Goal: Task Accomplishment & Management: Use online tool/utility

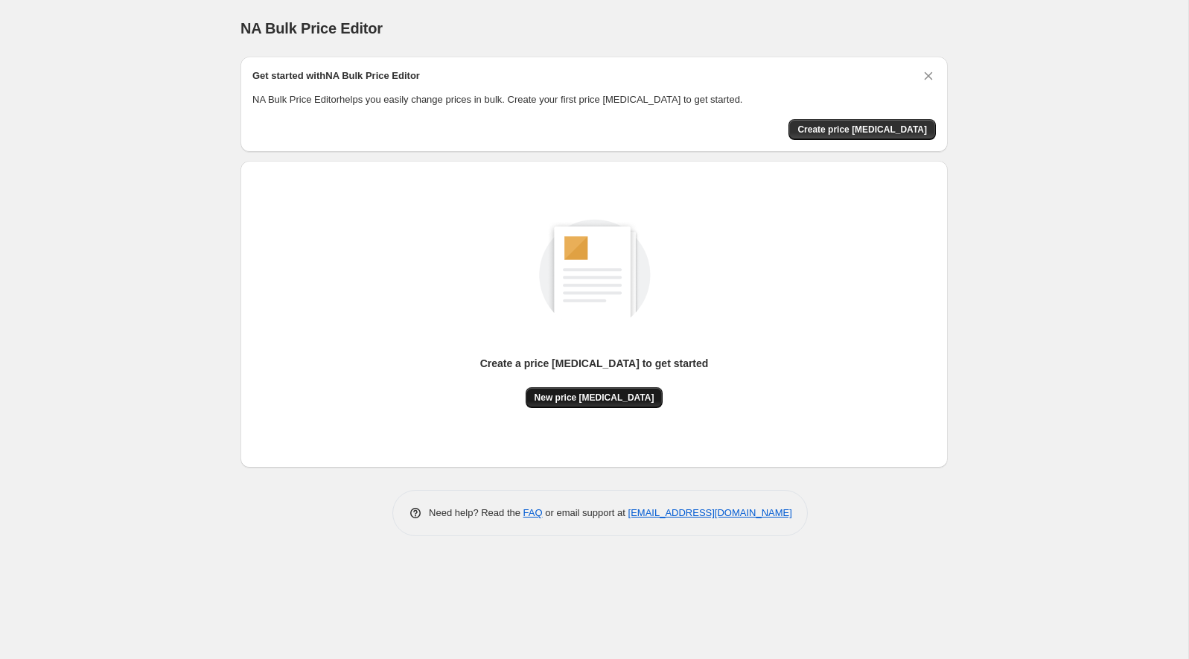
click at [564, 401] on span "New price [MEDICAL_DATA]" at bounding box center [595, 398] width 120 height 12
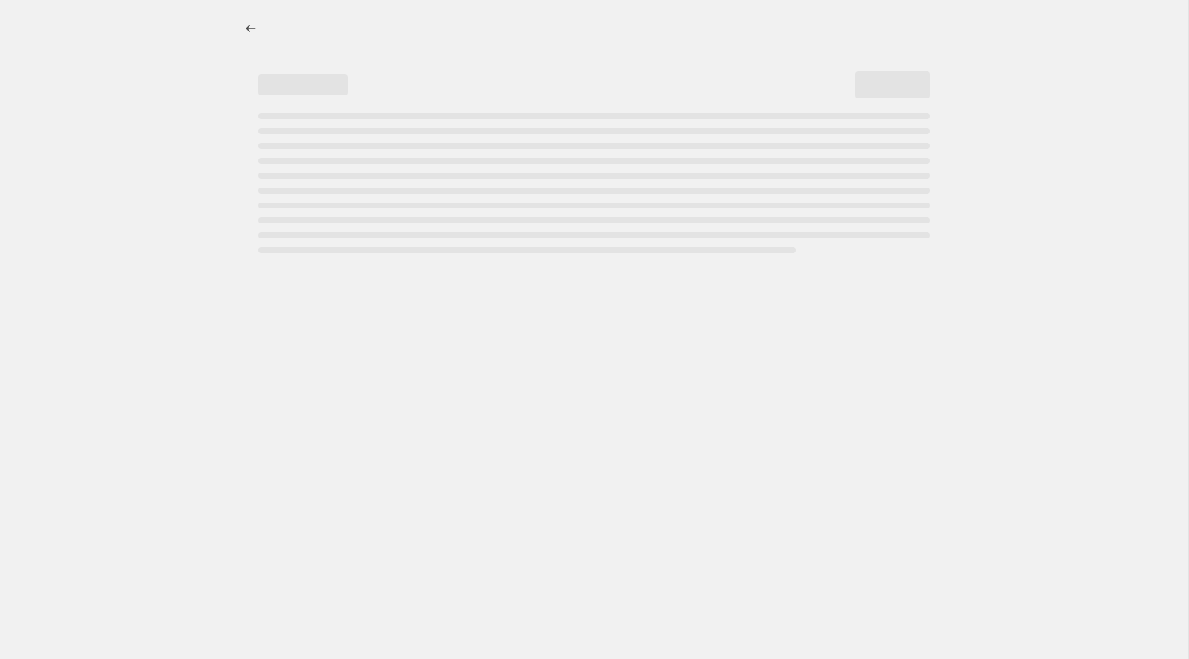
select select "percentage"
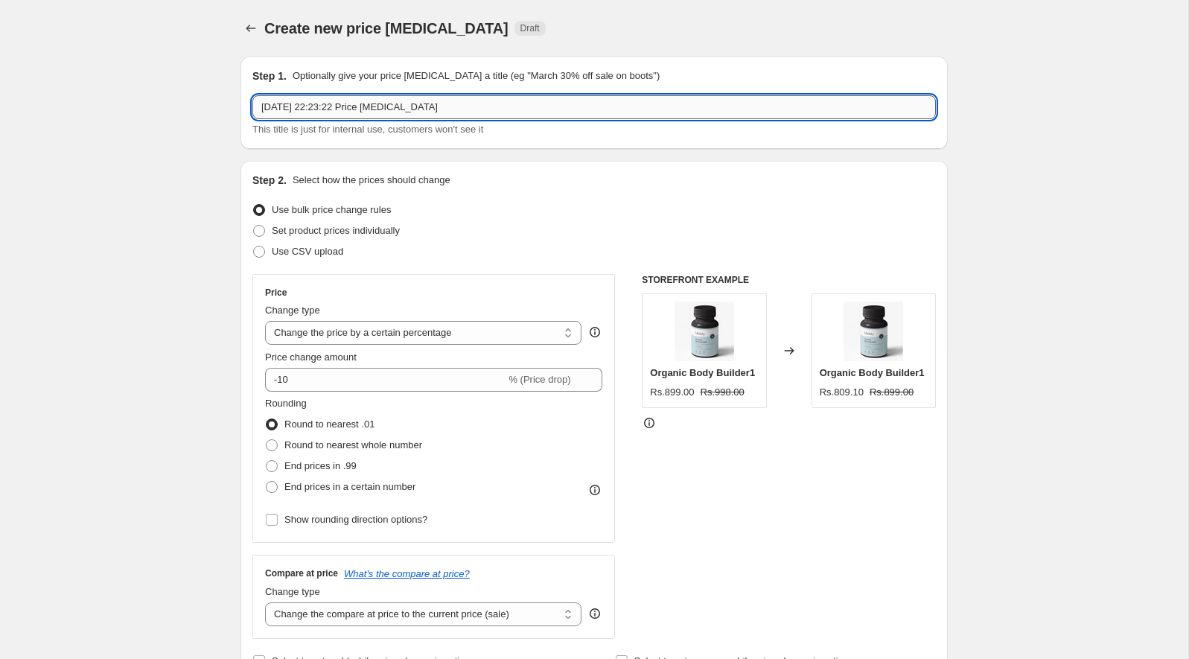
click at [483, 106] on input "[DATE] 22:23:22 Price [MEDICAL_DATA]" at bounding box center [594, 107] width 684 height 24
type input "M"
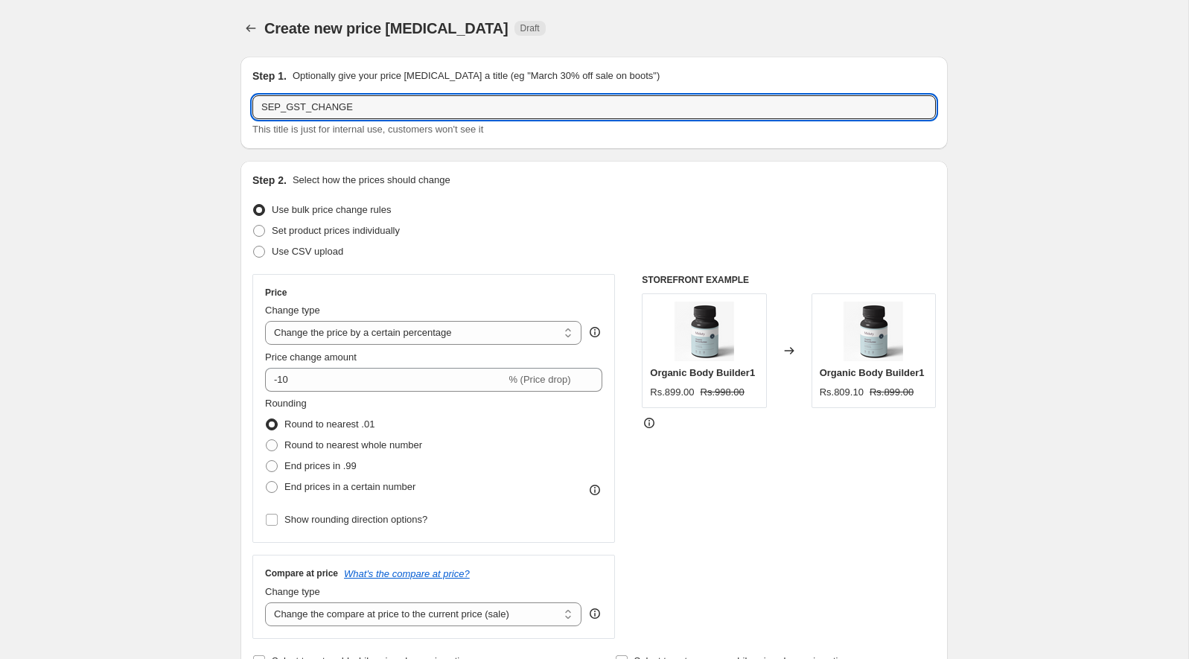
type input "SEP_GST_CHANGE"
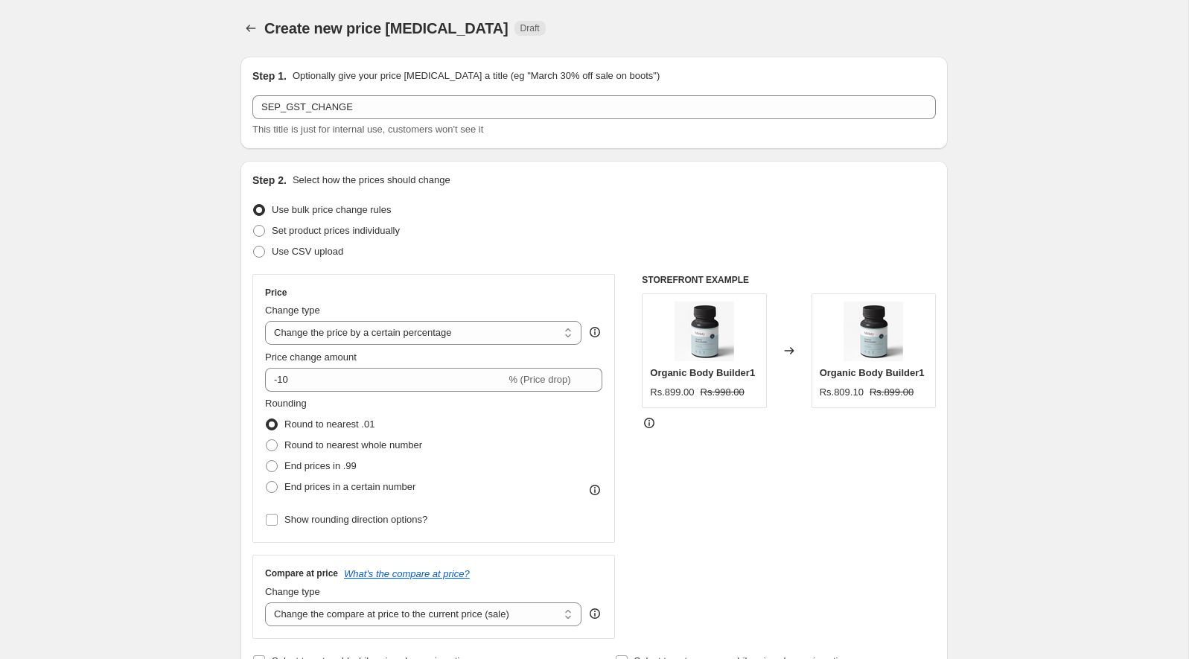
click at [622, 223] on div "Set product prices individually" at bounding box center [594, 230] width 684 height 21
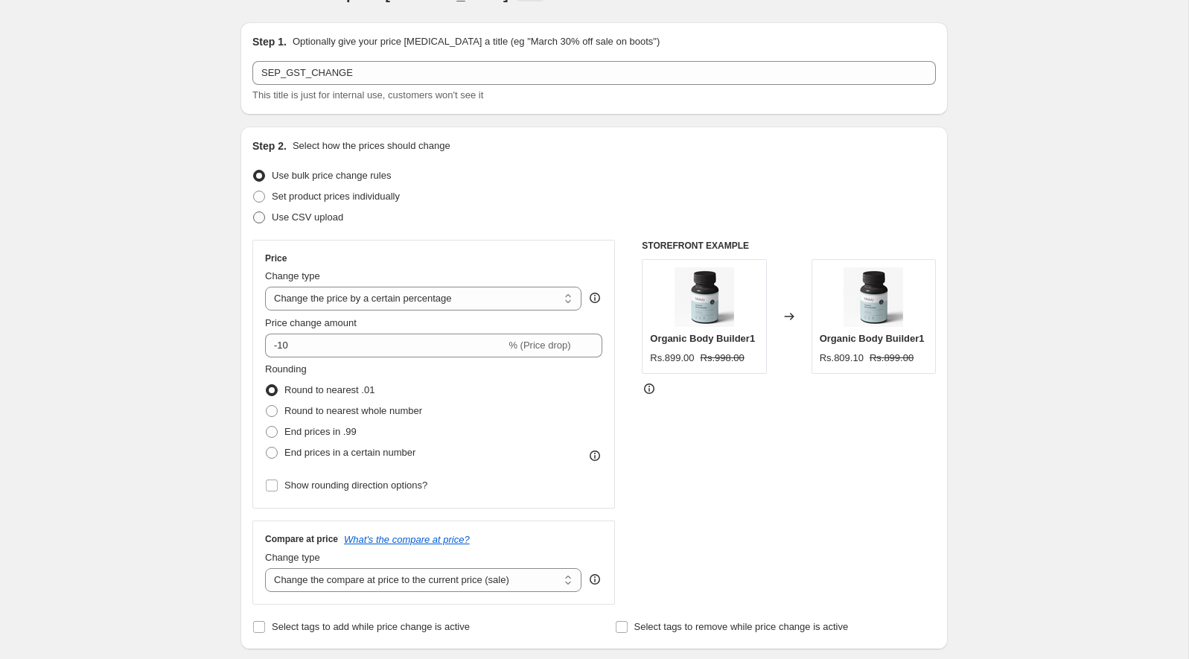
scroll to position [41, 0]
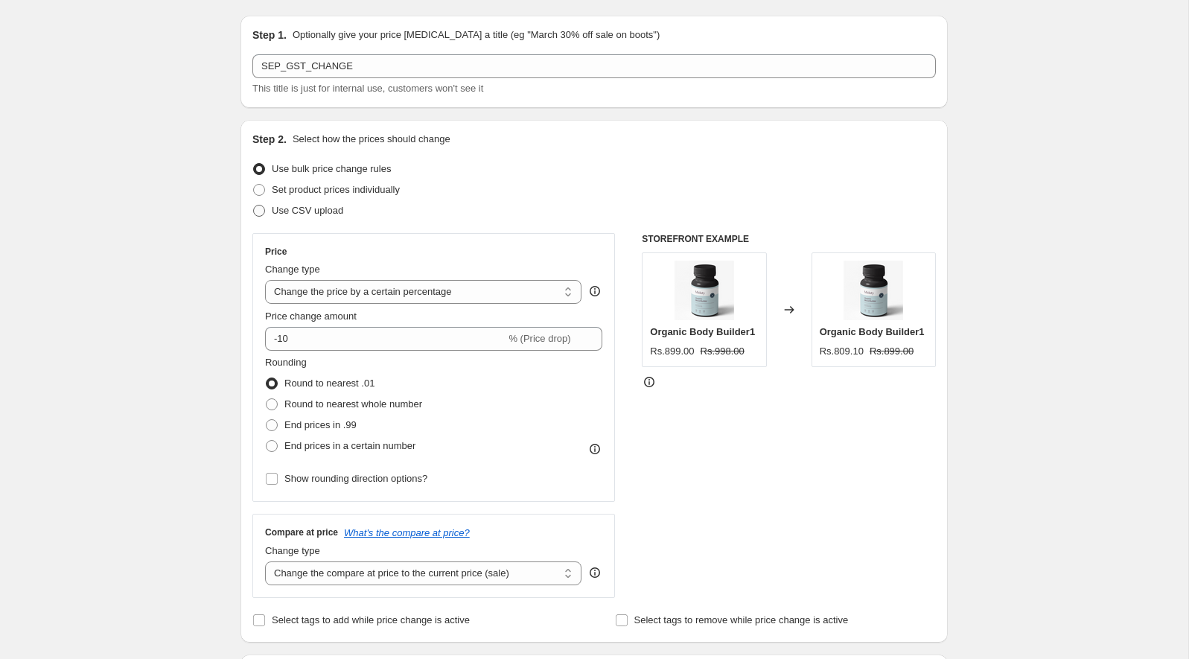
click at [266, 210] on span at bounding box center [258, 210] width 13 height 13
click at [254, 206] on input "Use CSV upload" at bounding box center [253, 205] width 1 height 1
radio input "true"
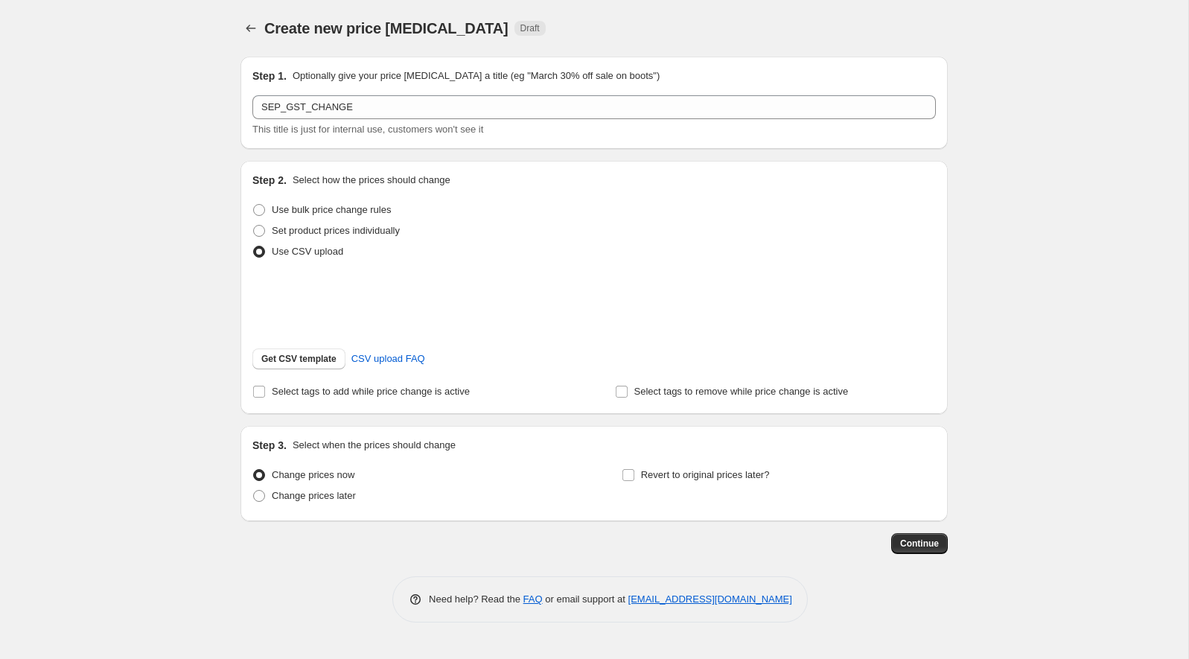
scroll to position [0, 0]
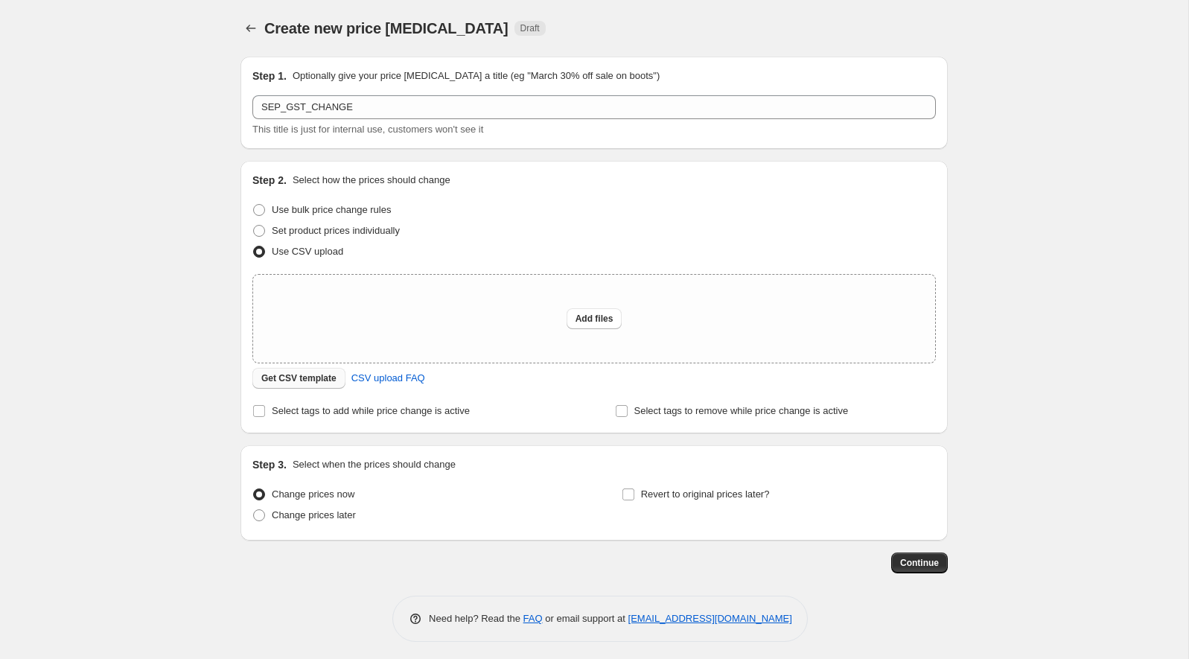
click at [331, 382] on span "Get CSV template" at bounding box center [298, 378] width 75 height 12
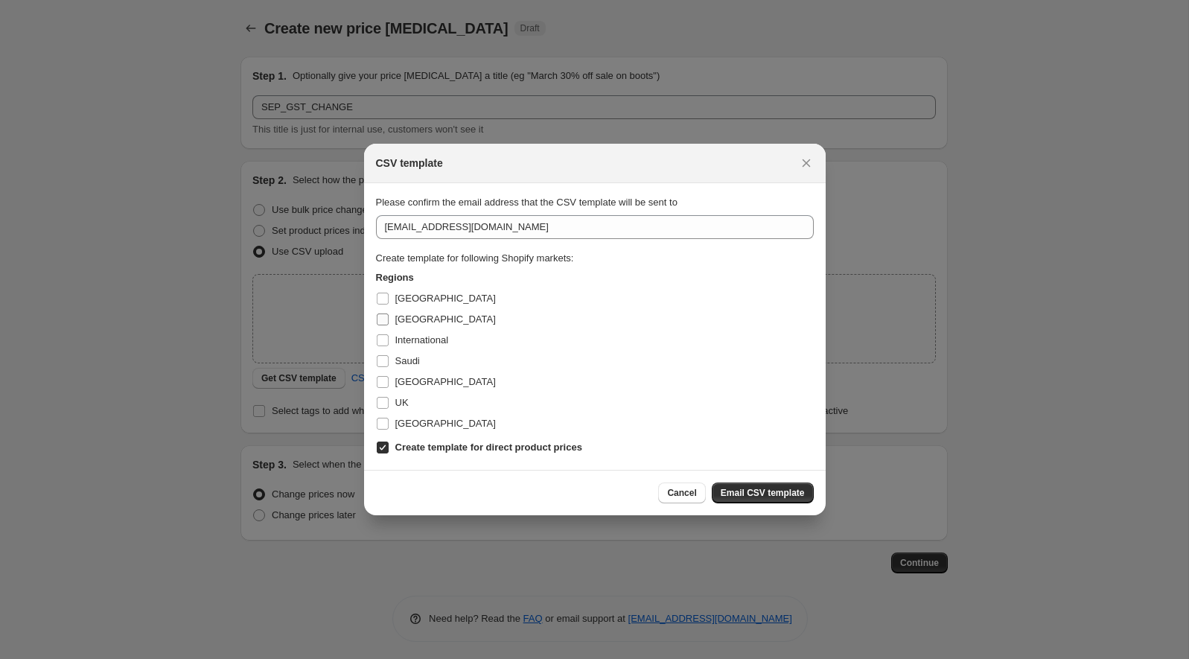
click at [391, 321] on label "[GEOGRAPHIC_DATA]" at bounding box center [436, 319] width 120 height 21
click at [389, 321] on input "[GEOGRAPHIC_DATA]" at bounding box center [383, 319] width 12 height 12
checkbox input "true"
click at [560, 445] on b "Create template for direct product prices" at bounding box center [488, 447] width 187 height 11
click at [389, 445] on input "Create template for direct product prices" at bounding box center [383, 448] width 12 height 12
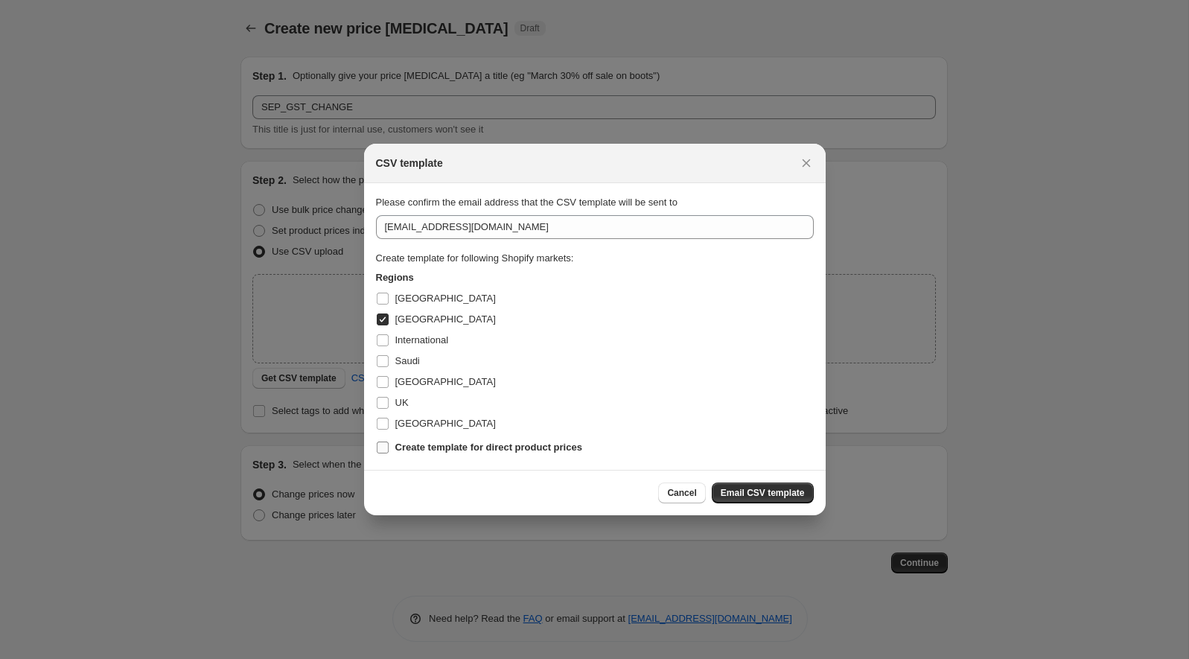
click at [560, 445] on b "Create template for direct product prices" at bounding box center [488, 447] width 187 height 11
click at [389, 445] on input "Create template for direct product prices" at bounding box center [383, 448] width 12 height 12
checkbox input "true"
click at [742, 490] on span "Email CSV template" at bounding box center [763, 493] width 84 height 12
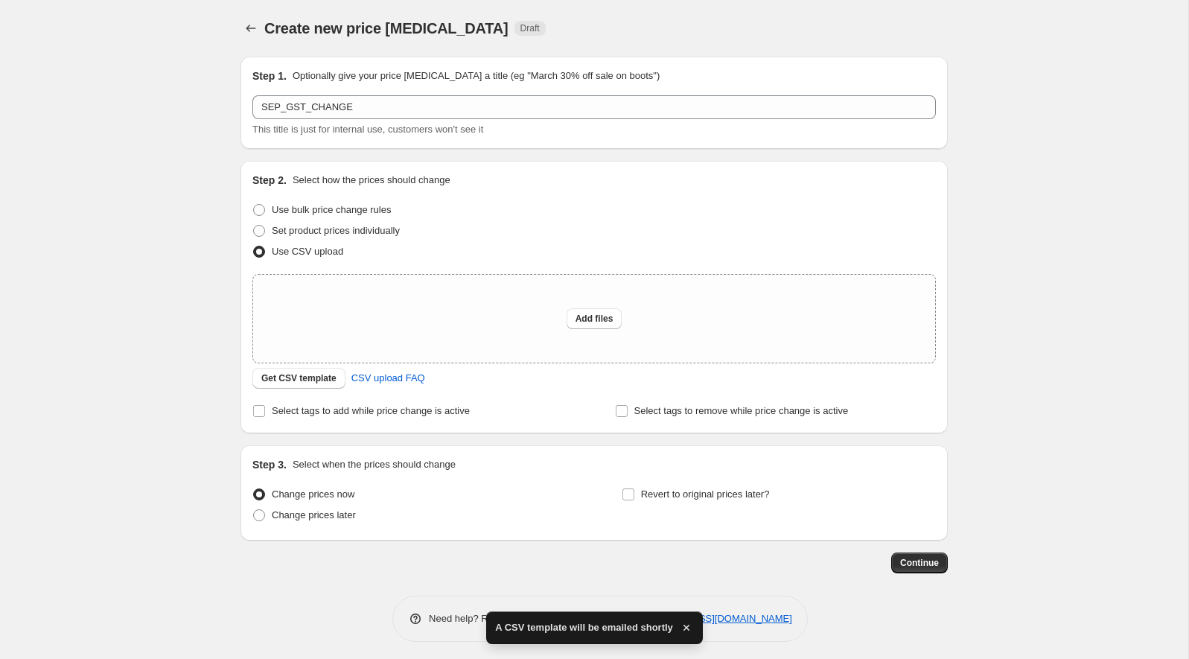
click at [583, 628] on span "A CSV template will be emailed shortly" at bounding box center [584, 627] width 178 height 15
click at [554, 512] on div "Change prices later" at bounding box center [409, 515] width 314 height 21
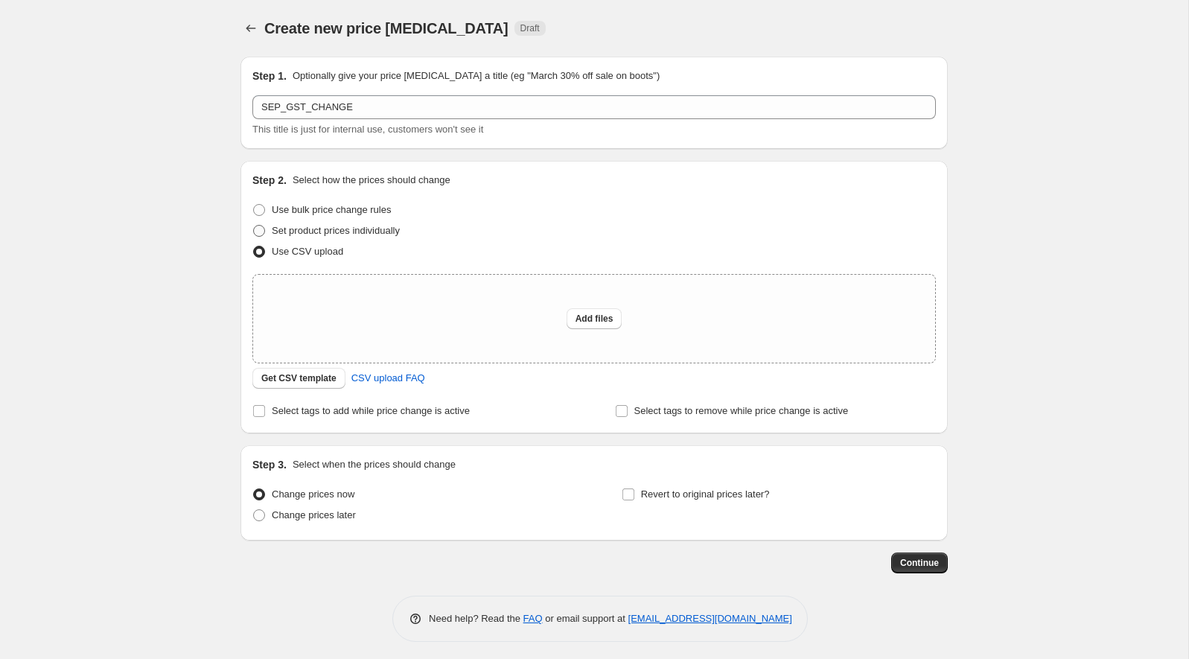
click at [260, 223] on label "Set product prices individually" at bounding box center [325, 230] width 147 height 21
click at [254, 225] on input "Set product prices individually" at bounding box center [253, 225] width 1 height 1
radio input "true"
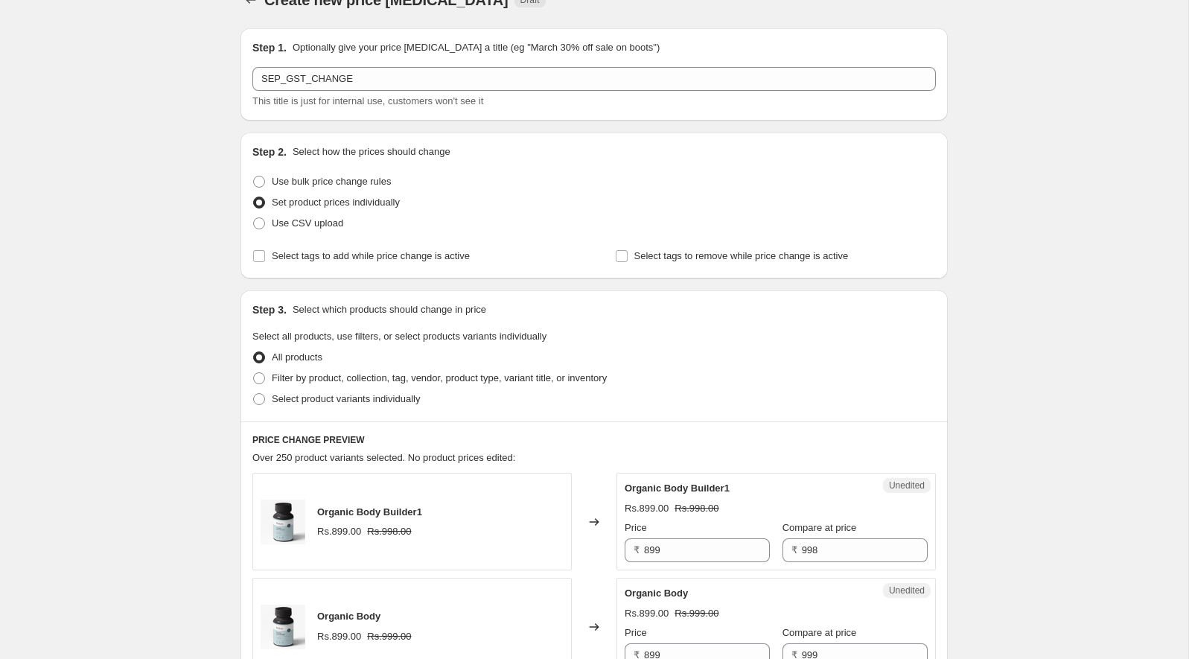
scroll to position [37, 0]
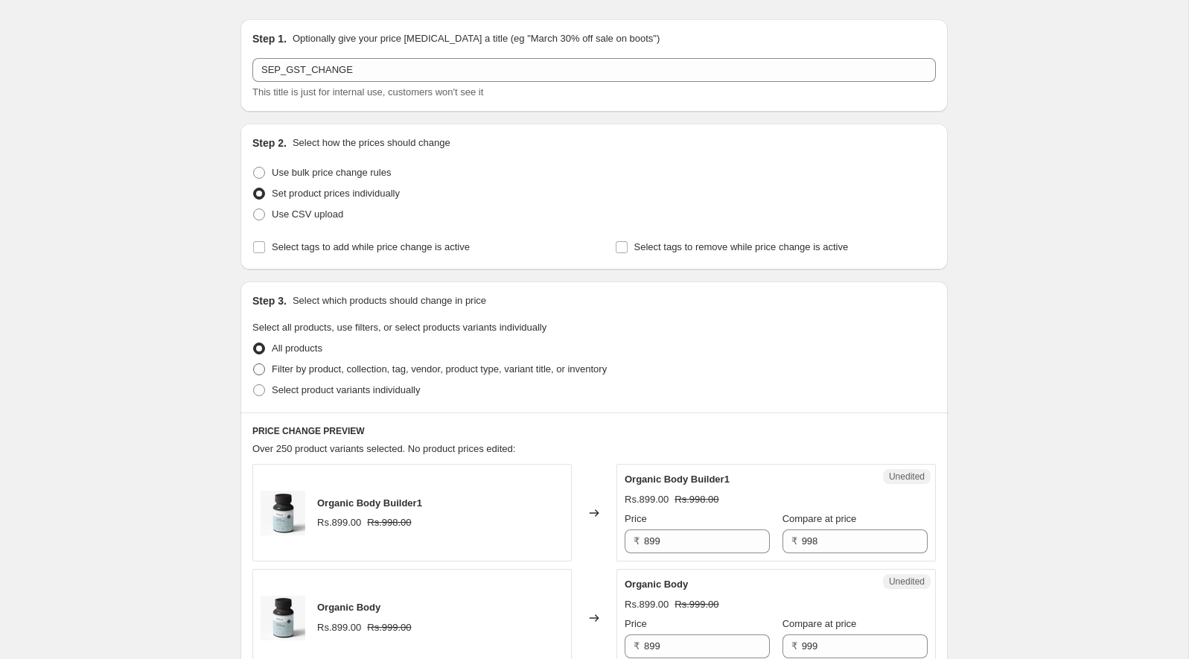
click at [302, 370] on span "Filter by product, collection, tag, vendor, product type, variant title, or inv…" at bounding box center [439, 368] width 335 height 11
click at [254, 364] on input "Filter by product, collection, tag, vendor, product type, variant title, or inv…" at bounding box center [253, 363] width 1 height 1
radio input "true"
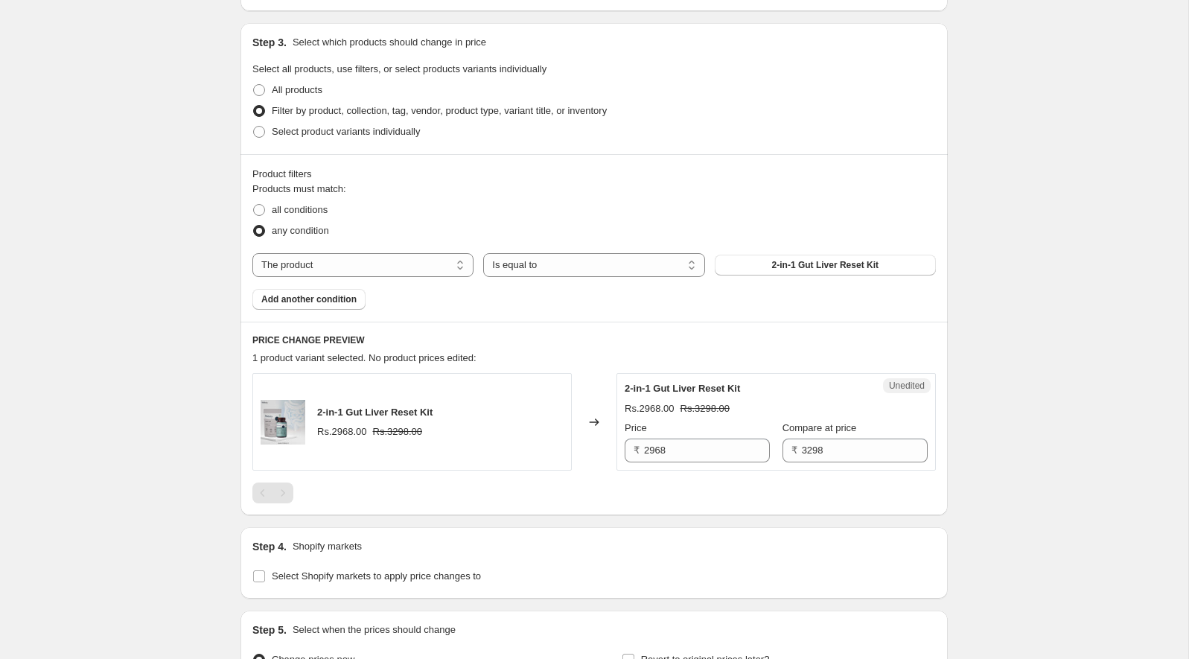
scroll to position [294, 0]
click at [278, 109] on span "Filter by product, collection, tag, vendor, product type, variant title, or inv…" at bounding box center [439, 111] width 335 height 11
click at [254, 107] on input "Filter by product, collection, tag, vendor, product type, variant title, or inv…" at bounding box center [253, 106] width 1 height 1
click at [277, 133] on span "Select product variants individually" at bounding box center [346, 132] width 148 height 11
click at [254, 128] on input "Select product variants individually" at bounding box center [253, 127] width 1 height 1
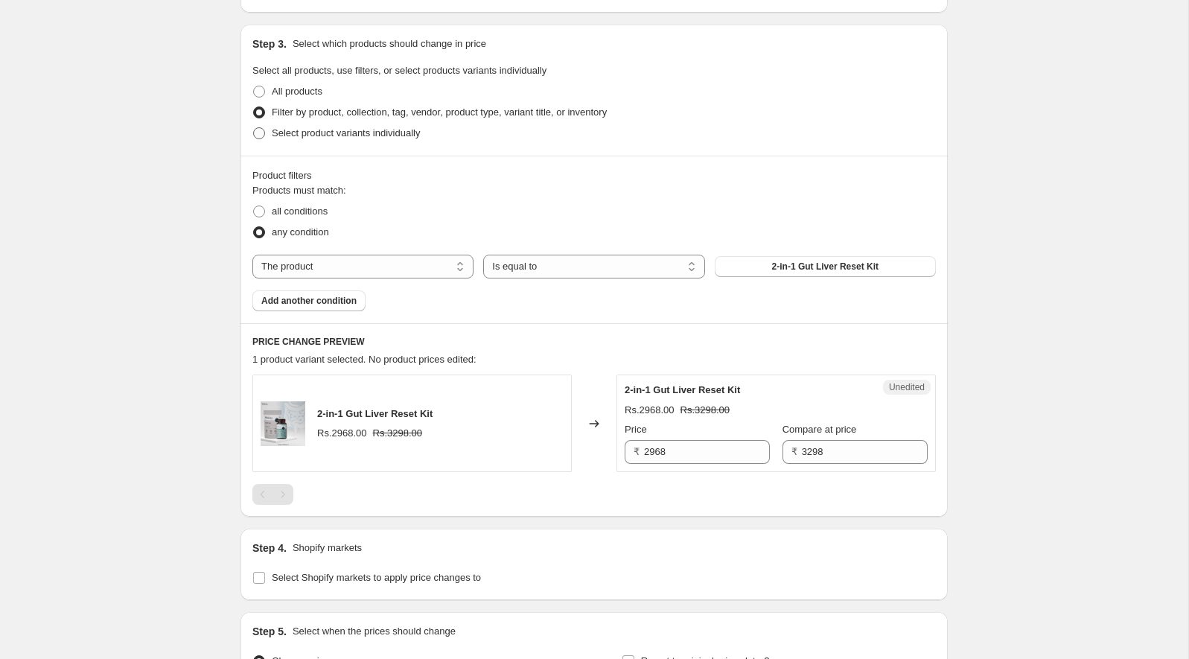
radio input "true"
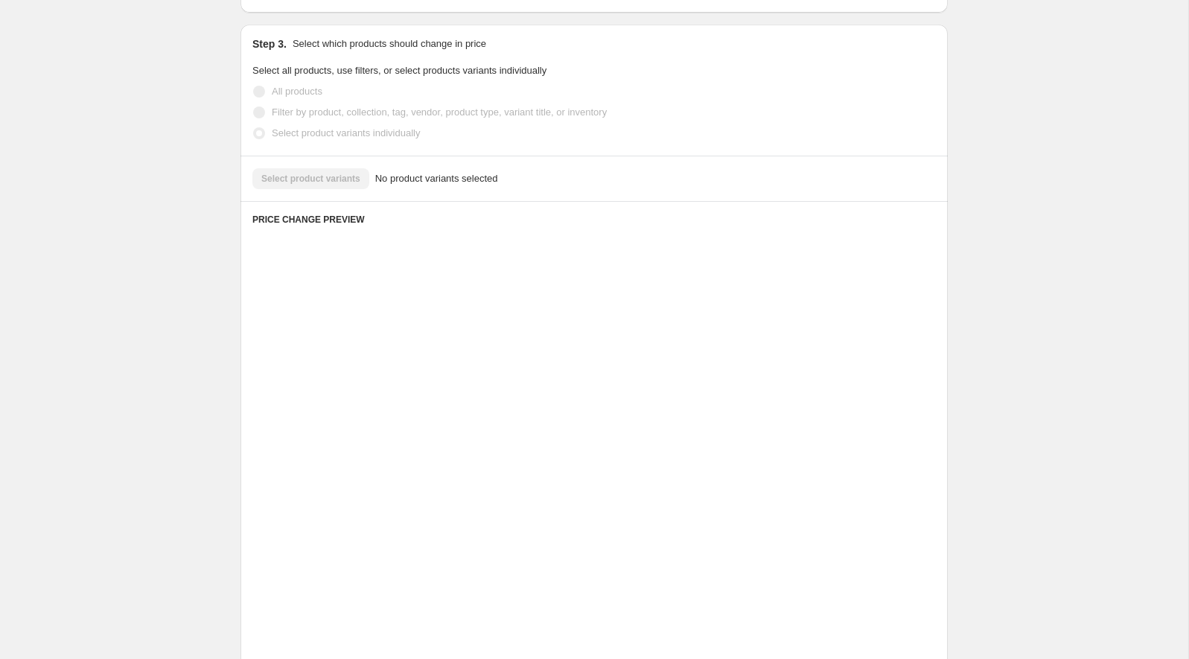
scroll to position [205, 0]
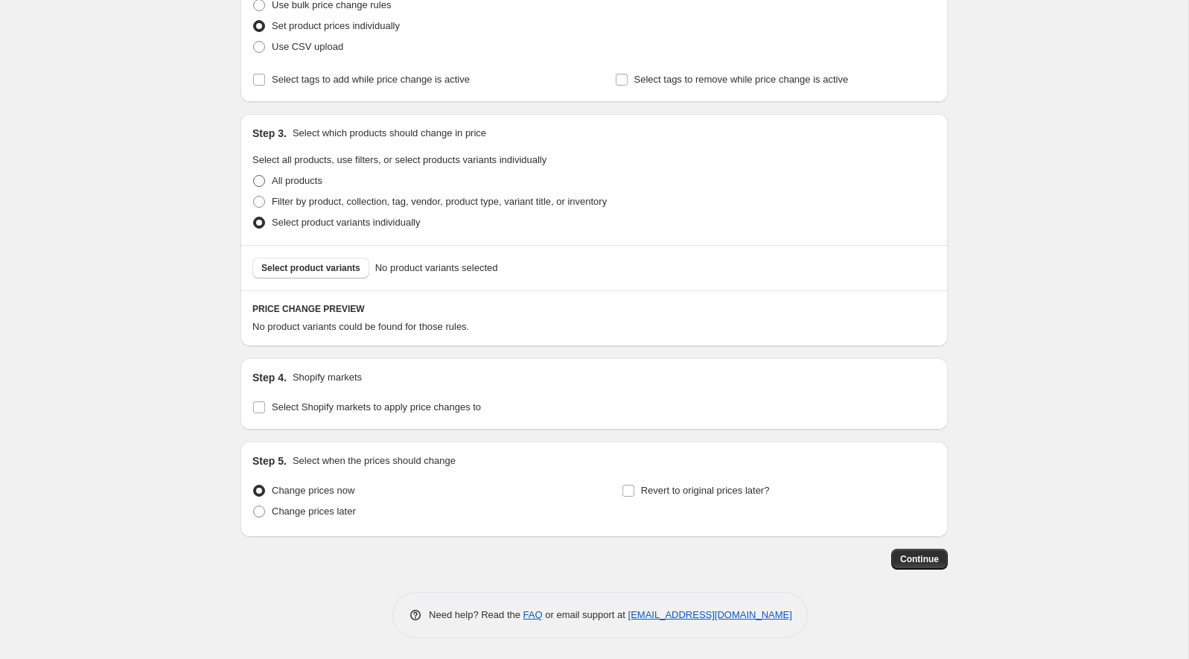
click at [280, 171] on label "All products" at bounding box center [287, 181] width 70 height 21
click at [254, 175] on input "All products" at bounding box center [253, 175] width 1 height 1
radio input "true"
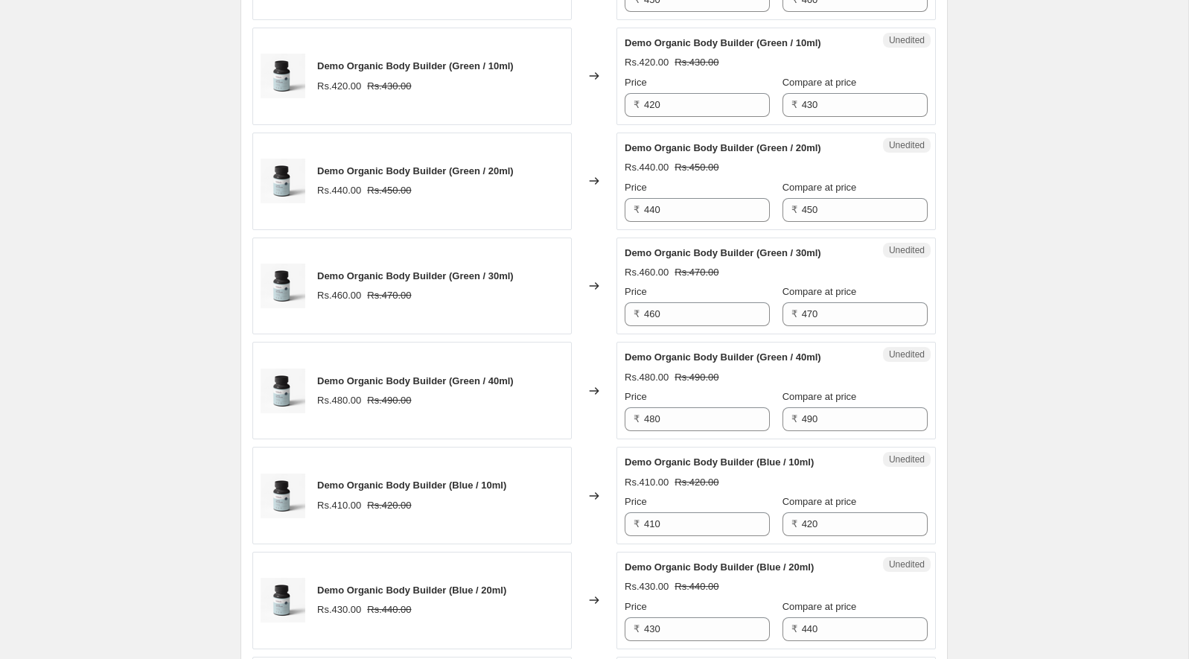
scroll to position [2278, 0]
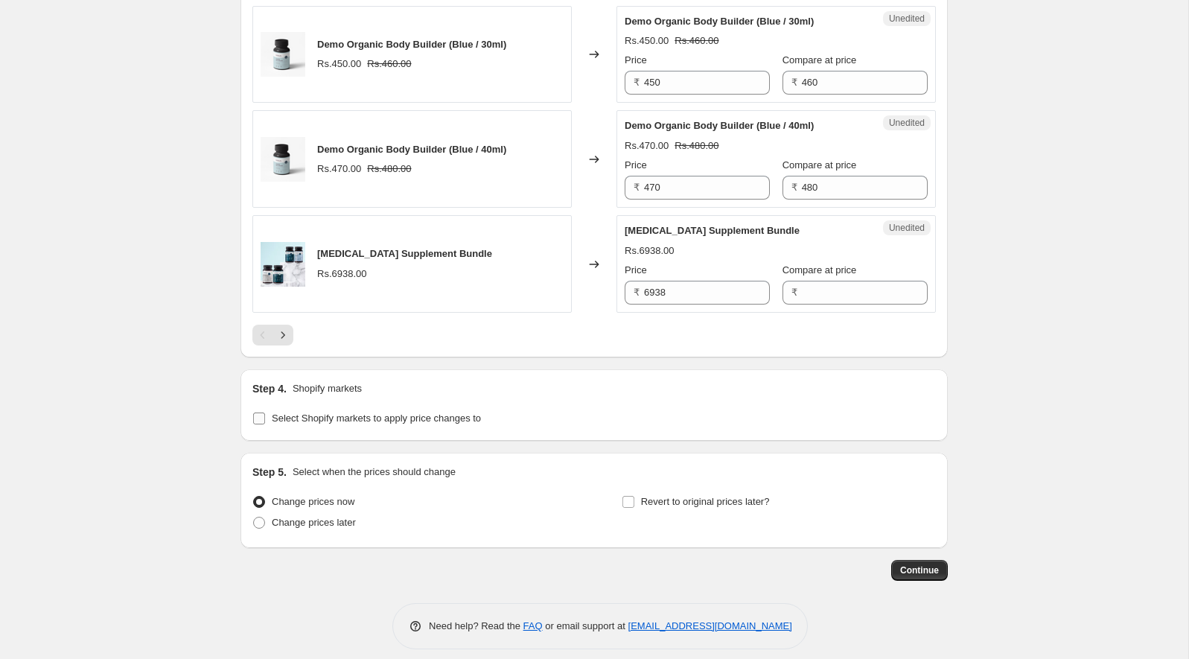
click at [263, 412] on input "Select Shopify markets to apply price changes to" at bounding box center [259, 418] width 12 height 12
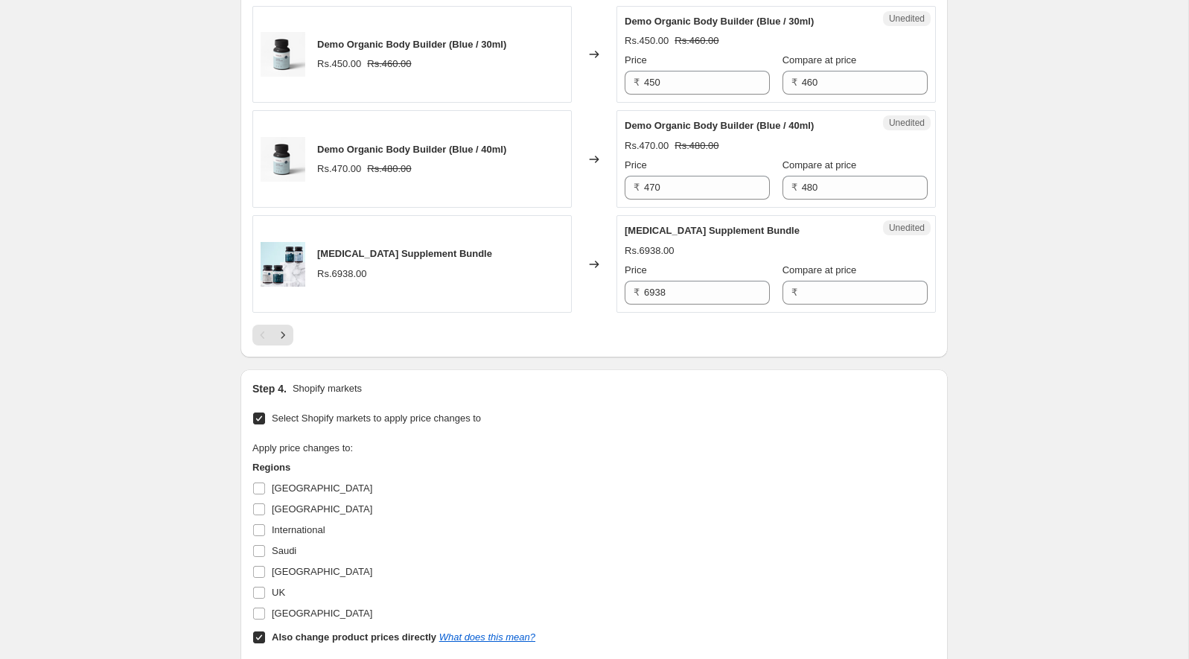
click at [263, 412] on input "Select Shopify markets to apply price changes to" at bounding box center [259, 418] width 12 height 12
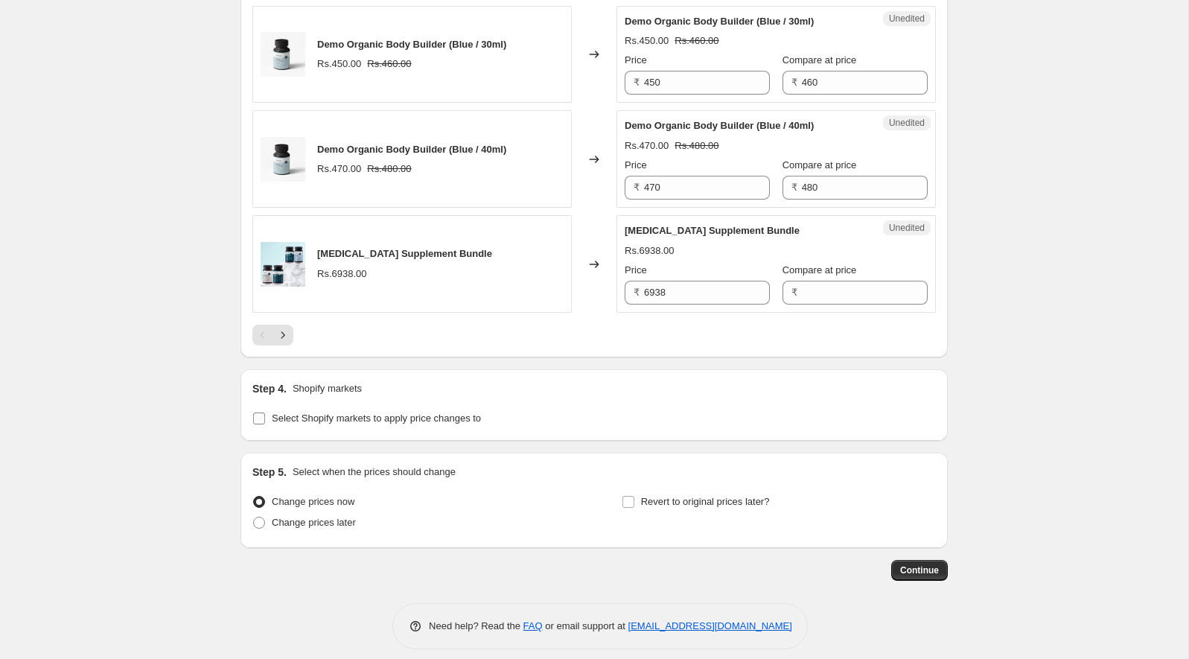
click at [258, 412] on input "Select Shopify markets to apply price changes to" at bounding box center [259, 418] width 12 height 12
checkbox input "true"
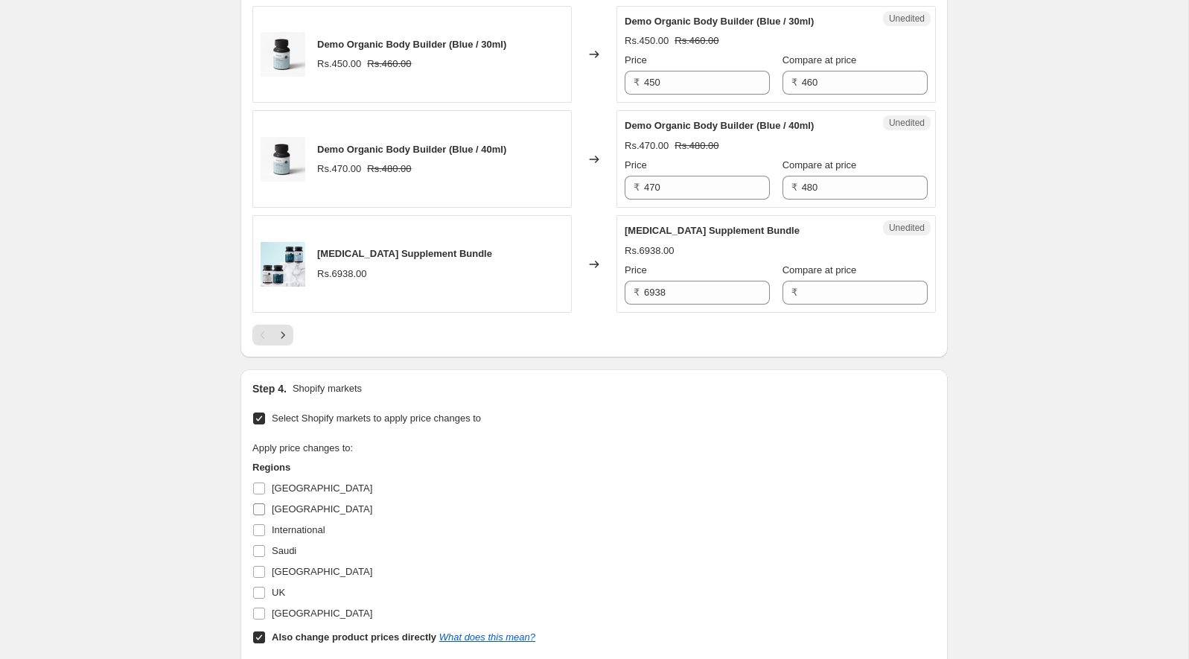
click at [262, 503] on input "[GEOGRAPHIC_DATA]" at bounding box center [259, 509] width 12 height 12
checkbox input "true"
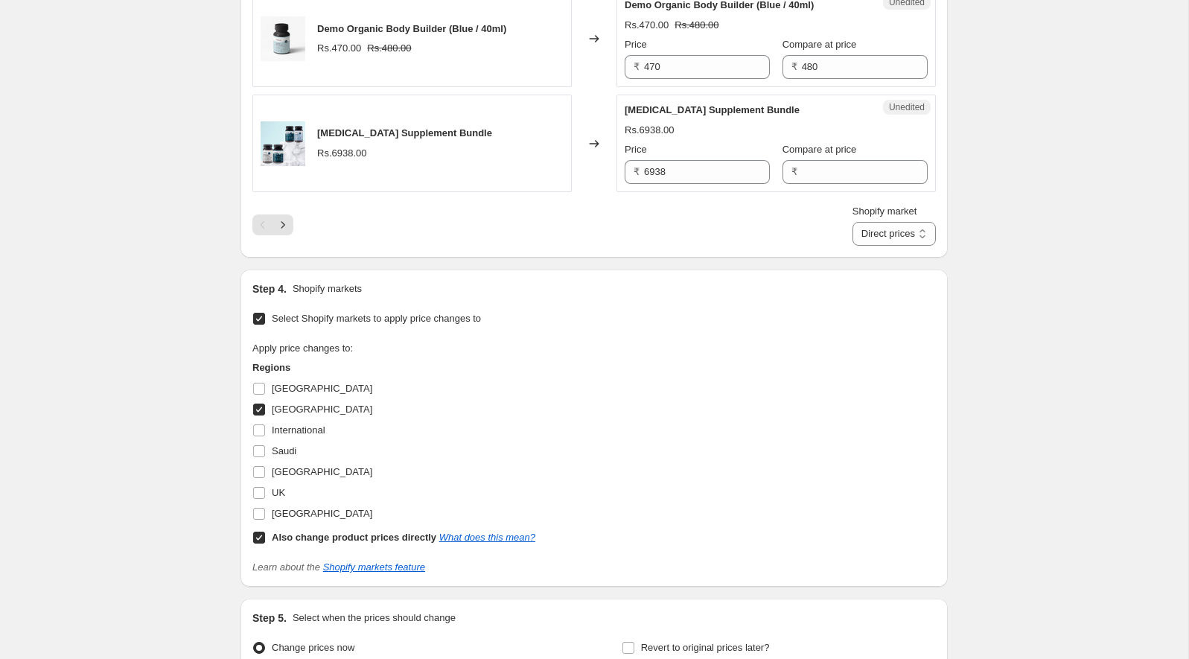
scroll to position [2545, 0]
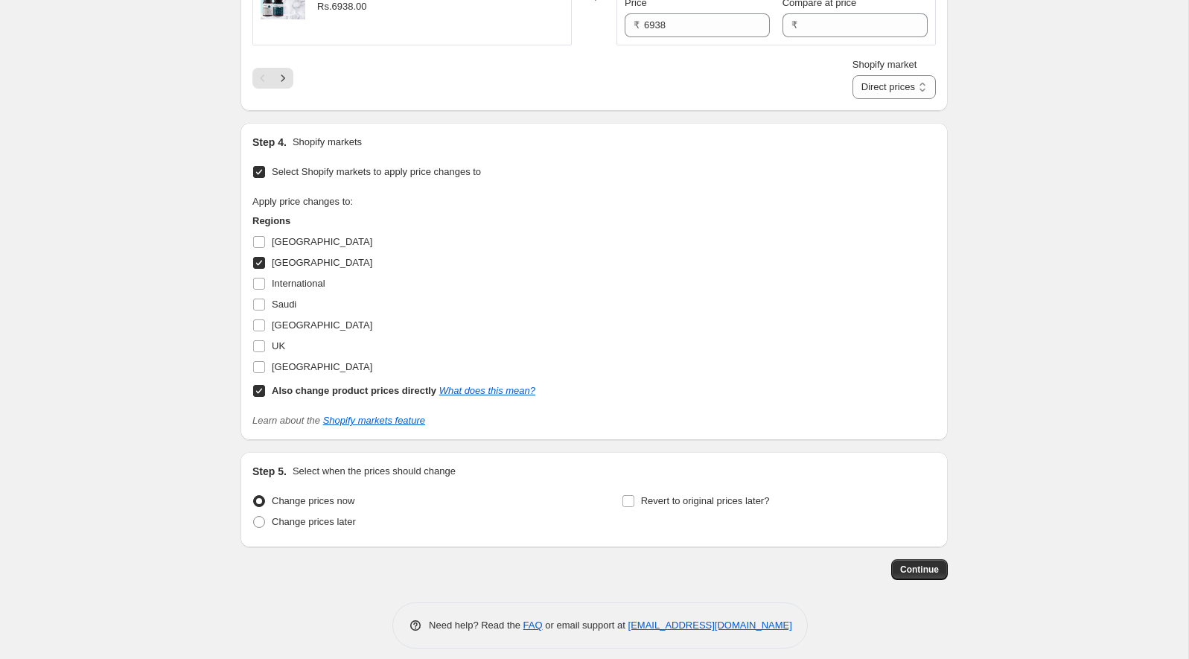
click at [432, 385] on b "Also change product prices directly" at bounding box center [354, 390] width 165 height 11
click at [265, 385] on input "Also change product prices directly What does this mean?" at bounding box center [259, 391] width 12 height 12
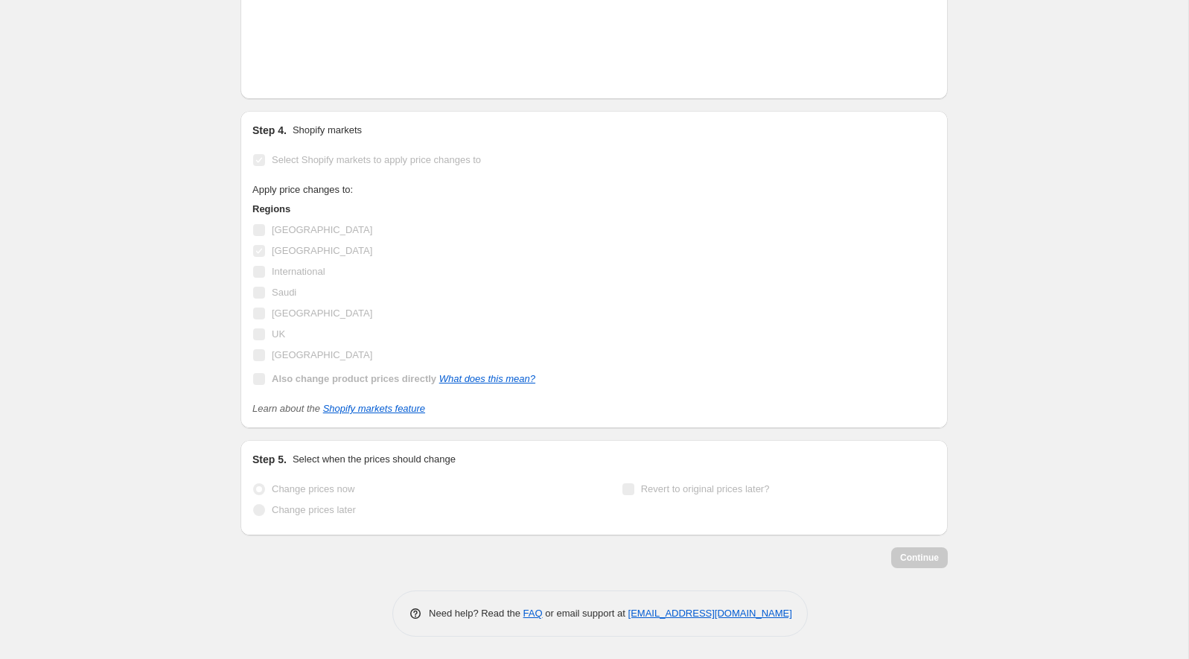
scroll to position [2524, 0]
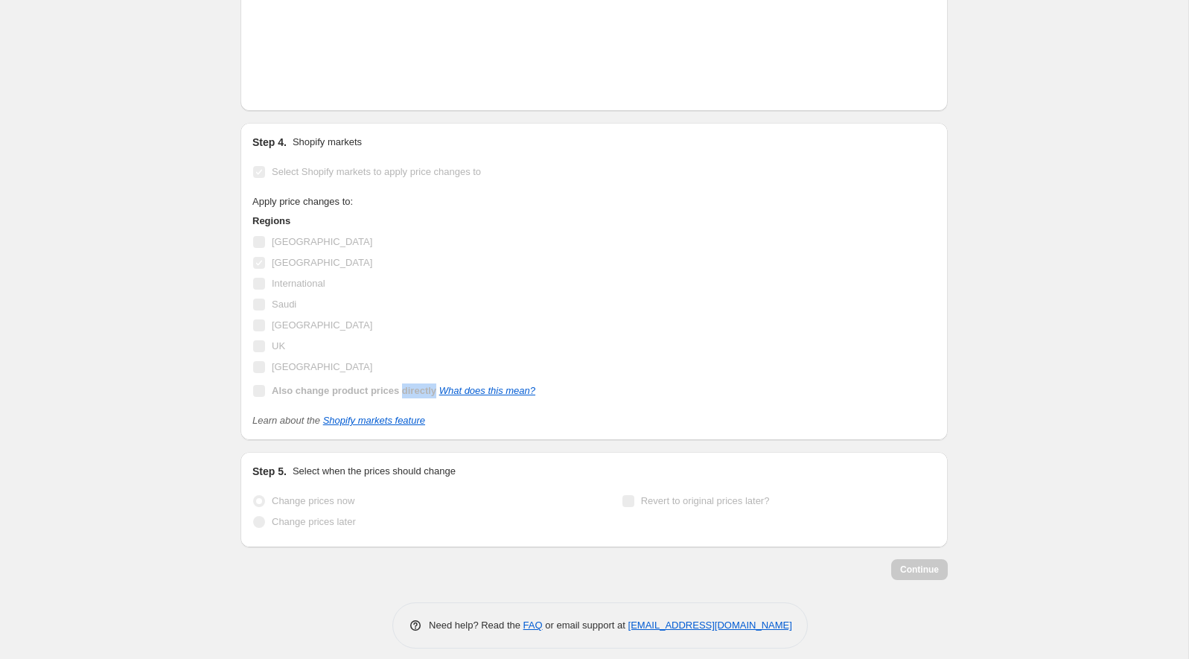
click at [432, 385] on b "Also change product prices directly" at bounding box center [354, 390] width 165 height 11
click at [269, 172] on div "Select Shopify markets to apply price changes to Apply price changes to: Region…" at bounding box center [594, 295] width 684 height 267
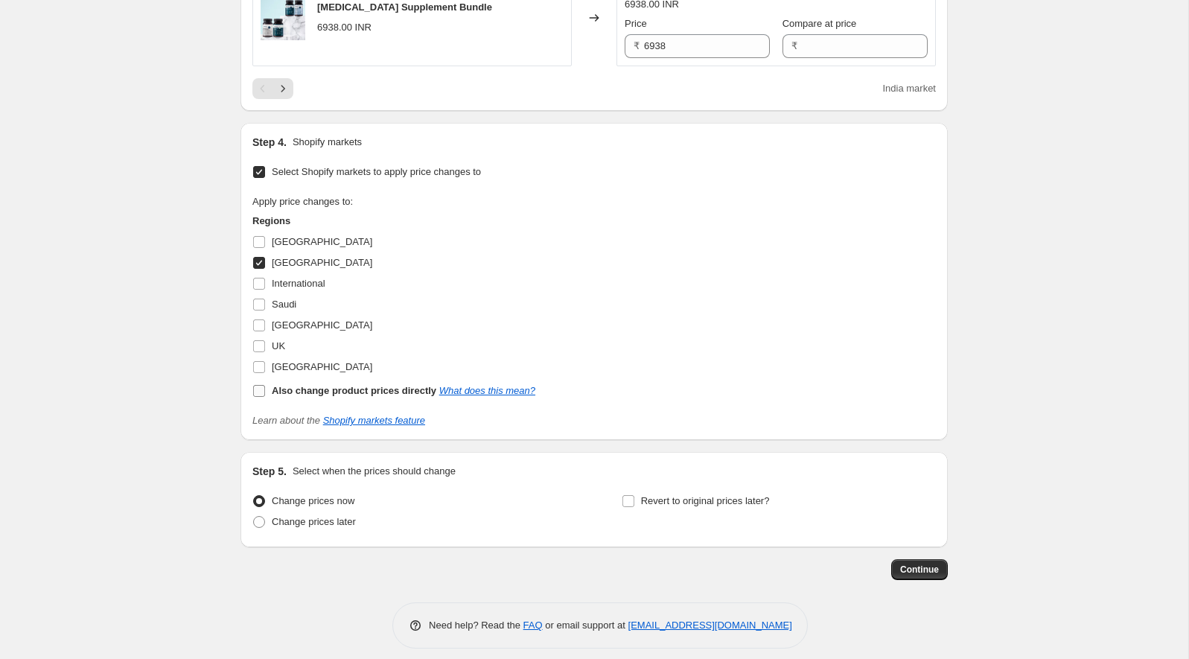
click at [258, 385] on input "Also change product prices directly What does this mean?" at bounding box center [259, 391] width 12 height 12
checkbox input "true"
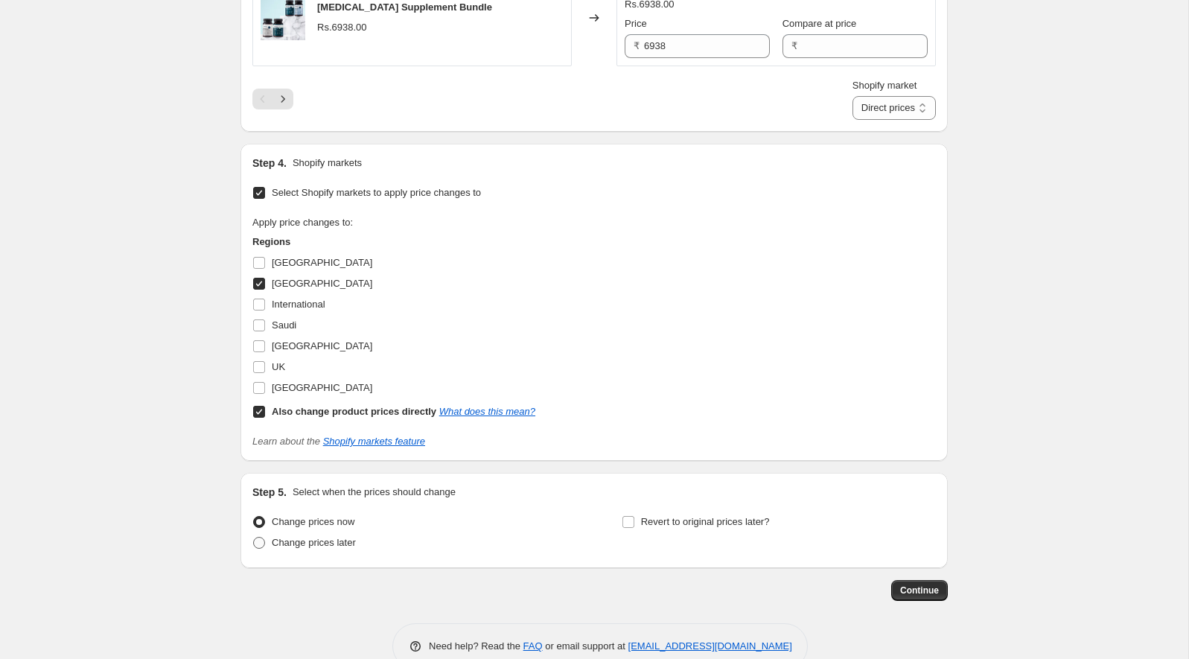
click at [282, 537] on span "Change prices later" at bounding box center [314, 542] width 84 height 11
click at [254, 537] on input "Change prices later" at bounding box center [253, 537] width 1 height 1
radio input "true"
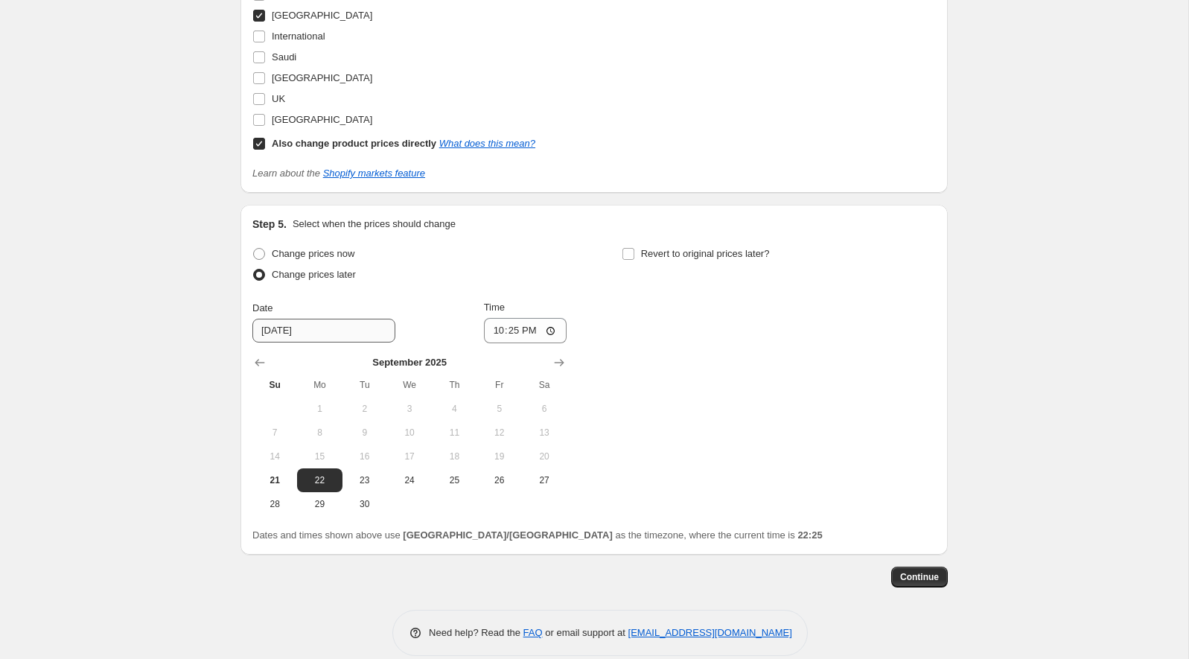
scroll to position [2800, 0]
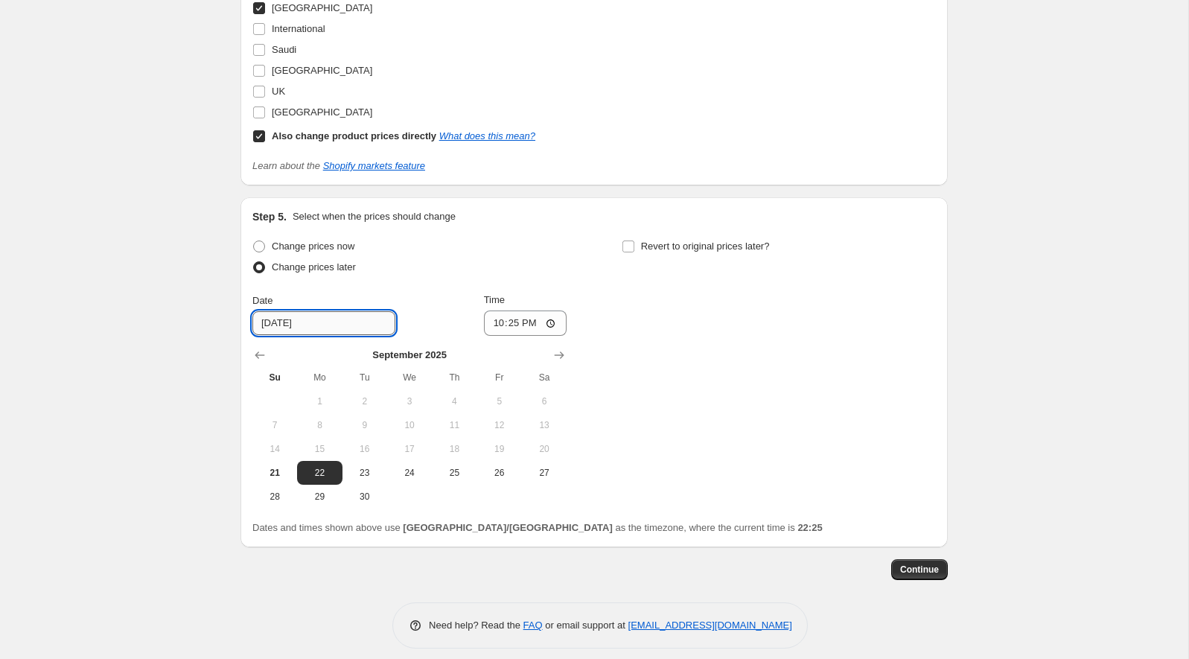
click at [279, 316] on input "[DATE]" at bounding box center [323, 323] width 143 height 24
click at [494, 313] on input "22:25" at bounding box center [525, 322] width 83 height 25
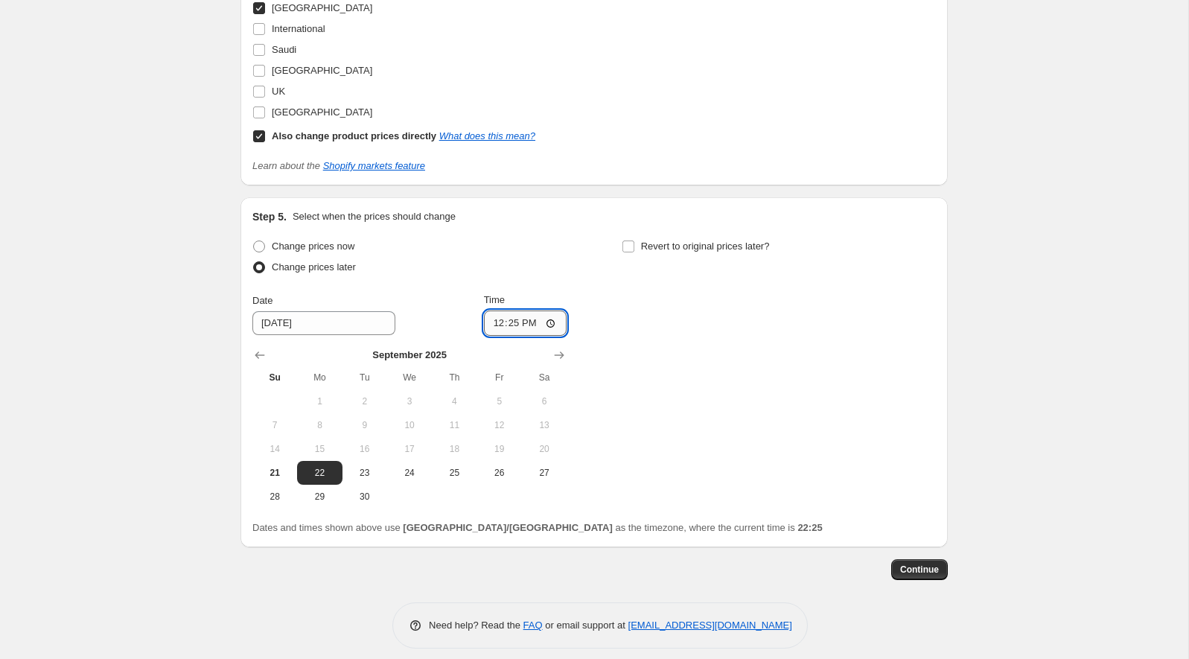
click at [512, 313] on input "12:25" at bounding box center [525, 322] width 83 height 25
click at [532, 313] on input "12:00" at bounding box center [525, 322] width 83 height 25
type input "00:00"
click at [713, 299] on div "Change prices now Change prices later Date [DATE] Time 00:00 [DATE] Su Mo Tu We…" at bounding box center [594, 372] width 684 height 273
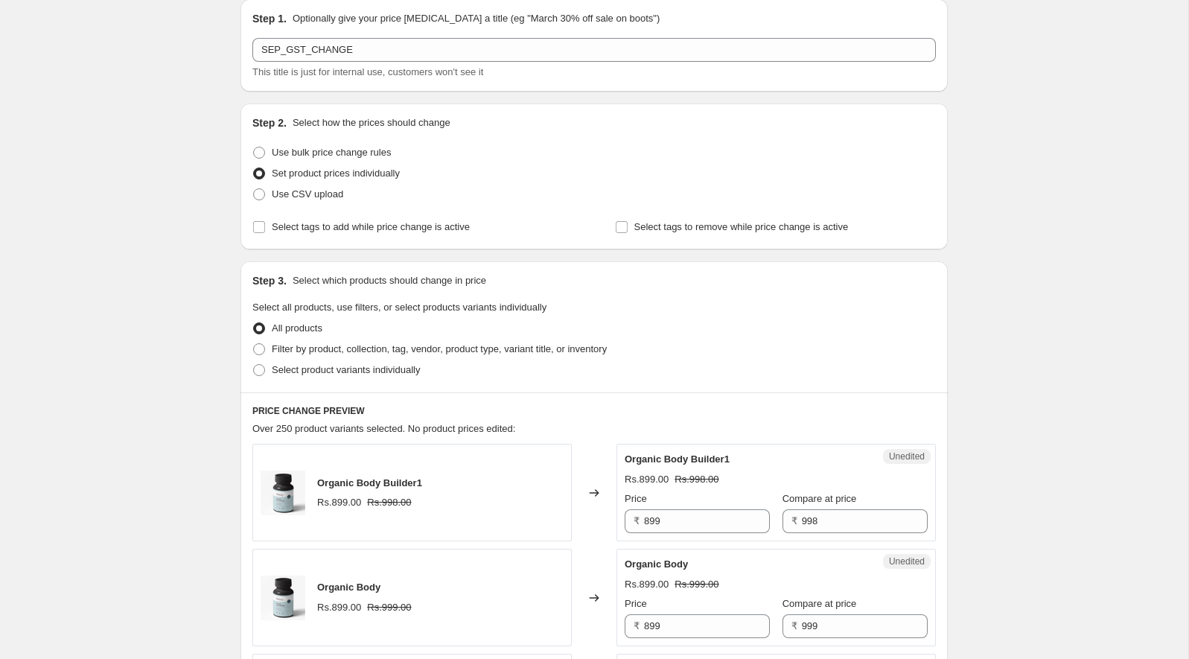
scroll to position [84, 0]
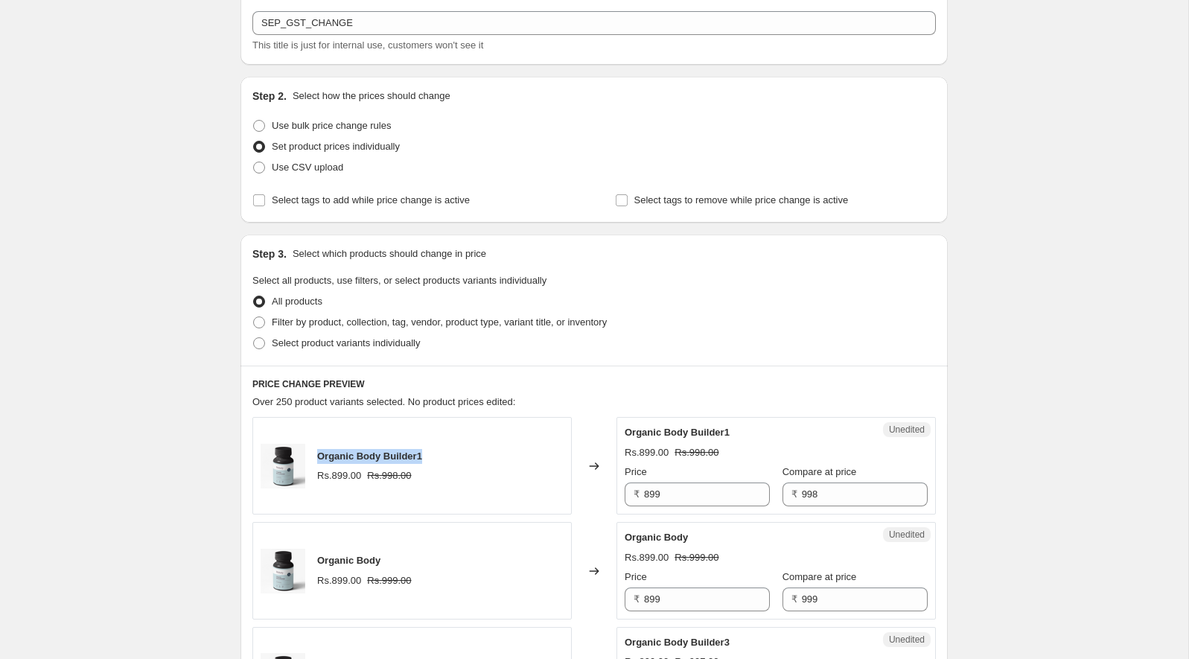
drag, startPoint x: 438, startPoint y: 457, endPoint x: 315, endPoint y: 457, distance: 122.9
click at [315, 457] on div "Organic Body Builder1 Rs.899.00 Rs.998.00" at bounding box center [411, 466] width 319 height 98
copy span "Organic Body Builder1"
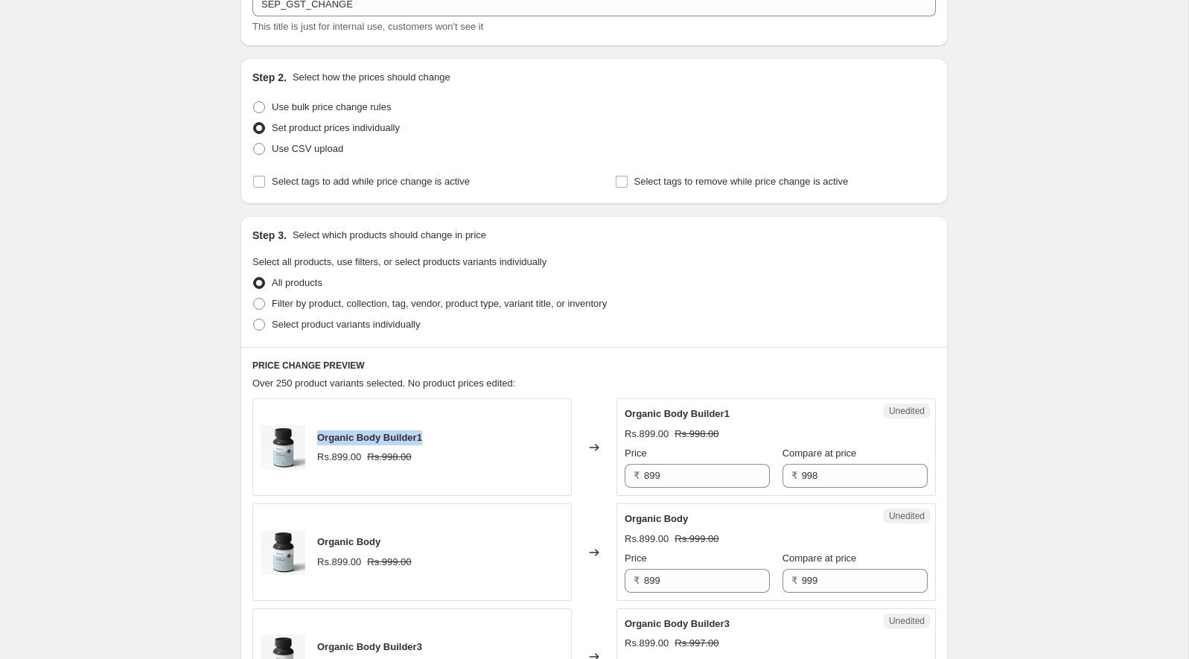
scroll to position [0, 0]
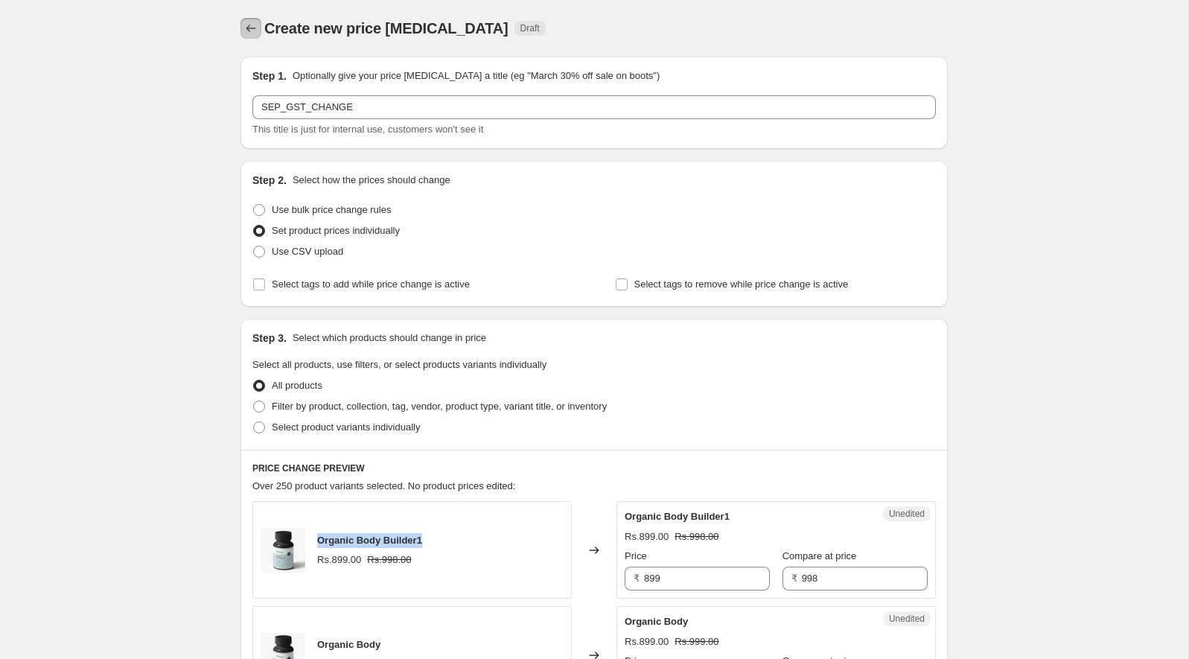
click at [247, 28] on icon "Price change jobs" at bounding box center [251, 28] width 10 height 7
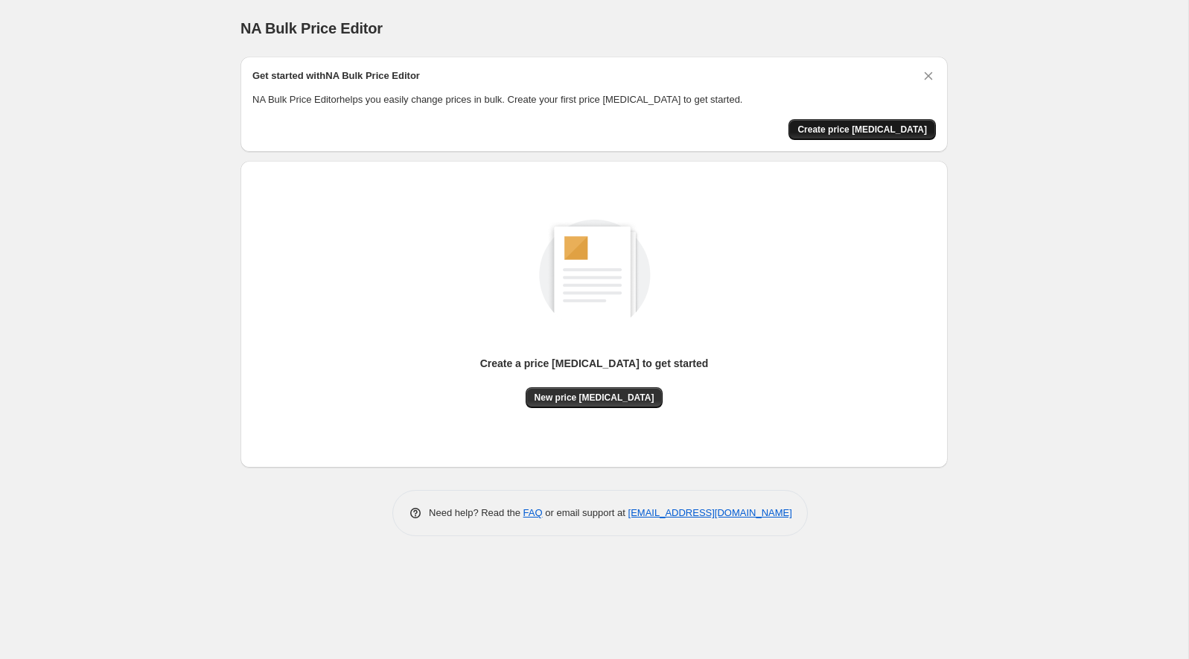
click at [847, 127] on span "Create price [MEDICAL_DATA]" at bounding box center [862, 130] width 130 height 12
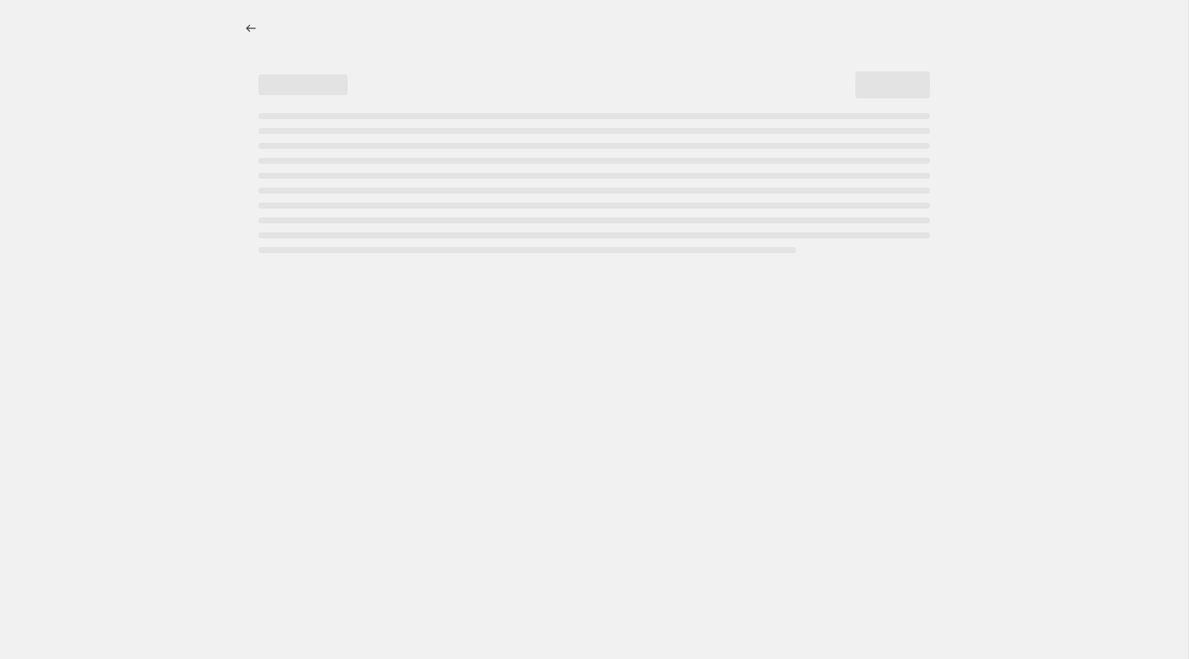
select select "percentage"
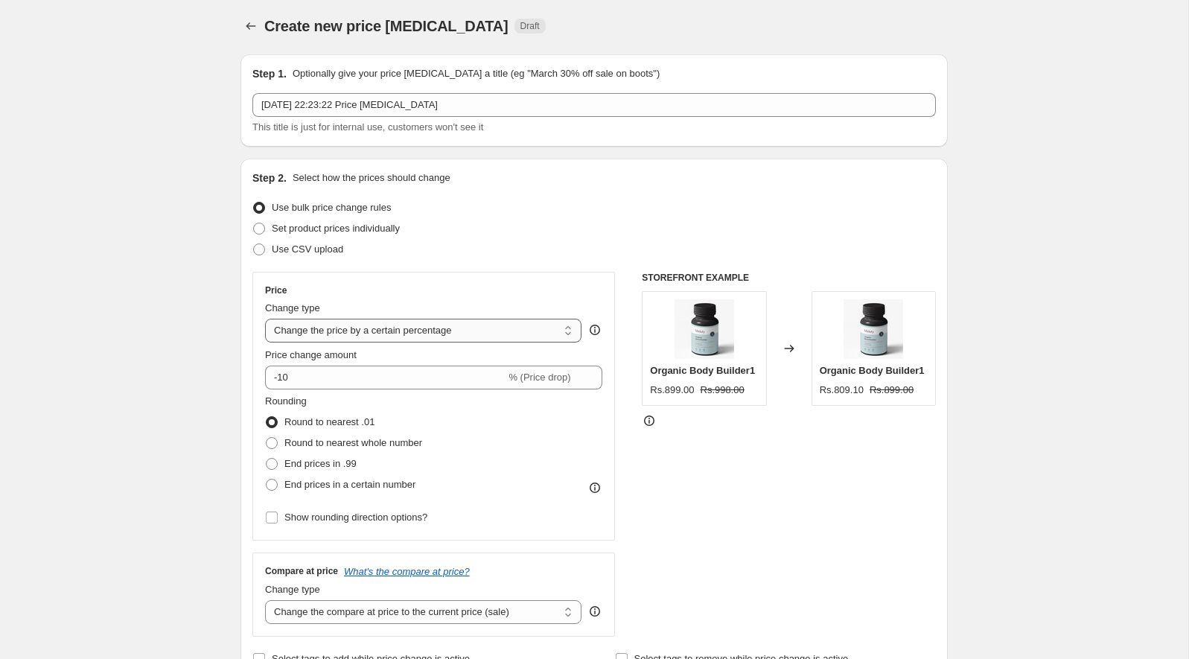
scroll to position [4, 0]
click at [269, 225] on label "Set product prices individually" at bounding box center [325, 227] width 147 height 21
click at [254, 222] on input "Set product prices individually" at bounding box center [253, 221] width 1 height 1
radio input "true"
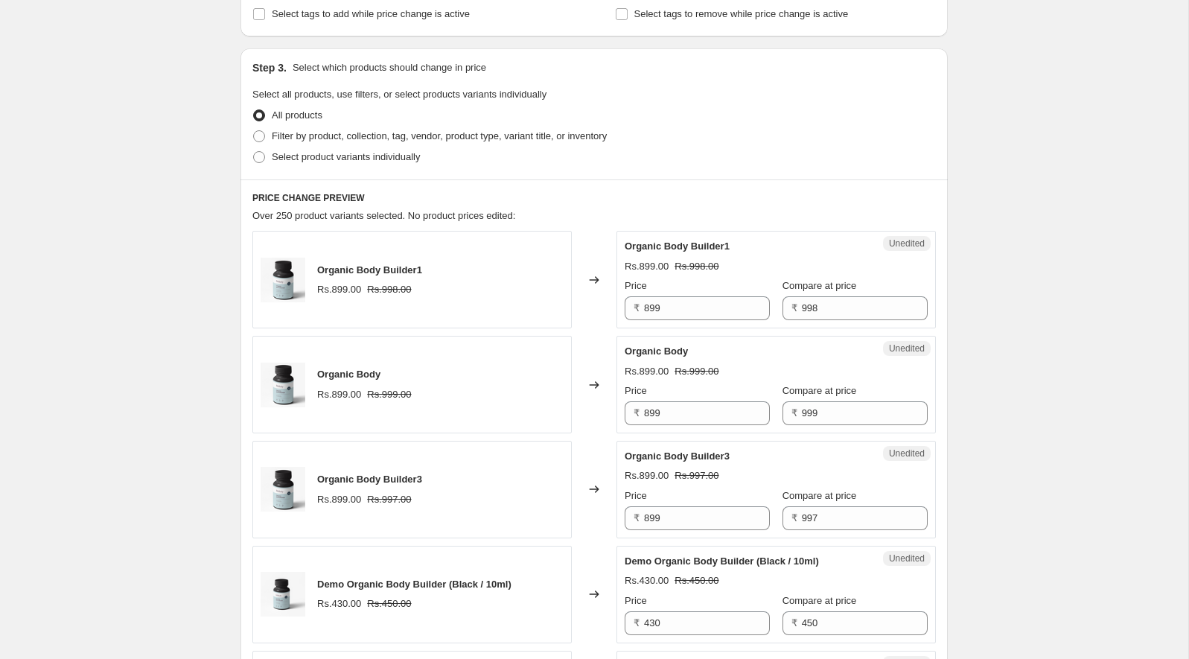
scroll to position [273, 0]
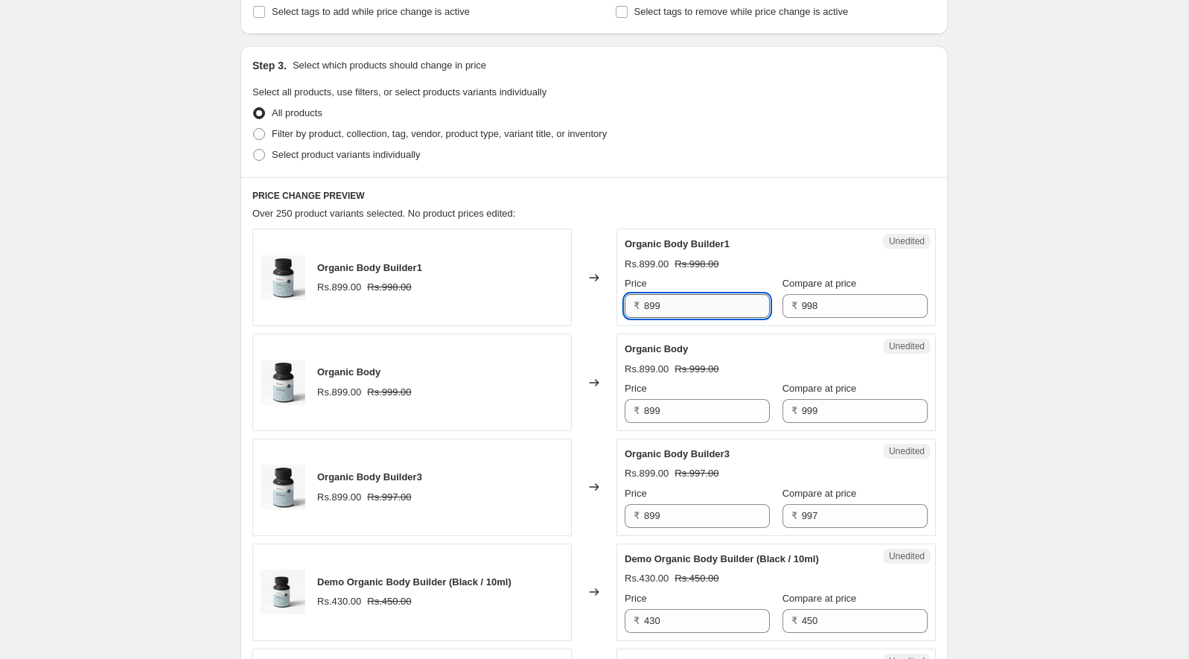
click at [681, 309] on input "899" at bounding box center [707, 306] width 126 height 24
type input "1000000"
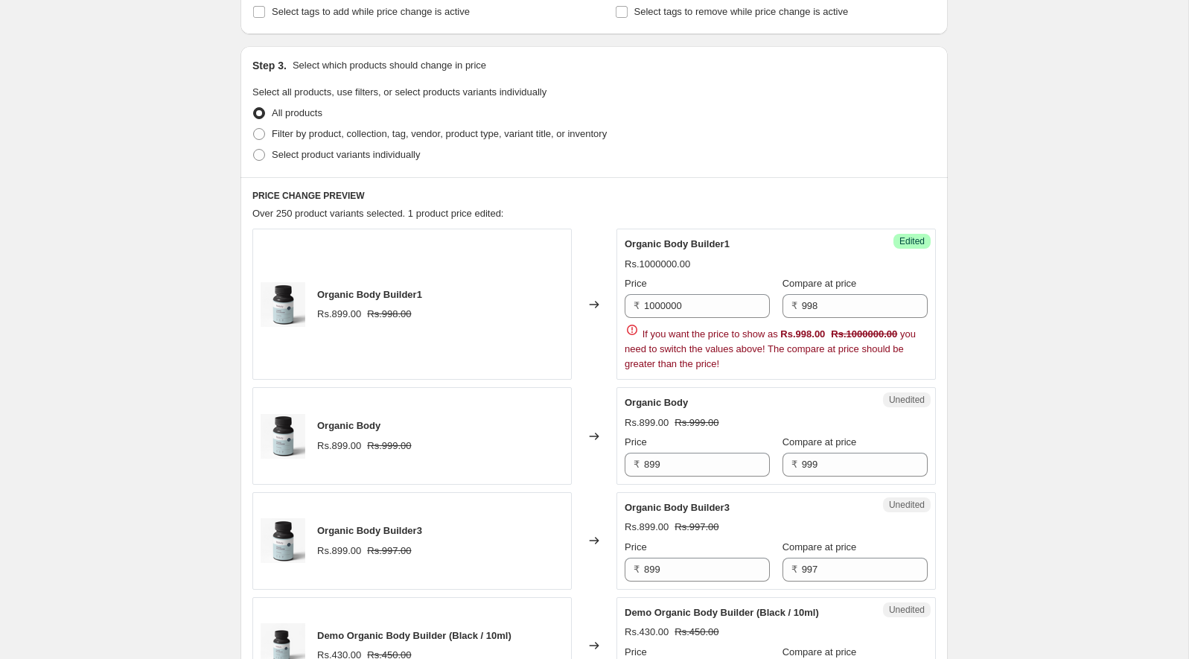
click at [733, 299] on input "1000000" at bounding box center [707, 306] width 126 height 24
type input "1000000"
click at [833, 299] on input "998" at bounding box center [865, 306] width 126 height 24
paste input "1000000"
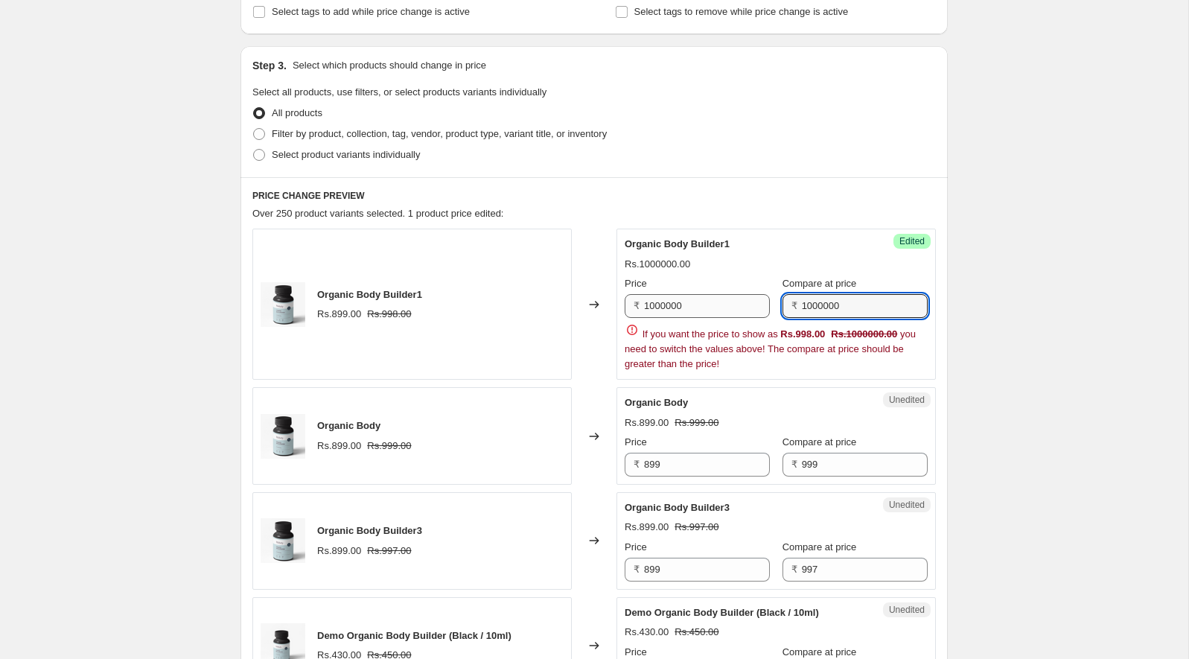
type input "1000000"
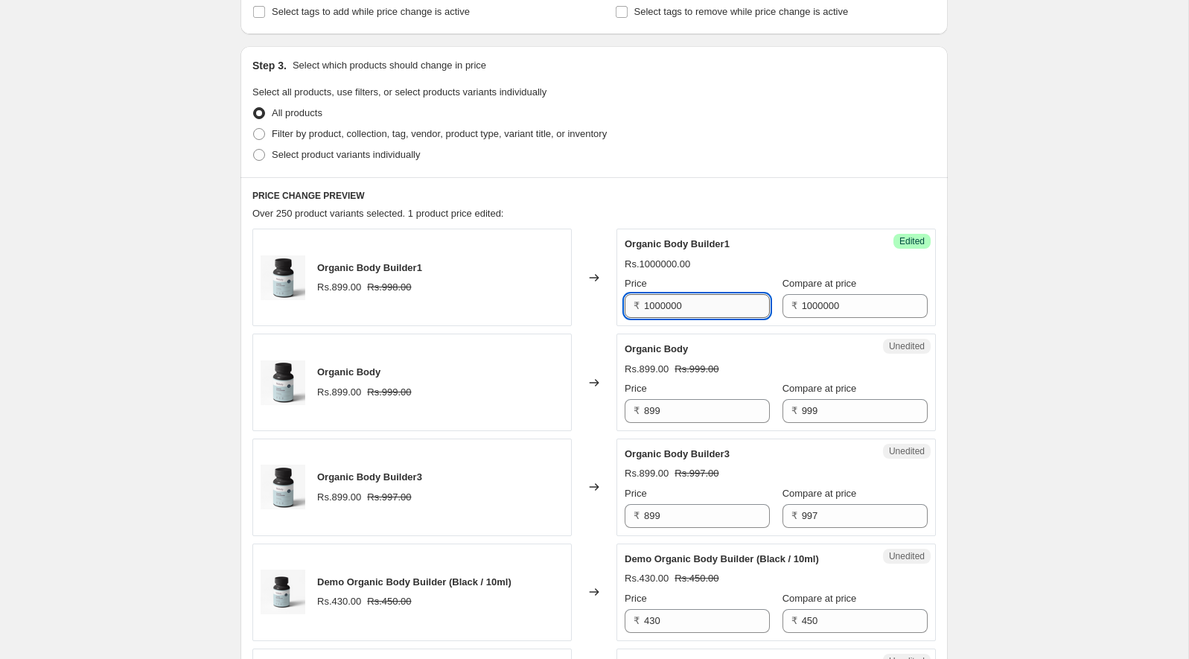
click at [701, 307] on input "1000000" at bounding box center [707, 306] width 126 height 24
type input "990"
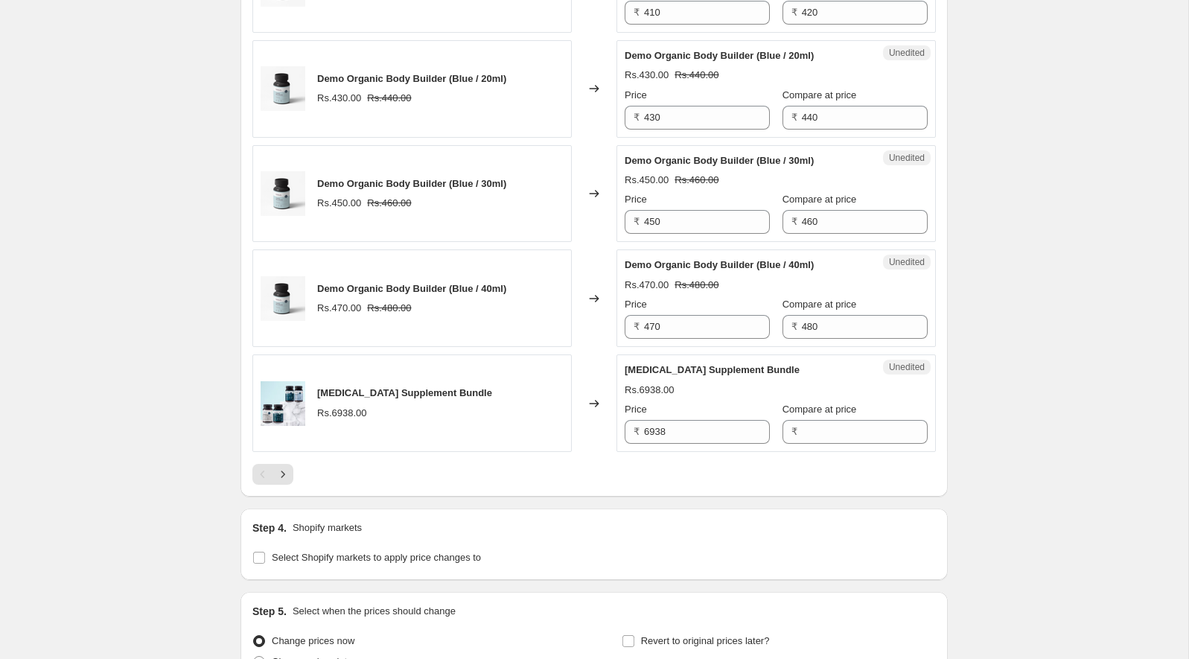
scroll to position [2185, 0]
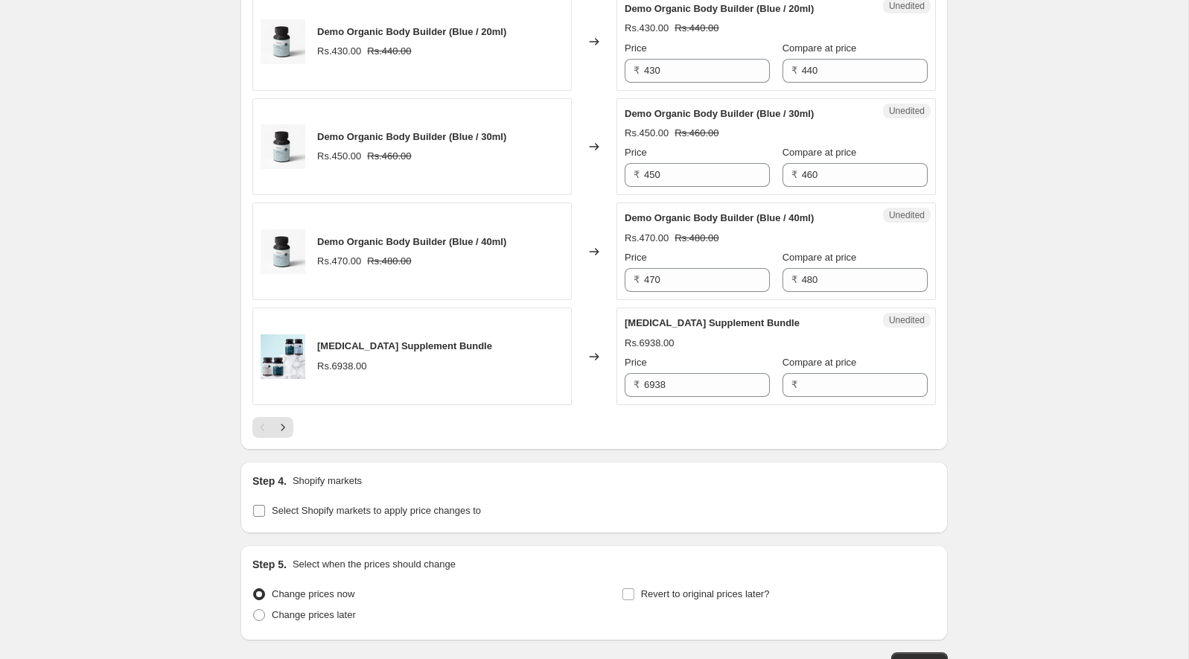
click at [261, 505] on input "Select Shopify markets to apply price changes to" at bounding box center [259, 511] width 12 height 12
checkbox input "true"
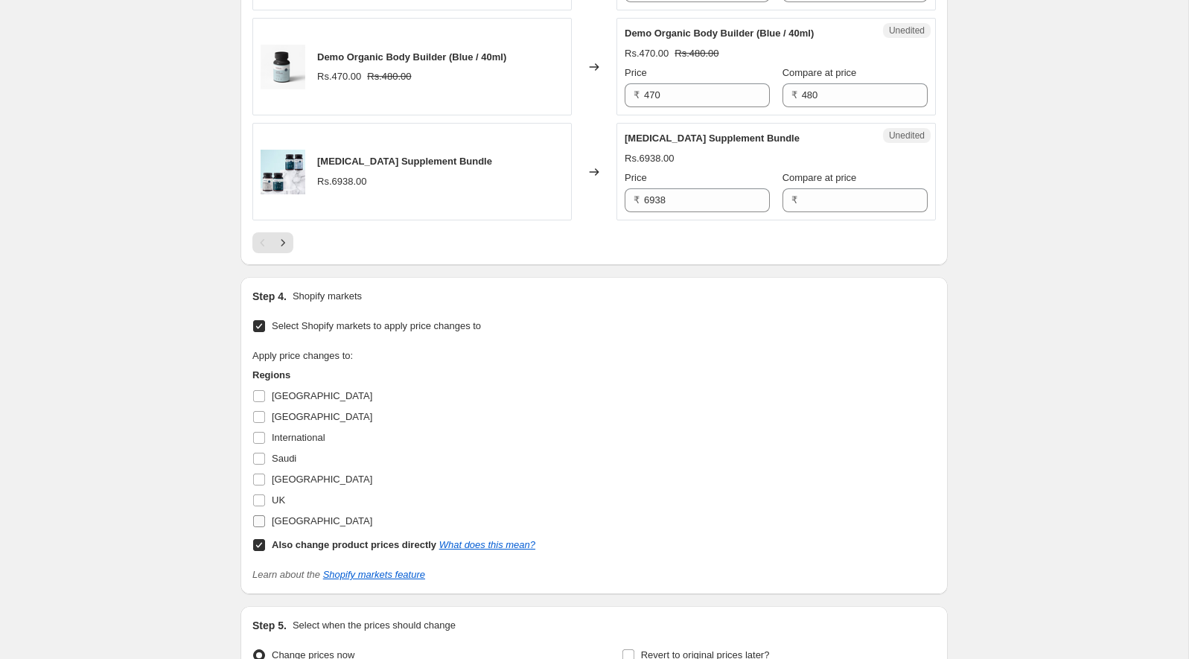
scroll to position [2524, 0]
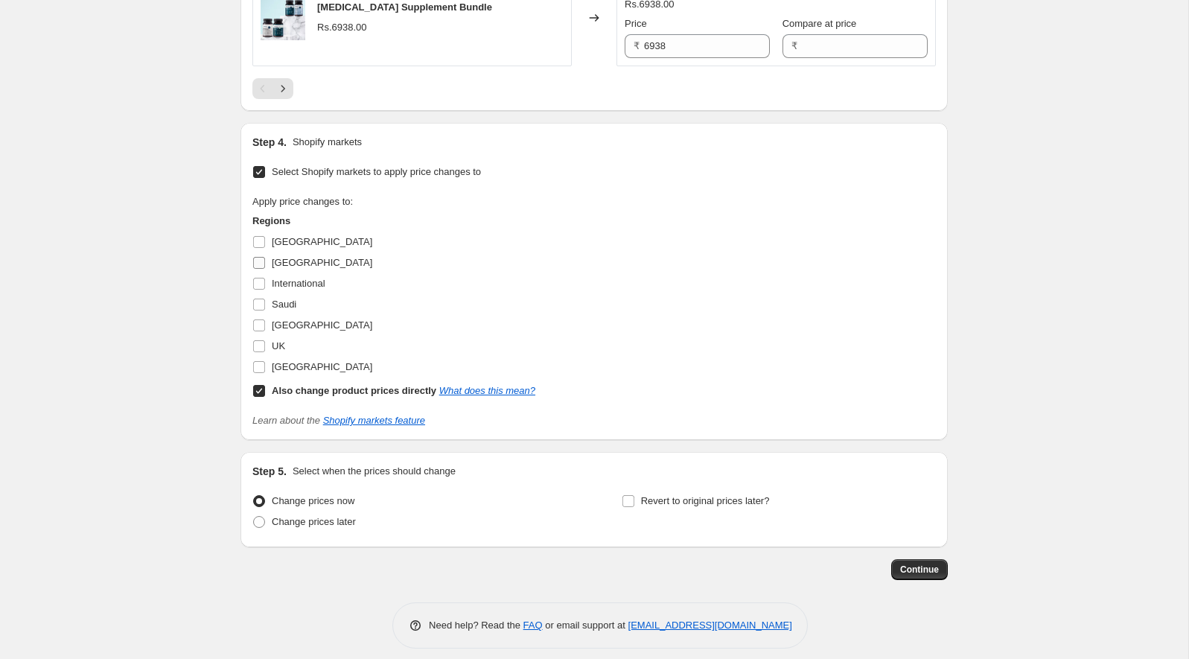
click at [262, 257] on input "[GEOGRAPHIC_DATA]" at bounding box center [259, 263] width 12 height 12
checkbox input "true"
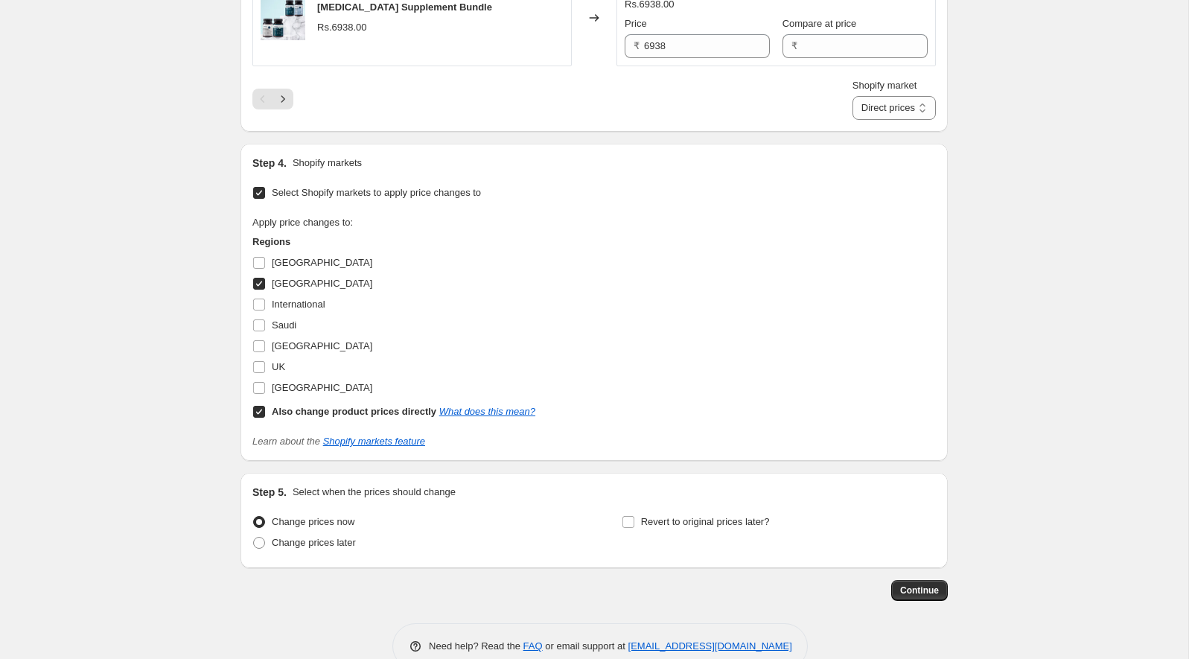
scroll to position [2545, 0]
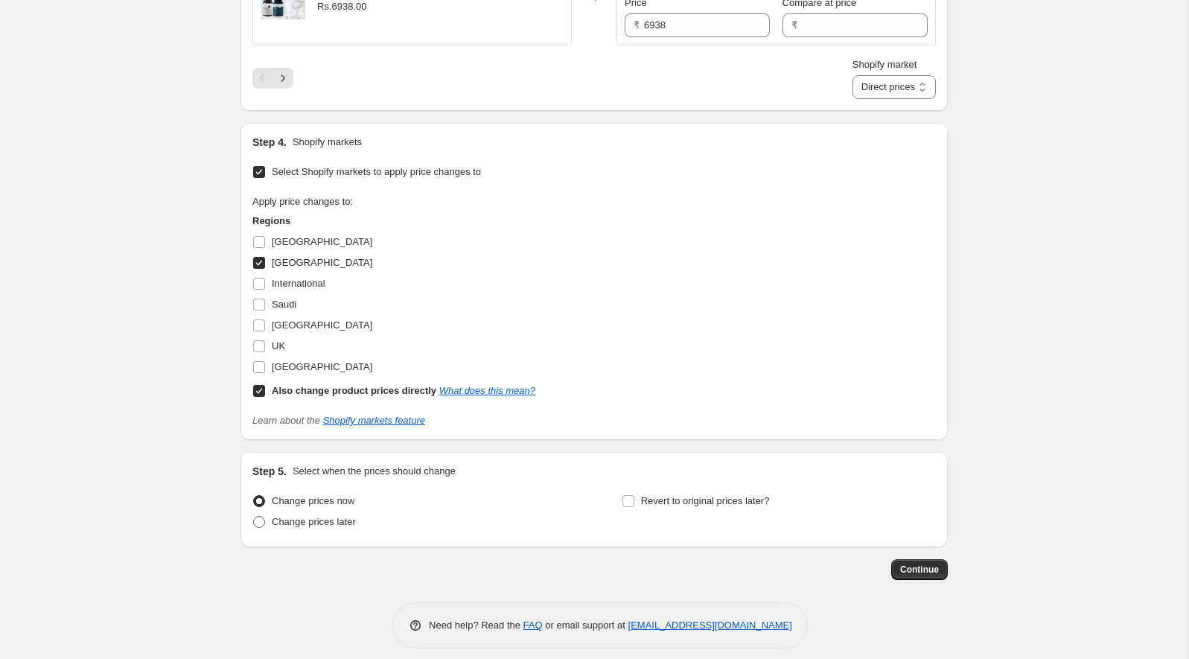
click at [278, 516] on span "Change prices later" at bounding box center [314, 521] width 84 height 11
click at [254, 516] on input "Change prices later" at bounding box center [253, 516] width 1 height 1
radio input "true"
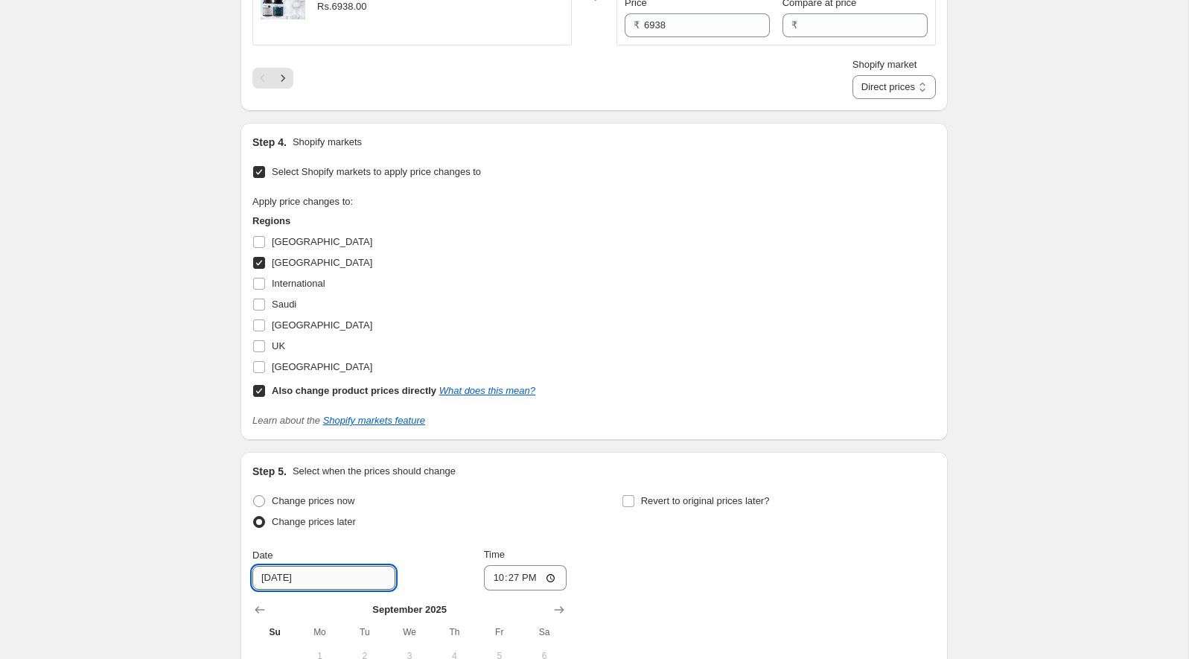
click at [282, 570] on input "[DATE]" at bounding box center [323, 578] width 143 height 24
type input "[DATE]"
click at [504, 565] on input "22:27" at bounding box center [525, 577] width 83 height 25
click at [513, 568] on input "22:27" at bounding box center [525, 577] width 83 height 25
type input "22:28"
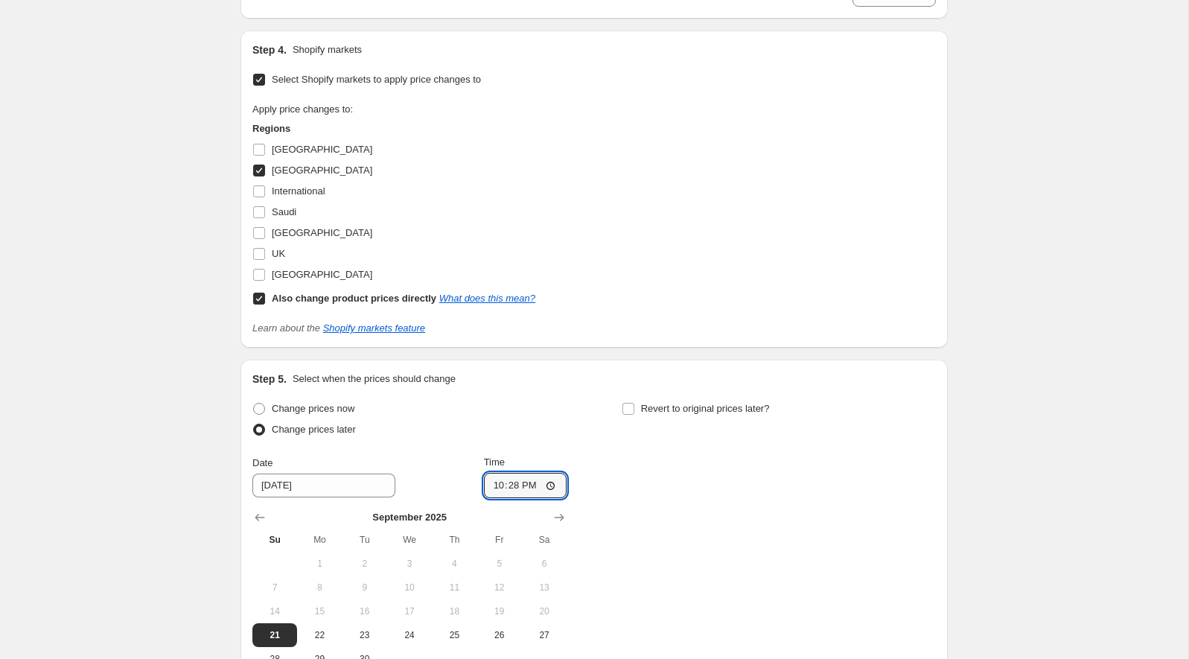
scroll to position [2800, 0]
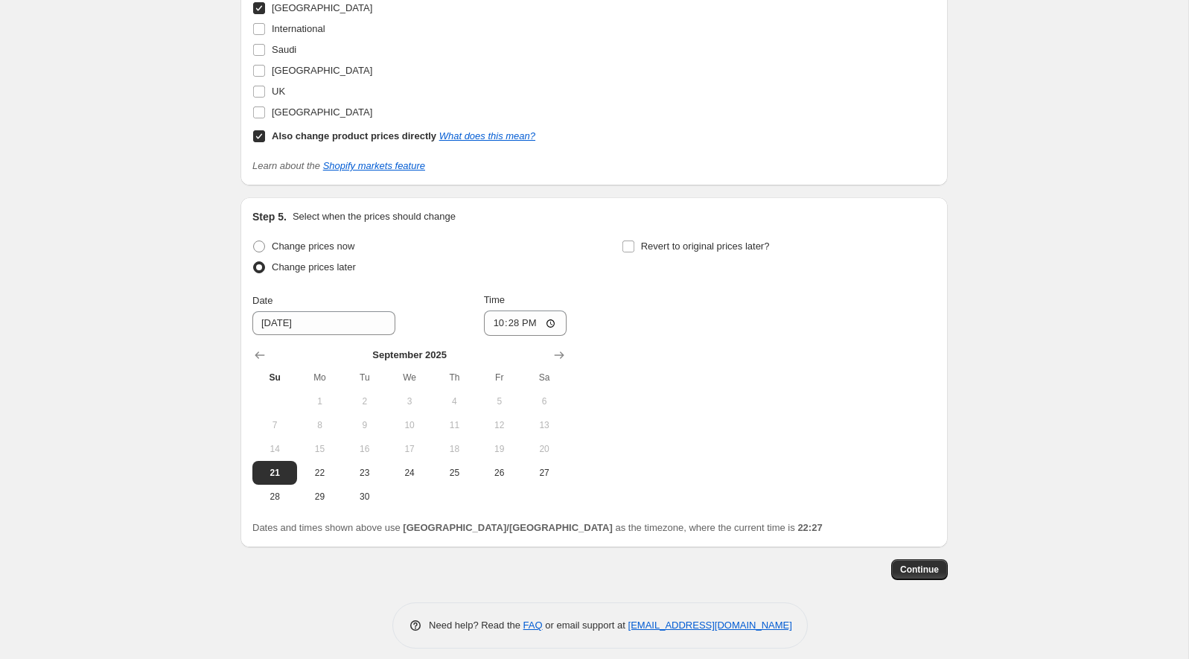
click at [923, 564] on span "Continue" at bounding box center [919, 570] width 39 height 12
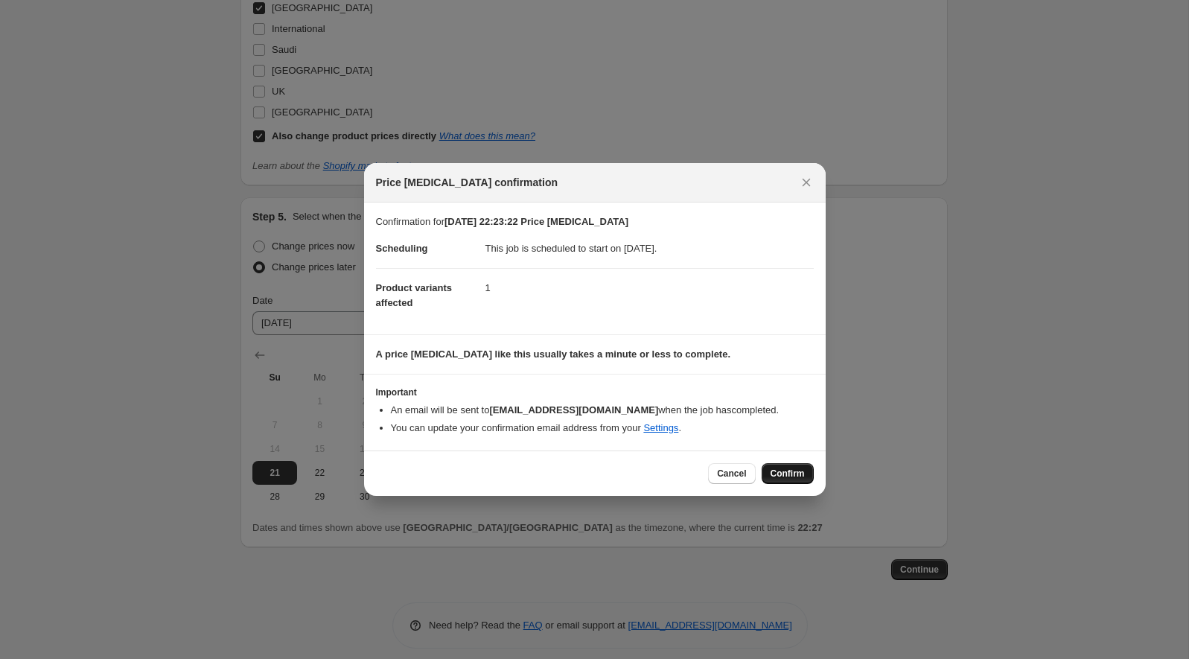
click at [783, 464] on button "Confirm" at bounding box center [788, 473] width 52 height 21
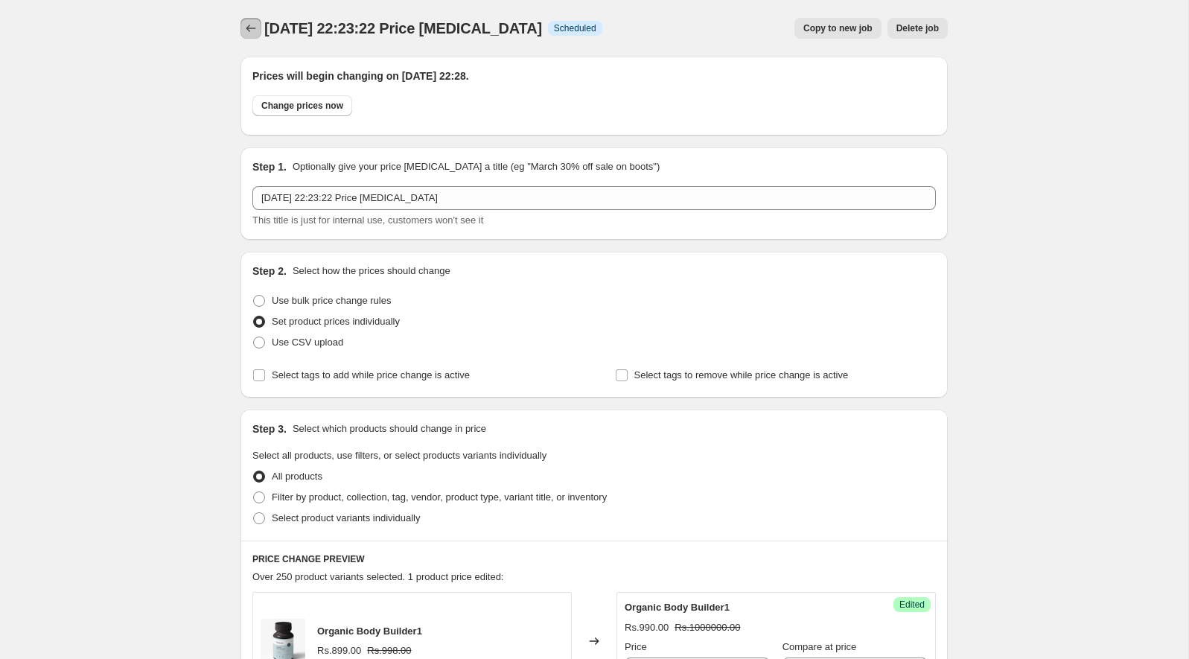
click at [245, 35] on icon "Price change jobs" at bounding box center [250, 28] width 15 height 15
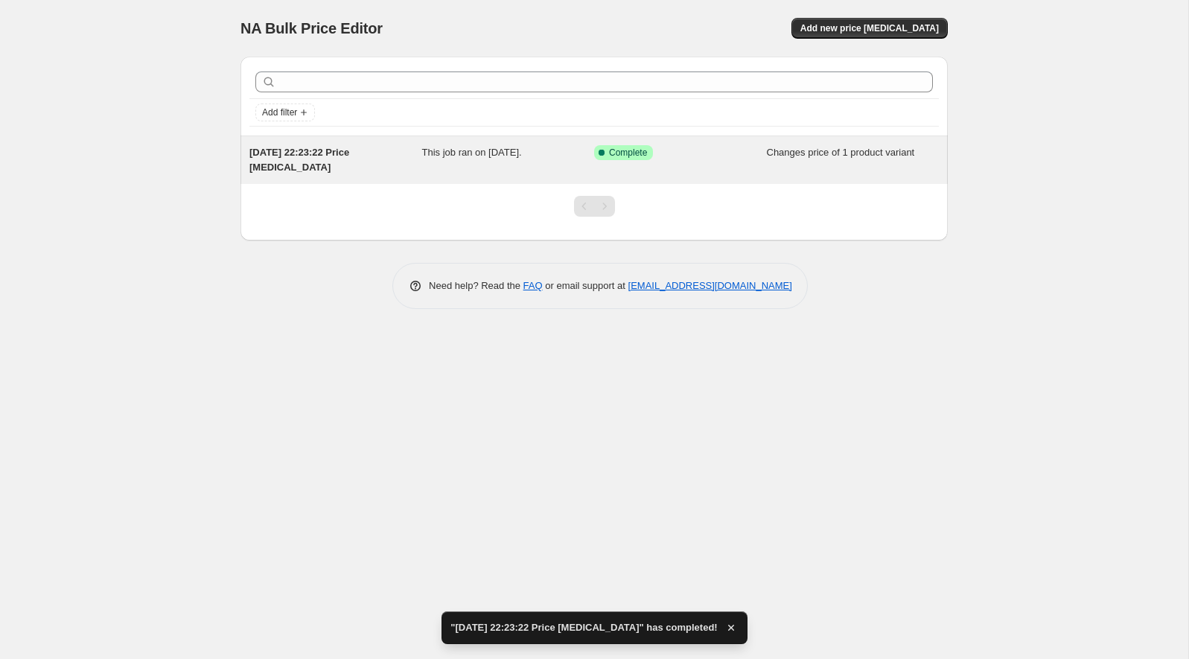
click at [596, 172] on div "Success Complete Complete" at bounding box center [680, 160] width 173 height 30
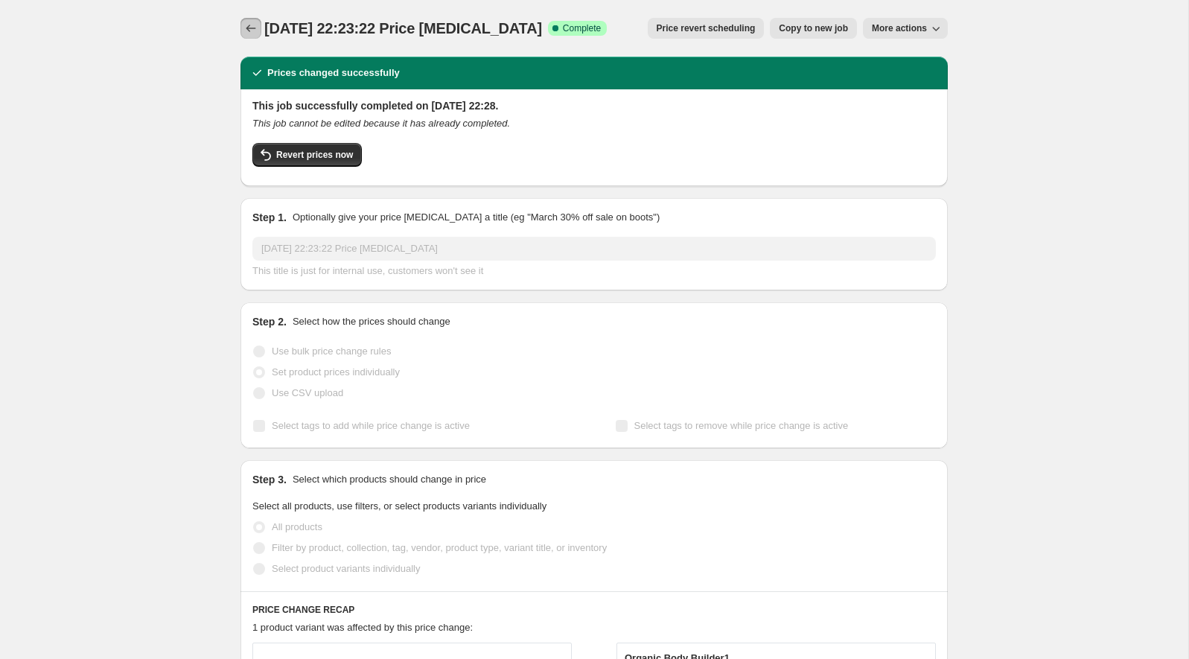
click at [257, 20] on button "Price change jobs" at bounding box center [250, 28] width 21 height 21
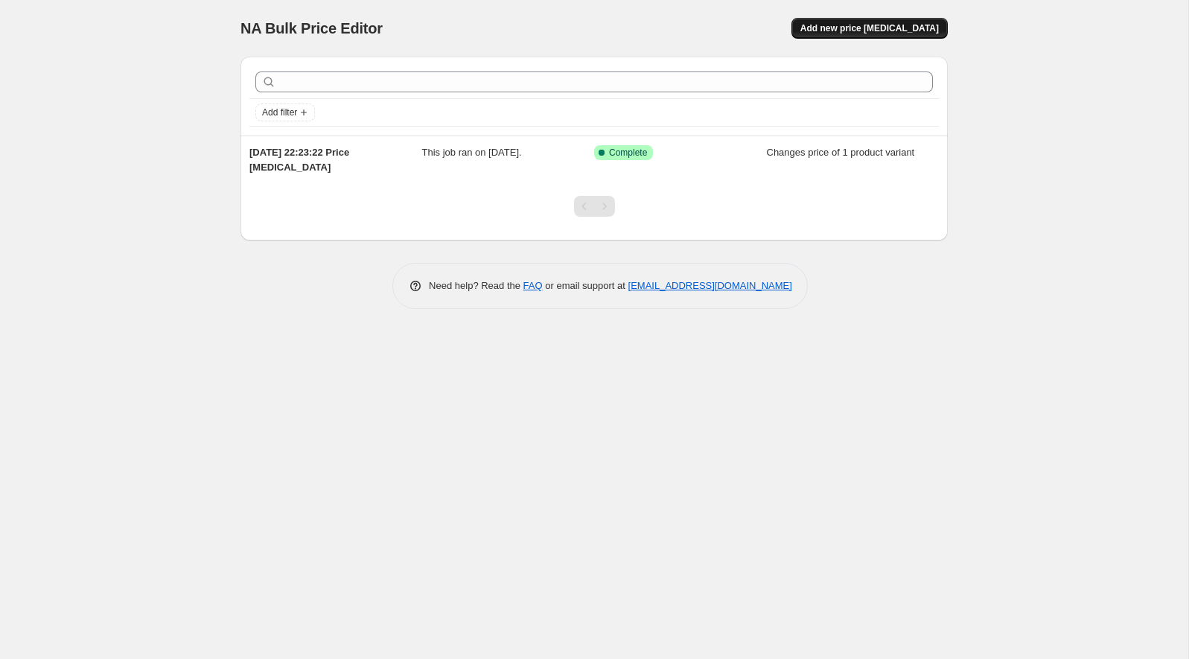
click at [873, 34] on span "Add new price [MEDICAL_DATA]" at bounding box center [869, 28] width 138 height 12
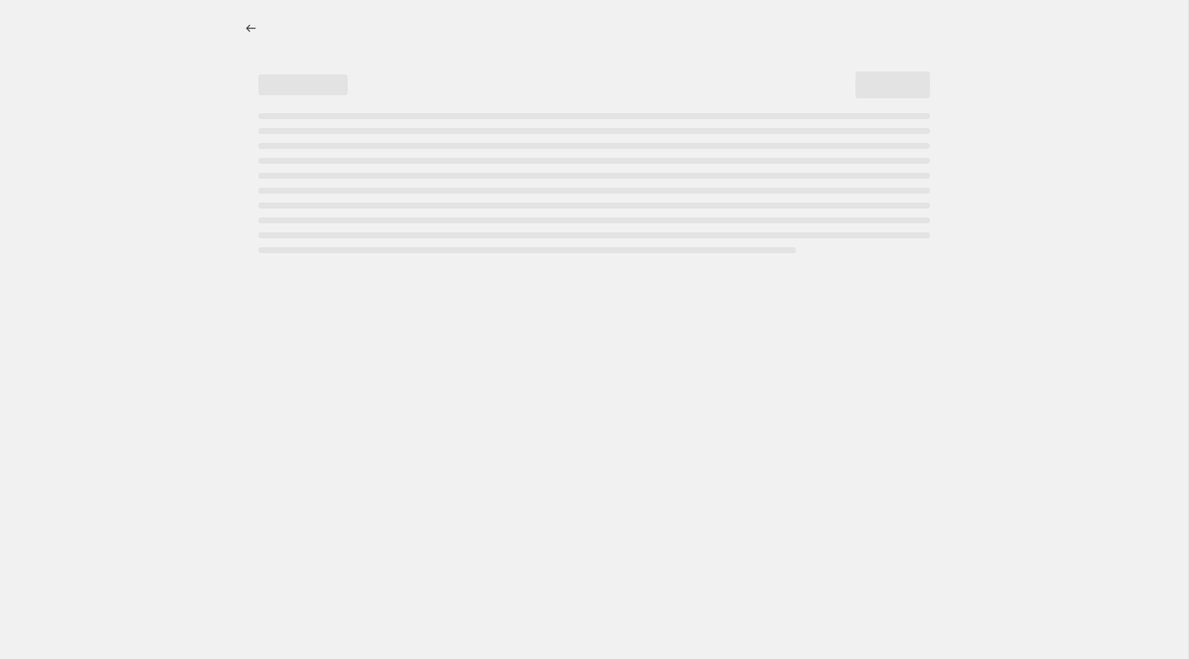
select select "percentage"
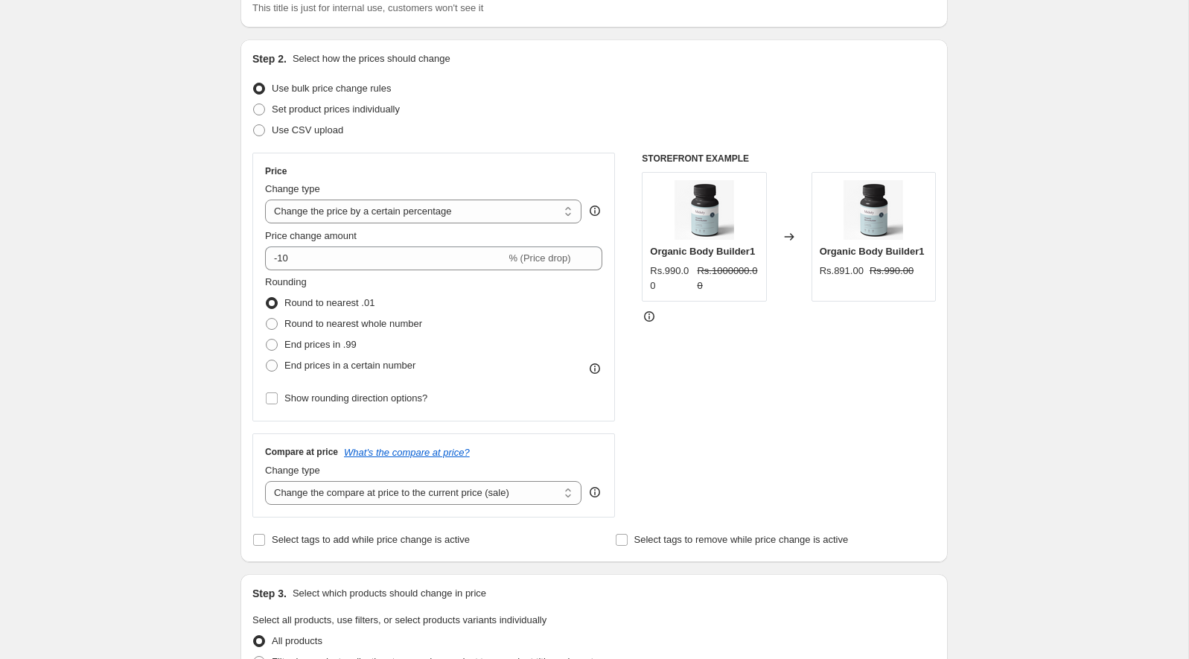
scroll to position [162, 0]
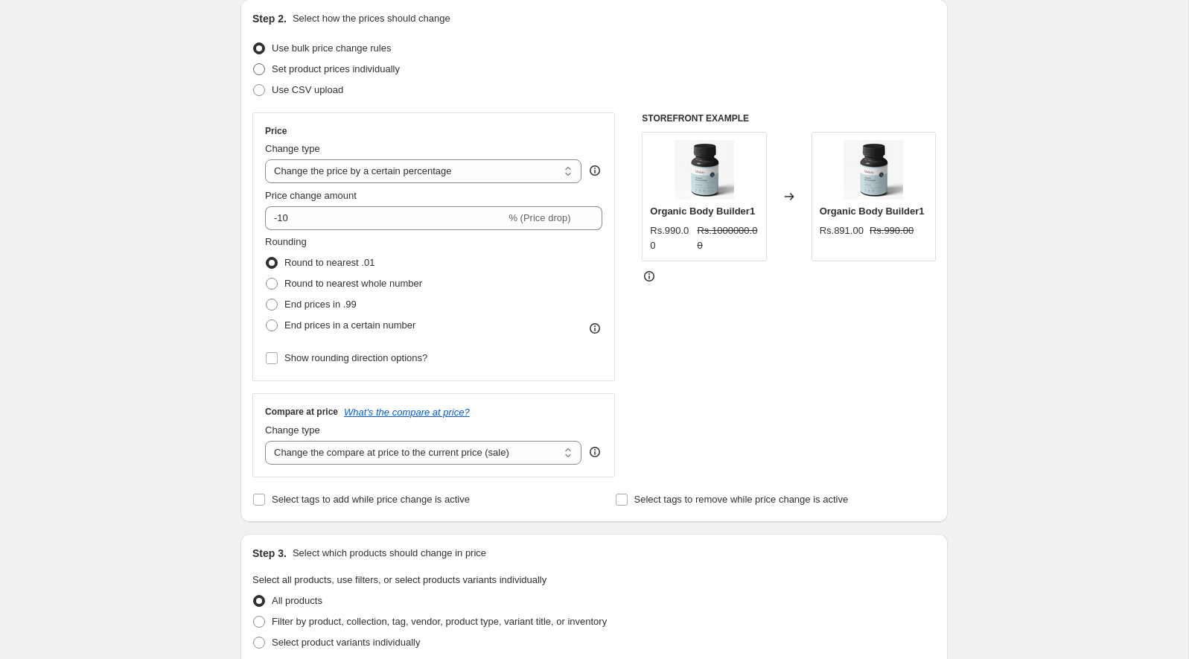
click at [330, 70] on span "Set product prices individually" at bounding box center [336, 68] width 128 height 11
click at [254, 64] on input "Set product prices individually" at bounding box center [253, 63] width 1 height 1
radio input "true"
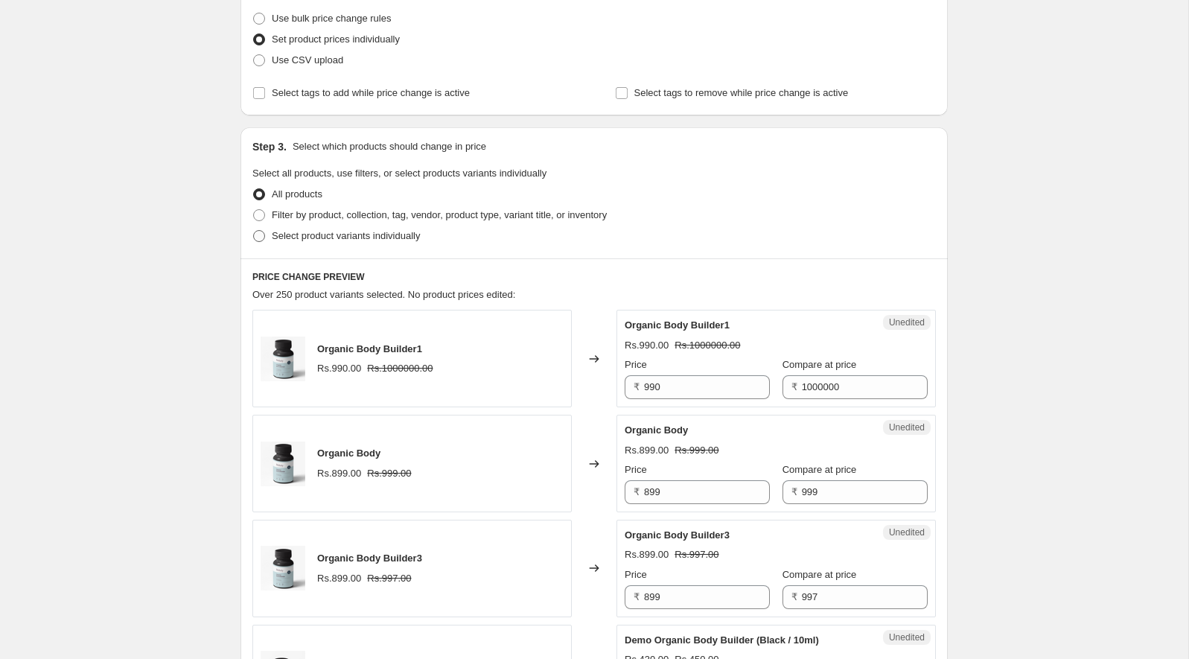
scroll to position [197, 0]
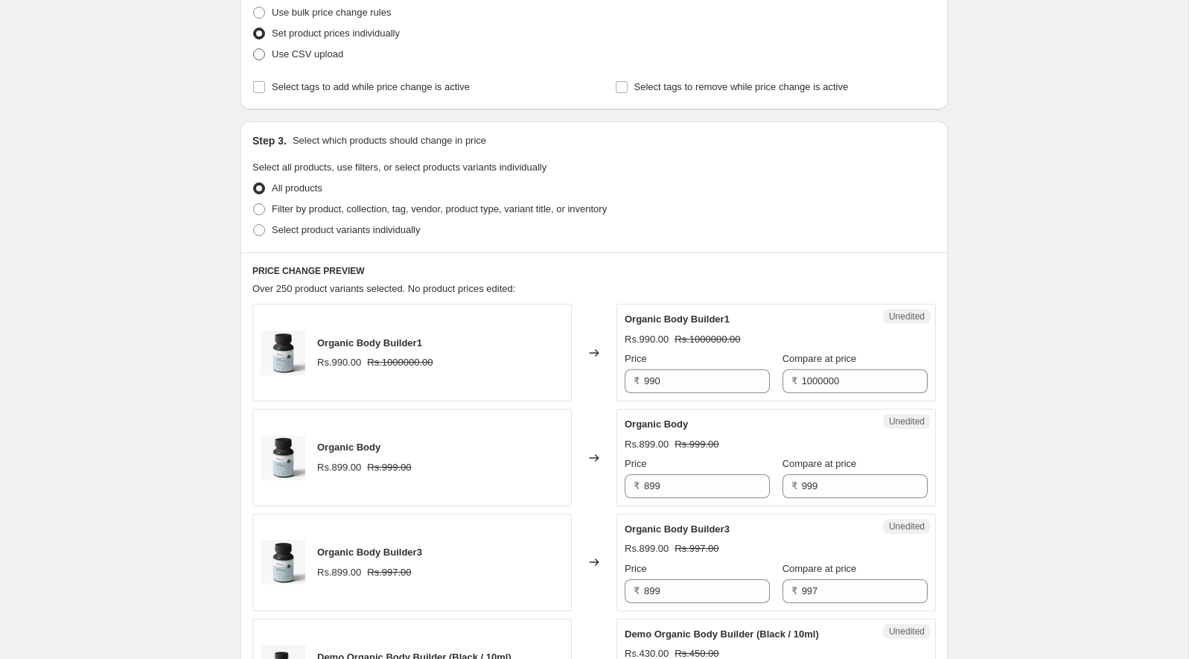
click at [302, 51] on span "Use CSV upload" at bounding box center [307, 53] width 71 height 11
click at [254, 49] on input "Use CSV upload" at bounding box center [253, 48] width 1 height 1
radio input "true"
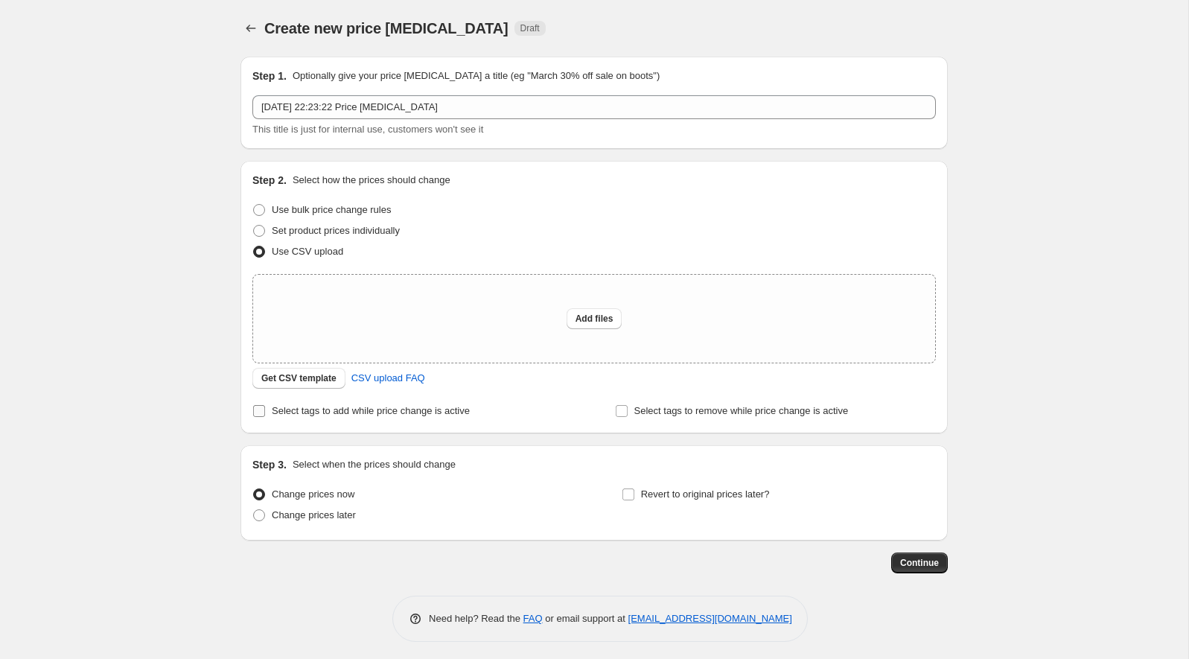
click at [284, 412] on span "Select tags to add while price change is active" at bounding box center [371, 410] width 198 height 11
click at [265, 412] on input "Select tags to add while price change is active" at bounding box center [259, 411] width 12 height 12
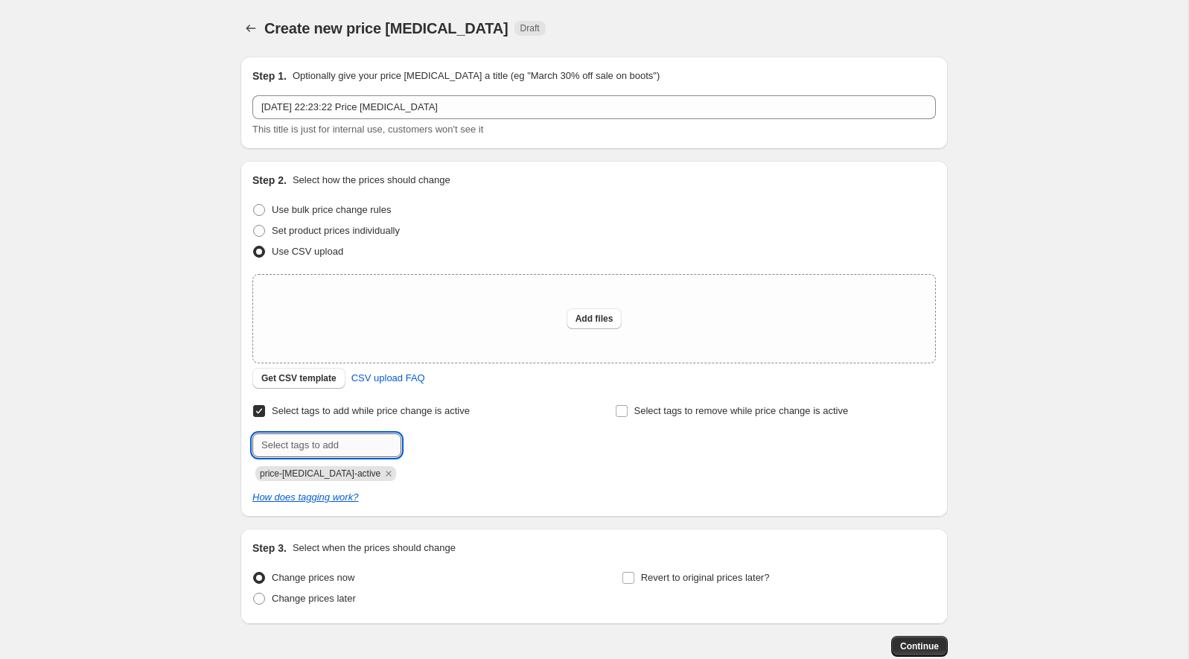
click at [293, 445] on input "text" at bounding box center [326, 445] width 149 height 24
click at [271, 412] on label "Select tags to add while price change is active" at bounding box center [360, 411] width 217 height 21
click at [265, 412] on input "Select tags to add while price change is active" at bounding box center [259, 411] width 12 height 12
checkbox input "false"
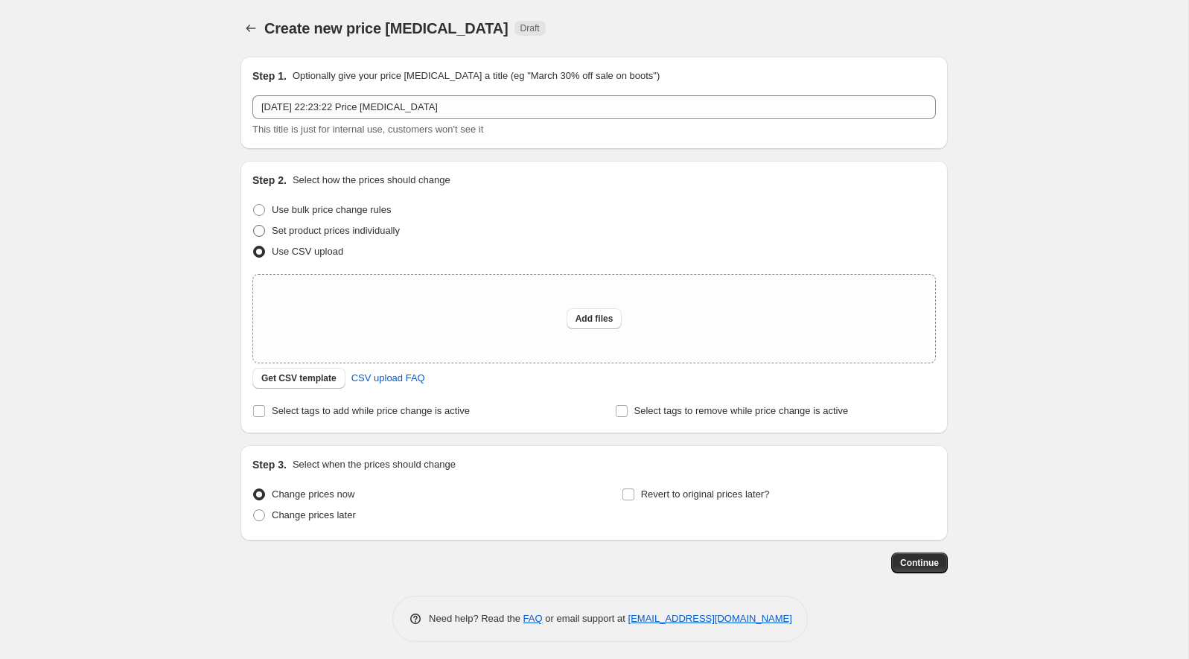
click at [262, 231] on span at bounding box center [259, 231] width 12 height 12
click at [254, 226] on input "Set product prices individually" at bounding box center [253, 225] width 1 height 1
radio input "true"
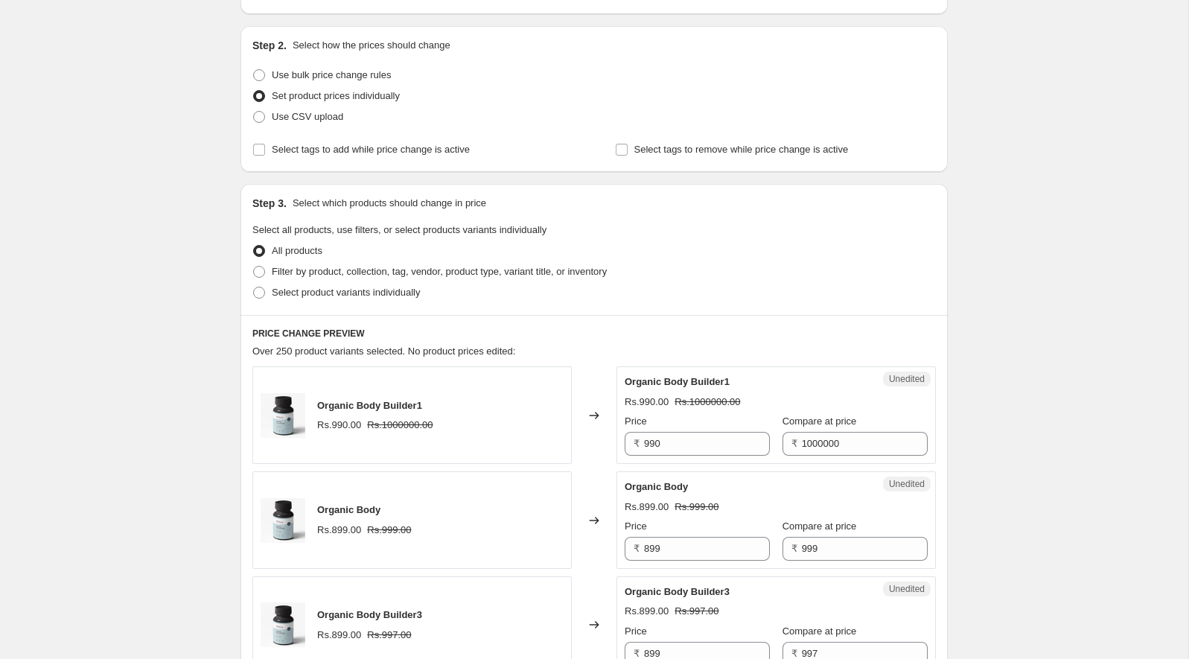
scroll to position [141, 0]
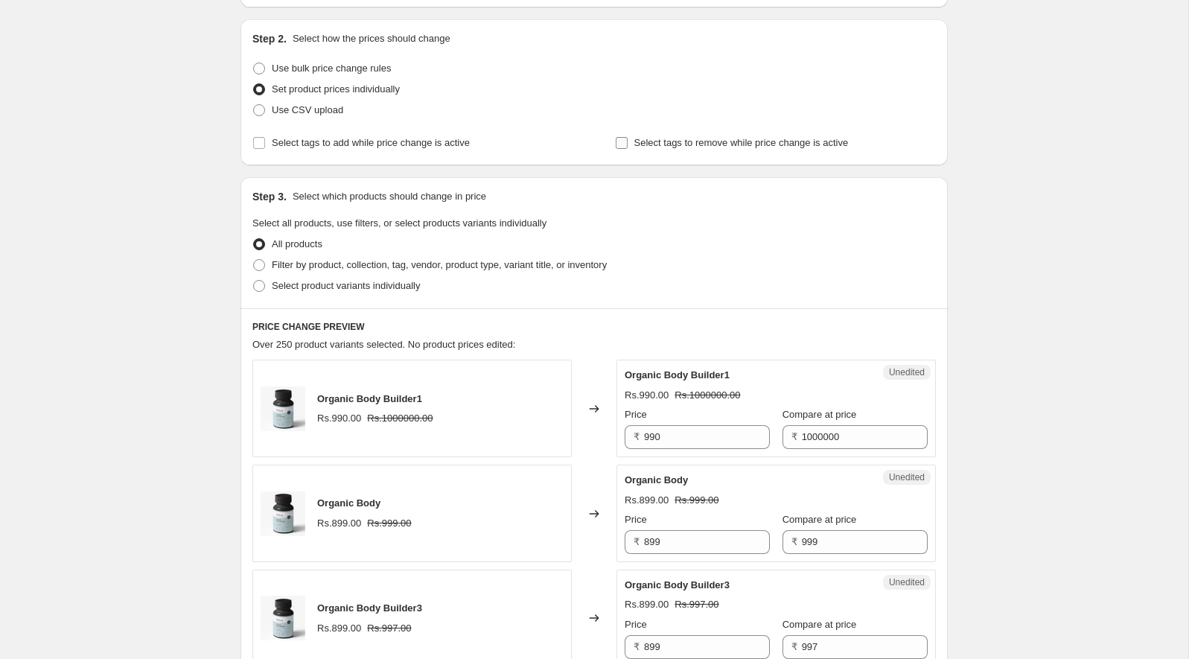
click at [617, 141] on input "Select tags to remove while price change is active" at bounding box center [622, 143] width 12 height 12
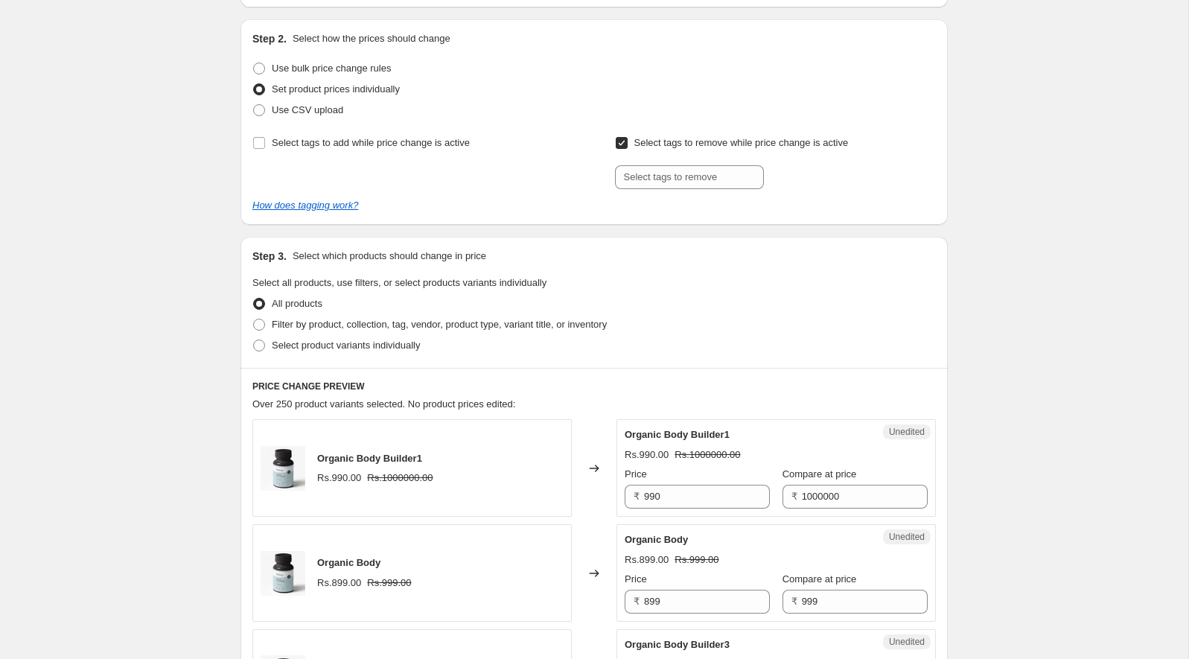
click at [617, 141] on input "Select tags to remove while price change is active" at bounding box center [622, 143] width 12 height 12
checkbox input "false"
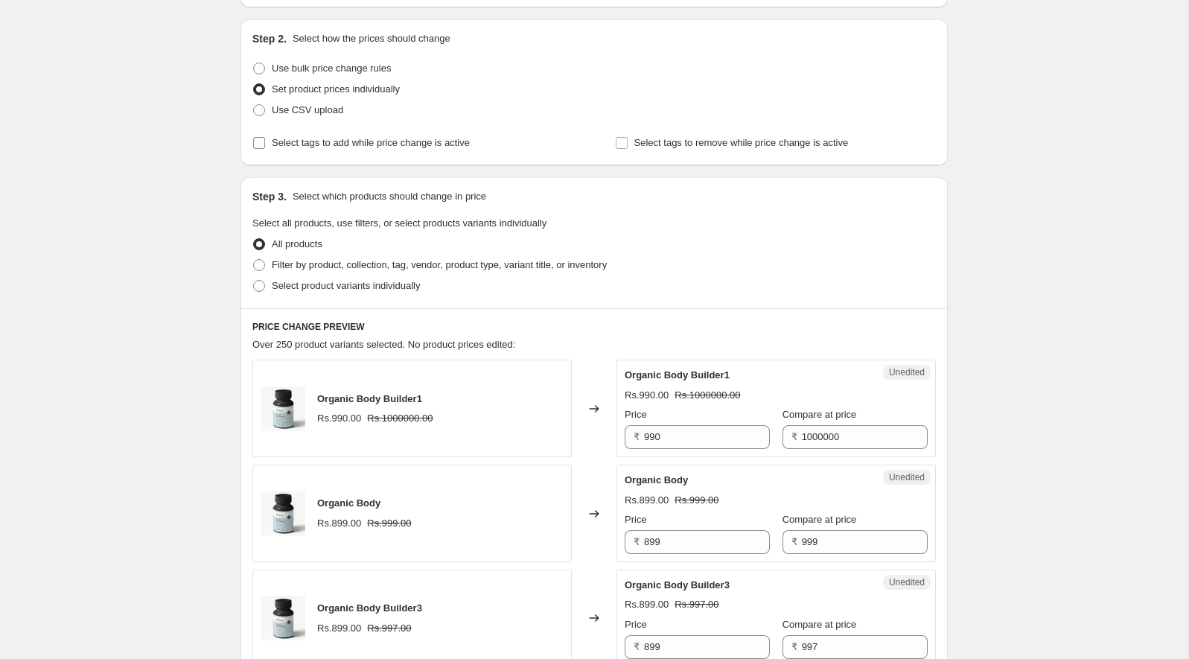
click at [445, 144] on span "Select tags to add while price change is active" at bounding box center [371, 142] width 198 height 11
click at [265, 144] on input "Select tags to add while price change is active" at bounding box center [259, 143] width 12 height 12
checkbox input "true"
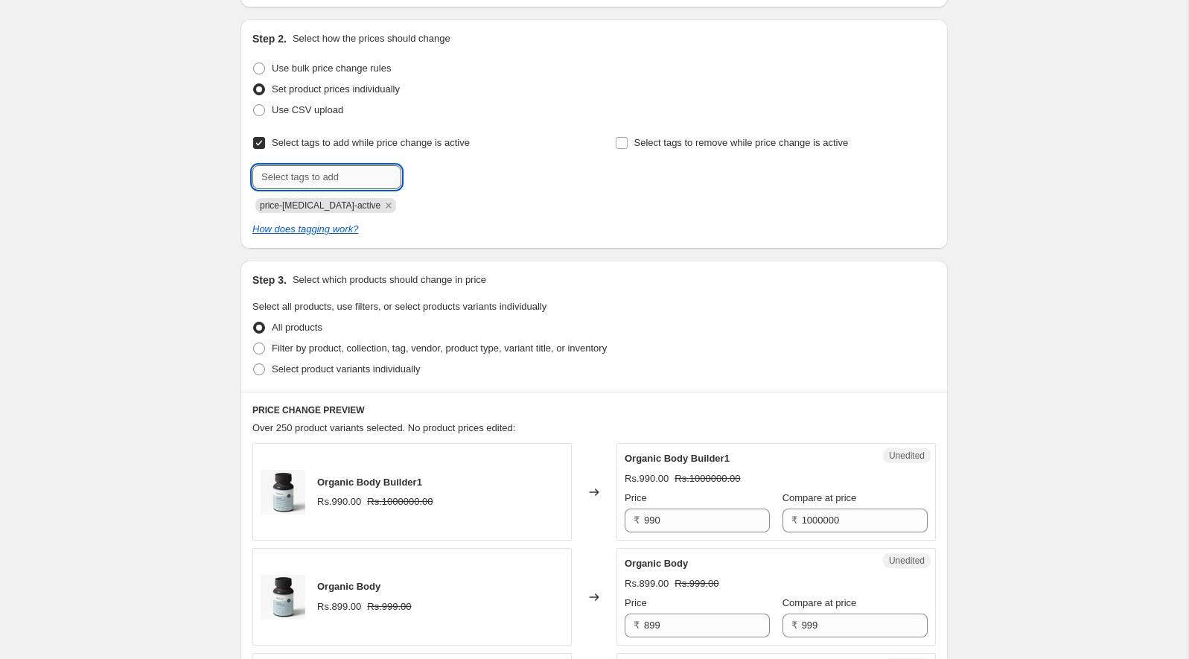
click at [373, 173] on input "text" at bounding box center [326, 177] width 149 height 24
type input "new"
click at [258, 144] on input "Select tags to add while price change is active" at bounding box center [259, 143] width 12 height 12
checkbox input "false"
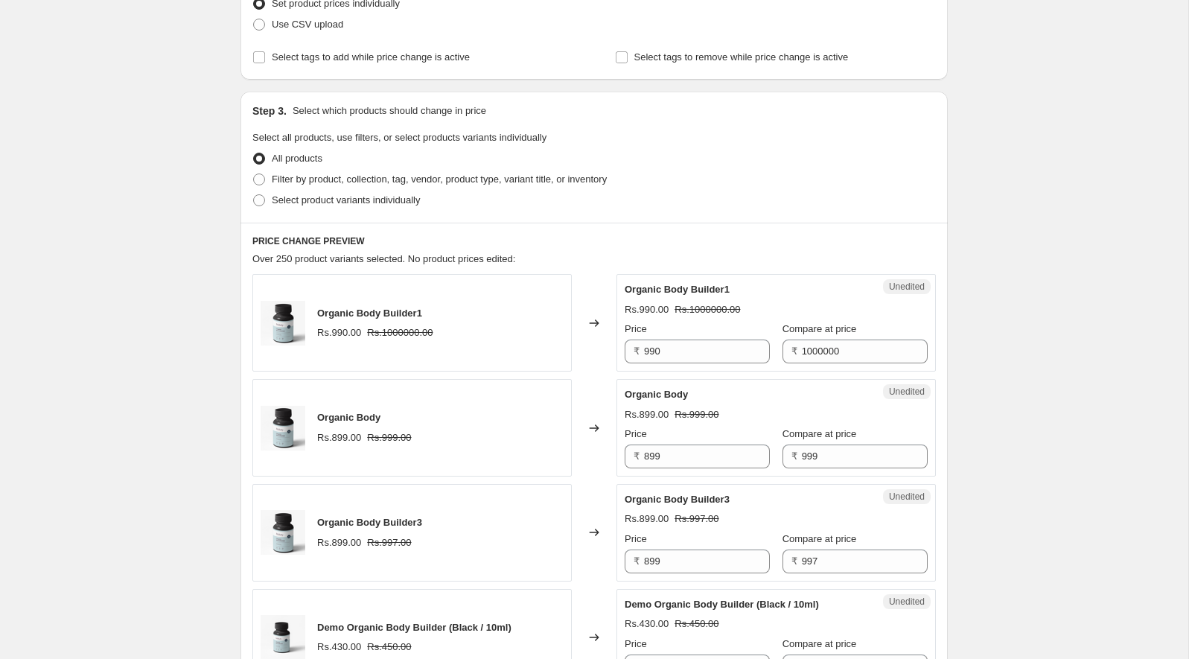
scroll to position [232, 0]
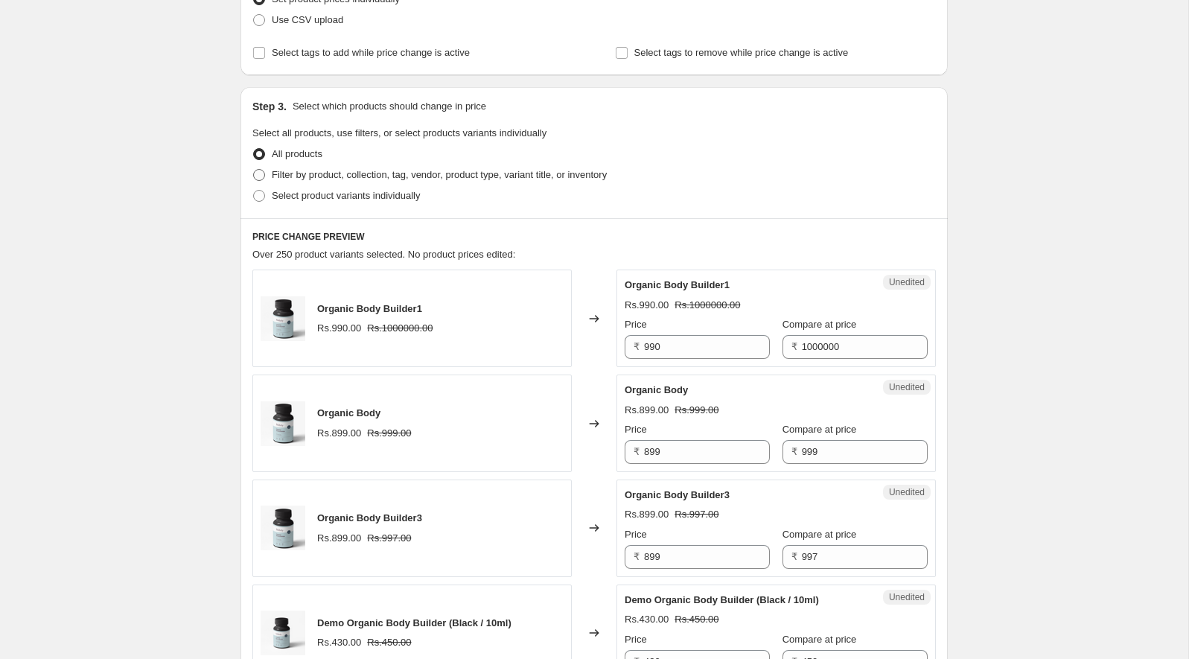
click at [431, 174] on span "Filter by product, collection, tag, vendor, product type, variant title, or inv…" at bounding box center [439, 174] width 335 height 11
click at [254, 170] on input "Filter by product, collection, tag, vendor, product type, variant title, or inv…" at bounding box center [253, 169] width 1 height 1
radio input "true"
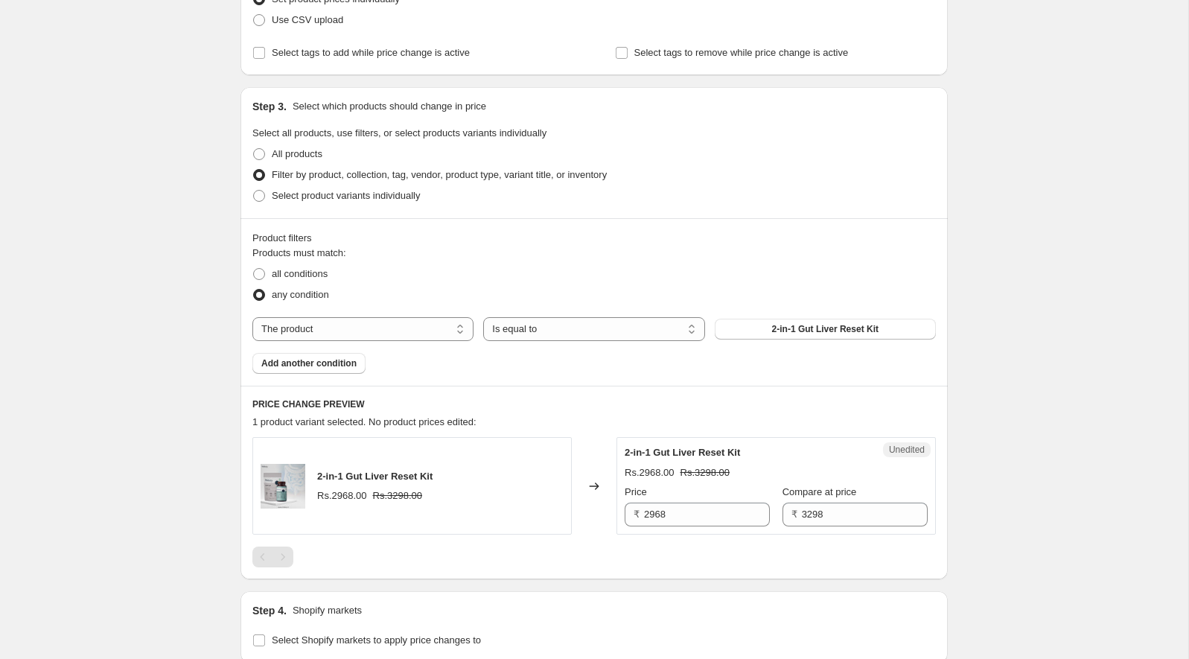
click at [431, 173] on span "Filter by product, collection, tag, vendor, product type, variant title, or inv…" at bounding box center [439, 174] width 335 height 11
click at [254, 170] on input "Filter by product, collection, tag, vendor, product type, variant title, or inv…" at bounding box center [253, 169] width 1 height 1
click at [358, 203] on label "Select product variants individually" at bounding box center [336, 195] width 168 height 21
click at [254, 191] on input "Select product variants individually" at bounding box center [253, 190] width 1 height 1
radio input "true"
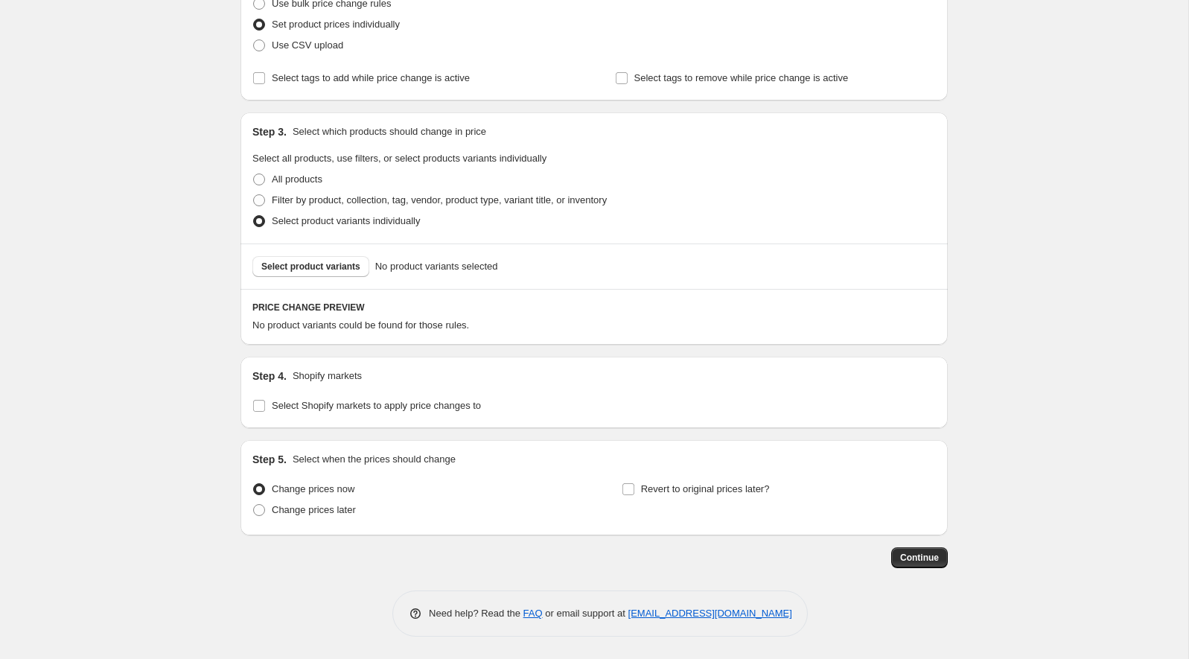
scroll to position [205, 0]
click at [303, 175] on span "All products" at bounding box center [297, 180] width 51 height 11
click at [254, 175] on input "All products" at bounding box center [253, 175] width 1 height 1
radio input "true"
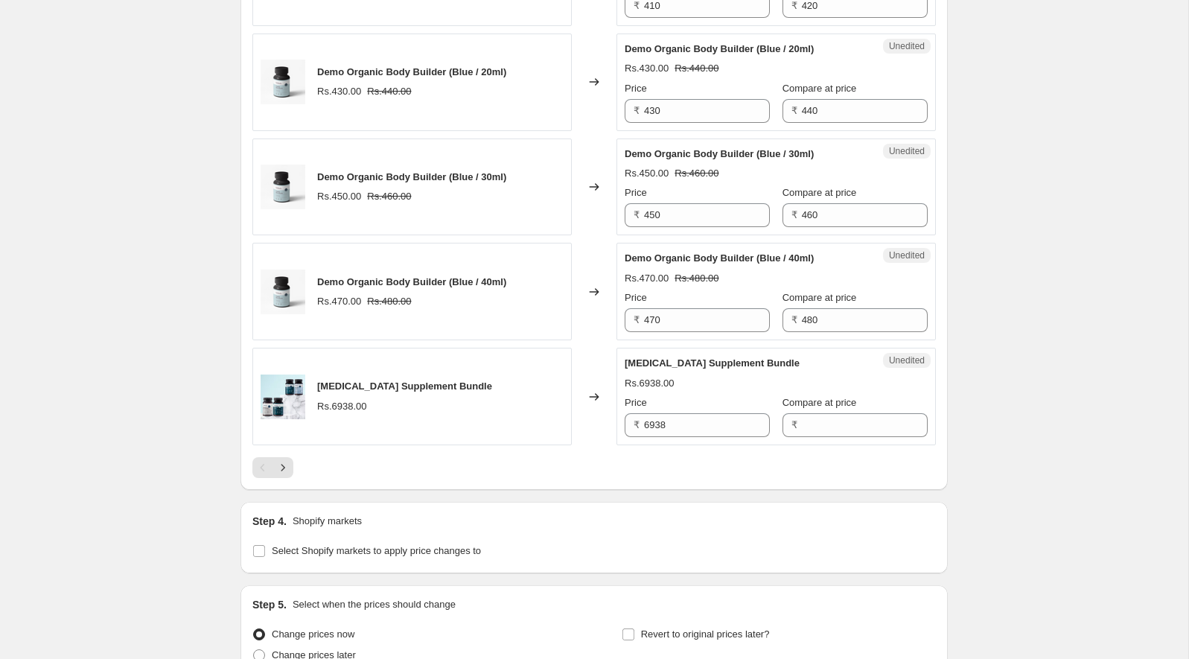
scroll to position [2278, 0]
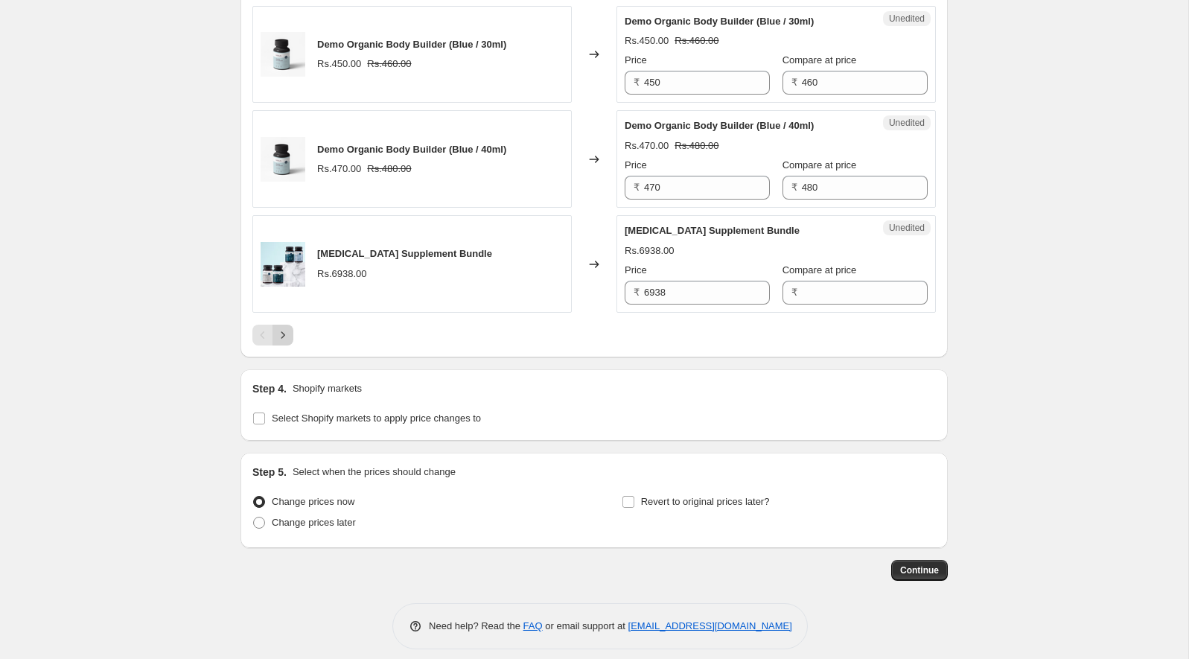
click at [284, 328] on icon "Next" at bounding box center [282, 335] width 15 height 15
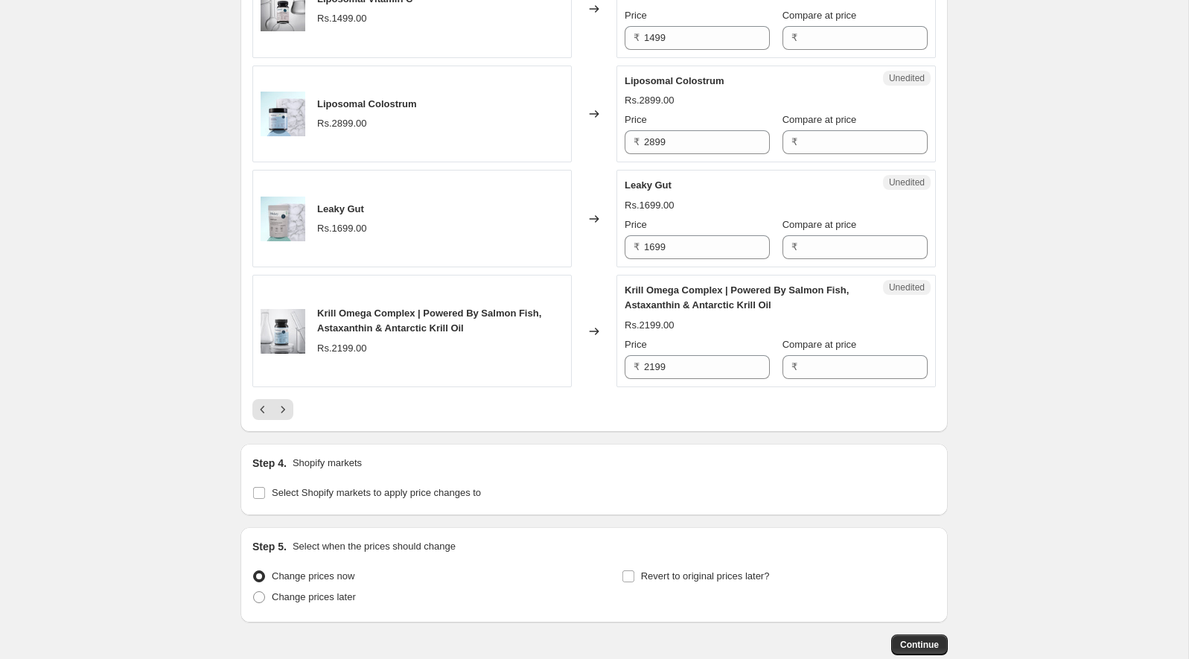
scroll to position [2352, 0]
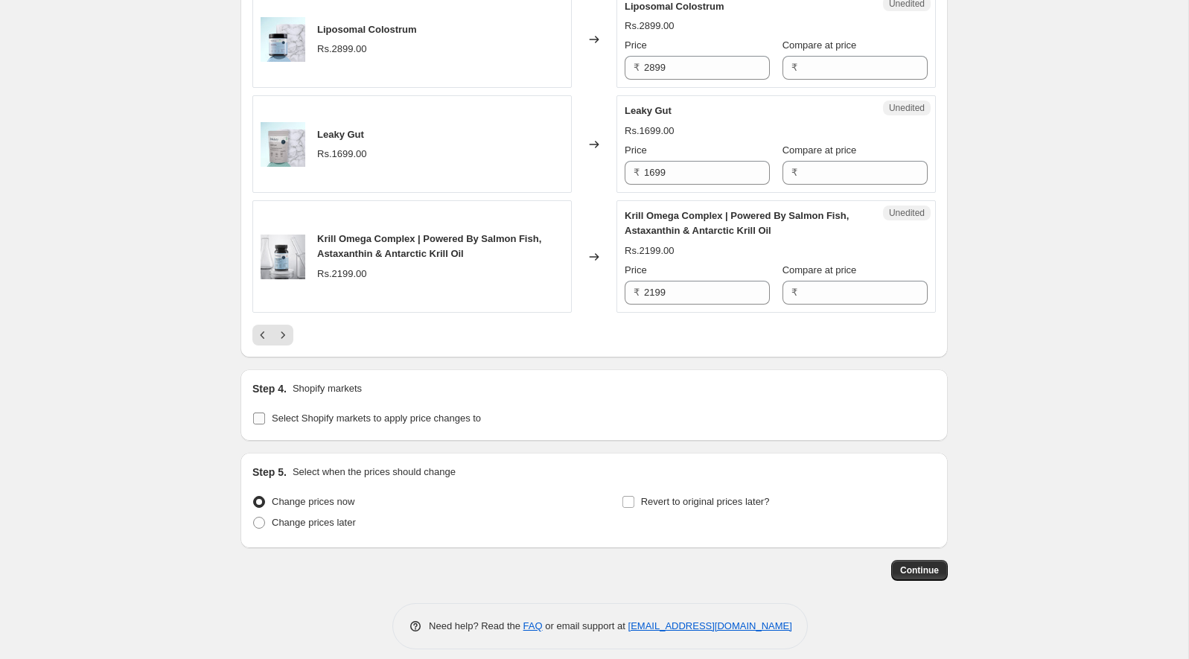
click at [264, 412] on input "Select Shopify markets to apply price changes to" at bounding box center [259, 418] width 12 height 12
checkbox input "true"
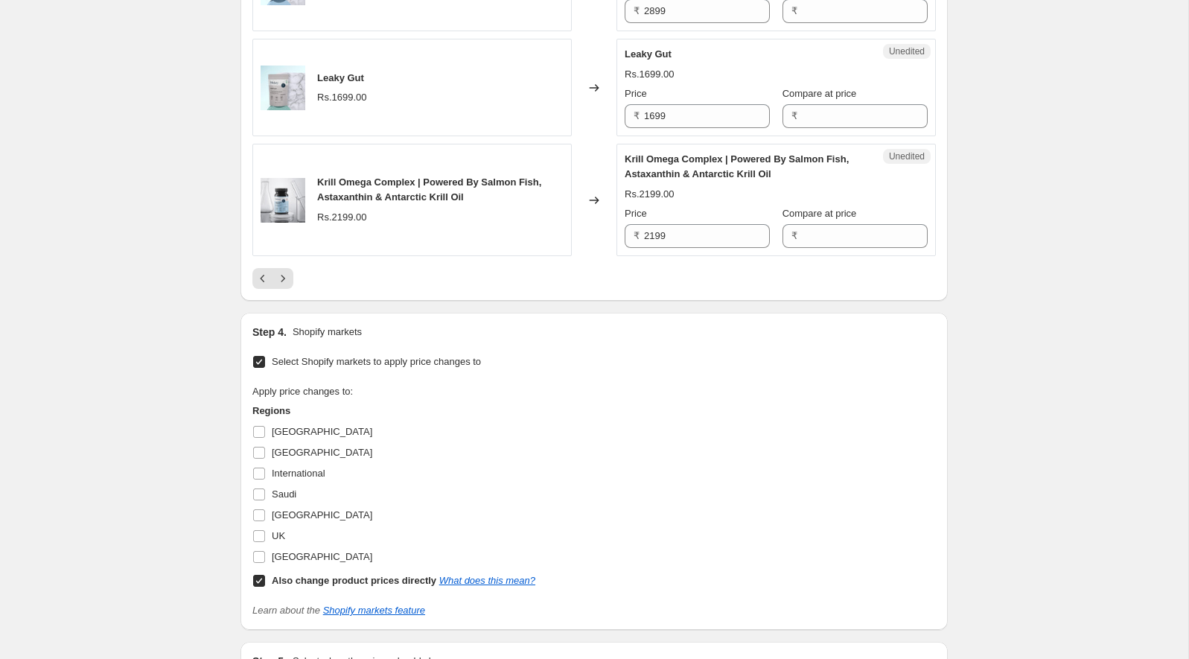
scroll to position [2439, 0]
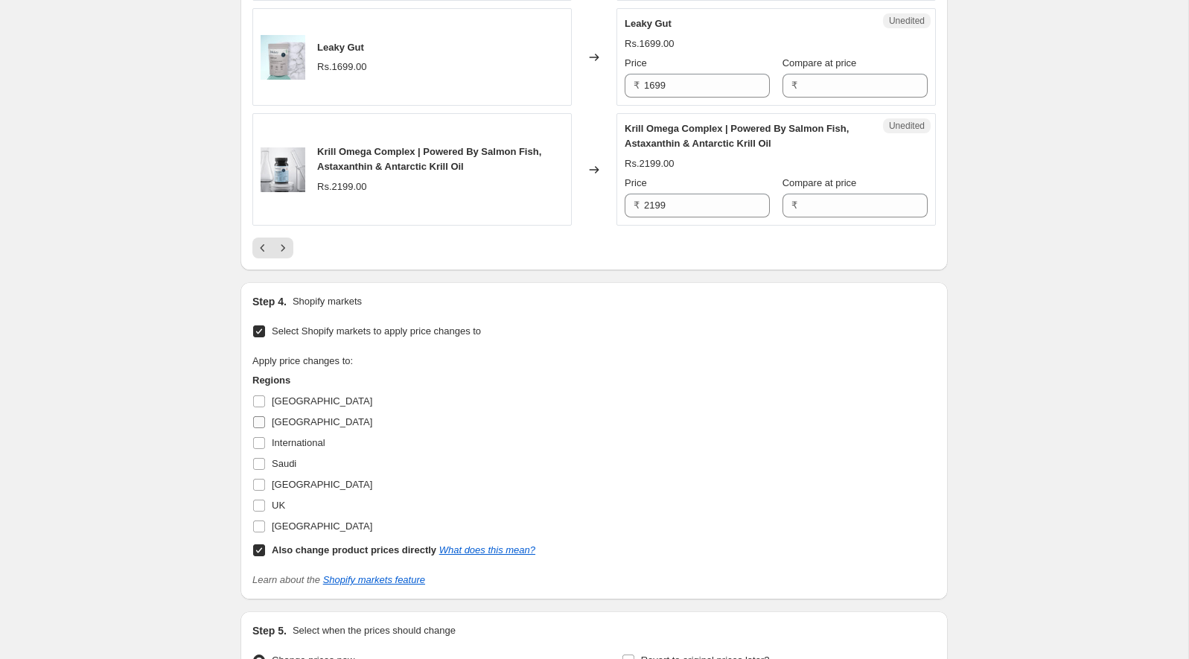
click at [267, 412] on label "[GEOGRAPHIC_DATA]" at bounding box center [312, 422] width 120 height 21
click at [265, 416] on input "[GEOGRAPHIC_DATA]" at bounding box center [259, 422] width 12 height 12
checkbox input "true"
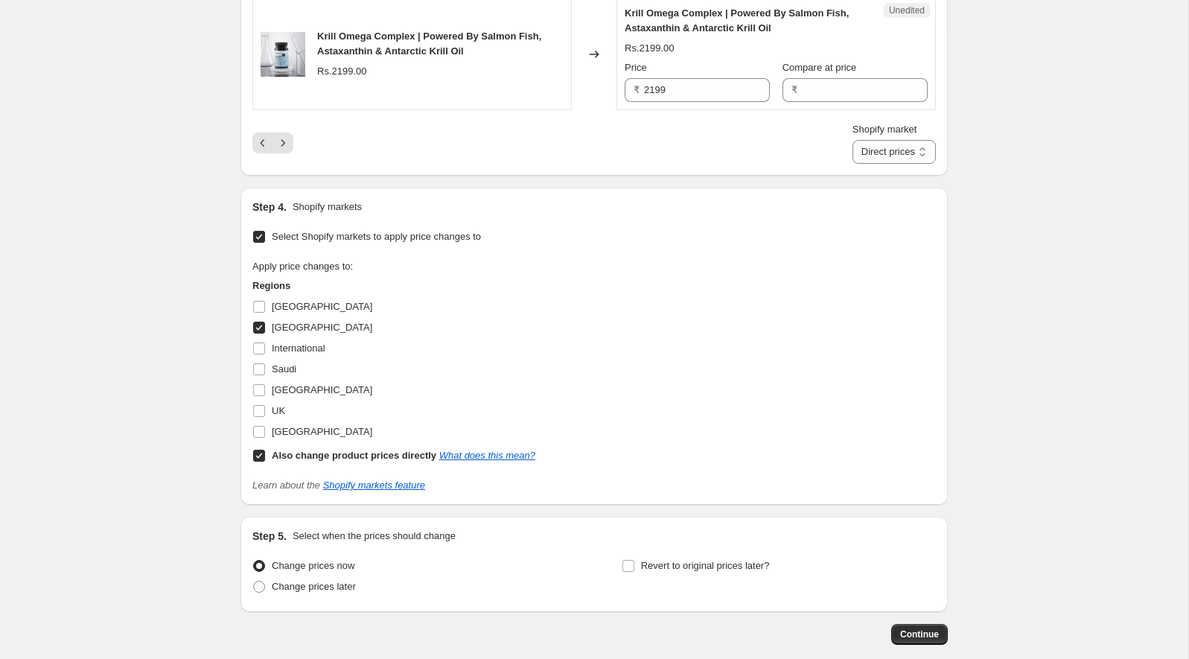
scroll to position [2619, 0]
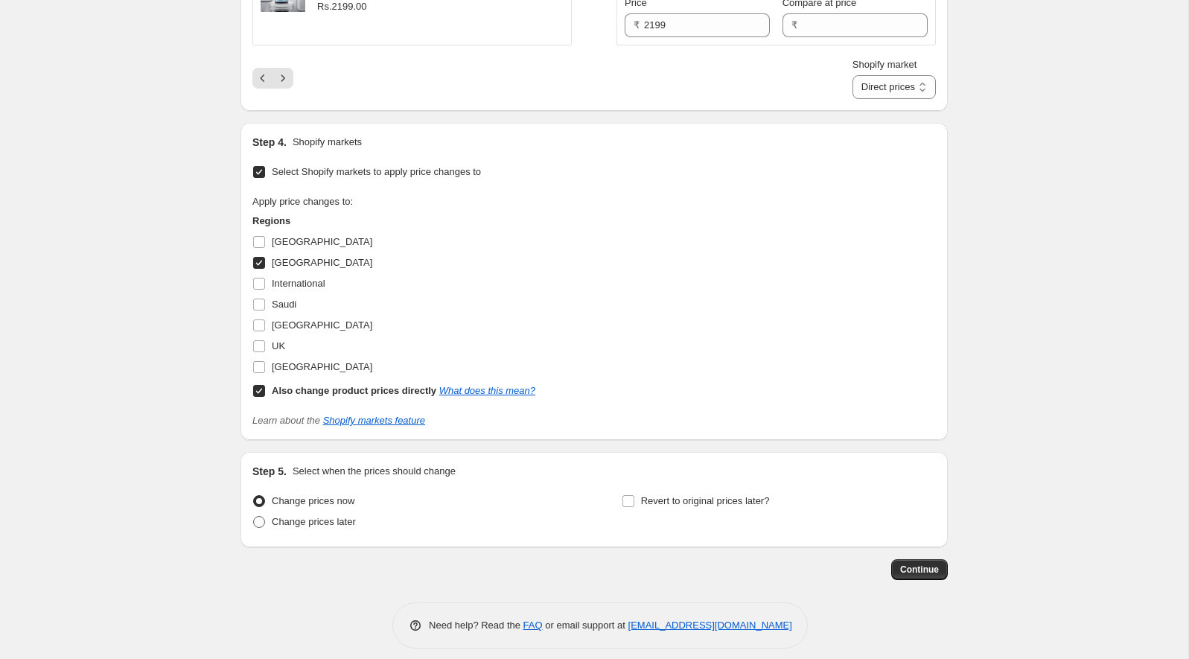
click at [335, 516] on span "Change prices later" at bounding box center [314, 521] width 84 height 11
click at [254, 516] on input "Change prices later" at bounding box center [253, 516] width 1 height 1
radio input "true"
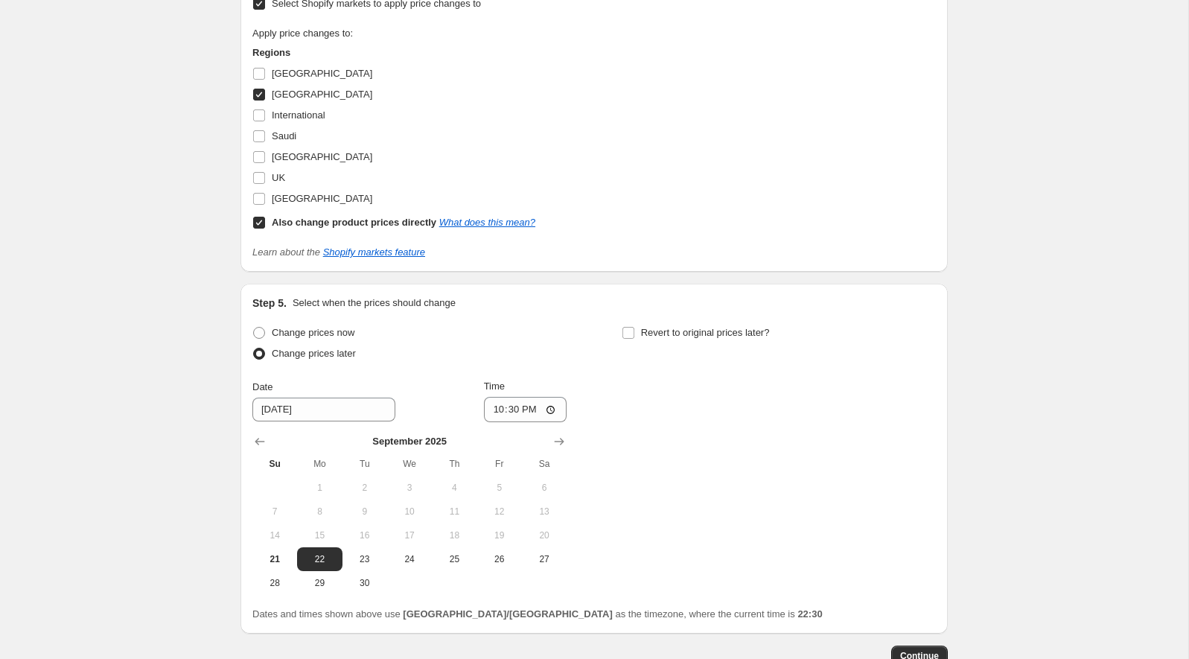
scroll to position [2862, 0]
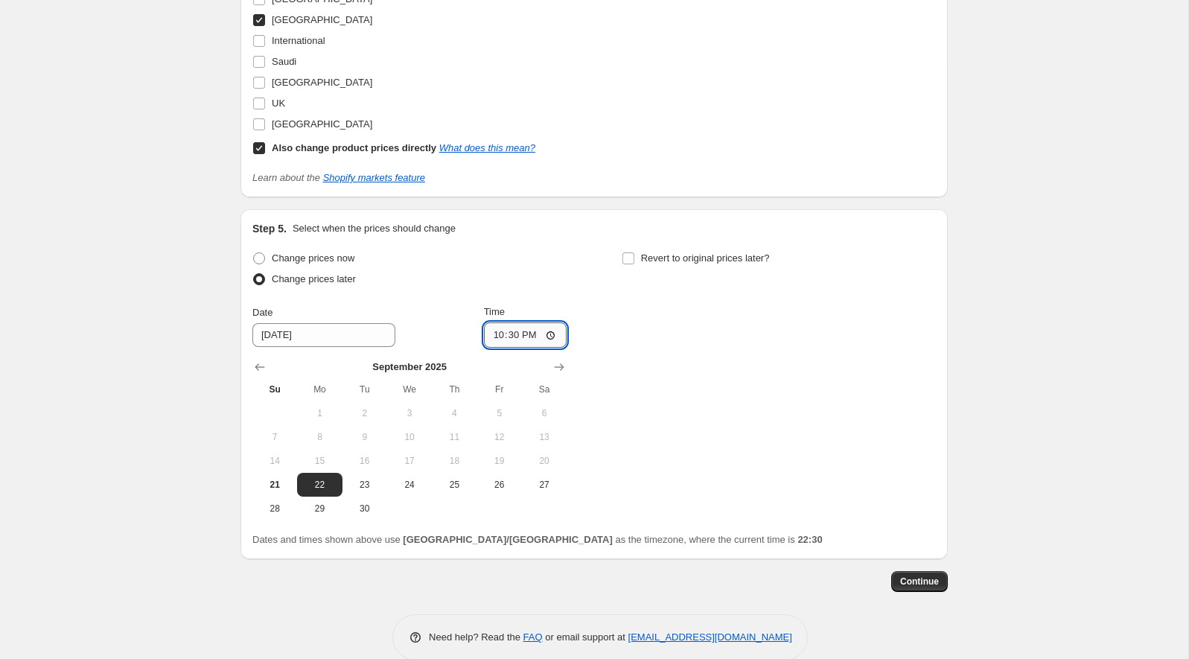
click at [493, 322] on input "22:30" at bounding box center [525, 334] width 83 height 25
click at [525, 322] on input "12:00" at bounding box center [525, 334] width 83 height 25
type input "00:00"
click at [662, 319] on div "Change prices now Change prices later Date [DATE] Time 00:00 [DATE] Su Mo Tu We…" at bounding box center [594, 384] width 684 height 273
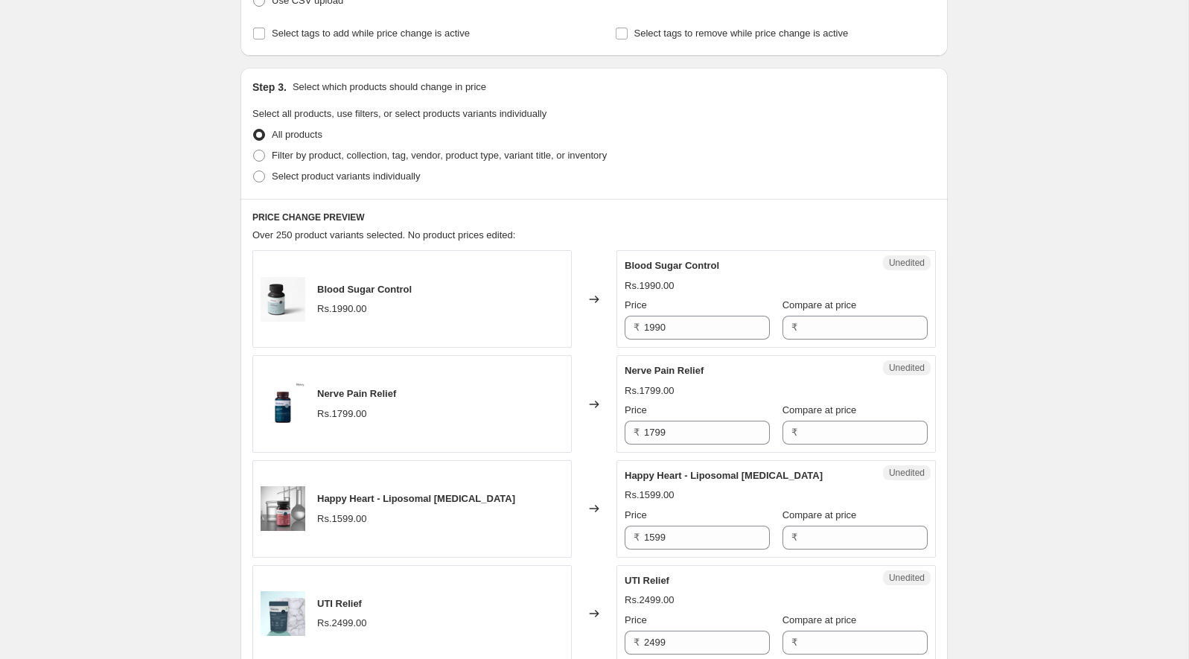
scroll to position [258, 0]
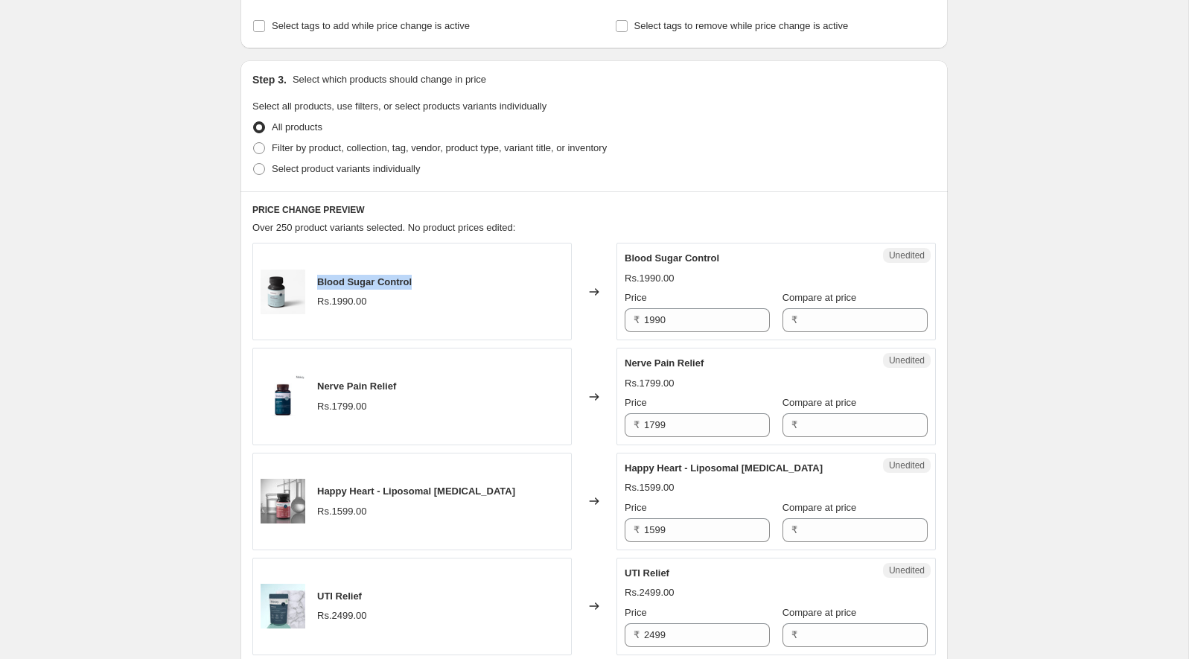
drag, startPoint x: 422, startPoint y: 281, endPoint x: 320, endPoint y: 279, distance: 102.0
click at [320, 279] on div "Blood Sugar Control Rs.1990.00" at bounding box center [411, 292] width 319 height 98
copy span "Blood Sugar Control"
click at [707, 321] on input "1990" at bounding box center [707, 320] width 126 height 24
paste input ",770.0"
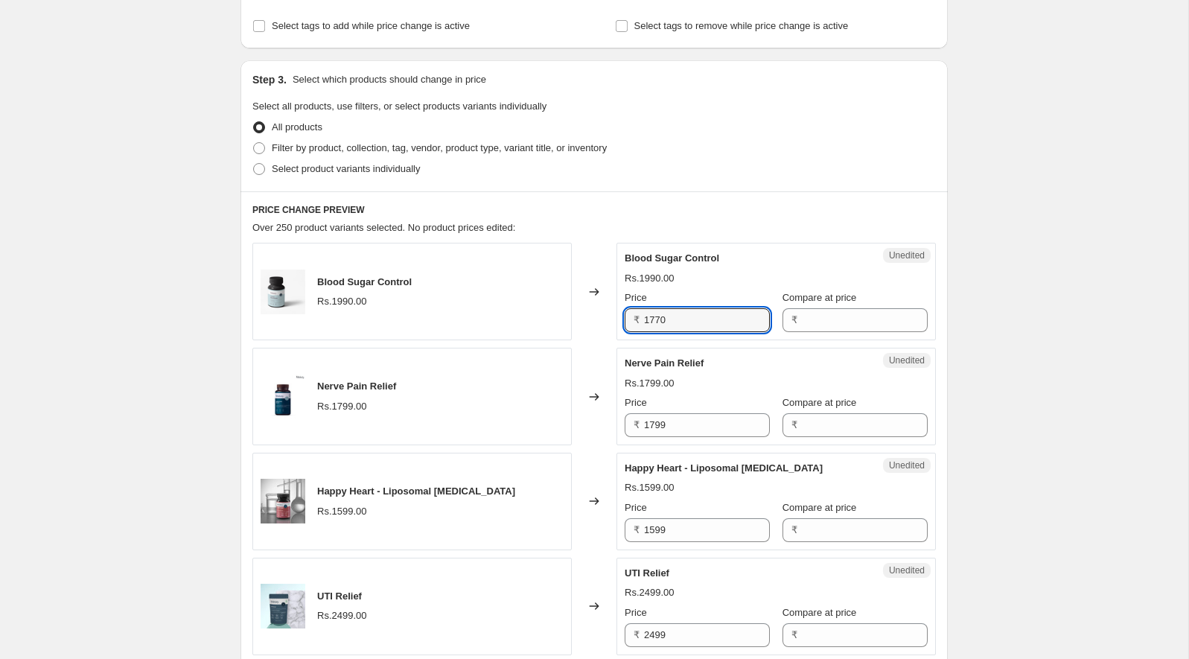
type input "1770"
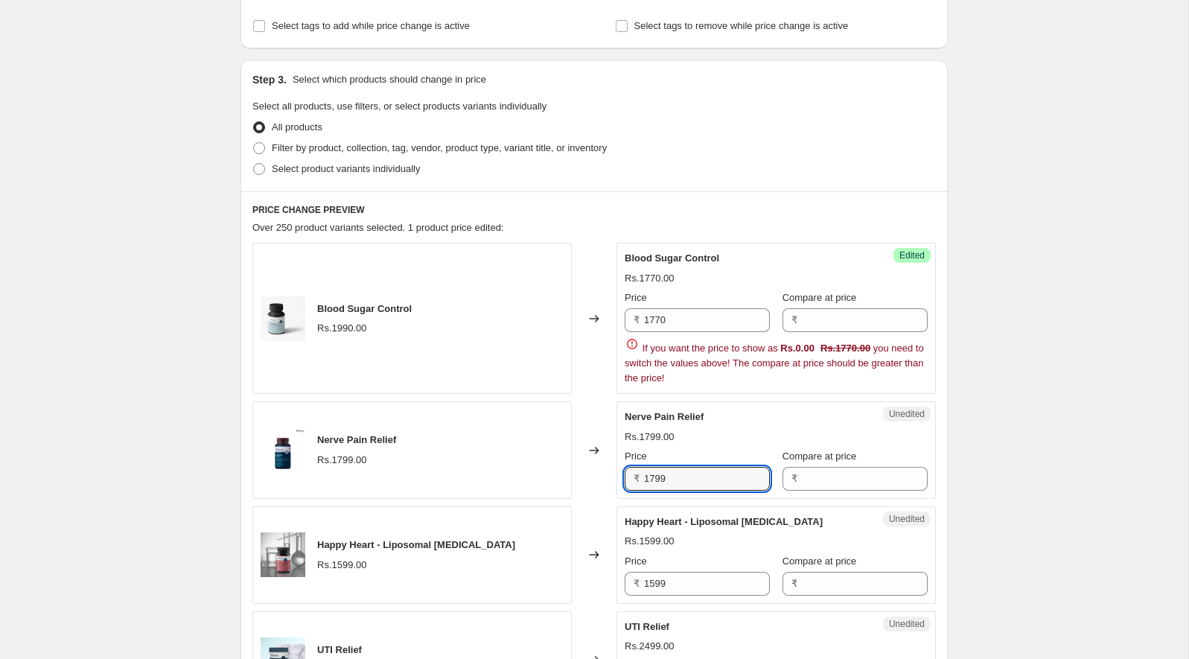
click at [683, 412] on div "Nerve Pain Relief Rs.1799.00 Price ₹ 1799 Compare at price ₹" at bounding box center [776, 450] width 303 height 81
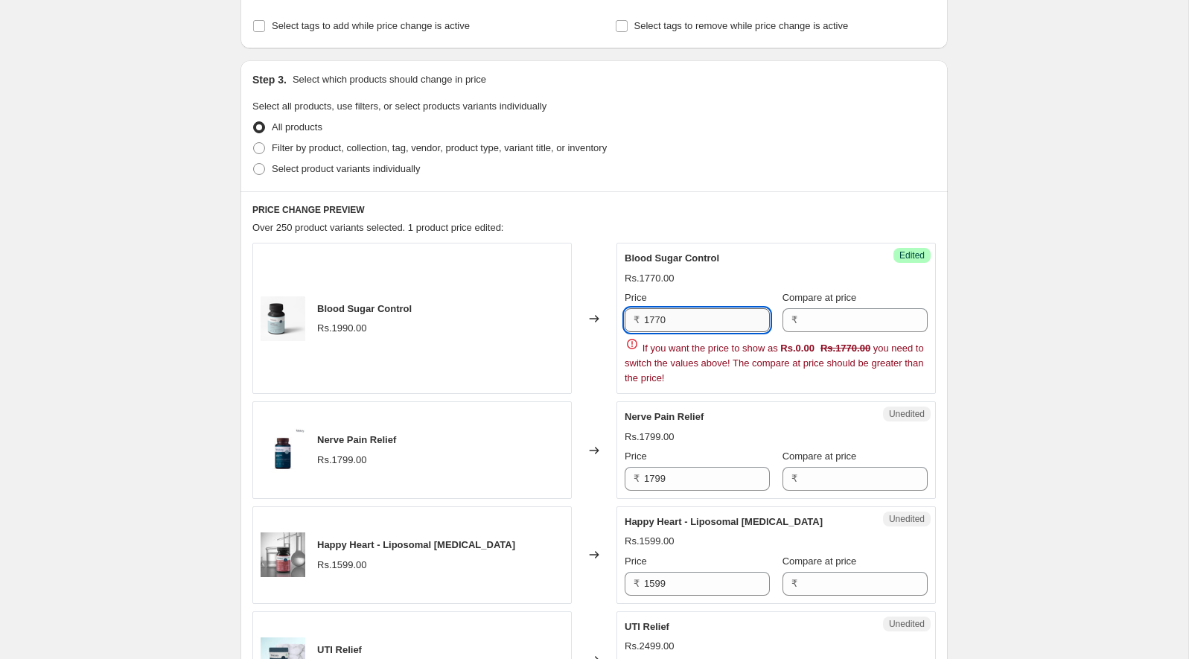
click at [694, 319] on input "1770" at bounding box center [707, 320] width 126 height 24
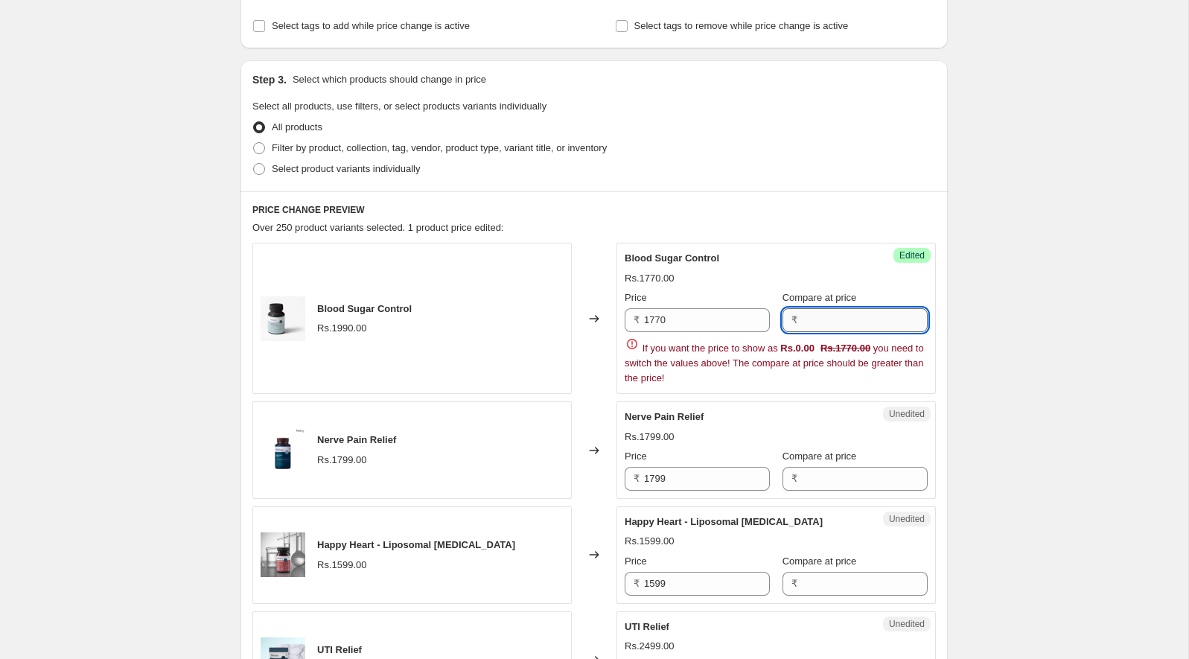
click at [811, 317] on input "Compare at price" at bounding box center [865, 320] width 126 height 24
paste input "1,770.00"
type input "1770"
click at [864, 251] on div "Blood Sugar Control Rs.1770.00 Price ₹ 1770 Compare at price ₹ 1770 If you want…" at bounding box center [776, 318] width 303 height 135
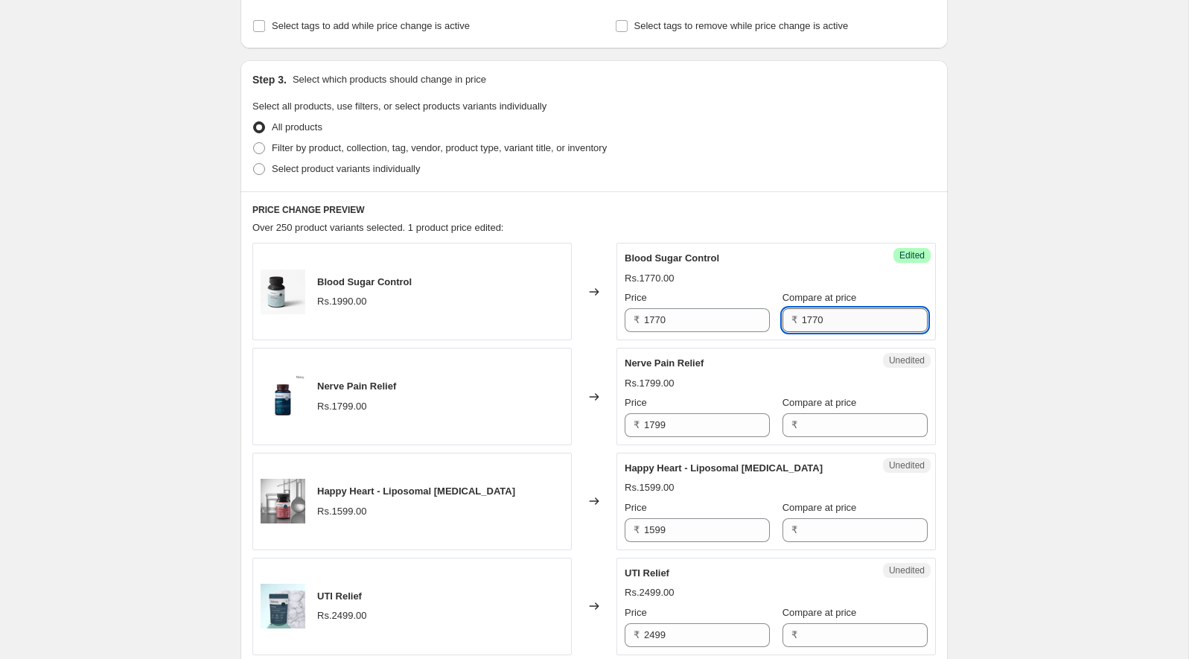
click at [827, 320] on input "1770" at bounding box center [865, 320] width 126 height 24
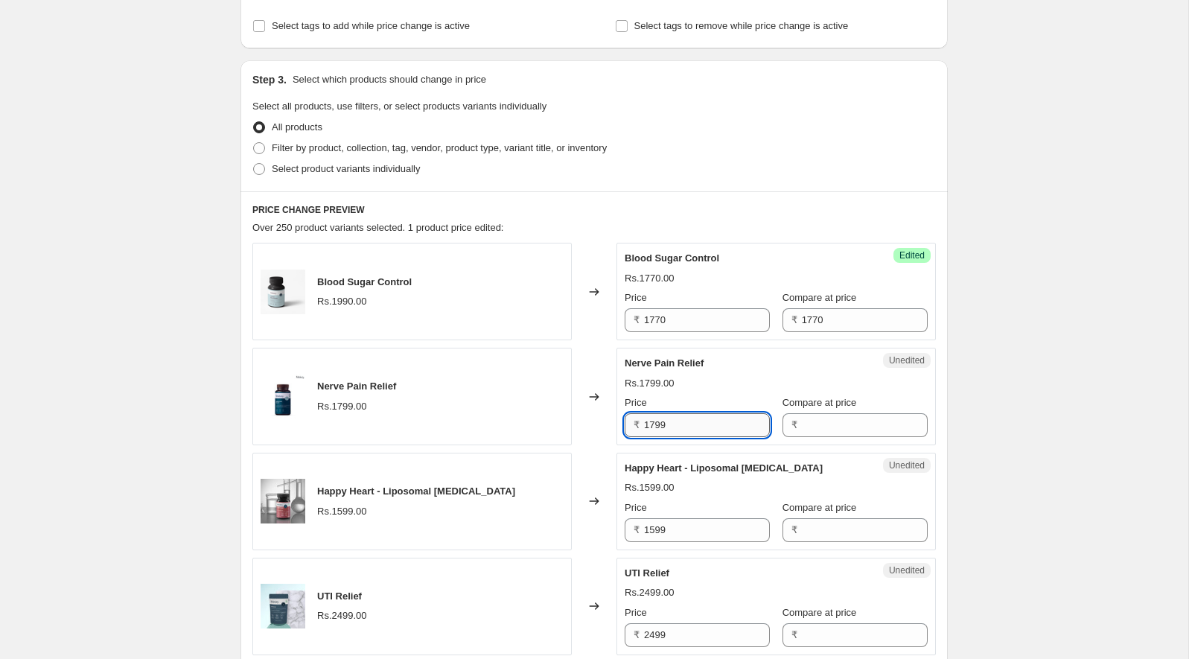
click at [710, 418] on input "1799" at bounding box center [707, 425] width 126 height 24
paste input ",735.00"
type input "1735"
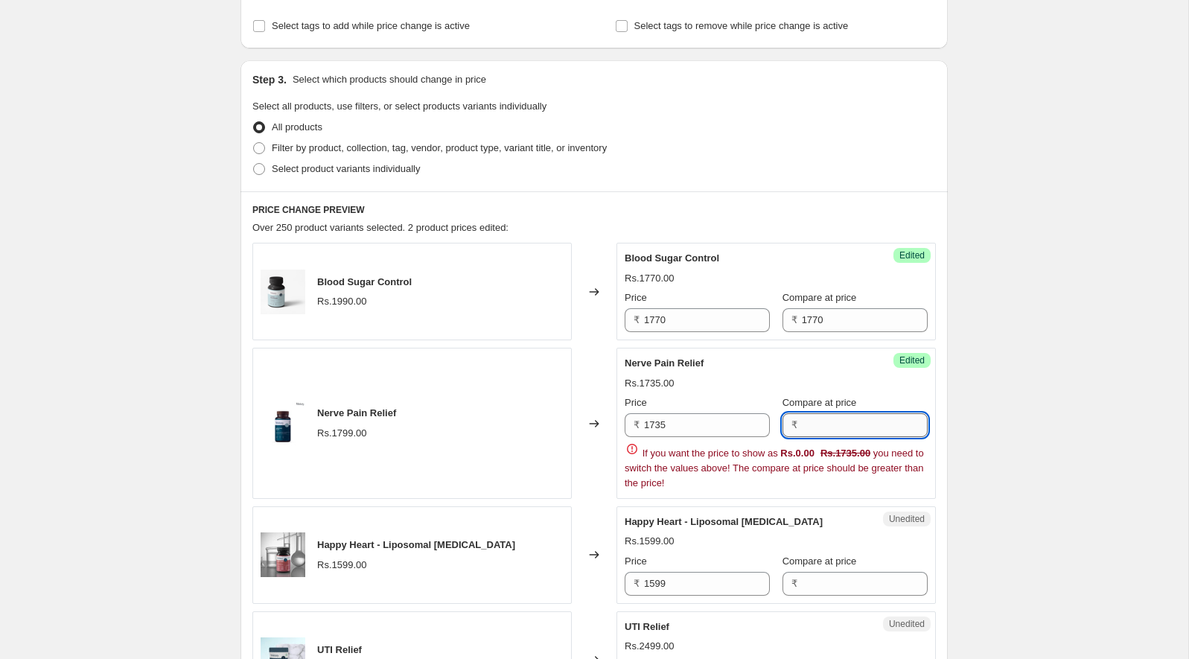
click at [832, 424] on input "Compare at price" at bounding box center [865, 425] width 126 height 24
paste input "1,735.00"
type input "1,735.00"
click at [812, 428] on input "1,735.00" at bounding box center [865, 425] width 126 height 24
click at [794, 302] on label "Compare at price" at bounding box center [820, 297] width 74 height 15
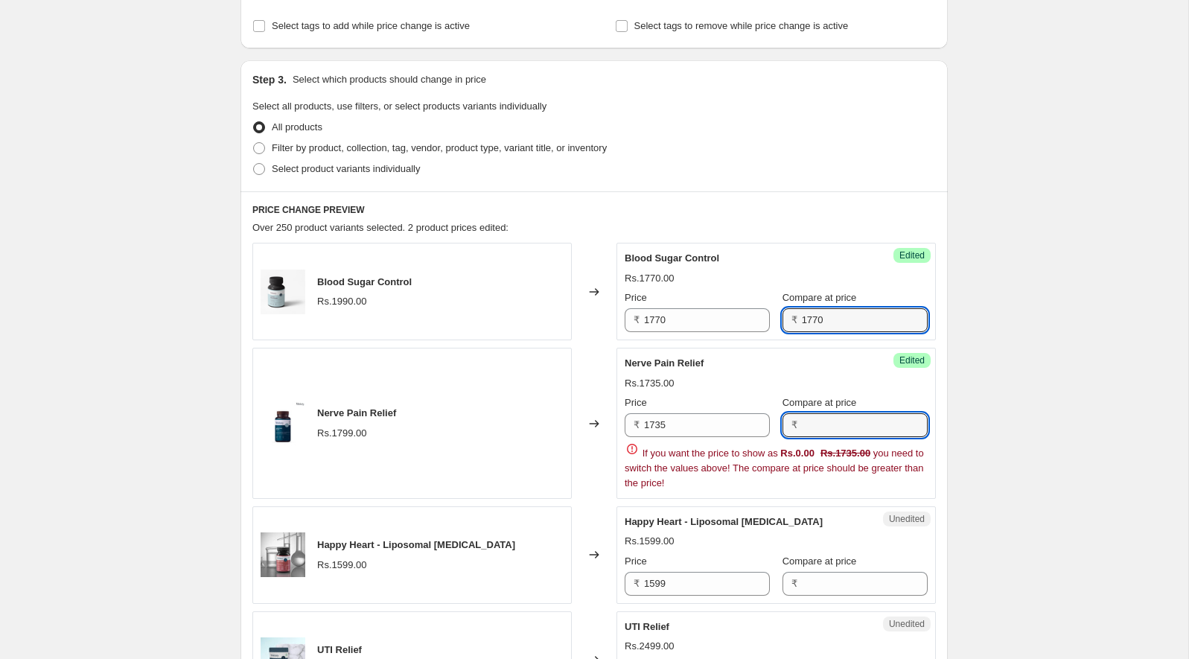
click at [802, 308] on input "1770" at bounding box center [865, 320] width 126 height 24
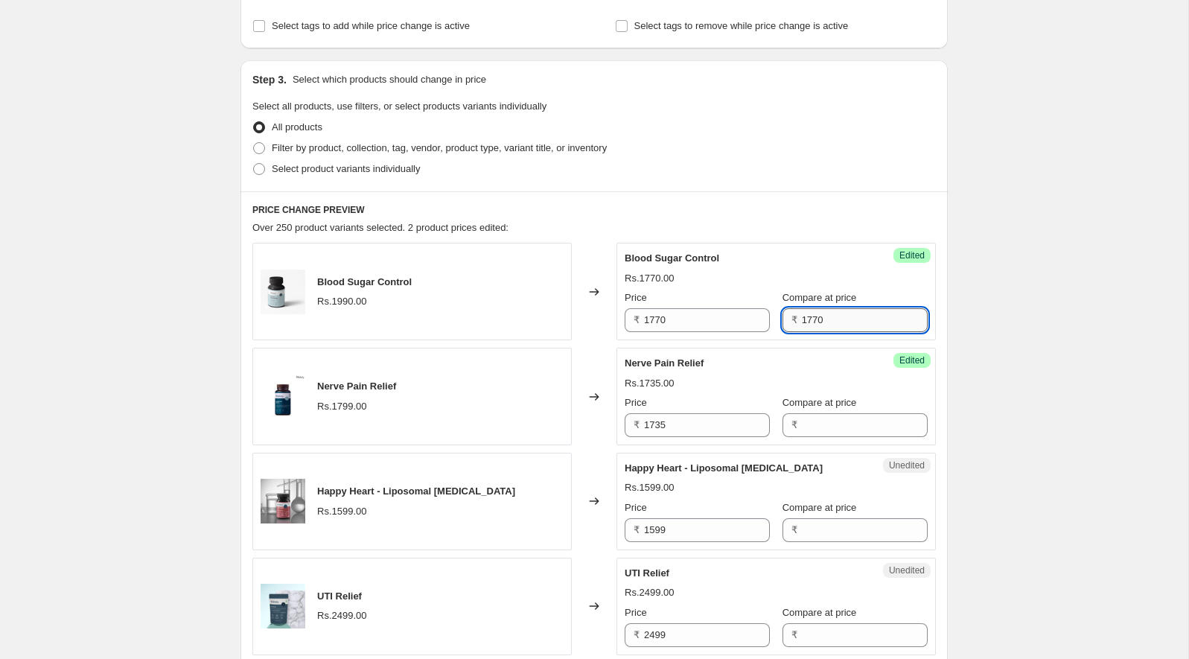
click at [802, 315] on input "1770" at bounding box center [865, 320] width 126 height 24
click at [780, 362] on div "Nerve Pain Relief" at bounding box center [746, 363] width 243 height 15
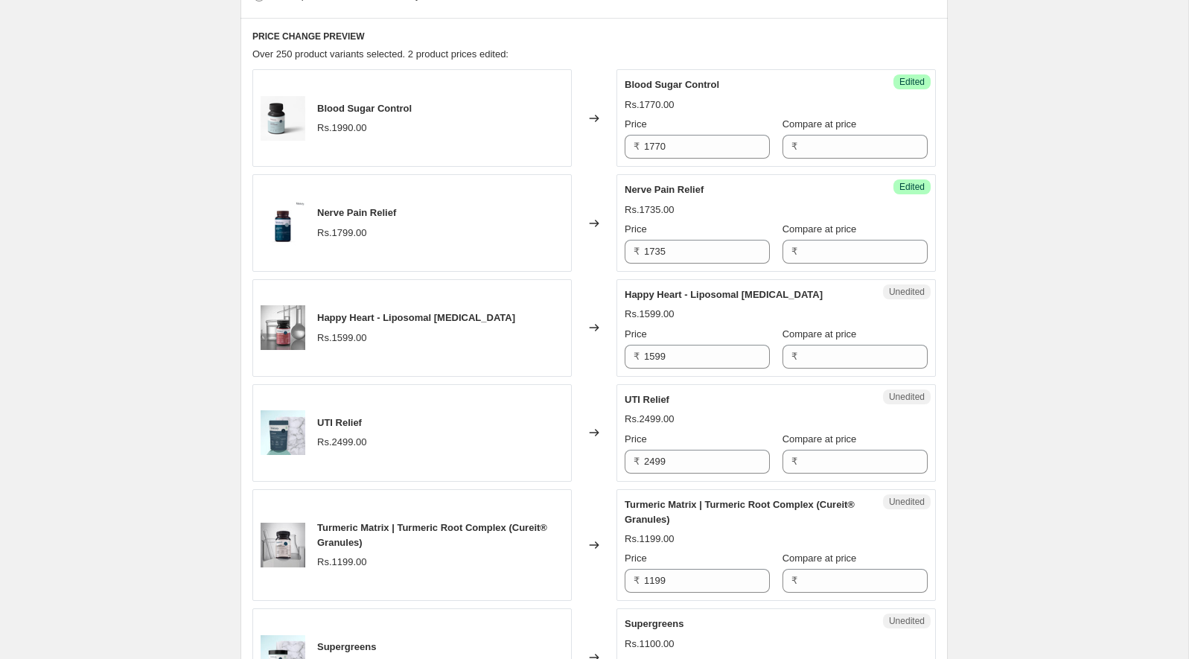
scroll to position [467, 0]
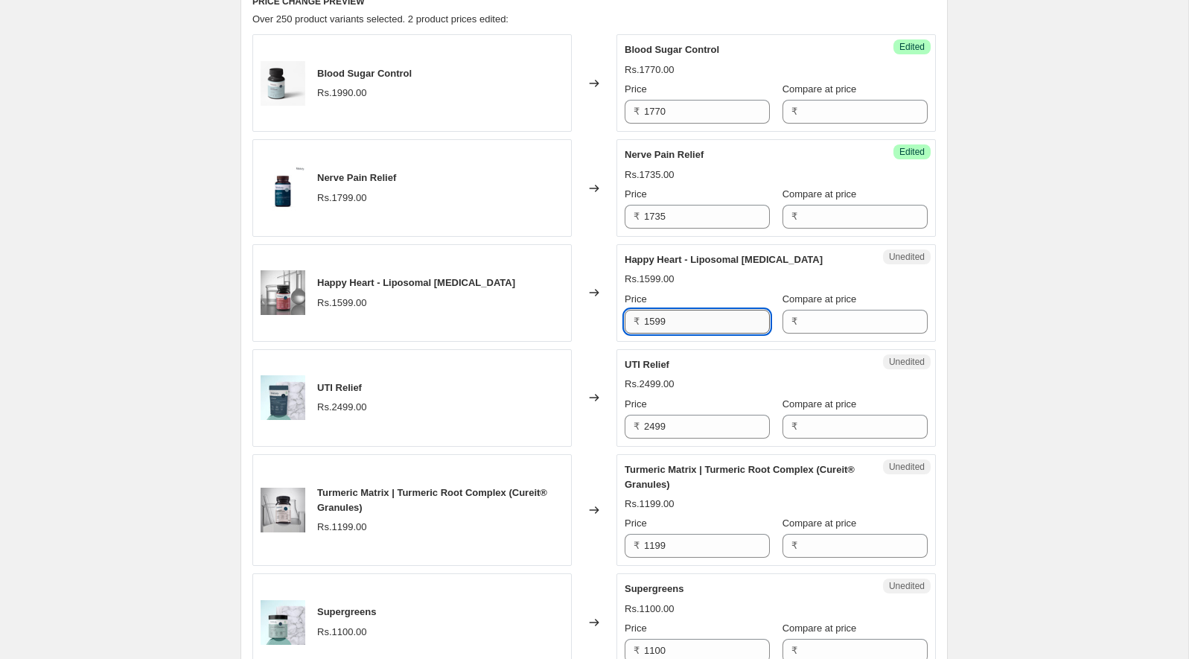
click at [692, 323] on input "1599" at bounding box center [707, 322] width 126 height 24
click at [707, 322] on input "1599" at bounding box center [707, 322] width 126 height 24
paste input ",422.00"
click at [654, 318] on input "1,422.00" at bounding box center [707, 322] width 126 height 24
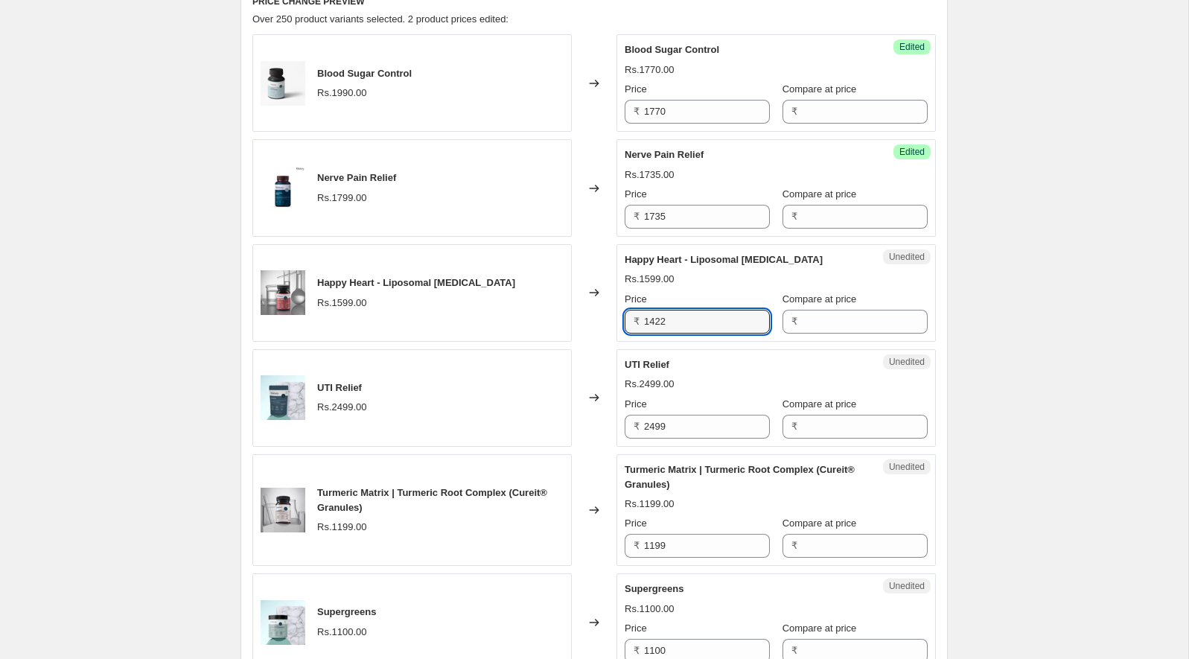
type input "1422"
drag, startPoint x: 364, startPoint y: 386, endPoint x: 319, endPoint y: 385, distance: 45.4
click at [319, 385] on div "UTI Relief" at bounding box center [342, 387] width 50 height 15
copy span "UTI Relief"
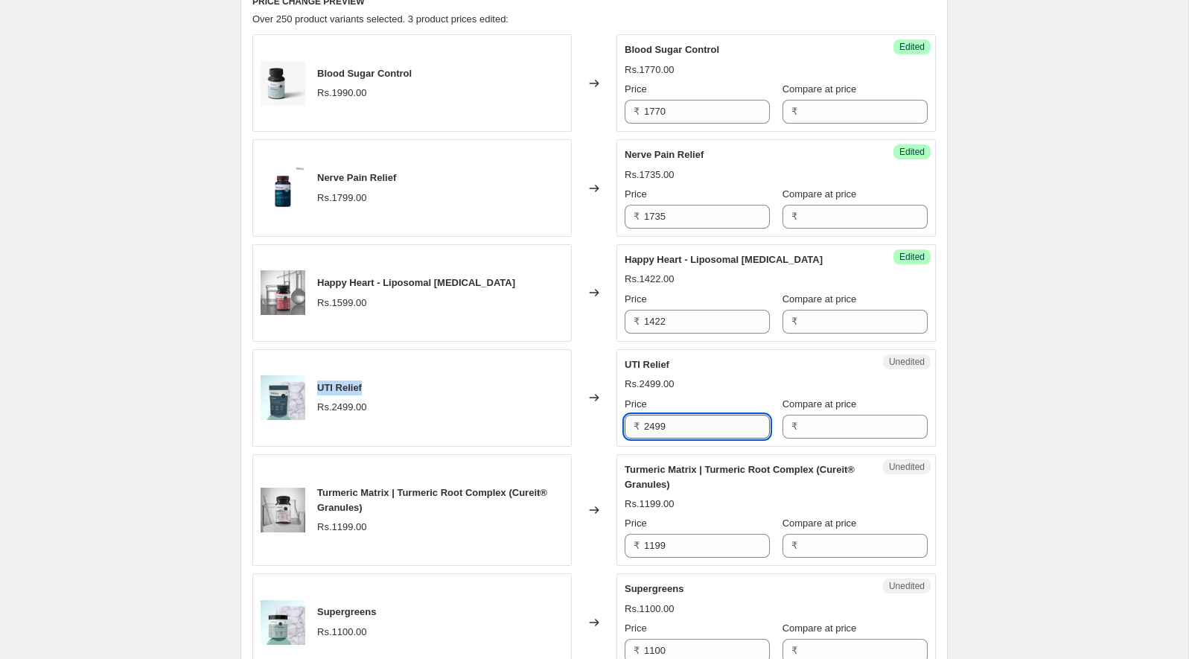
click at [669, 419] on input "2499" at bounding box center [707, 427] width 126 height 24
paste input ",223.00"
type input "2223"
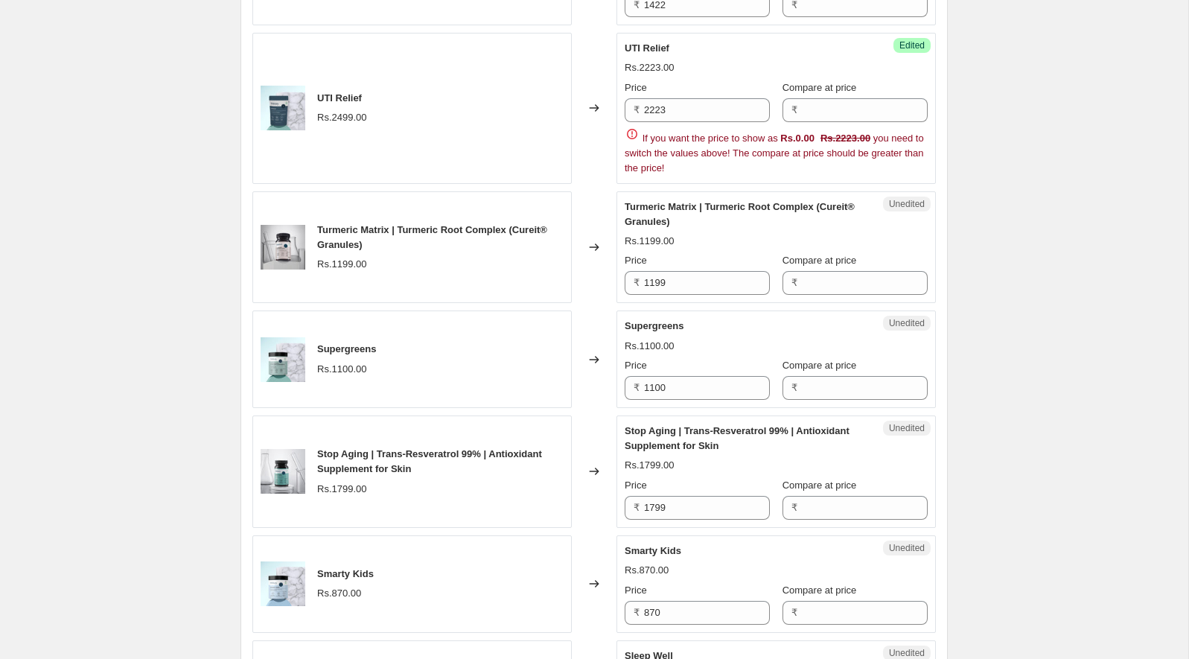
scroll to position [896, 0]
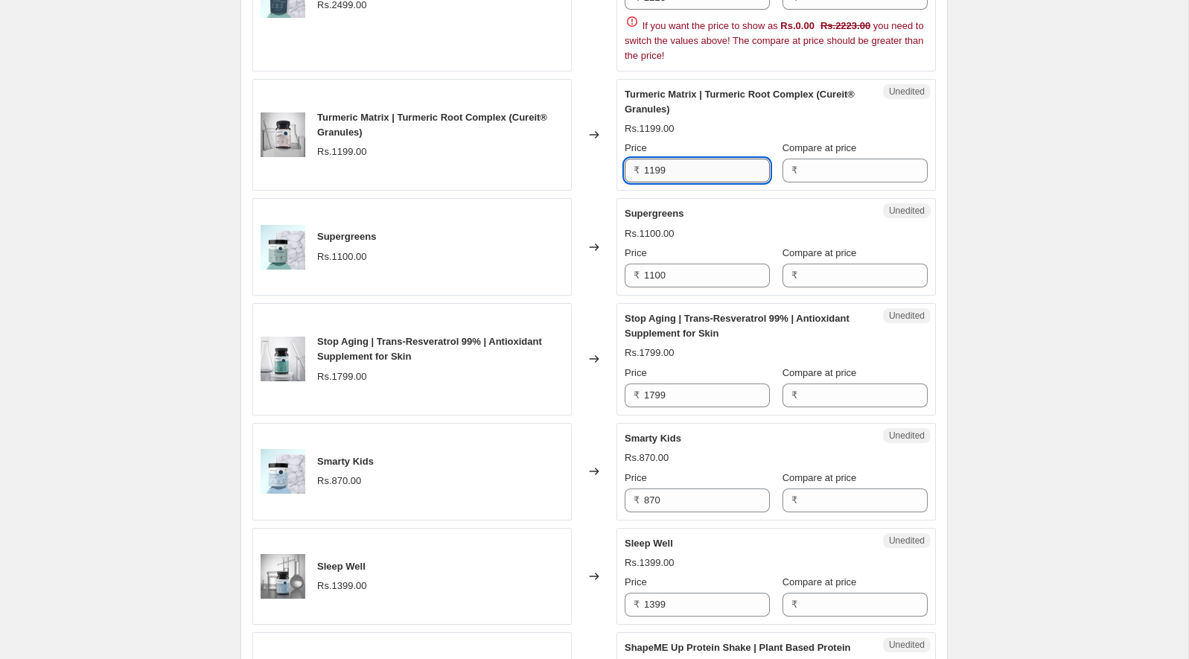
click at [695, 169] on input "1199" at bounding box center [707, 171] width 126 height 24
type input "1066"
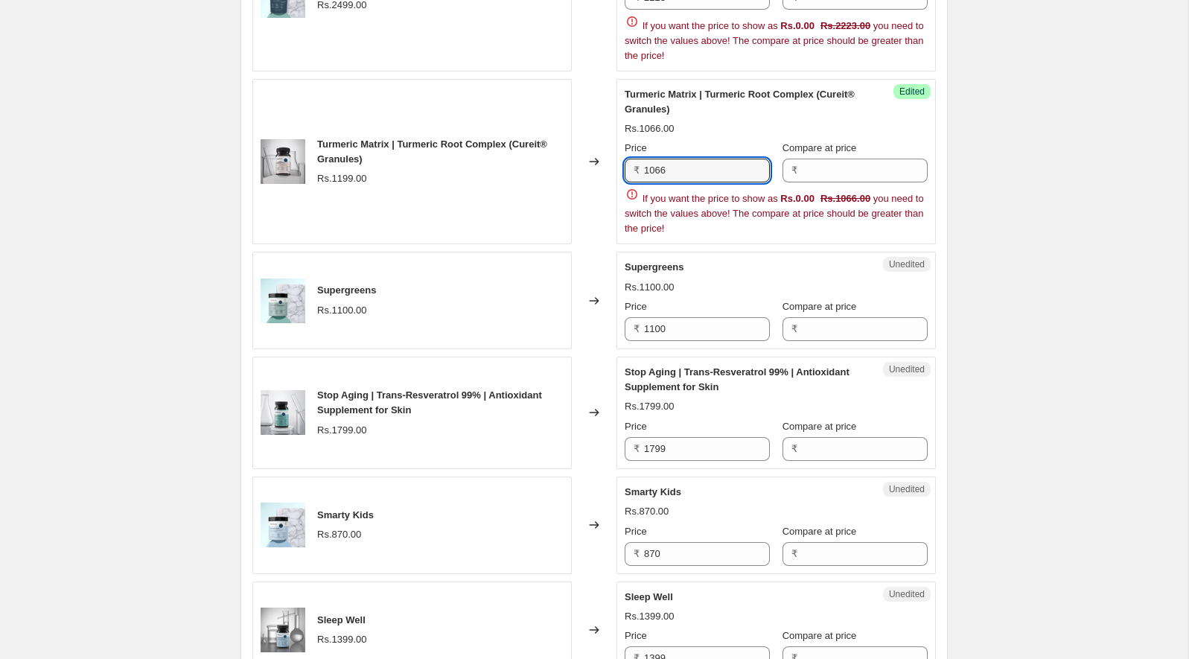
click at [696, 336] on div "Unedited Supergreens Rs.1100.00 Price ₹ 1100 Compare at price ₹" at bounding box center [776, 301] width 319 height 98
click at [696, 329] on input "1100" at bounding box center [707, 329] width 126 height 24
paste input ",031."
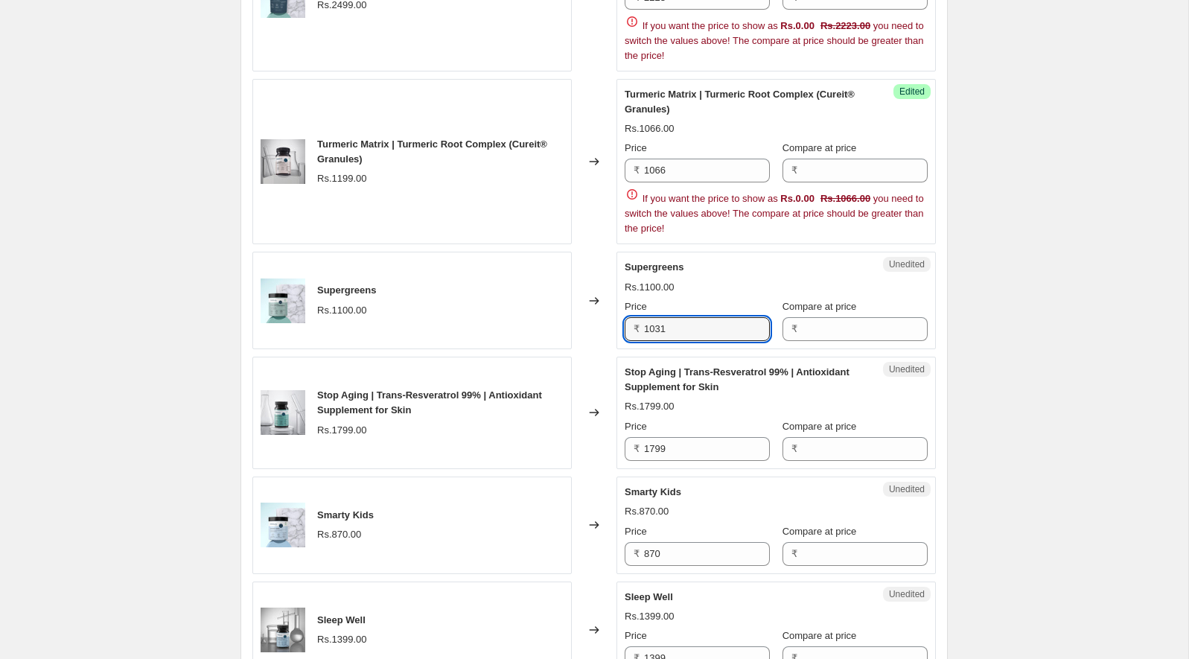
type input "1031"
click at [634, 407] on div "Unedited Stop Aging | Trans-Resveratrol 99% | Antioxidant Supplement for Skin R…" at bounding box center [776, 413] width 319 height 112
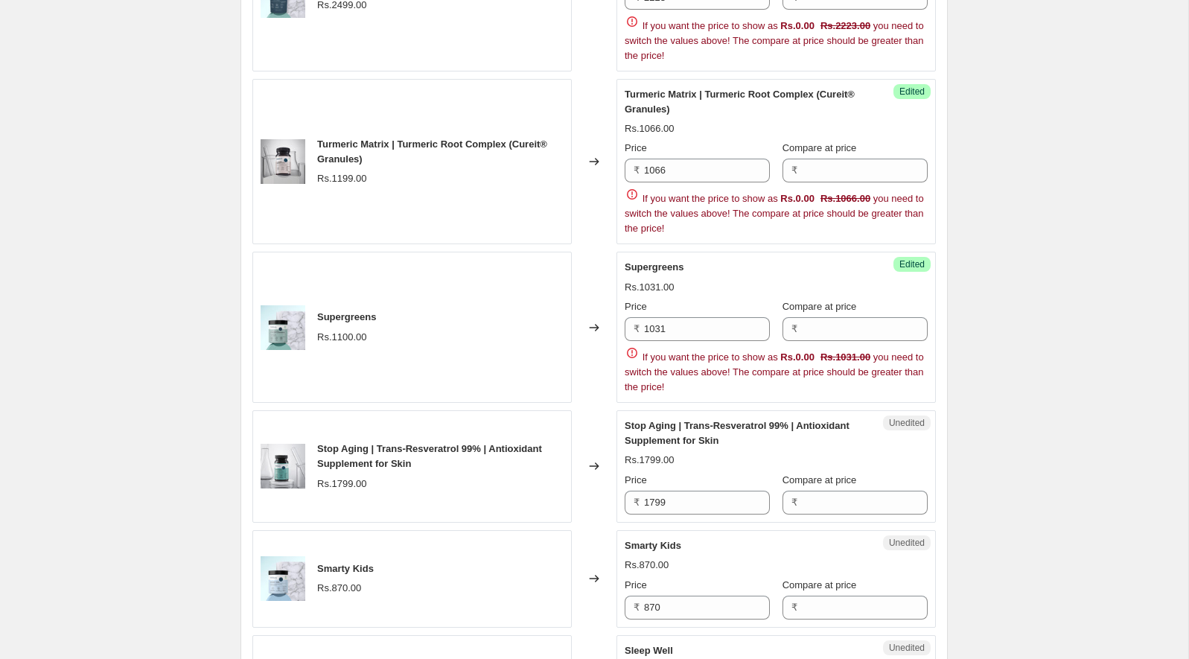
scroll to position [936, 0]
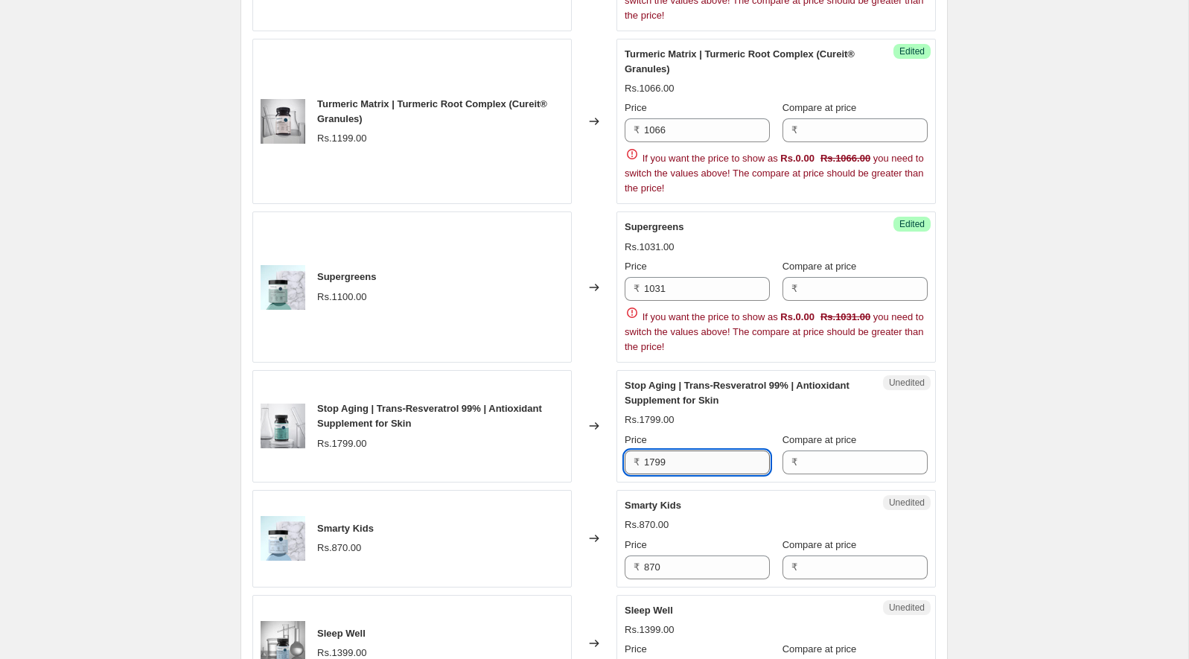
click at [671, 452] on input "1799" at bounding box center [707, 462] width 126 height 24
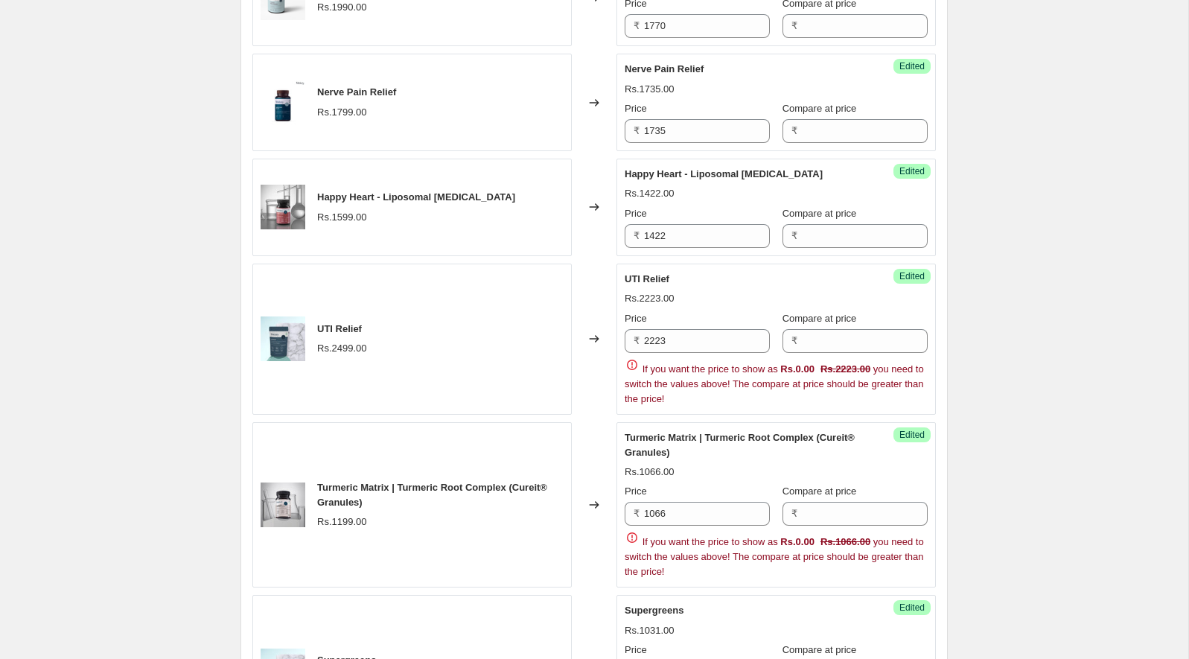
scroll to position [552, 0]
click at [720, 340] on input "2223" at bounding box center [707, 342] width 126 height 24
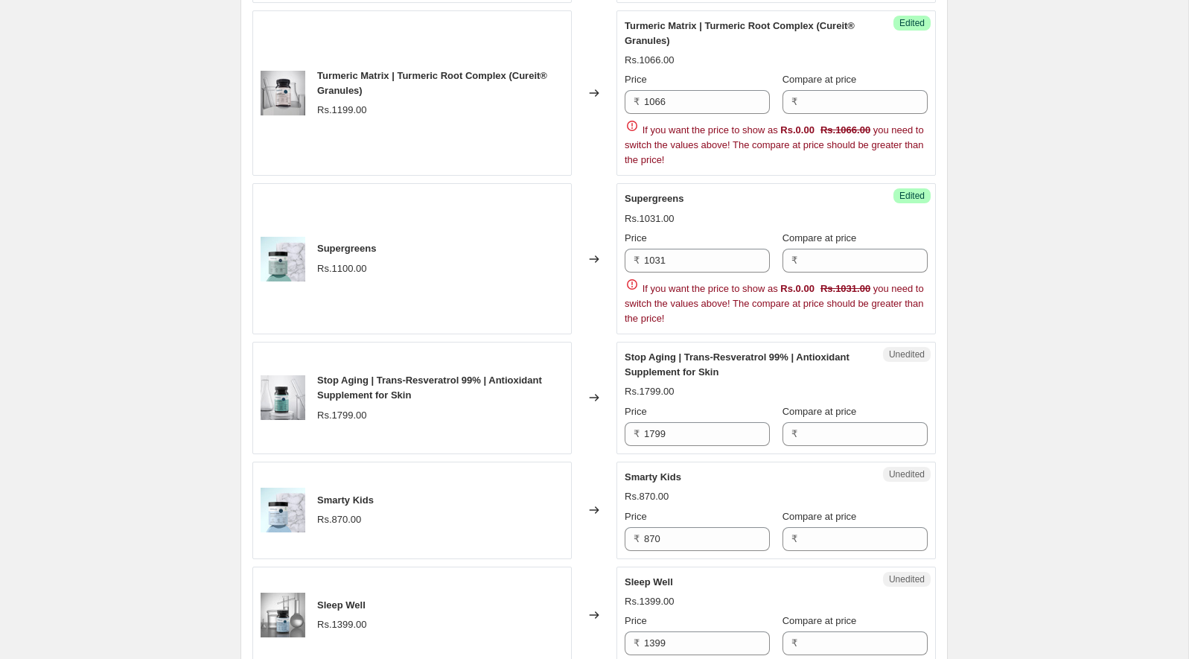
scroll to position [1002, 0]
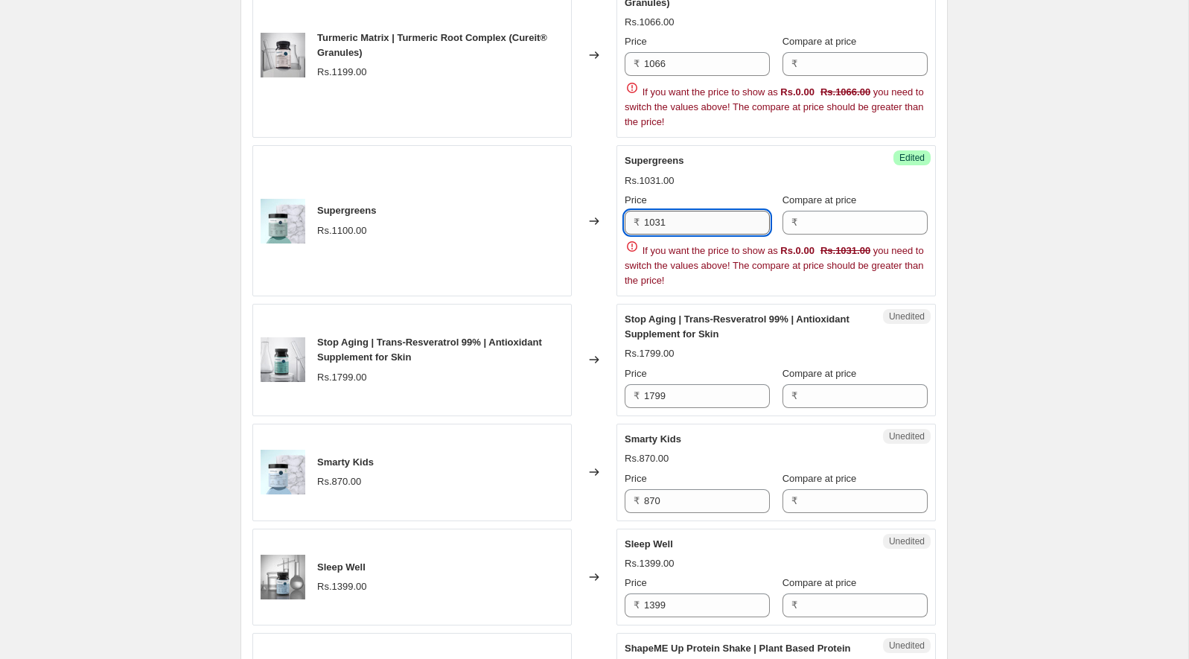
click at [689, 217] on input "1031" at bounding box center [707, 223] width 126 height 24
click at [692, 357] on div "Stop Aging | Trans-Resveratrol 99% | Antioxidant Supplement for Skin Rs.1799.00…" at bounding box center [776, 360] width 303 height 96
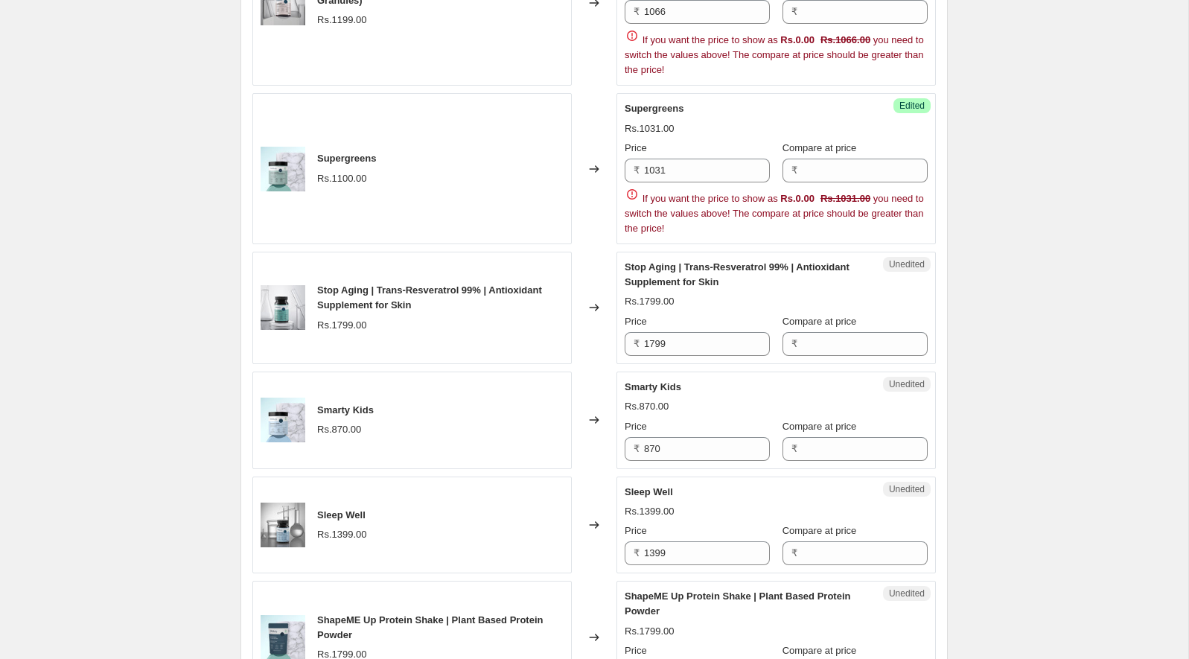
scroll to position [1077, 0]
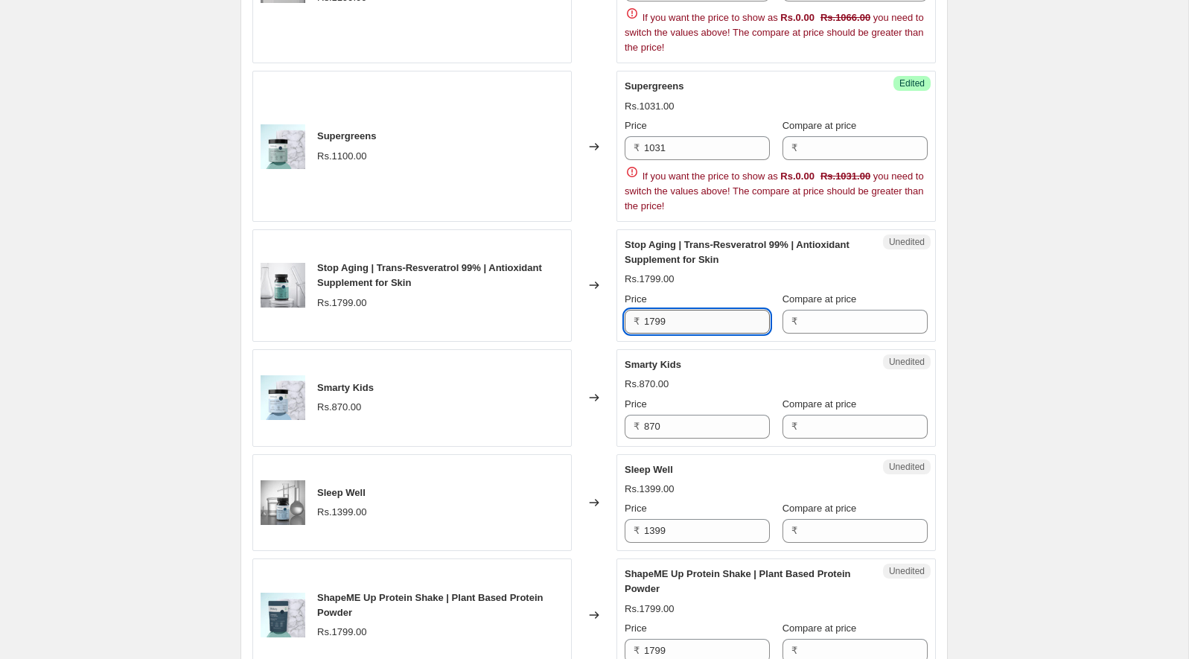
click at [682, 317] on input "1799" at bounding box center [707, 322] width 126 height 24
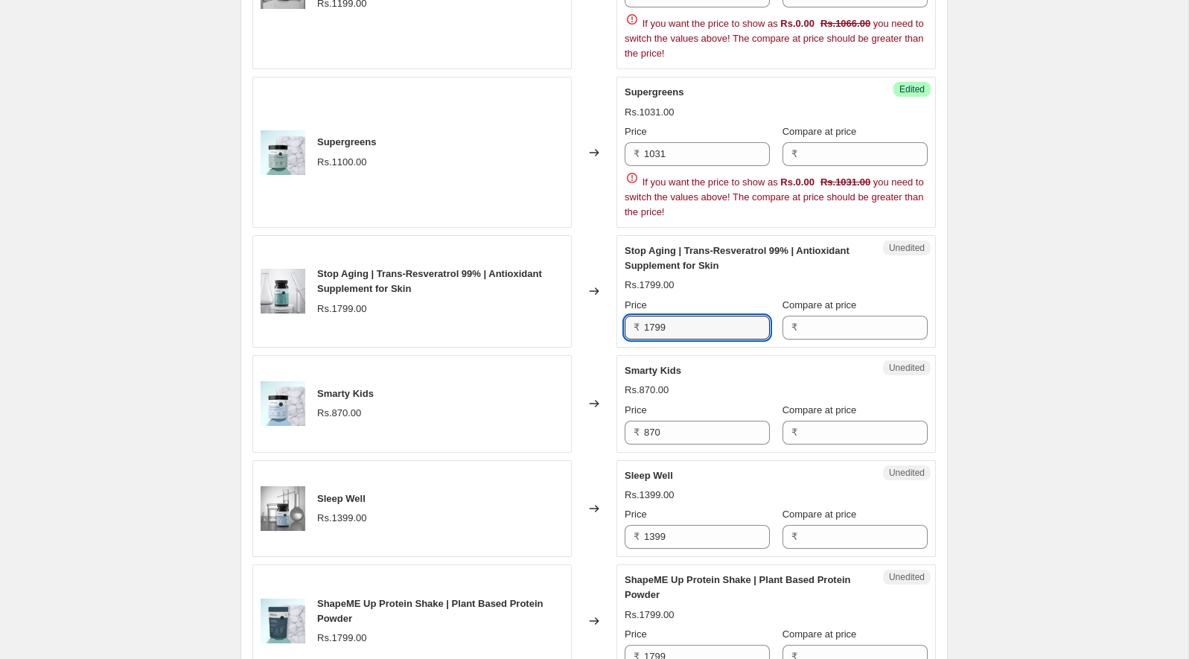
paste input ",600.00"
type input "1600"
click at [657, 358] on div "Blood Sugar Control Rs.1990.00 Changed to Success Edited Blood Sugar Control Rs…" at bounding box center [594, 592] width 684 height 2325
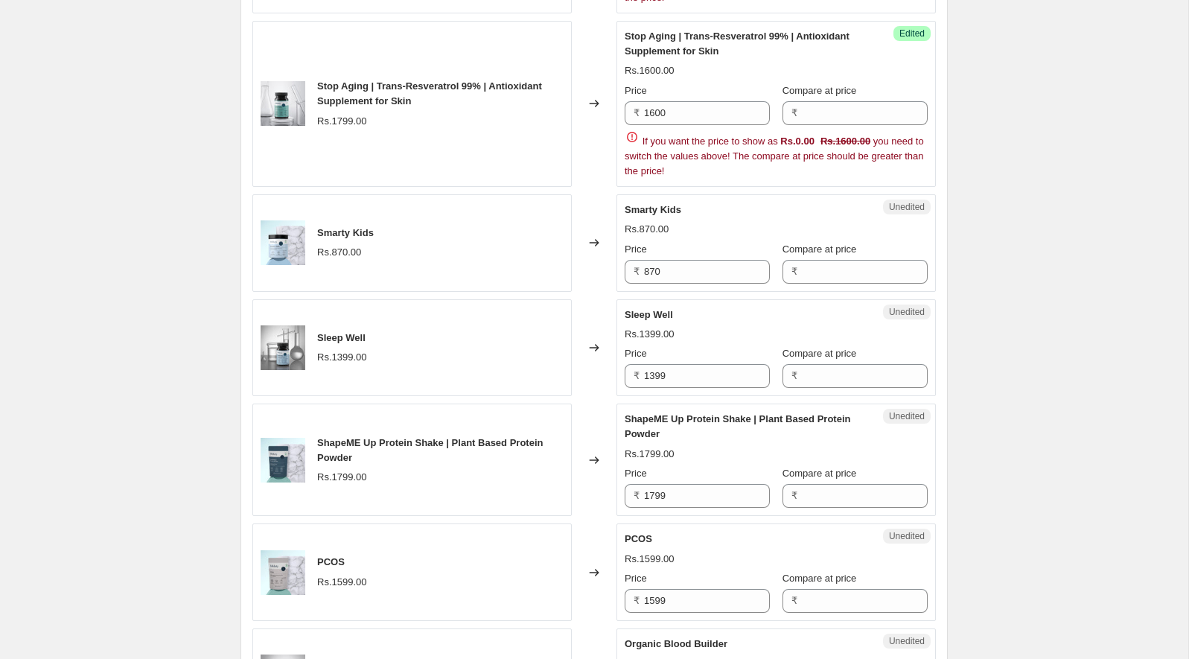
scroll to position [1300, 0]
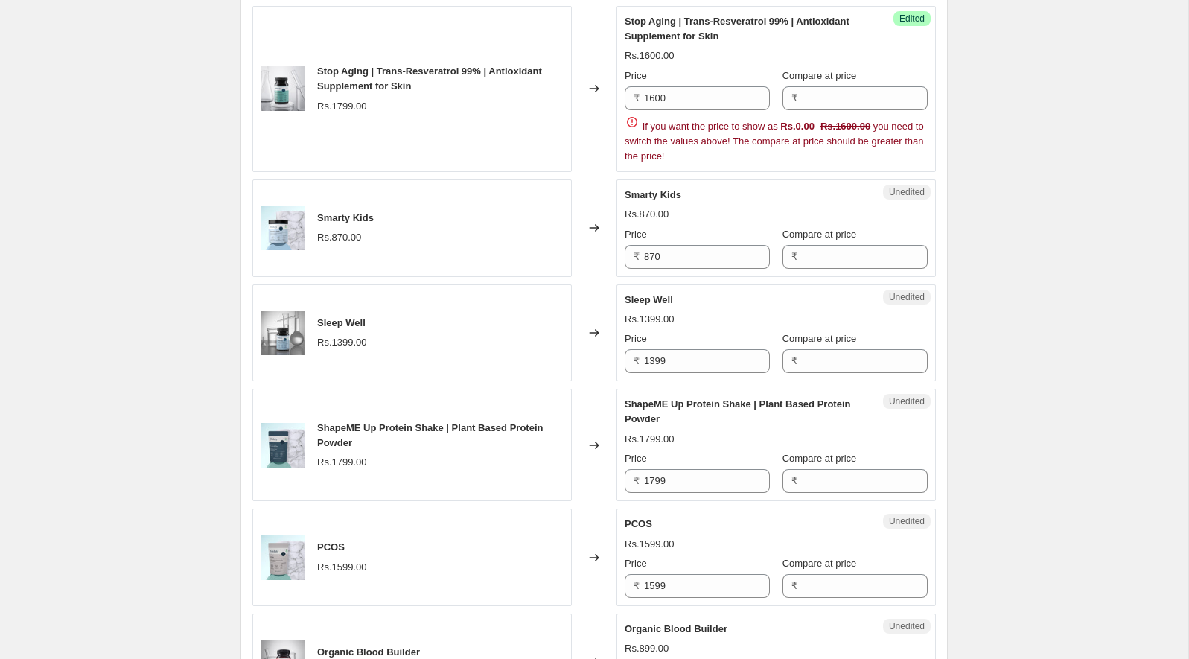
click at [669, 264] on div "Unedited Smarty Kids Rs.870.00 Price ₹ 870 Compare at price ₹" at bounding box center [776, 228] width 319 height 98
click at [676, 477] on input "1799" at bounding box center [707, 481] width 126 height 24
click at [693, 349] on input "1399" at bounding box center [707, 361] width 126 height 24
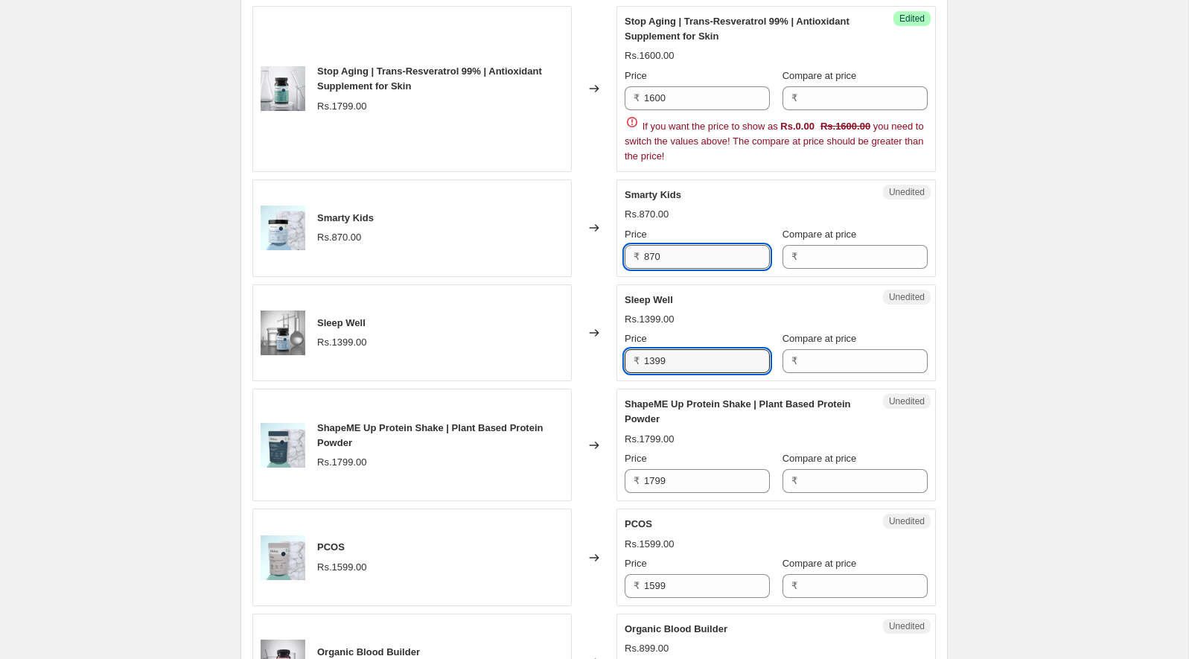
click at [675, 251] on input "870" at bounding box center [707, 257] width 126 height 24
paste input "774"
type input "774"
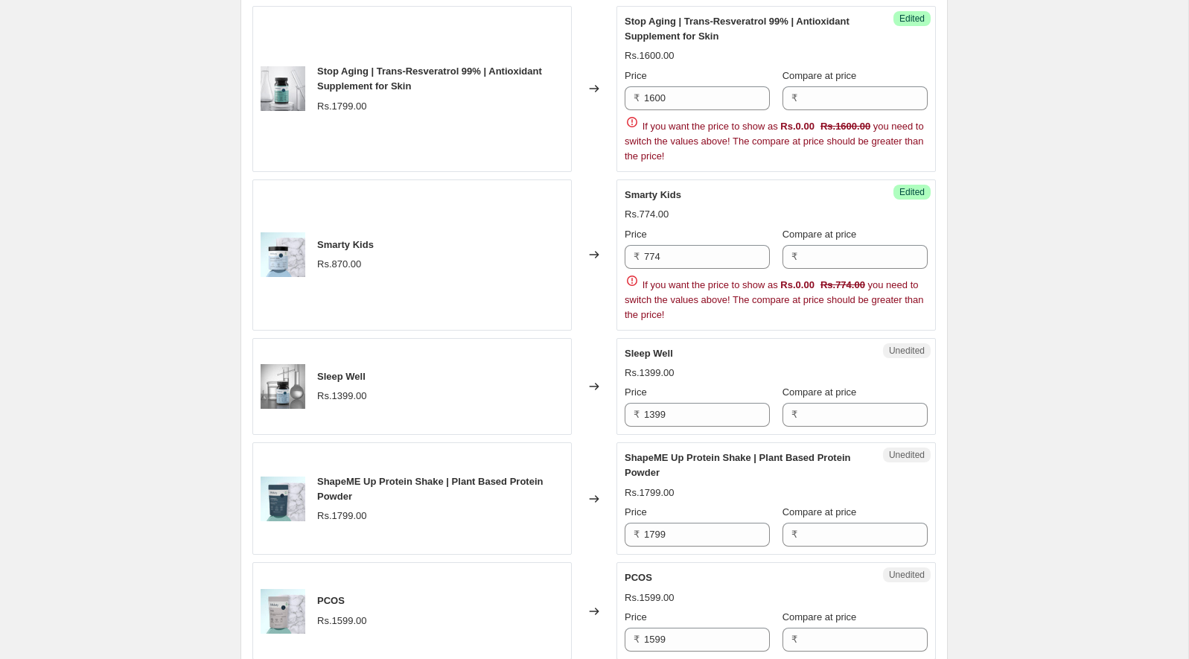
click at [695, 227] on div "Price" at bounding box center [697, 234] width 145 height 15
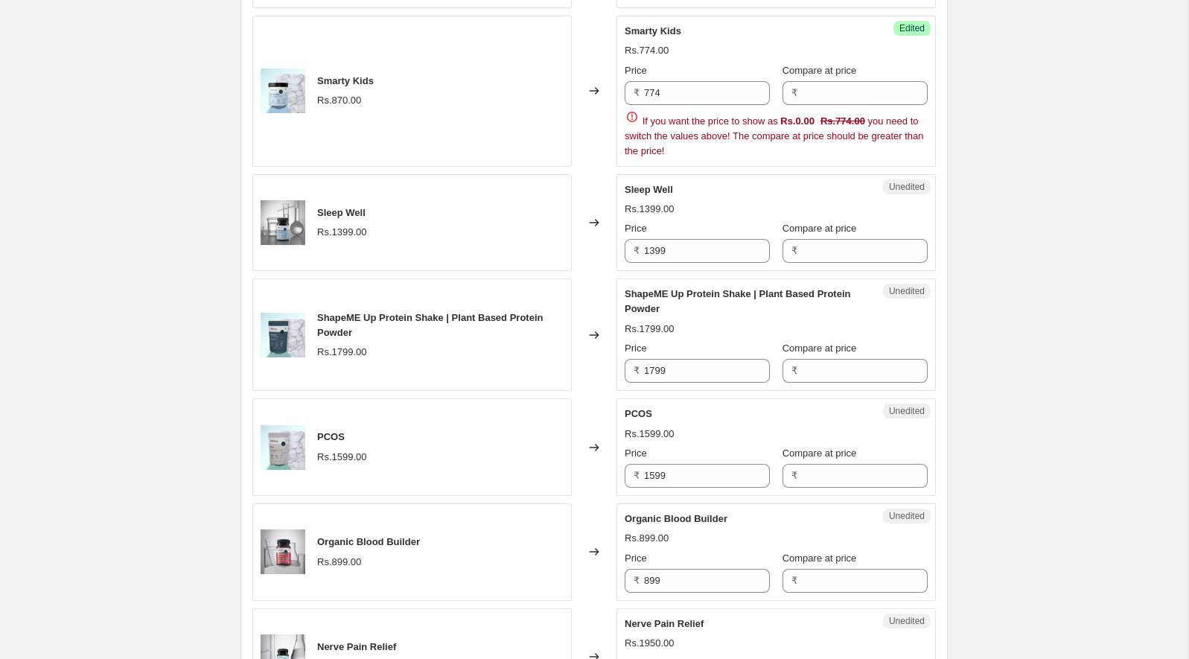
scroll to position [1456, 0]
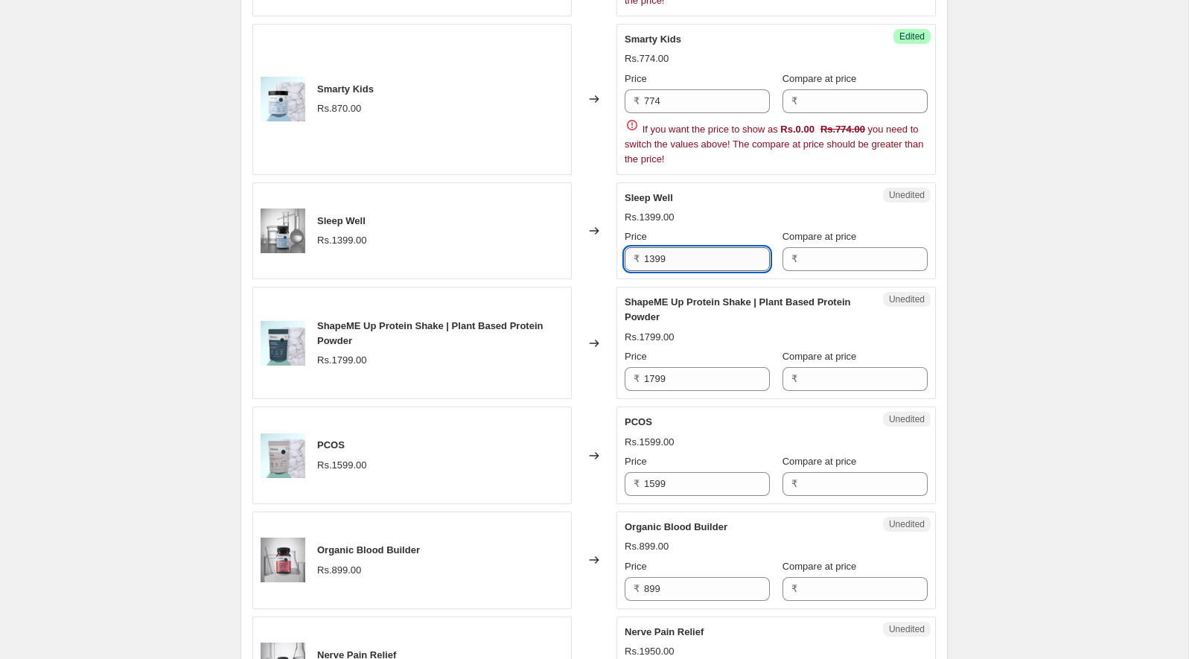
click at [689, 255] on input "1399" at bounding box center [707, 259] width 126 height 24
paste input ",244.00"
type input "1244"
click at [680, 380] on div "ShapeME Up Protein Shake | Plant Based Protein Powder Rs.1799.00 Price ₹ 1799 C…" at bounding box center [776, 343] width 303 height 96
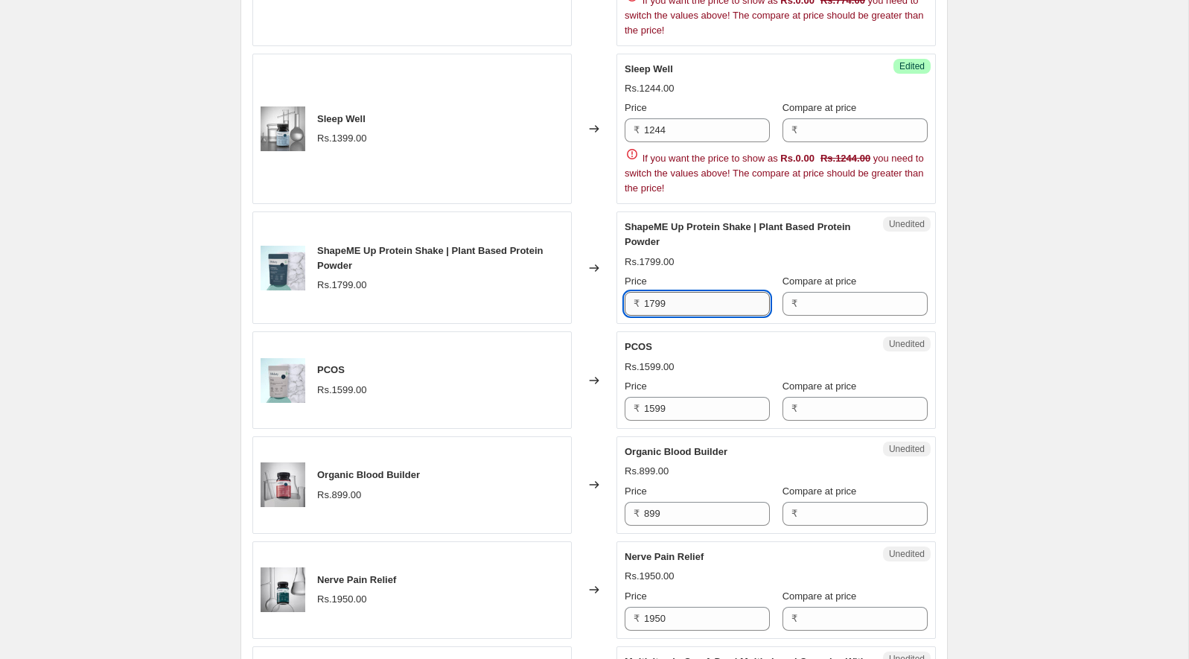
scroll to position [1587, 0]
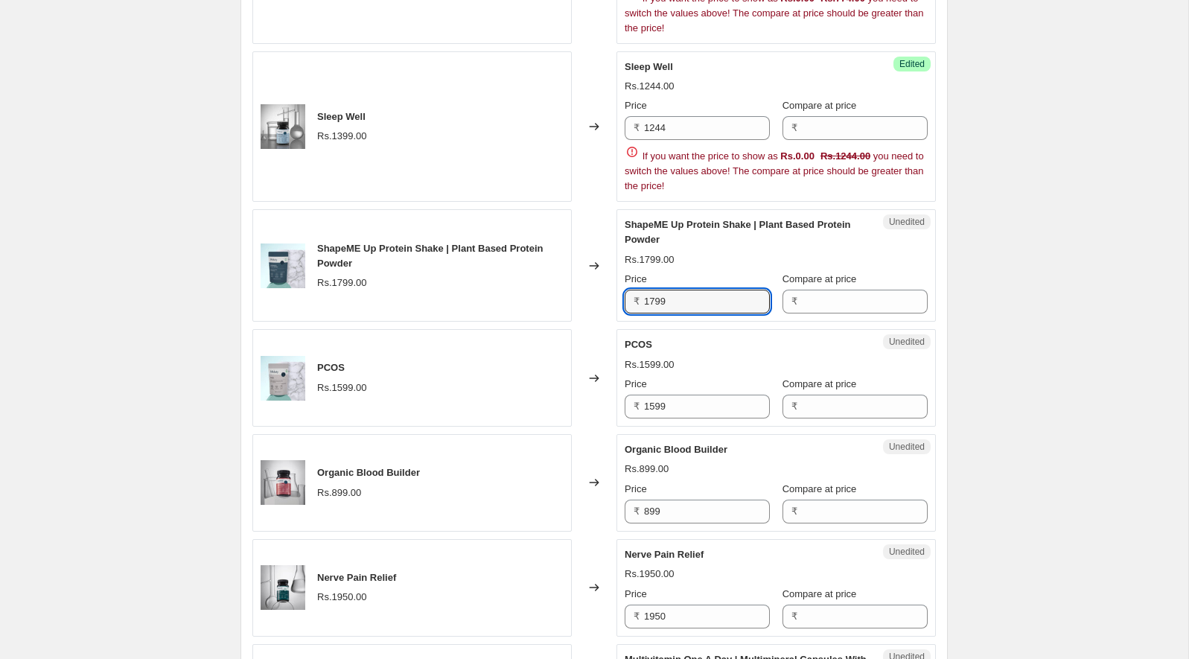
click at [659, 219] on span "ShapeME Up Protein Shake | Plant Based Protein Powder" at bounding box center [738, 232] width 226 height 26
copy span "ShapeME"
click at [666, 305] on div "Unedited ShapeME Up Protein Shake | Plant Based Protein Powder Rs.1799.00 Price…" at bounding box center [776, 265] width 319 height 112
click at [666, 294] on input "1799" at bounding box center [707, 302] width 126 height 24
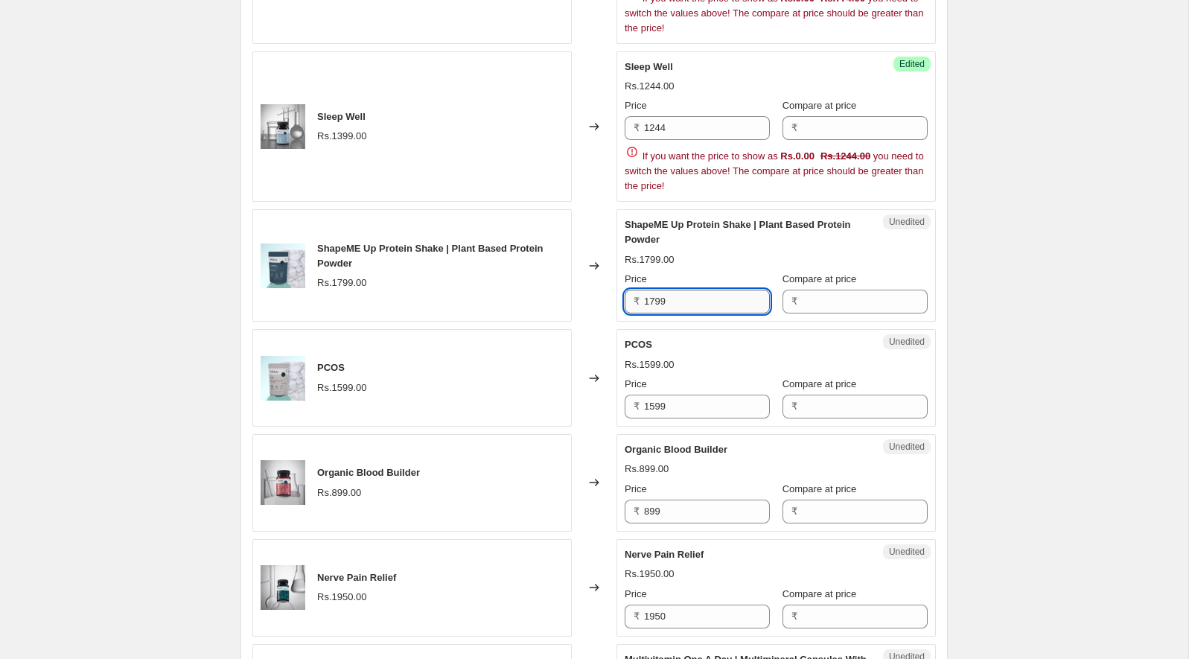
paste input "600"
type input "1600"
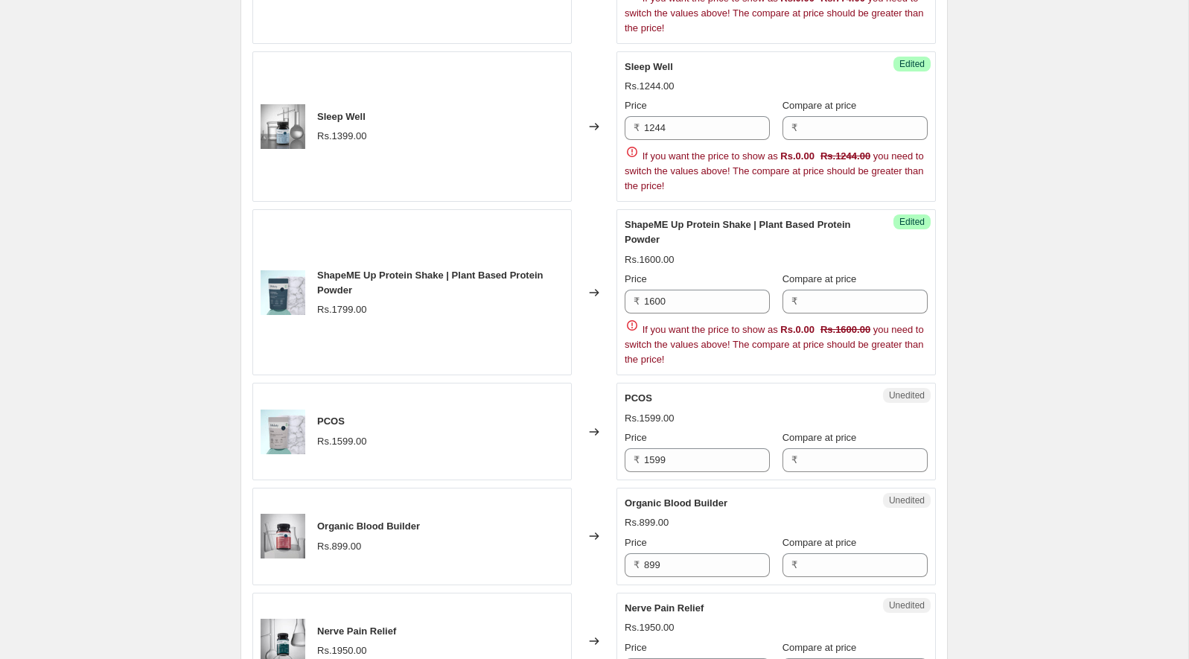
click at [647, 340] on div "Blood Sugar Control Rs.1990.00 Changed to Success Edited Blood Sugar Control Rs…" at bounding box center [594, 183] width 684 height 2539
click at [647, 340] on div "If you want the price to show as Rs.0.00 Rs.1600.00 you need to switch the valu…" at bounding box center [776, 342] width 303 height 49
click at [637, 392] on span "PCOS" at bounding box center [639, 397] width 28 height 11
copy span "PCOS"
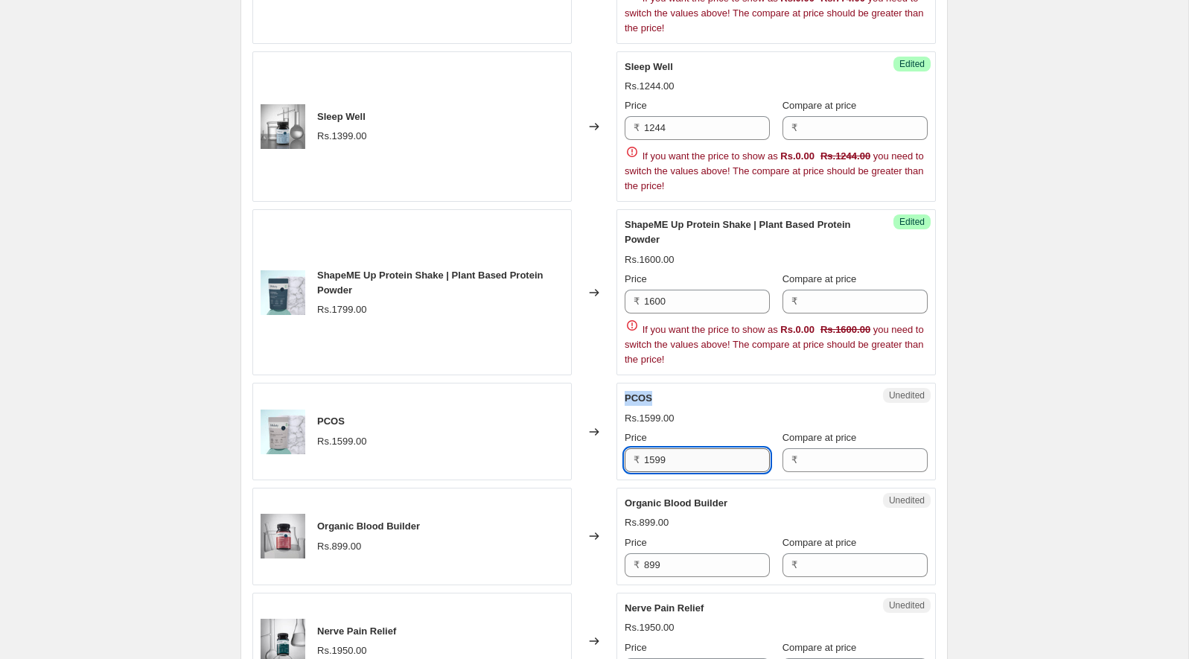
click at [662, 453] on input "1599" at bounding box center [707, 460] width 126 height 24
paste input "422"
type input "1422"
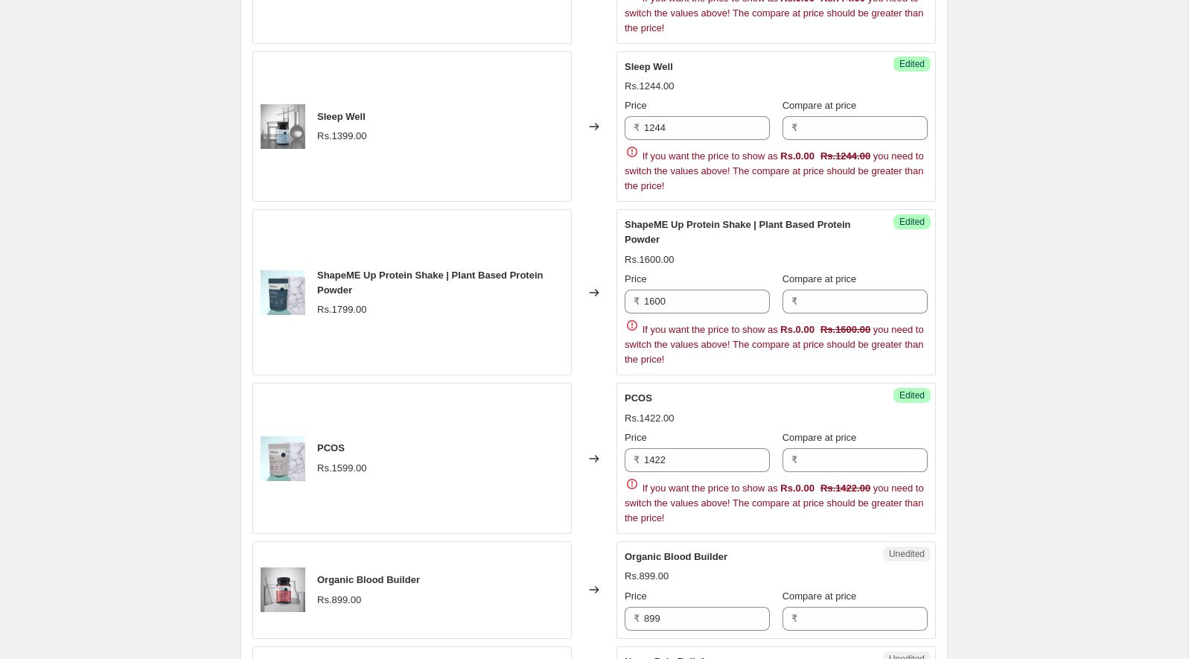
click at [646, 491] on div "Blood Sugar Control Rs.1990.00 Changed to Success Edited Blood Sugar Control Rs…" at bounding box center [594, 210] width 684 height 2593
click at [649, 491] on span "If you want the price to show as Rs.0.00 Rs.1422.00 you need to switch the valu…" at bounding box center [774, 502] width 299 height 41
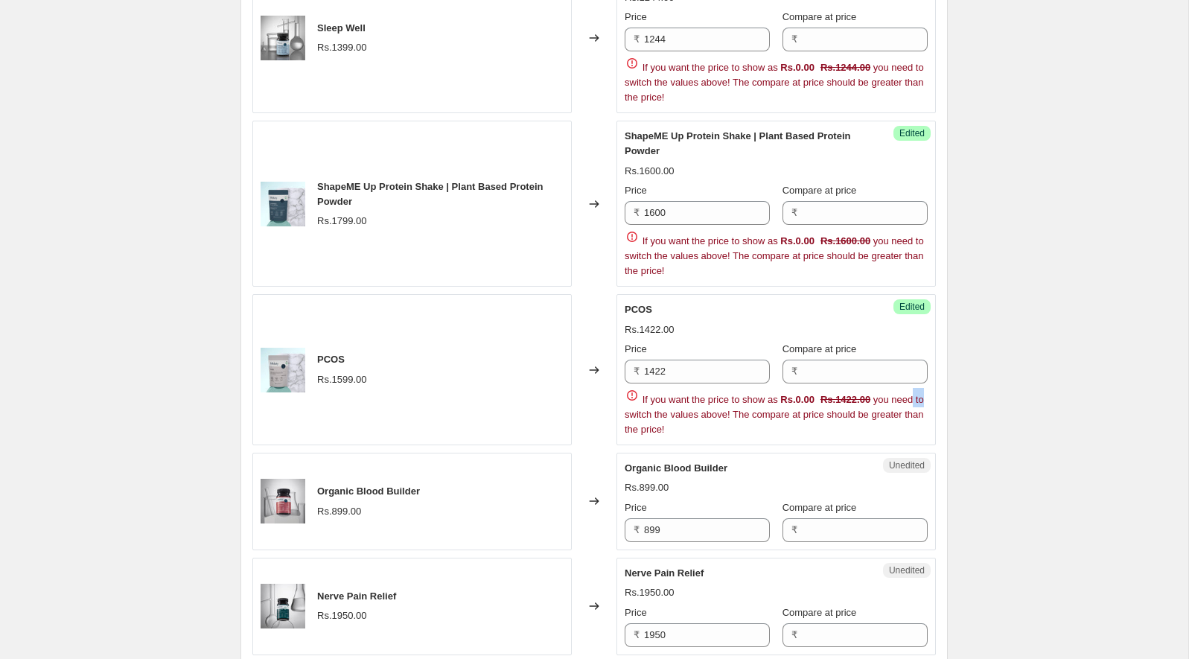
scroll to position [1748, 0]
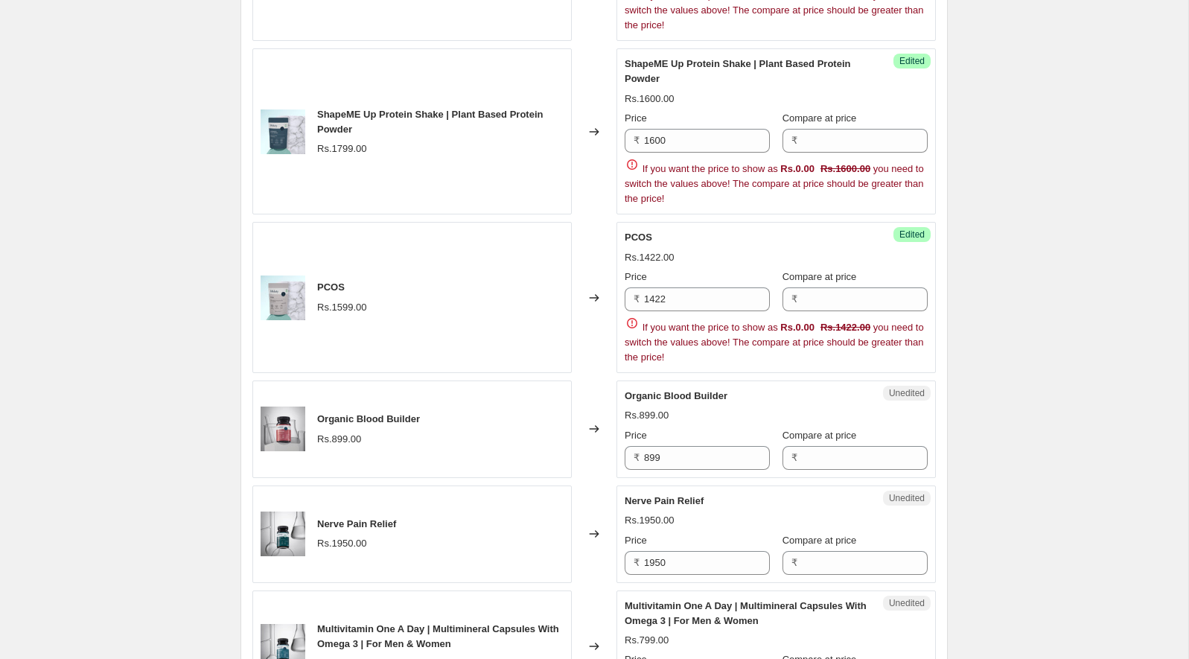
click at [650, 389] on div "Organic Blood Builder" at bounding box center [746, 396] width 243 height 15
drag, startPoint x: 650, startPoint y: 388, endPoint x: 711, endPoint y: 386, distance: 61.1
click at [711, 390] on span "Organic Blood Builder" at bounding box center [676, 395] width 103 height 11
copy span "Organic Blood Builder"
click at [686, 446] on input "899" at bounding box center [707, 458] width 126 height 24
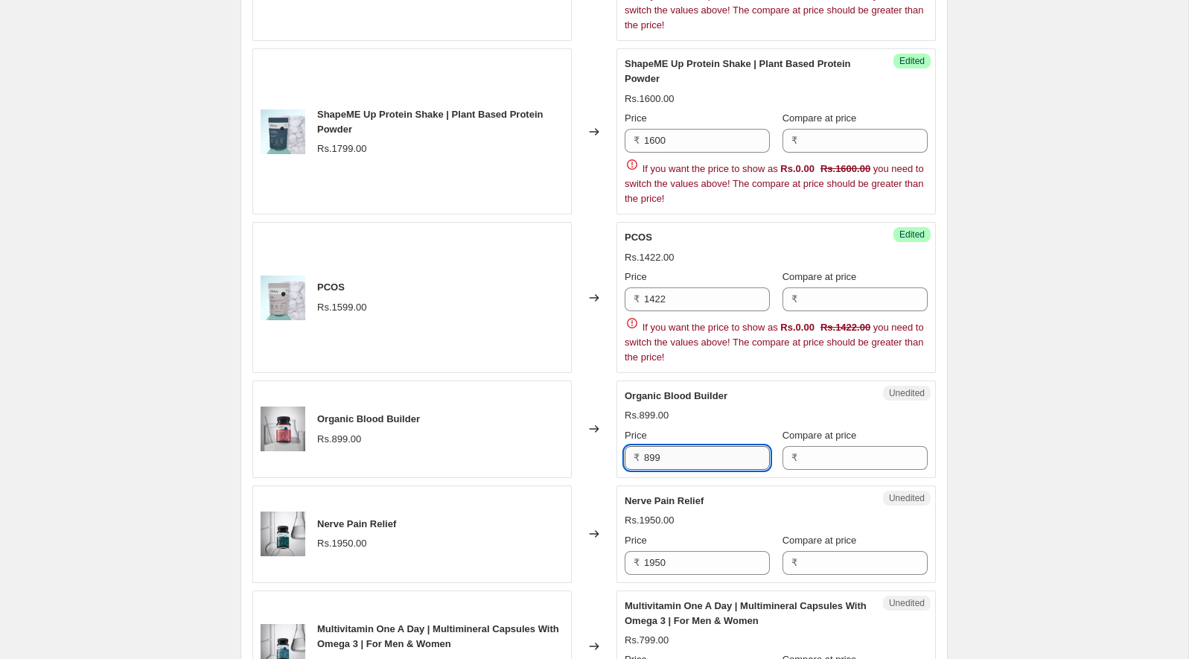
paste input "42"
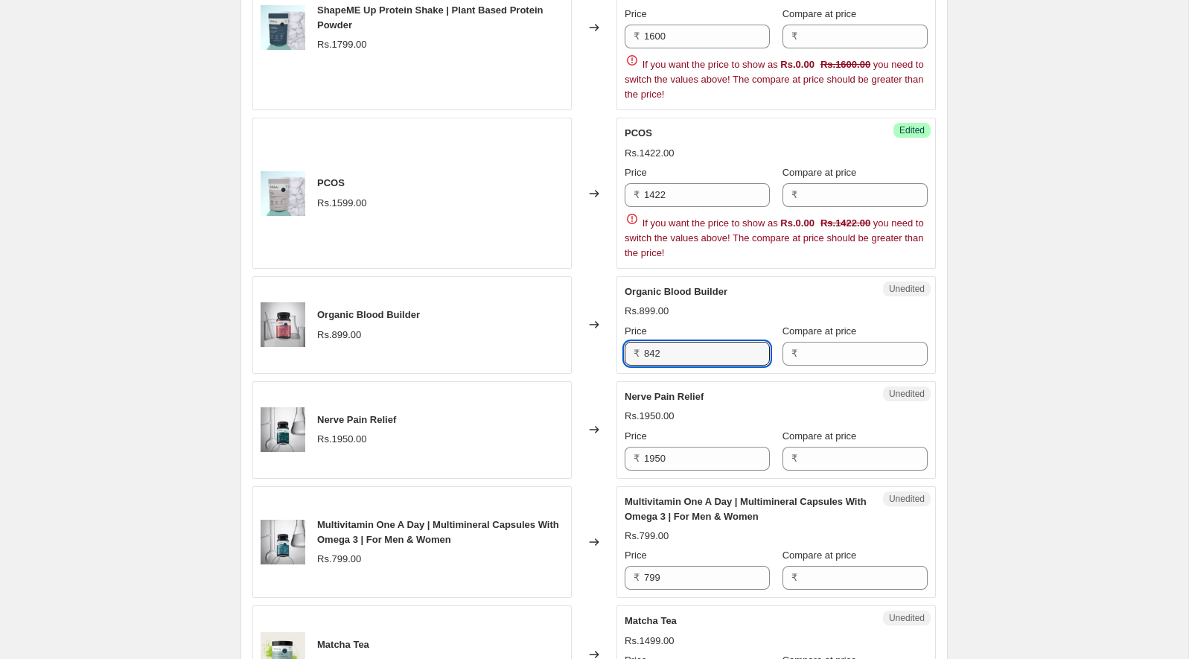
scroll to position [1945, 0]
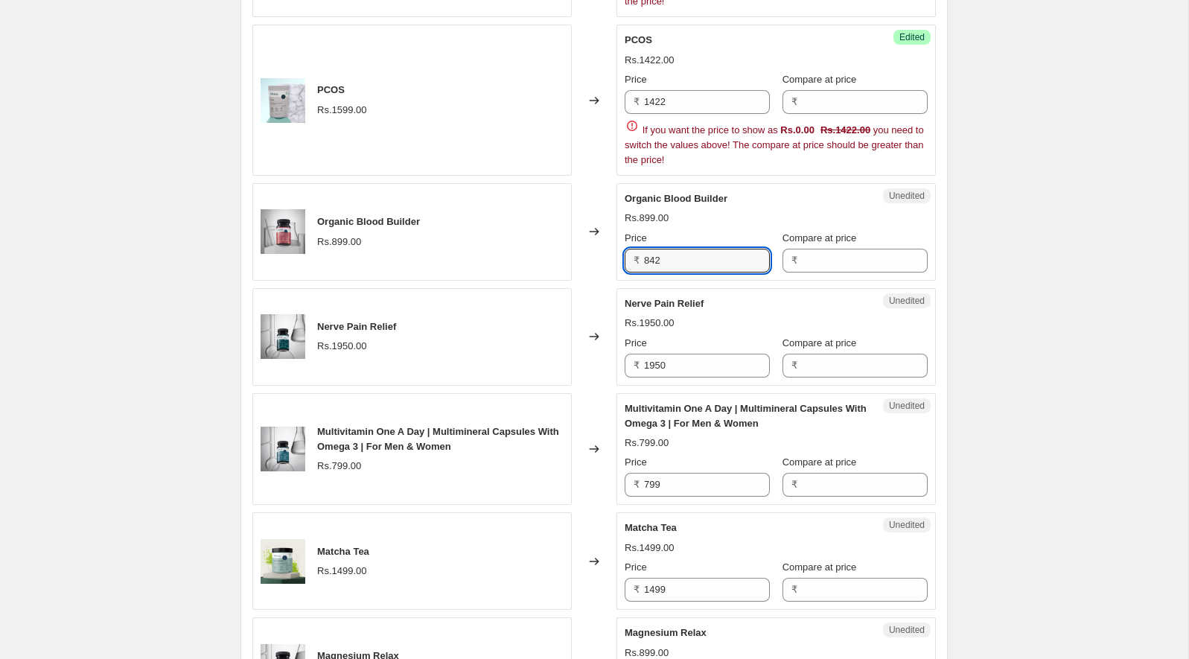
type input "842"
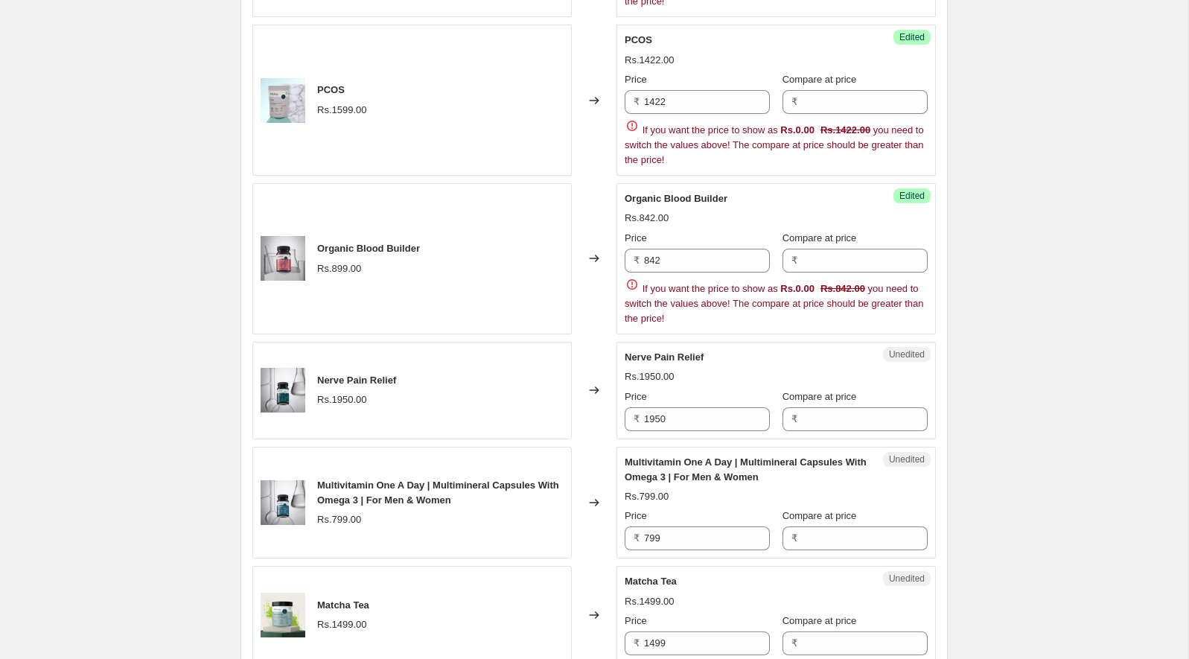
drag, startPoint x: 636, startPoint y: 291, endPoint x: 685, endPoint y: 291, distance: 49.1
click at [685, 291] on span "If you want the price to show as Rs.0.00 Rs.842.00 you need to switch the value…" at bounding box center [774, 303] width 299 height 41
click at [635, 351] on span "Nerve Pain Relief" at bounding box center [664, 356] width 79 height 11
drag, startPoint x: 635, startPoint y: 342, endPoint x: 663, endPoint y: 342, distance: 27.5
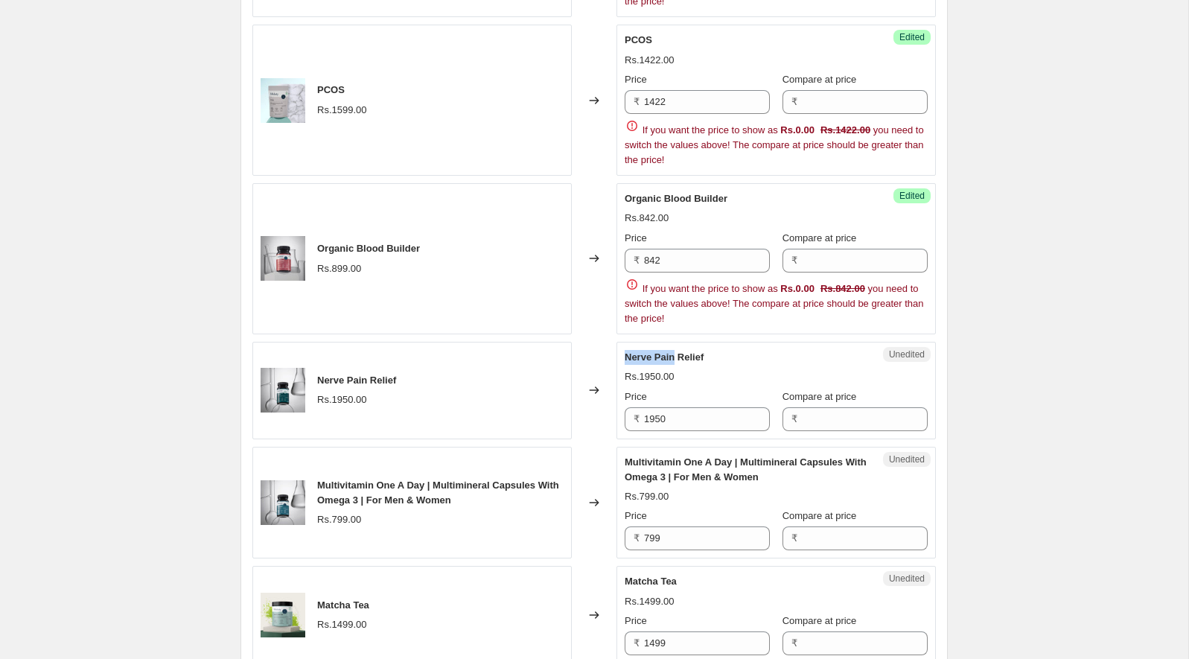
click at [663, 351] on span "Nerve Pain Relief" at bounding box center [664, 356] width 79 height 11
copy span "Nerve Pain"
click at [695, 407] on input "1950" at bounding box center [707, 419] width 126 height 24
paste input "735"
type input "1735"
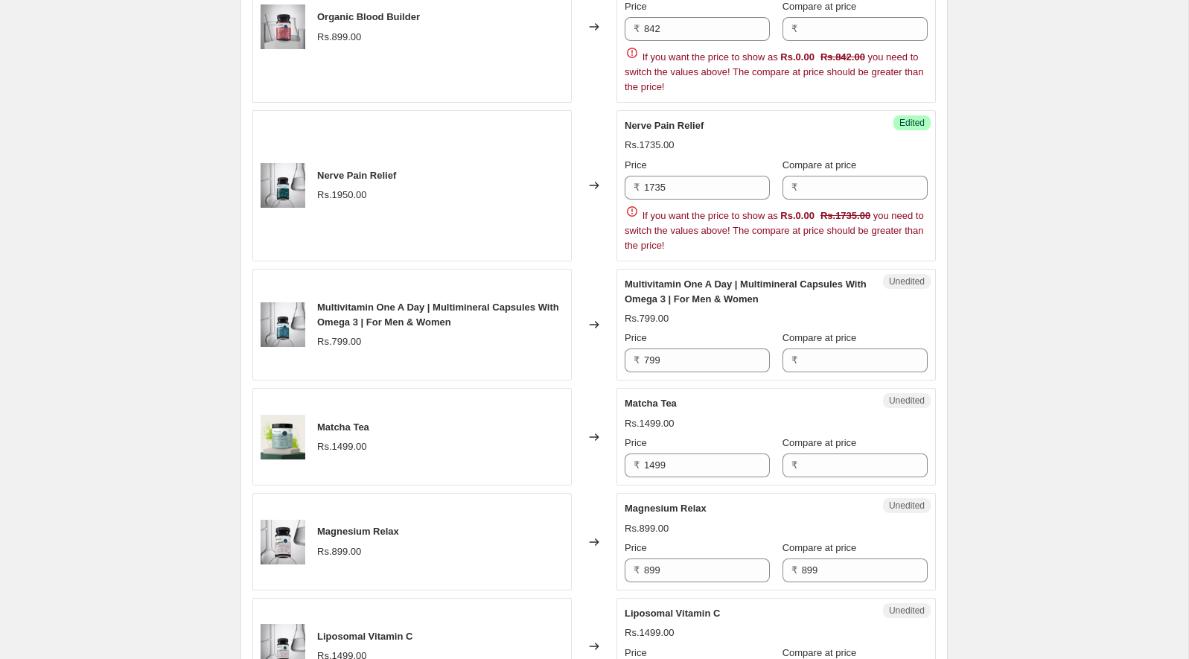
scroll to position [2191, 0]
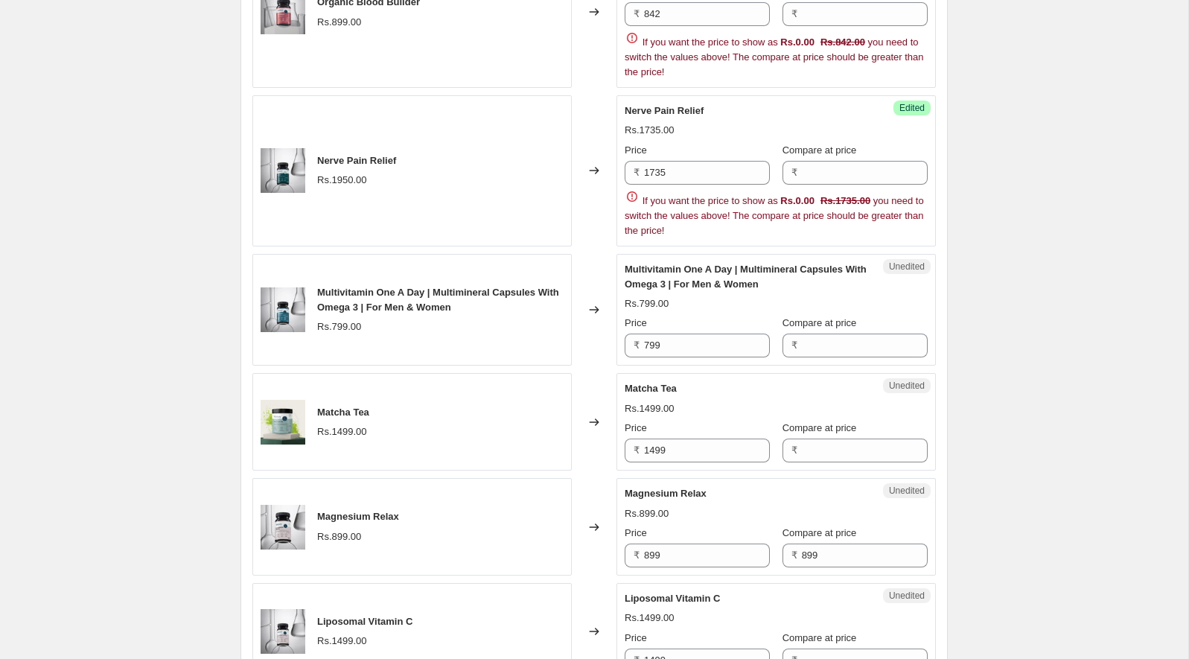
click at [652, 264] on span "Multivitamin One A Day | Multimineral Capsules With Omega 3 | For Men & Women" at bounding box center [746, 277] width 242 height 26
drag, startPoint x: 652, startPoint y: 258, endPoint x: 697, endPoint y: 252, distance: 45.0
click at [696, 264] on span "Multivitamin One A Day | Multimineral Capsules With Omega 3 | For Men & Women" at bounding box center [746, 277] width 242 height 26
copy span "Multivitamin One"
click at [684, 334] on input "799" at bounding box center [707, 346] width 126 height 24
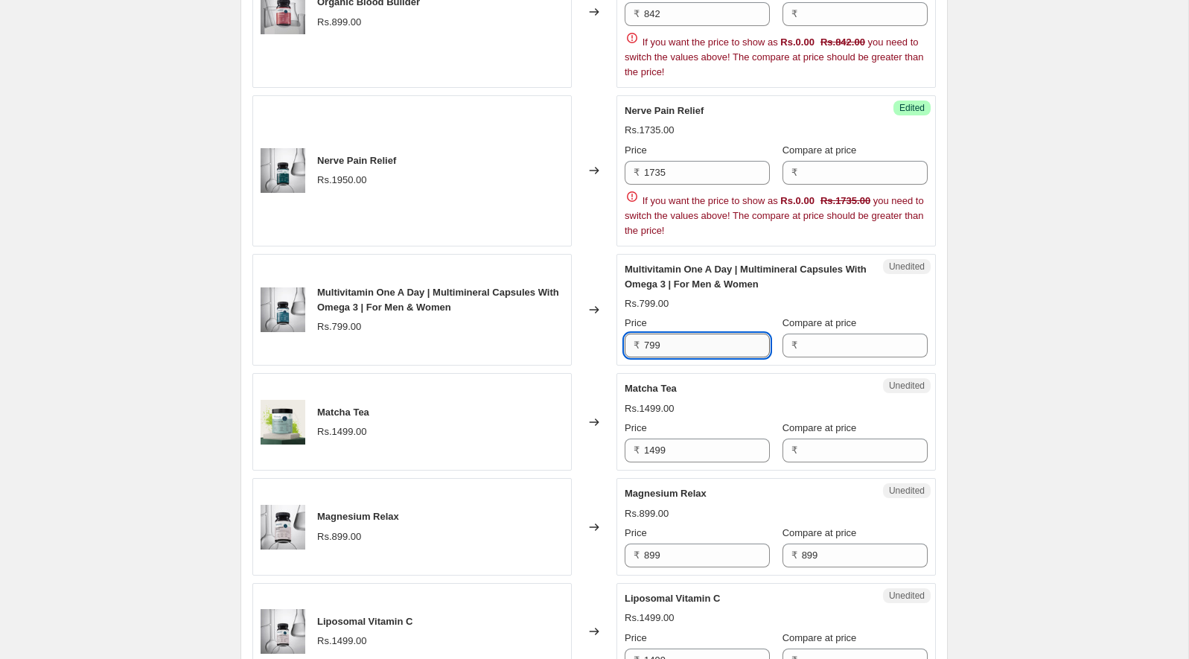
paste input "10"
type input "710"
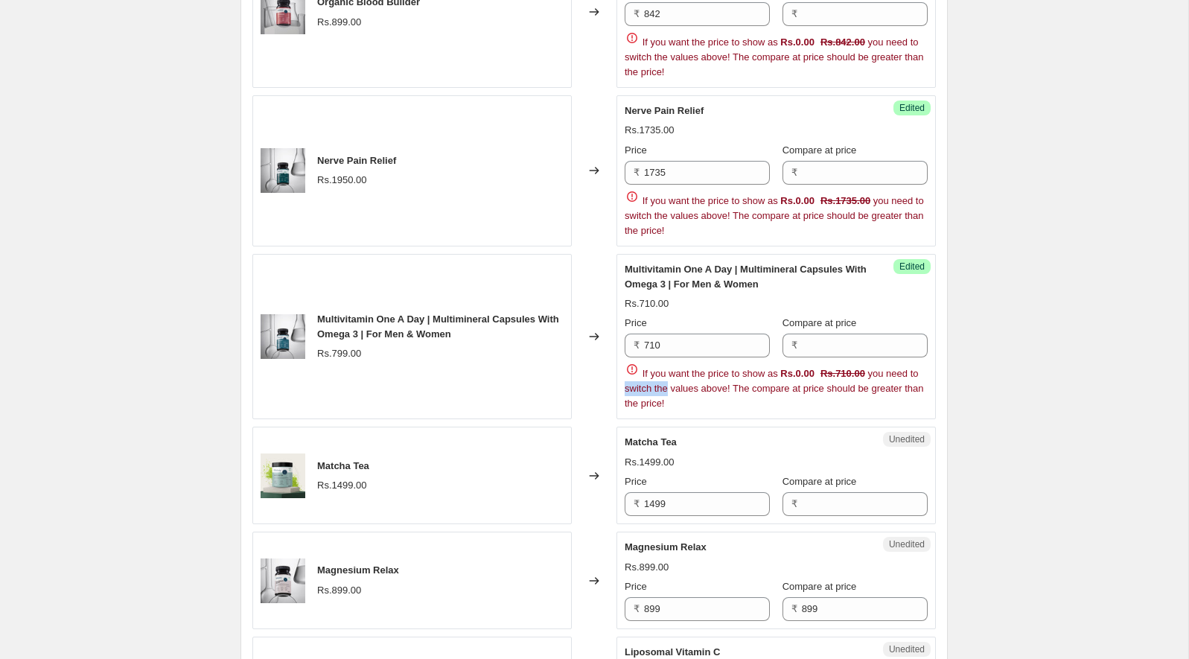
drag, startPoint x: 643, startPoint y: 375, endPoint x: 671, endPoint y: 375, distance: 28.3
click at [671, 375] on span "If you want the price to show as Rs.0.00 Rs.710.00 you need to switch the value…" at bounding box center [774, 388] width 299 height 41
click at [656, 436] on span "Matcha Tea" at bounding box center [651, 441] width 52 height 11
copy span "Matcha"
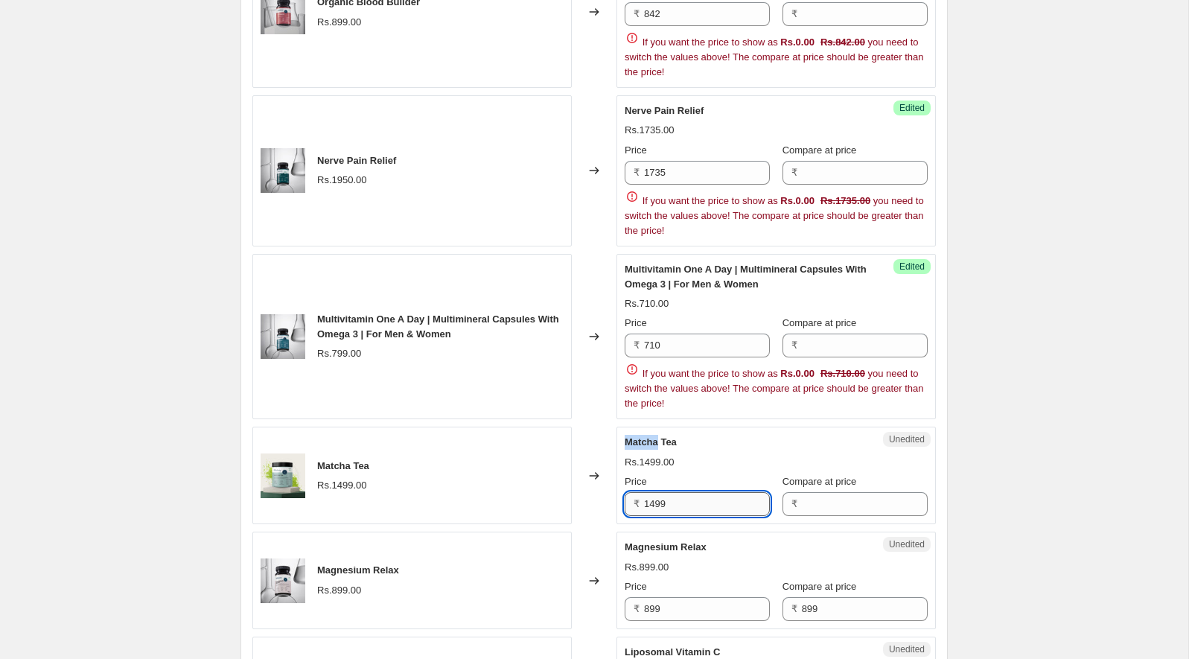
click at [682, 492] on input "1499" at bounding box center [707, 504] width 126 height 24
paste input "333"
type input "1333"
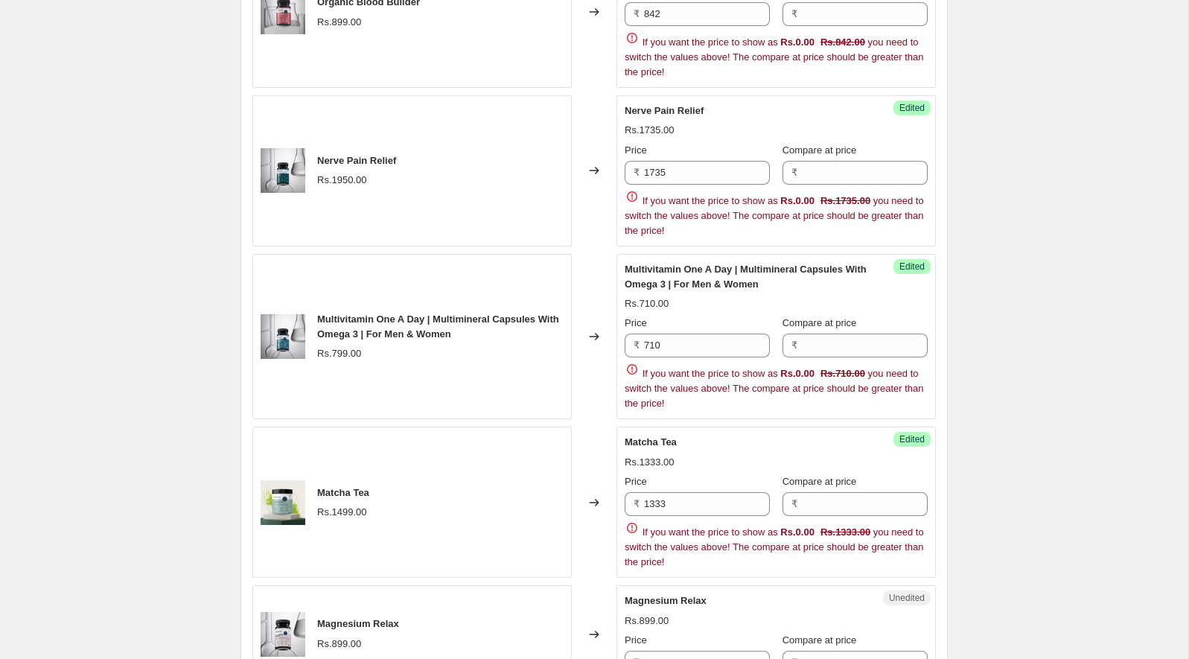
click at [664, 530] on span "If you want the price to show as Rs.0.00 Rs.1333.00 you need to switch the valu…" at bounding box center [774, 546] width 299 height 41
click at [667, 593] on div "Magnesium Relax" at bounding box center [746, 600] width 243 height 15
copy span "Magnesium"
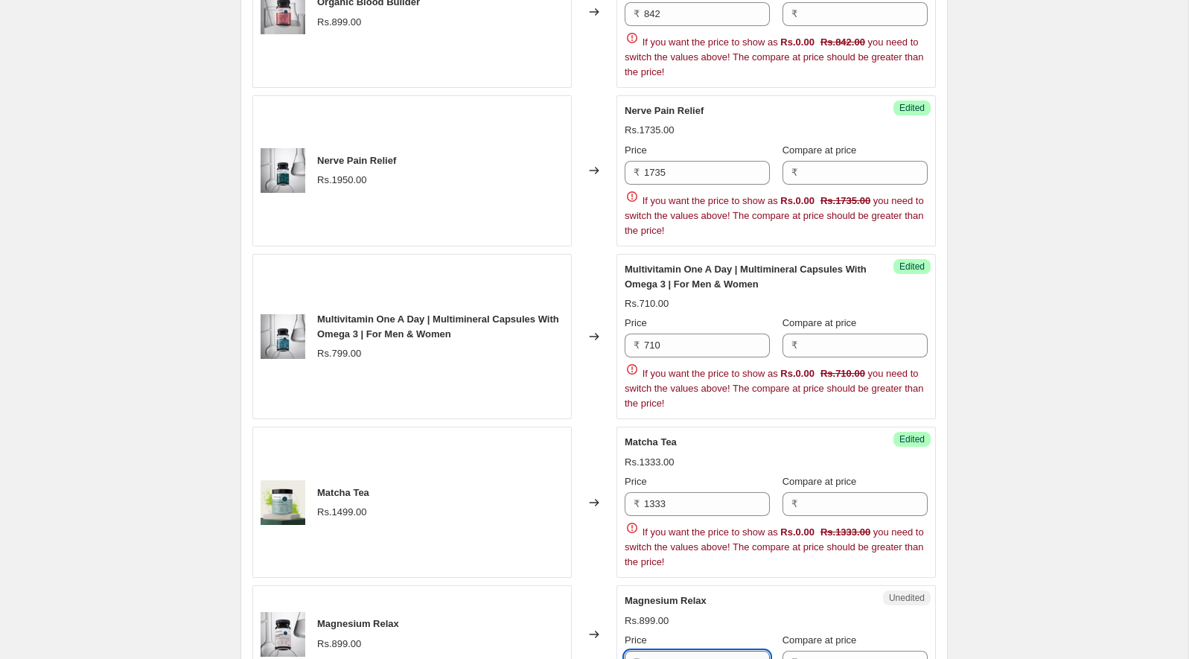
click at [679, 651] on input "899" at bounding box center [707, 663] width 126 height 24
paste input "7"
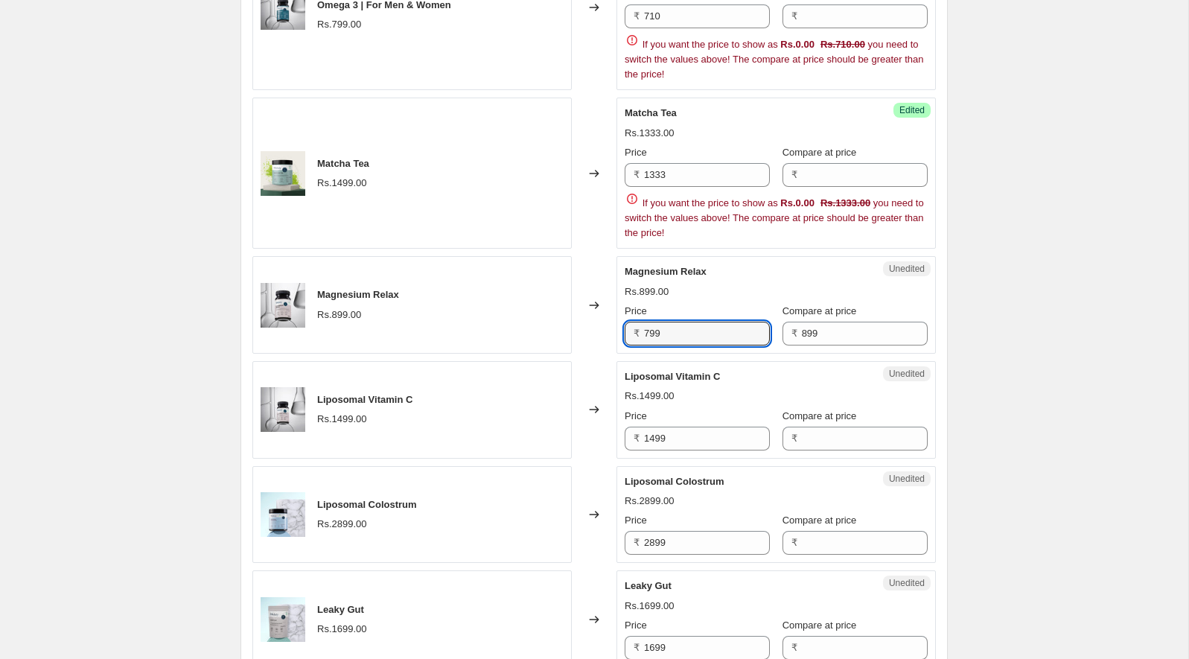
scroll to position [2554, 0]
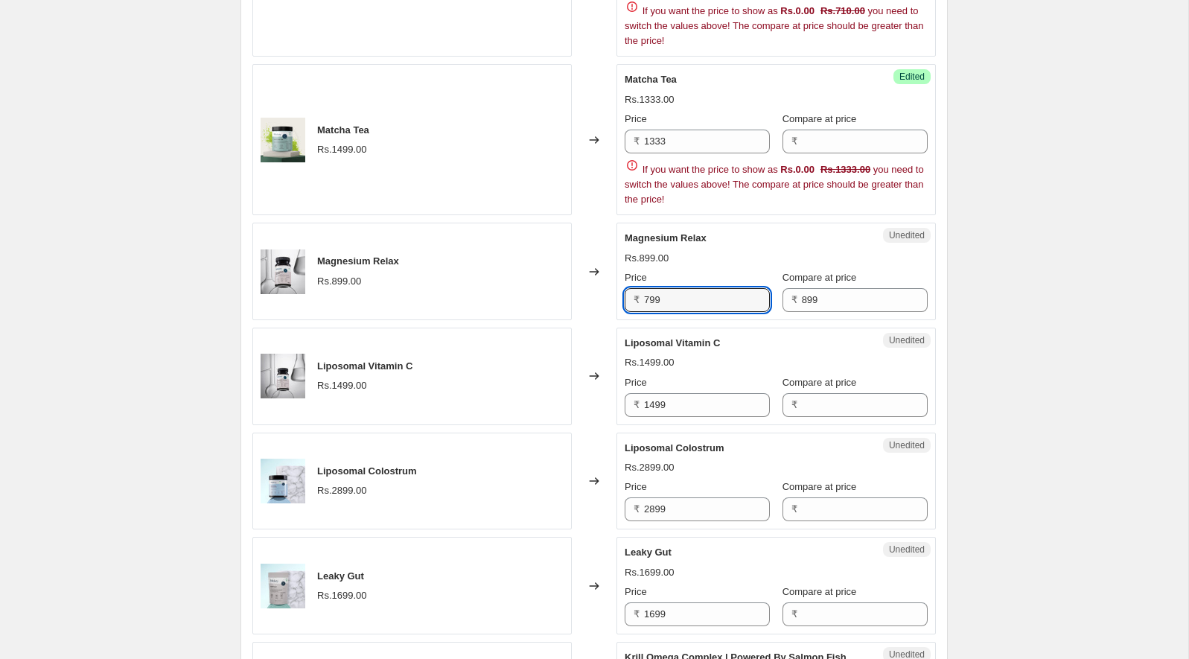
type input "799"
click at [663, 375] on div "Price" at bounding box center [697, 382] width 145 height 15
click at [651, 337] on span "Liposomal Vitamin C" at bounding box center [672, 342] width 95 height 11
click at [649, 337] on span "Liposomal Vitamin C" at bounding box center [672, 342] width 95 height 11
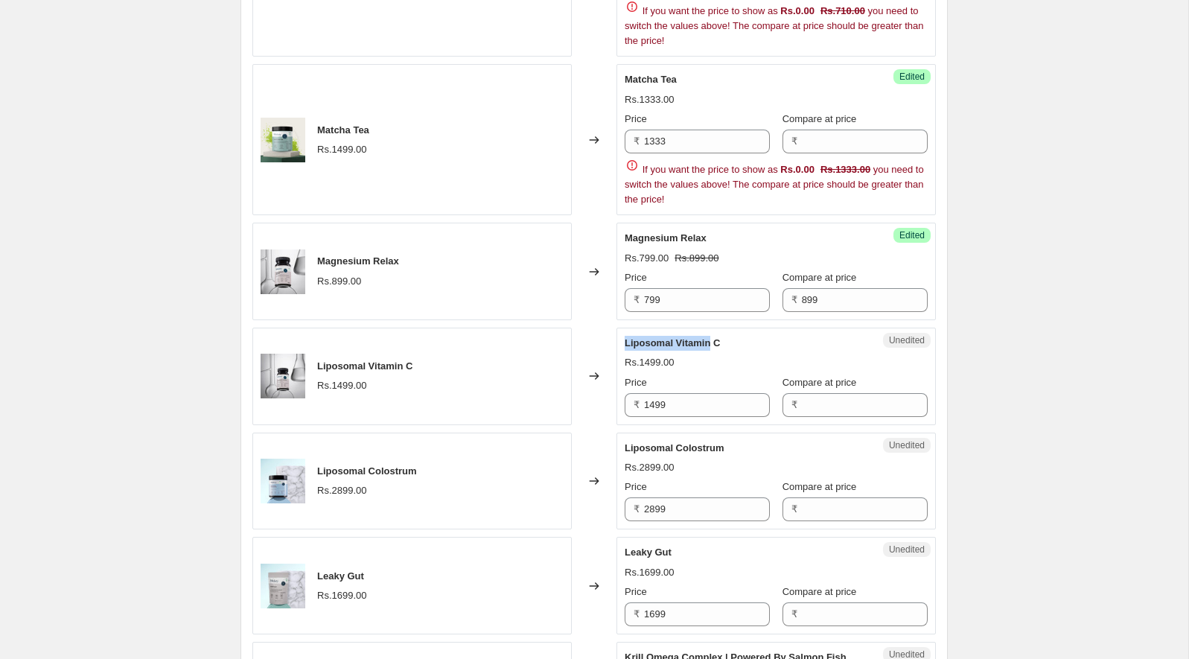
drag, startPoint x: 649, startPoint y: 325, endPoint x: 698, endPoint y: 325, distance: 49.1
click at [698, 337] on span "Liposomal Vitamin C" at bounding box center [672, 342] width 95 height 11
click at [688, 393] on input "1499" at bounding box center [707, 405] width 126 height 24
paste input "333"
type input "1333"
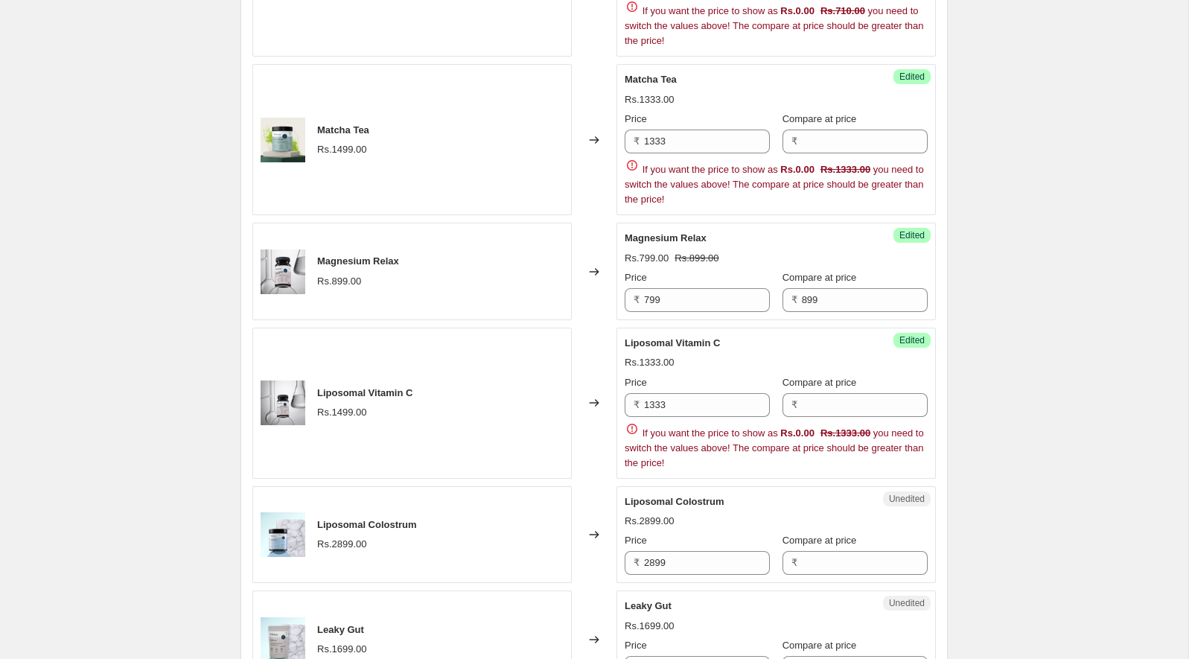
click at [689, 496] on span "Liposomal Colostrum" at bounding box center [675, 501] width 100 height 11
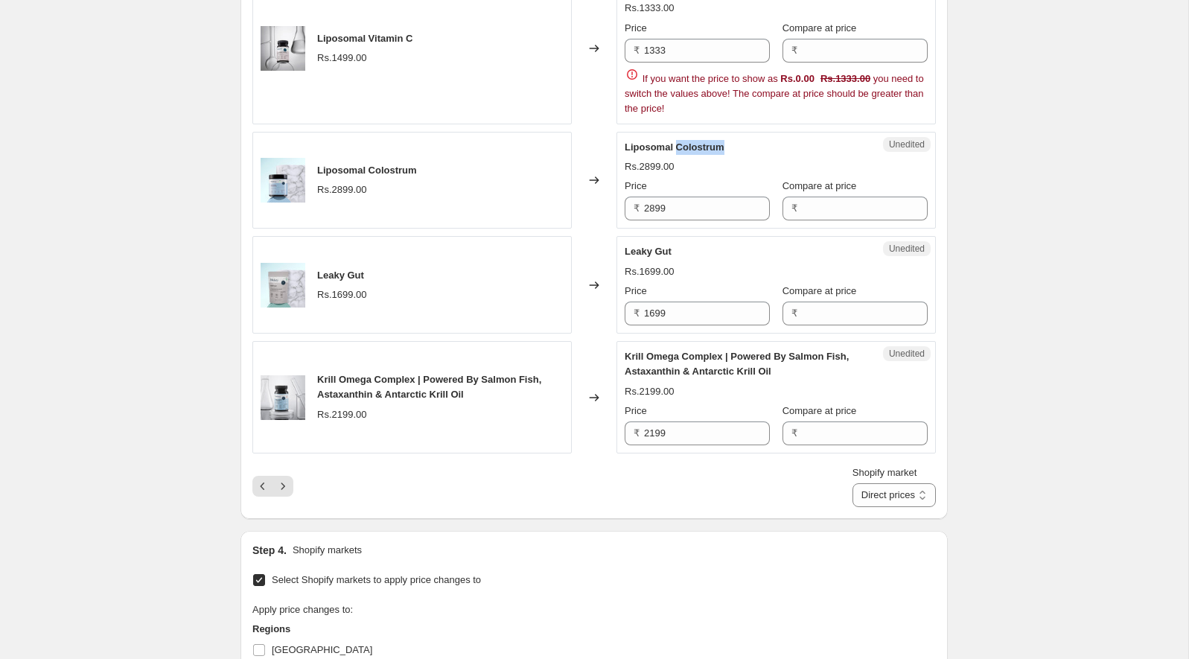
scroll to position [2926, 0]
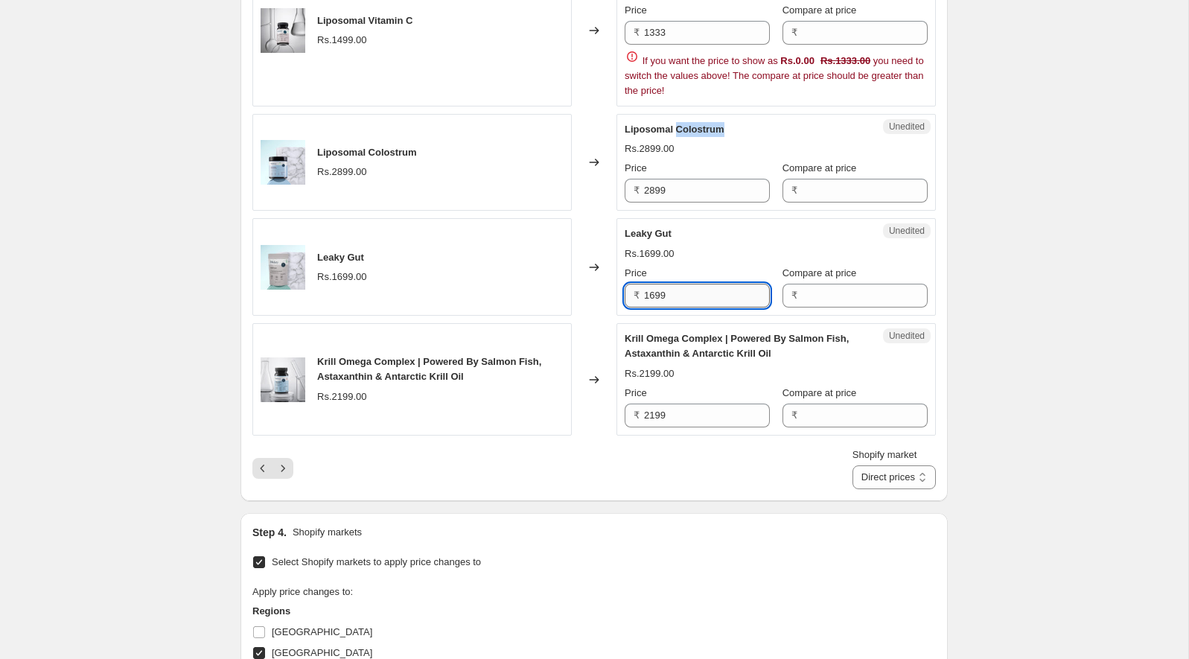
click at [680, 284] on input "1699" at bounding box center [707, 296] width 126 height 24
click at [643, 226] on div "Leaky Gut" at bounding box center [746, 233] width 243 height 15
click at [637, 228] on span "Leaky Gut" at bounding box center [648, 233] width 47 height 11
drag, startPoint x: 637, startPoint y: 213, endPoint x: 672, endPoint y: 213, distance: 34.3
click at [672, 228] on span "Leaky Gut" at bounding box center [648, 233] width 47 height 11
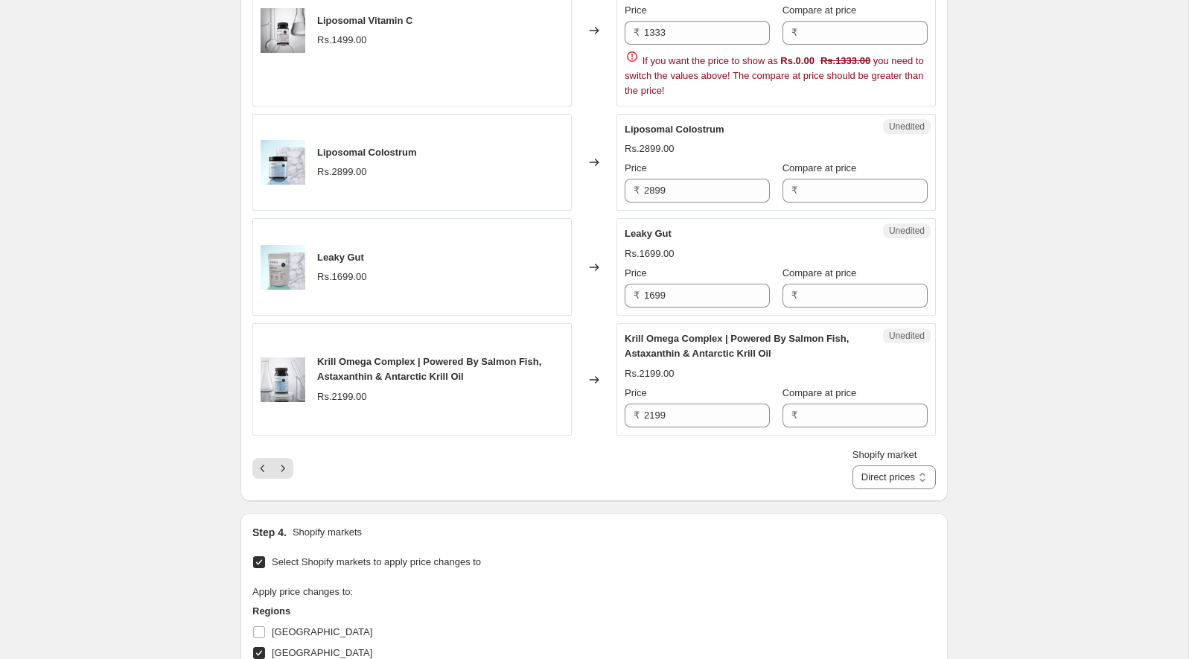
click at [704, 266] on div "Price ₹ 1699" at bounding box center [697, 287] width 145 height 42
click at [704, 284] on input "1699" at bounding box center [707, 296] width 126 height 24
paste input "511"
type input "1511"
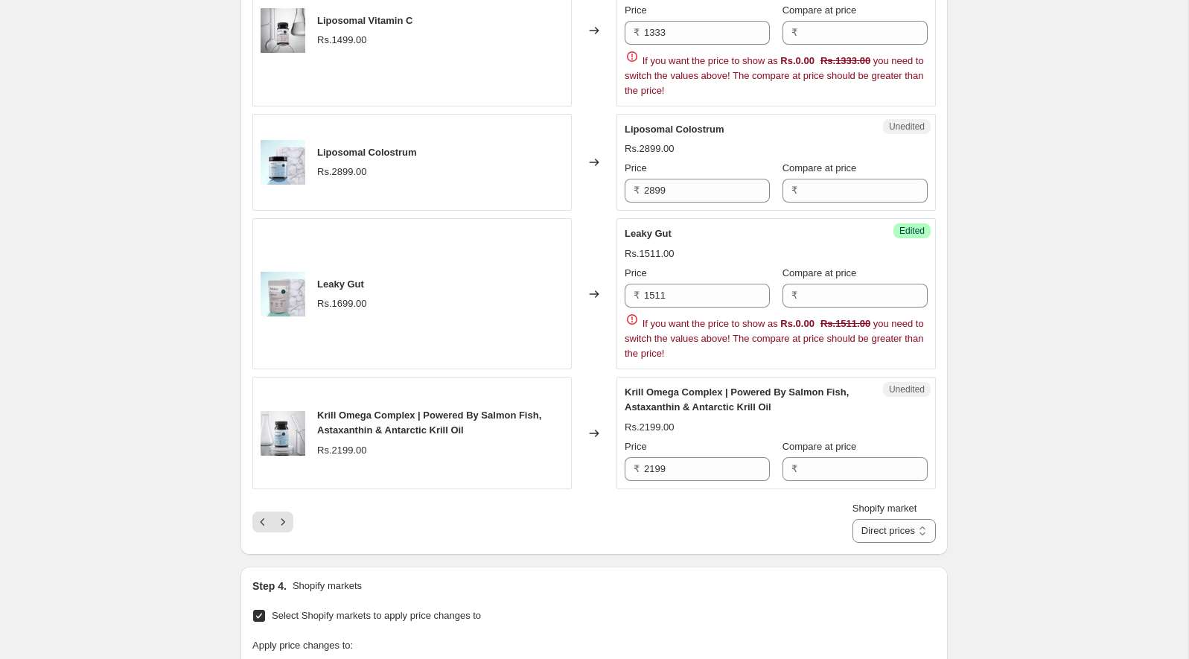
click at [637, 386] on span "Krill Omega Complex | Powered By Salmon Fish, Astaxanthin & Antarctic Krill Oil" at bounding box center [737, 399] width 224 height 26
drag, startPoint x: 637, startPoint y: 369, endPoint x: 653, endPoint y: 369, distance: 15.6
click at [653, 386] on span "Krill Omega Complex | Powered By Salmon Fish, Astaxanthin & Antarctic Krill Oil" at bounding box center [737, 399] width 224 height 26
click at [671, 457] on input "2199" at bounding box center [707, 469] width 126 height 24
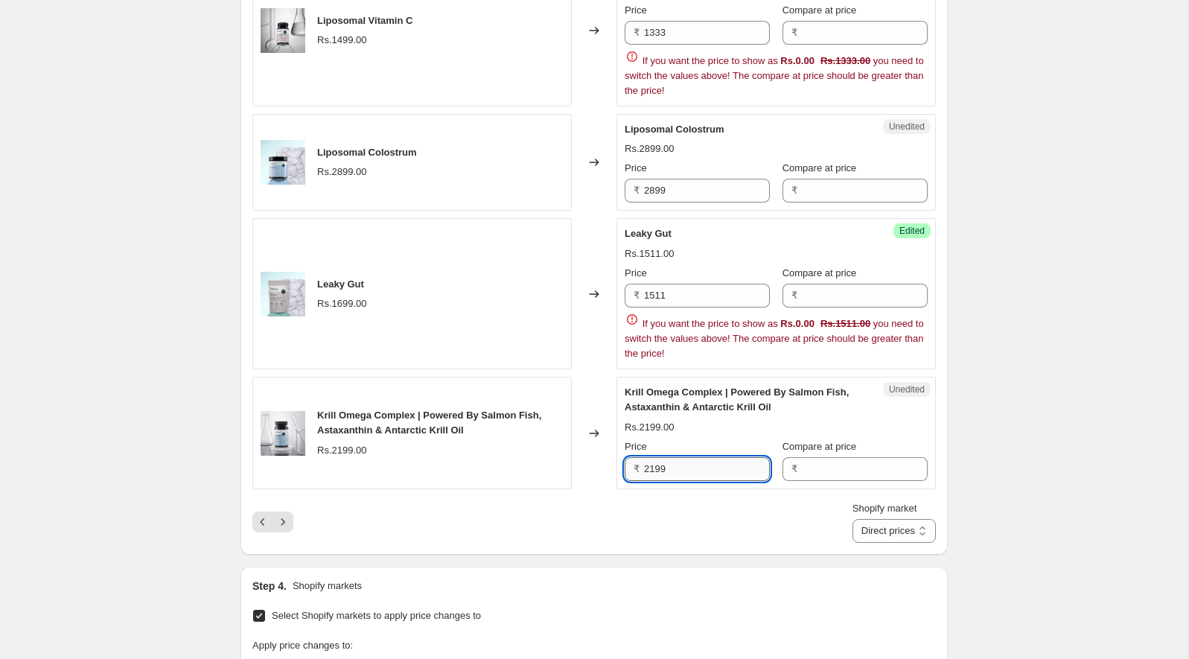
paste input "1956"
type input "1956"
click at [711, 420] on div "Rs.2199.00" at bounding box center [776, 427] width 303 height 15
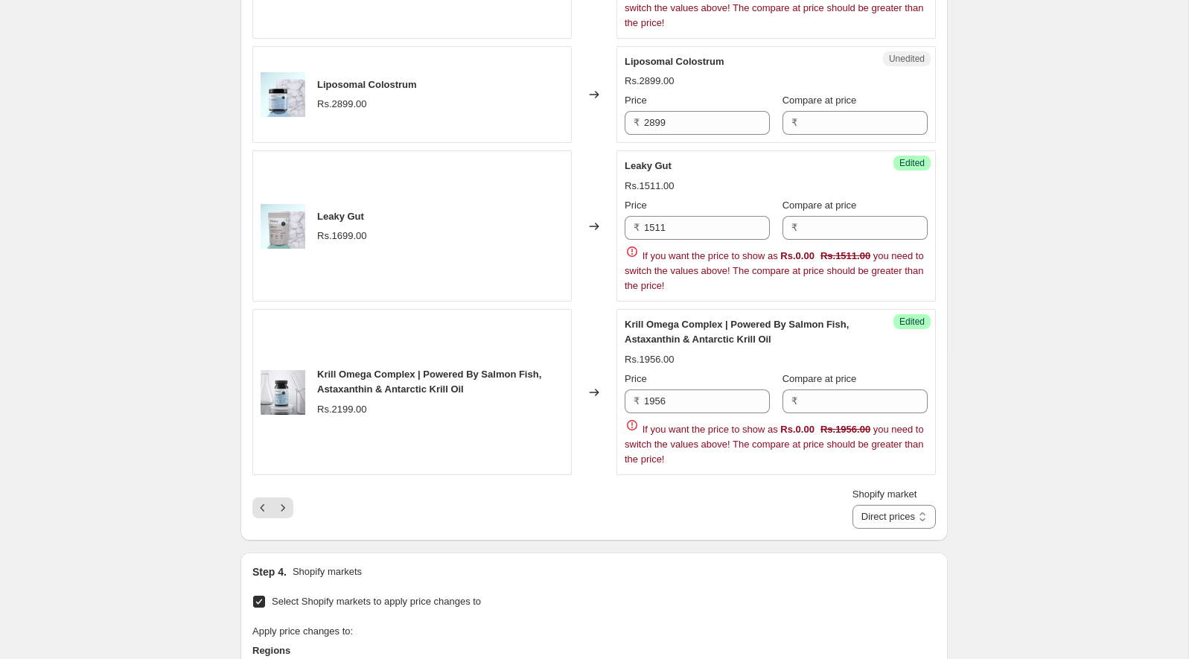
scroll to position [2975, 0]
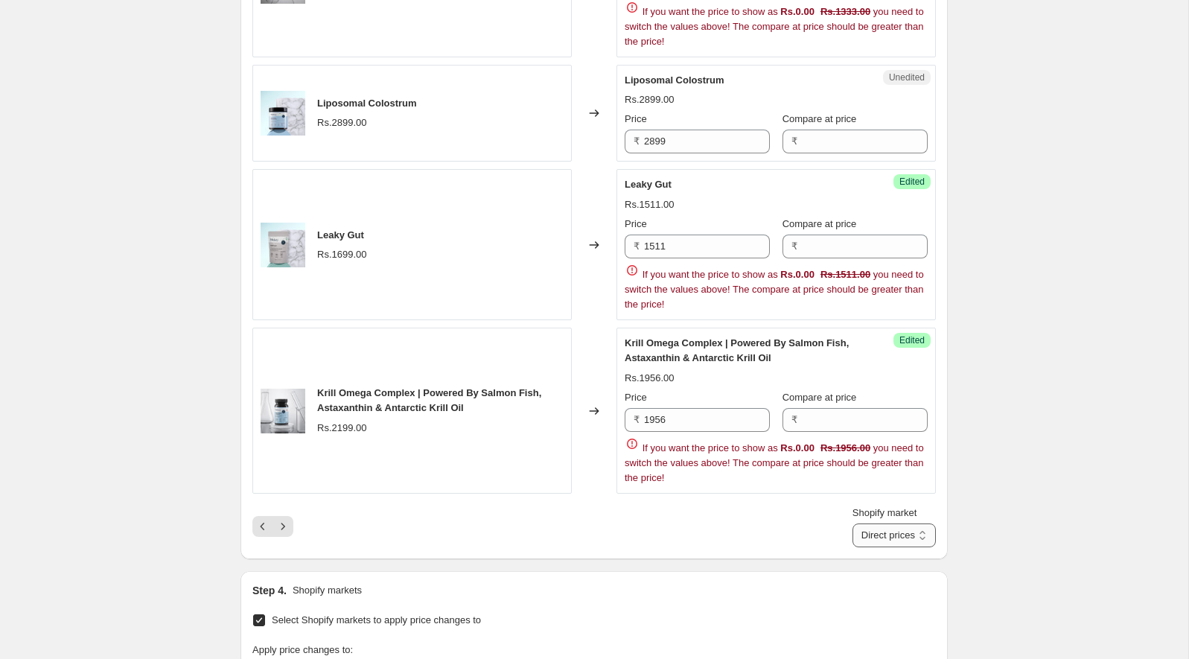
click at [901, 523] on select "Direct prices [GEOGRAPHIC_DATA]" at bounding box center [894, 535] width 83 height 24
click at [853, 523] on select "Direct prices [GEOGRAPHIC_DATA]" at bounding box center [894, 535] width 83 height 24
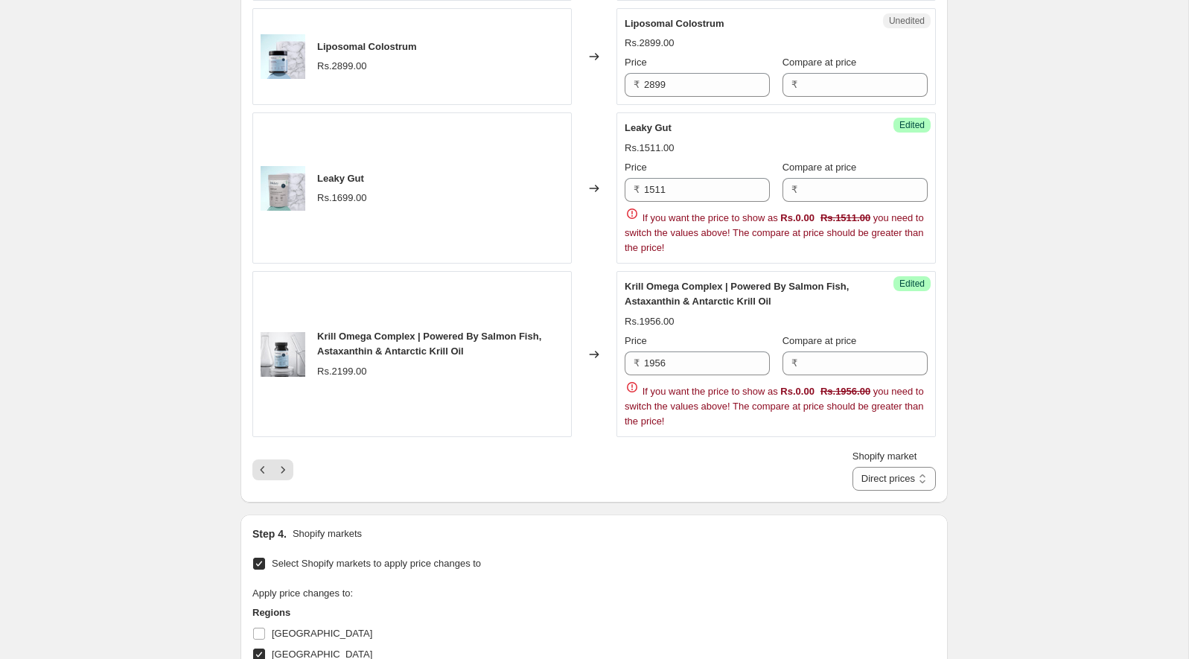
scroll to position [3053, 0]
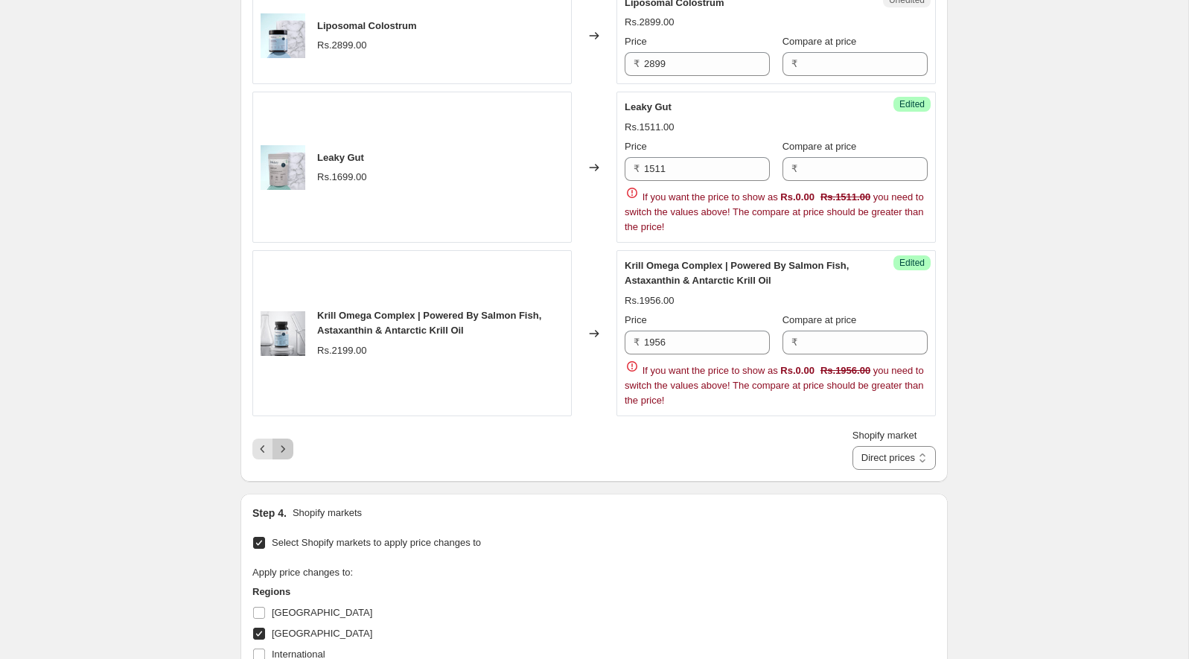
click at [287, 442] on icon "Next" at bounding box center [282, 449] width 15 height 15
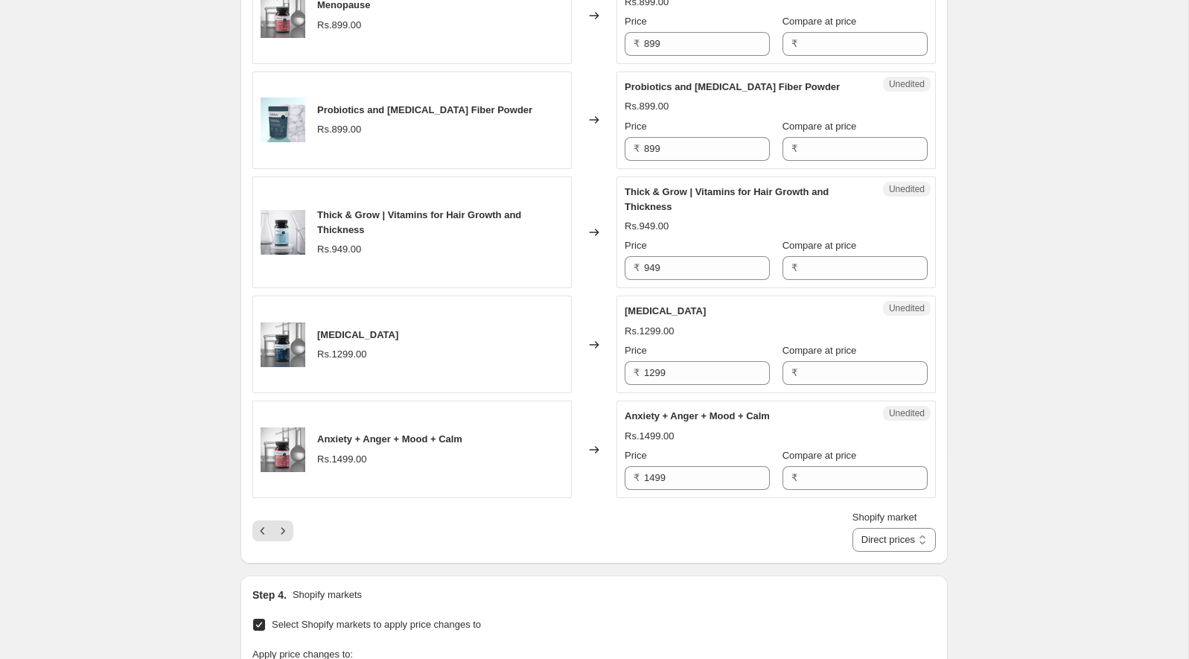
scroll to position [2132, 0]
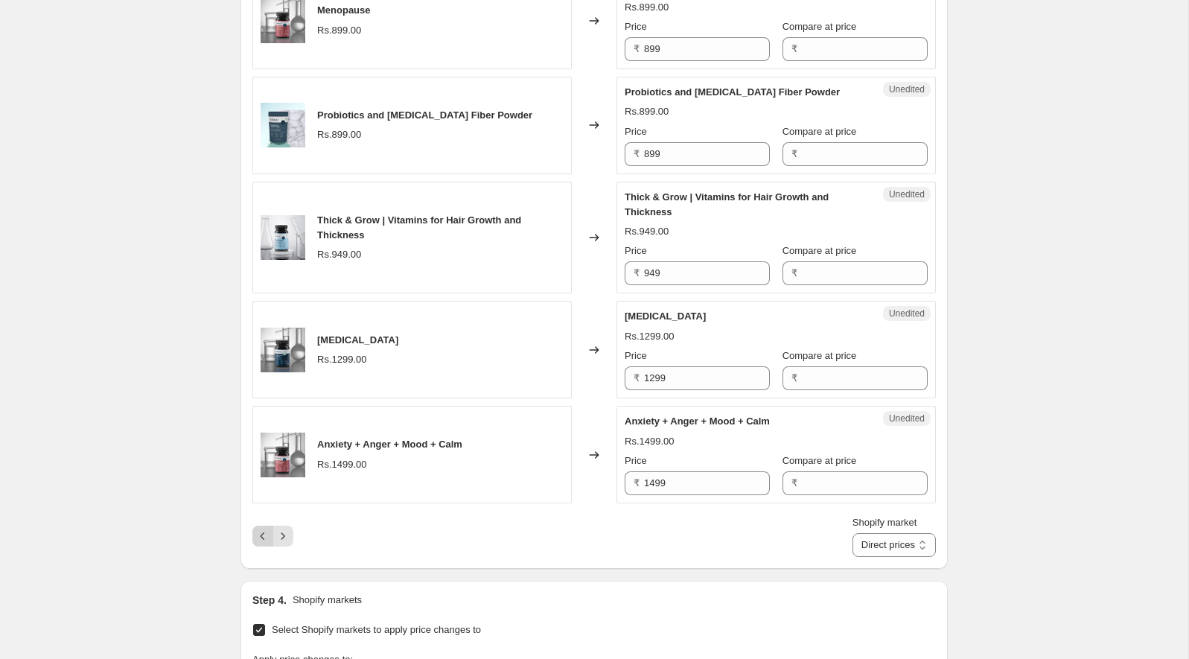
click at [261, 529] on icon "Previous" at bounding box center [262, 536] width 15 height 15
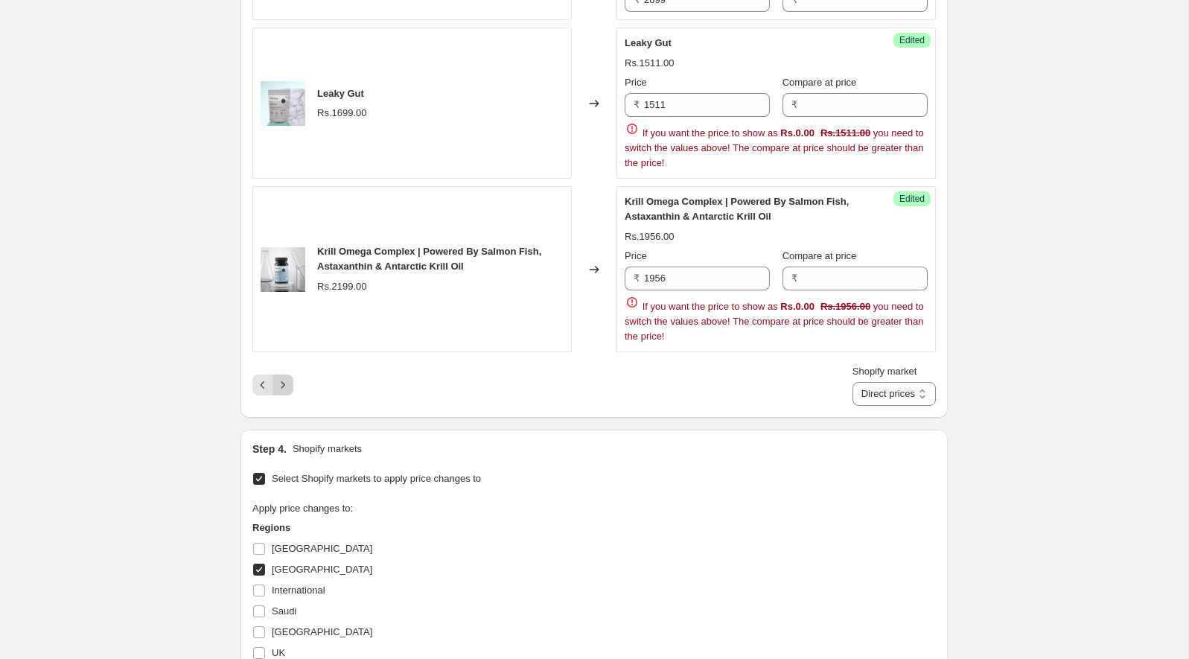
click at [281, 377] on icon "Next" at bounding box center [282, 384] width 15 height 15
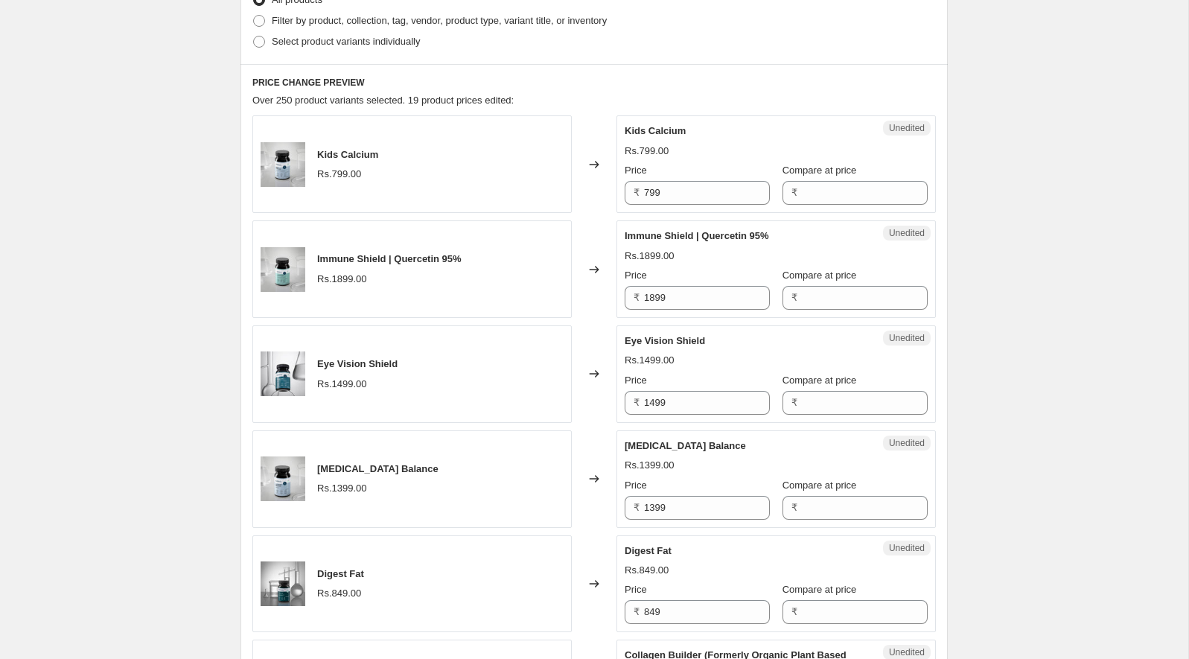
scroll to position [377, 0]
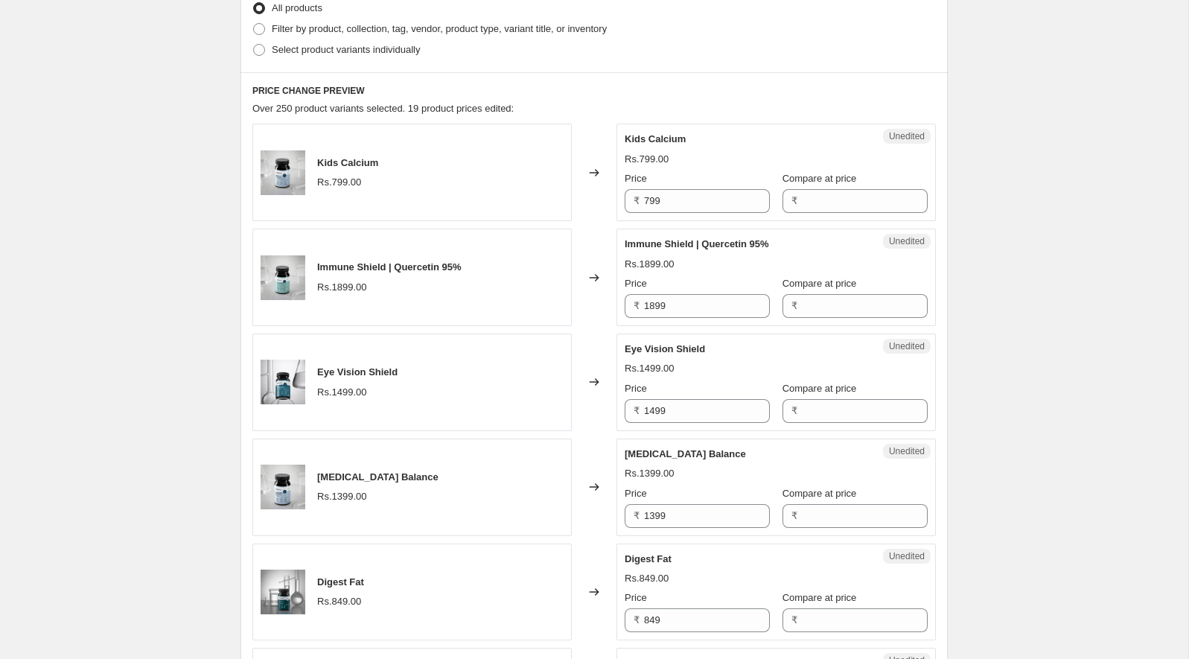
click at [656, 139] on span "Kids Calcium" at bounding box center [655, 138] width 61 height 11
drag, startPoint x: 656, startPoint y: 139, endPoint x: 634, endPoint y: 139, distance: 22.3
click at [634, 139] on span "Kids Calcium" at bounding box center [655, 138] width 61 height 11
click at [703, 206] on input "799" at bounding box center [707, 201] width 126 height 24
paste input "1333"
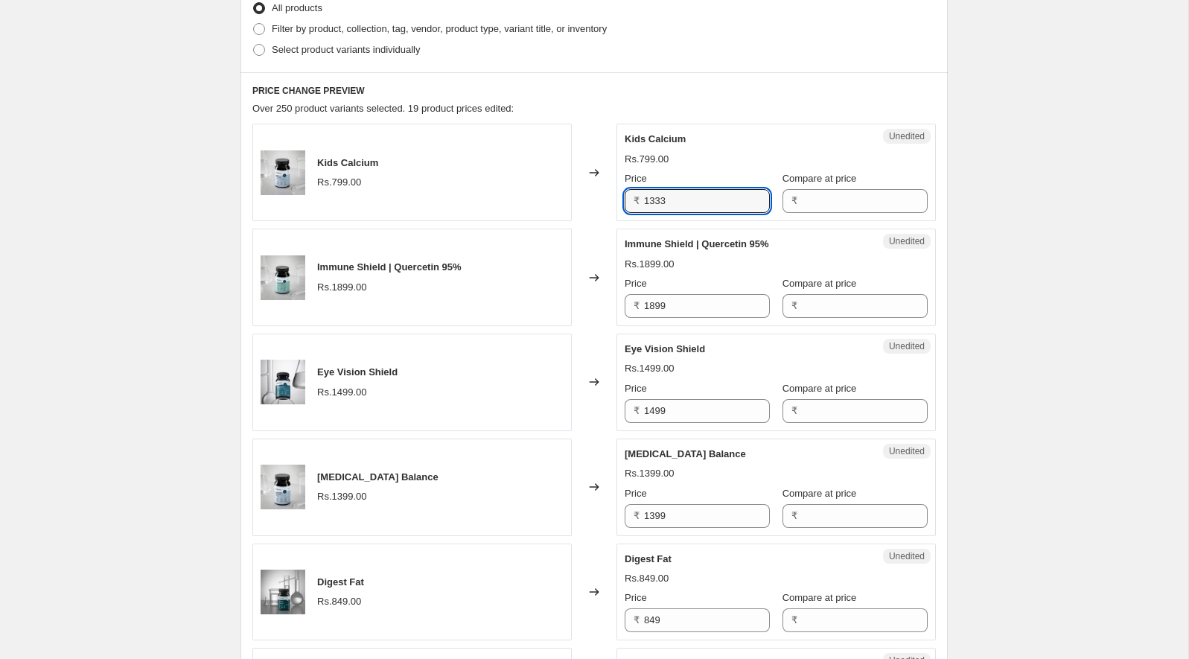
type input "1333"
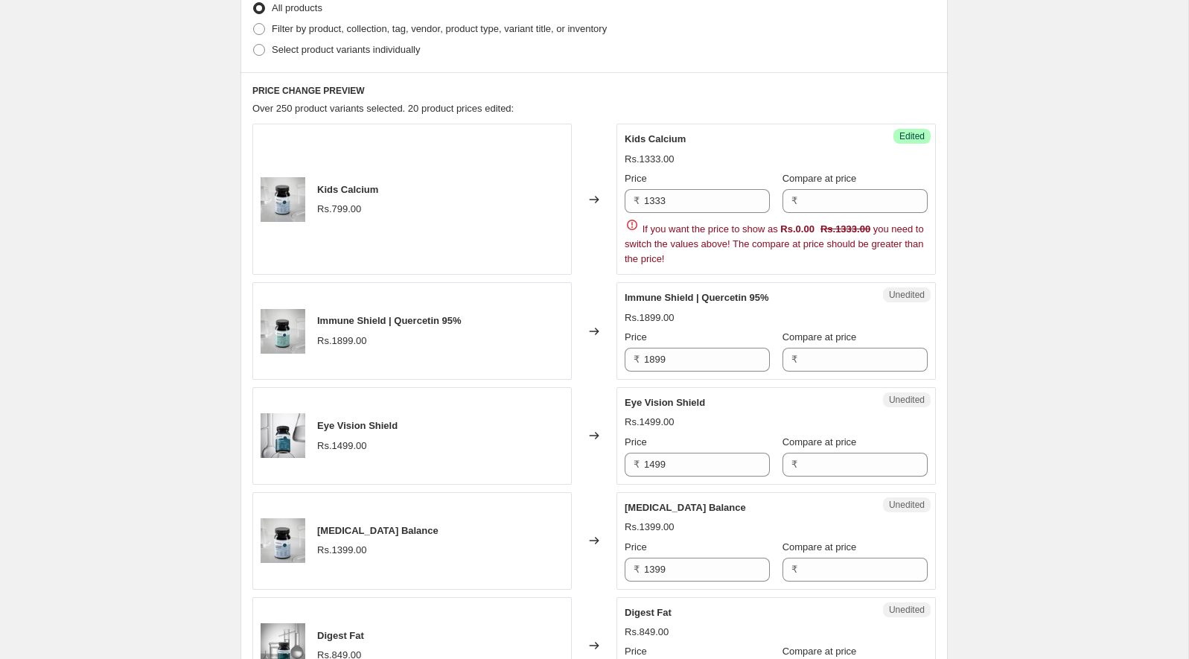
click at [649, 282] on div "Unedited Immune Shield | Quercetin 95% Rs.1899.00 Price ₹ 1899 Compare at price…" at bounding box center [776, 331] width 319 height 98
click at [647, 299] on span "Immune Shield | Quercetin 95%" at bounding box center [697, 297] width 144 height 11
drag, startPoint x: 647, startPoint y: 299, endPoint x: 684, endPoint y: 299, distance: 37.2
click at [684, 299] on span "Immune Shield | Quercetin 95%" at bounding box center [697, 297] width 144 height 11
click at [673, 363] on input "1899" at bounding box center [707, 360] width 126 height 24
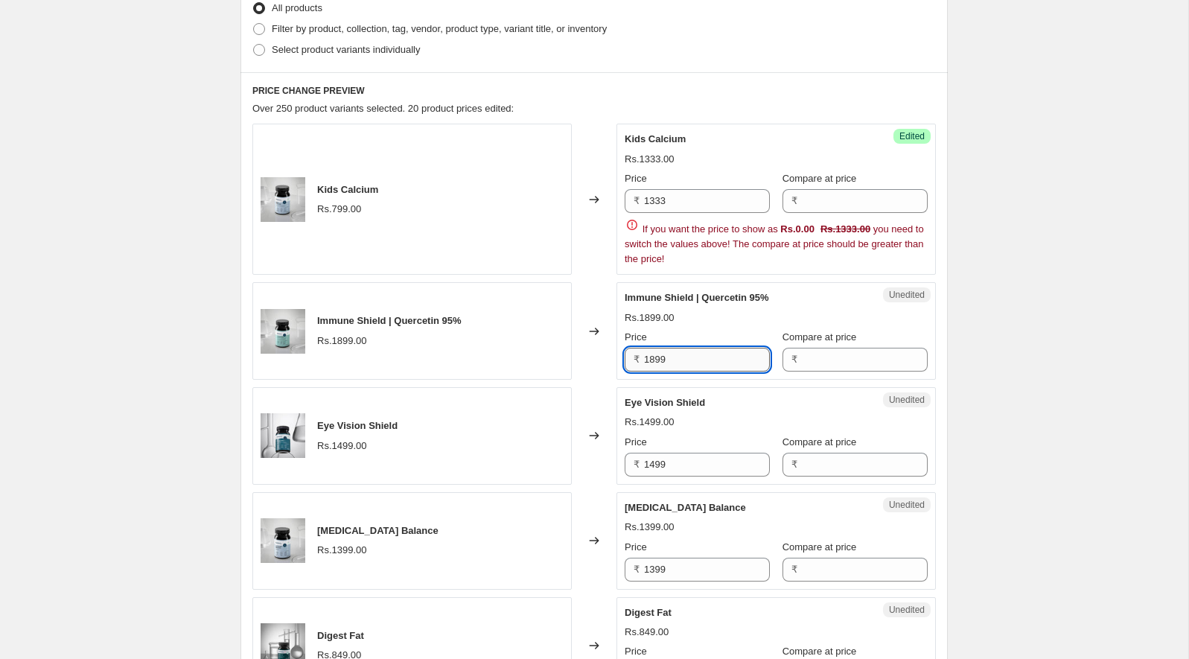
paste input "68"
type input "1689"
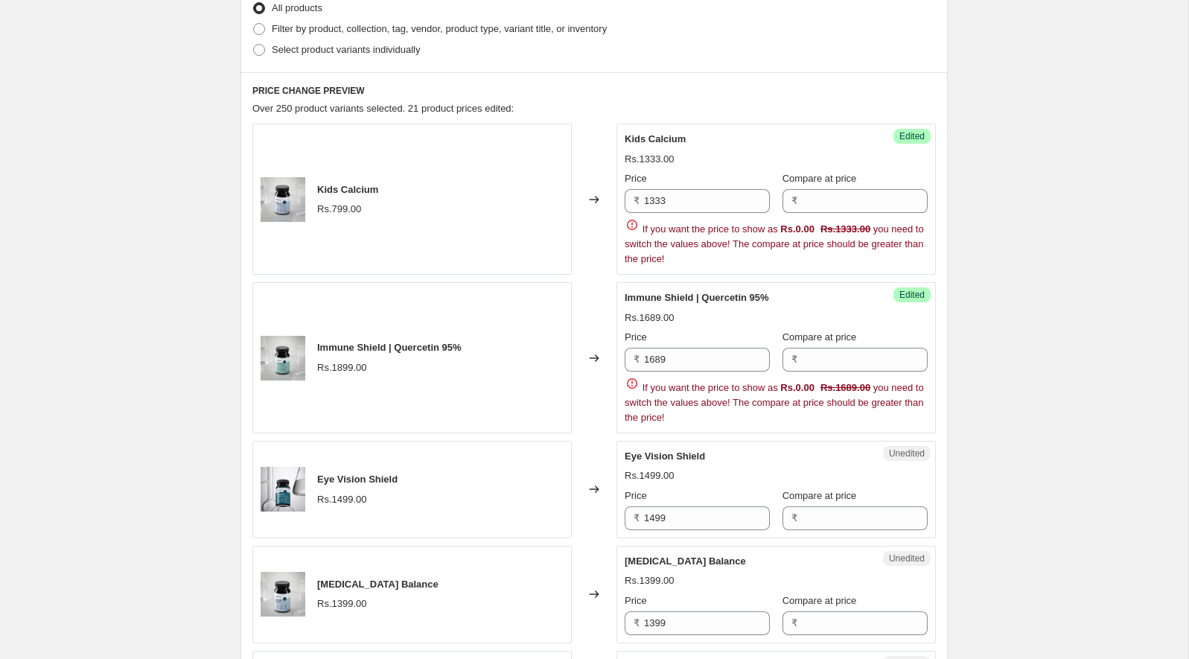
click at [640, 455] on span "Eye Vision Shield" at bounding box center [665, 455] width 80 height 11
drag, startPoint x: 640, startPoint y: 455, endPoint x: 660, endPoint y: 455, distance: 20.1
click at [660, 455] on span "Eye Vision Shield" at bounding box center [665, 455] width 80 height 11
click at [685, 515] on input "1499" at bounding box center [707, 518] width 126 height 24
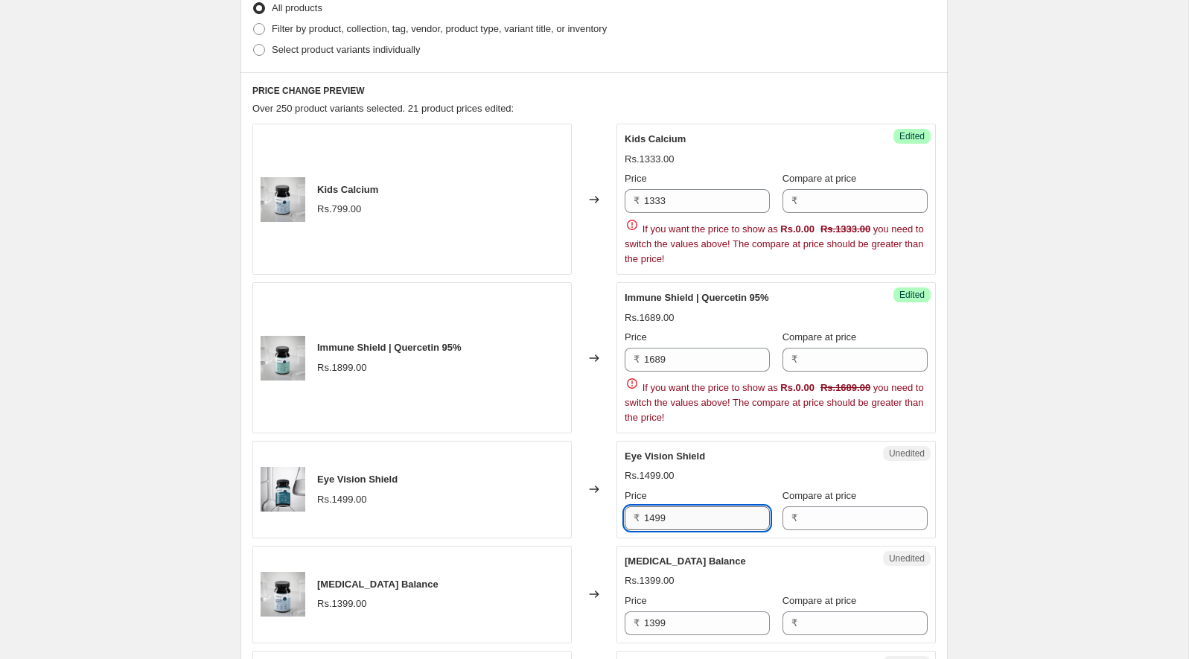
paste input "333"
type input "1333"
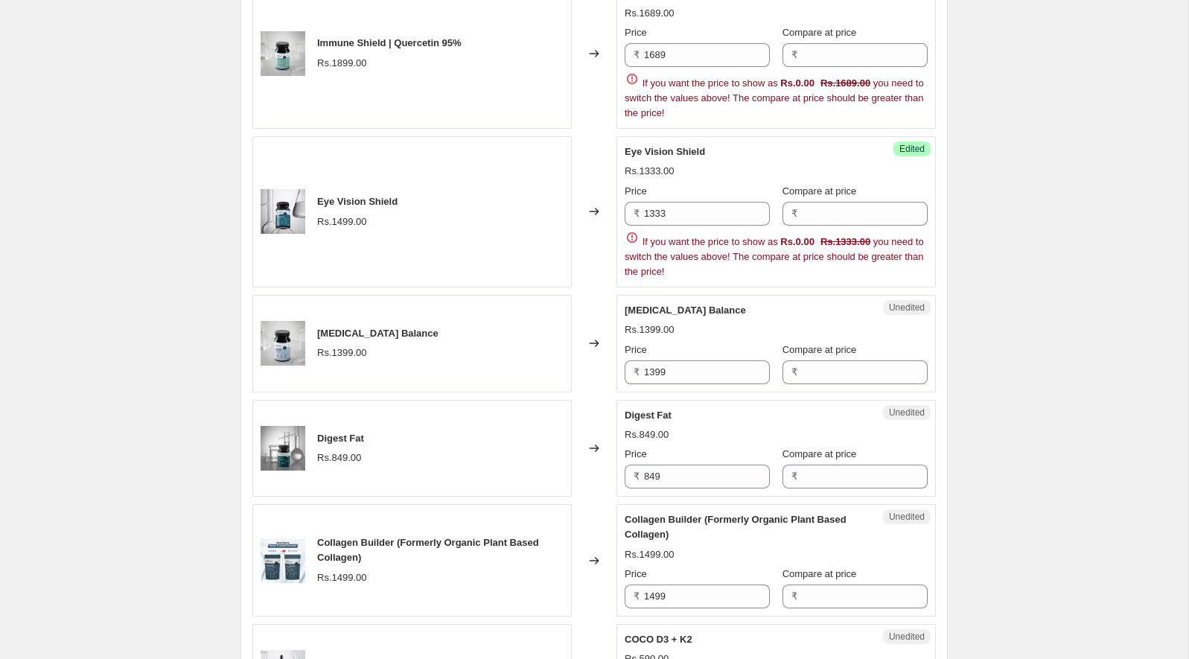
scroll to position [756, 0]
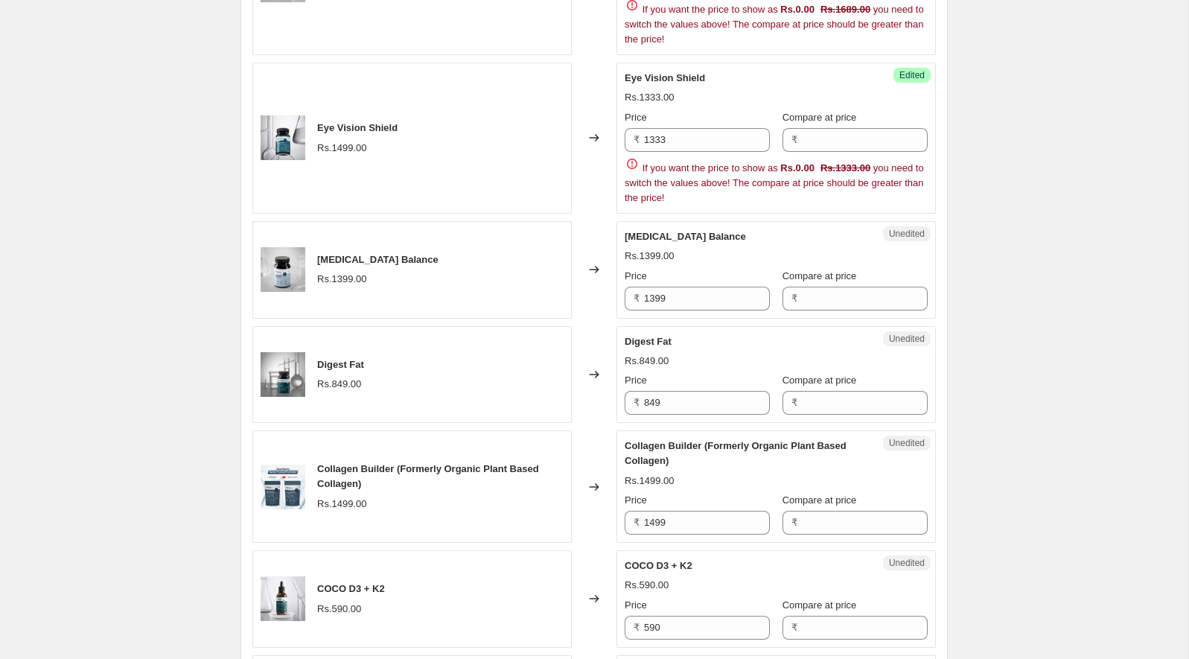
click at [646, 223] on div "Unedited [MEDICAL_DATA] Balance Rs.1399.00 Price ₹ 1399 Compare at price ₹" at bounding box center [776, 270] width 319 height 98
click at [640, 235] on span "[MEDICAL_DATA] Balance" at bounding box center [685, 236] width 121 height 11
drag, startPoint x: 640, startPoint y: 235, endPoint x: 666, endPoint y: 235, distance: 26.1
click at [666, 235] on span "[MEDICAL_DATA] Balance" at bounding box center [685, 236] width 121 height 11
click at [681, 296] on input "1399" at bounding box center [707, 299] width 126 height 24
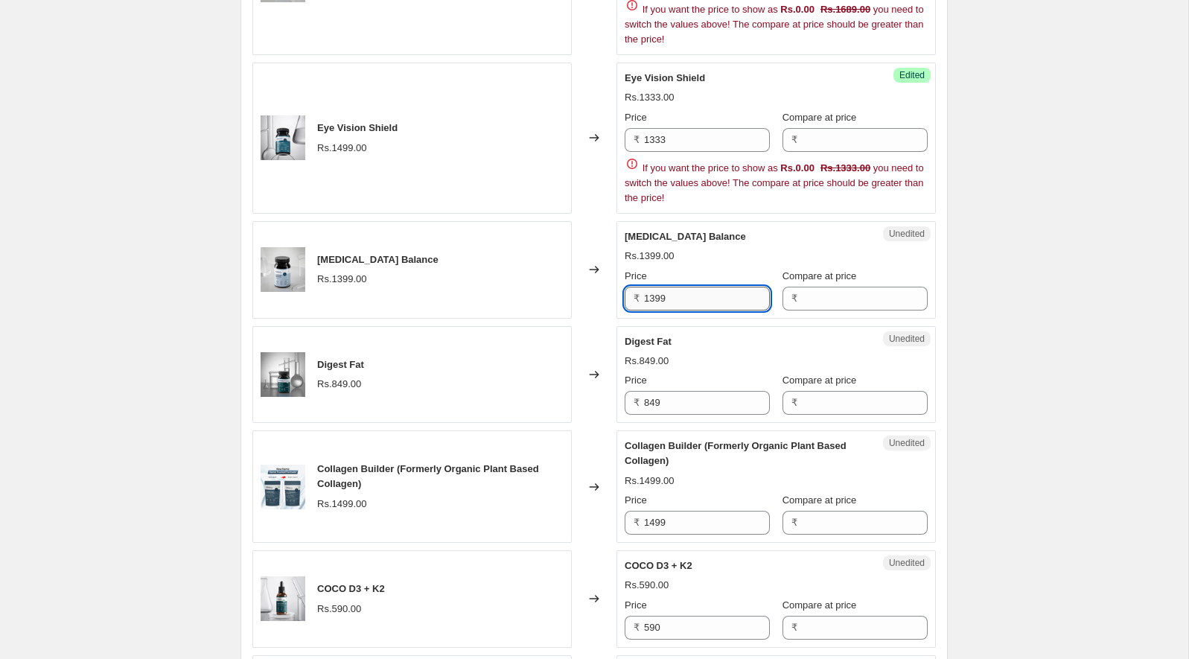
paste input "244"
type input "1244"
click at [655, 354] on div "Rs.849.00" at bounding box center [647, 361] width 44 height 15
click at [631, 337] on span "Digest Fat" at bounding box center [648, 341] width 47 height 11
drag, startPoint x: 631, startPoint y: 337, endPoint x: 657, endPoint y: 337, distance: 26.1
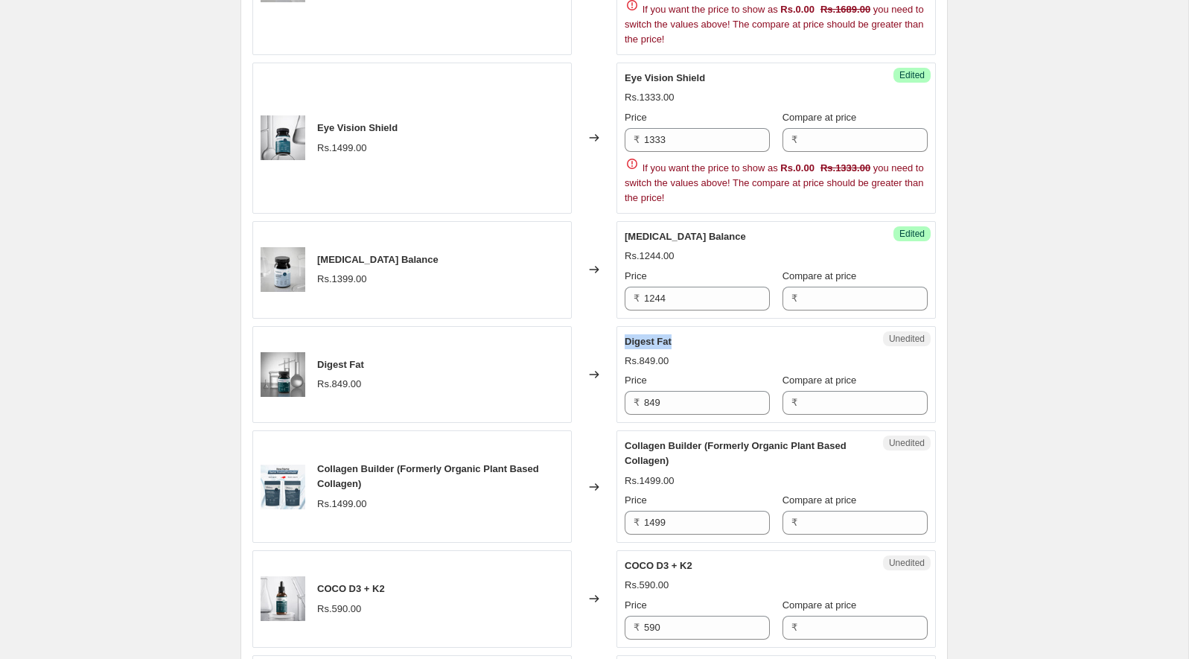
click at [657, 337] on span "Digest Fat" at bounding box center [648, 341] width 47 height 11
click at [659, 392] on input "849" at bounding box center [707, 403] width 126 height 24
paste input "755"
type input "755"
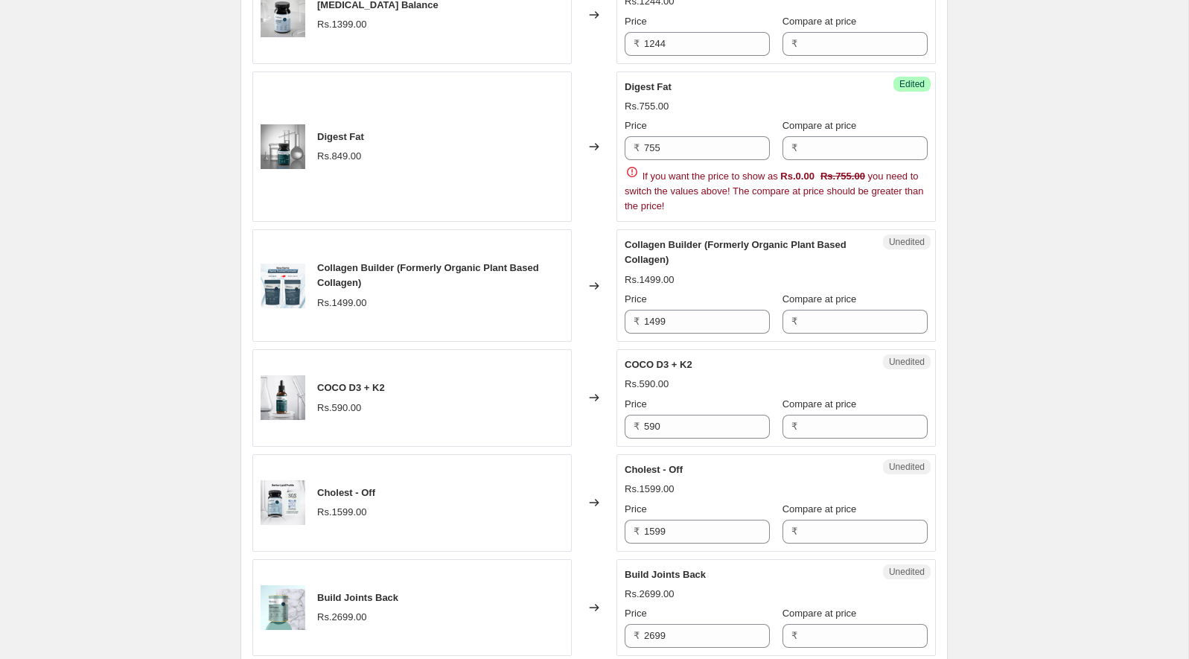
scroll to position [1033, 0]
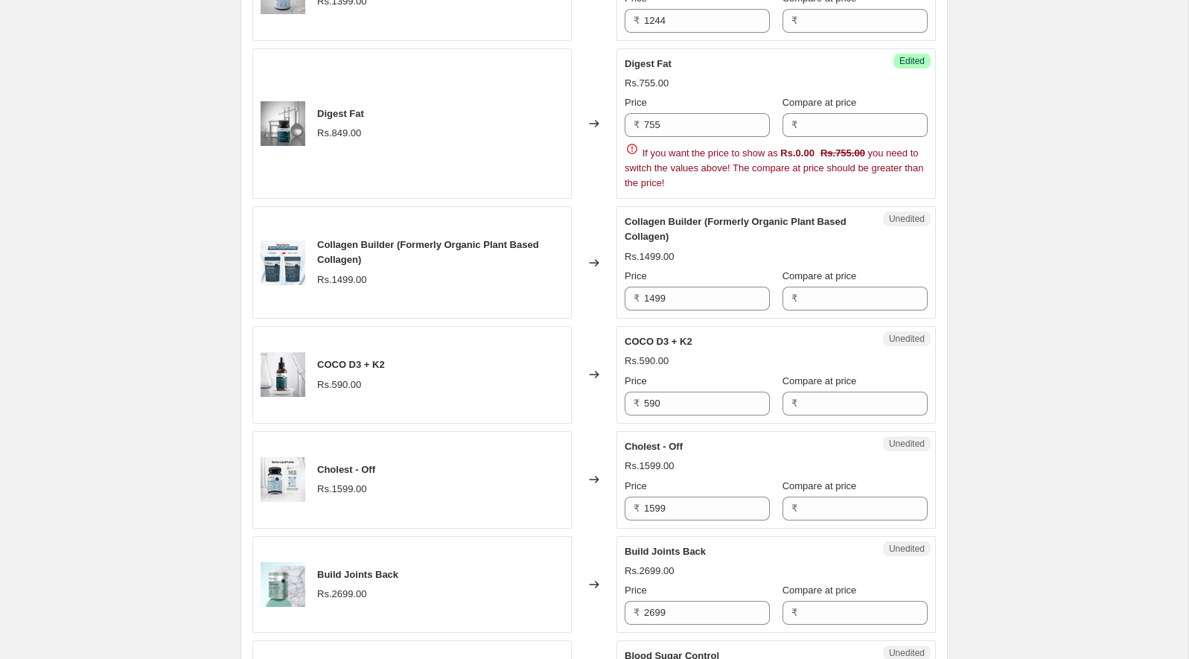
click at [646, 217] on span "Collagen Builder (Formerly Organic Plant Based Collagen)" at bounding box center [736, 229] width 222 height 26
drag, startPoint x: 646, startPoint y: 217, endPoint x: 680, endPoint y: 217, distance: 34.3
click at [680, 217] on span "Collagen Builder (Formerly Organic Plant Based Collagen)" at bounding box center [736, 229] width 222 height 26
click at [677, 296] on input "1499" at bounding box center [707, 299] width 126 height 24
paste input "05"
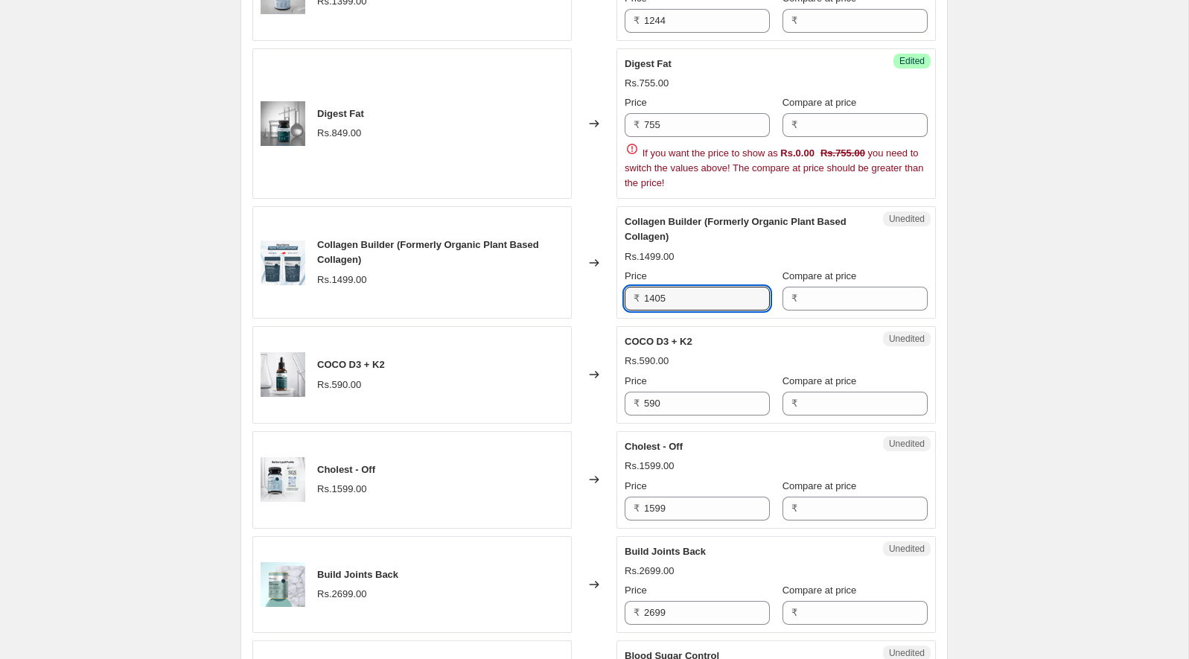
type input "1405"
click at [685, 345] on div "Kids Calcium Rs.799.00 Changed to Success Edited Kids Calcium Rs.1333.00 Price …" at bounding box center [594, 642] width 684 height 2348
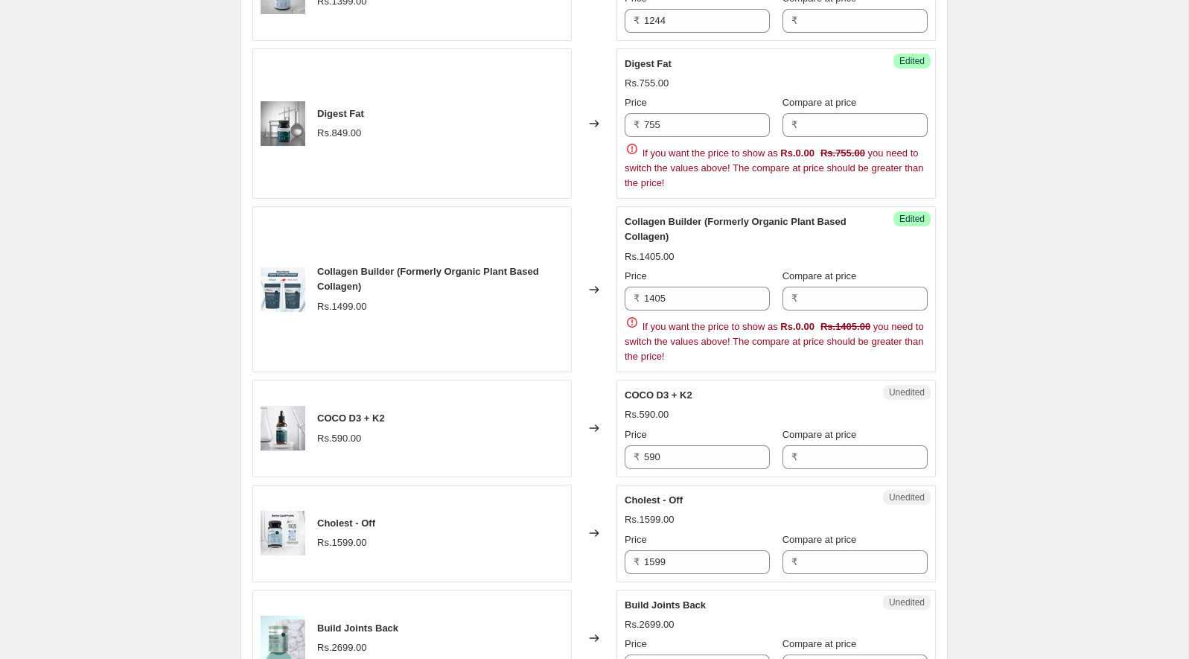
click at [639, 389] on span "COCO D3 + K2" at bounding box center [659, 394] width 68 height 11
drag, startPoint x: 639, startPoint y: 383, endPoint x: 665, endPoint y: 383, distance: 26.1
click at [665, 389] on span "COCO D3 + K2" at bounding box center [659, 394] width 68 height 11
click at [702, 454] on input "590" at bounding box center [707, 457] width 126 height 24
paste input "25"
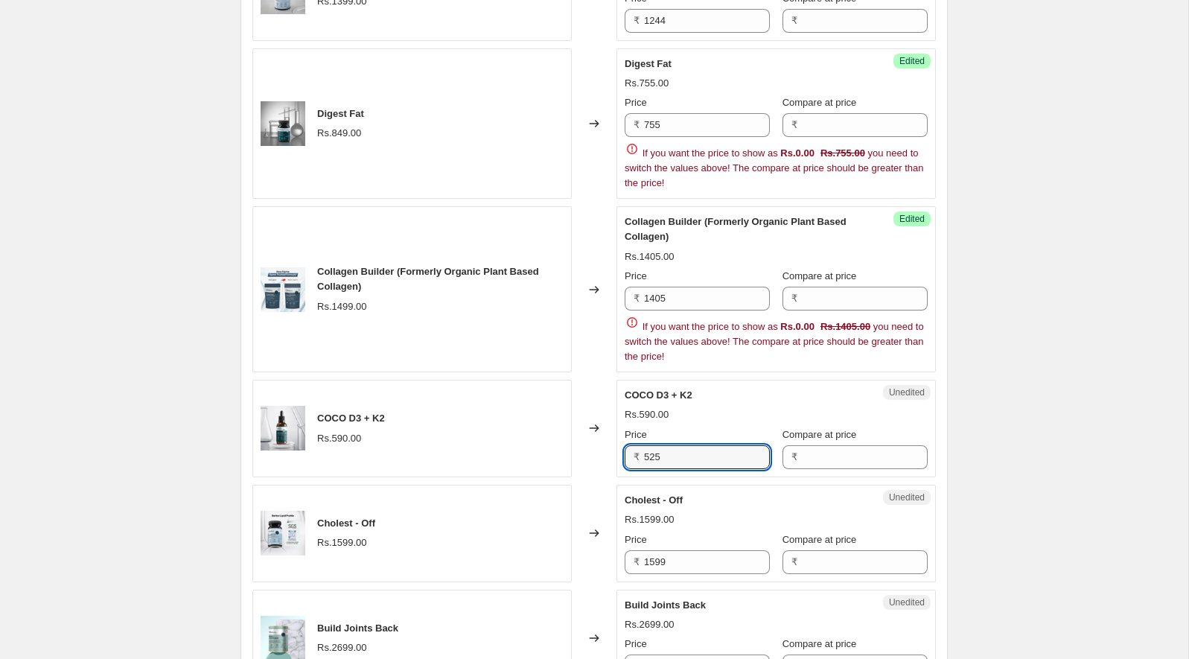
type input "525"
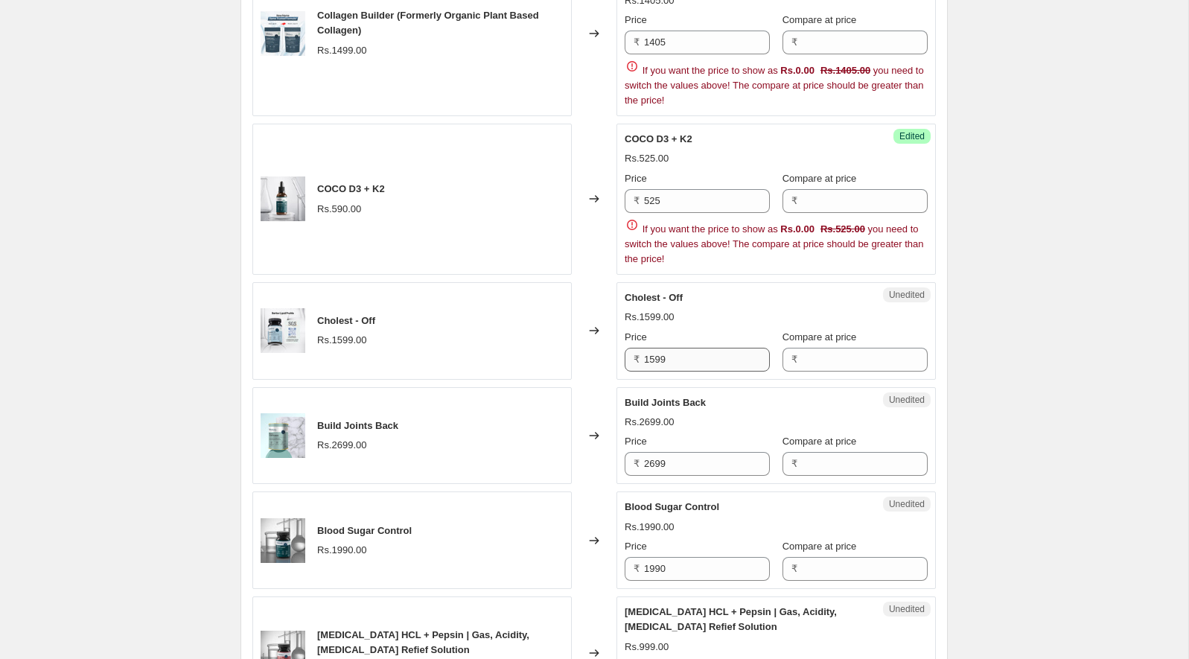
scroll to position [1315, 0]
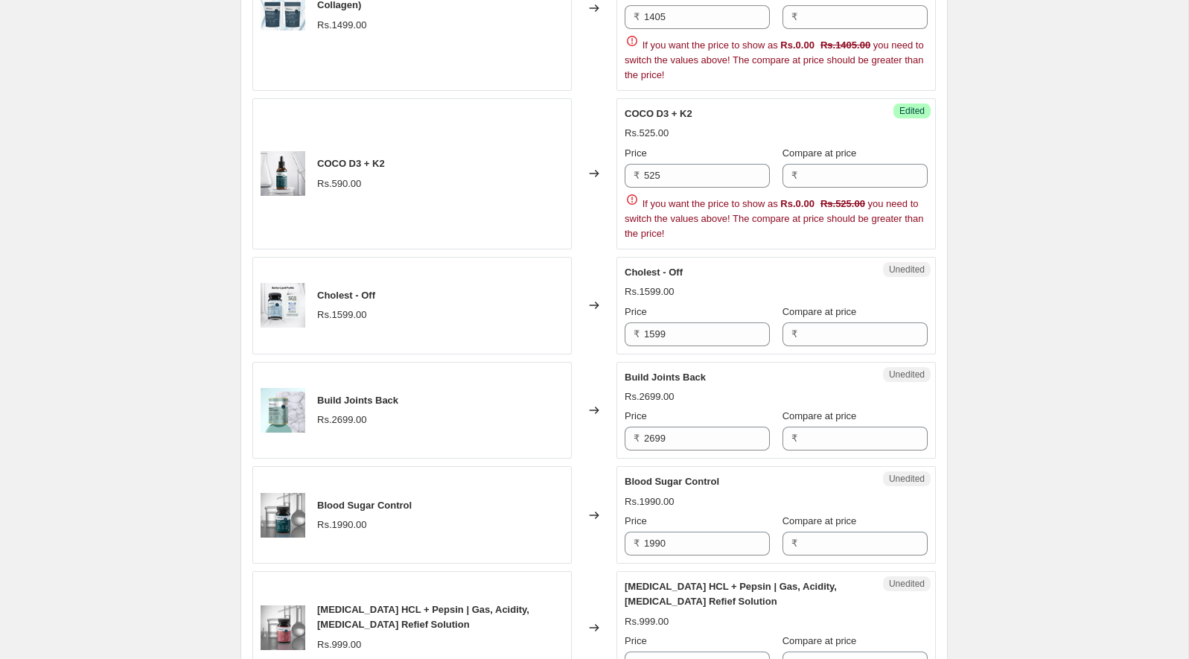
click at [633, 267] on span "Cholest - Off" at bounding box center [654, 272] width 58 height 11
drag, startPoint x: 633, startPoint y: 263, endPoint x: 678, endPoint y: 264, distance: 45.4
click at [678, 267] on span "Cholest - Off" at bounding box center [654, 272] width 58 height 11
click at [687, 341] on div "Unedited Cholest - Off Rs.1599.00 Price ₹ 1599 Compare at price ₹" at bounding box center [776, 306] width 319 height 98
click at [687, 323] on input "1599" at bounding box center [707, 334] width 126 height 24
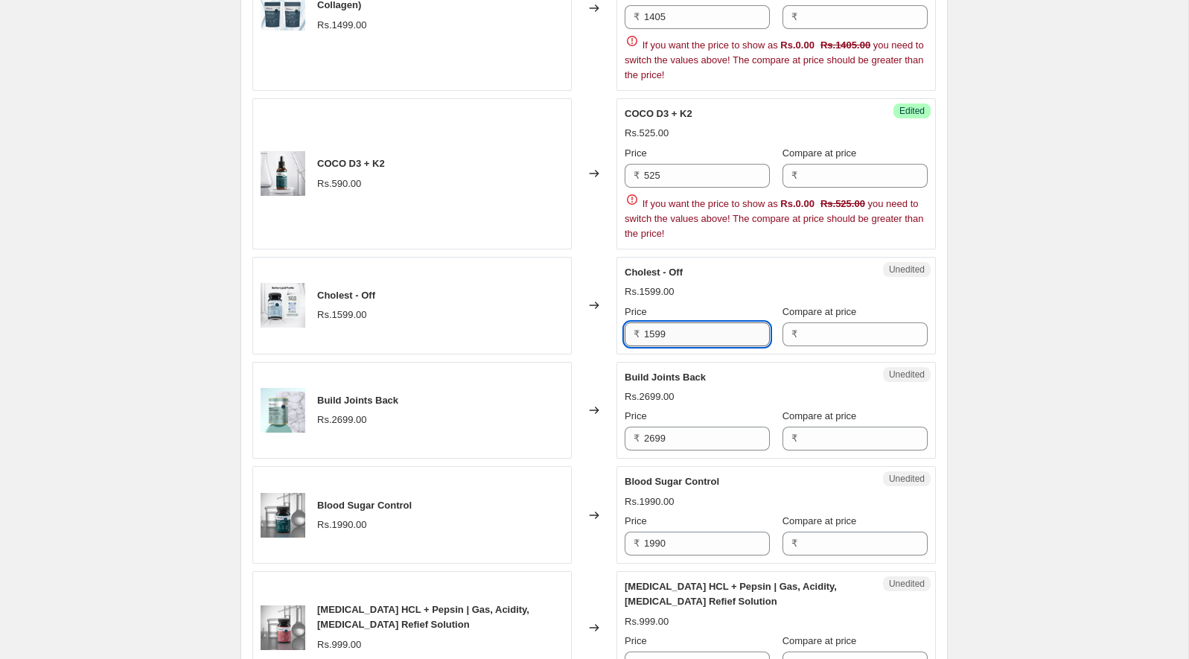
paste input "422"
type input "1422"
click at [686, 348] on div "Kids Calcium Rs.799.00 Changed to Success Edited Kids Calcium Rs.1333.00 Price …" at bounding box center [594, 414] width 684 height 2456
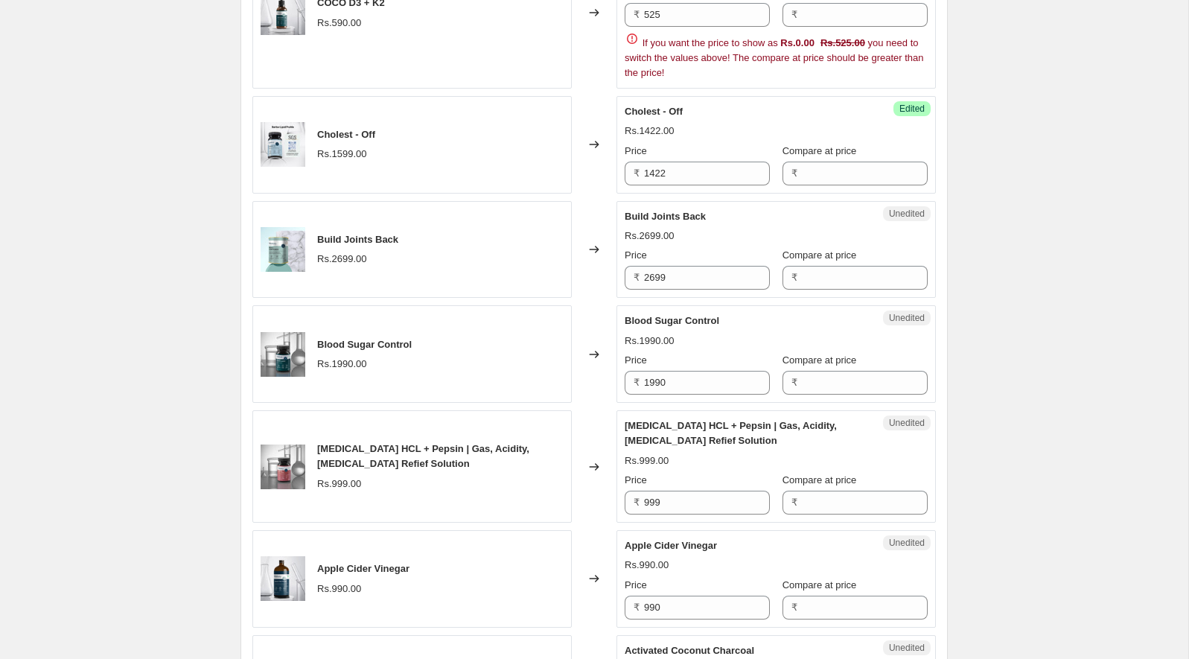
scroll to position [1479, 0]
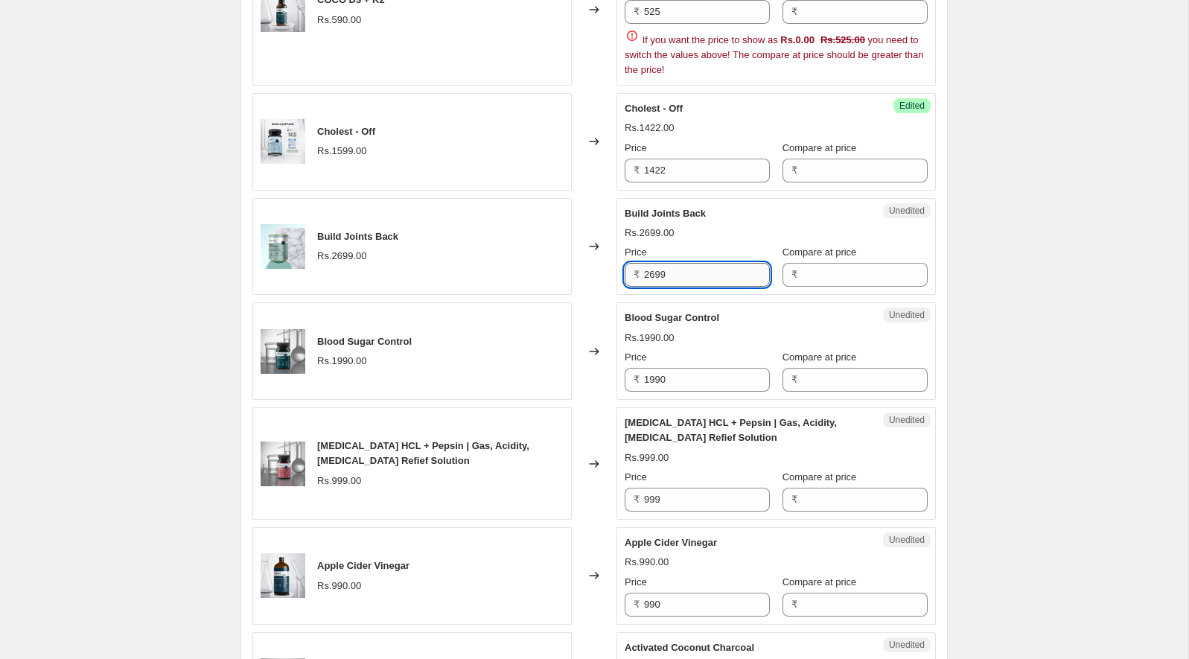
click at [669, 268] on input "2699" at bounding box center [707, 275] width 126 height 24
click at [633, 208] on span "Build Joints Back" at bounding box center [665, 213] width 81 height 11
drag, startPoint x: 633, startPoint y: 205, endPoint x: 692, endPoint y: 205, distance: 58.8
click at [692, 208] on span "Build Joints Back" at bounding box center [665, 213] width 81 height 11
click at [682, 270] on input "2699" at bounding box center [707, 275] width 126 height 24
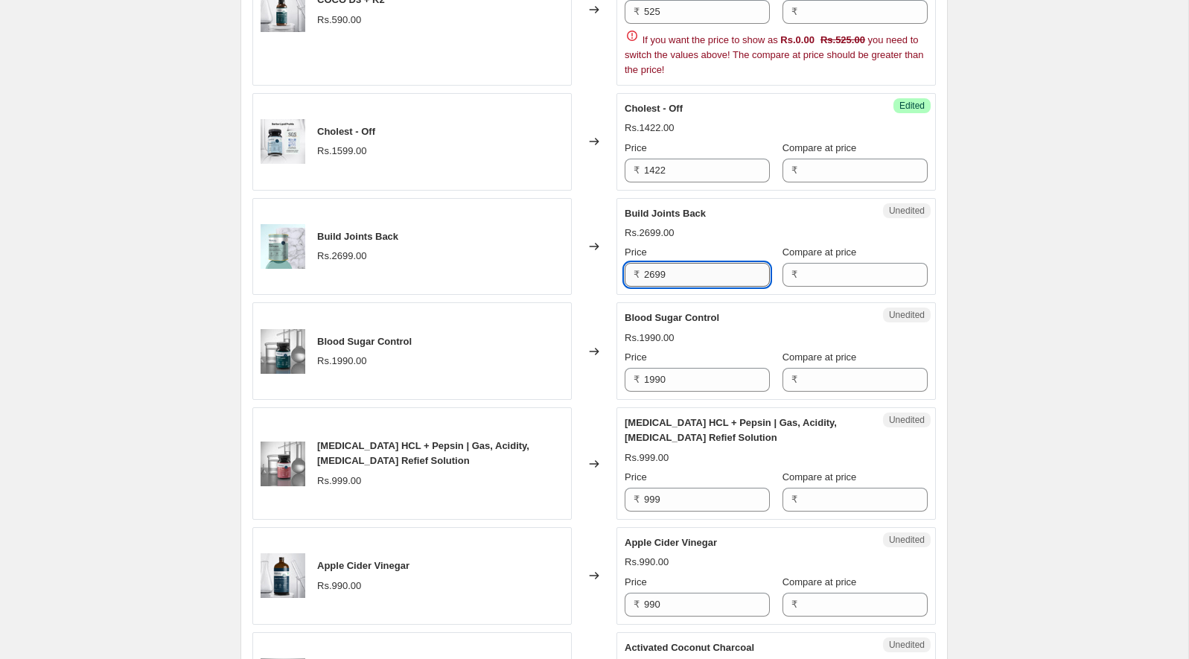
paste input "401"
type input "2401"
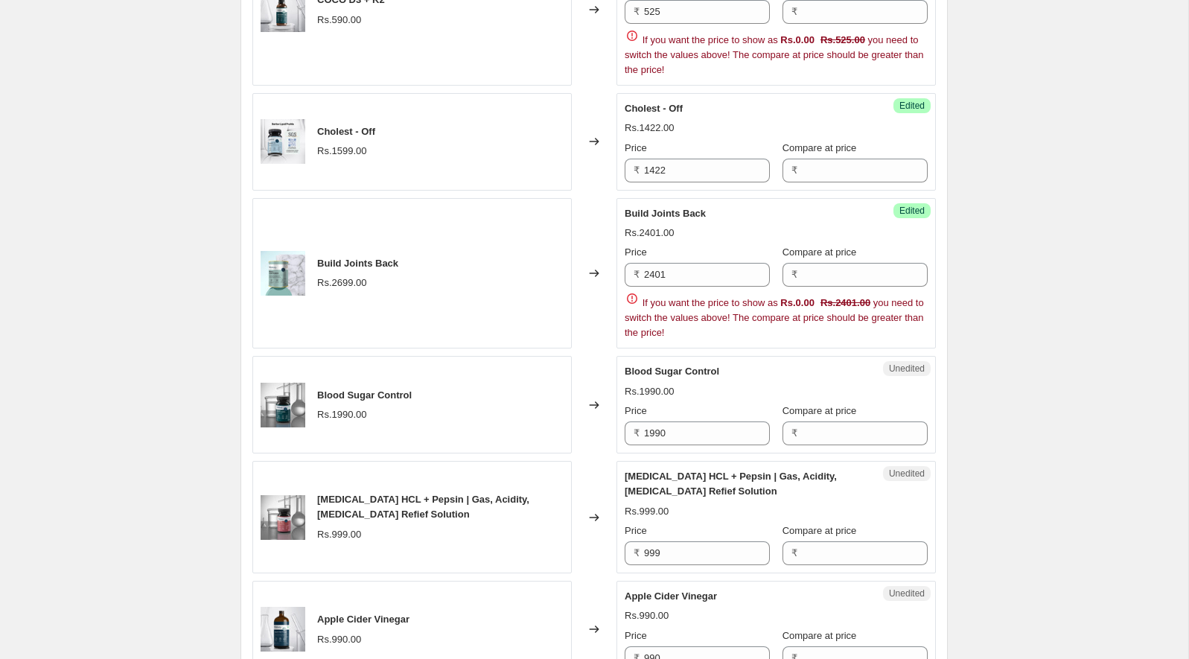
click at [688, 310] on div "Kids Calcium Rs.799.00 Changed to Success Edited Kids Calcium Rs.1333.00 Price …" at bounding box center [594, 276] width 684 height 2509
click at [634, 366] on span "Blood Sugar Control" at bounding box center [672, 371] width 95 height 11
drag, startPoint x: 634, startPoint y: 364, endPoint x: 684, endPoint y: 364, distance: 49.1
click at [684, 366] on span "Blood Sugar Control" at bounding box center [672, 371] width 95 height 11
click at [665, 424] on input "1990" at bounding box center [707, 433] width 126 height 24
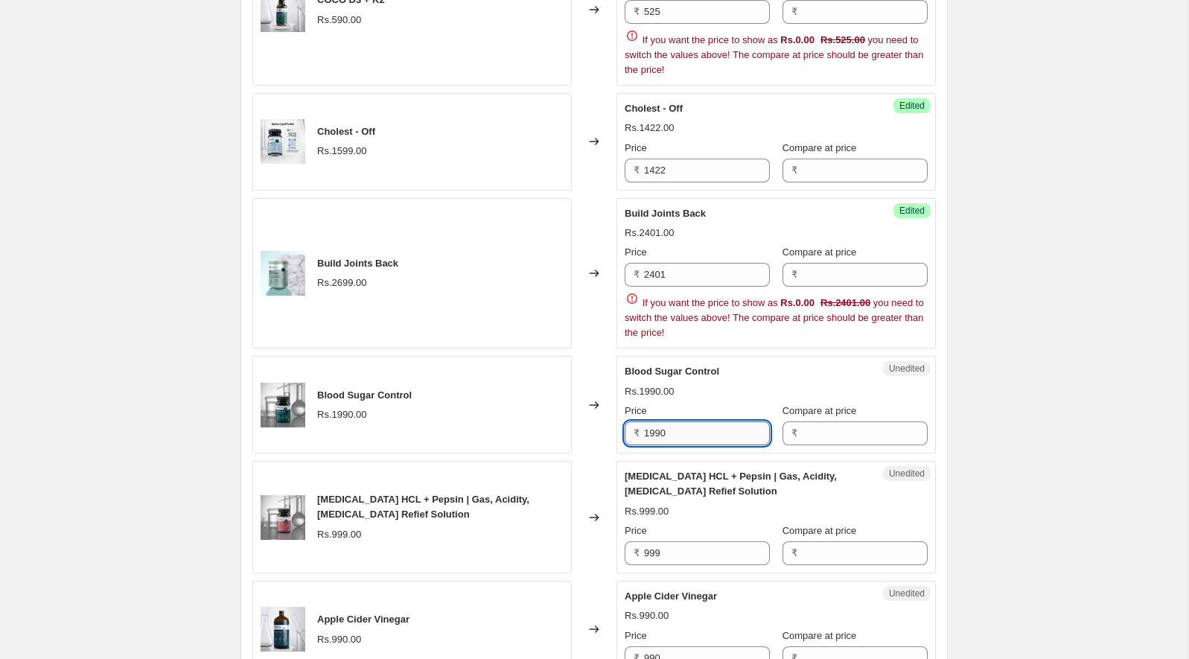
paste input "77"
type input "1770"
click at [704, 461] on div "Kids Calcium Rs.799.00 Changed to Success Edited Kids Calcium Rs.1333.00 Price …" at bounding box center [594, 276] width 684 height 2509
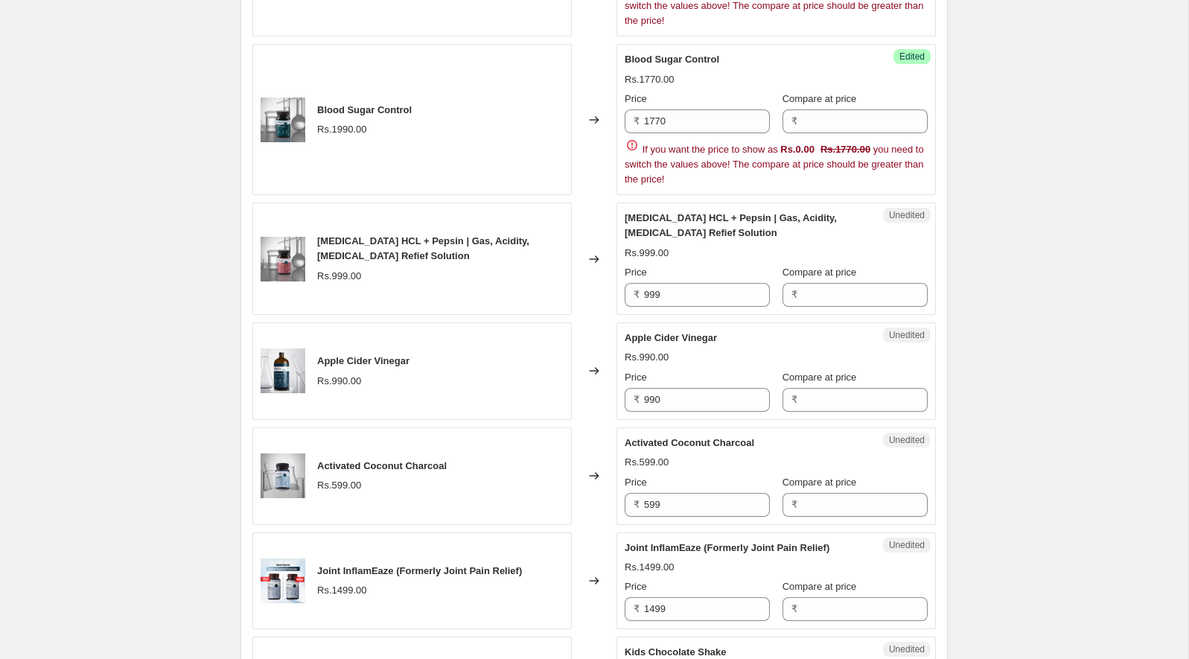
scroll to position [1744, 0]
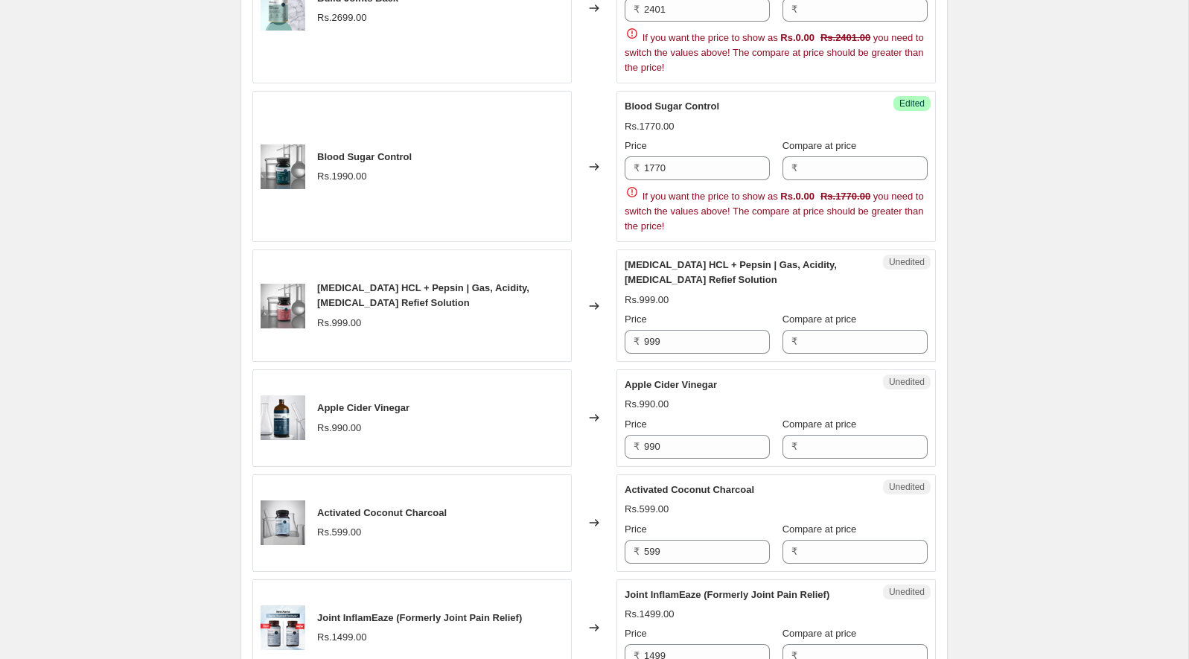
click at [631, 259] on div "[MEDICAL_DATA] HCL + Pepsin | Gas, Acidity, [MEDICAL_DATA] Refief Solution" at bounding box center [746, 273] width 243 height 30
drag, startPoint x: 631, startPoint y: 259, endPoint x: 670, endPoint y: 259, distance: 39.5
click at [670, 259] on div "[MEDICAL_DATA] HCL + Pepsin | Gas, Acidity, [MEDICAL_DATA] Refief Solution" at bounding box center [746, 273] width 243 height 30
click at [706, 334] on input "999" at bounding box center [707, 342] width 126 height 24
paste input "888"
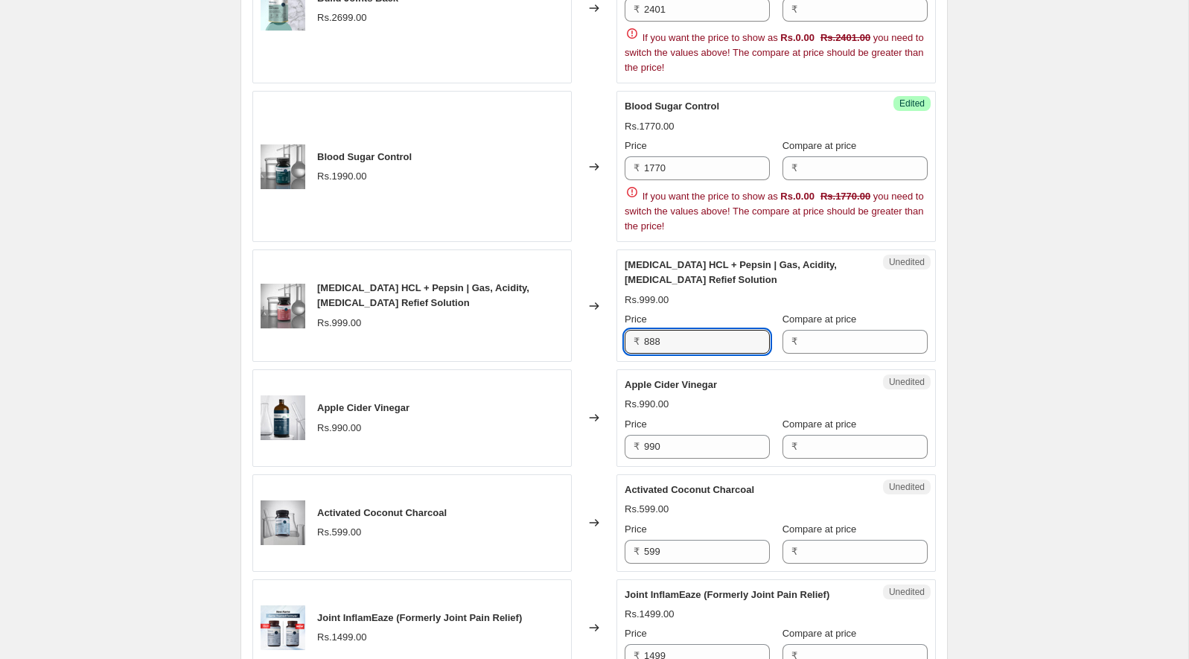
type input "888"
click at [699, 293] on div "Rs.999.00" at bounding box center [776, 300] width 303 height 15
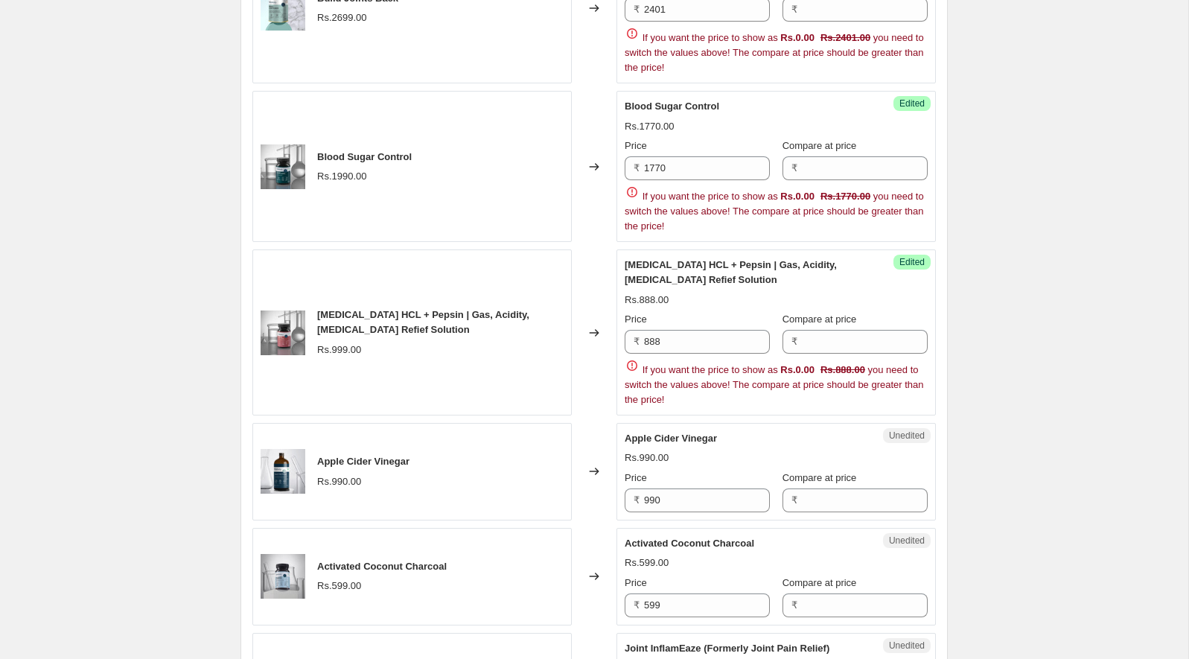
click at [637, 433] on span "Apple Cider Vinegar" at bounding box center [671, 438] width 92 height 11
drag, startPoint x: 637, startPoint y: 428, endPoint x: 662, endPoint y: 428, distance: 24.6
click at [662, 433] on span "Apple Cider Vinegar" at bounding box center [671, 438] width 92 height 11
click at [689, 488] on input "990" at bounding box center [707, 500] width 126 height 24
paste input "88"
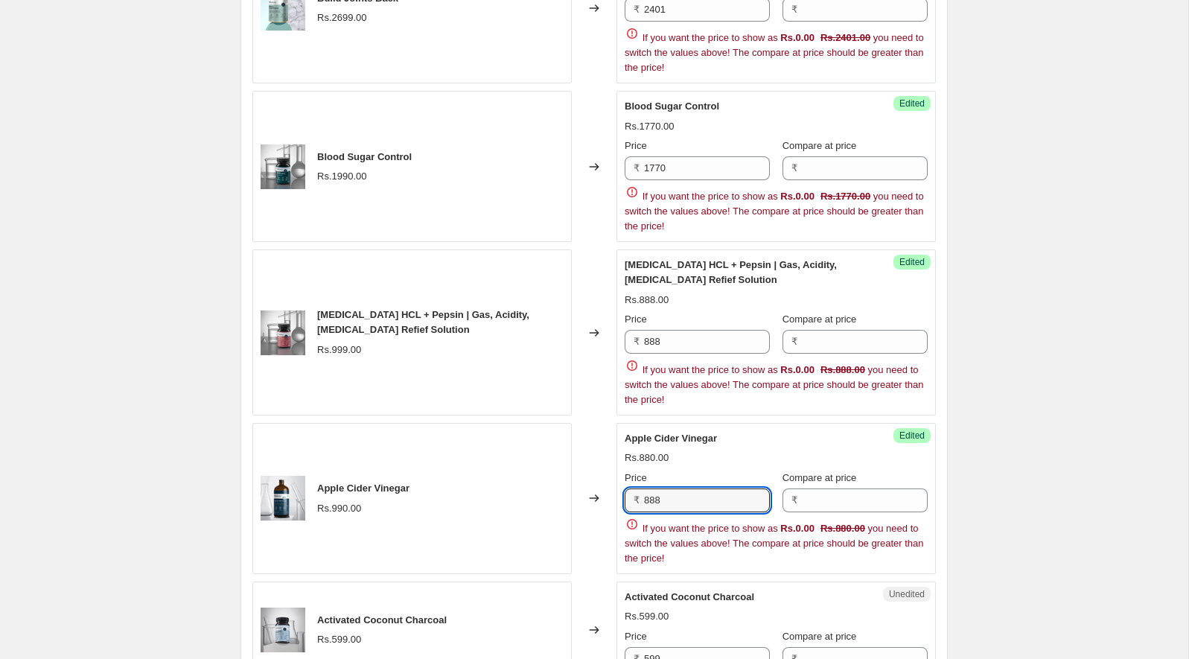
type input "888"
click at [637, 450] on div "Rs.888.00" at bounding box center [647, 457] width 44 height 15
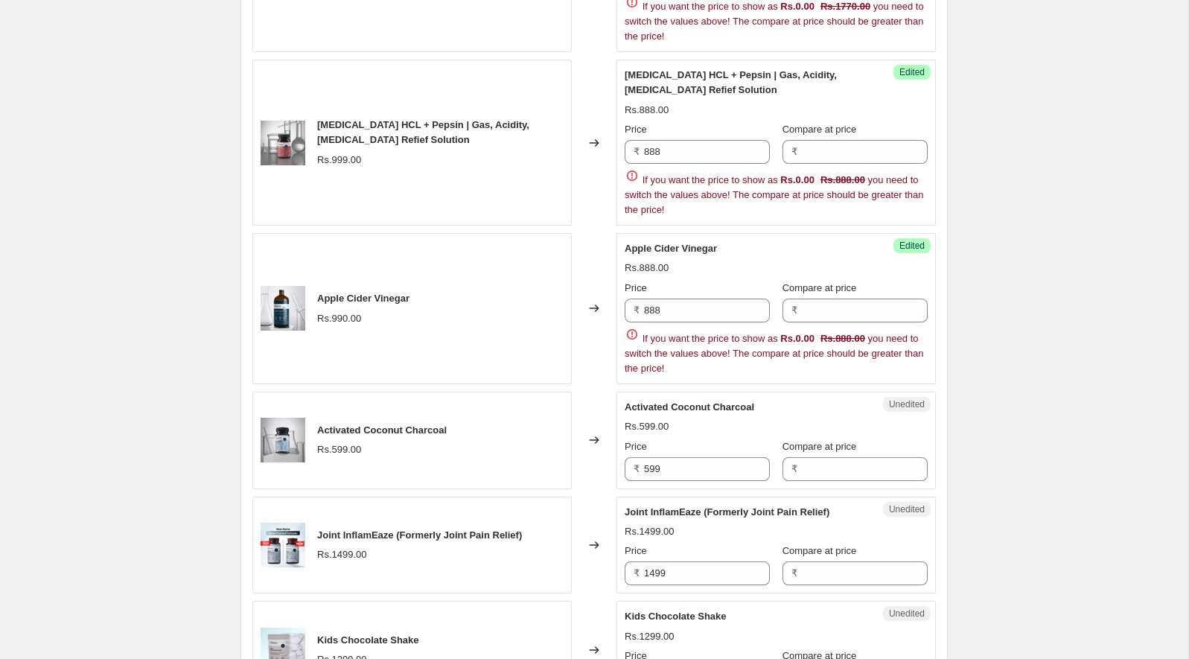
scroll to position [1953, 0]
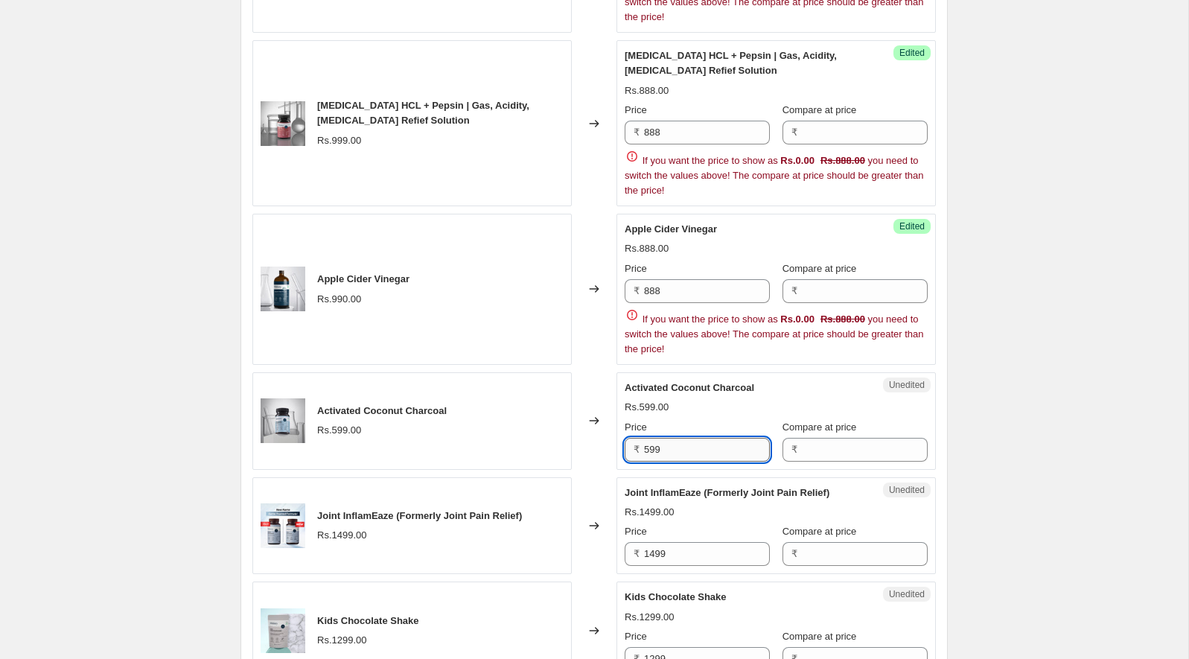
click at [696, 439] on input "599" at bounding box center [707, 450] width 126 height 24
paste input "33"
type input "533"
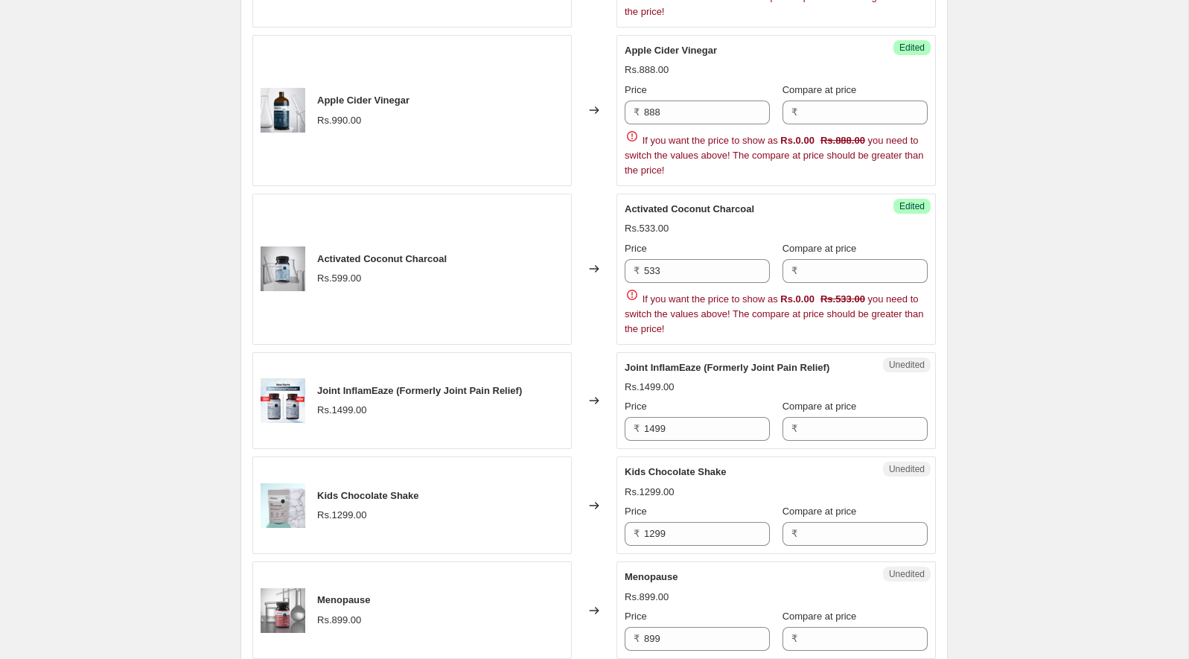
scroll to position [2144, 0]
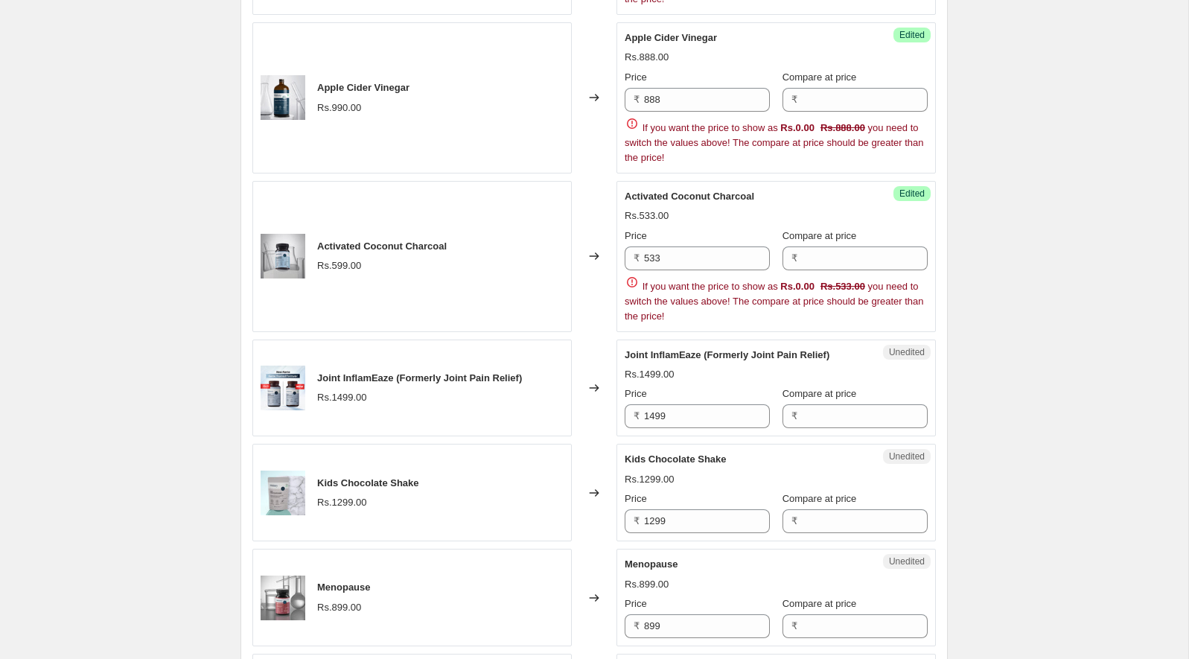
click at [679, 349] on span "Joint InflamEaze (Formerly Joint Pain Relief)" at bounding box center [727, 354] width 205 height 11
click at [692, 404] on input "1499" at bounding box center [707, 416] width 126 height 24
paste input "333"
type input "1333"
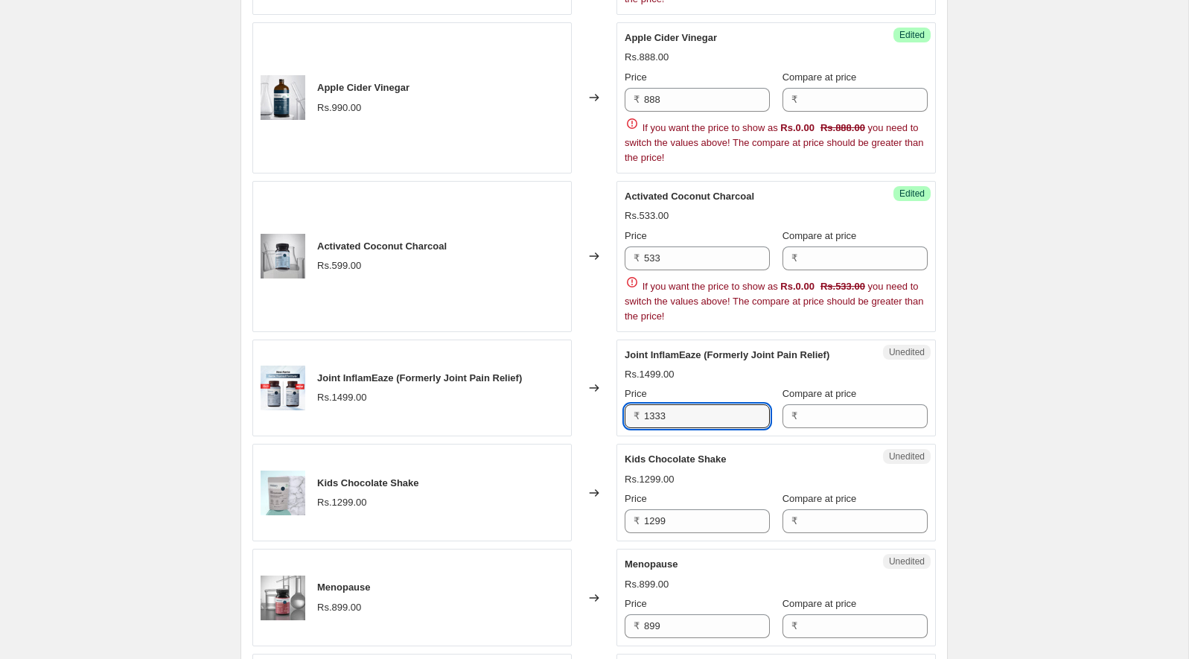
click at [699, 367] on div "Rs.1499.00" at bounding box center [776, 374] width 303 height 15
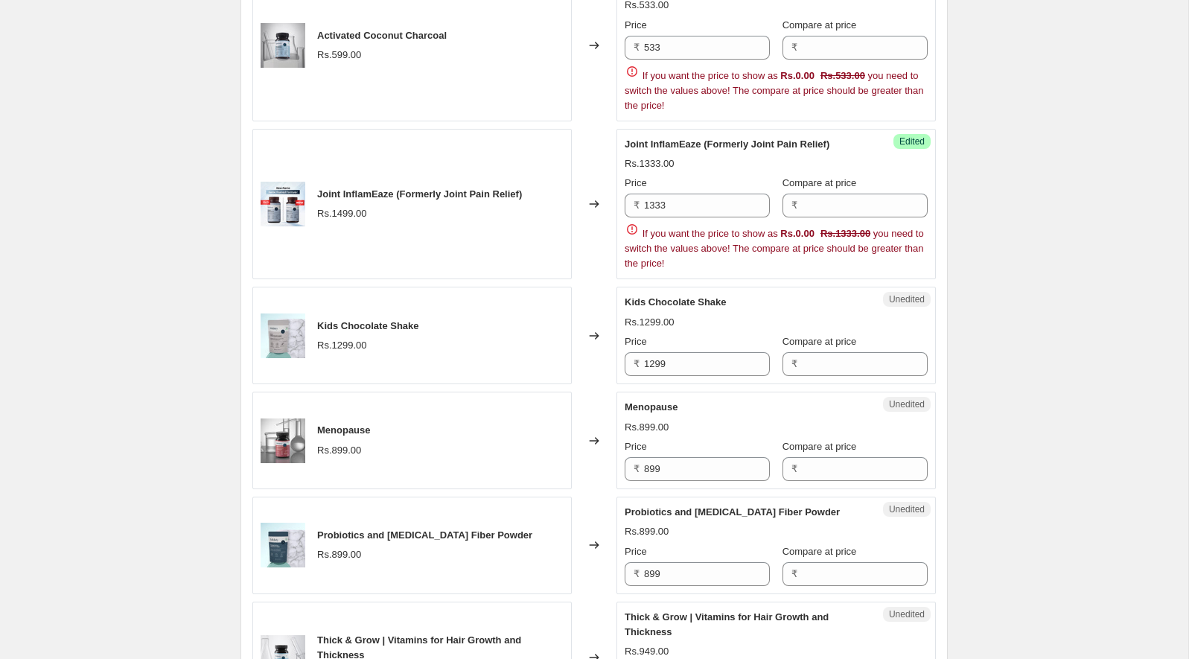
scroll to position [2402, 0]
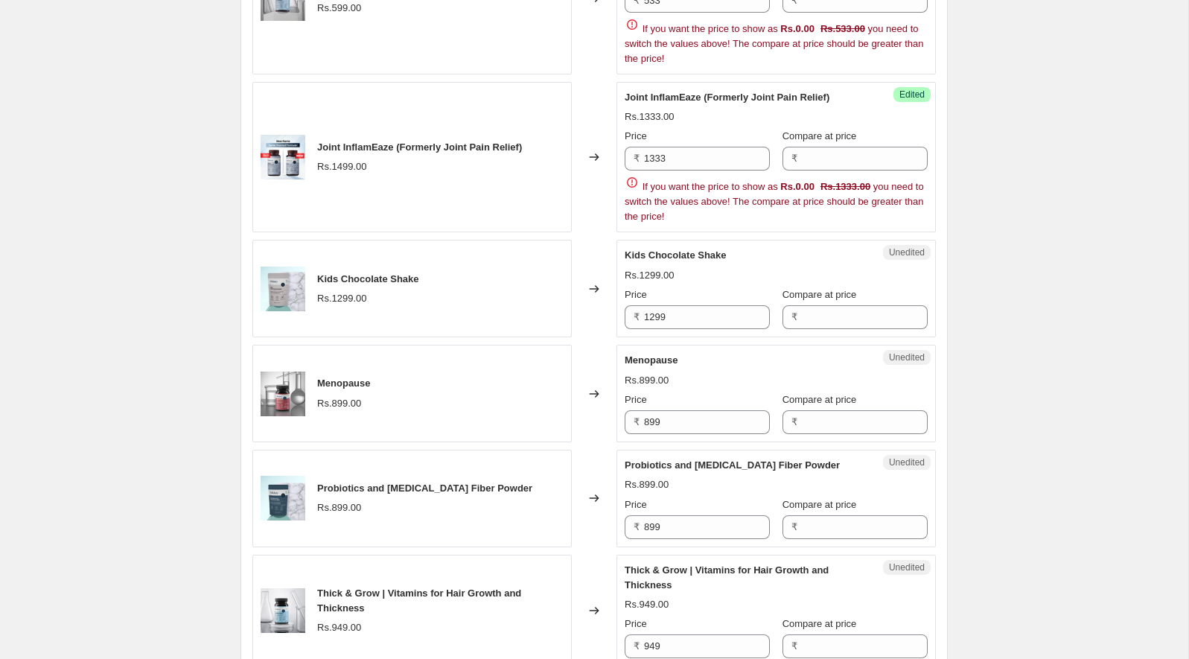
click at [665, 249] on span "Kids Chocolate Shake" at bounding box center [676, 254] width 102 height 11
drag, startPoint x: 665, startPoint y: 235, endPoint x: 720, endPoint y: 235, distance: 55.1
click at [720, 249] on span "Kids Chocolate Shake" at bounding box center [676, 254] width 102 height 11
click at [706, 308] on input "1299" at bounding box center [707, 317] width 126 height 24
paste input "155"
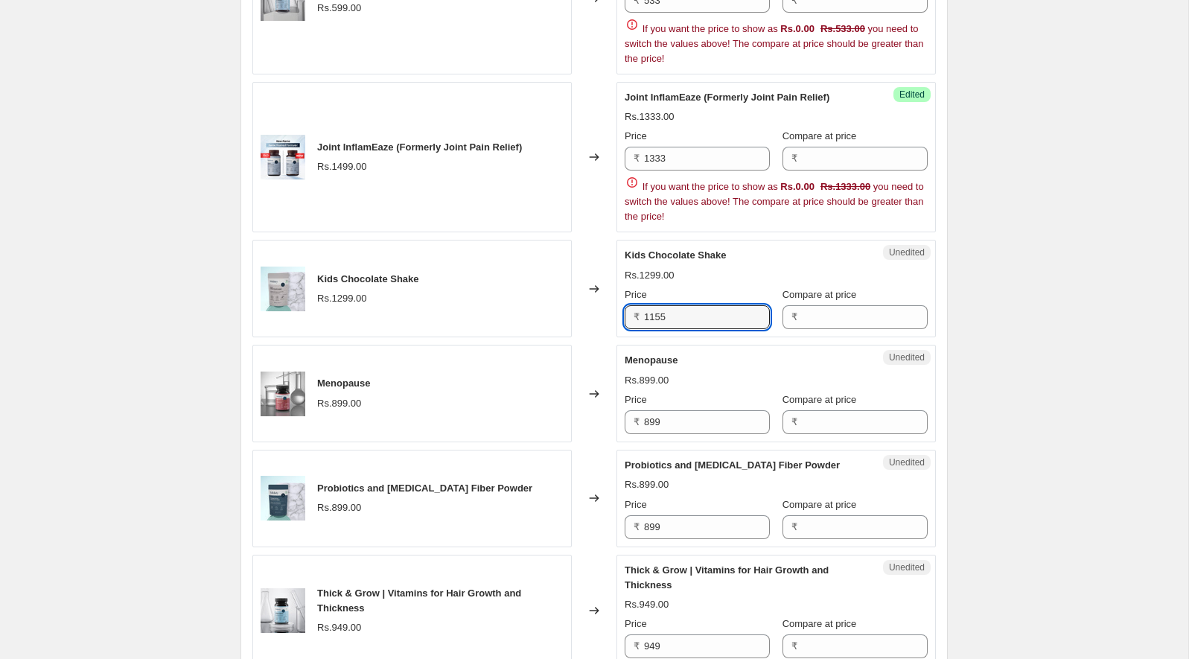
type input "1155"
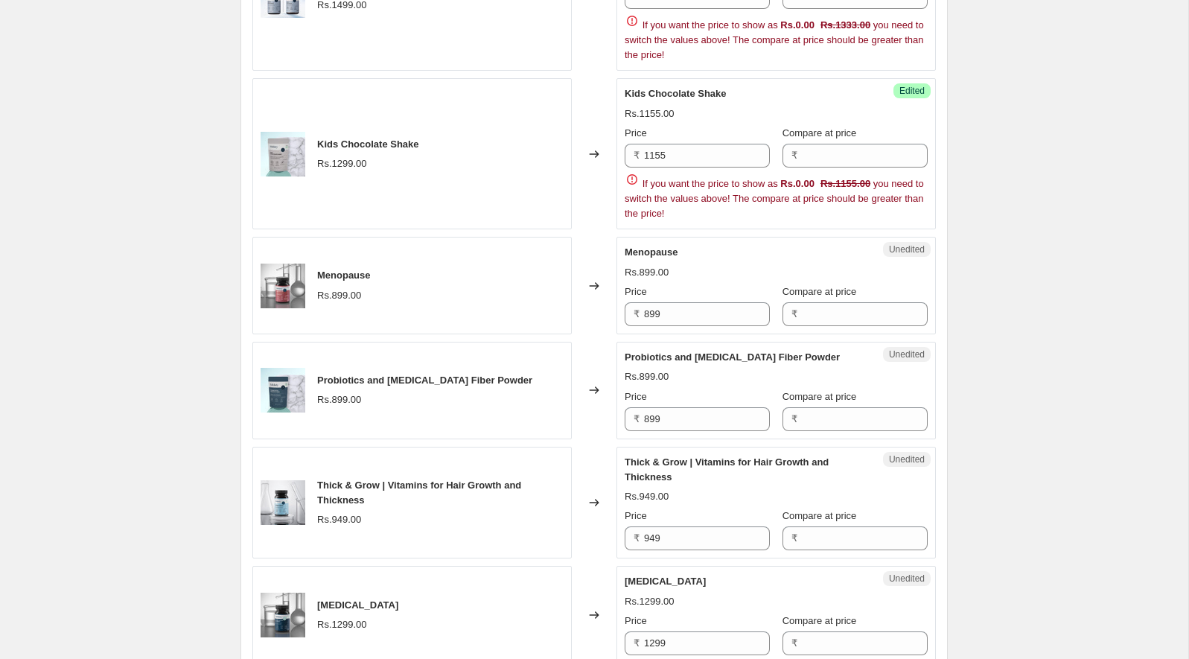
scroll to position [2622, 0]
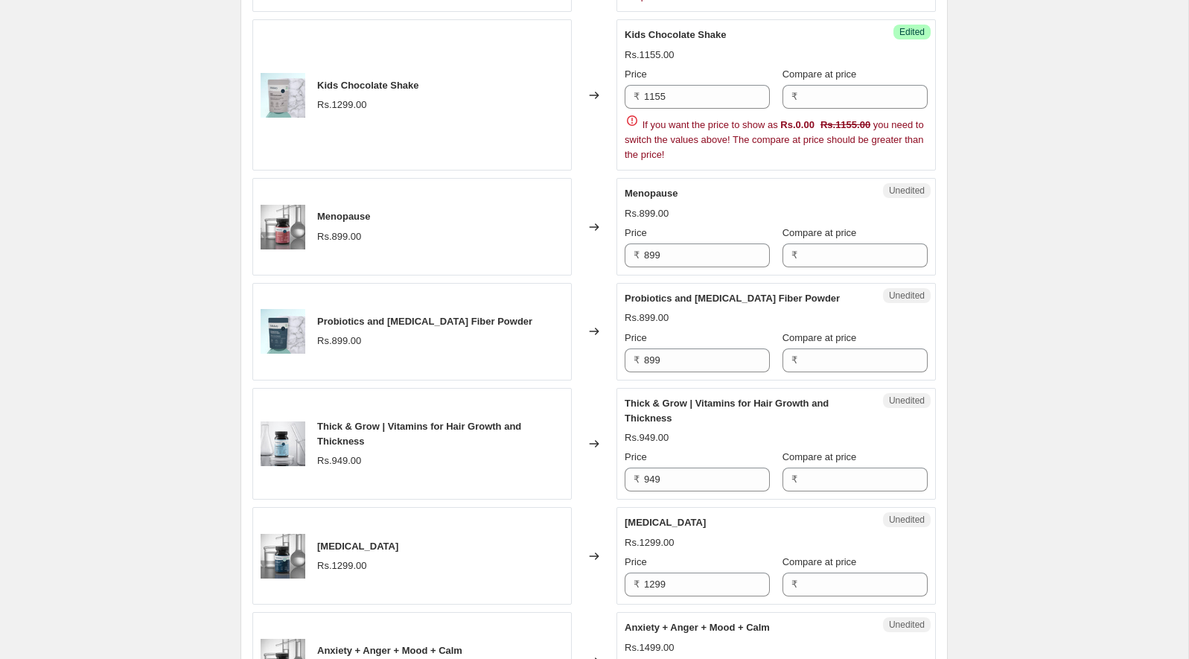
click at [643, 188] on span "Menopause" at bounding box center [652, 193] width 54 height 11
click at [671, 243] on input "899" at bounding box center [707, 255] width 126 height 24
paste input "7"
type input "799"
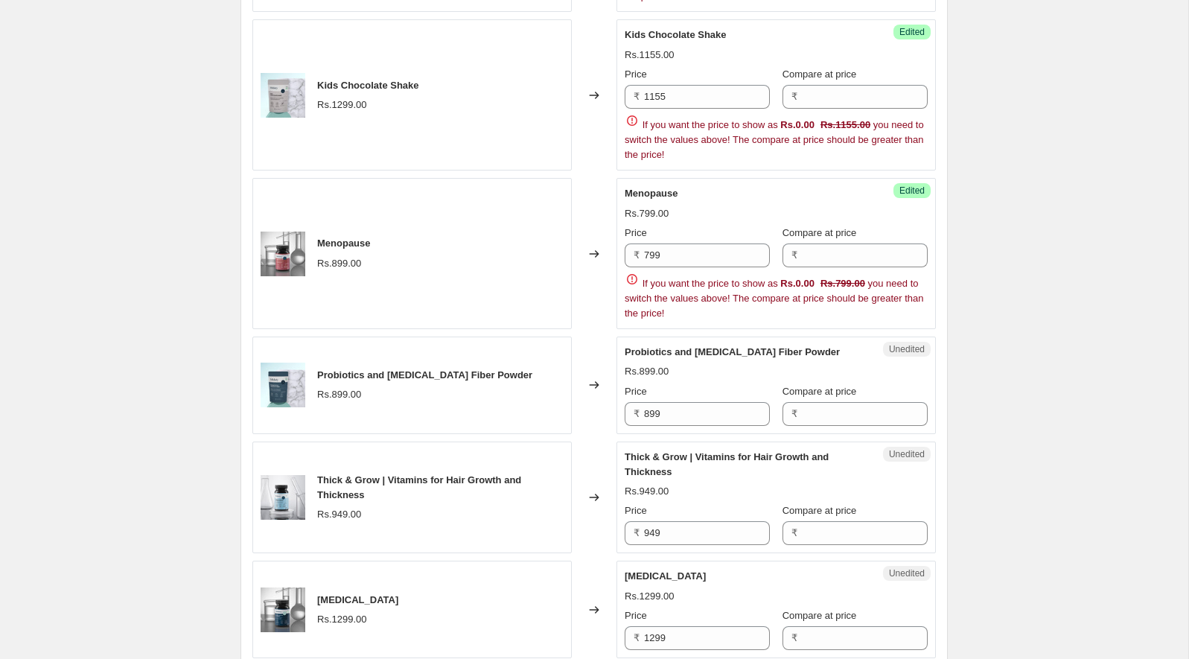
click at [645, 346] on span "Probiotics and [MEDICAL_DATA] Fiber Powder" at bounding box center [732, 351] width 215 height 11
drag, startPoint x: 645, startPoint y: 334, endPoint x: 728, endPoint y: 334, distance: 83.4
click at [728, 346] on span "Probiotics and [MEDICAL_DATA] Fiber Powder" at bounding box center [732, 351] width 215 height 11
click at [667, 402] on input "899" at bounding box center [707, 414] width 126 height 24
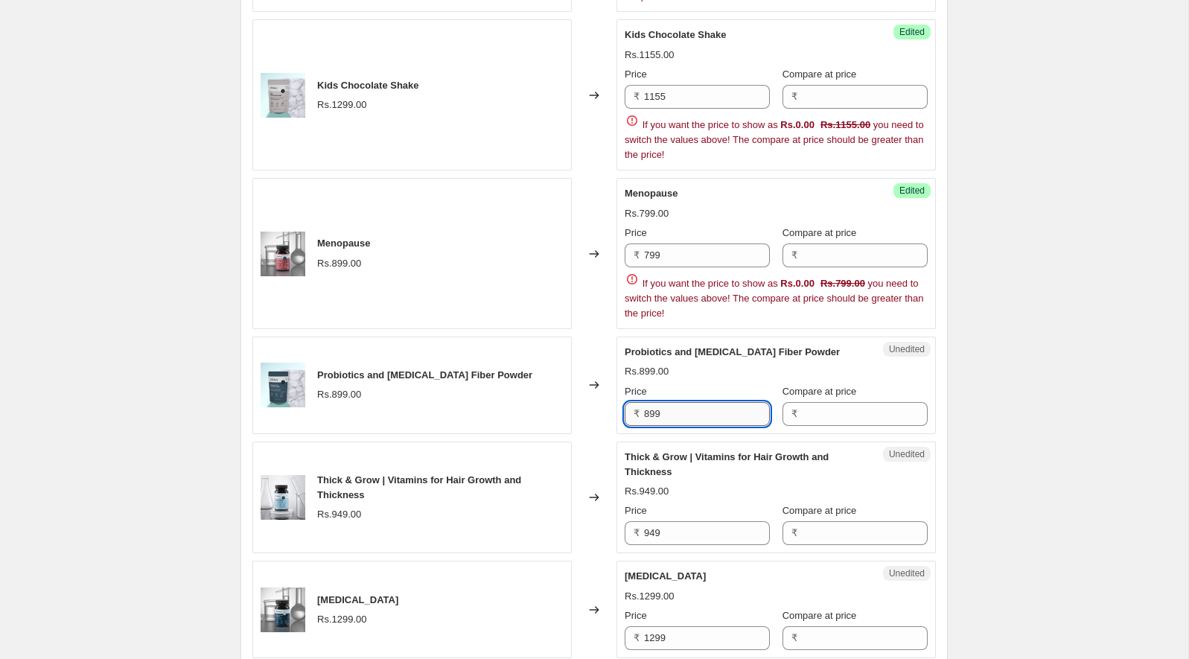
paste input "7"
type input "799"
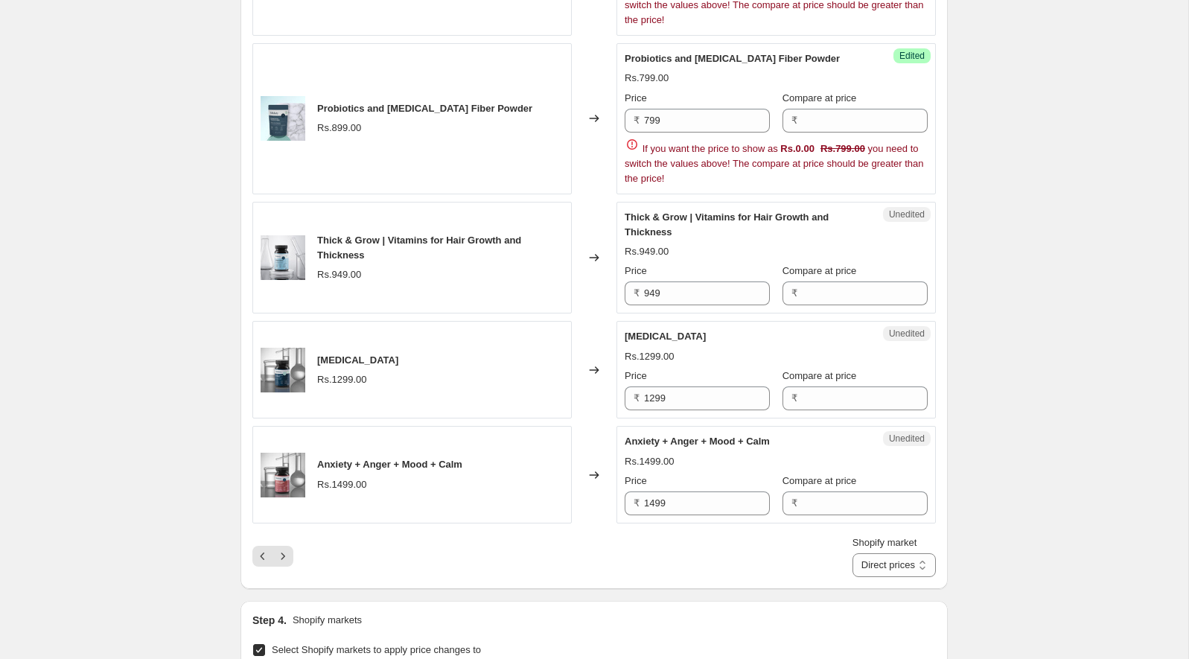
scroll to position [2929, 0]
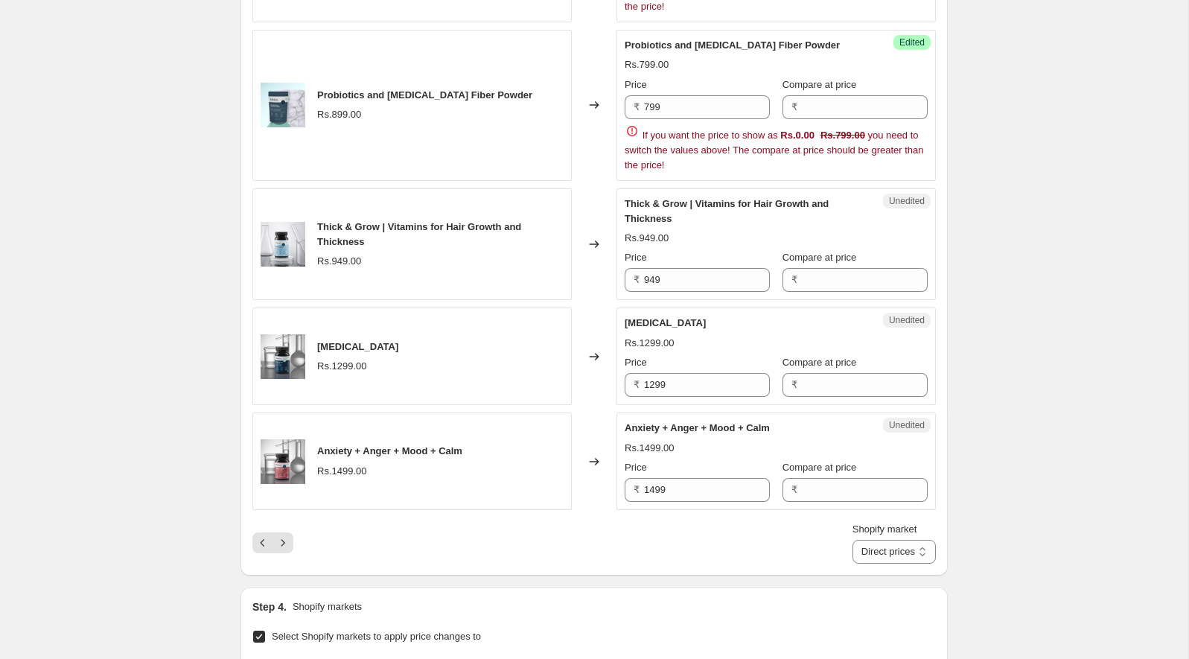
click at [642, 198] on span "Thick & Grow | Vitamins for Hair Growth and Thickness" at bounding box center [727, 211] width 204 height 26
drag, startPoint x: 642, startPoint y: 185, endPoint x: 672, endPoint y: 185, distance: 29.8
click at [672, 198] on span "Thick & Grow | Vitamins for Hair Growth and Thickness" at bounding box center [727, 211] width 204 height 26
click at [680, 268] on input "949" at bounding box center [707, 280] width 126 height 24
paste input "844"
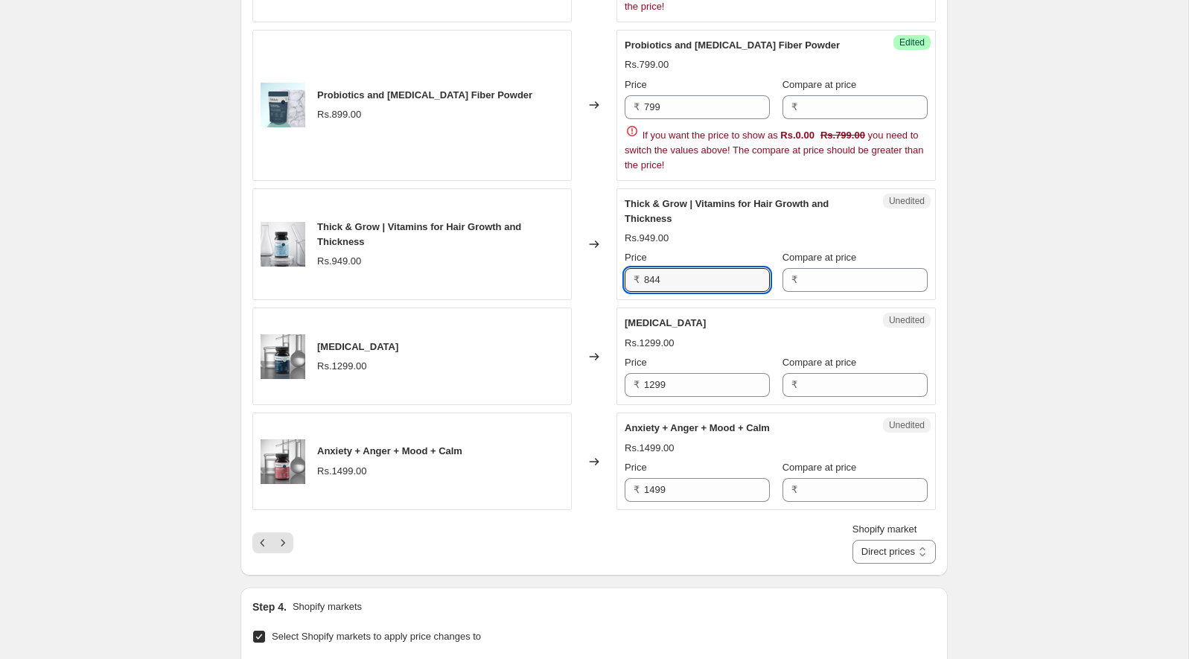
type input "844"
click at [678, 316] on div "[MEDICAL_DATA]" at bounding box center [746, 323] width 243 height 15
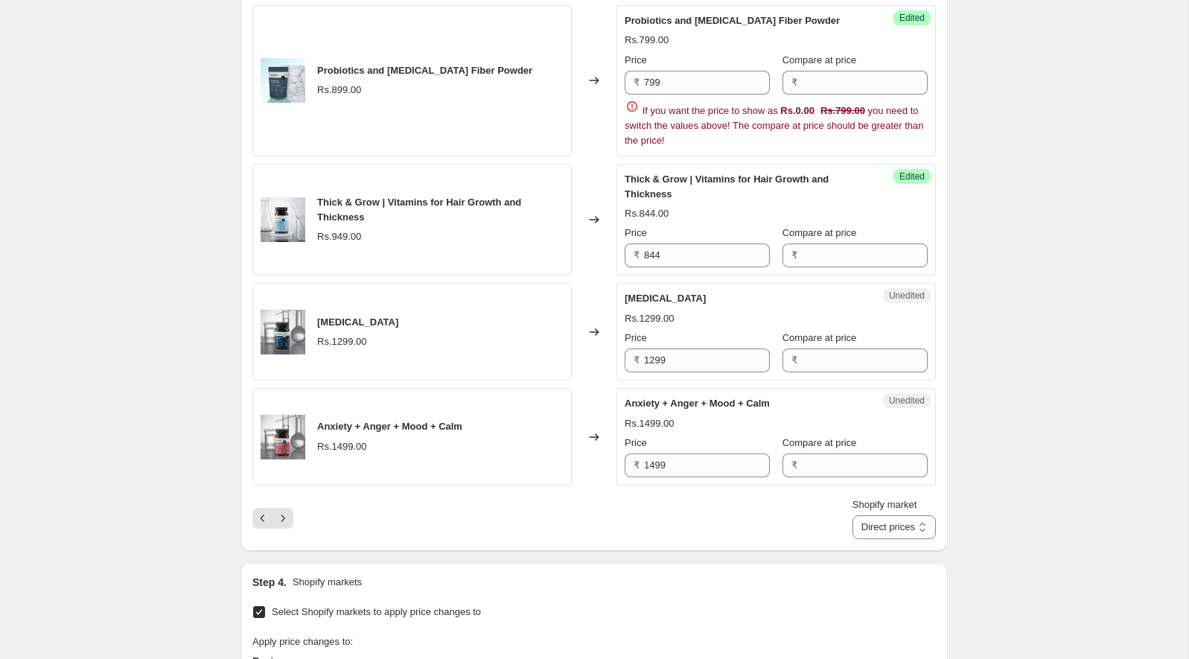
scroll to position [2966, 0]
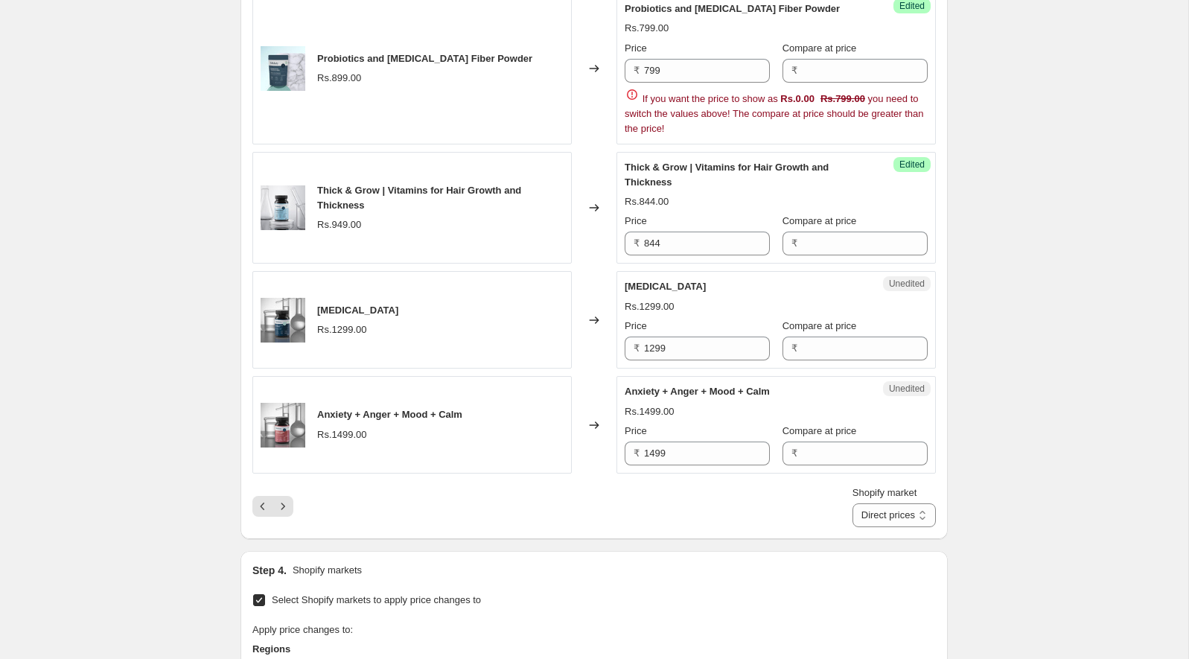
click at [646, 281] on span "[MEDICAL_DATA]" at bounding box center [665, 286] width 81 height 11
drag, startPoint x: 646, startPoint y: 269, endPoint x: 663, endPoint y: 269, distance: 17.1
click at [663, 281] on span "[MEDICAL_DATA]" at bounding box center [665, 286] width 81 height 11
click at [685, 337] on input "1299" at bounding box center [707, 349] width 126 height 24
paste input "17"
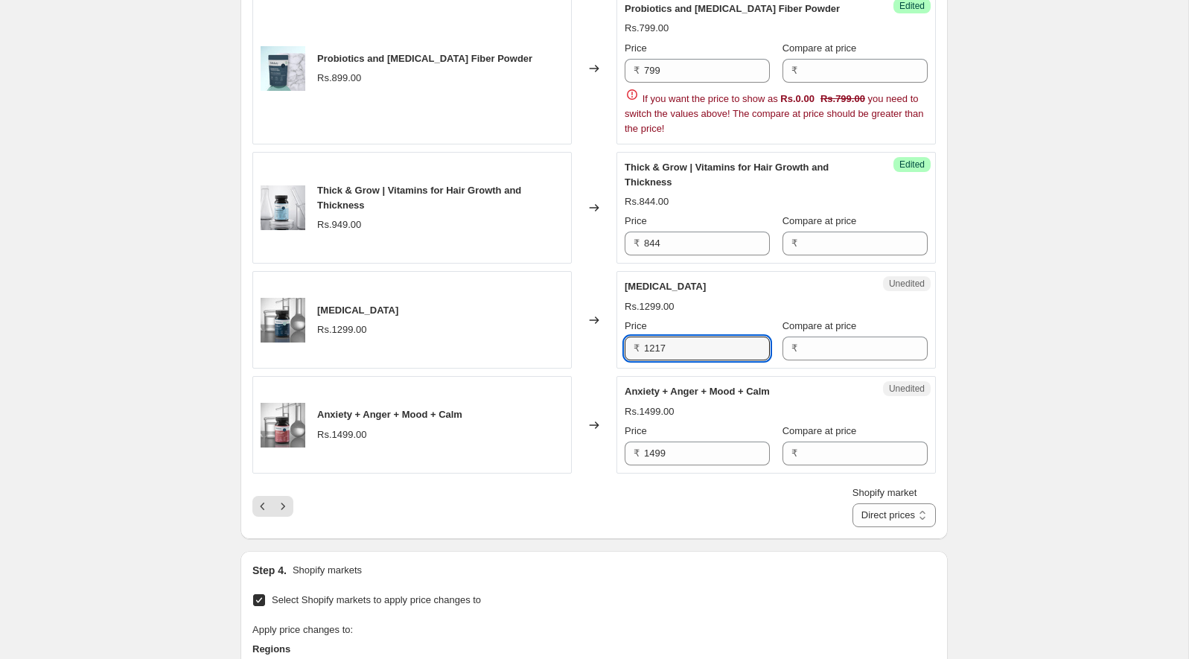
type input "1217"
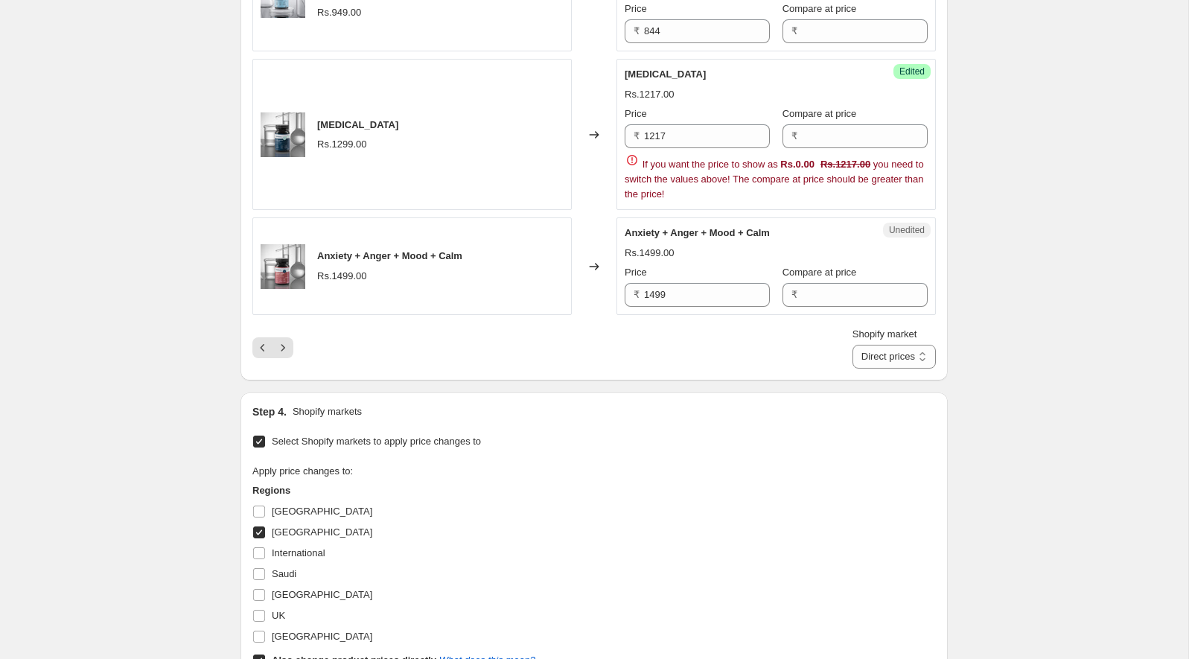
scroll to position [3193, 0]
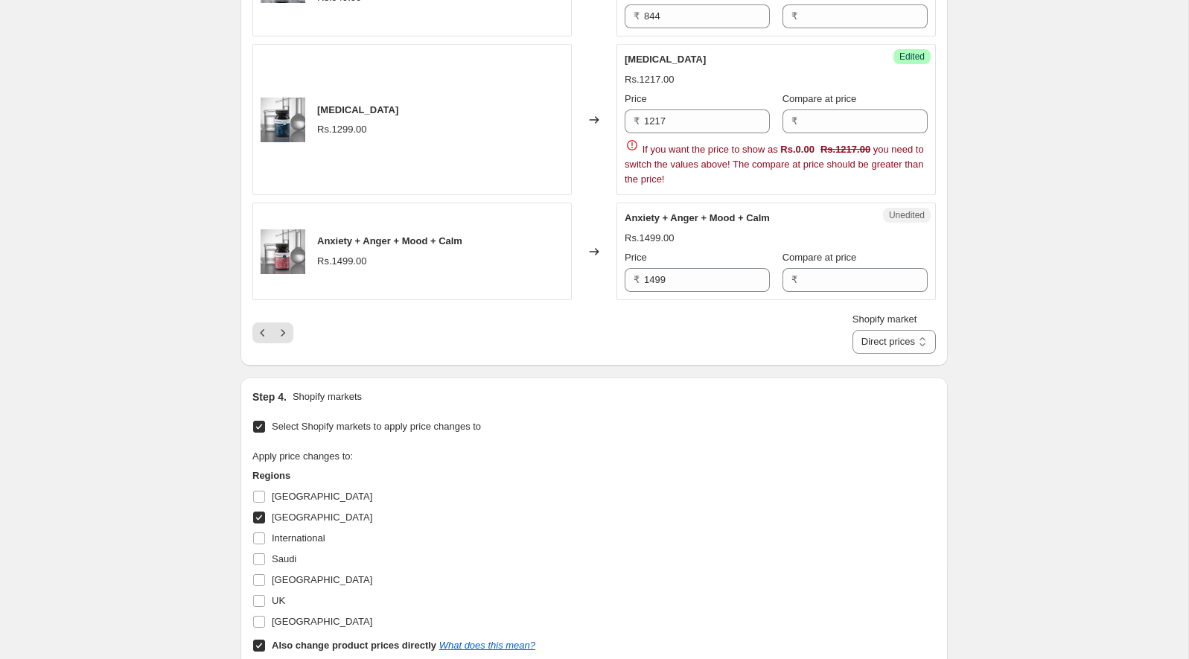
click at [636, 212] on span "Anxiety + Anger + Mood + Calm" at bounding box center [697, 217] width 145 height 11
drag, startPoint x: 636, startPoint y: 195, endPoint x: 695, endPoint y: 197, distance: 59.6
click at [695, 212] on span "Anxiety + Anger + Mood + Calm" at bounding box center [697, 217] width 145 height 11
click at [672, 270] on div "Unedited Anxiety + Anger + Mood + Calm Rs.1499.00 Price ₹ 1499 Compare at price…" at bounding box center [776, 252] width 319 height 98
click at [672, 268] on input "1499" at bounding box center [707, 280] width 126 height 24
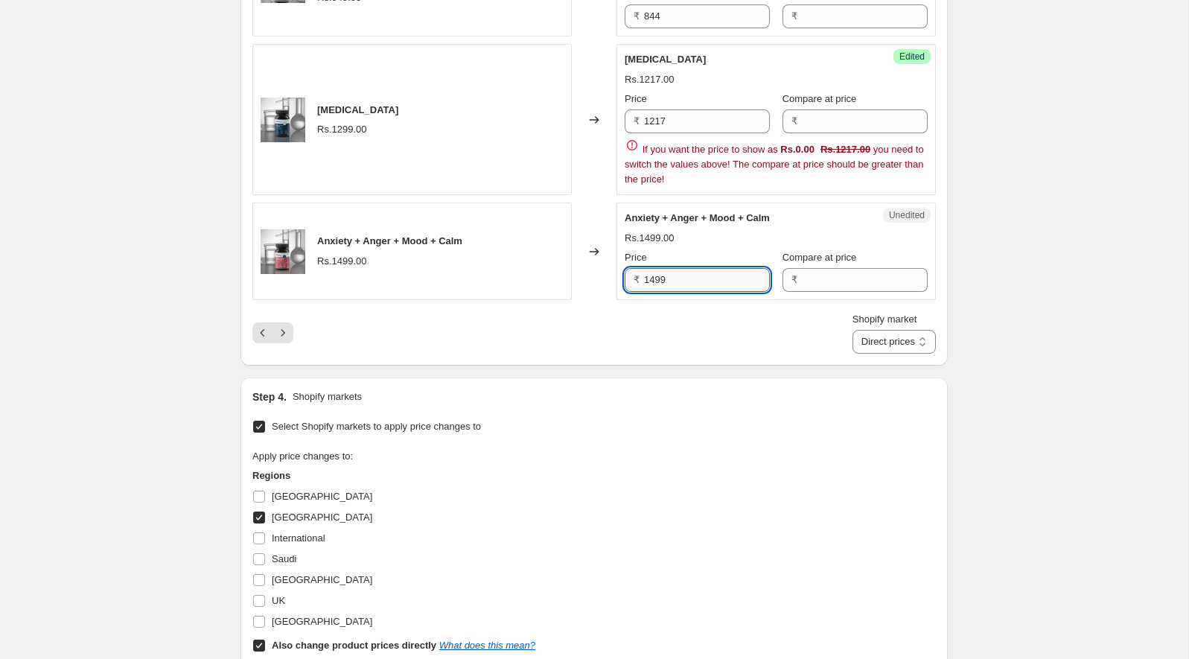
paste input "333"
type input "1333"
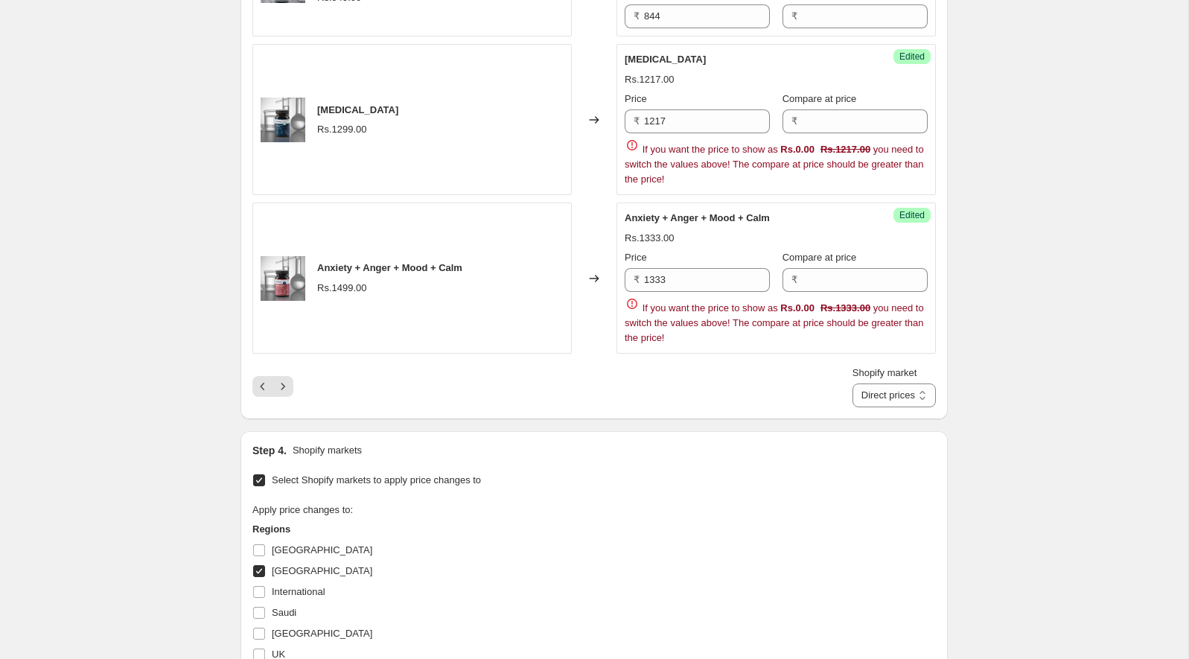
click at [286, 379] on icon "Next" at bounding box center [282, 386] width 15 height 15
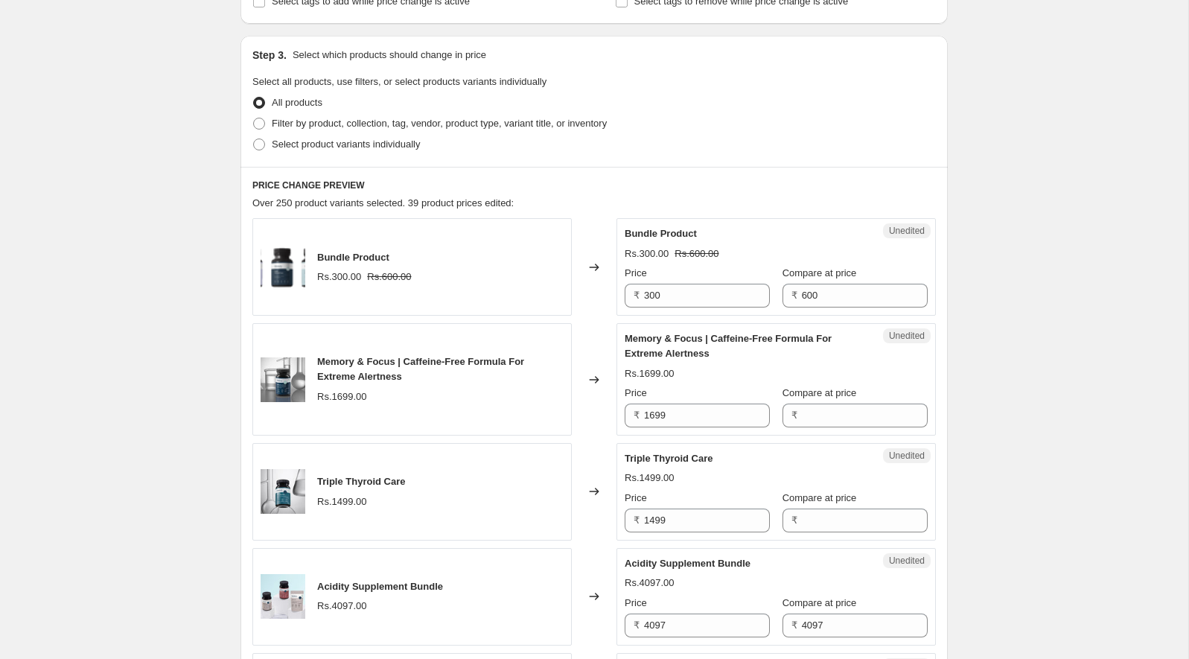
scroll to position [312, 0]
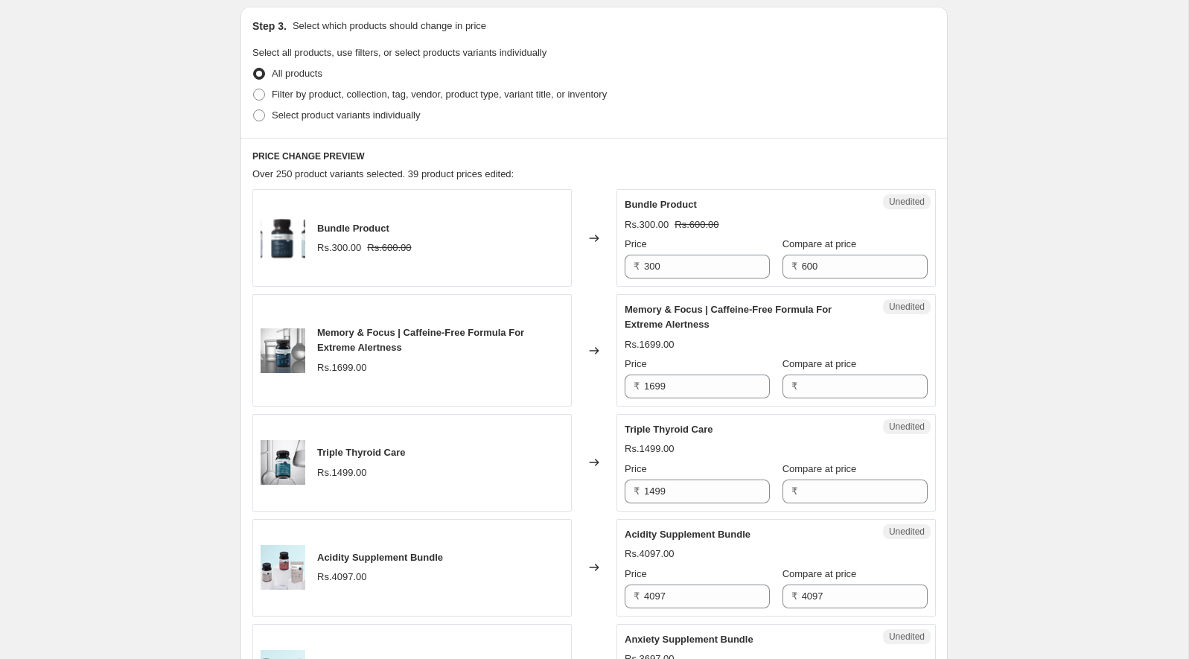
click at [646, 308] on span "Memory & Focus | Caffeine-Free Formula For Extreme Alertness" at bounding box center [728, 317] width 207 height 26
click at [649, 308] on span "Memory & Focus | Caffeine-Free Formula For Extreme Alertness" at bounding box center [728, 317] width 207 height 26
click at [704, 375] on input "1699" at bounding box center [707, 387] width 126 height 24
paste input "511"
type input "1511"
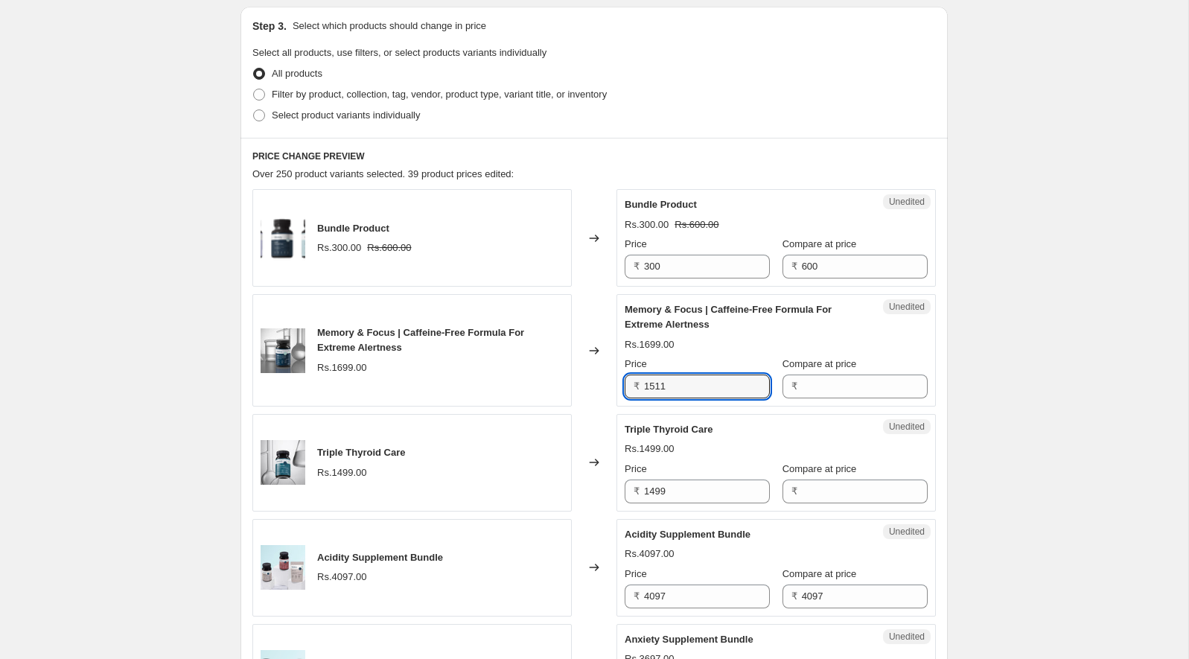
click at [701, 337] on div "Rs.1699.00" at bounding box center [776, 344] width 303 height 15
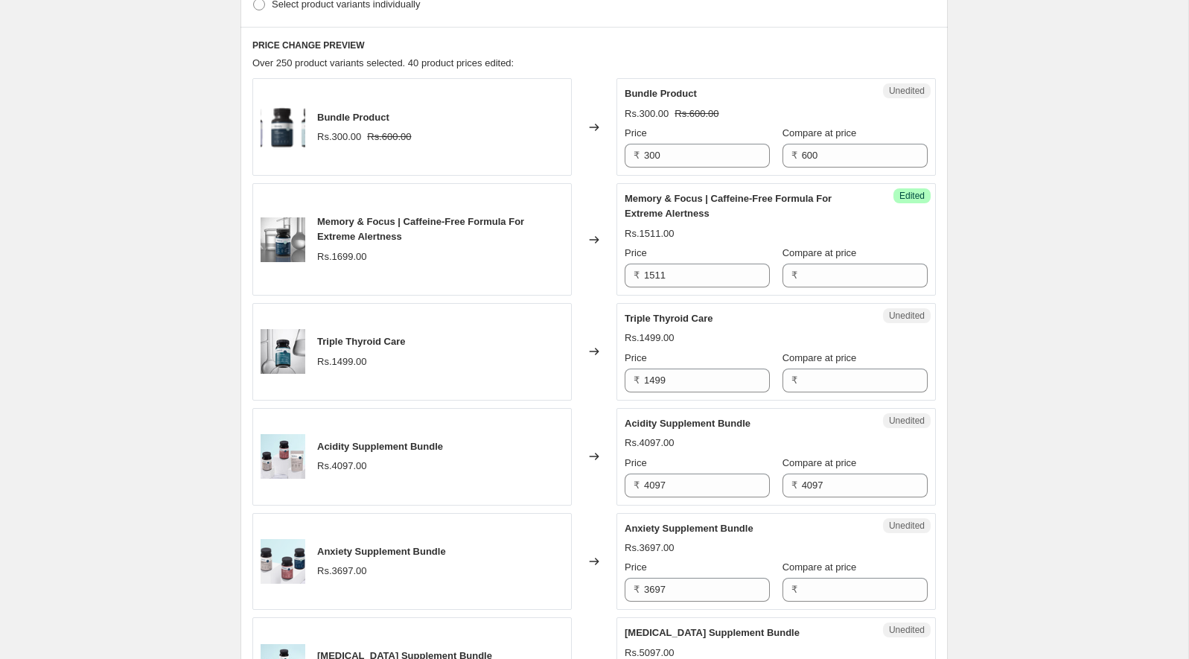
scroll to position [432, 0]
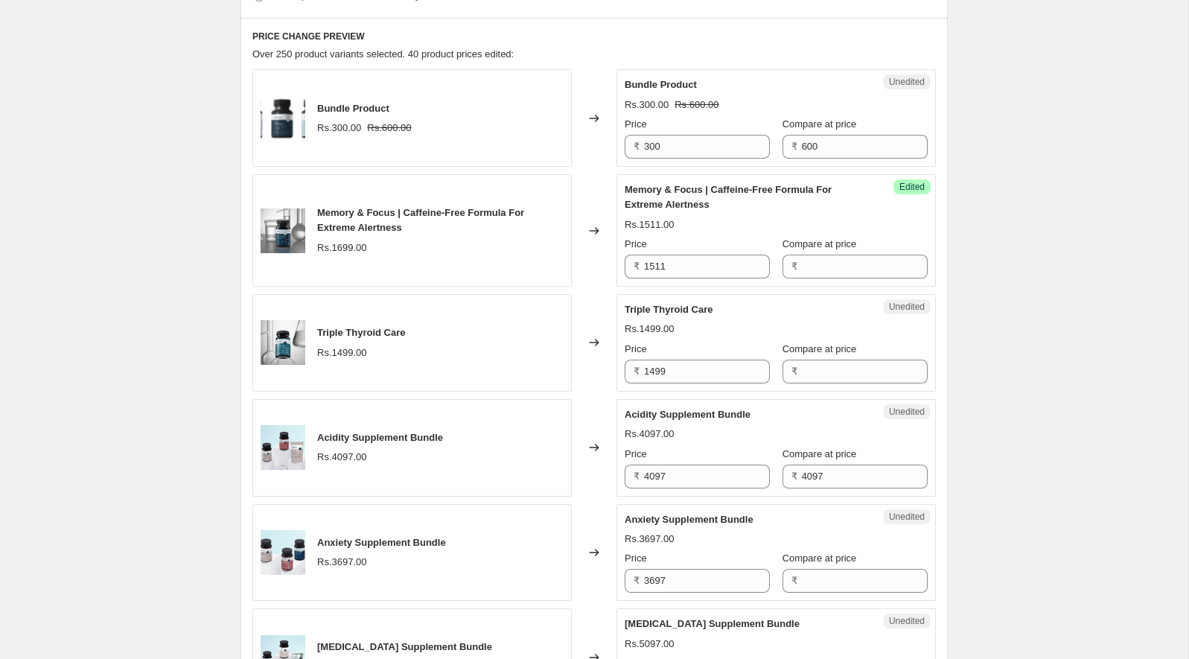
click at [645, 304] on span "Triple Thyroid Care" at bounding box center [669, 309] width 88 height 11
click at [674, 365] on input "1499" at bounding box center [707, 372] width 126 height 24
paste input "333"
type input "1333"
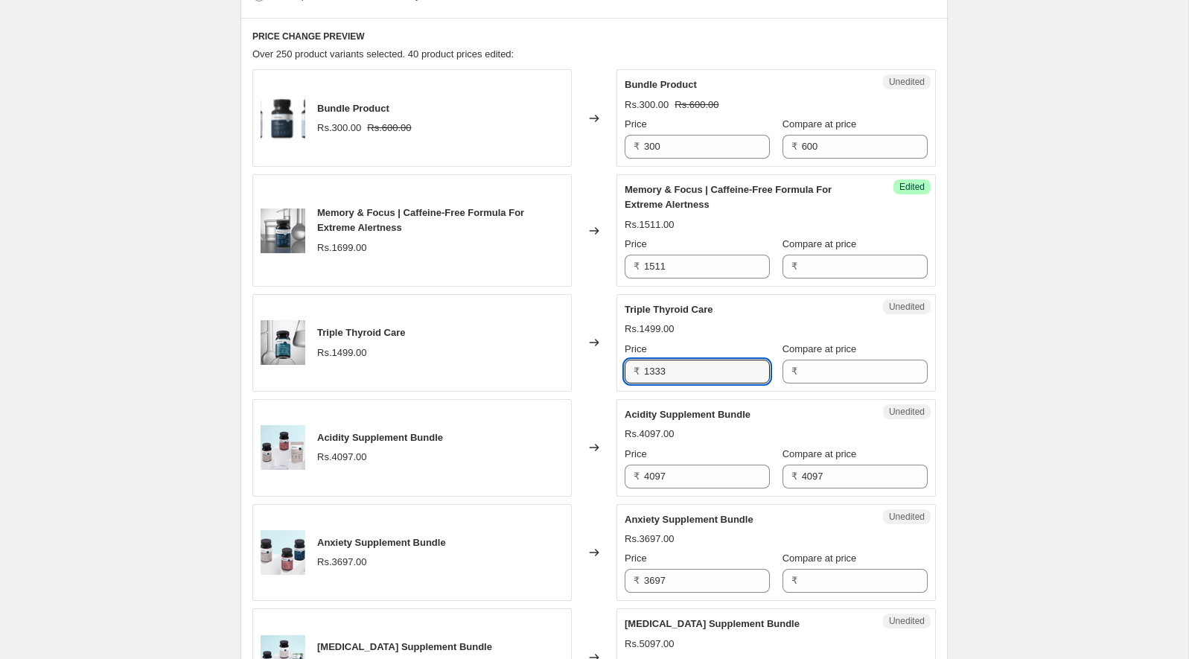
click at [689, 337] on div "Triple Thyroid Care Rs.1499.00 Price ₹ 1333 Compare at price ₹" at bounding box center [776, 342] width 303 height 81
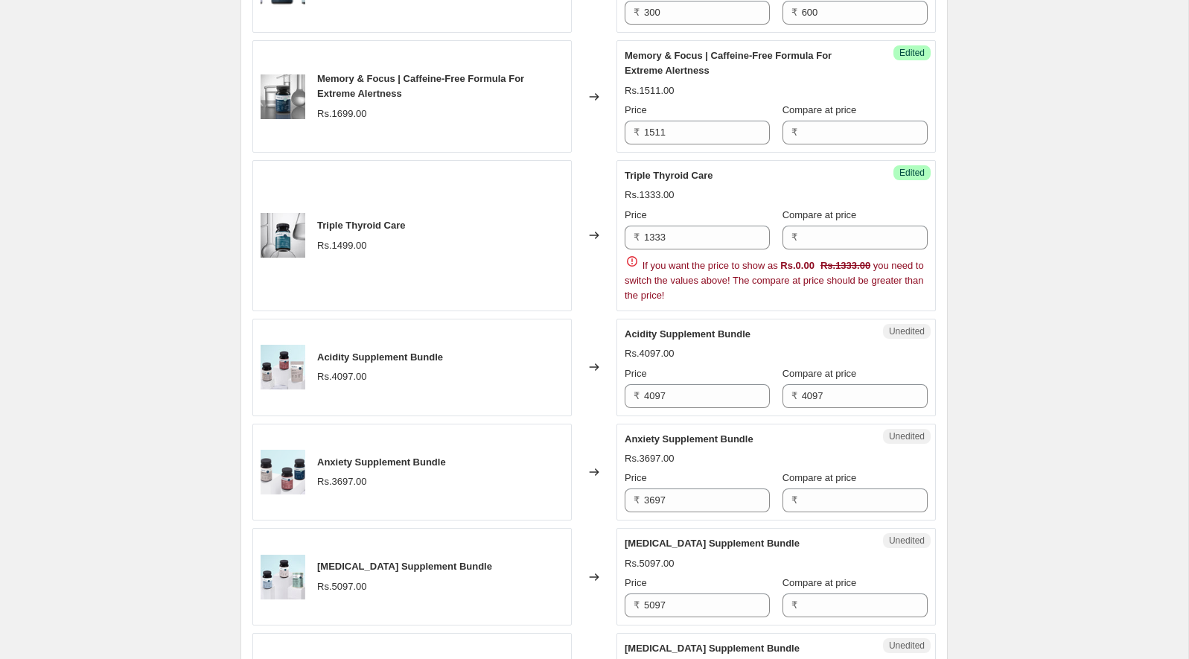
scroll to position [536, 0]
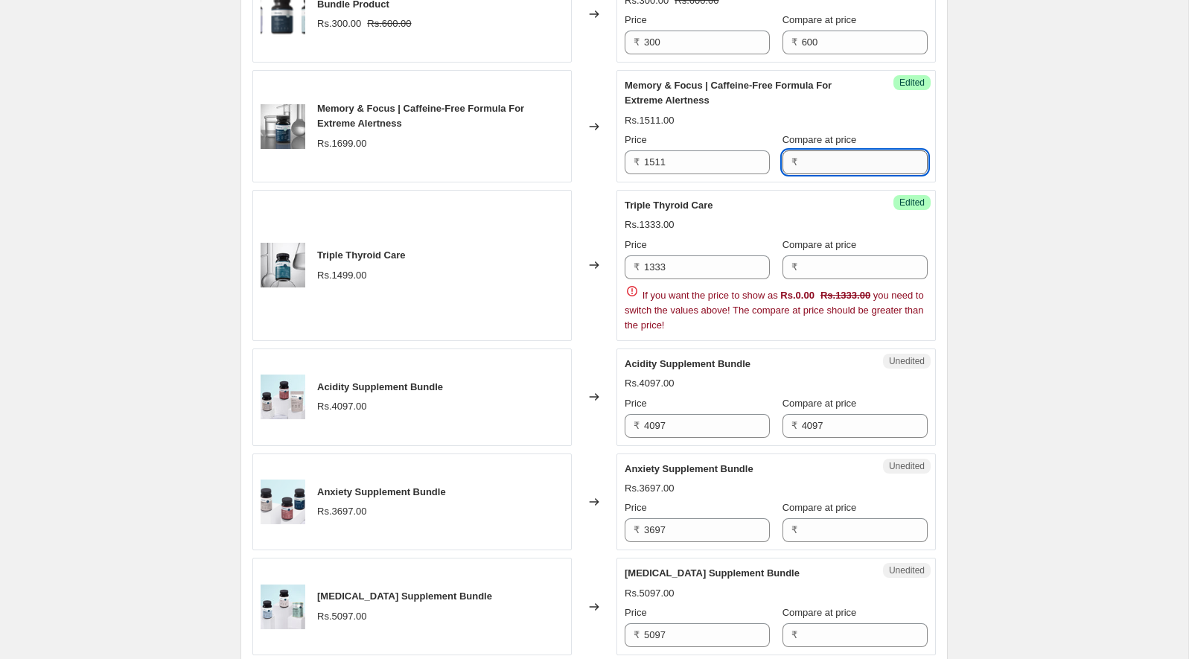
click at [815, 161] on input "Compare at price" at bounding box center [865, 162] width 126 height 24
click at [771, 238] on div "Price ₹ 1333 Compare at price ₹" at bounding box center [776, 259] width 303 height 42
click at [701, 226] on div "Rs.1333.00" at bounding box center [776, 224] width 303 height 15
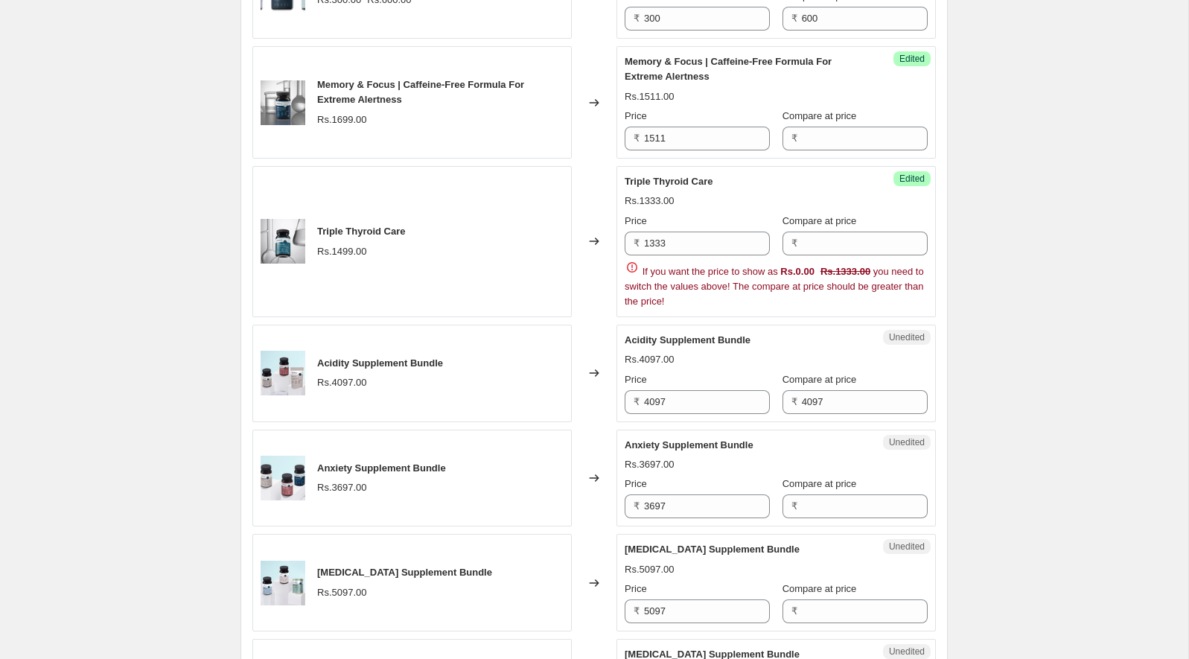
scroll to position [568, 0]
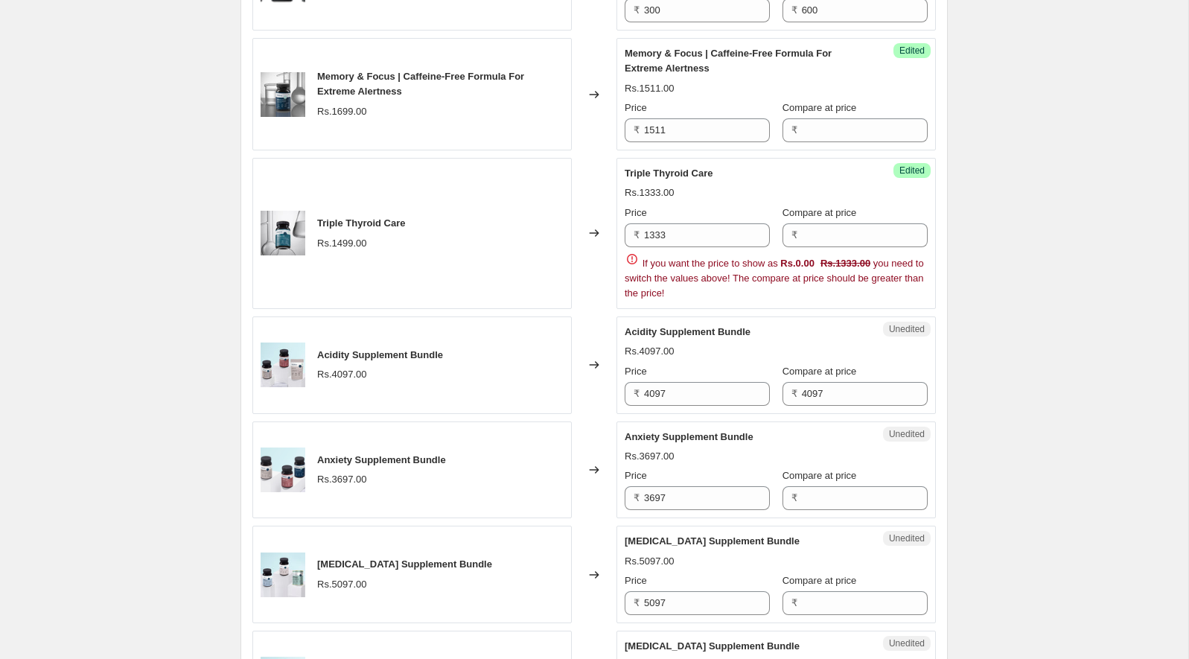
click at [683, 258] on span "If you want the price to show as Rs.0.00 Rs.1333.00 you need to switch the valu…" at bounding box center [774, 278] width 299 height 41
drag, startPoint x: 683, startPoint y: 258, endPoint x: 771, endPoint y: 259, distance: 88.6
click at [772, 259] on span "If you want the price to show as Rs.0.00 Rs.1333.00 you need to switch the valu…" at bounding box center [774, 278] width 299 height 41
click at [771, 259] on span "If you want the price to show as Rs.0.00 Rs.1333.00 you need to switch the valu…" at bounding box center [774, 278] width 299 height 41
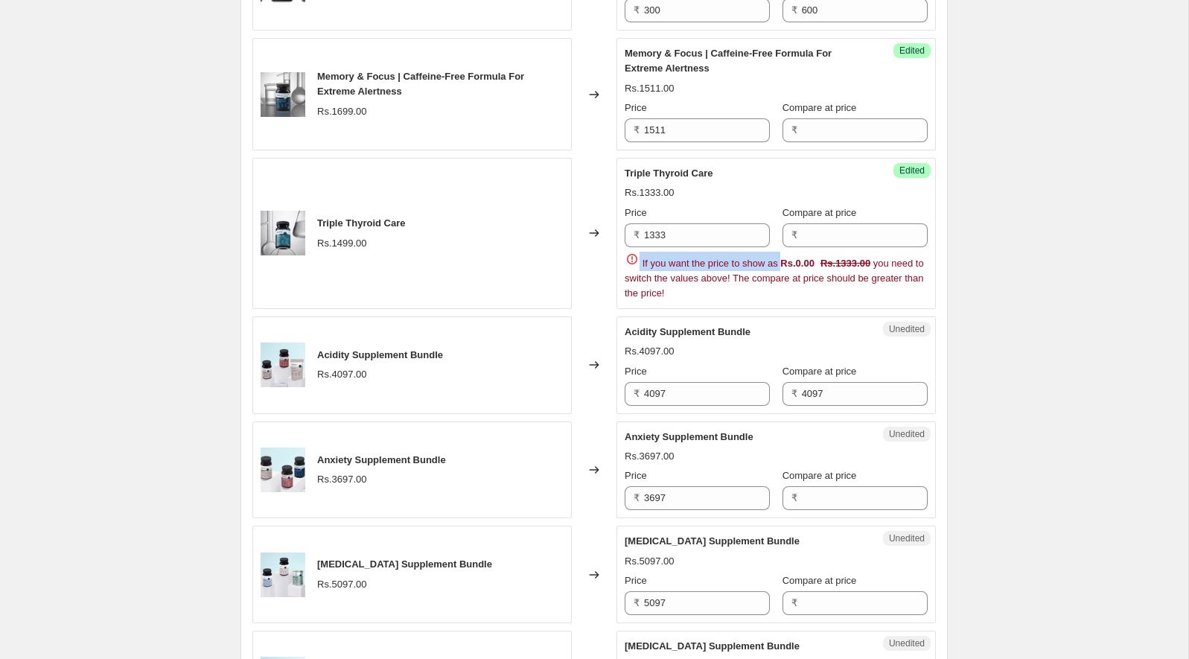
click at [771, 259] on span "If you want the price to show as Rs.0.00 Rs.1333.00 you need to switch the valu…" at bounding box center [774, 278] width 299 height 41
click at [729, 267] on div "If you want the price to show as Rs.0.00 Rs.1333.00 you need to switch the valu…" at bounding box center [776, 276] width 303 height 49
click at [741, 275] on span "If you want the price to show as Rs.0.00 Rs.1333.00 you need to switch the valu…" at bounding box center [774, 278] width 299 height 41
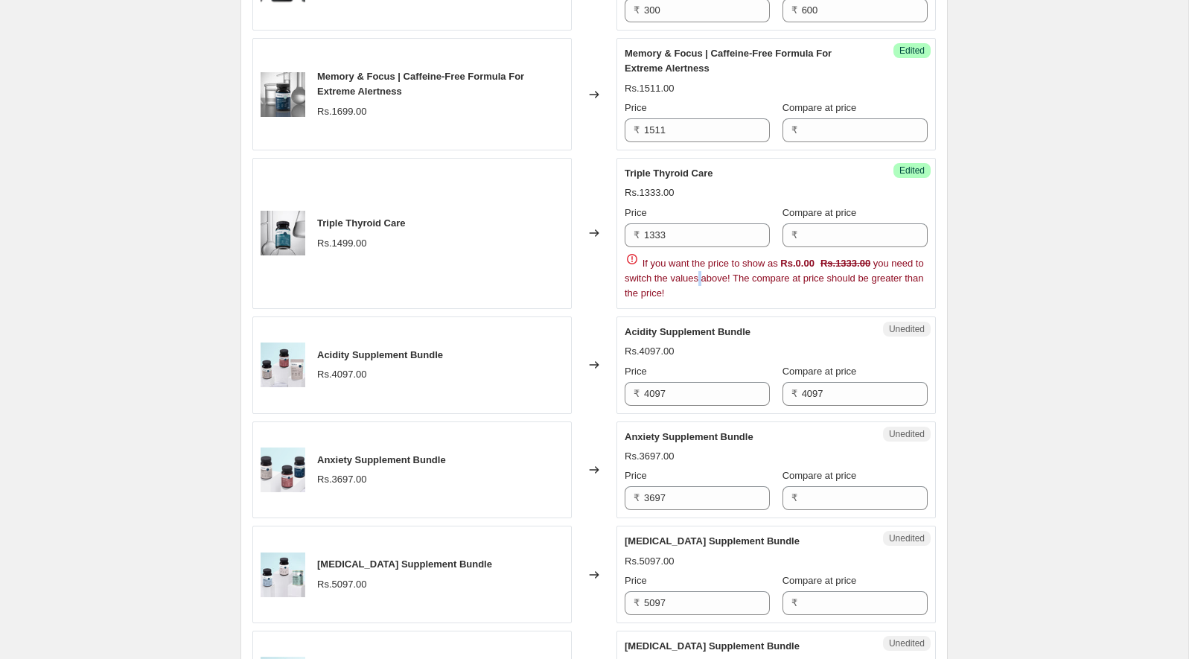
click at [741, 275] on span "If you want the price to show as Rs.0.00 Rs.1333.00 you need to switch the valu…" at bounding box center [774, 278] width 299 height 41
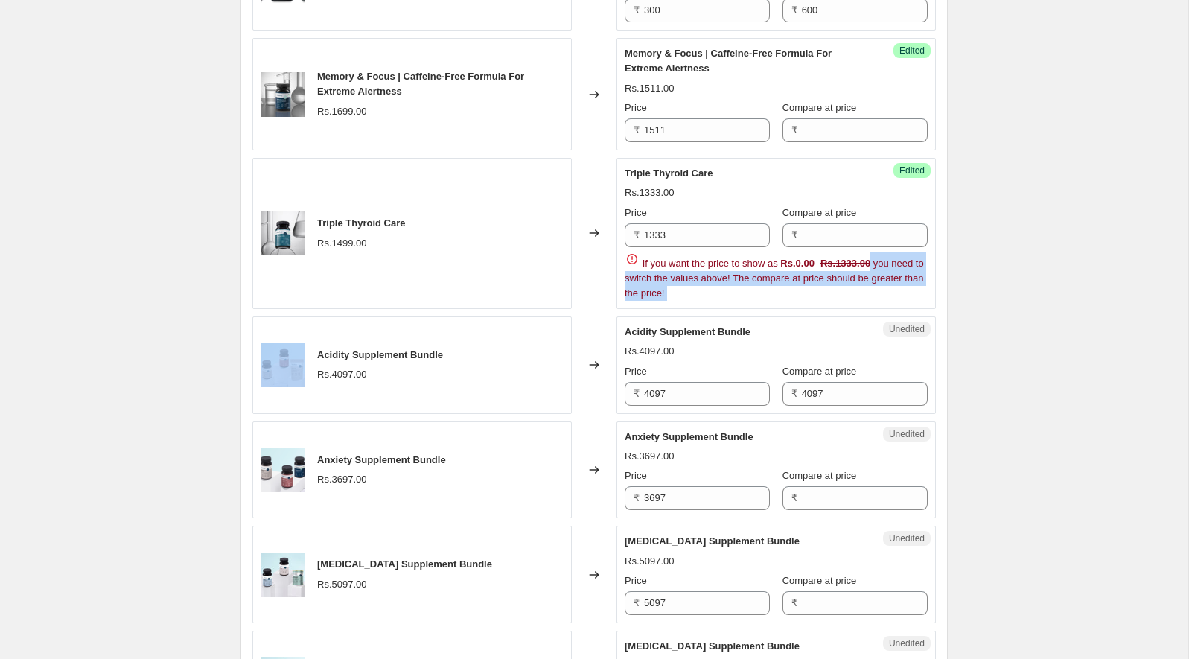
click at [741, 275] on span "If you want the price to show as Rs.0.00 Rs.1333.00 you need to switch the valu…" at bounding box center [774, 278] width 299 height 41
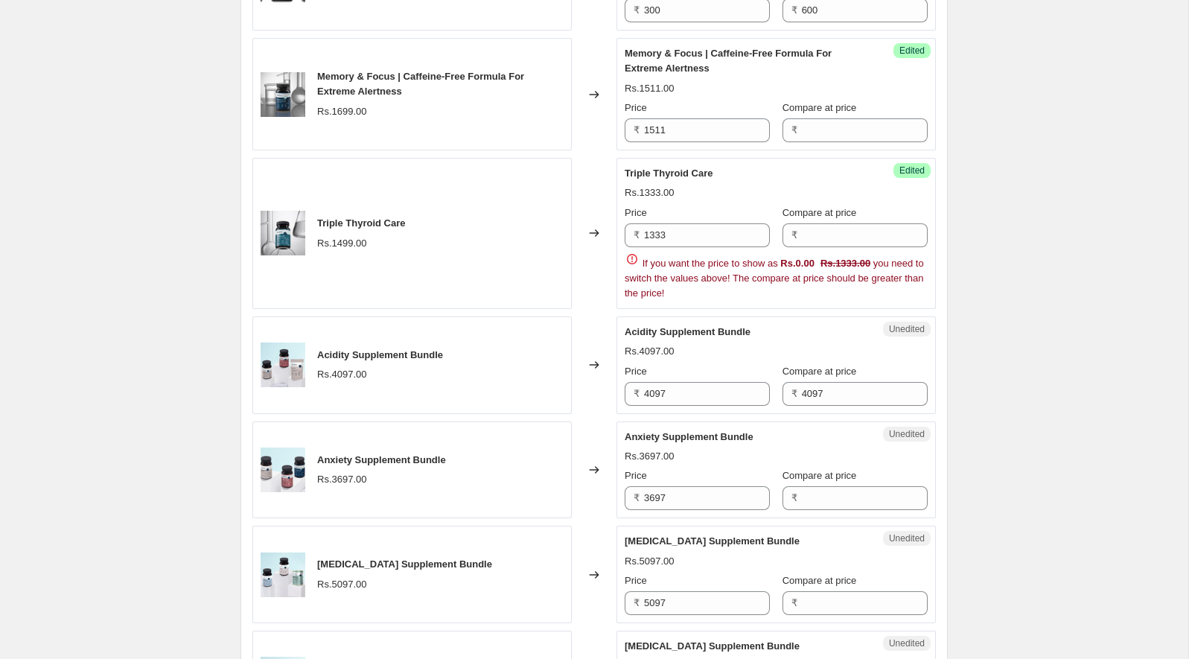
click at [791, 261] on div "Rs.0.00" at bounding box center [797, 263] width 34 height 15
click at [712, 228] on input "1333" at bounding box center [707, 235] width 126 height 24
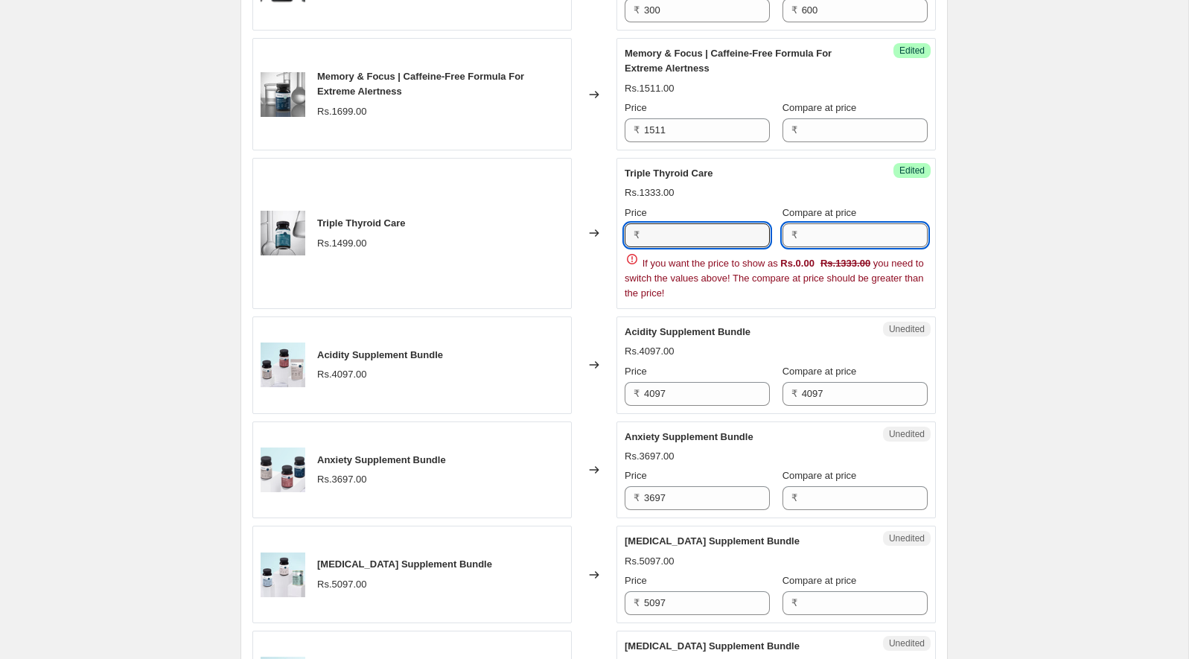
type input "1333"
click at [827, 240] on input "Compare at price" at bounding box center [865, 235] width 126 height 24
paste input "1333"
type input "1333"
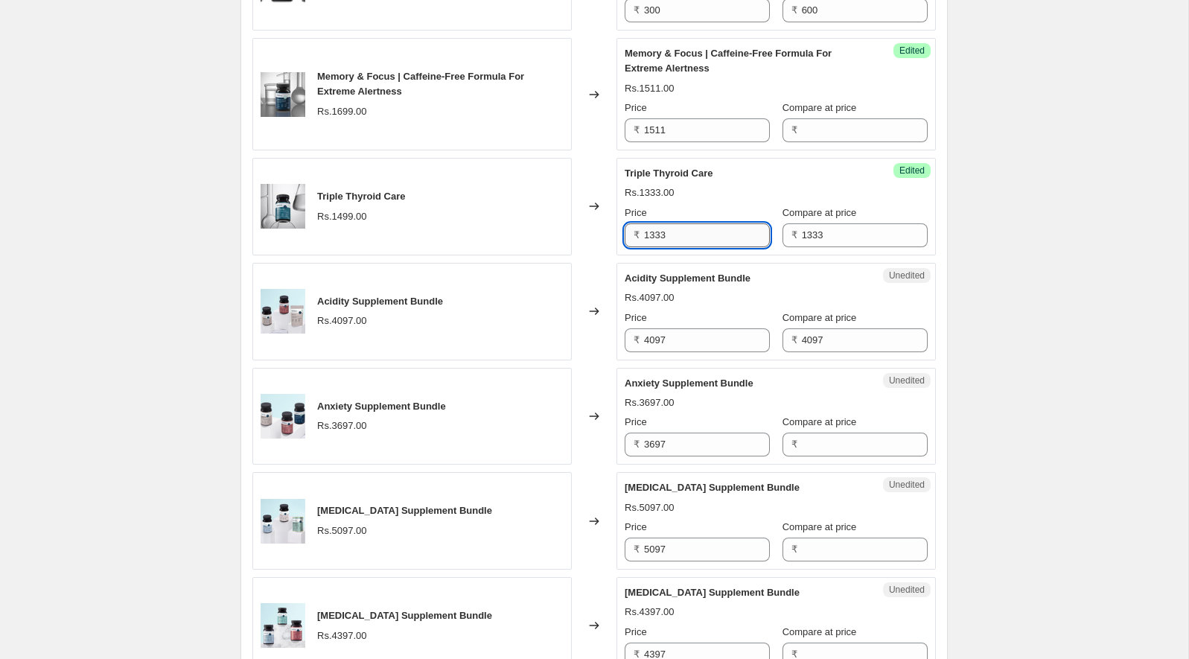
click at [695, 232] on input "1333" at bounding box center [707, 235] width 126 height 24
type input "1333"
click at [701, 263] on div "Unedited Acidity Supplement Bundle Rs.4097.00 Price ₹ 4097 Compare at price ₹ 4…" at bounding box center [776, 312] width 319 height 98
click at [695, 241] on input "1333" at bounding box center [707, 235] width 126 height 24
type input "1333"
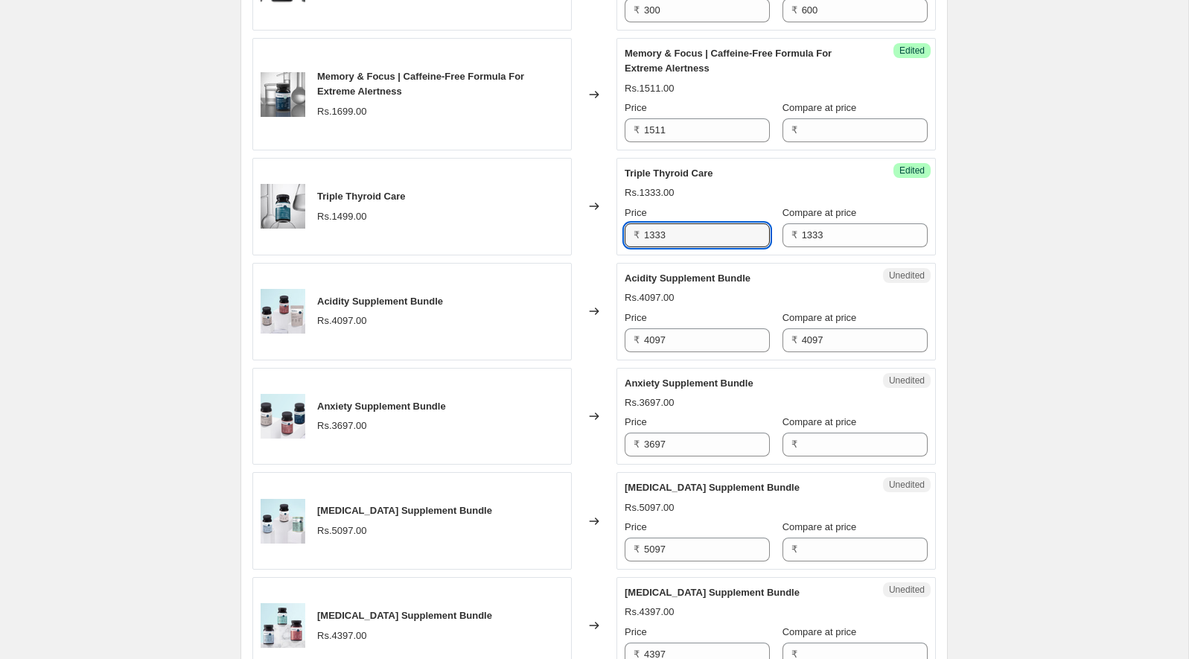
click at [635, 284] on div "Acidity Supplement Bundle Rs.4097.00 Price ₹ 4097 Compare at price ₹ 4097" at bounding box center [776, 311] width 303 height 81
click at [678, 235] on input "1333" at bounding box center [707, 235] width 126 height 24
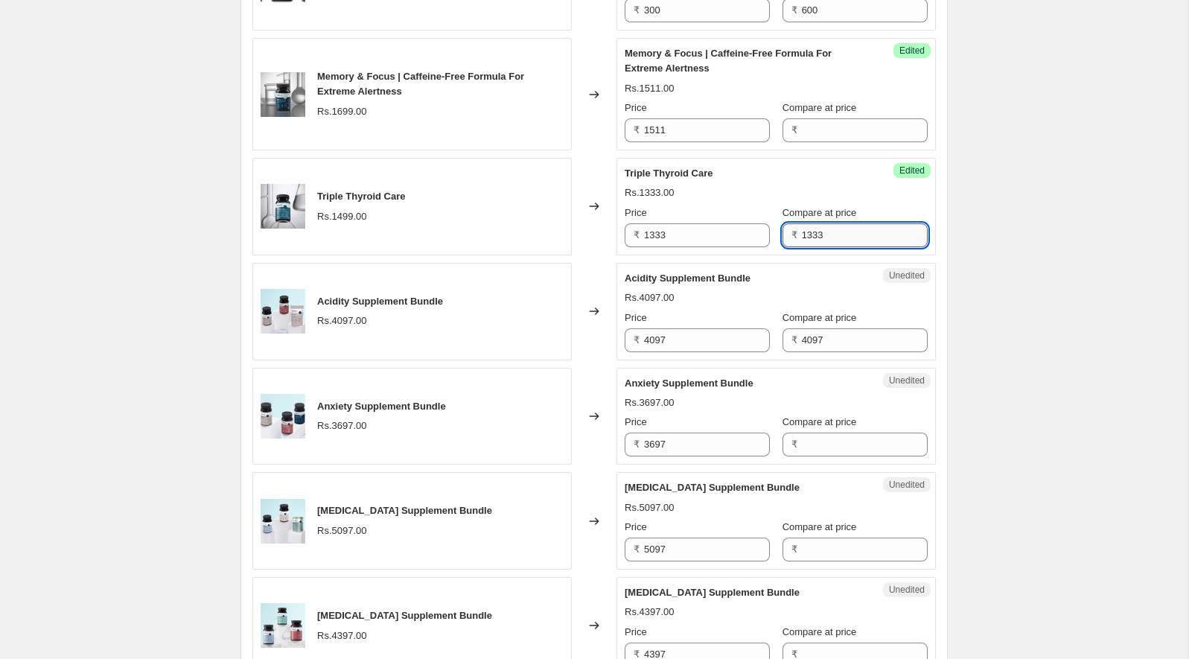
click at [809, 241] on input "1333" at bounding box center [865, 235] width 126 height 24
click at [808, 241] on input "1333" at bounding box center [865, 235] width 126 height 24
click at [793, 208] on span "Compare at price" at bounding box center [820, 212] width 74 height 11
click at [802, 223] on input "Compare at price" at bounding box center [865, 235] width 126 height 24
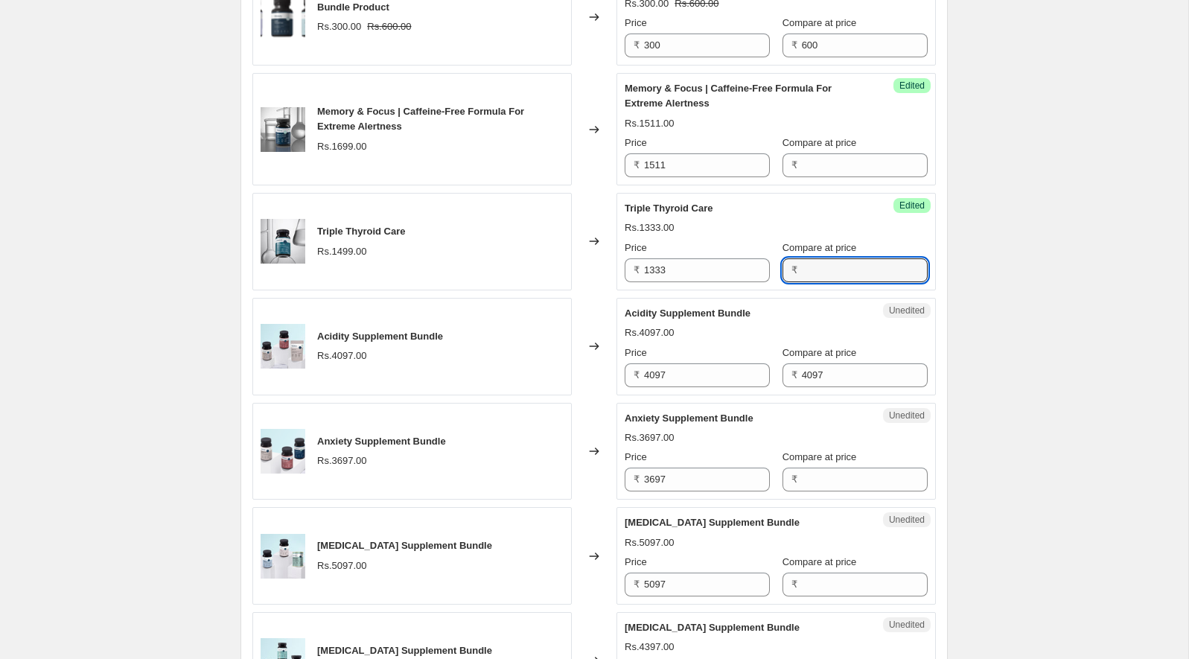
scroll to position [518, 0]
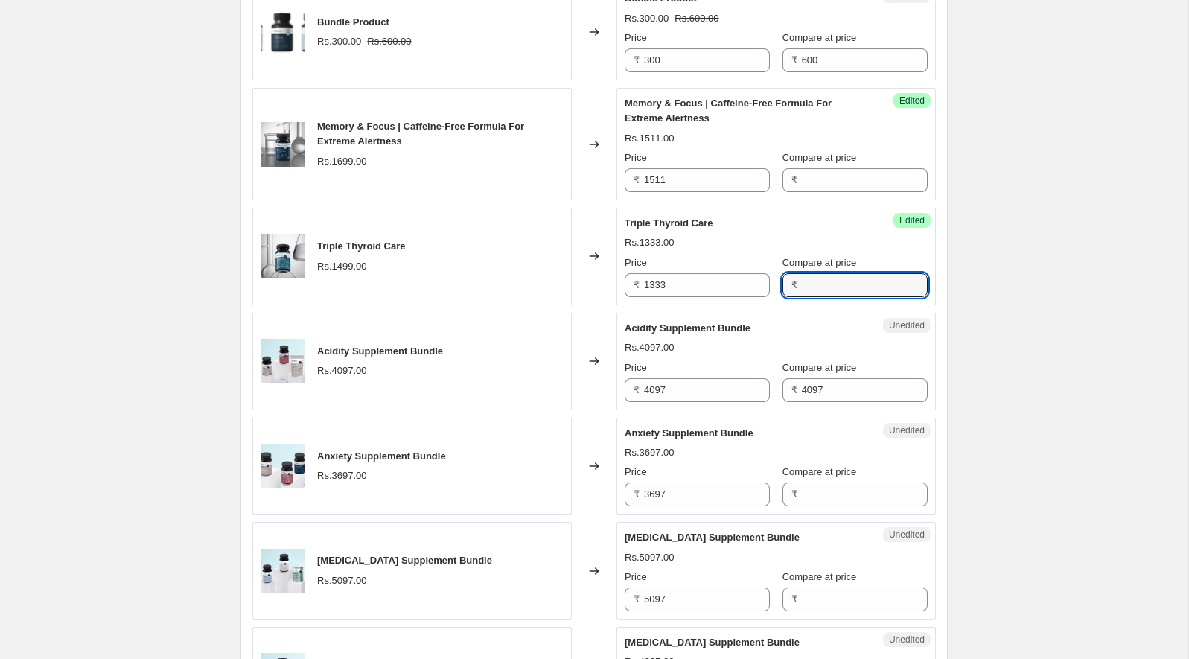
click at [776, 194] on div "Success Edited Memory & Focus | Caffeine-Free Formula For Extreme Alertness Rs.…" at bounding box center [776, 144] width 319 height 112
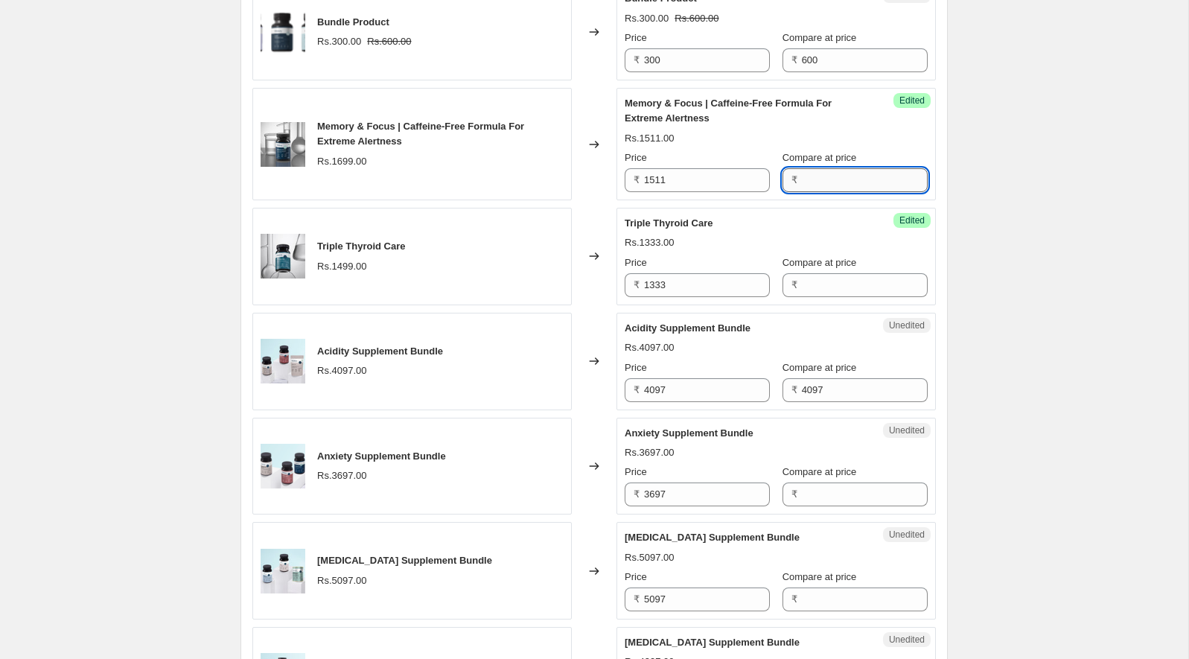
click at [818, 181] on input "Compare at price" at bounding box center [865, 180] width 126 height 24
click at [780, 127] on div "Memory & Focus | Caffeine-Free Formula For Extreme Alertness Rs.1511.00 Price ₹…" at bounding box center [776, 144] width 303 height 96
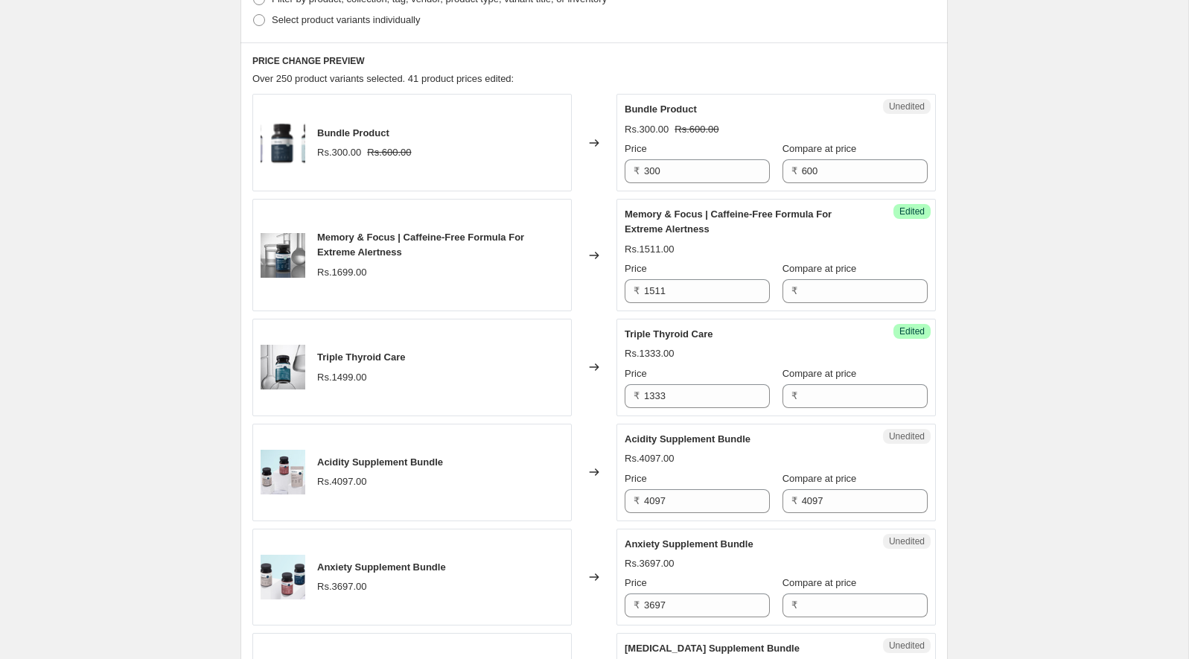
scroll to position [412, 0]
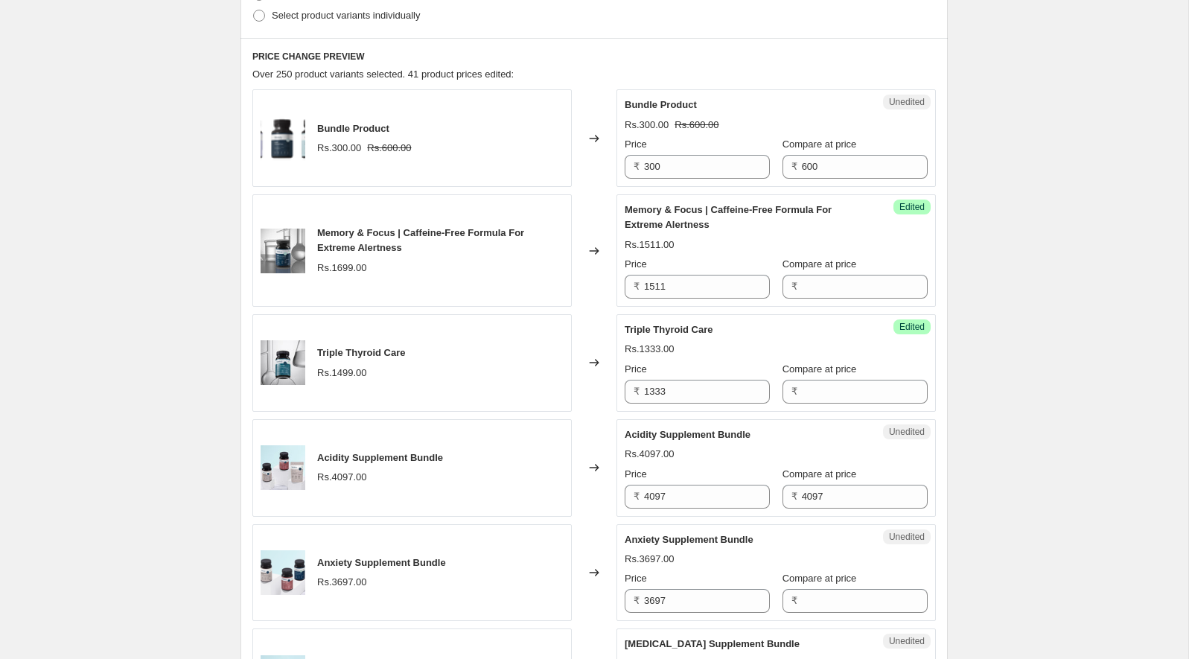
click at [762, 238] on div "Rs.1511.00" at bounding box center [776, 245] width 303 height 15
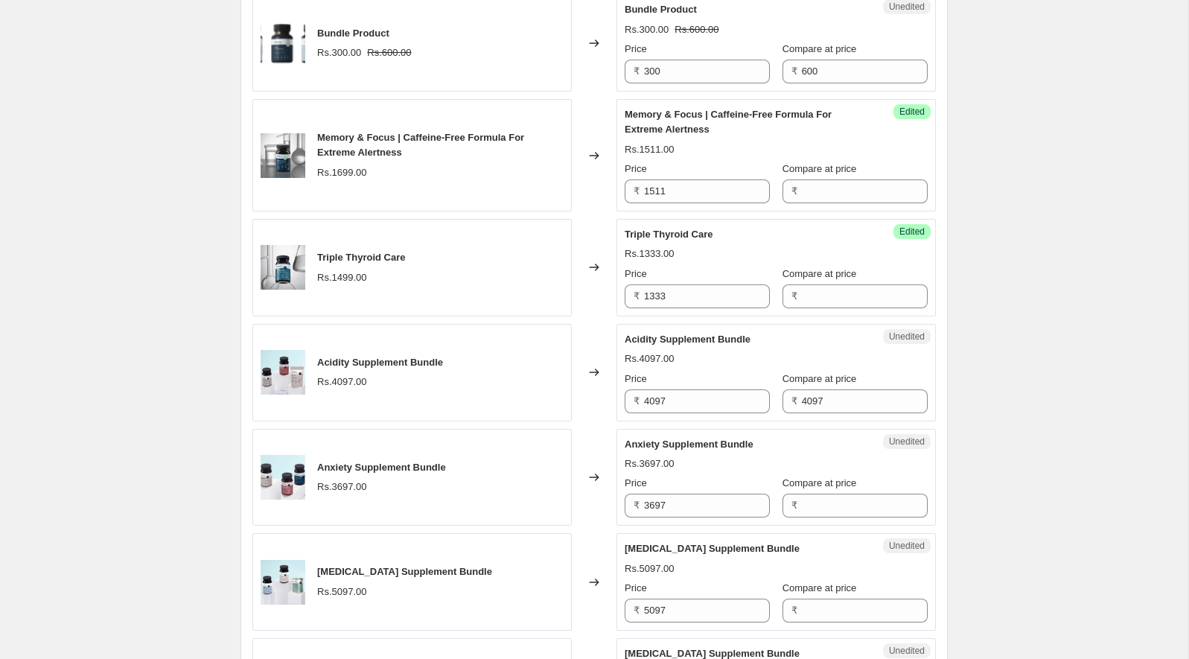
scroll to position [535, 0]
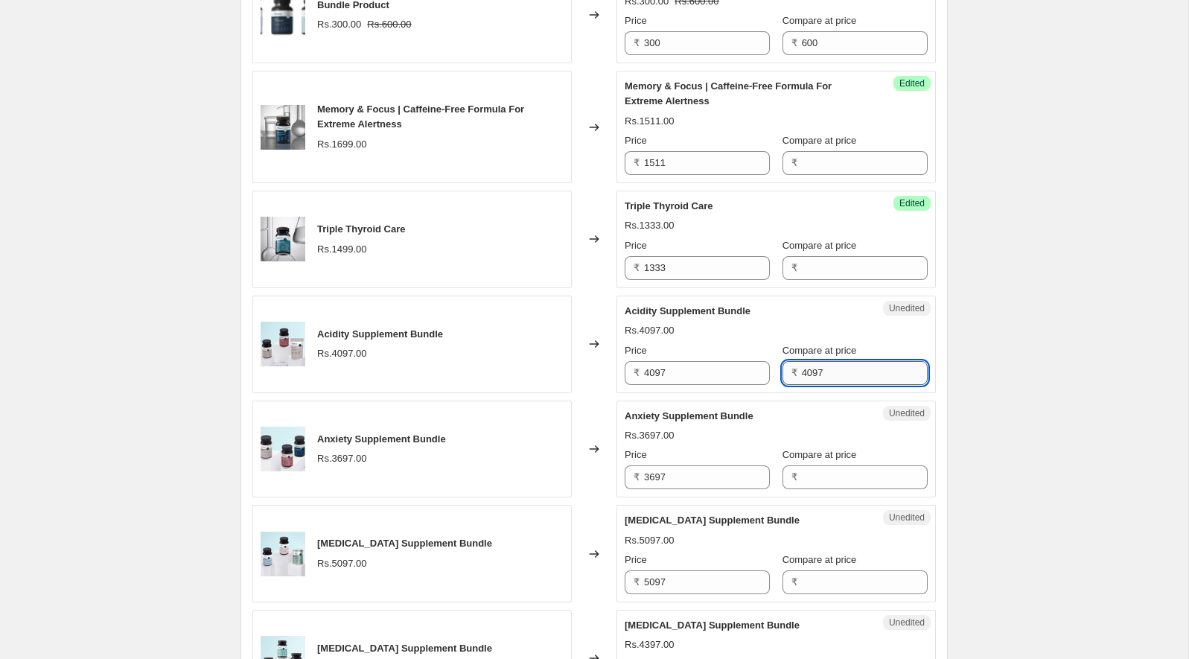
click at [812, 367] on input "4097" at bounding box center [865, 373] width 126 height 24
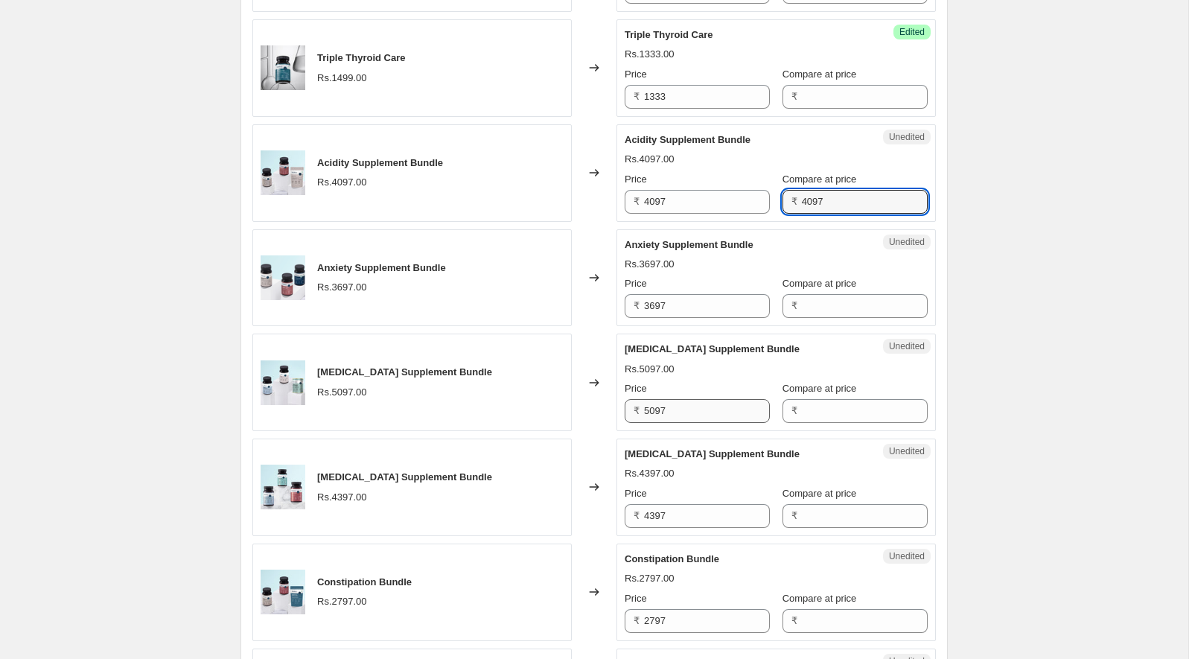
scroll to position [713, 0]
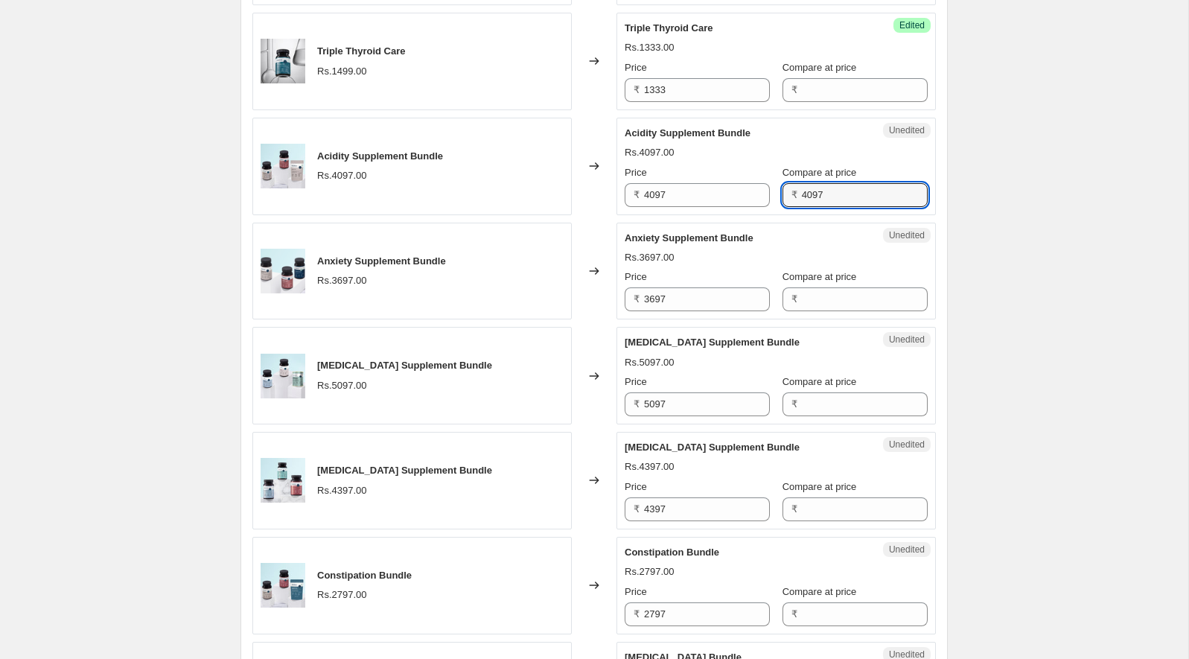
click at [755, 363] on div "Rs.5097.00" at bounding box center [776, 362] width 303 height 15
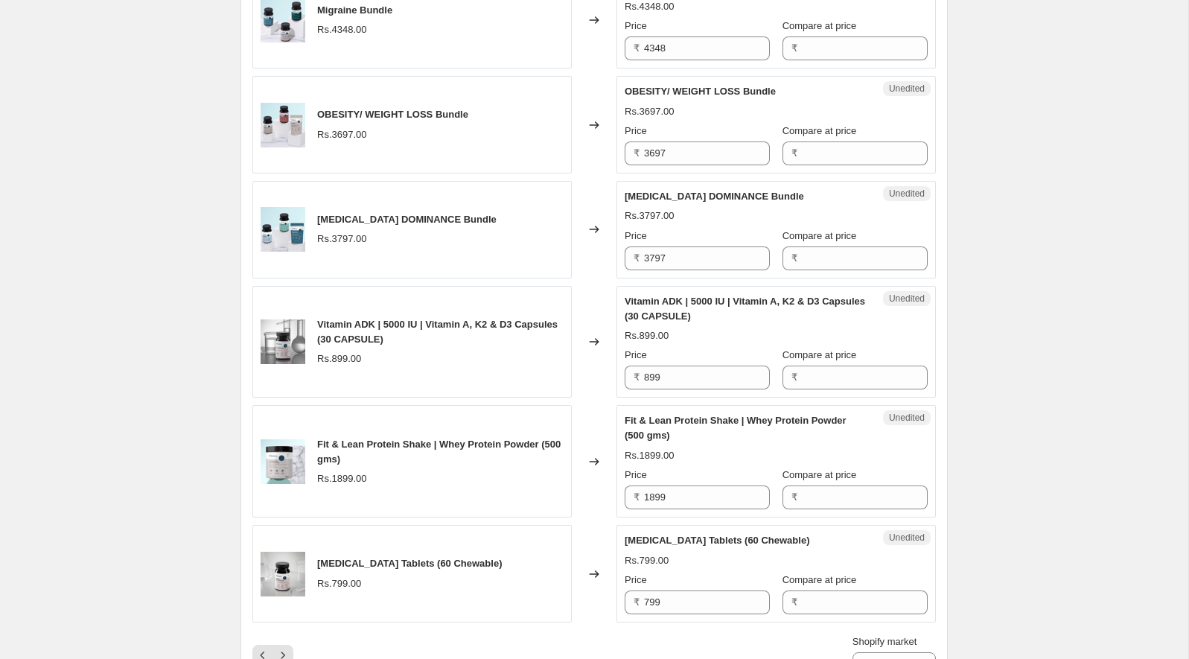
scroll to position [2015, 0]
click at [679, 293] on span "Vitamin ADK | 5000 IU | Vitamin A, K2 & D3 Capsules (30 CAPSULE)" at bounding box center [745, 306] width 240 height 26
drag, startPoint x: 679, startPoint y: 287, endPoint x: 632, endPoint y: 287, distance: 46.9
click at [632, 293] on span "Vitamin ADK | 5000 IU | Vitamin A, K2 & D3 Capsules (30 CAPSULE)" at bounding box center [745, 306] width 240 height 26
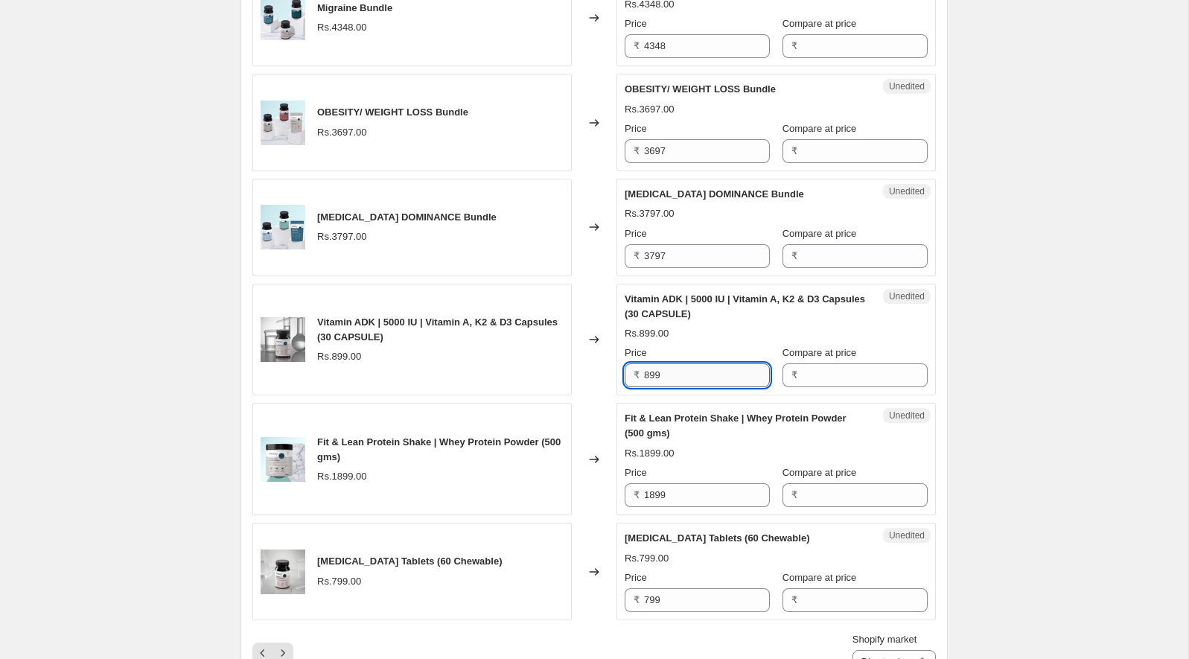
click at [675, 369] on input "899" at bounding box center [707, 375] width 126 height 24
paste input "7"
type input "799"
click at [689, 331] on div "Vitamin ADK | 5000 IU | Vitamin A, K2 & D3 Capsules (30 CAPSULE) Rs.899.00 Pric…" at bounding box center [776, 340] width 303 height 96
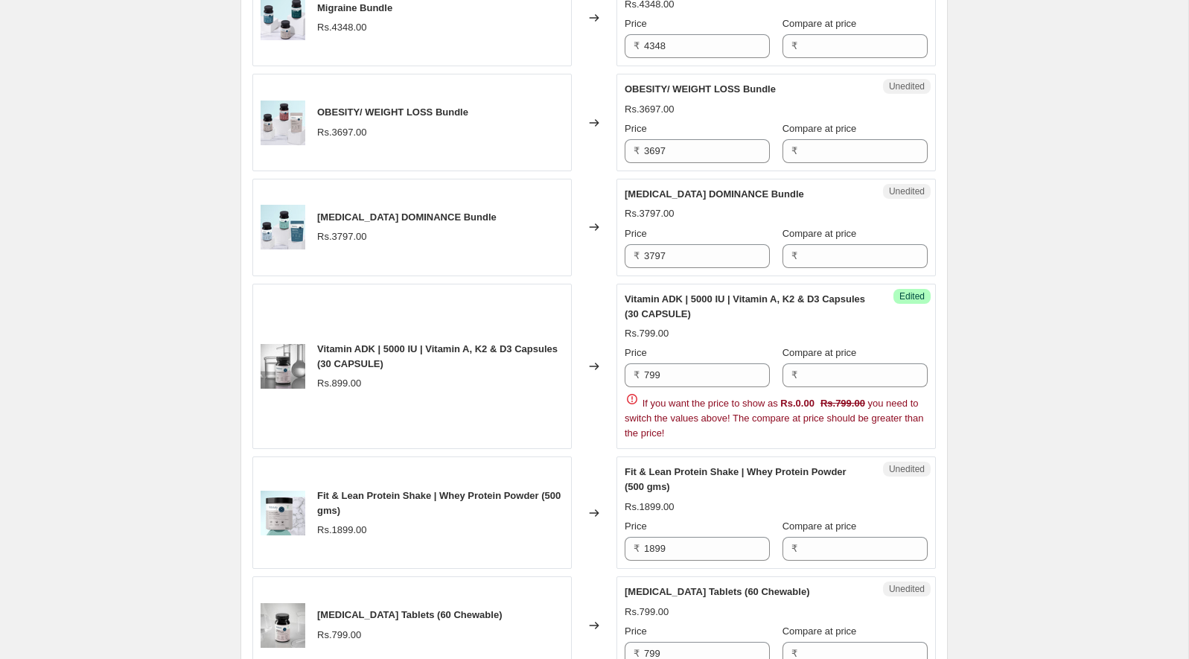
click at [664, 466] on span "Fit & Lean Protein Shake | Whey Protein Powder (500 gms)" at bounding box center [736, 479] width 222 height 26
drag, startPoint x: 664, startPoint y: 464, endPoint x: 654, endPoint y: 463, distance: 9.7
click at [654, 466] on span "Fit & Lean Protein Shake | Whey Protein Powder (500 gms)" at bounding box center [736, 479] width 222 height 26
click at [657, 466] on span "Fit & Lean Protein Shake | Whey Protein Powder (500 gms)" at bounding box center [736, 479] width 222 height 26
drag, startPoint x: 657, startPoint y: 463, endPoint x: 674, endPoint y: 463, distance: 17.1
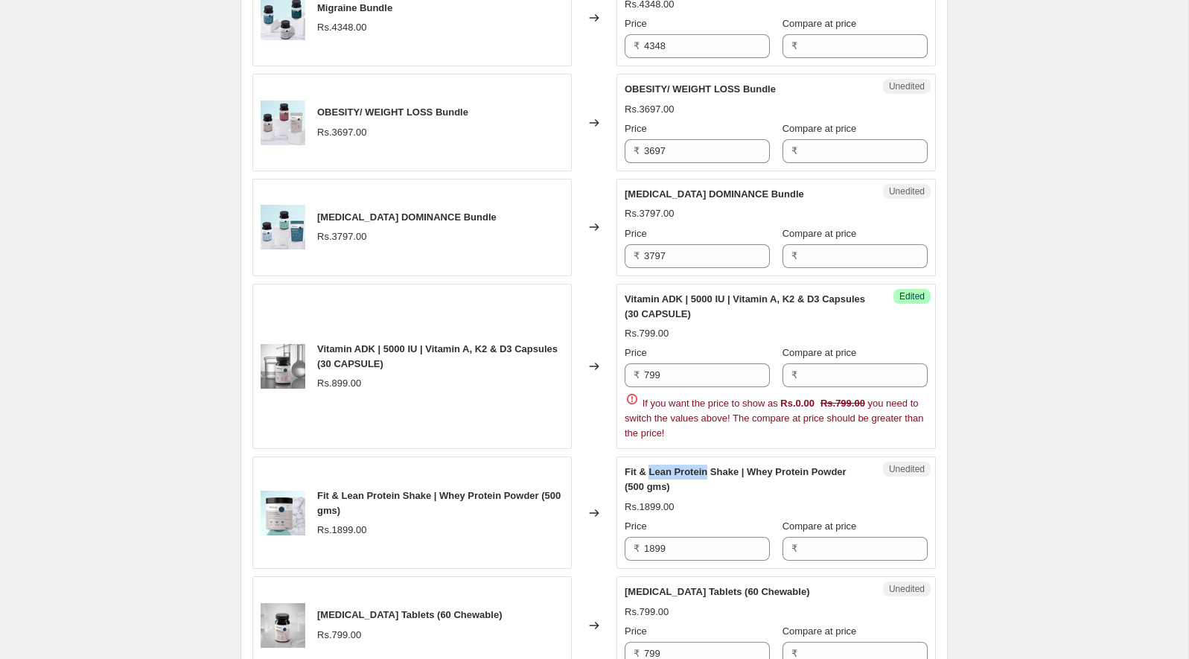
click at [674, 466] on span "Fit & Lean Protein Shake | Whey Protein Powder (500 gms)" at bounding box center [736, 479] width 222 height 26
click at [672, 538] on input "1899" at bounding box center [707, 549] width 126 height 24
paste input "1689"
paste input "text"
type input "1689"
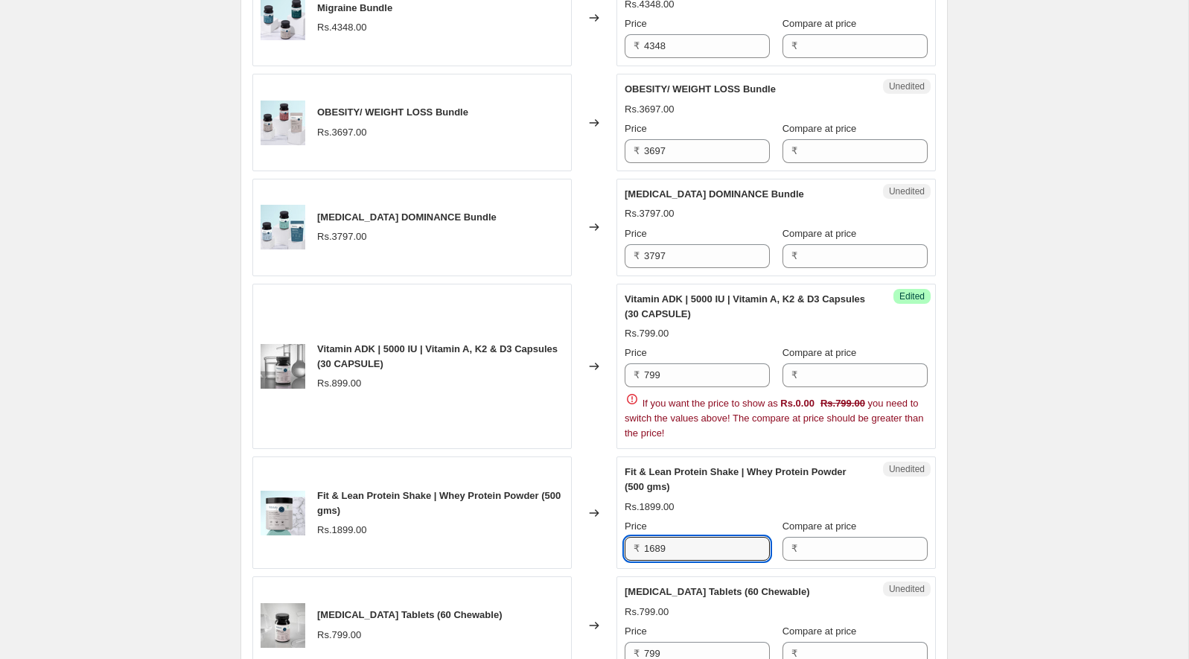
click at [704, 478] on div "Fit & Lean Protein Shake | Whey Protein Powder (500 gms)" at bounding box center [746, 480] width 243 height 30
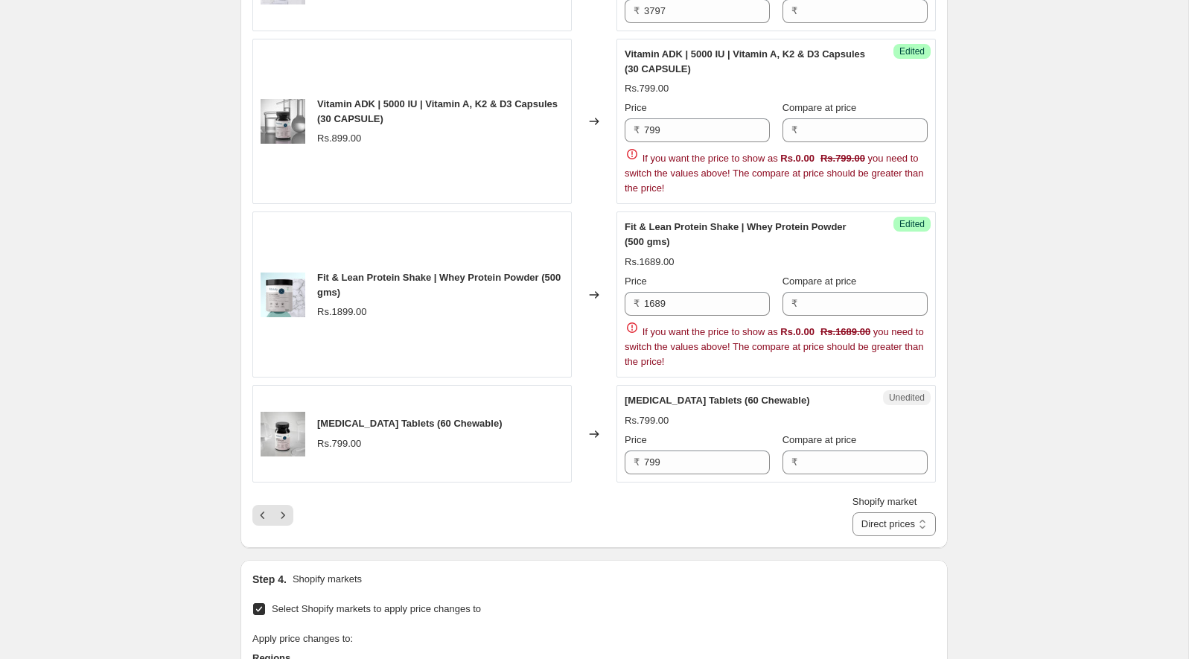
scroll to position [2298, 0]
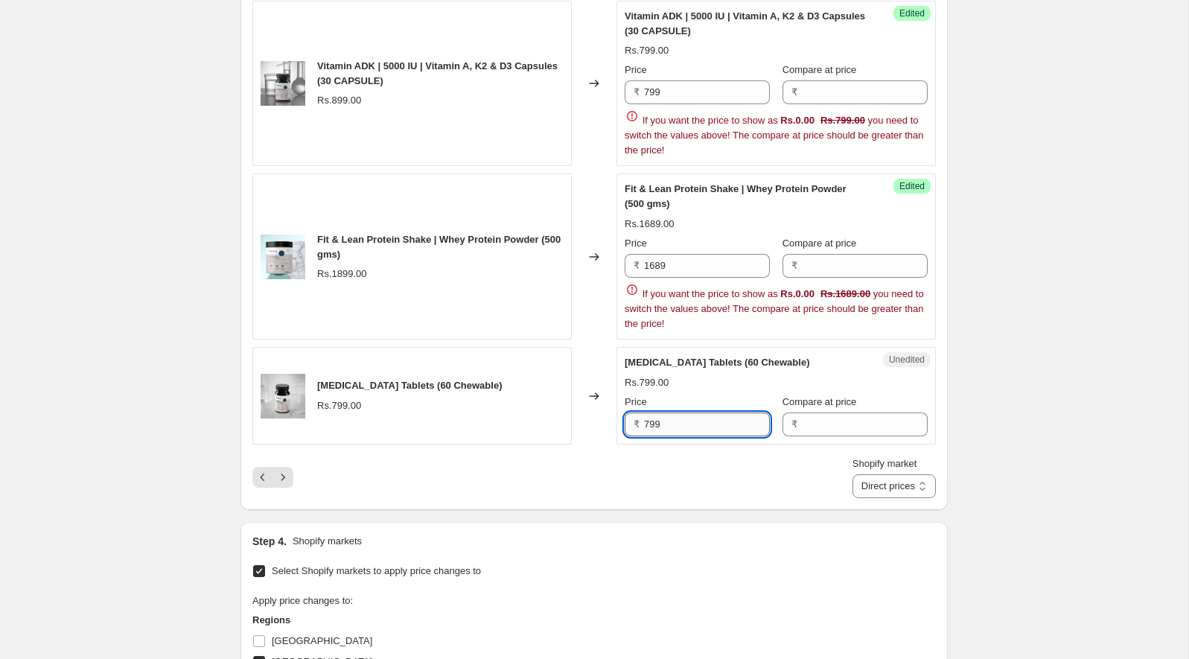
click at [701, 412] on input "799" at bounding box center [707, 424] width 126 height 24
paste input "10"
type input "710"
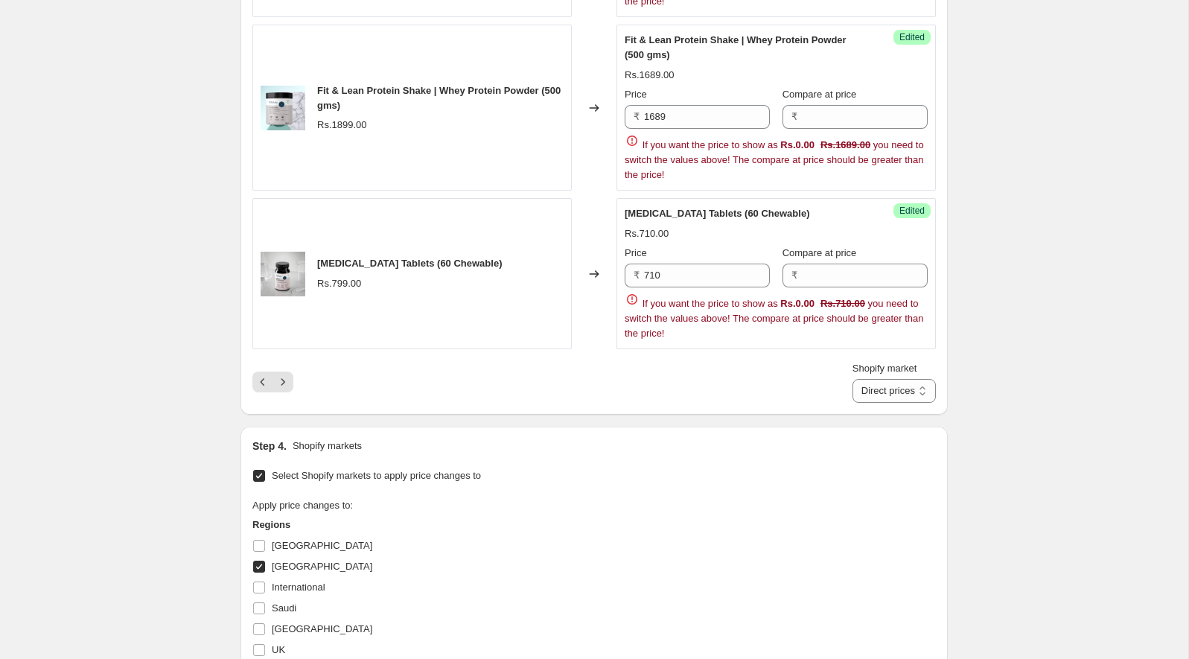
scroll to position [2488, 0]
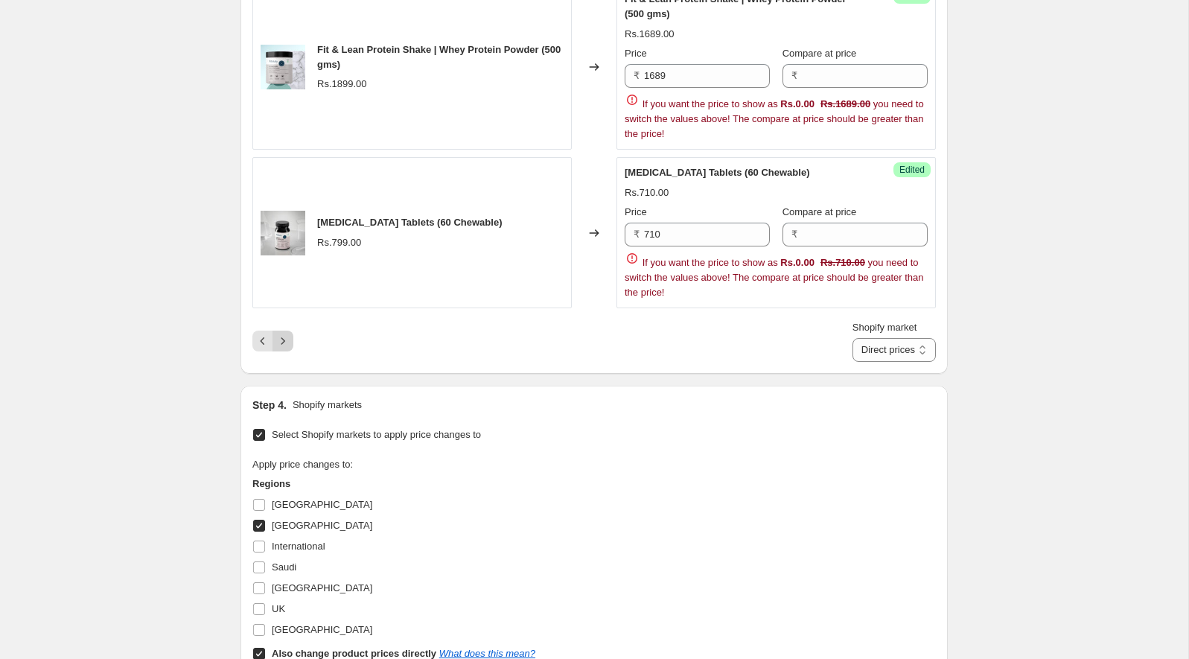
click at [277, 334] on icon "Next" at bounding box center [282, 341] width 15 height 15
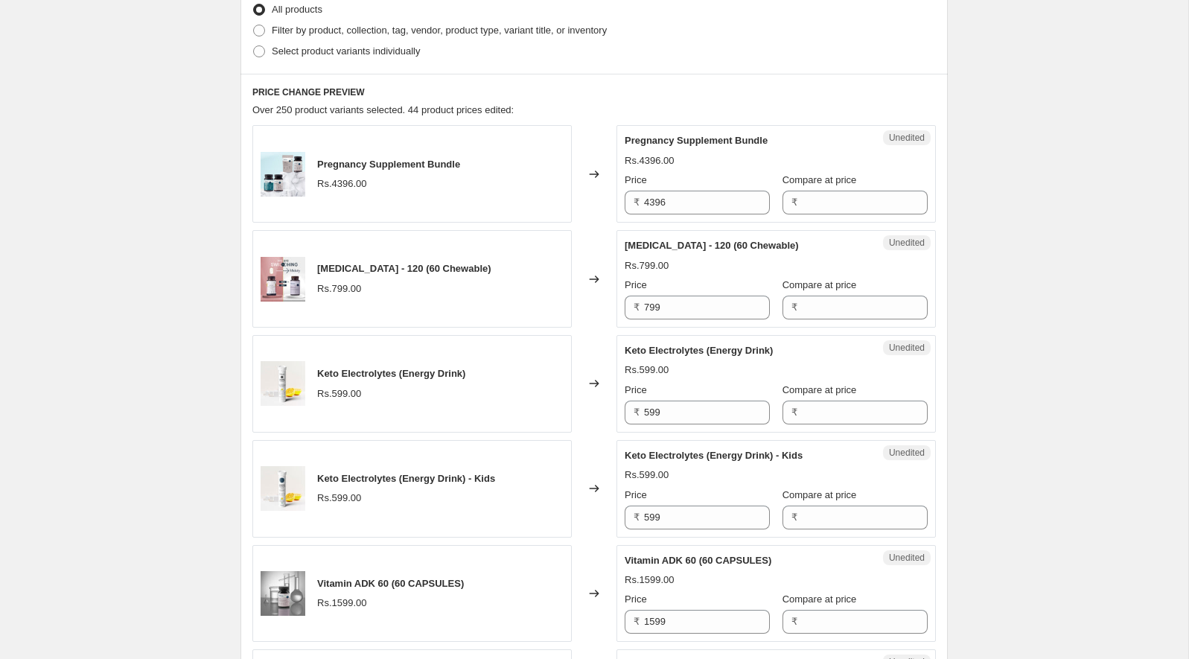
scroll to position [413, 0]
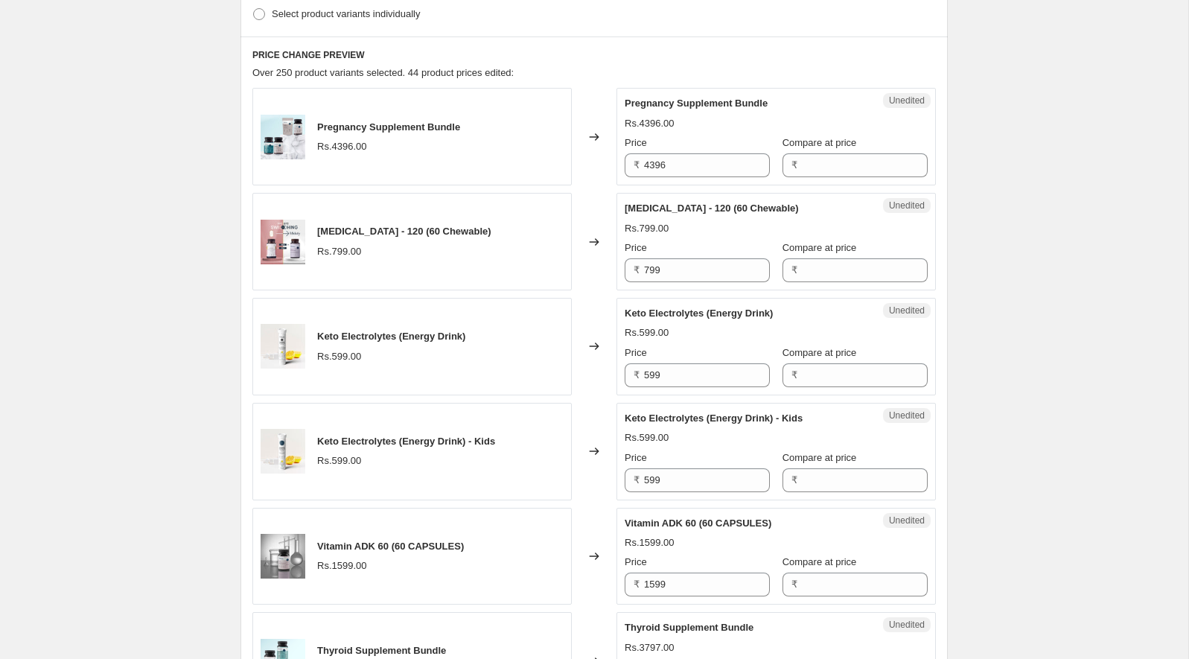
click at [672, 211] on span "[MEDICAL_DATA] - 120 (60 Chewable)" at bounding box center [712, 208] width 174 height 11
drag, startPoint x: 672, startPoint y: 211, endPoint x: 646, endPoint y: 211, distance: 26.1
click at [646, 211] on span "[MEDICAL_DATA] - 120 (60 Chewable)" at bounding box center [712, 208] width 174 height 11
click at [669, 251] on div "Price" at bounding box center [697, 247] width 145 height 15
click at [661, 273] on input "799" at bounding box center [707, 270] width 126 height 24
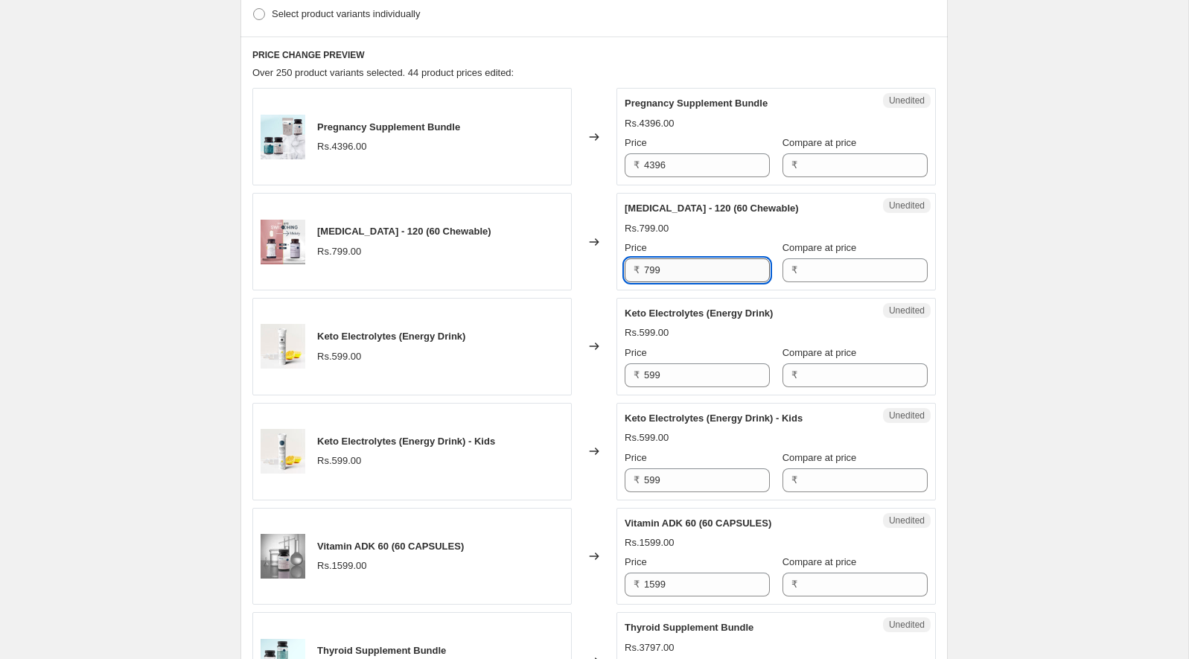
paste input "533"
click at [688, 226] on div "Rs.799.00" at bounding box center [776, 228] width 303 height 15
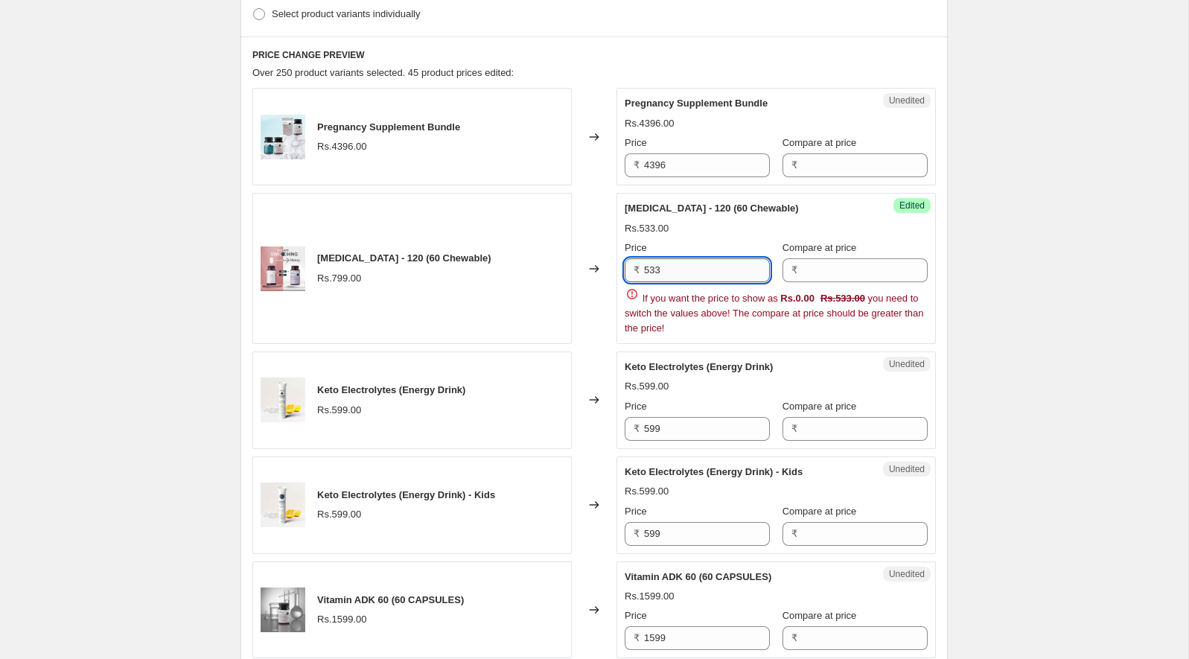
click at [688, 274] on input "533" at bounding box center [707, 270] width 126 height 24
paste input "1689"
type input "1689"
click at [692, 234] on div "Rs.1689.00" at bounding box center [776, 228] width 303 height 15
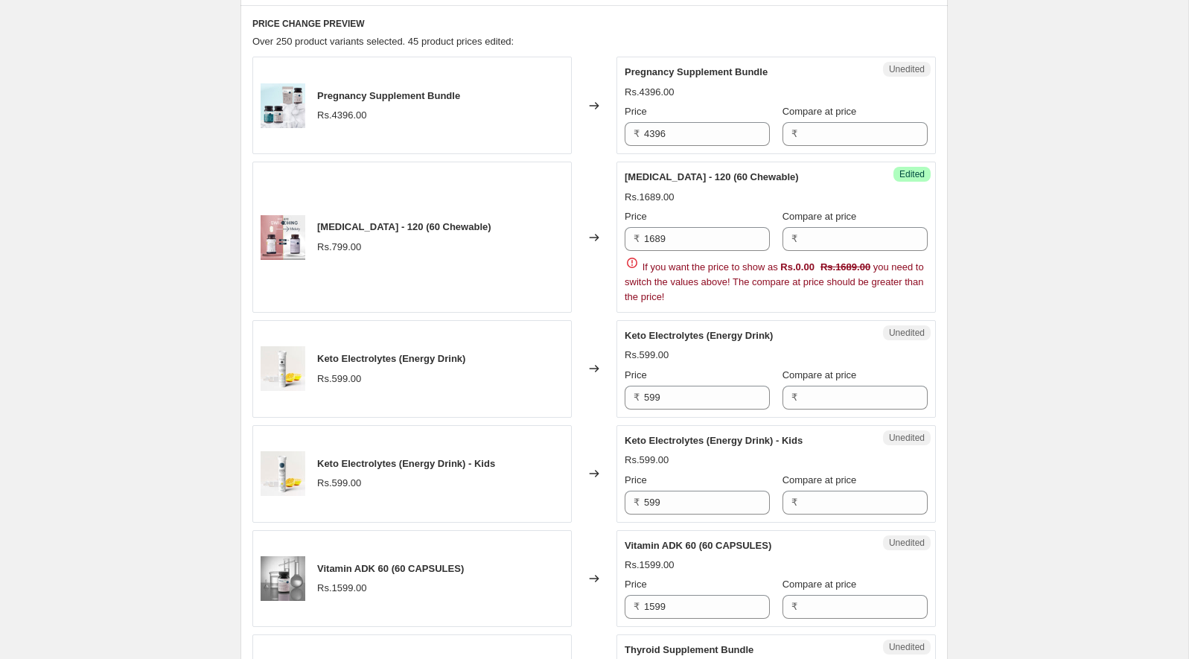
scroll to position [446, 0]
click at [650, 336] on span "Keto Electrolytes (Energy Drink)" at bounding box center [699, 333] width 148 height 11
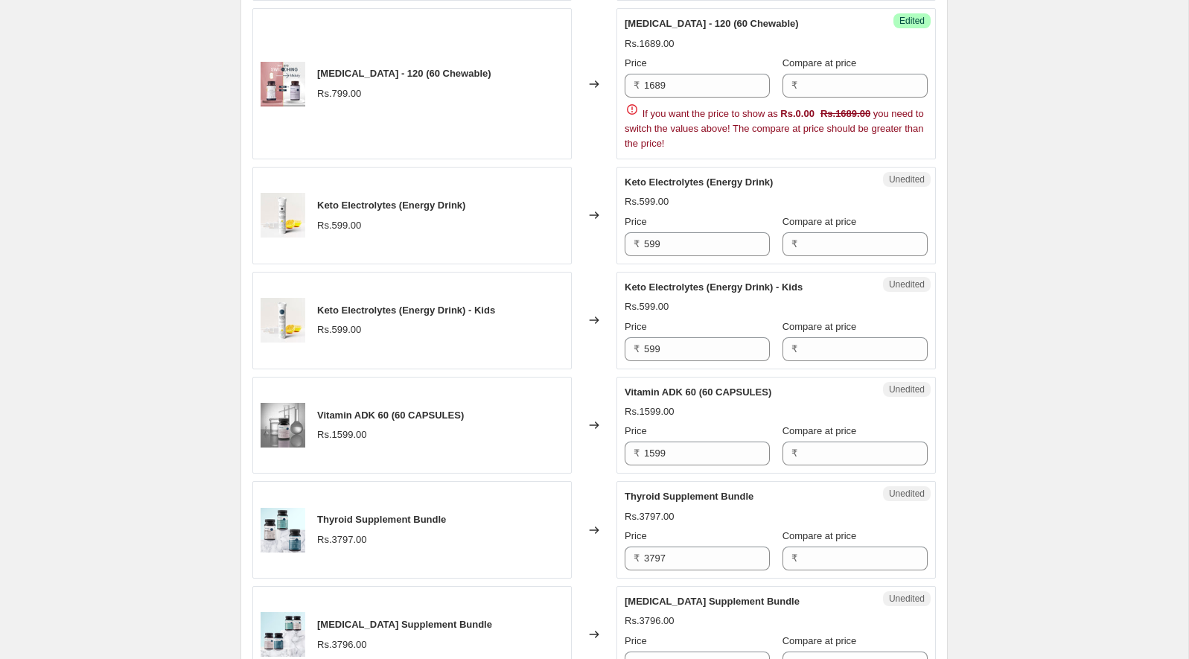
scroll to position [604, 0]
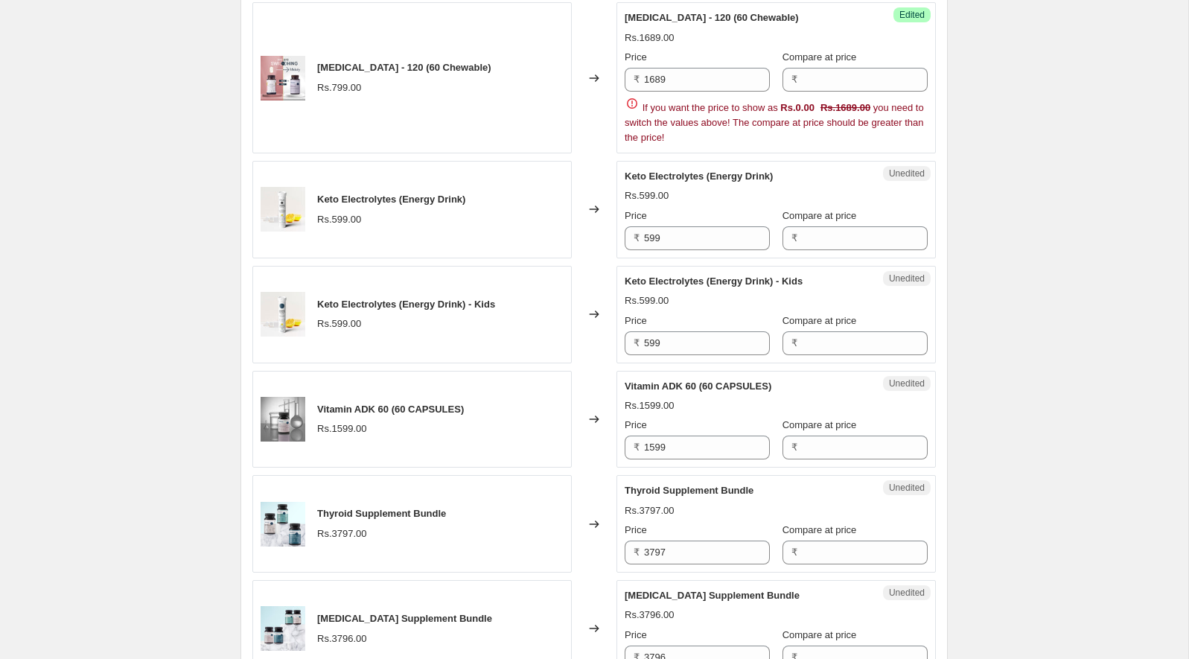
click at [638, 171] on span "Keto Electrolytes (Energy Drink)" at bounding box center [699, 176] width 148 height 11
drag, startPoint x: 638, startPoint y: 168, endPoint x: 683, endPoint y: 172, distance: 44.8
click at [684, 172] on span "Keto Electrolytes (Energy Drink)" at bounding box center [699, 176] width 148 height 11
click at [672, 243] on input "599" at bounding box center [707, 238] width 126 height 24
paste input "33"
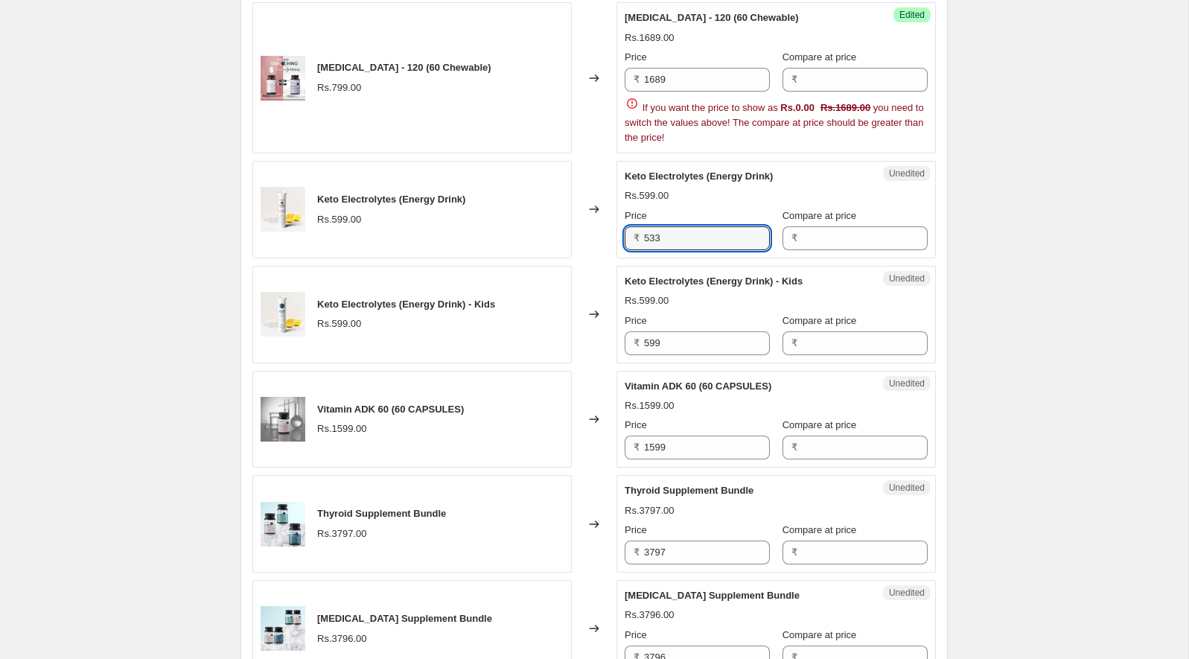
type input "533"
click at [686, 194] on div "Rs.533.00" at bounding box center [776, 195] width 303 height 15
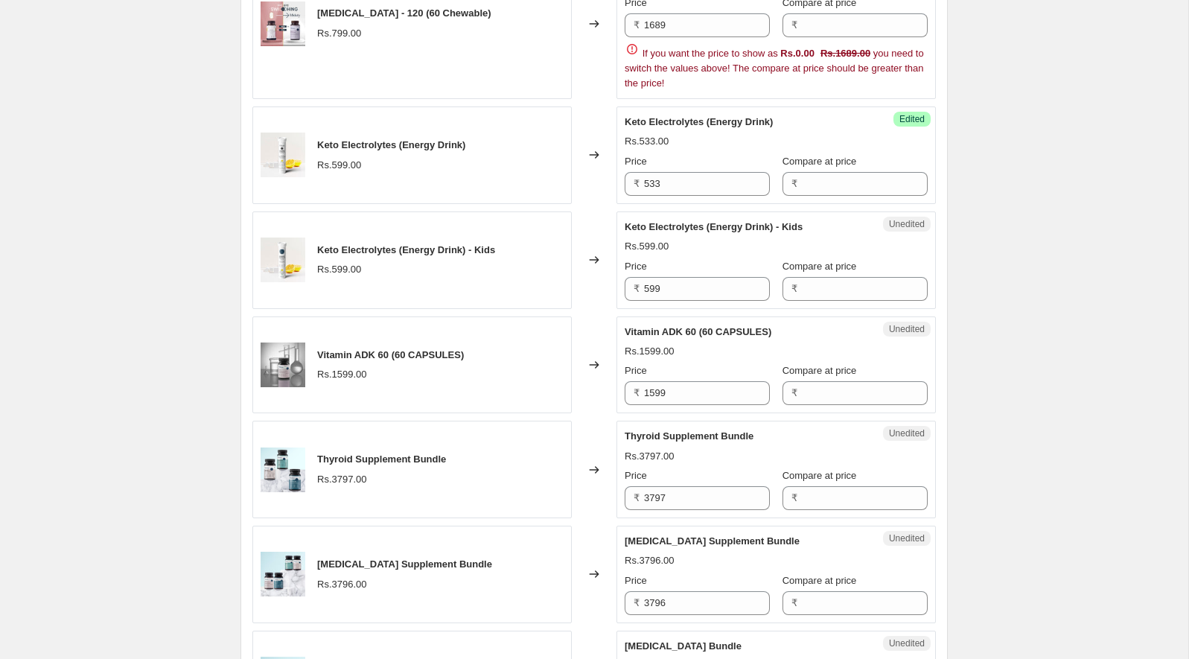
scroll to position [701, 0]
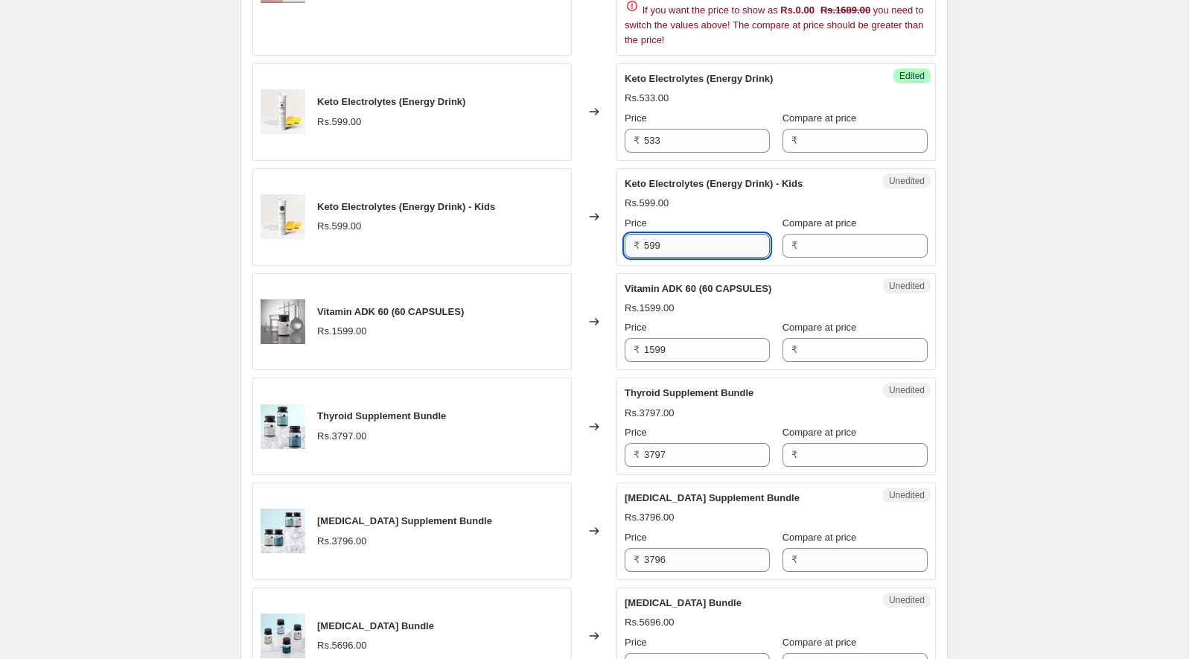
click at [651, 251] on input "599" at bounding box center [707, 246] width 126 height 24
paste input "33"
type input "533"
click at [695, 191] on div "Keto Electrolytes (Energy Drink) - Kids Rs.533.00 Price ₹ 533 Compare at price ₹" at bounding box center [776, 216] width 303 height 81
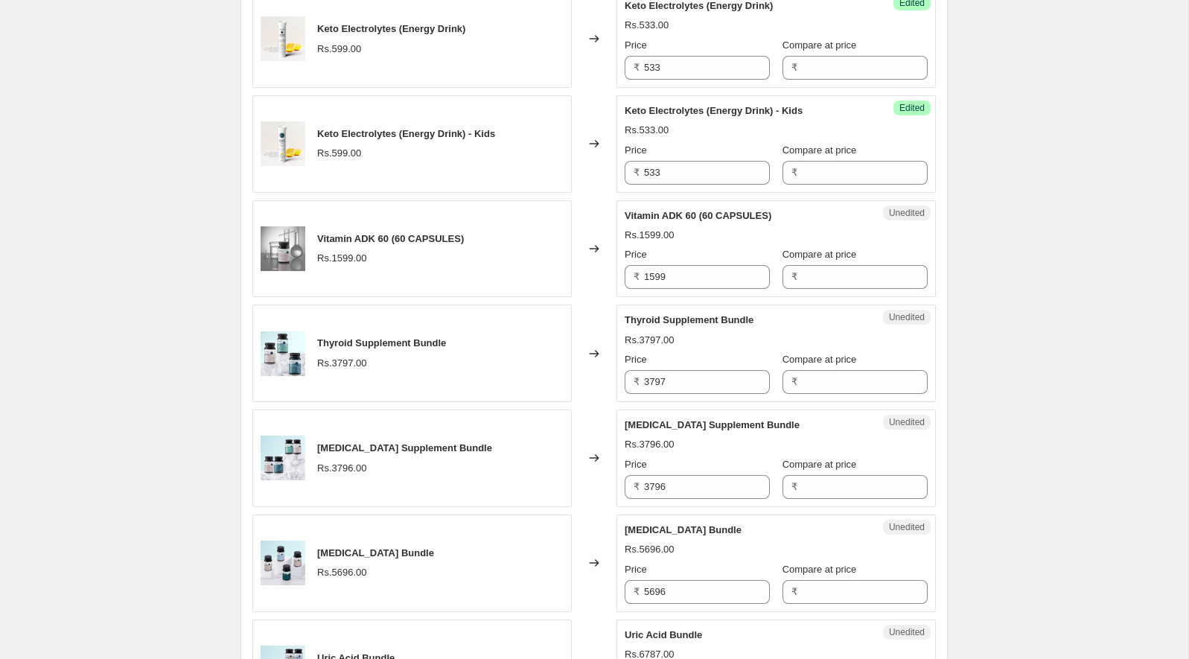
scroll to position [822, 0]
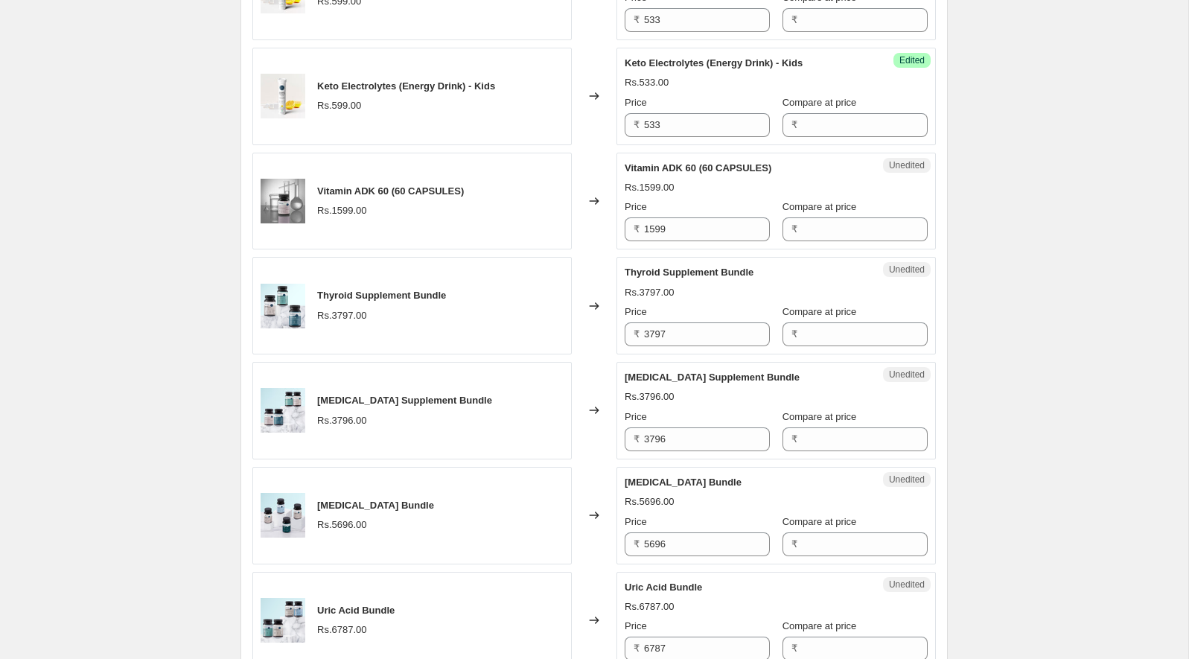
click at [637, 168] on span "Vitamin ADK 60 (60 CAPSULES)" at bounding box center [698, 167] width 147 height 11
drag, startPoint x: 637, startPoint y: 168, endPoint x: 673, endPoint y: 168, distance: 35.7
click at [673, 168] on span "Vitamin ADK 60 (60 CAPSULES)" at bounding box center [698, 167] width 147 height 11
click at [670, 184] on div "Rs.1599.00" at bounding box center [650, 187] width 50 height 15
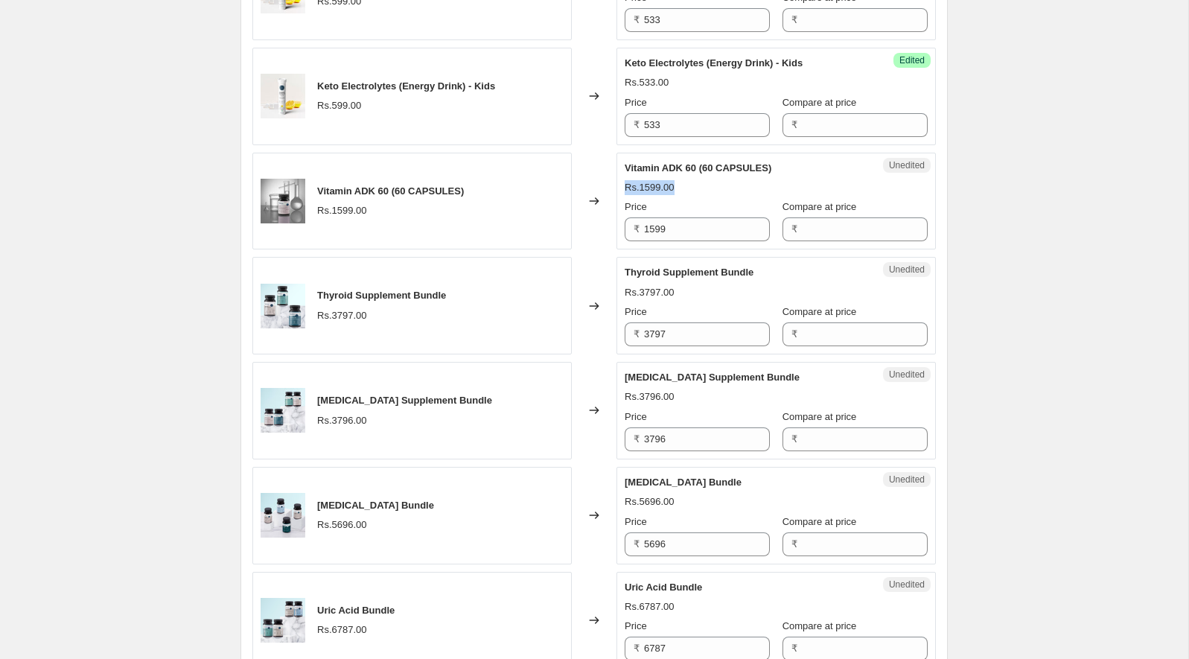
drag, startPoint x: 670, startPoint y: 184, endPoint x: 648, endPoint y: 174, distance: 24.3
click at [648, 174] on div "Vitamin ADK 60 (60 CAPSULES) Rs.1599.00 Price ₹ 1599 Compare at price ₹" at bounding box center [776, 201] width 303 height 81
click at [686, 232] on input "1599" at bounding box center [707, 229] width 126 height 24
paste input "422"
type input "1422"
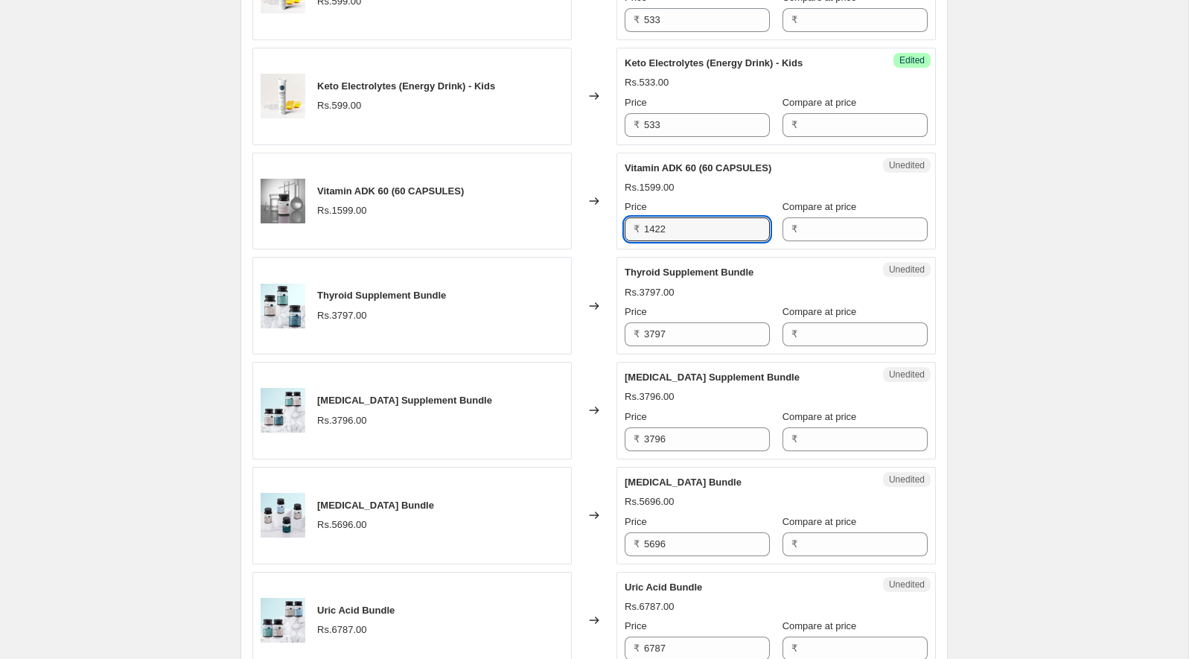
click at [694, 186] on div "Rs.1599.00" at bounding box center [776, 187] width 303 height 15
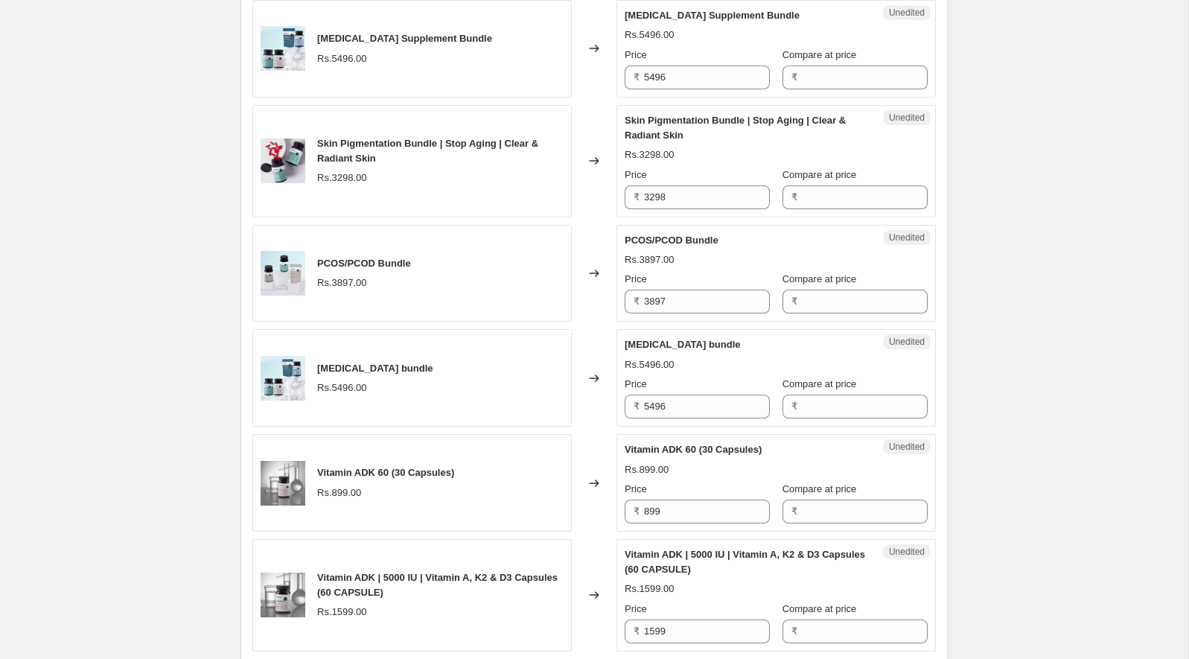
scroll to position [1762, 0]
click at [638, 114] on span "Skin Pigmentation Bundle | Stop Aging | Clear & Radiant Skin" at bounding box center [735, 127] width 221 height 26
drag, startPoint x: 638, startPoint y: 109, endPoint x: 674, endPoint y: 109, distance: 35.7
click at [674, 114] on span "Skin Pigmentation Bundle | Stop Aging | Clear & Radiant Skin" at bounding box center [735, 127] width 221 height 26
click at [734, 147] on div "Rs.3298.00" at bounding box center [776, 154] width 303 height 15
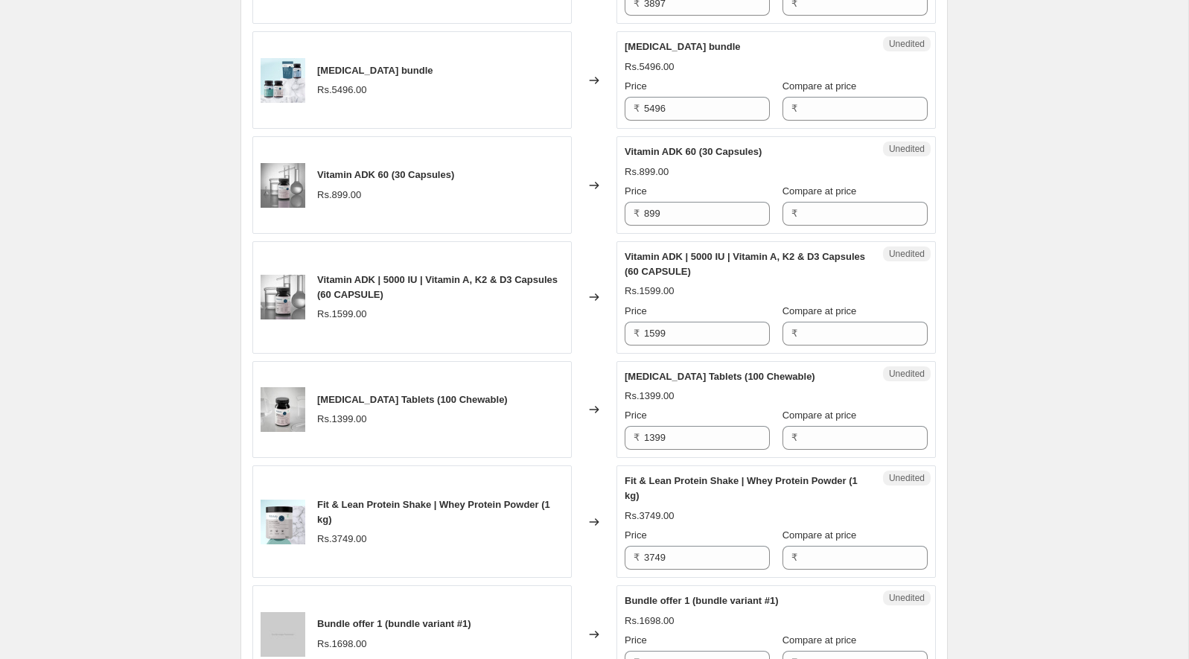
scroll to position [2072, 0]
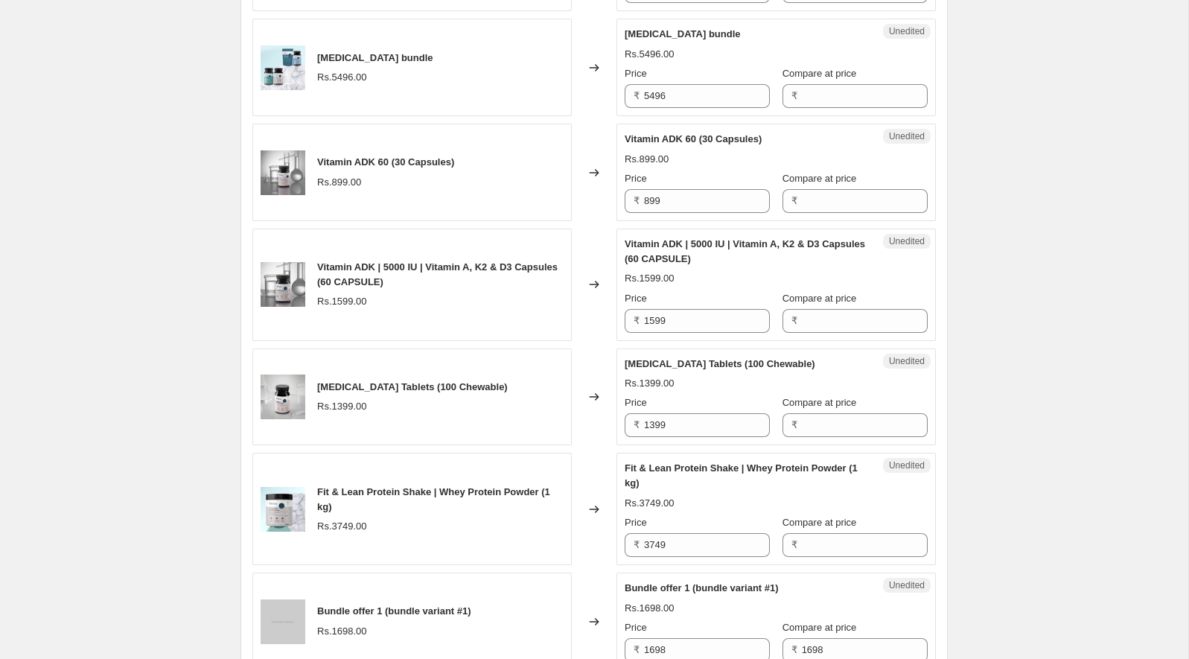
click at [647, 133] on span "Vitamin ADK 60 (30 Capsules)" at bounding box center [693, 138] width 137 height 11
drag, startPoint x: 647, startPoint y: 127, endPoint x: 692, endPoint y: 127, distance: 45.4
click at [693, 133] on span "Vitamin ADK 60 (30 Capsules)" at bounding box center [693, 138] width 137 height 11
click at [675, 133] on span "Vitamin ADK 60 (30 Capsules)" at bounding box center [693, 138] width 137 height 11
drag, startPoint x: 675, startPoint y: 127, endPoint x: 628, endPoint y: 127, distance: 47.7
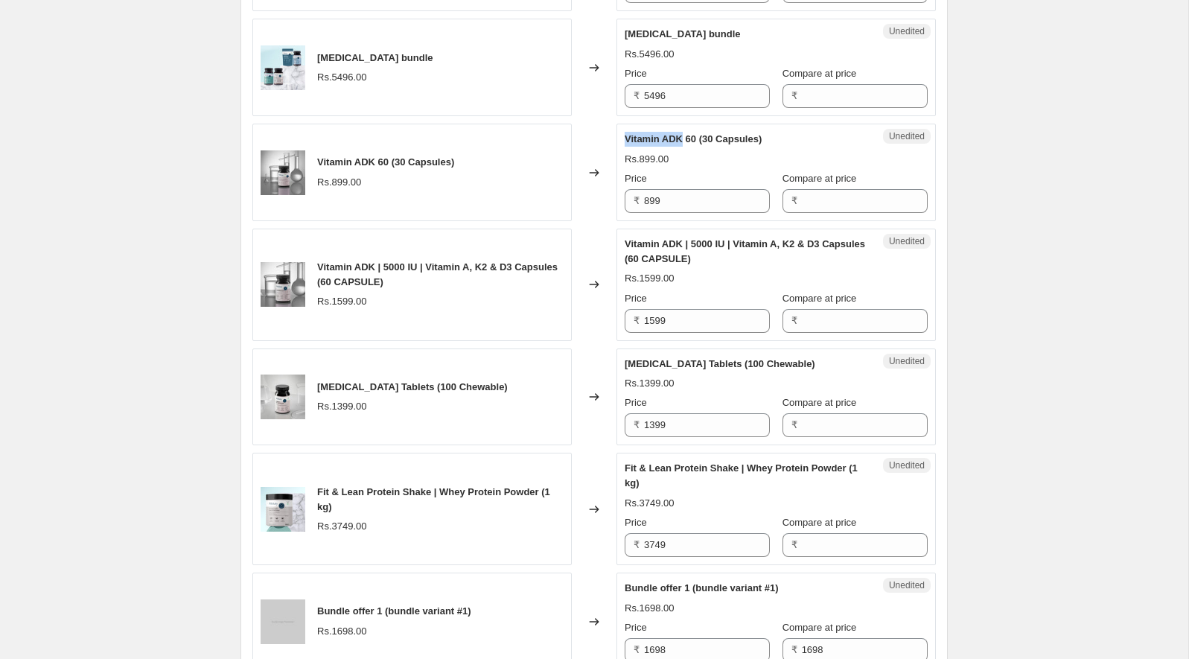
click at [628, 133] on span "Vitamin ADK 60 (30 Capsules)" at bounding box center [693, 138] width 137 height 11
click at [705, 193] on input "899" at bounding box center [707, 201] width 126 height 24
paste input "7"
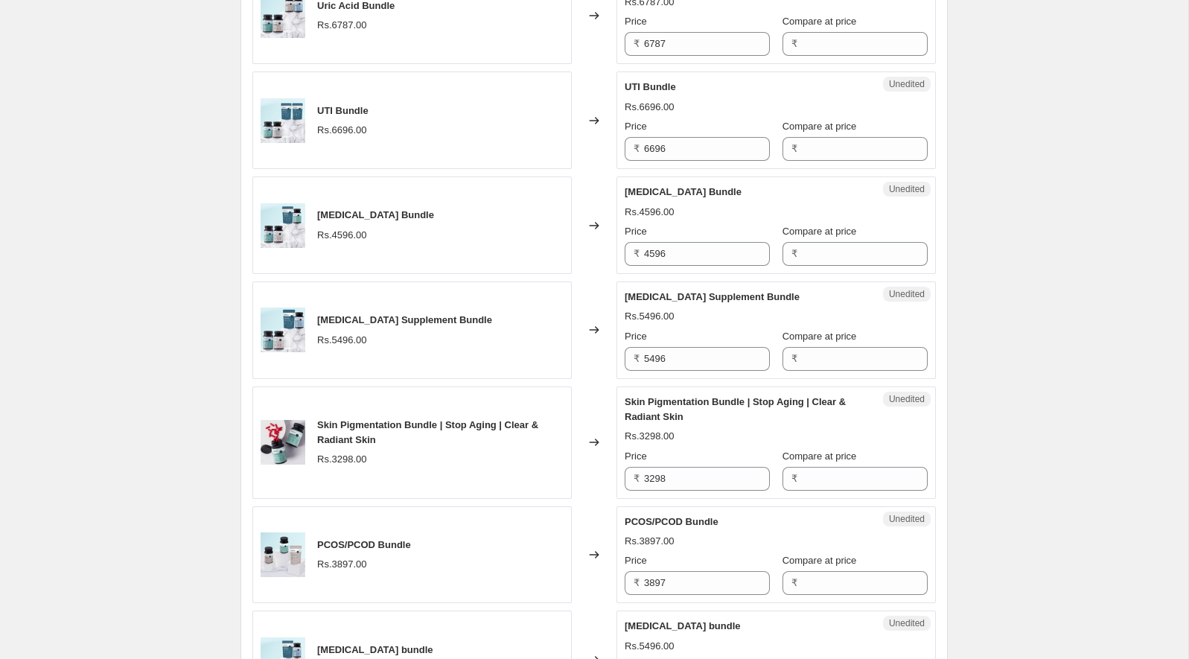
type input "799"
click at [708, 195] on div "[MEDICAL_DATA] Bundle Rs.4596.00 Price ₹ 4596 Compare at price ₹" at bounding box center [776, 225] width 303 height 81
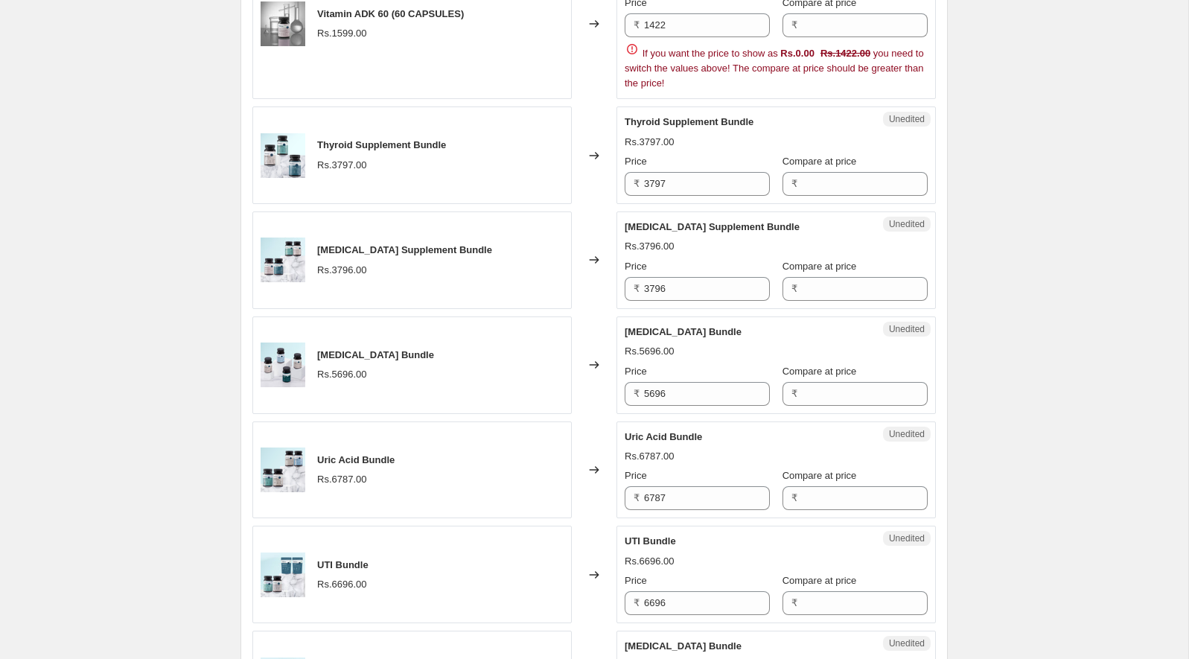
scroll to position [1023, 0]
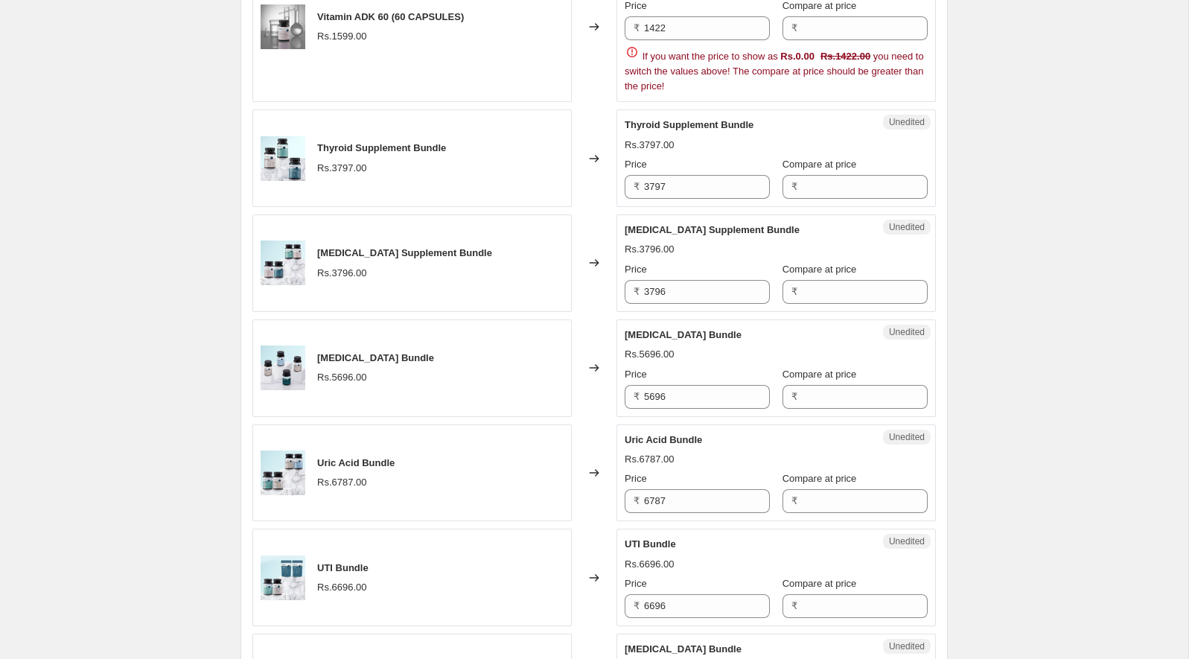
click at [710, 128] on div "Thyroid Supplement Bundle Rs.3797.00 Price ₹ 3797 Compare at price ₹" at bounding box center [776, 158] width 303 height 81
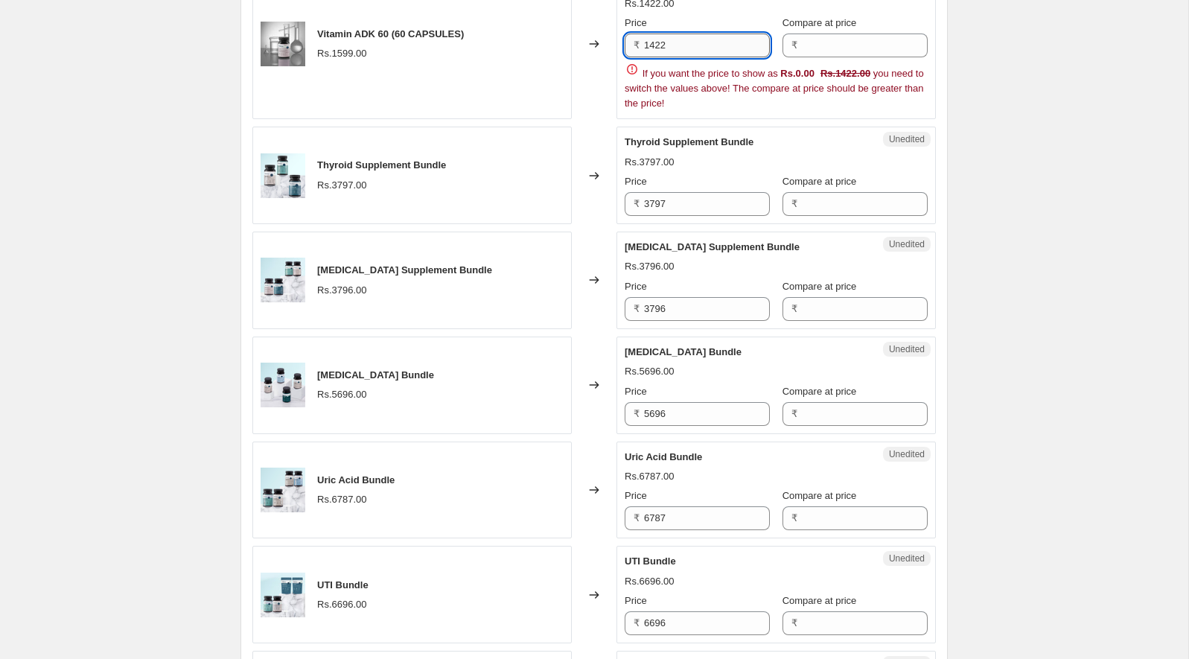
click at [701, 42] on input "1422" at bounding box center [707, 46] width 126 height 24
click at [870, 71] on strike "Rs.1422.00" at bounding box center [846, 73] width 50 height 15
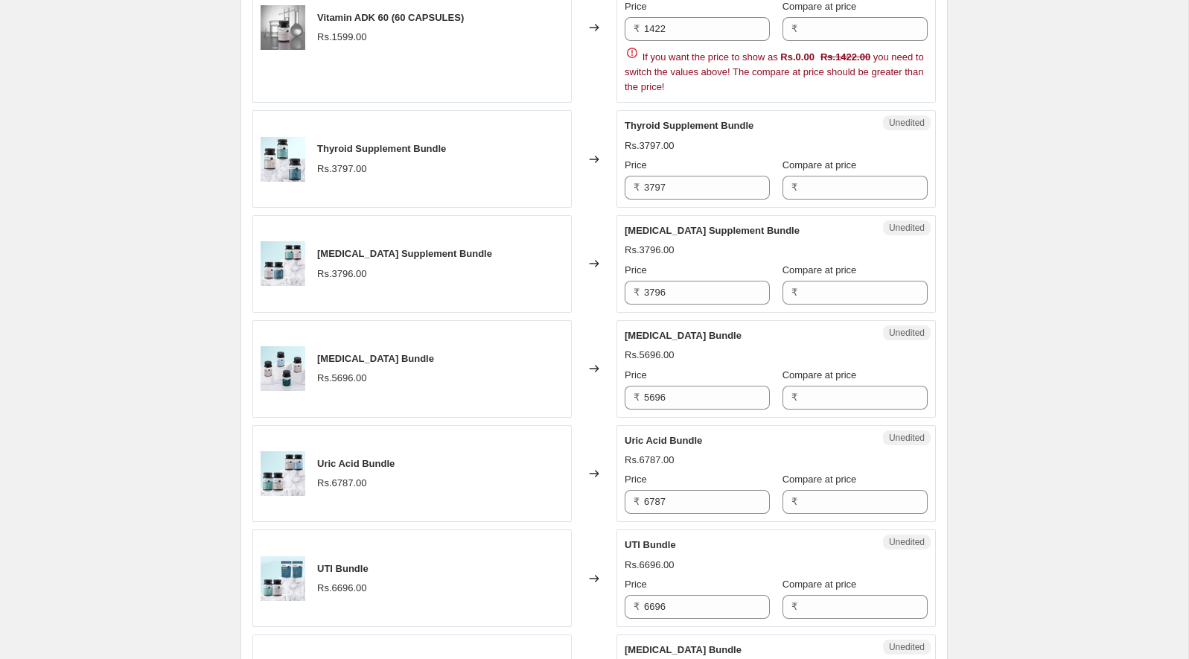
scroll to position [1024, 0]
click at [716, 334] on div "[MEDICAL_DATA] Bundle" at bounding box center [746, 334] width 243 height 15
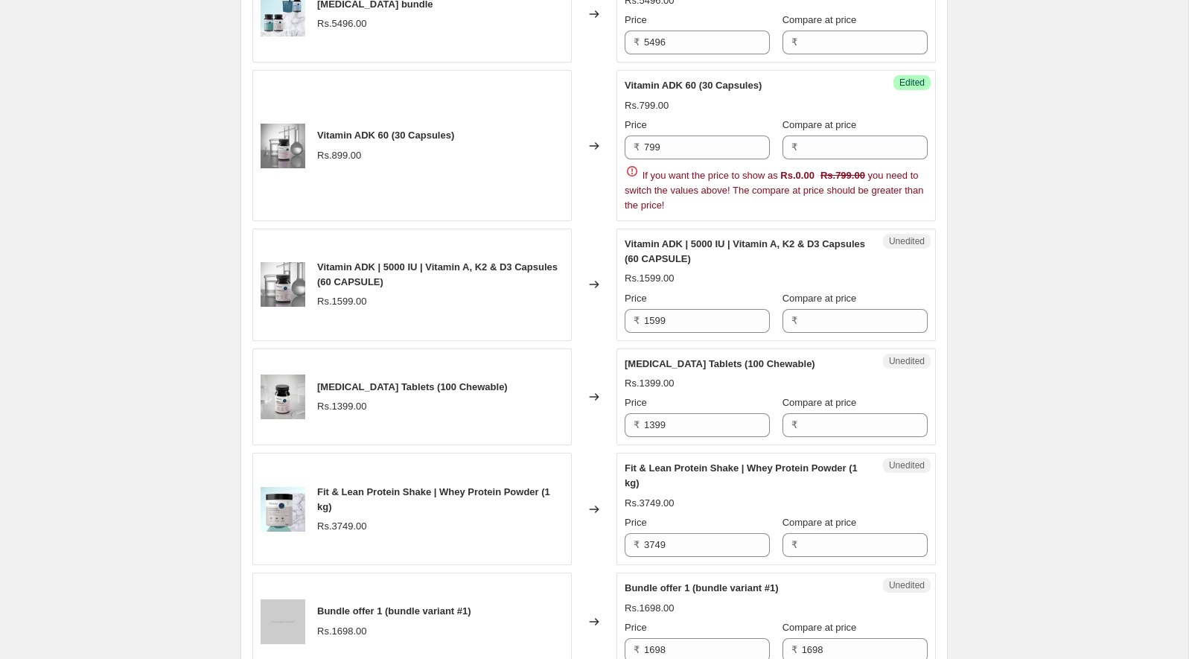
scroll to position [2136, 0]
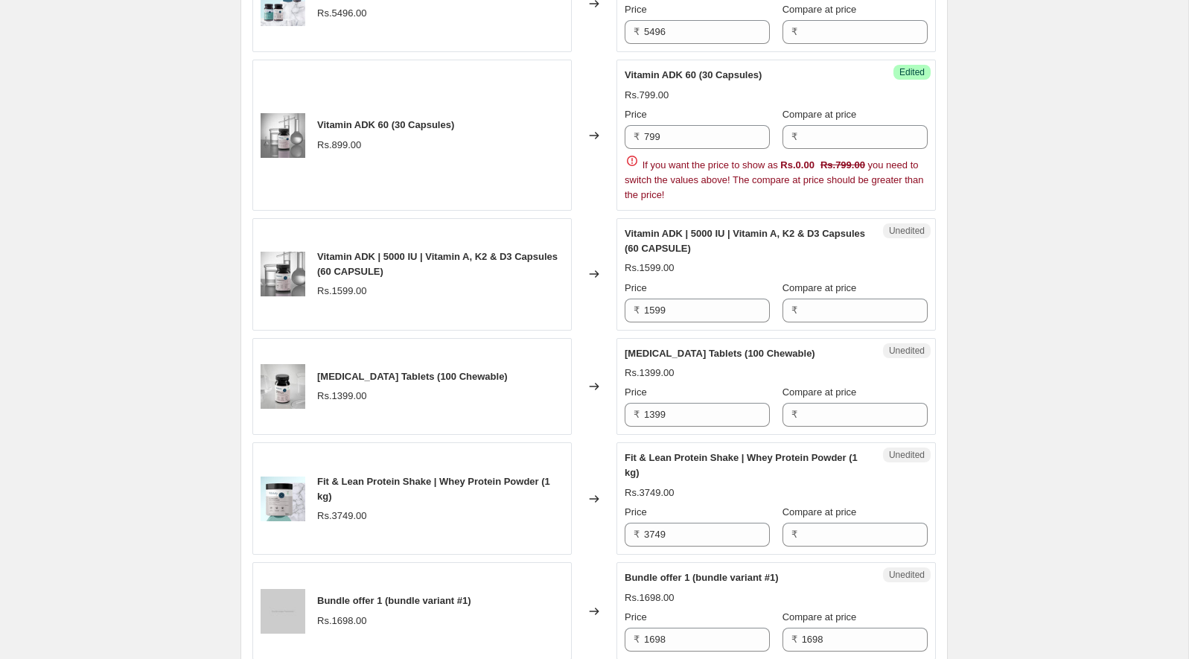
click at [704, 228] on span "Vitamin ADK | 5000 IU | Vitamin A, K2 & D3 Capsules (60 CAPSULE)" at bounding box center [745, 241] width 240 height 26
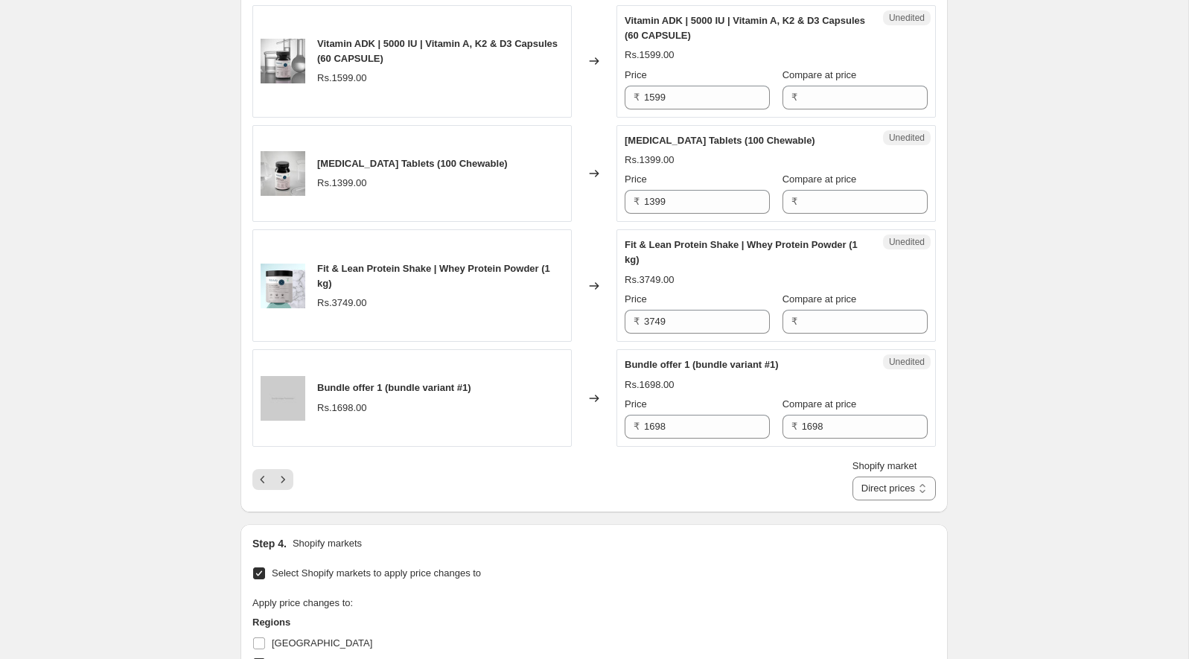
scroll to position [2350, 0]
click at [669, 135] on div "[MEDICAL_DATA] Tablets (100 Chewable) Rs.1399.00 Price ₹ 1399 Compare at price ₹" at bounding box center [776, 173] width 303 height 81
click at [669, 152] on div "Rs.1399.00" at bounding box center [650, 159] width 50 height 15
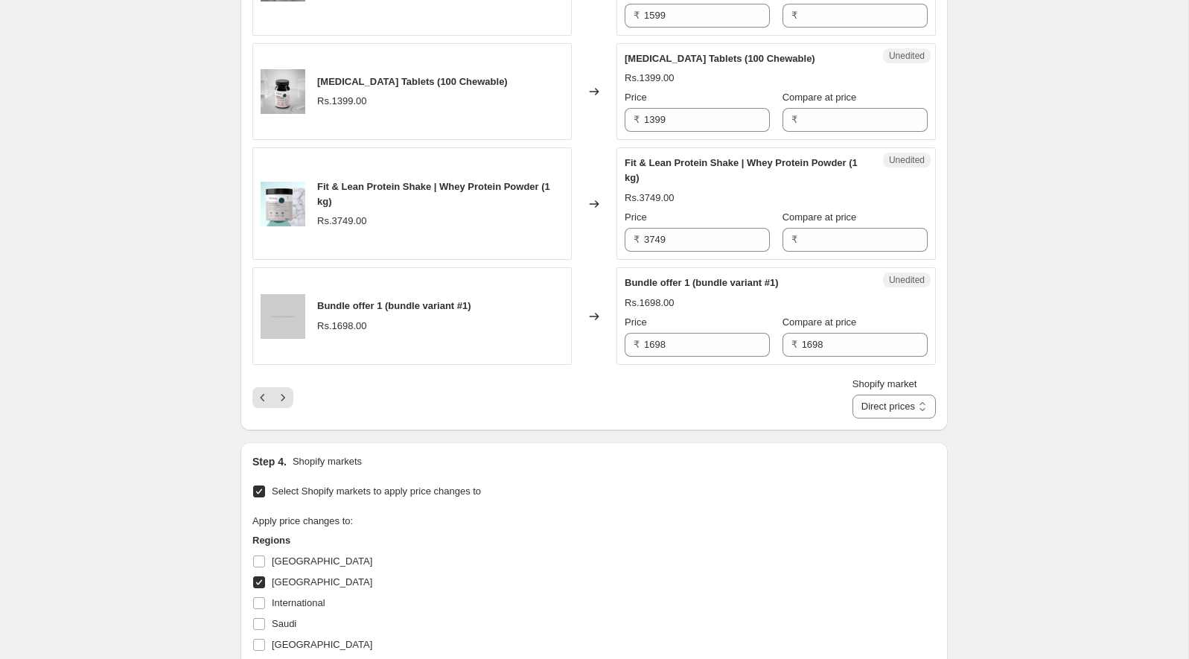
scroll to position [2444, 0]
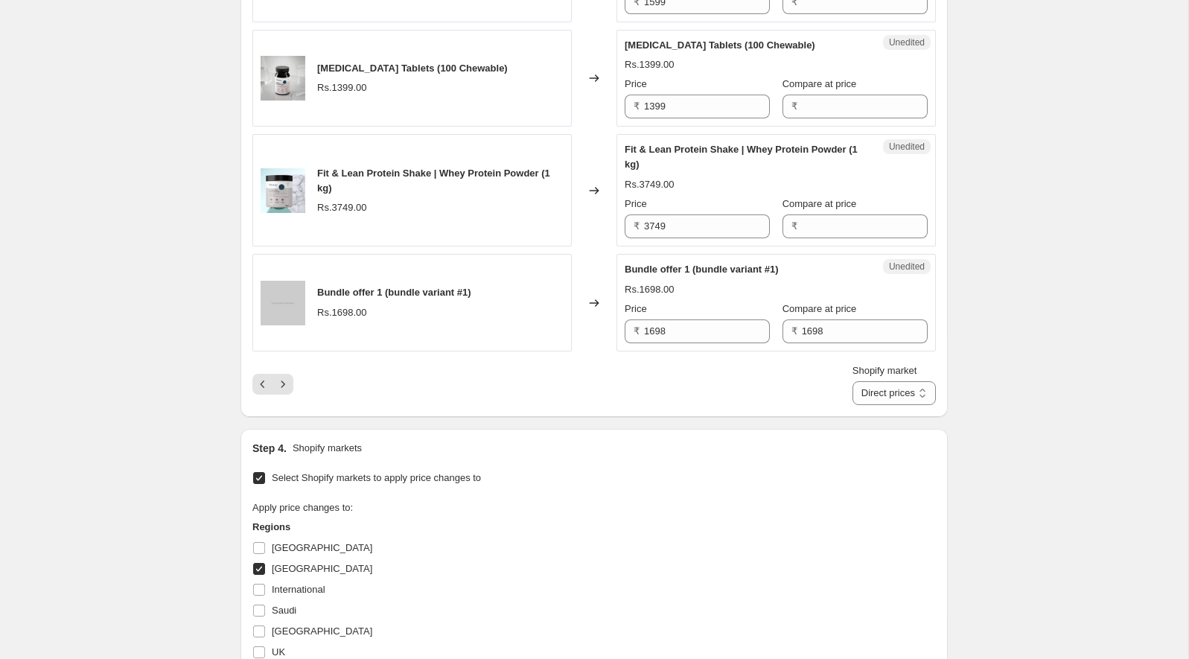
click at [673, 39] on span "[MEDICAL_DATA] Tablets (100 Chewable)" at bounding box center [720, 44] width 191 height 11
drag, startPoint x: 673, startPoint y: 31, endPoint x: 647, endPoint y: 31, distance: 26.1
click at [646, 39] on span "[MEDICAL_DATA] Tablets (100 Chewable)" at bounding box center [720, 44] width 191 height 11
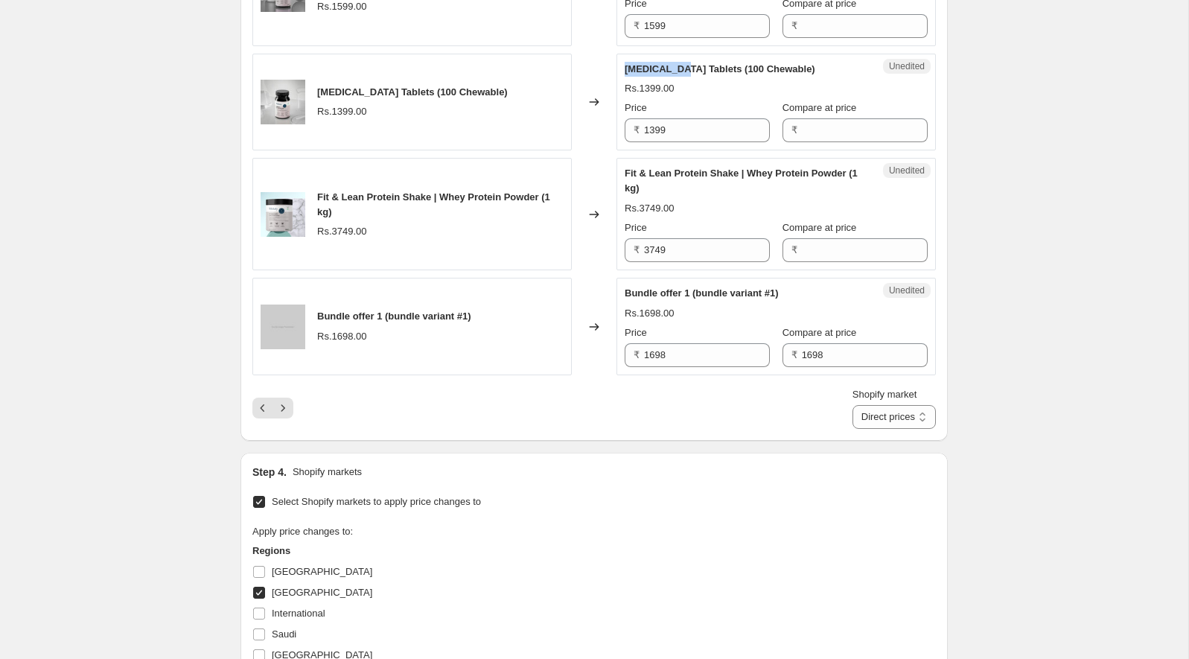
scroll to position [2407, 0]
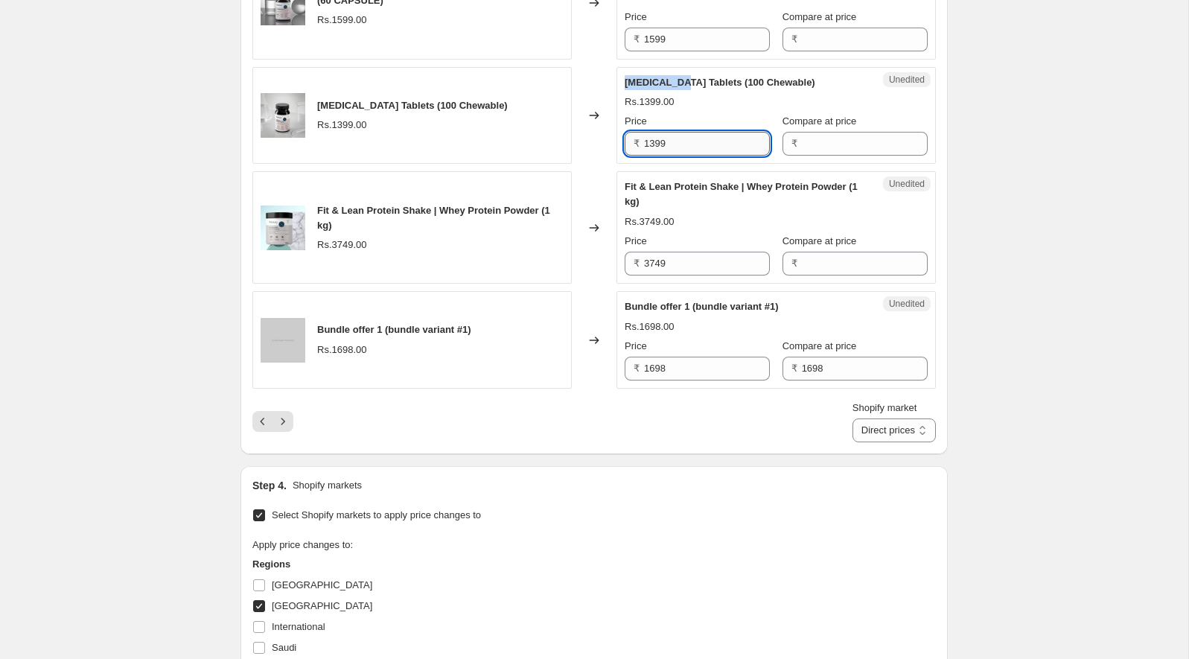
click at [686, 133] on input "1399" at bounding box center [707, 144] width 126 height 24
paste input "68"
type input "1689"
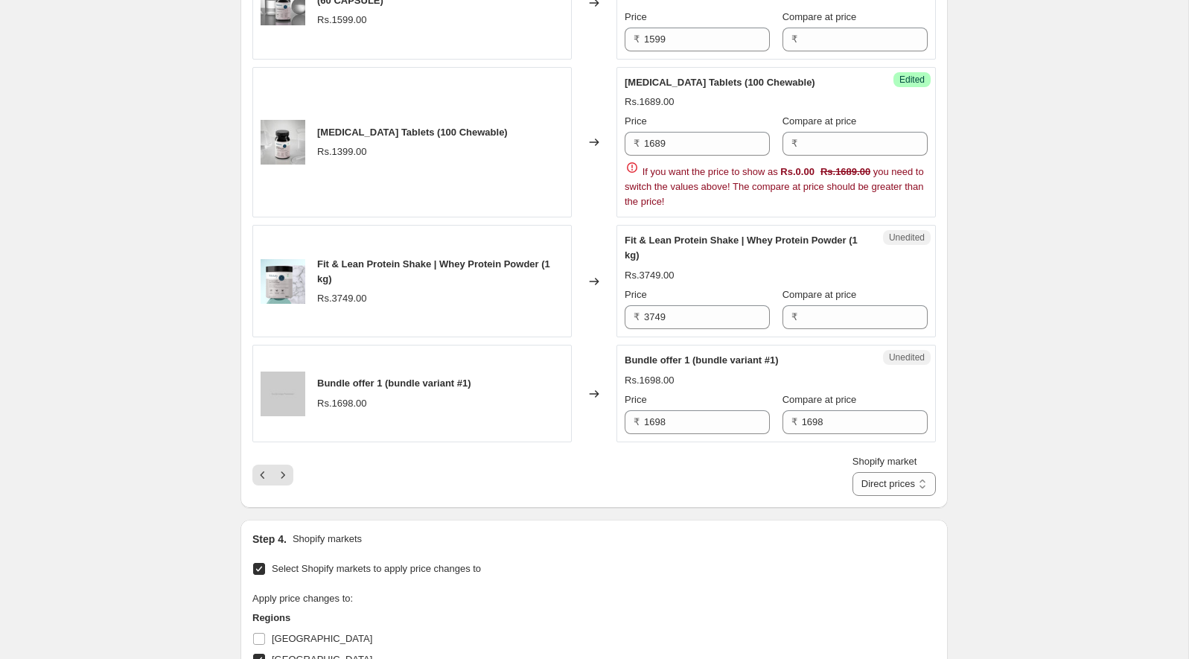
click at [691, 95] on div "Rs.1689.00" at bounding box center [776, 102] width 303 height 15
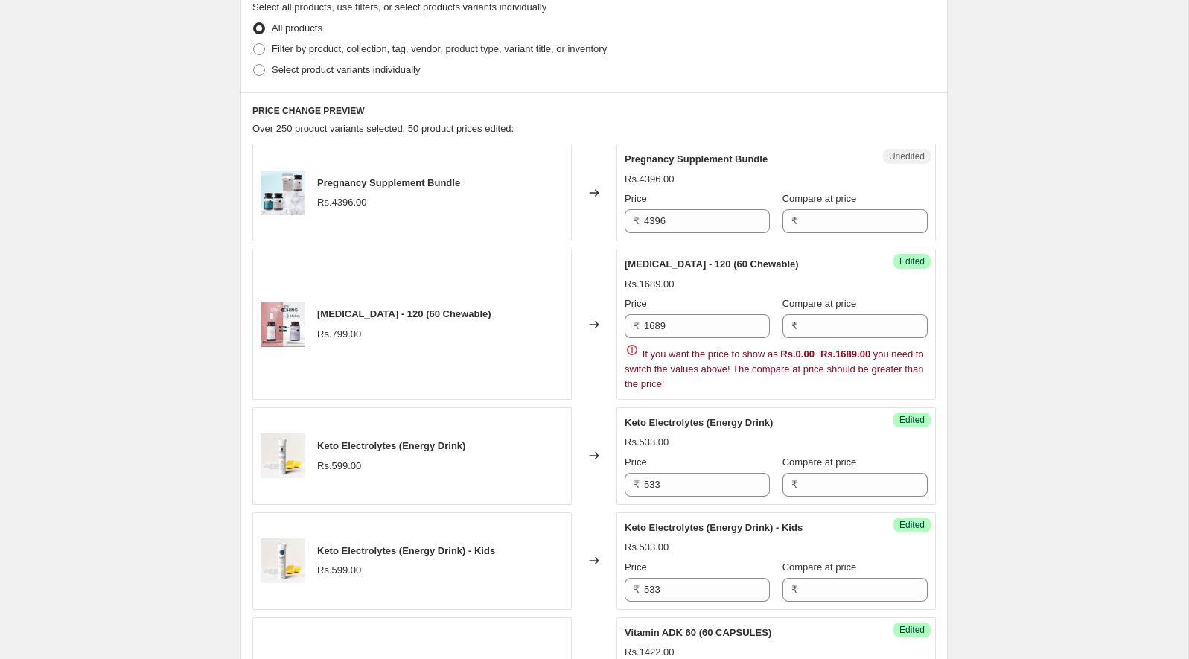
scroll to position [386, 0]
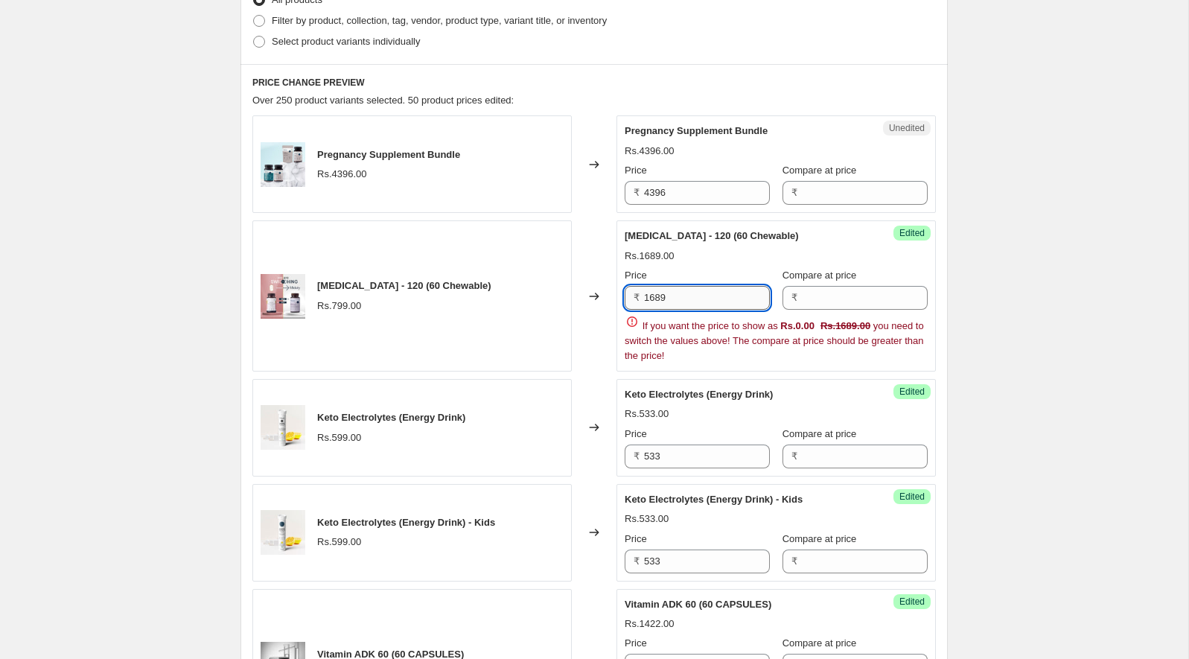
click at [675, 296] on input "1689" at bounding box center [707, 298] width 126 height 24
paste input "710"
type input "710"
click at [739, 229] on div "[MEDICAL_DATA] - 120 (60 Chewable)" at bounding box center [746, 236] width 243 height 15
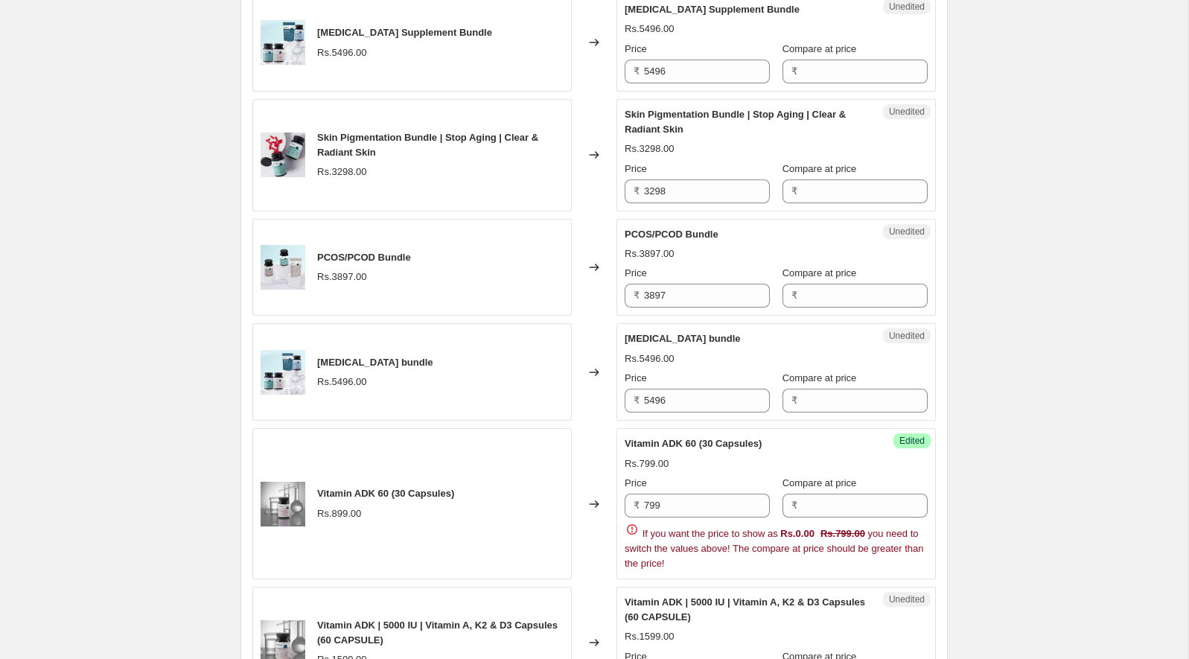
scroll to position [1768, 0]
click at [984, 198] on div "Create new price [MEDICAL_DATA]. This page is ready Create new price [MEDICAL_D…" at bounding box center [594, 97] width 1188 height 3730
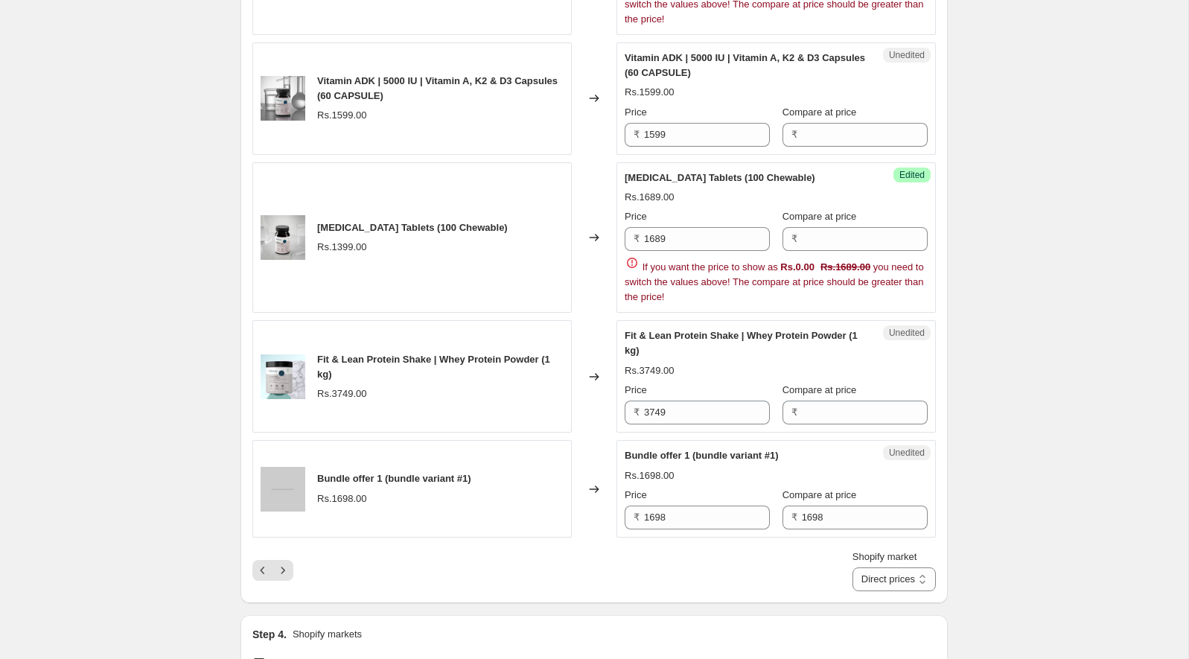
scroll to position [2319, 0]
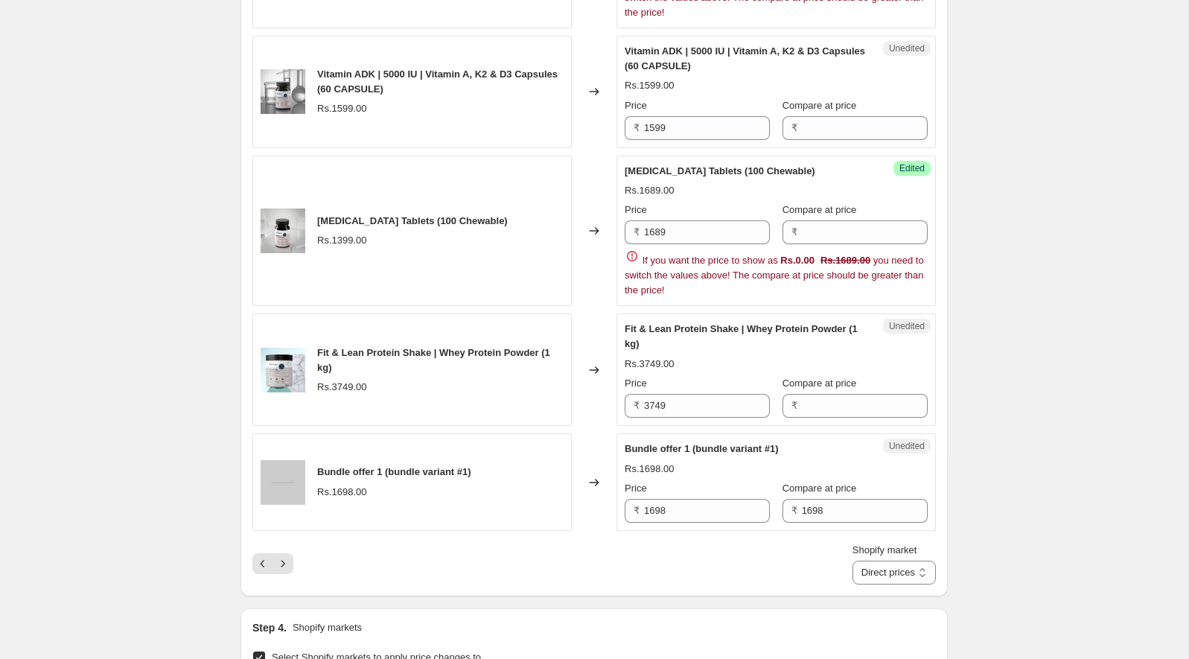
click at [633, 45] on span "Vitamin ADK | 5000 IU | Vitamin A, K2 & D3 Capsules (60 CAPSULE)" at bounding box center [745, 58] width 240 height 26
drag, startPoint x: 633, startPoint y: 39, endPoint x: 676, endPoint y: 40, distance: 43.2
click at [676, 45] on span "Vitamin ADK | 5000 IU | Vitamin A, K2 & D3 Capsules (60 CAPSULE)" at bounding box center [745, 58] width 240 height 26
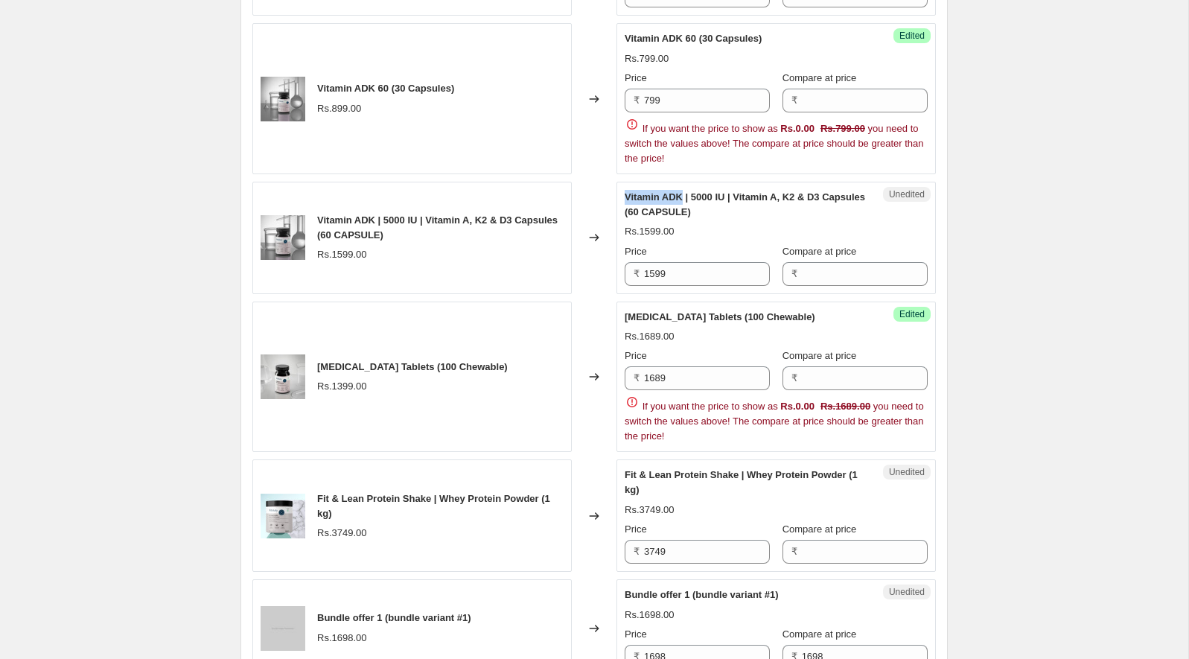
scroll to position [2162, 0]
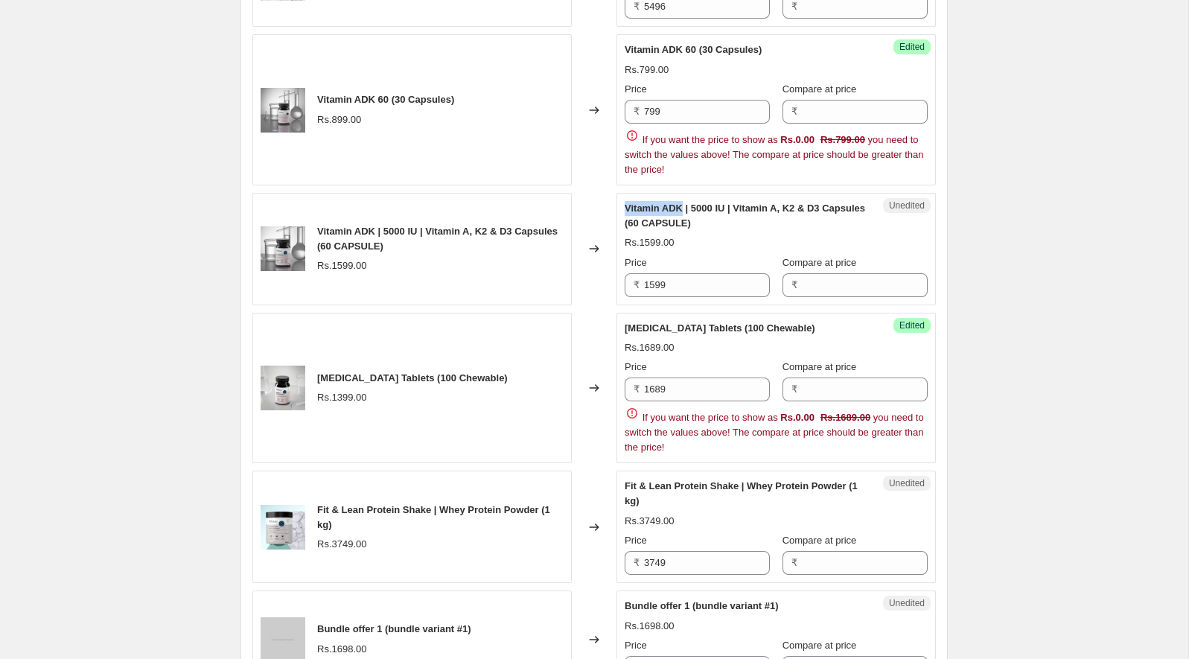
click at [672, 203] on span "Vitamin ADK | 5000 IU | Vitamin A, K2 & D3 Capsules (60 CAPSULE)" at bounding box center [745, 216] width 240 height 26
drag, startPoint x: 672, startPoint y: 195, endPoint x: 628, endPoint y: 195, distance: 43.2
click at [628, 203] on span "Vitamin ADK | 5000 IU | Vitamin A, K2 & D3 Capsules (60 CAPSULE)" at bounding box center [745, 216] width 240 height 26
click at [667, 275] on input "1599" at bounding box center [707, 285] width 126 height 24
paste input "7"
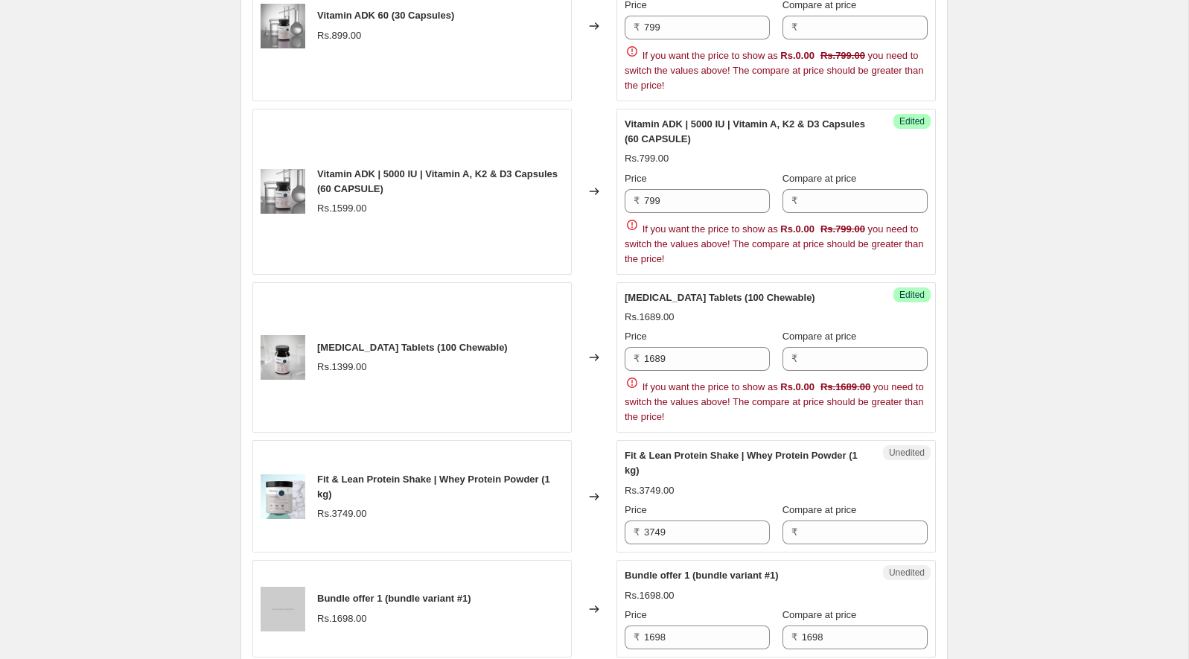
scroll to position [2252, 0]
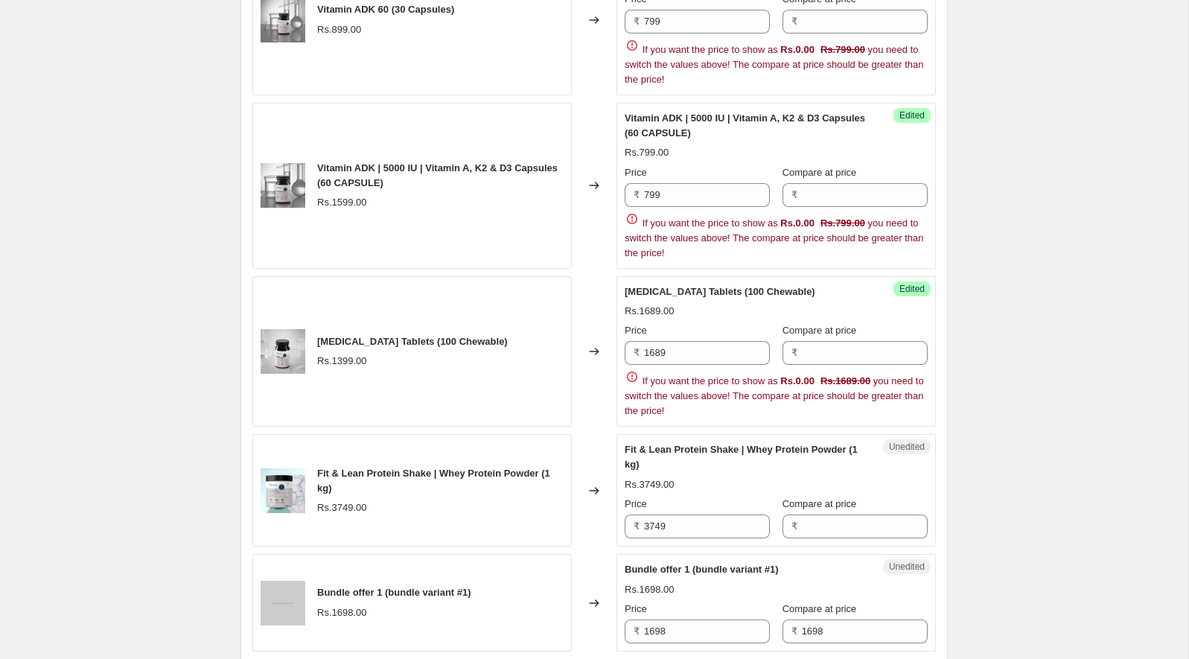
click at [678, 194] on div "Price ₹ 799 Compare at price ₹ If you want the price to show as Rs.0.00 Rs.799.…" at bounding box center [776, 212] width 303 height 95
click at [676, 183] on input "799" at bounding box center [707, 195] width 126 height 24
paste input "1422"
type input "1422"
click at [671, 248] on div "Success Edited Vitamin ADK | 5000 IU | Vitamin A, K2 & D3 Capsules (60 CAPSULE)…" at bounding box center [776, 186] width 319 height 166
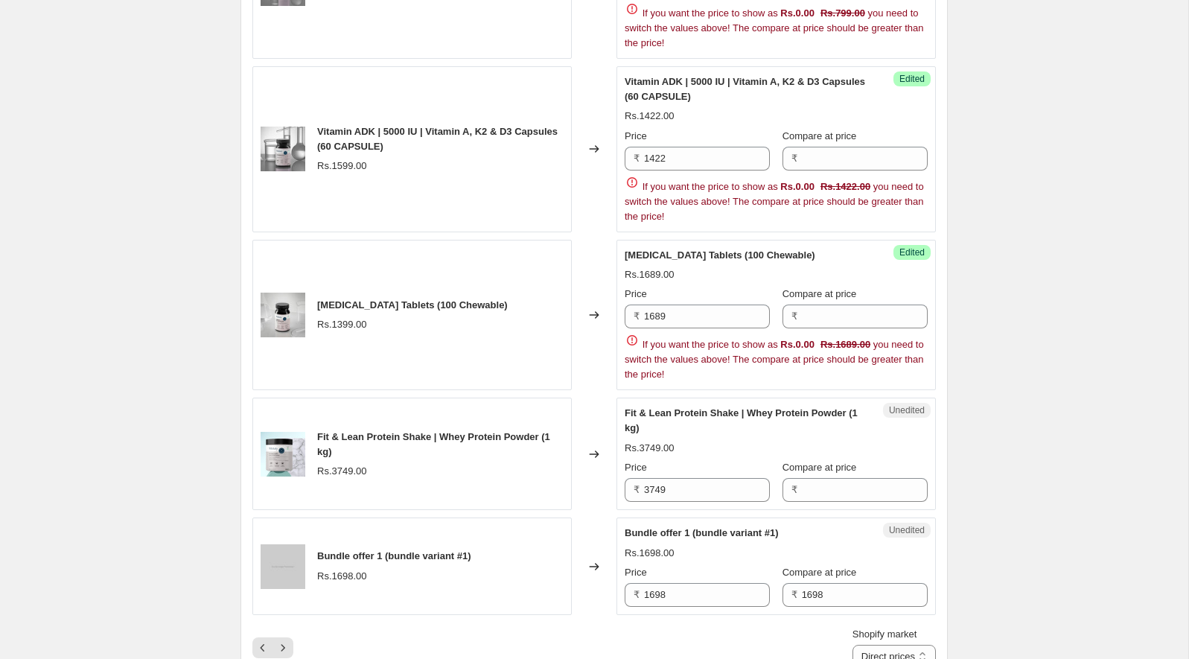
scroll to position [2328, 0]
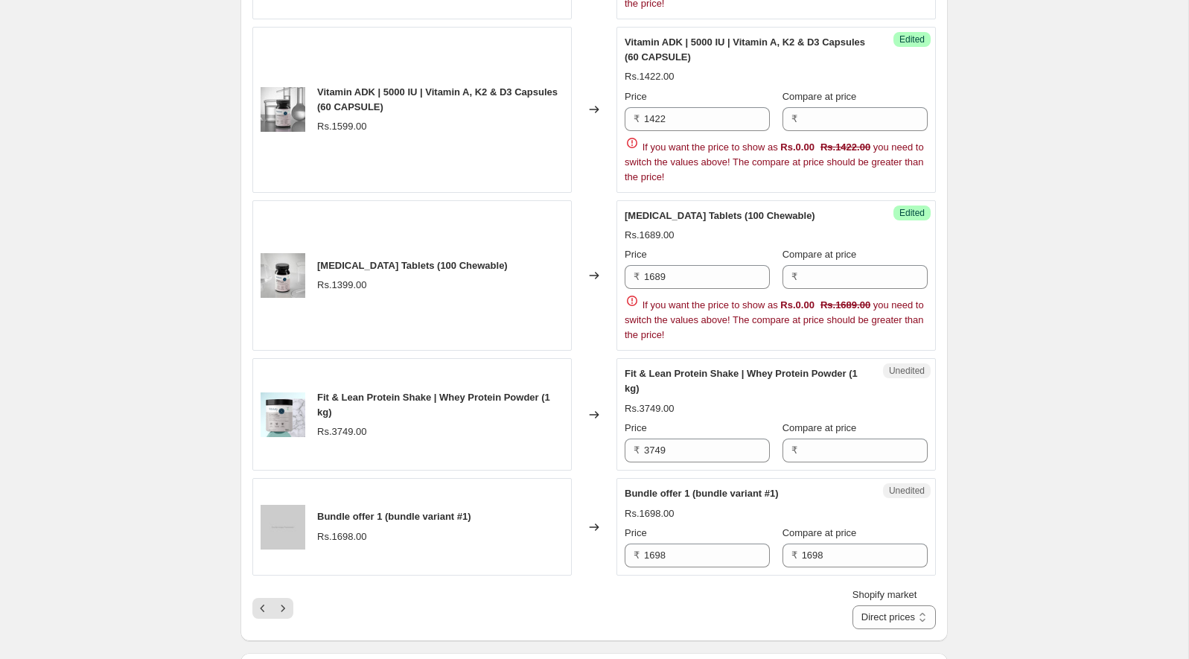
click at [672, 275] on div "Price ₹ 1689 Compare at price ₹ If you want the price to show as Rs.0.00 Rs.168…" at bounding box center [776, 294] width 303 height 95
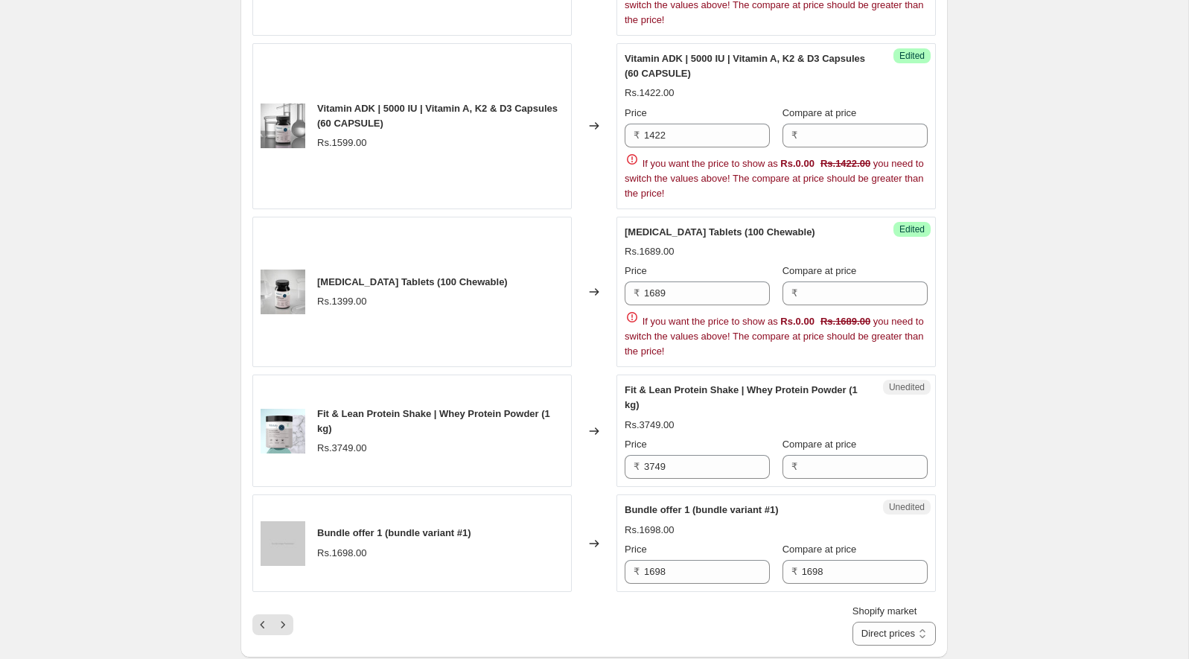
click at [692, 179] on span "If you want the price to show as Rs.0.00 Rs.1422.00 you need to switch the valu…" at bounding box center [774, 178] width 299 height 41
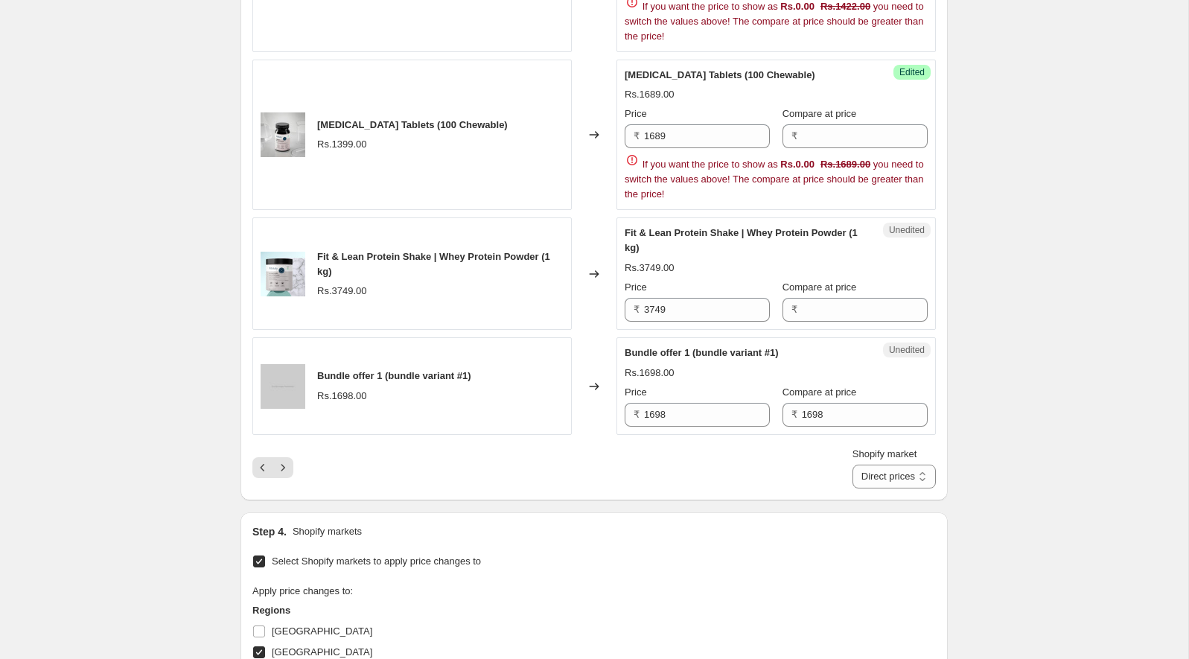
scroll to position [2508, 0]
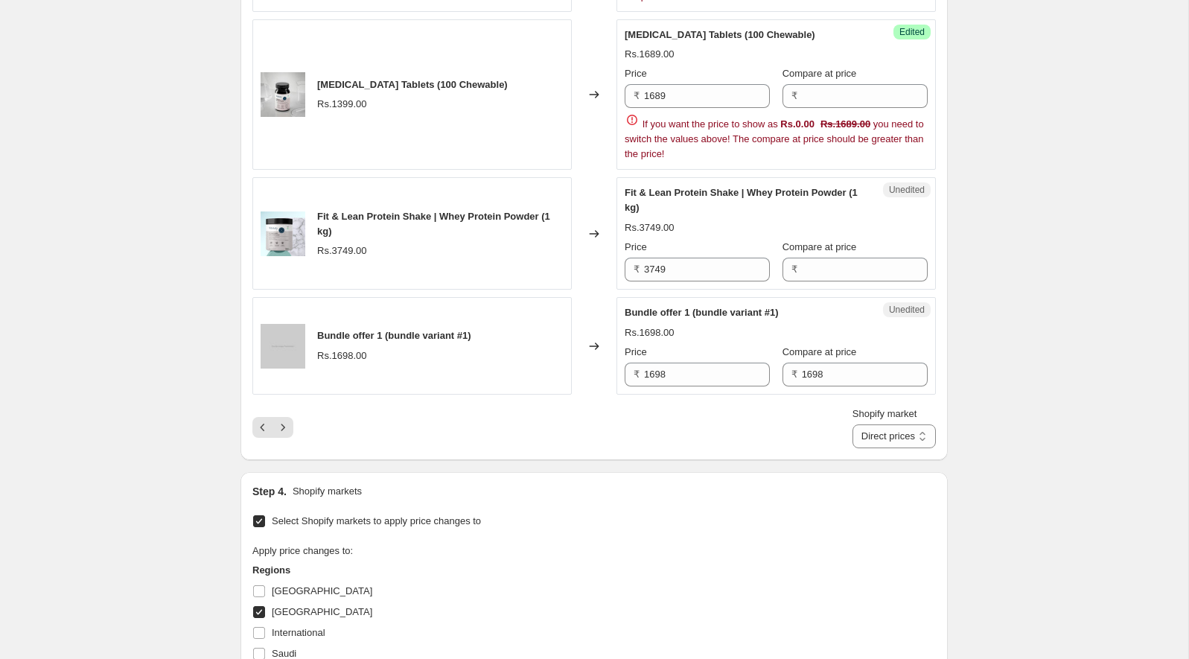
click at [632, 187] on span "Fit & Lean Protein Shake | Whey Protein Powder (1 kg)" at bounding box center [741, 200] width 233 height 26
click at [630, 187] on span "Fit & Lean Protein Shake | Whey Protein Powder (1 kg)" at bounding box center [741, 200] width 233 height 26
click at [654, 187] on span "Fit & Lean Protein Shake | Whey Protein Powder (1 kg)" at bounding box center [741, 200] width 233 height 26
click at [697, 262] on input "3749" at bounding box center [707, 270] width 126 height 24
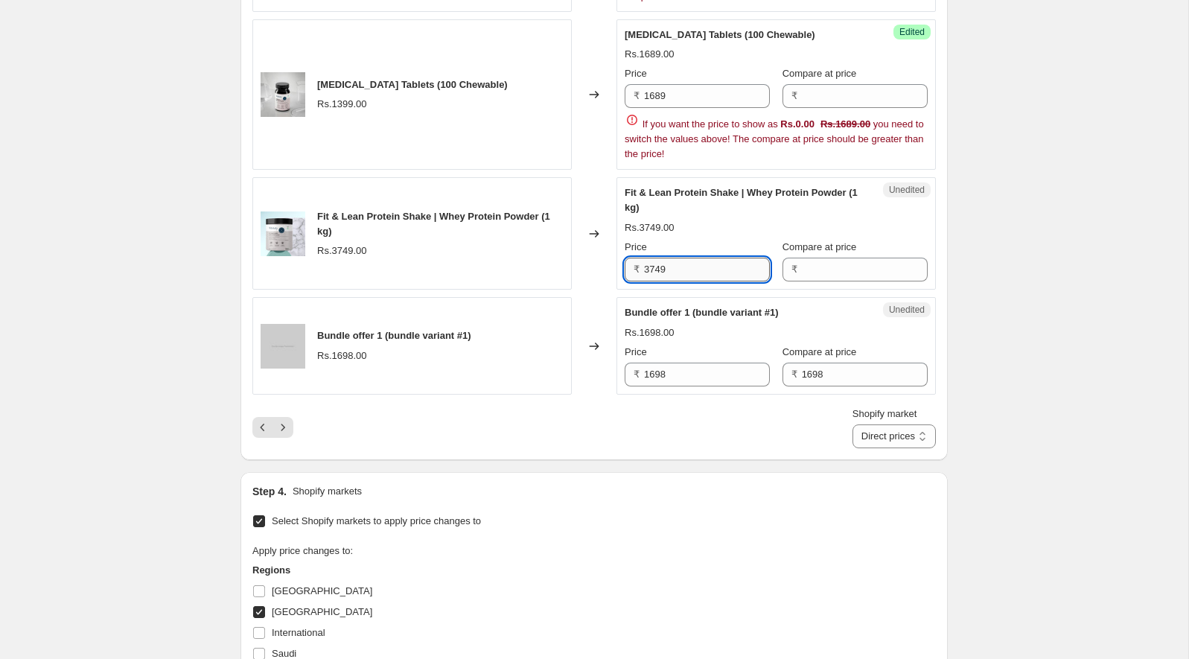
paste input "335"
type input "3335"
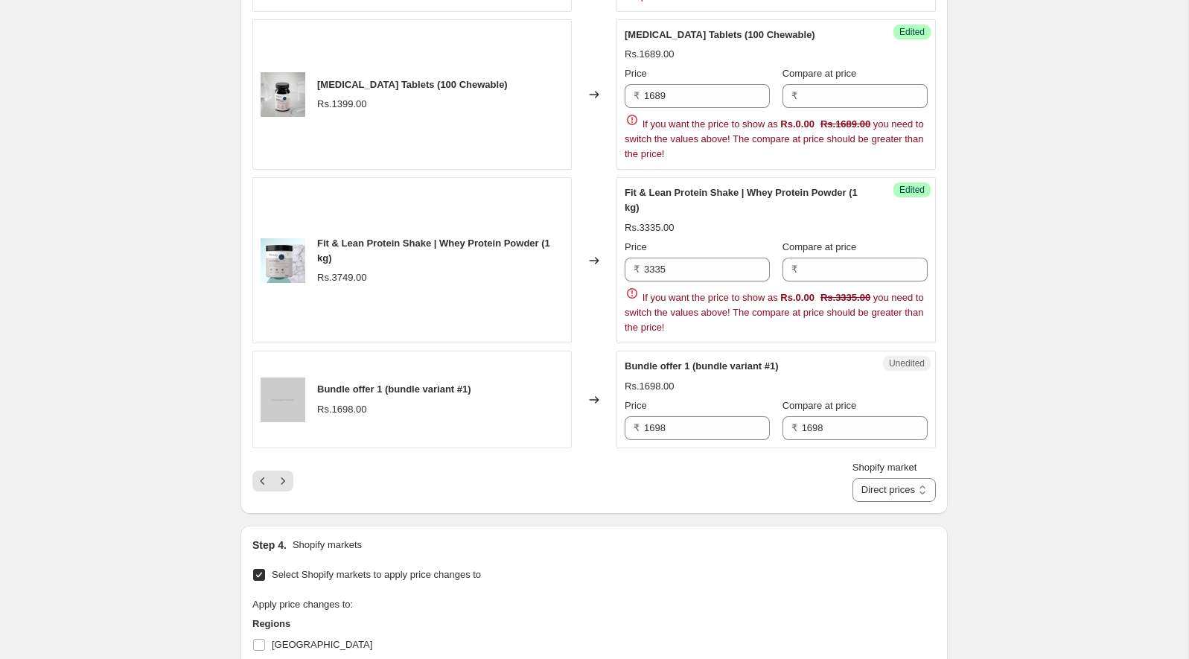
click at [656, 360] on span "Bundle offer 1 (bundle variant #1)" at bounding box center [702, 365] width 154 height 11
click at [278, 474] on icon "Next" at bounding box center [282, 481] width 15 height 15
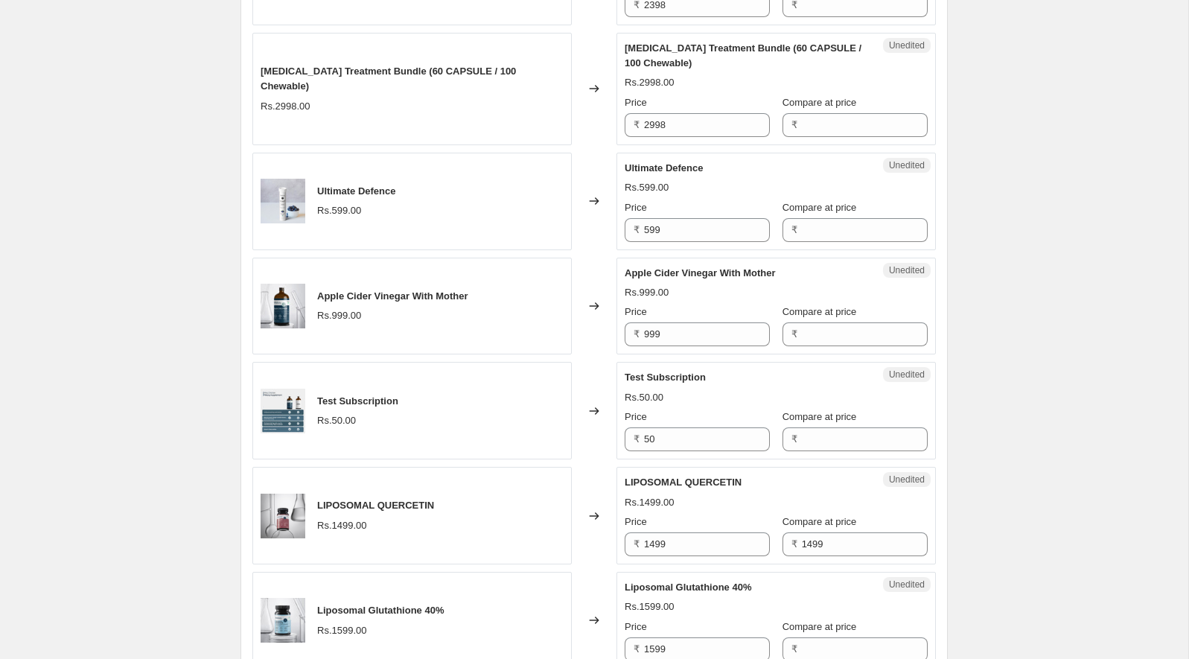
scroll to position [1145, 0]
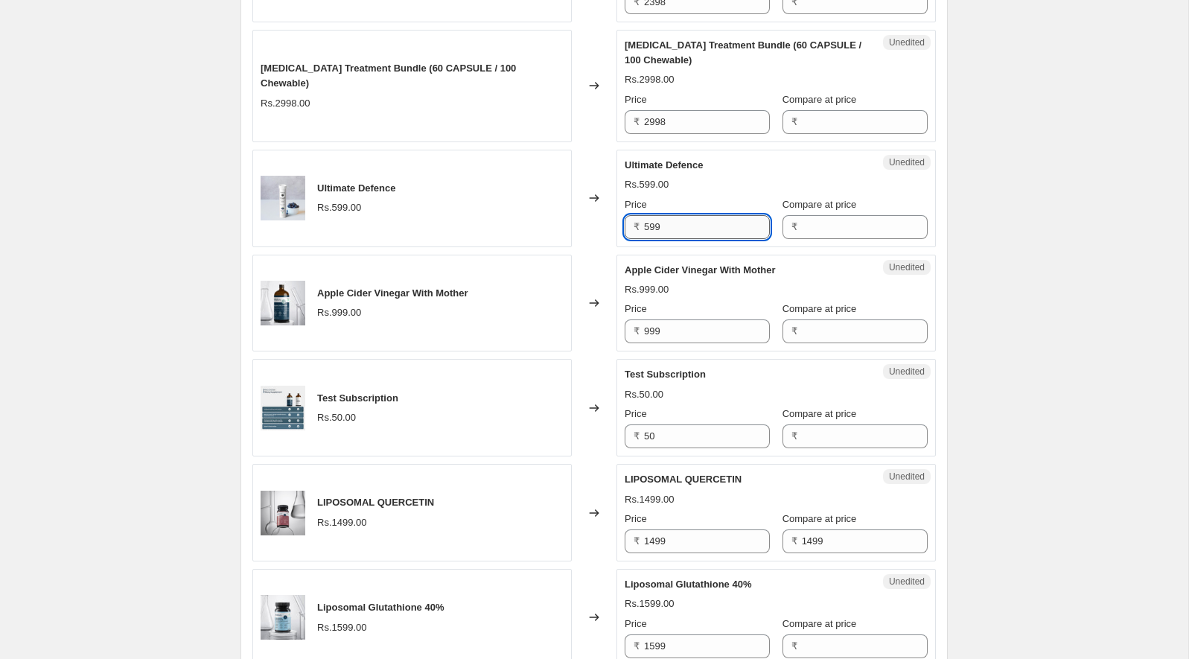
click at [669, 218] on input "599" at bounding box center [707, 227] width 126 height 24
click at [634, 159] on span "Ultimate Defence" at bounding box center [664, 164] width 78 height 11
drag, startPoint x: 634, startPoint y: 159, endPoint x: 678, endPoint y: 159, distance: 43.9
click at [678, 159] on span "Ultimate Defence" at bounding box center [664, 164] width 78 height 11
click at [678, 226] on input "599" at bounding box center [707, 227] width 126 height 24
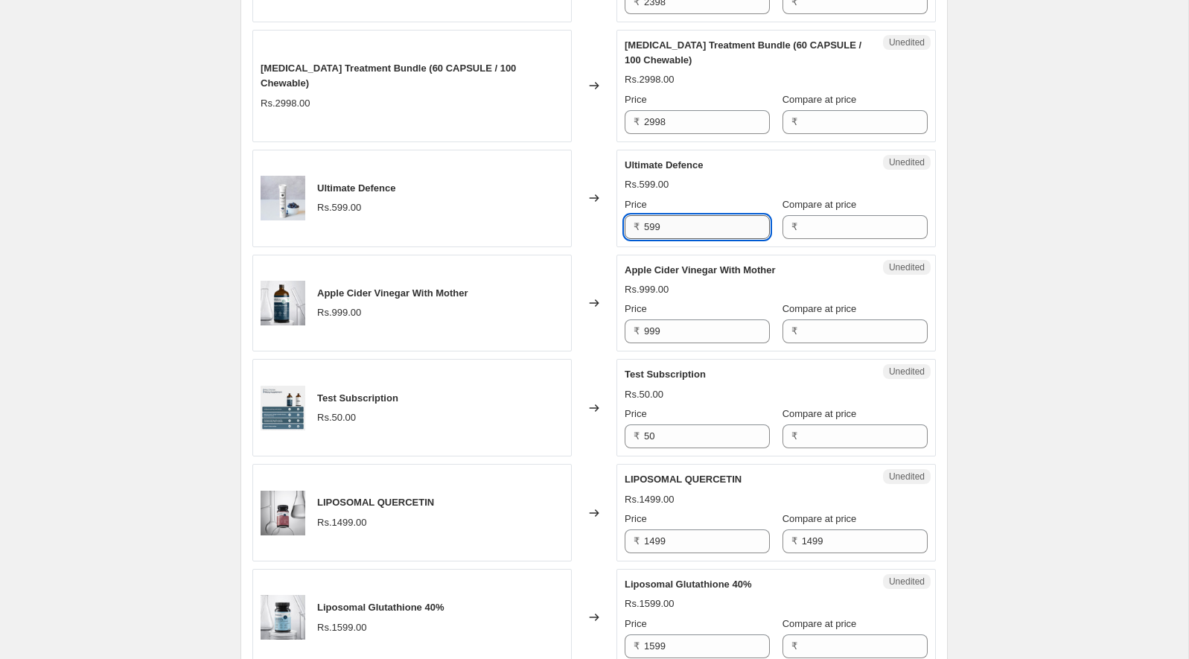
paste input "33"
type input "533"
click at [685, 164] on span "Ultimate Defence" at bounding box center [664, 164] width 78 height 11
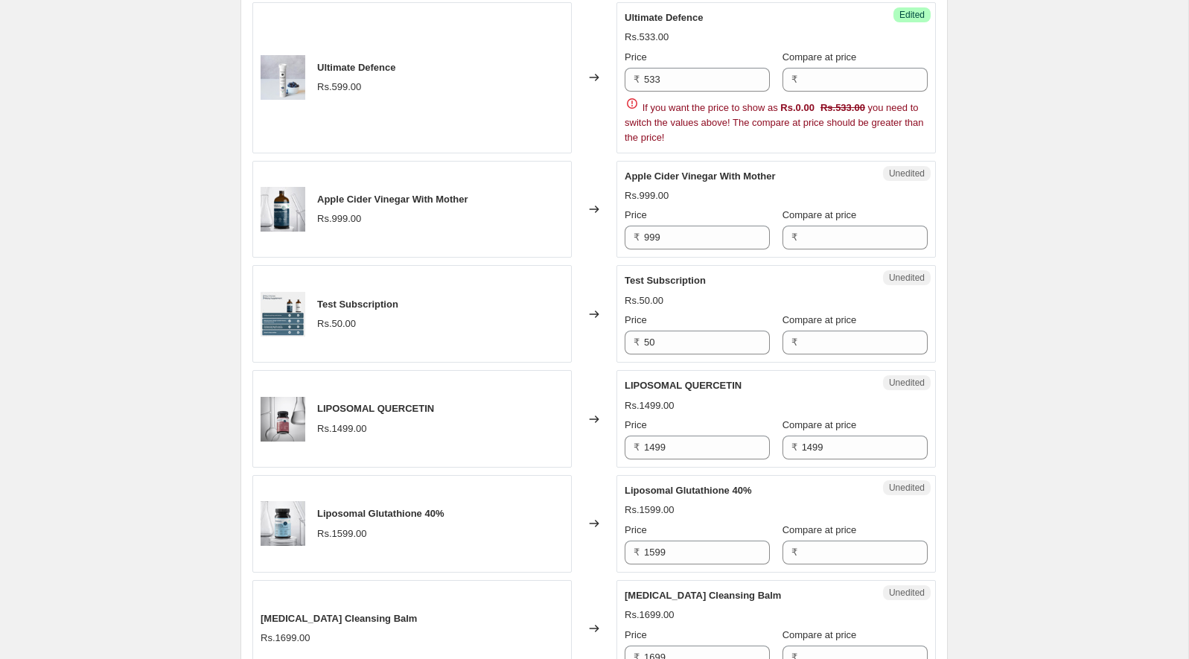
scroll to position [1321, 0]
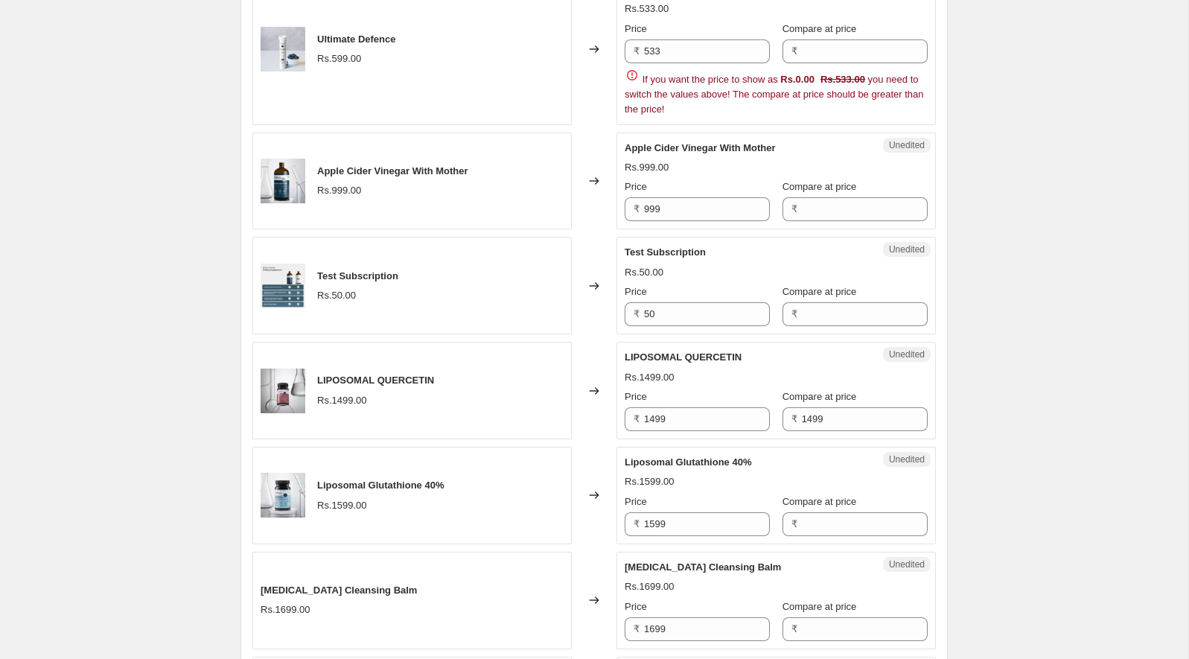
click at [637, 145] on span "Apple Cider Vinegar With Mother" at bounding box center [700, 147] width 151 height 11
drag, startPoint x: 637, startPoint y: 145, endPoint x: 664, endPoint y: 145, distance: 26.8
click at [664, 145] on span "Apple Cider Vinegar With Mother" at bounding box center [700, 147] width 151 height 11
click at [682, 203] on input "999" at bounding box center [707, 209] width 126 height 24
paste input "888"
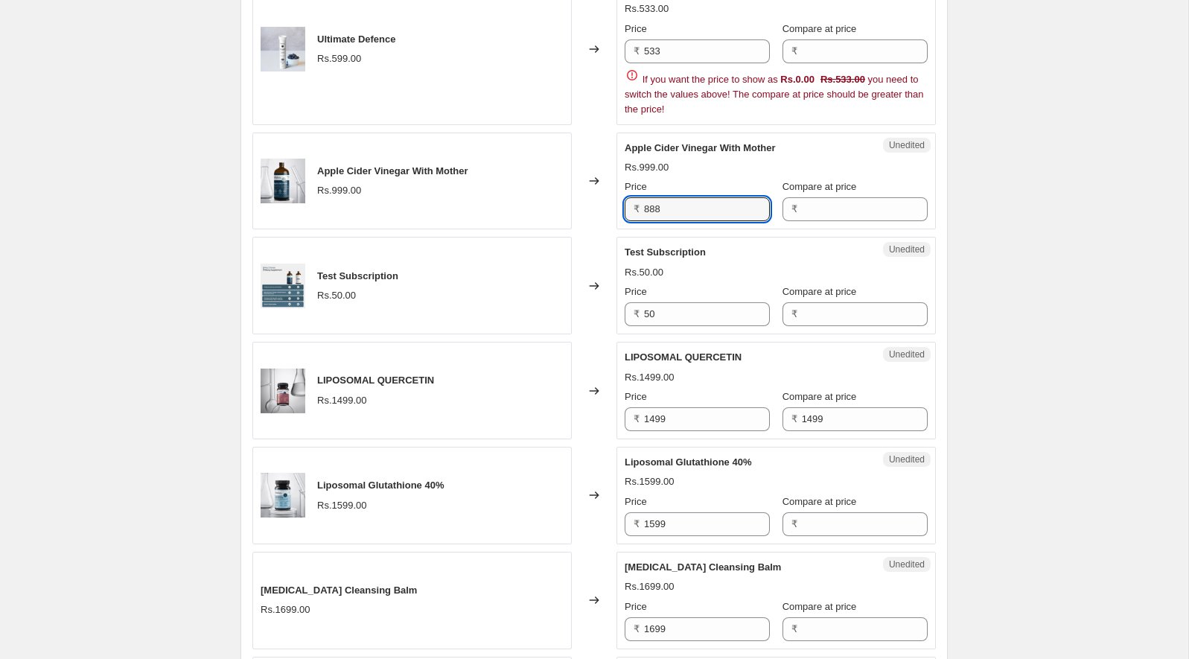
type input "888"
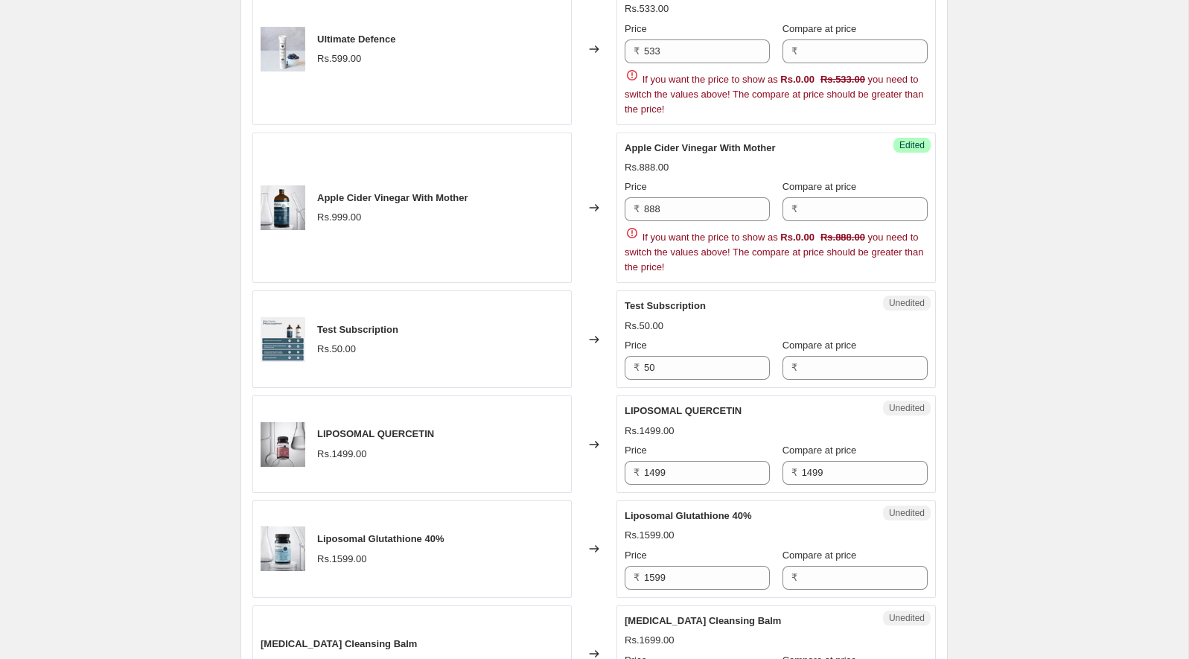
click at [721, 147] on div "Apple Cider Vinegar With Mother" at bounding box center [746, 148] width 243 height 15
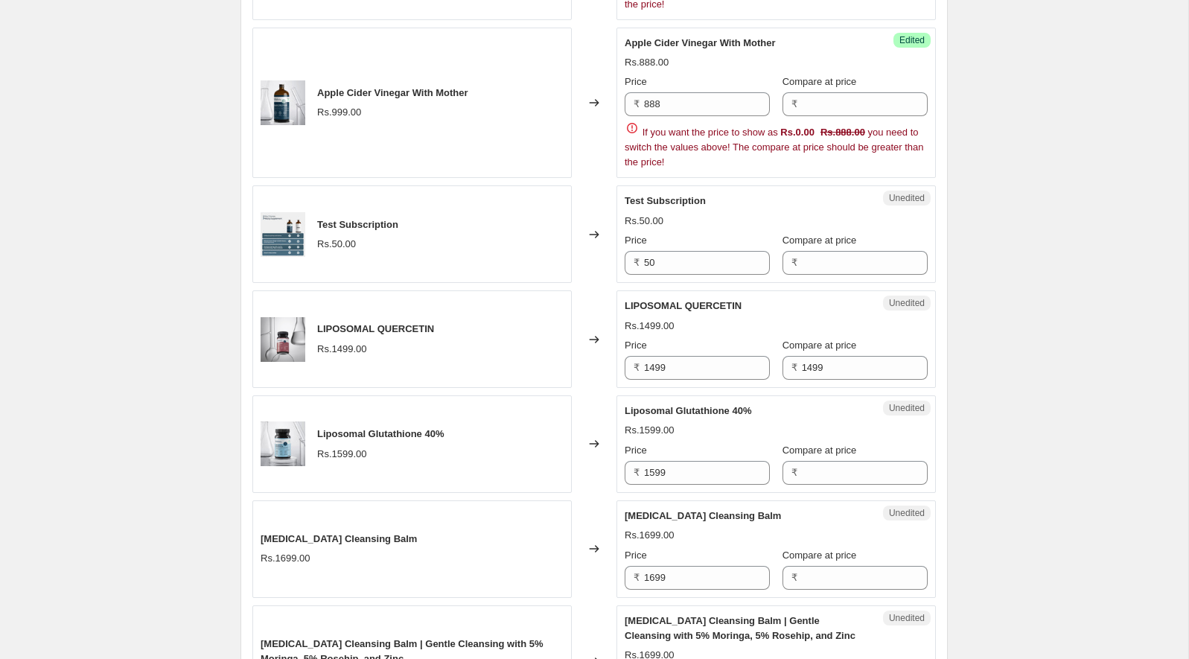
scroll to position [1427, 0]
click at [651, 299] on span "LIPOSOMAL QUERCETIN" at bounding box center [683, 304] width 117 height 11
click at [698, 299] on span "LIPOSOMAL QUERCETIN" at bounding box center [683, 304] width 117 height 11
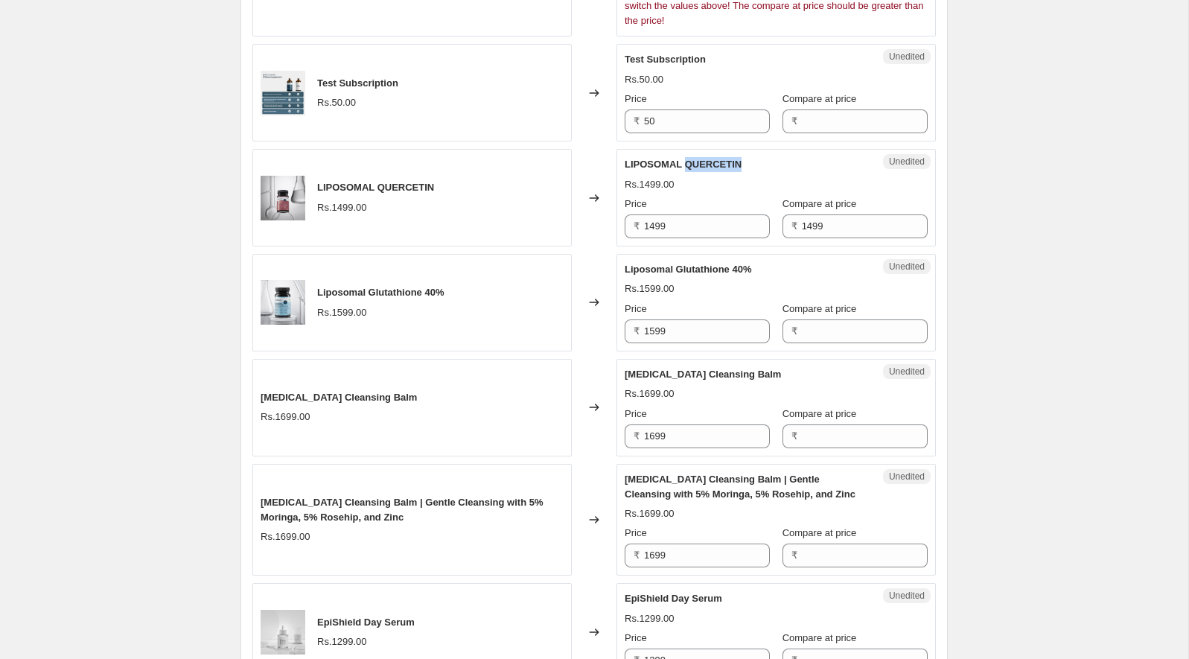
scroll to position [1577, 0]
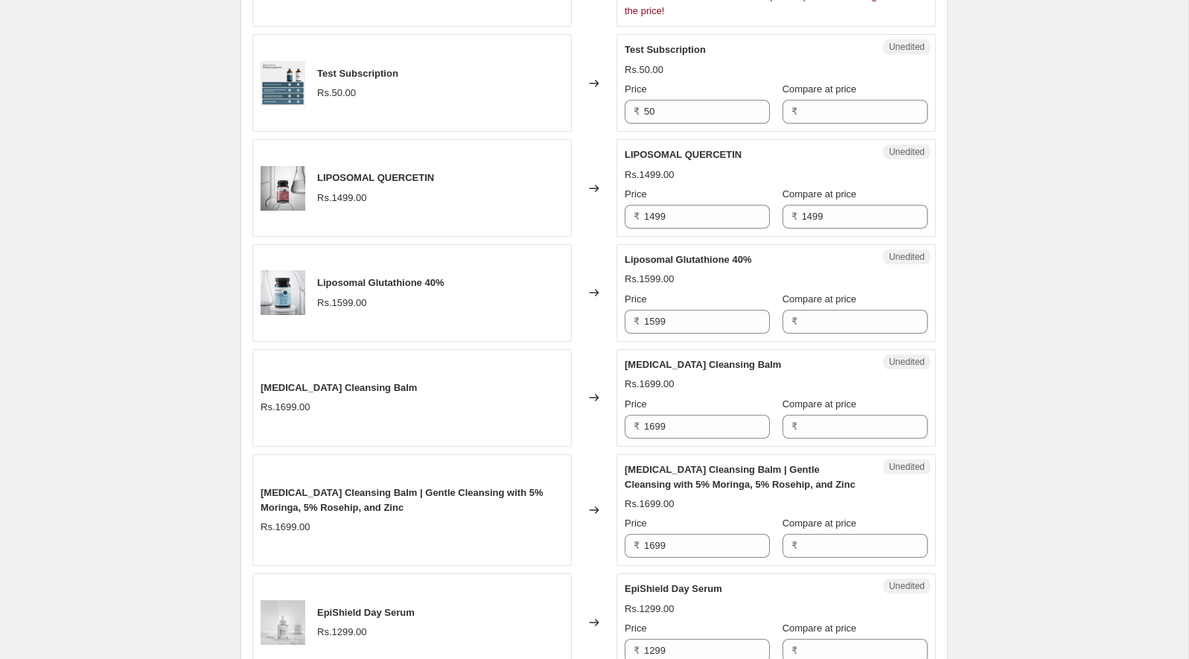
click at [403, 278] on span "Liposomal Glutathione 40%" at bounding box center [380, 282] width 127 height 11
click at [676, 310] on input "1599" at bounding box center [707, 322] width 126 height 24
paste input "422"
type input "1422"
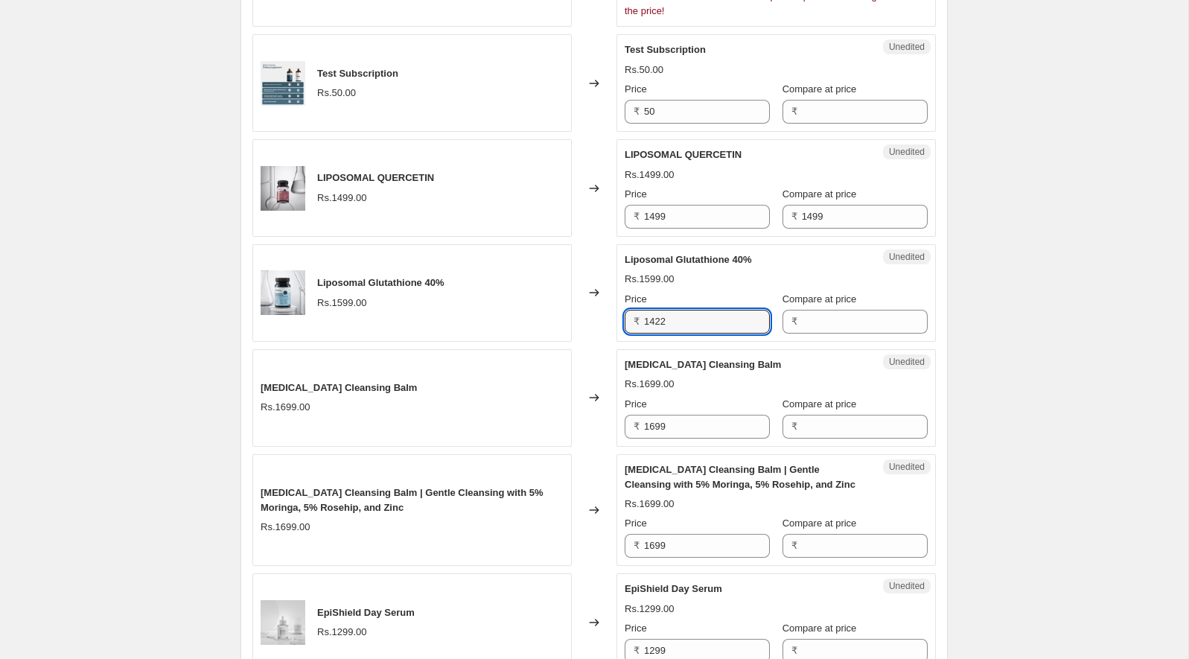
click at [681, 272] on div "Rs.1599.00" at bounding box center [776, 279] width 303 height 15
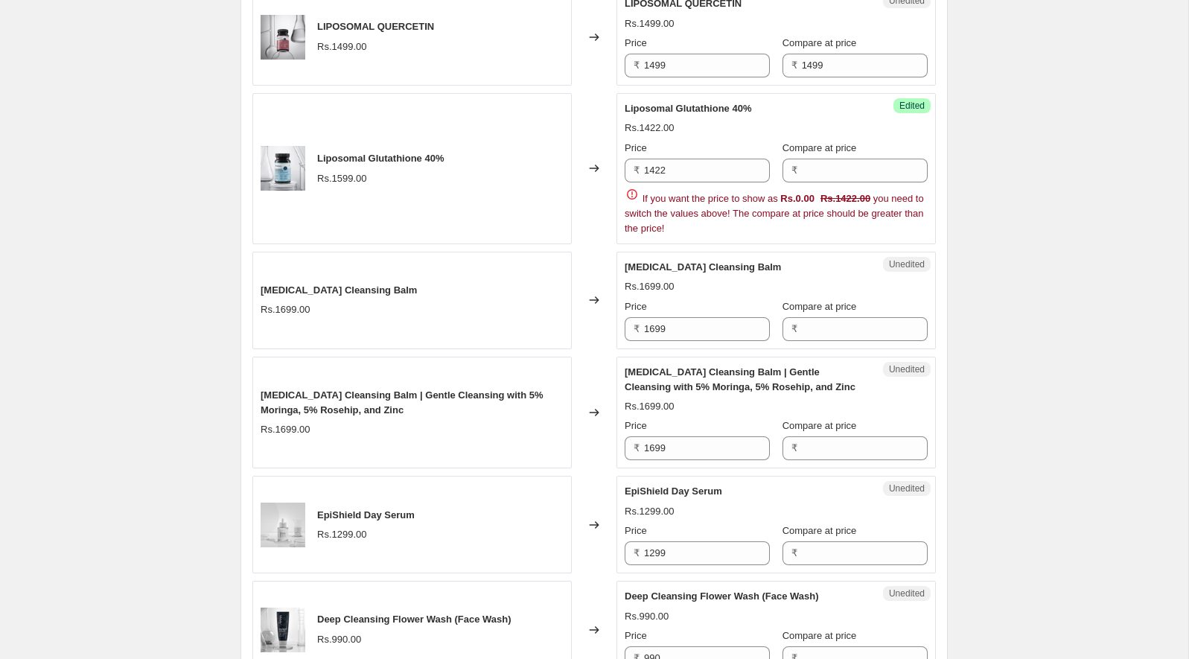
scroll to position [1782, 0]
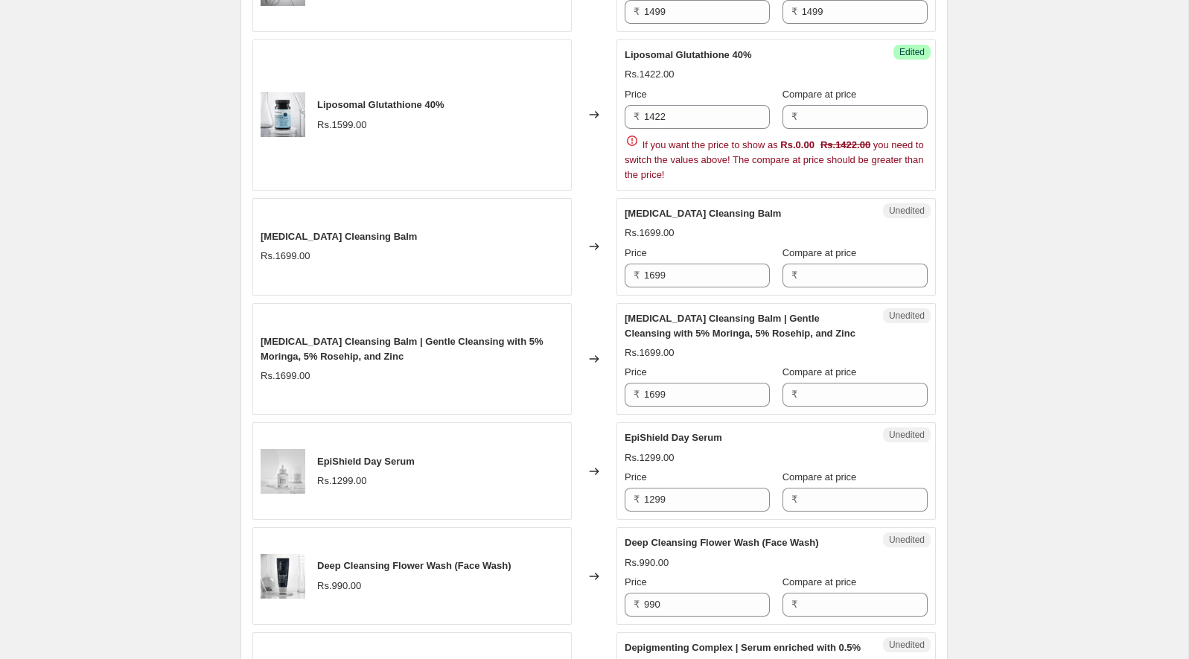
click at [654, 208] on span "[MEDICAL_DATA] Cleansing Balm" at bounding box center [703, 213] width 156 height 11
click at [700, 267] on input "1699" at bounding box center [707, 276] width 126 height 24
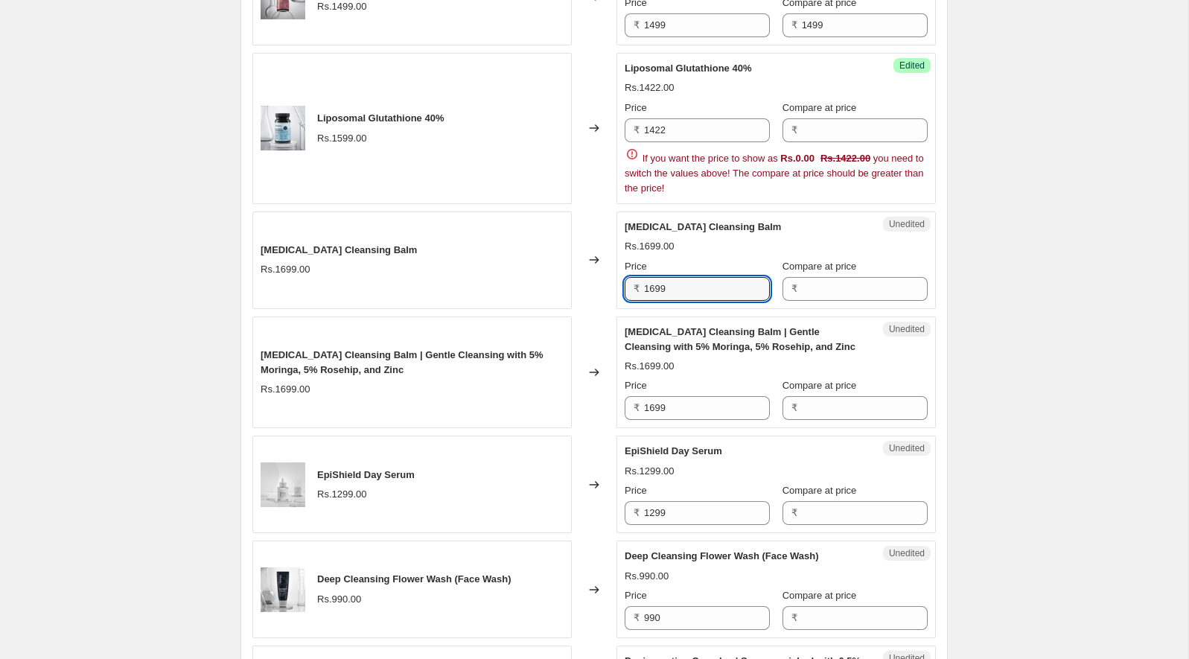
scroll to position [1768, 0]
click at [710, 222] on span "[MEDICAL_DATA] Cleansing Balm" at bounding box center [703, 227] width 156 height 11
drag, startPoint x: 710, startPoint y: 220, endPoint x: 733, endPoint y: 220, distance: 23.1
click at [733, 222] on span "[MEDICAL_DATA] Cleansing Balm" at bounding box center [703, 227] width 156 height 11
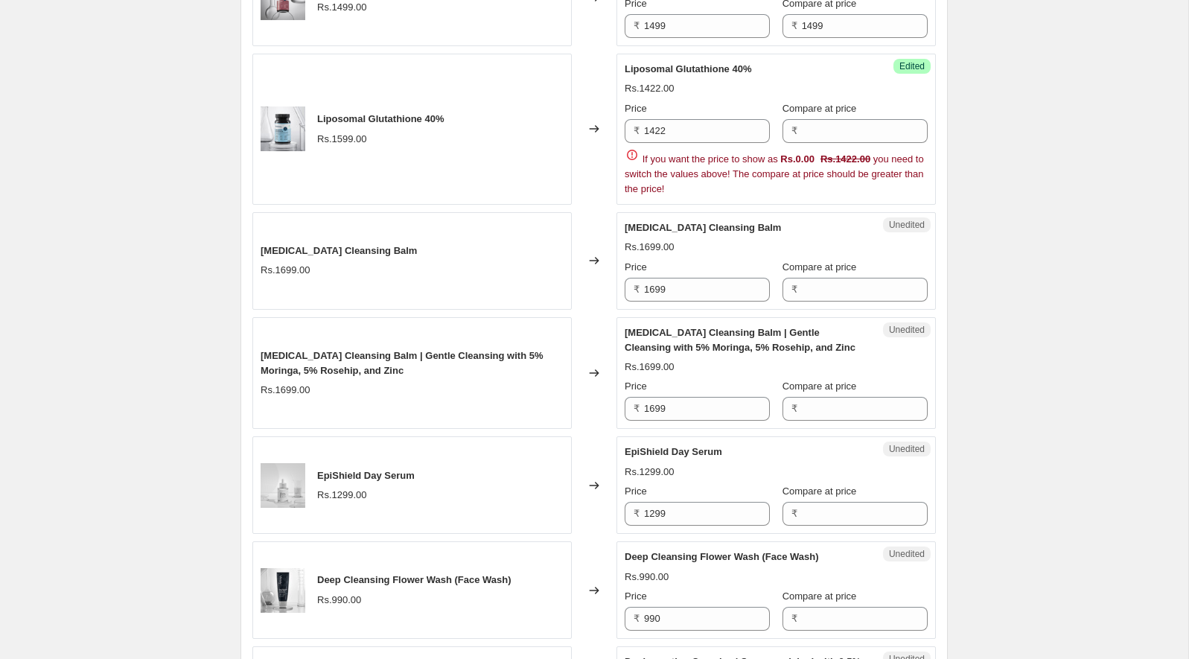
click at [737, 225] on div "[MEDICAL_DATA] Cleansing Balm Rs.1699.00 Price ₹ 1699 Compare at price ₹" at bounding box center [776, 260] width 303 height 81
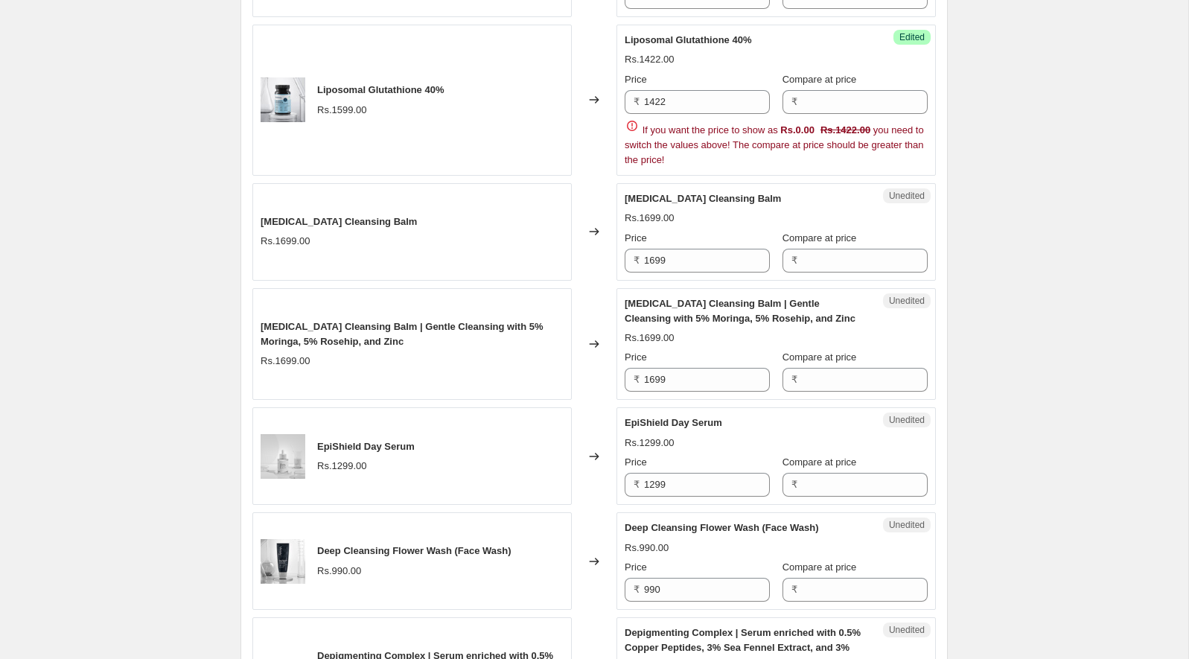
scroll to position [1798, 0]
click at [699, 191] on span "[MEDICAL_DATA] Cleansing Balm" at bounding box center [703, 196] width 156 height 11
click at [669, 296] on span "[MEDICAL_DATA] Cleansing Balm | Gentle Cleansing with 5% Moringa, 5% Rosehip, a…" at bounding box center [740, 309] width 231 height 26
drag, startPoint x: 723, startPoint y: 284, endPoint x: 692, endPoint y: 287, distance: 30.6
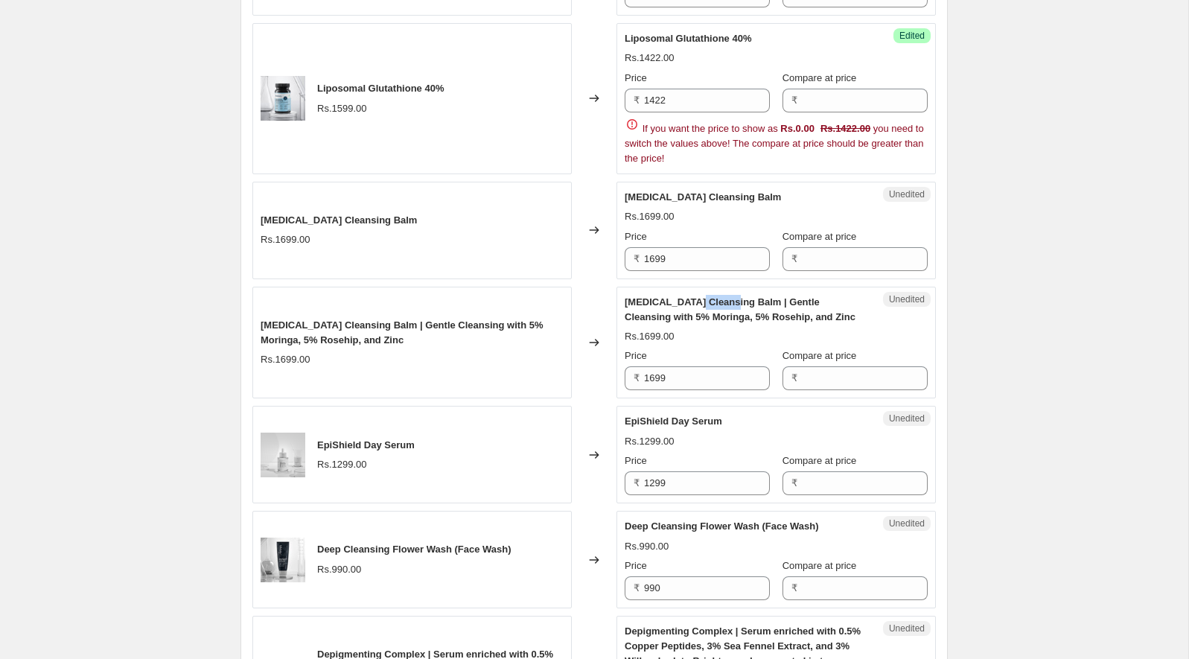
click at [692, 295] on div "[MEDICAL_DATA] Cleansing Balm | Gentle Cleansing with 5% Moringa, 5% Rosehip, a…" at bounding box center [746, 310] width 243 height 30
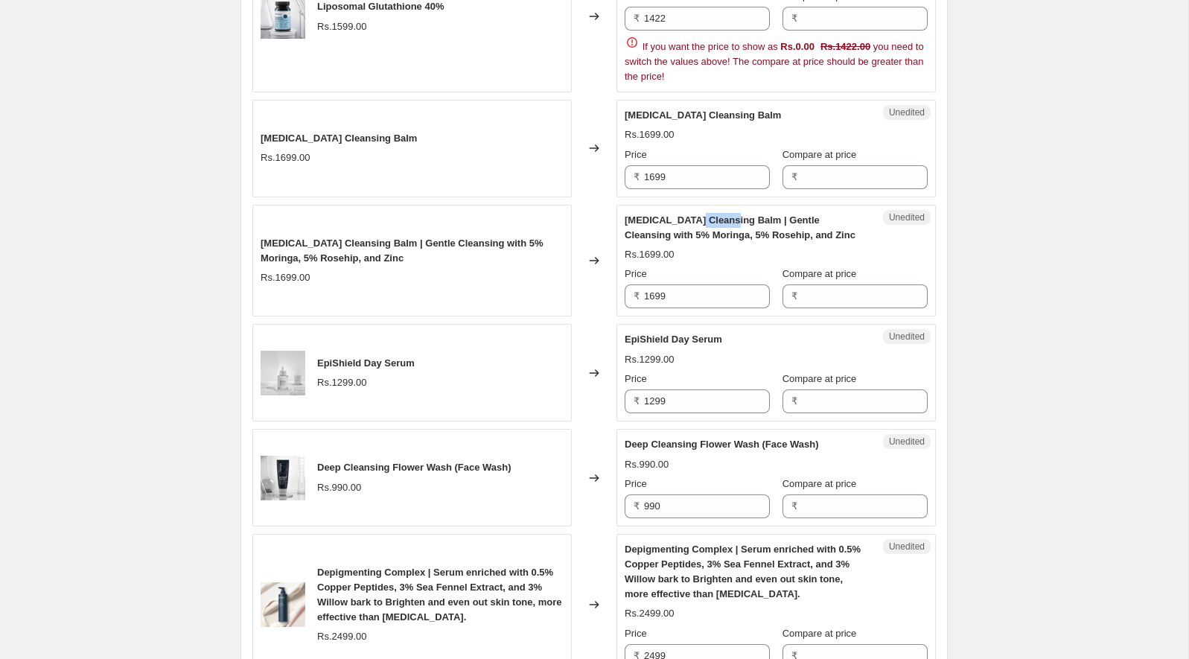
scroll to position [1902, 0]
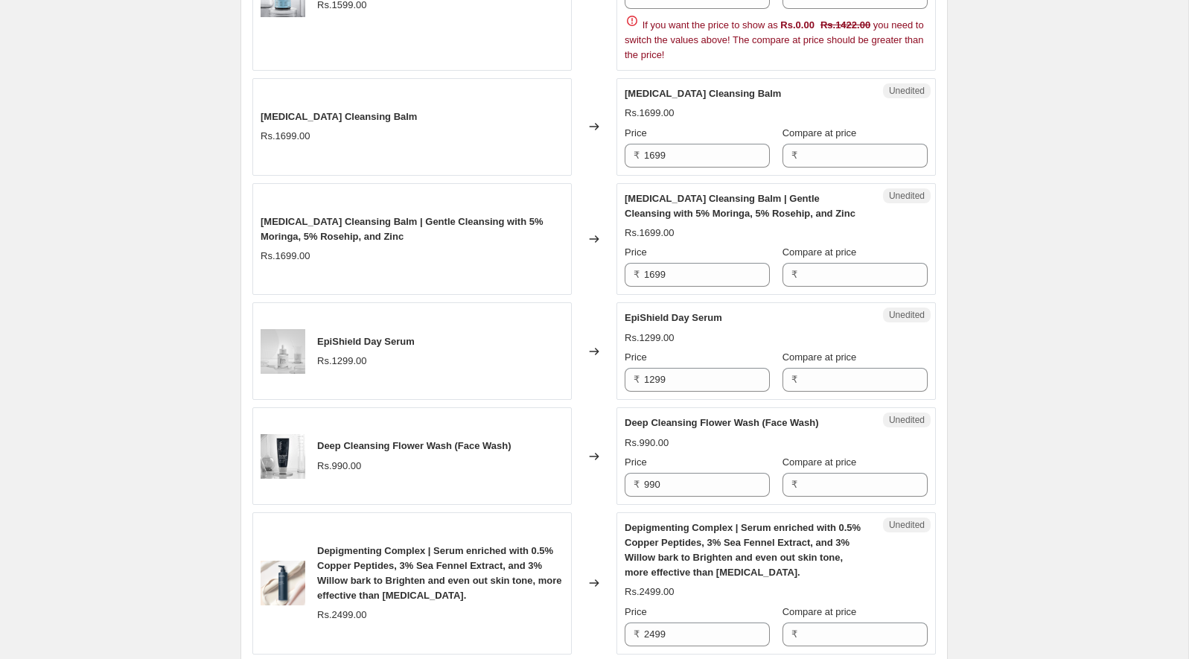
click at [684, 246] on div "Price" at bounding box center [697, 252] width 145 height 15
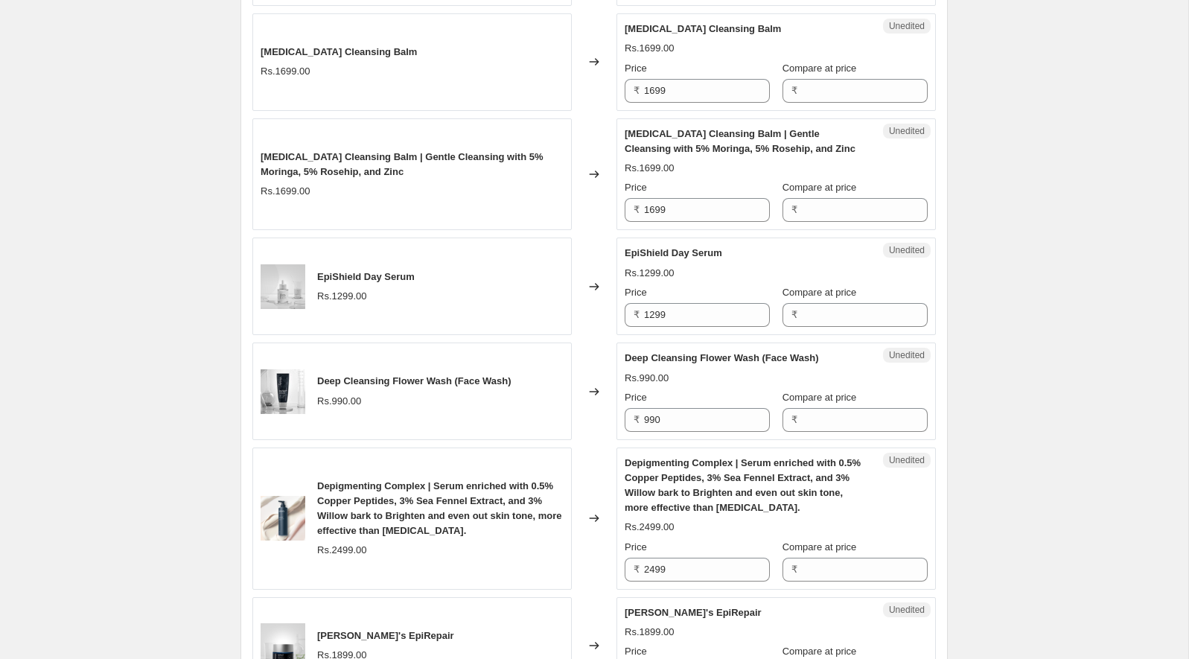
scroll to position [2022, 0]
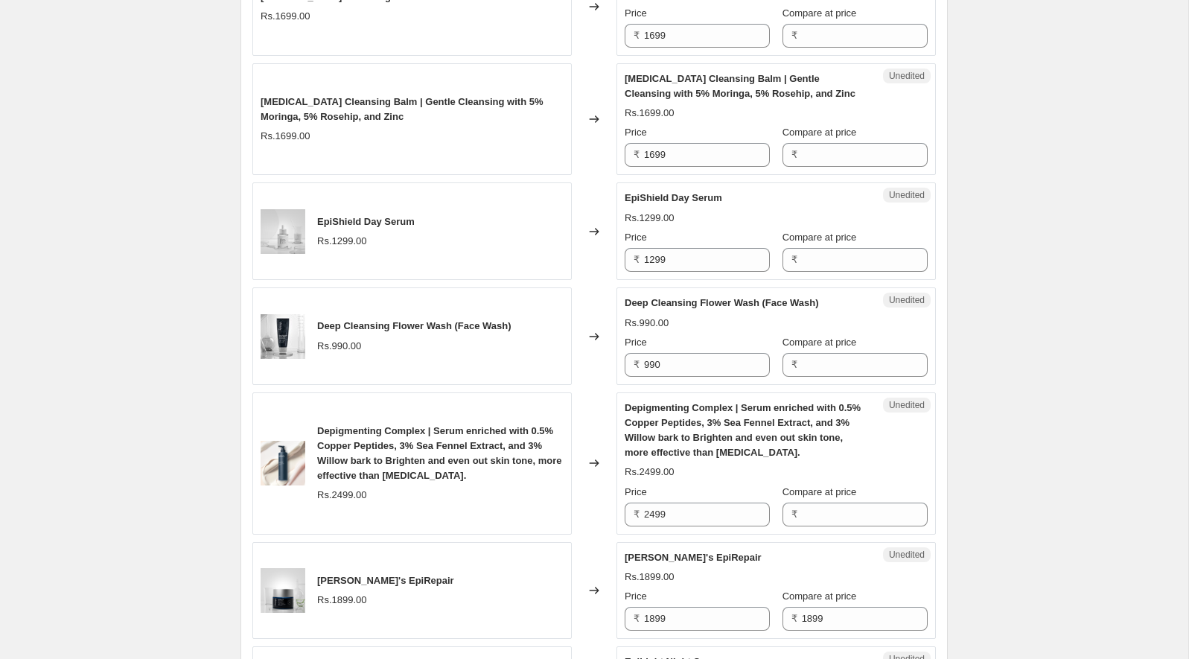
click at [652, 192] on span "EpiShield Day Serum" at bounding box center [674, 197] width 98 height 11
drag, startPoint x: 652, startPoint y: 187, endPoint x: 681, endPoint y: 186, distance: 29.0
click at [681, 192] on span "EpiShield Day Serum" at bounding box center [674, 197] width 98 height 11
click at [692, 192] on span "EpiShield Day Serum" at bounding box center [674, 197] width 98 height 11
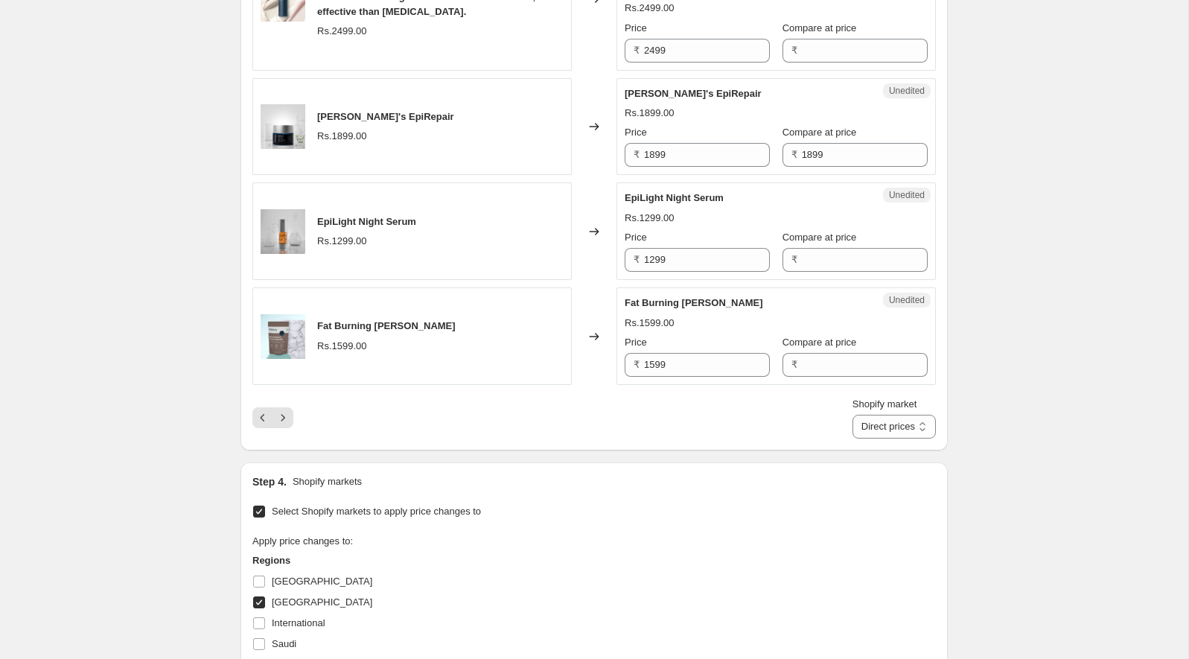
scroll to position [2500, 0]
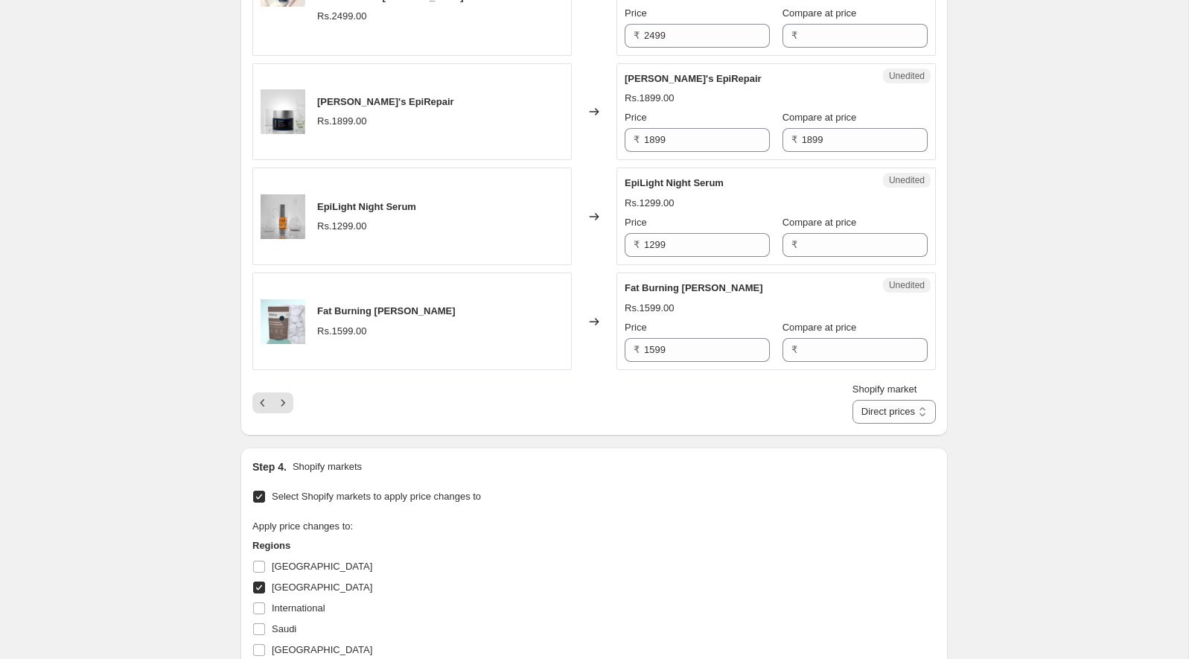
click at [643, 282] on span "Fat Burning [PERSON_NAME]" at bounding box center [694, 287] width 138 height 11
click at [636, 282] on span "Fat Burning [PERSON_NAME]" at bounding box center [694, 287] width 138 height 11
click at [701, 338] on input "1599" at bounding box center [707, 350] width 126 height 24
paste input "422"
type input "1422"
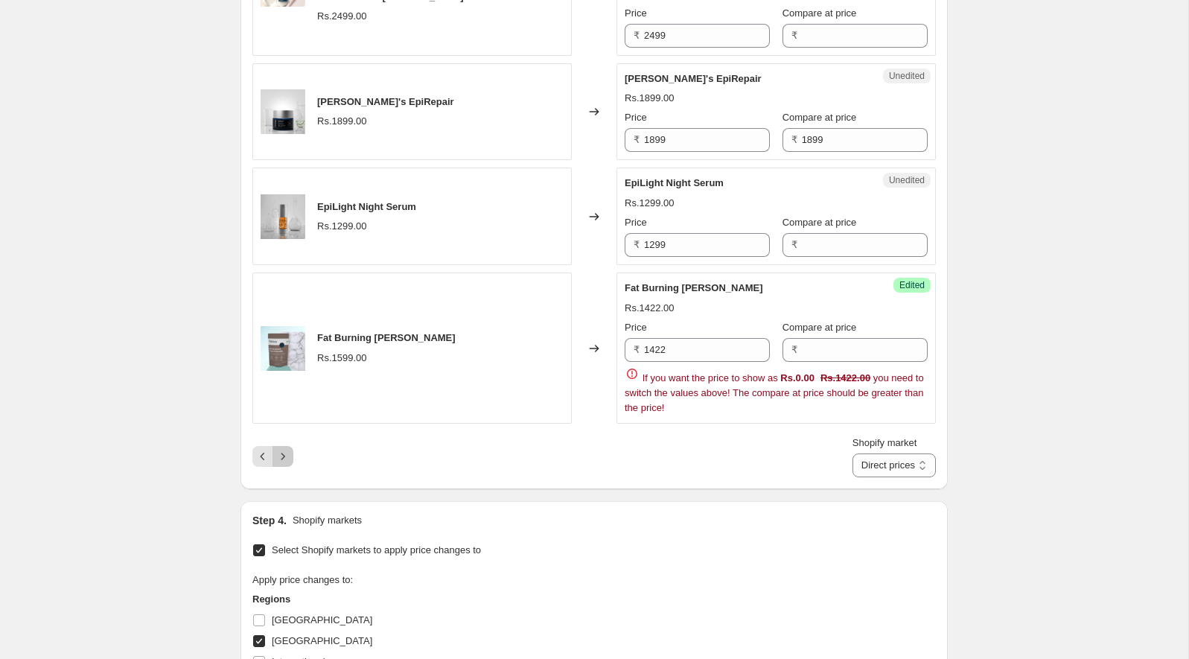
click at [281, 449] on icon "Next" at bounding box center [282, 456] width 15 height 15
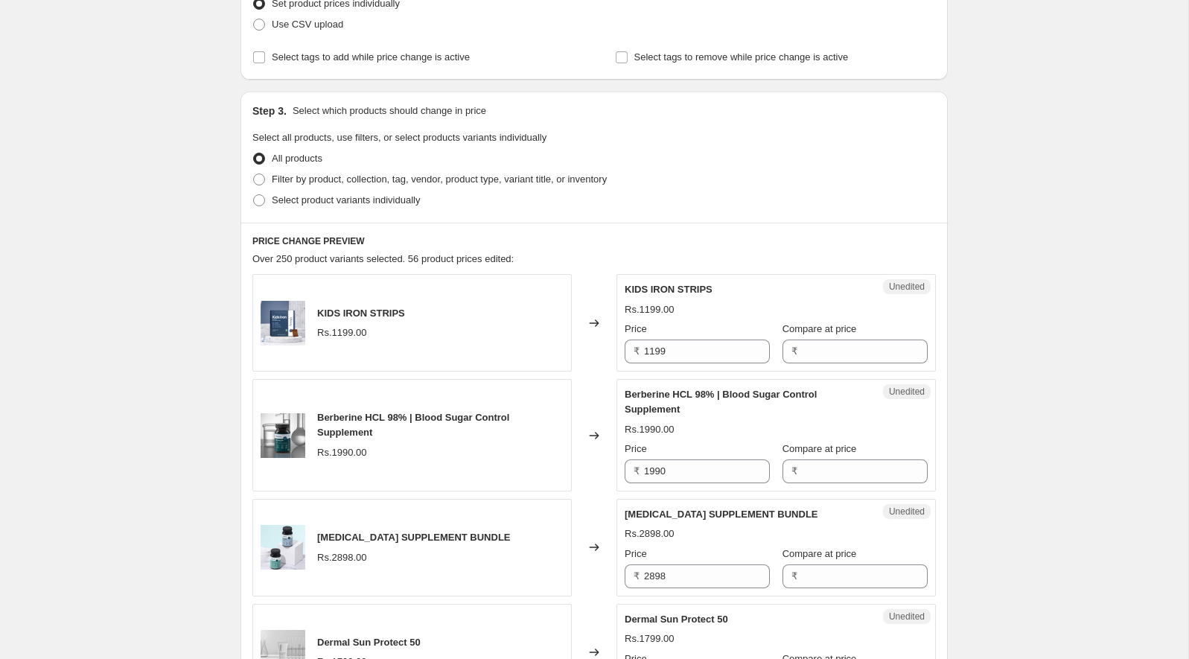
scroll to position [261, 0]
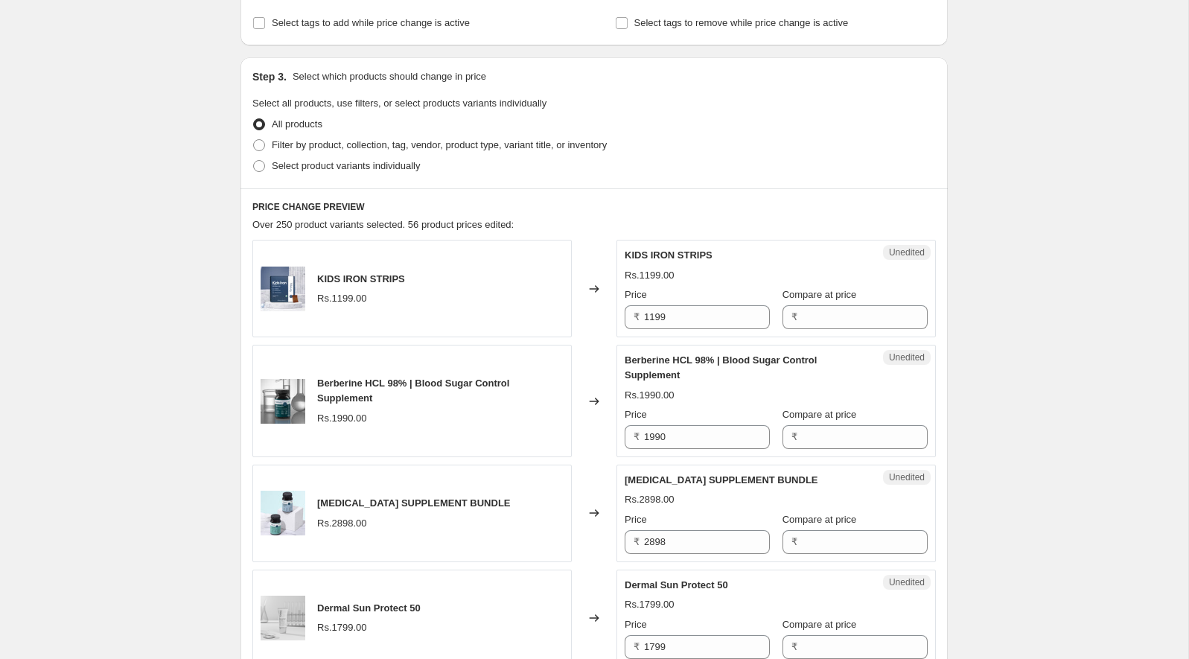
click at [668, 255] on span "KIDS IRON STRIPS" at bounding box center [669, 254] width 88 height 11
drag, startPoint x: 668, startPoint y: 255, endPoint x: 628, endPoint y: 255, distance: 39.5
click at [628, 255] on span "KIDS IRON STRIPS" at bounding box center [669, 254] width 88 height 11
click at [669, 319] on input "1199" at bounding box center [707, 317] width 126 height 24
paste input "066"
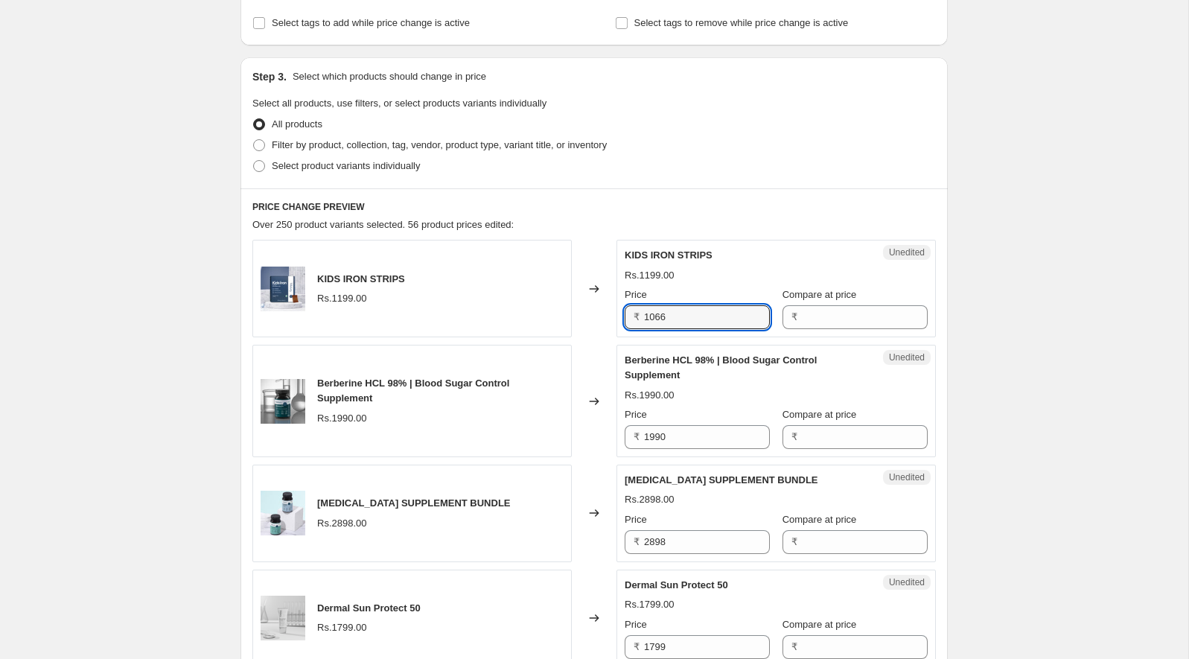
type input "1066"
click at [695, 261] on div "KIDS IRON STRIPS" at bounding box center [746, 255] width 243 height 15
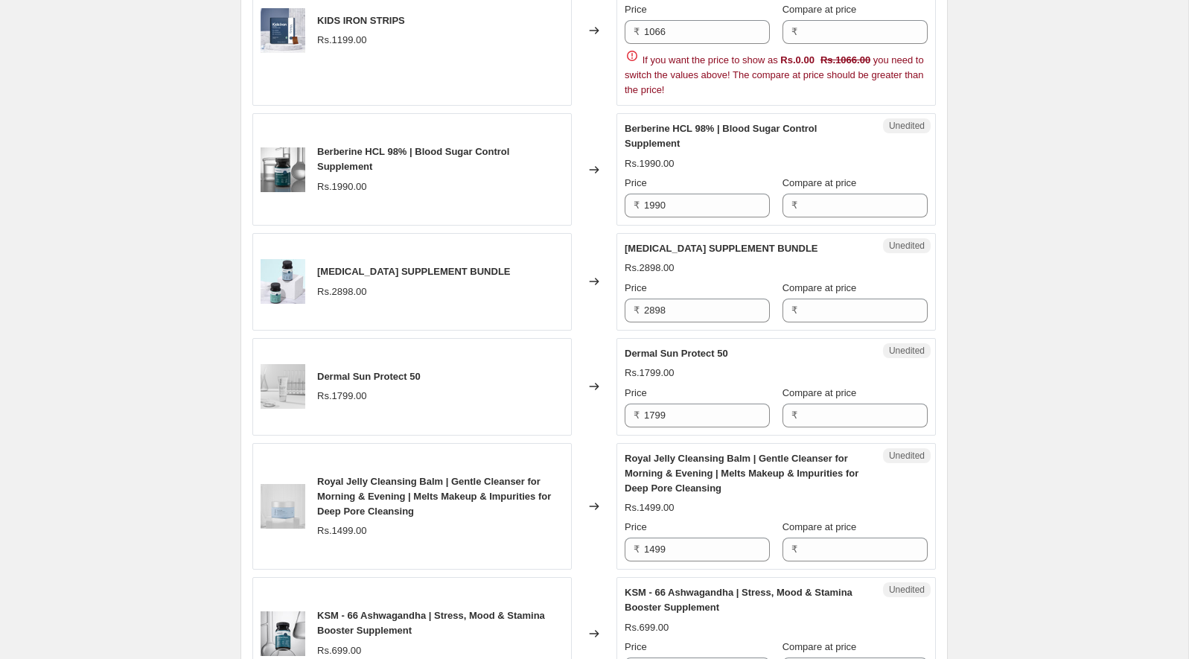
scroll to position [562, 0]
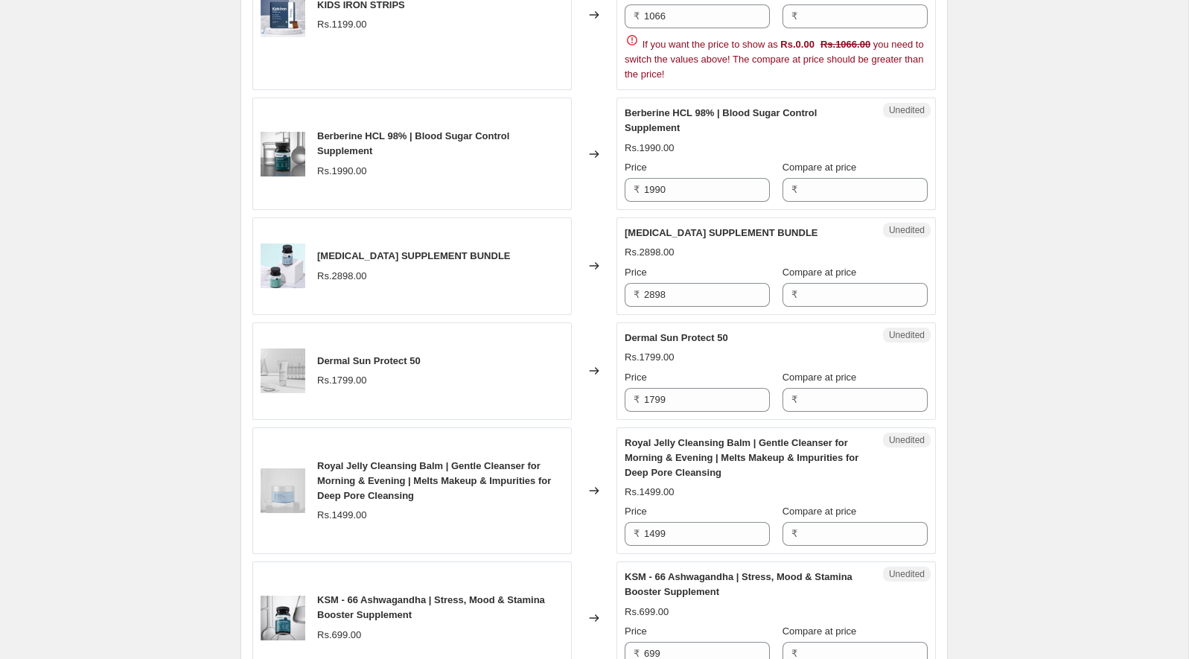
click at [652, 117] on div "Berberine HCL 98% | Blood Sugar Control Supplement" at bounding box center [746, 121] width 243 height 30
drag, startPoint x: 652, startPoint y: 117, endPoint x: 681, endPoint y: 117, distance: 28.3
click at [681, 117] on div "Berberine HCL 98% | Blood Sugar Control Supplement" at bounding box center [746, 121] width 243 height 30
click at [699, 200] on div "Unedited Berberine HCL 98% | Blood Sugar Control Supplement Rs.1990.00 Price ₹ …" at bounding box center [776, 154] width 319 height 112
click at [699, 195] on input "1990" at bounding box center [707, 190] width 126 height 24
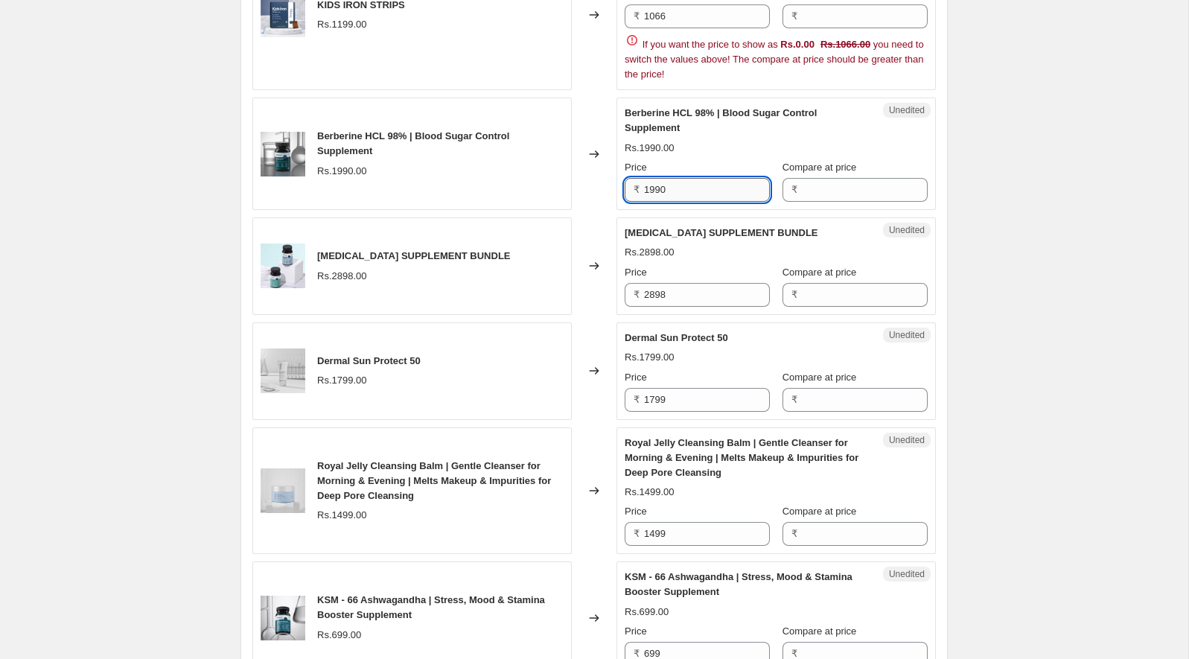
paste input "77"
type input "1770"
click at [706, 144] on div "Rs.1770.00" at bounding box center [776, 148] width 303 height 15
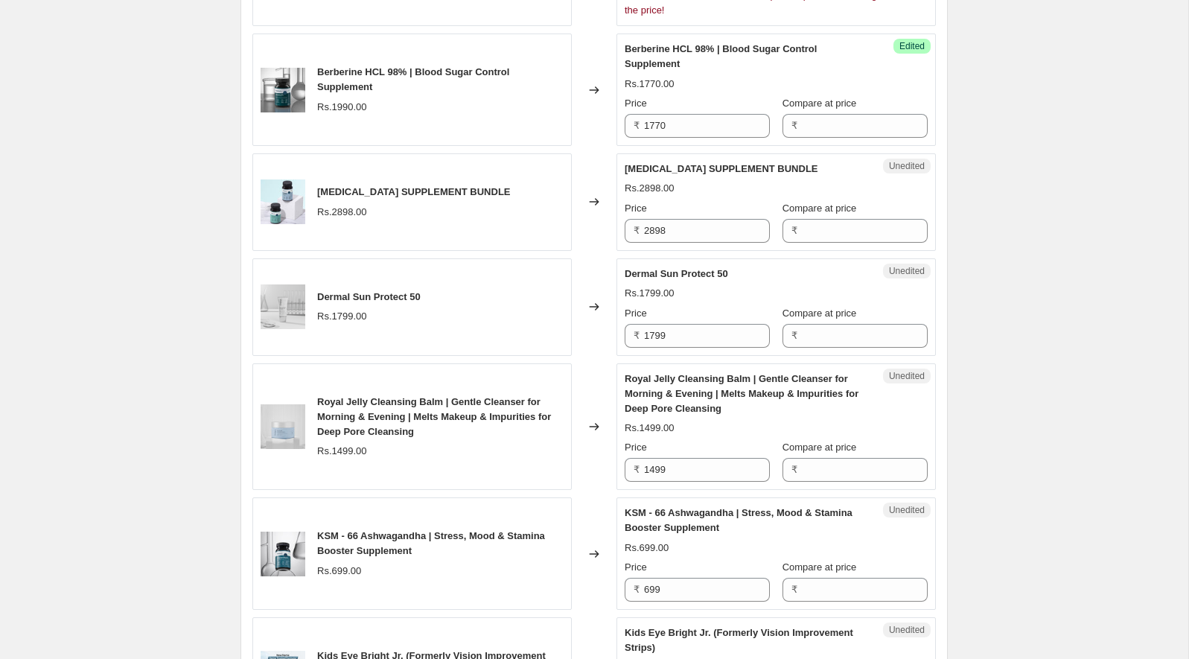
scroll to position [663, 0]
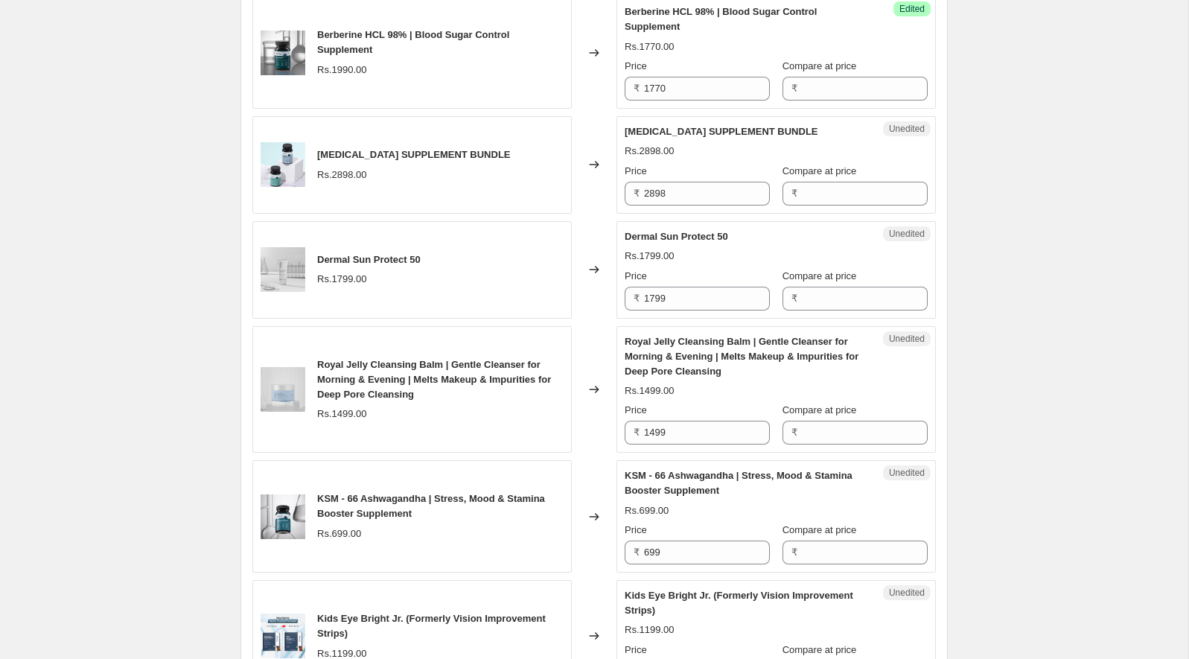
click at [646, 126] on span "[MEDICAL_DATA] SUPPLEMENT BUNDLE" at bounding box center [722, 131] width 194 height 11
drag, startPoint x: 646, startPoint y: 125, endPoint x: 669, endPoint y: 125, distance: 23.1
click at [669, 126] on span "[MEDICAL_DATA] SUPPLEMENT BUNDLE" at bounding box center [722, 131] width 194 height 11
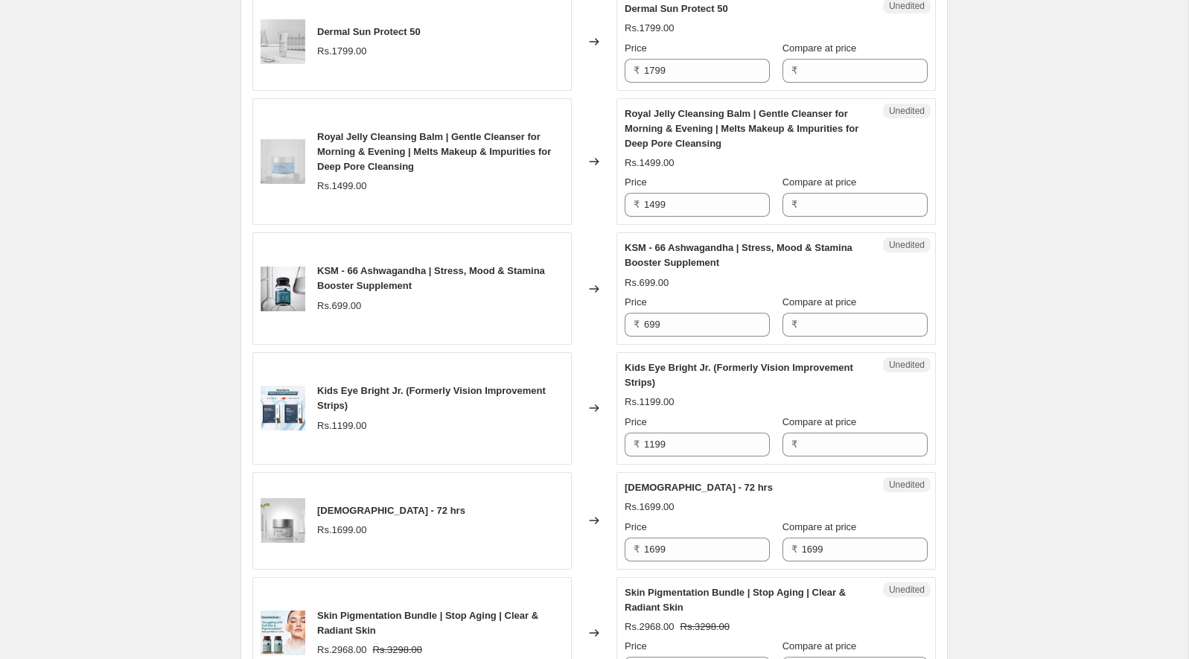
scroll to position [917, 0]
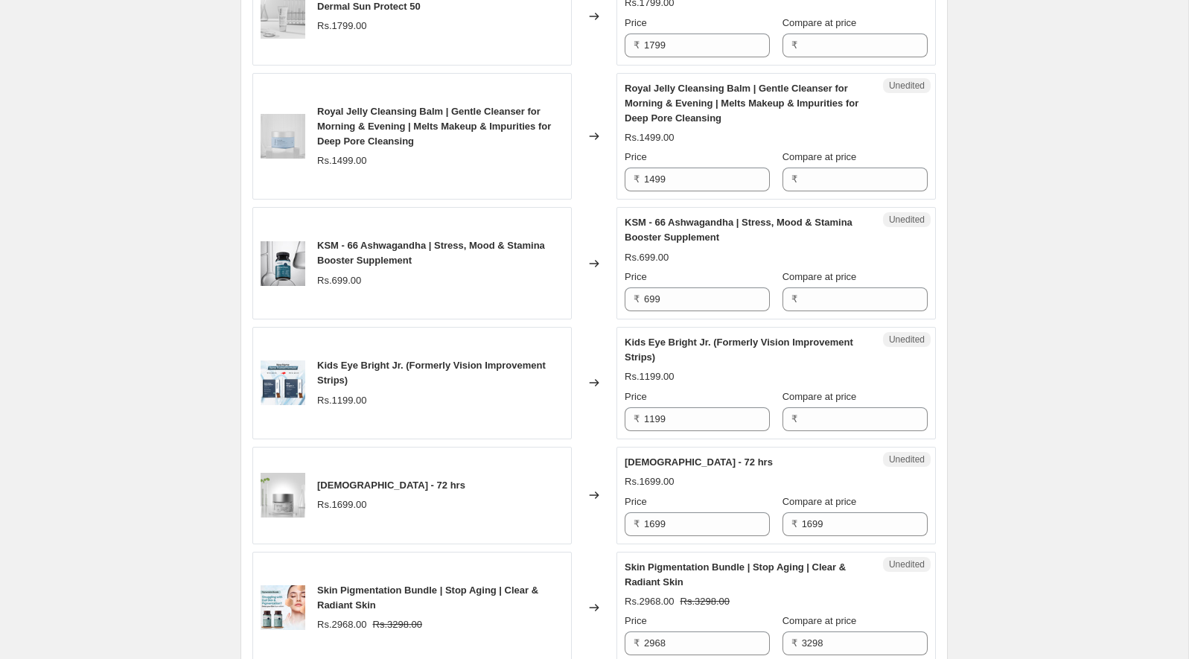
click at [689, 221] on span "KSM - 66 Ashwagandha | Stress, Mood & Stamina Booster Supplement" at bounding box center [739, 230] width 228 height 26
click at [676, 297] on input "699" at bounding box center [707, 299] width 126 height 24
paste input "55"
type input "655"
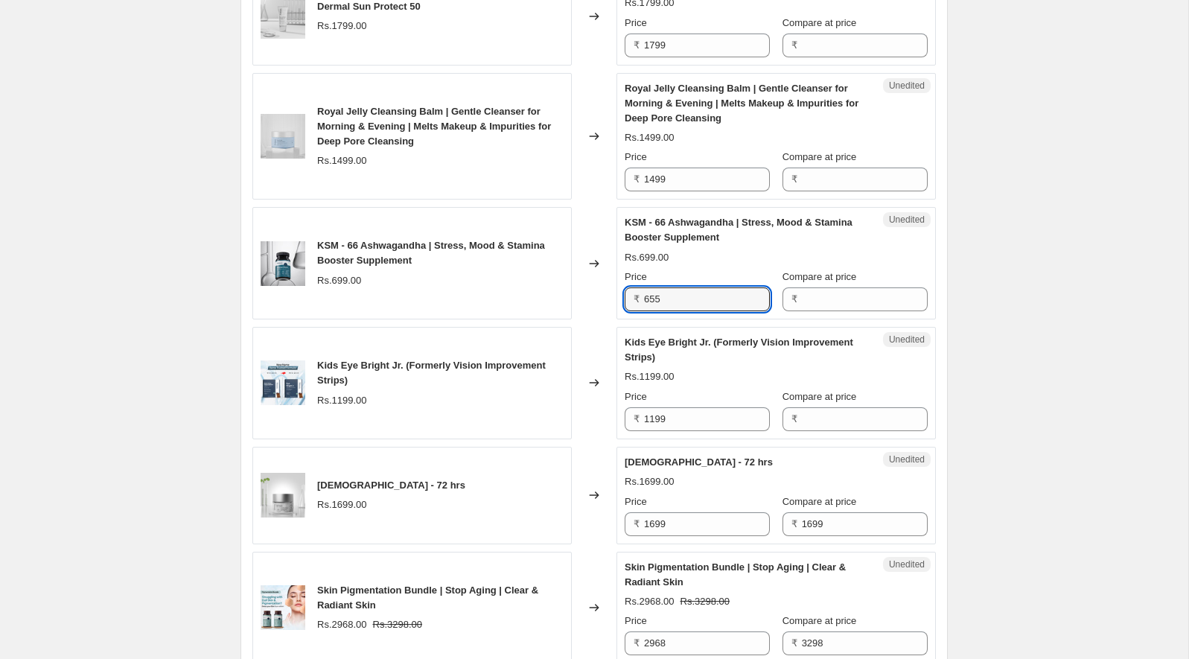
click at [702, 255] on div "Rs.699.00" at bounding box center [776, 257] width 303 height 15
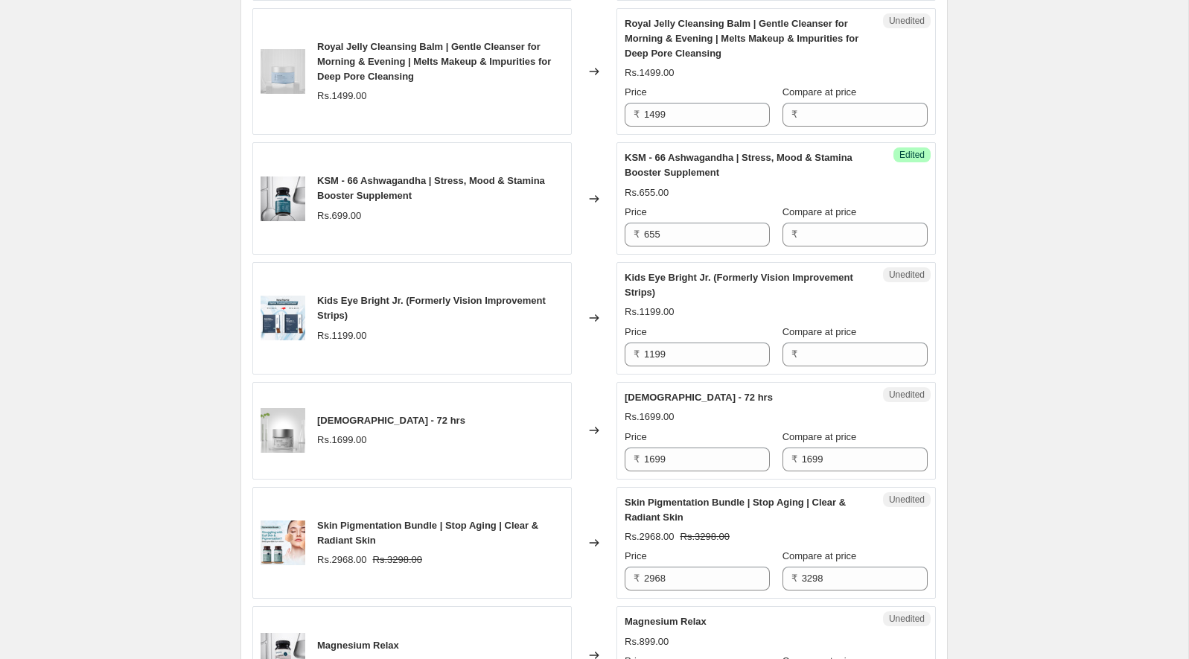
scroll to position [1144, 0]
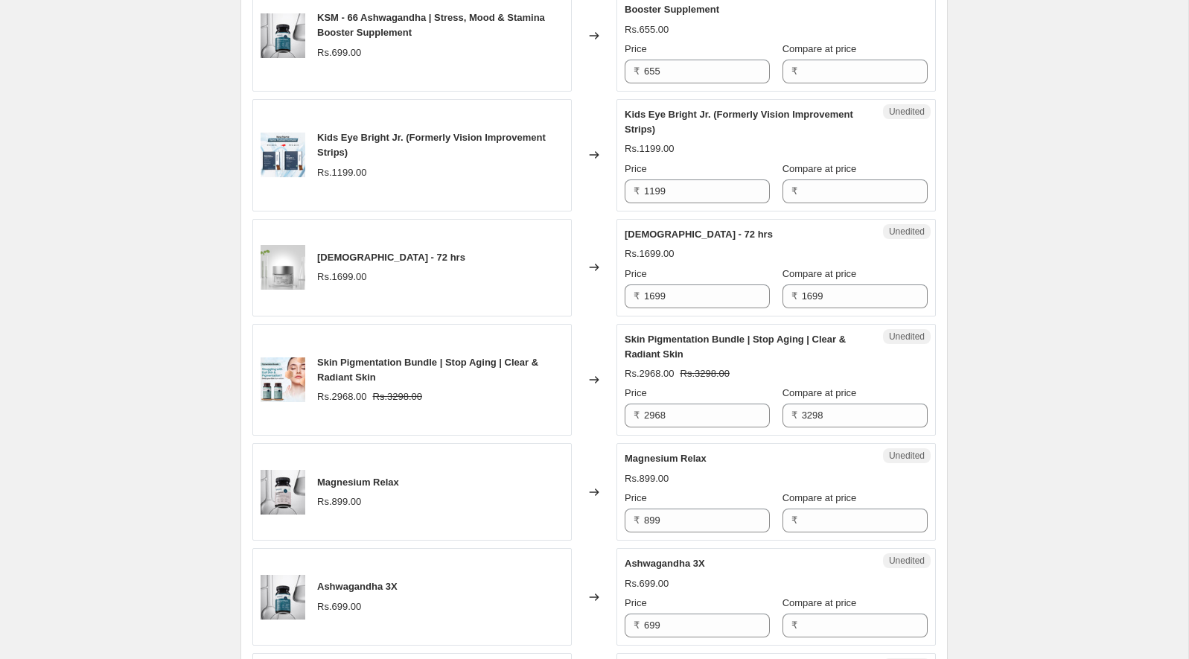
click at [668, 111] on span "Kids Eye Bright Jr. (Formerly Vision Improvement Strips)" at bounding box center [739, 122] width 229 height 26
click at [684, 111] on span "Kids Eye Bright Jr. (Formerly Vision Improvement Strips)" at bounding box center [739, 122] width 229 height 26
drag, startPoint x: 684, startPoint y: 111, endPoint x: 654, endPoint y: 111, distance: 29.0
click at [654, 111] on span "Kids Eye Bright Jr. (Formerly Vision Improvement Strips)" at bounding box center [739, 122] width 229 height 26
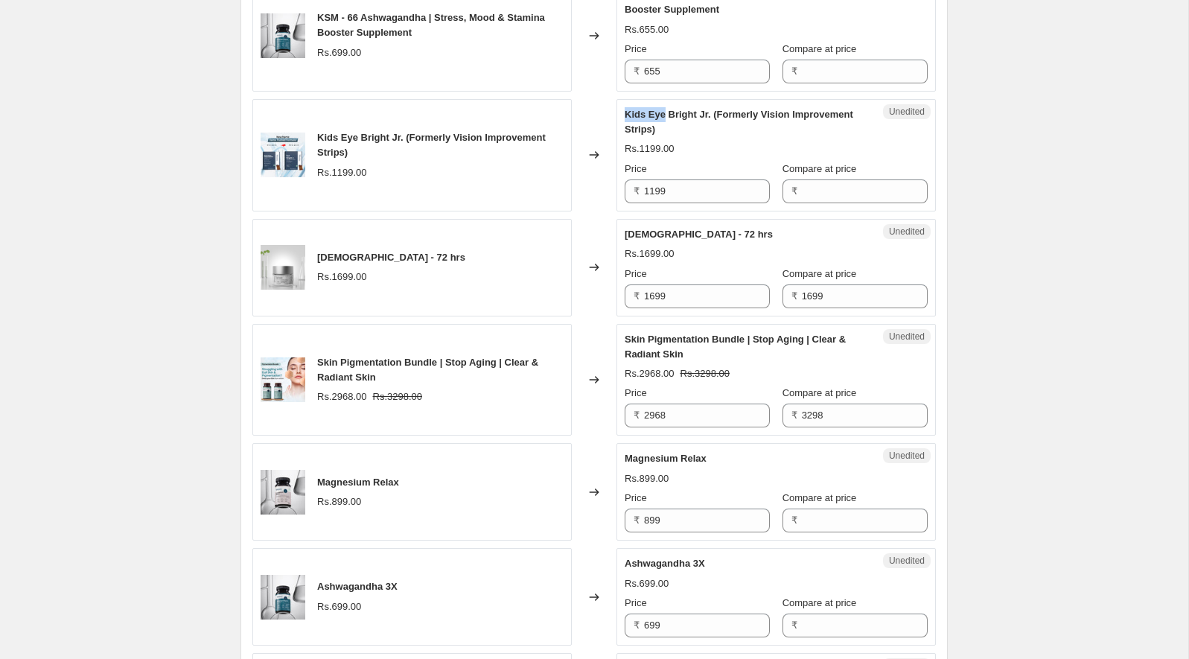
drag, startPoint x: 654, startPoint y: 111, endPoint x: 637, endPoint y: 111, distance: 17.9
click at [637, 111] on span "Kids Eye Bright Jr. (Formerly Vision Improvement Strips)" at bounding box center [739, 122] width 229 height 26
click at [688, 191] on input "1199" at bounding box center [707, 191] width 126 height 24
paste input "066"
type input "1066"
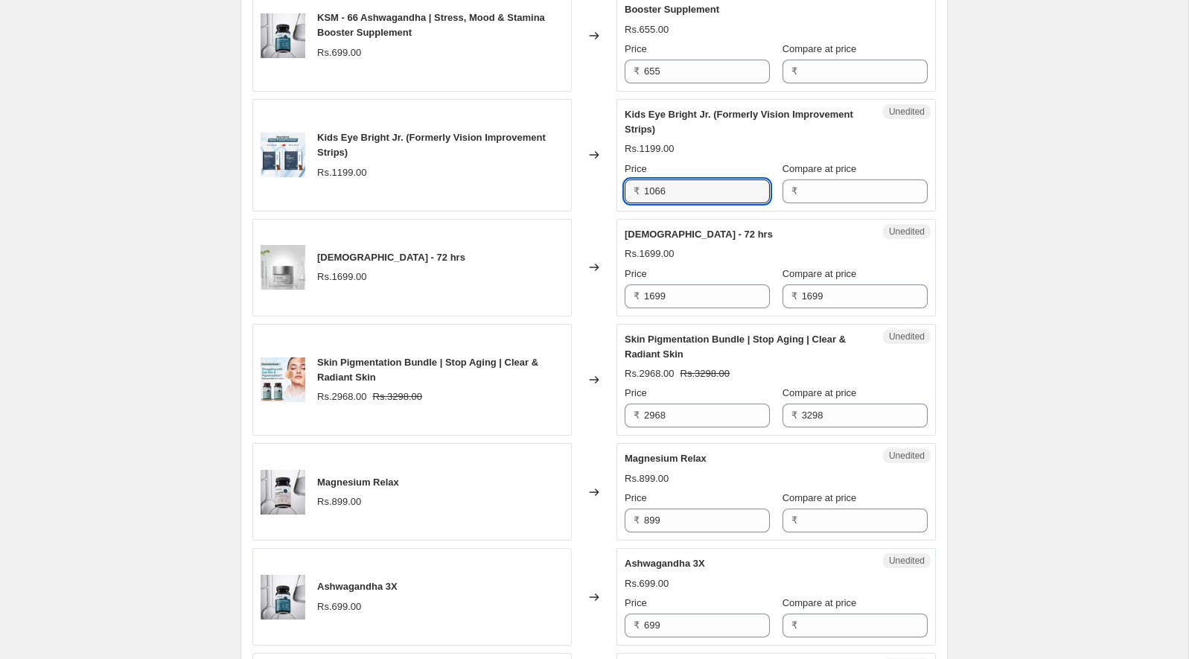
click at [680, 229] on span "[DEMOGRAPHIC_DATA] - 72 hrs" at bounding box center [699, 234] width 148 height 11
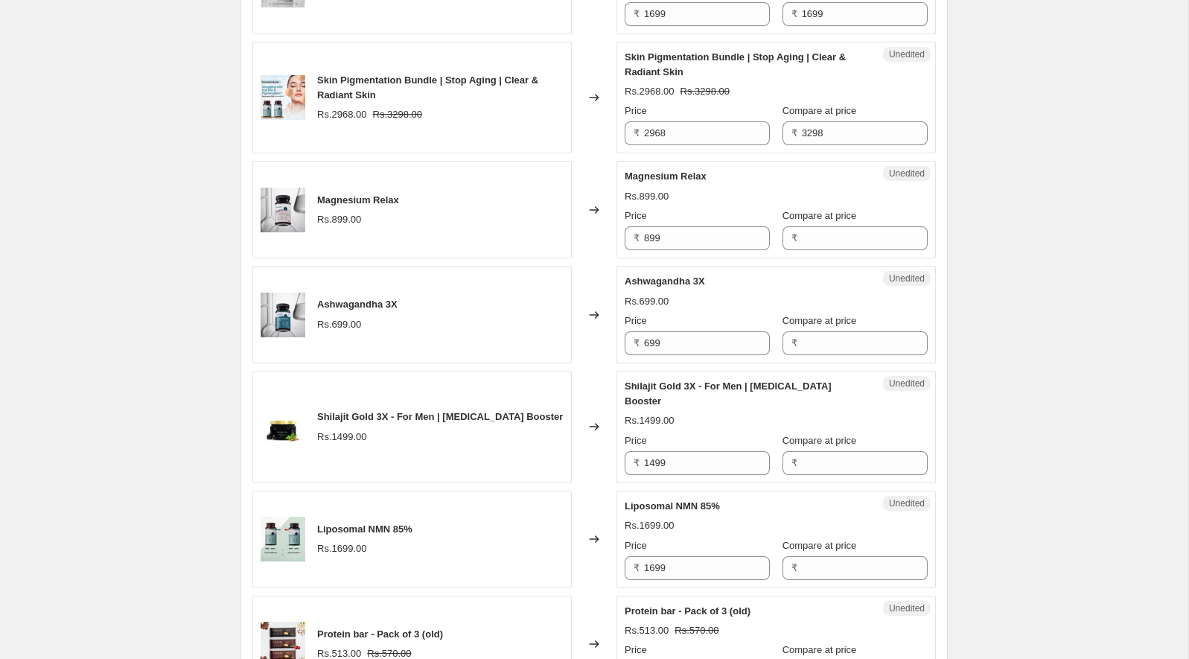
scroll to position [1441, 0]
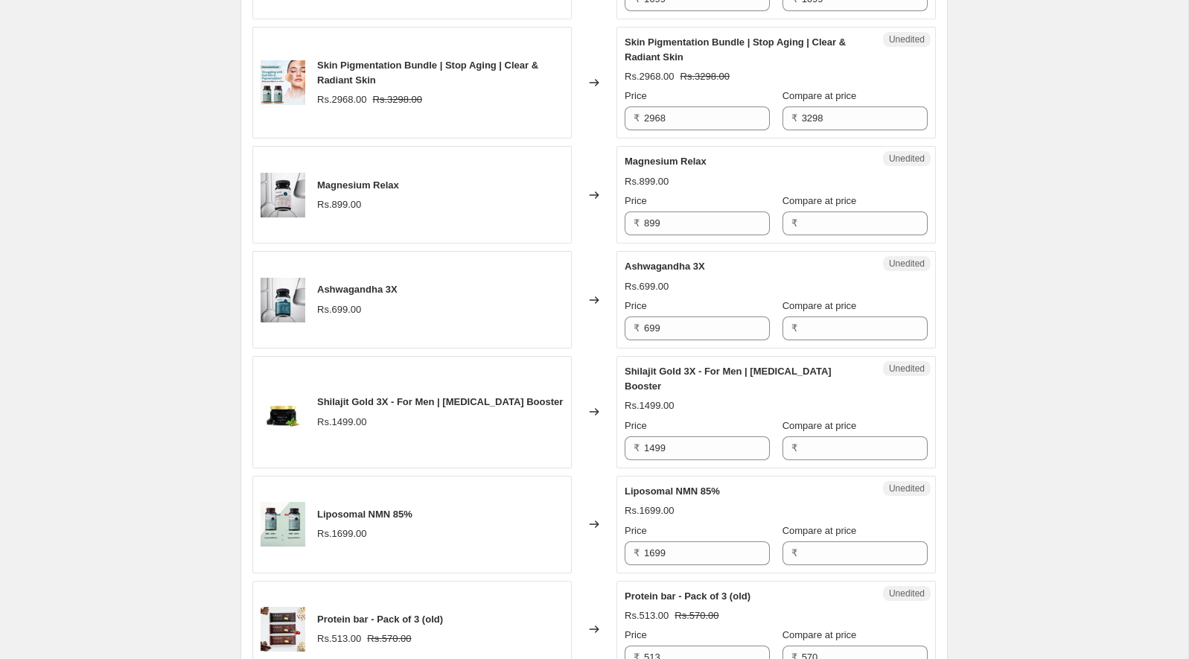
click at [662, 156] on span "Magnesium Relax" at bounding box center [666, 161] width 82 height 11
click at [690, 213] on input "899" at bounding box center [707, 223] width 126 height 24
paste input "7"
type input "799"
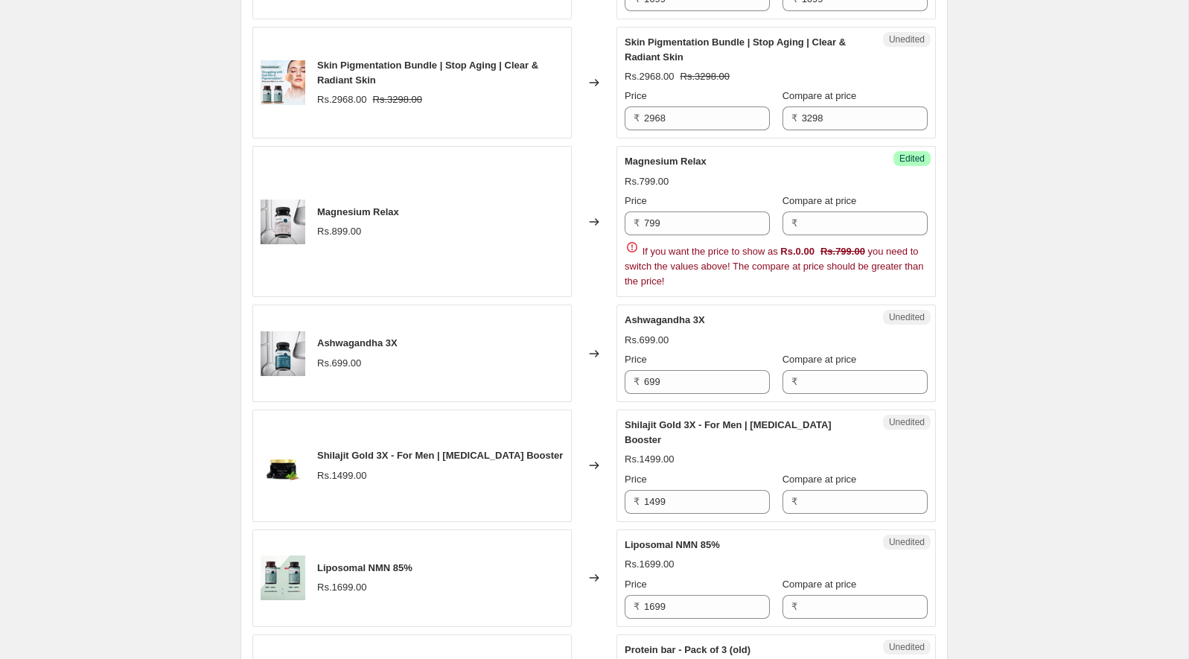
click at [686, 270] on div "KIDS IRON STRIPS Rs.1199.00 Changed to Success Edited KIDS IRON STRIPS Rs.1066.…" at bounding box center [594, 218] width 684 height 2316
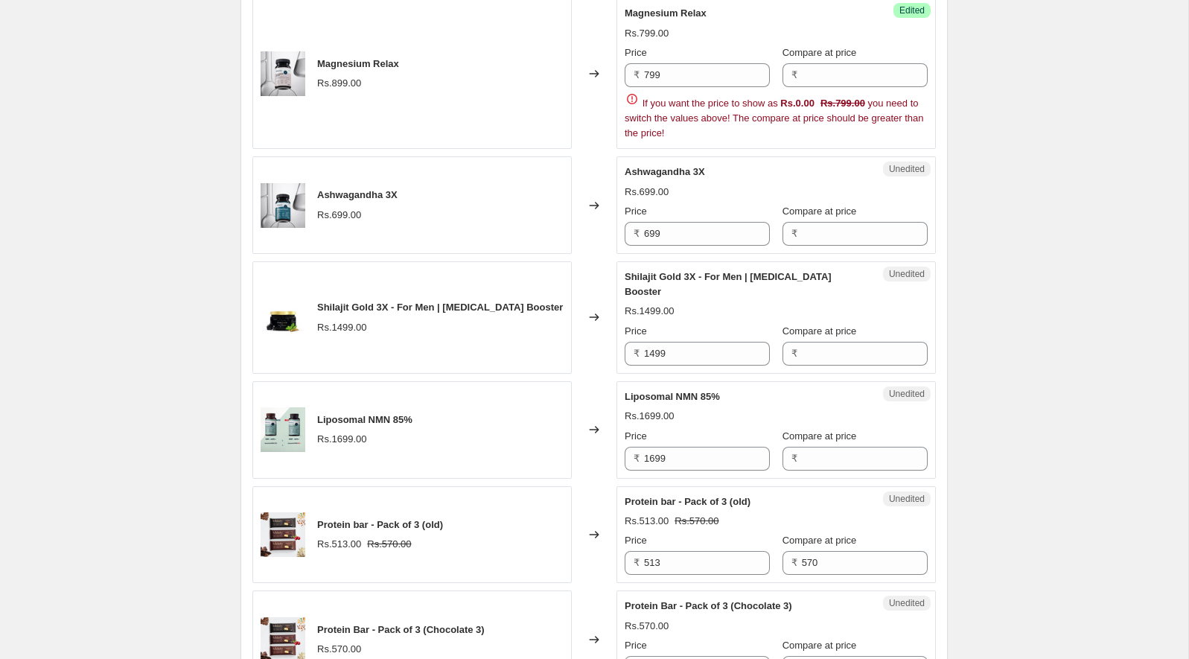
scroll to position [1600, 0]
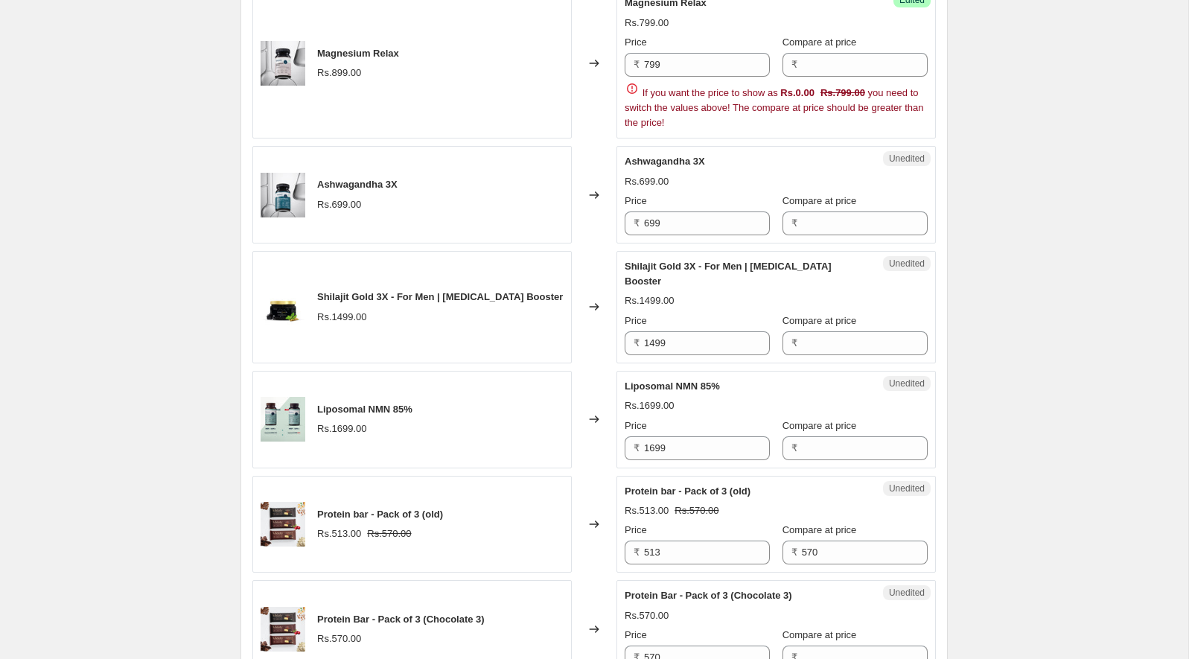
click at [656, 157] on span "Ashwagandha 3X" at bounding box center [665, 161] width 80 height 11
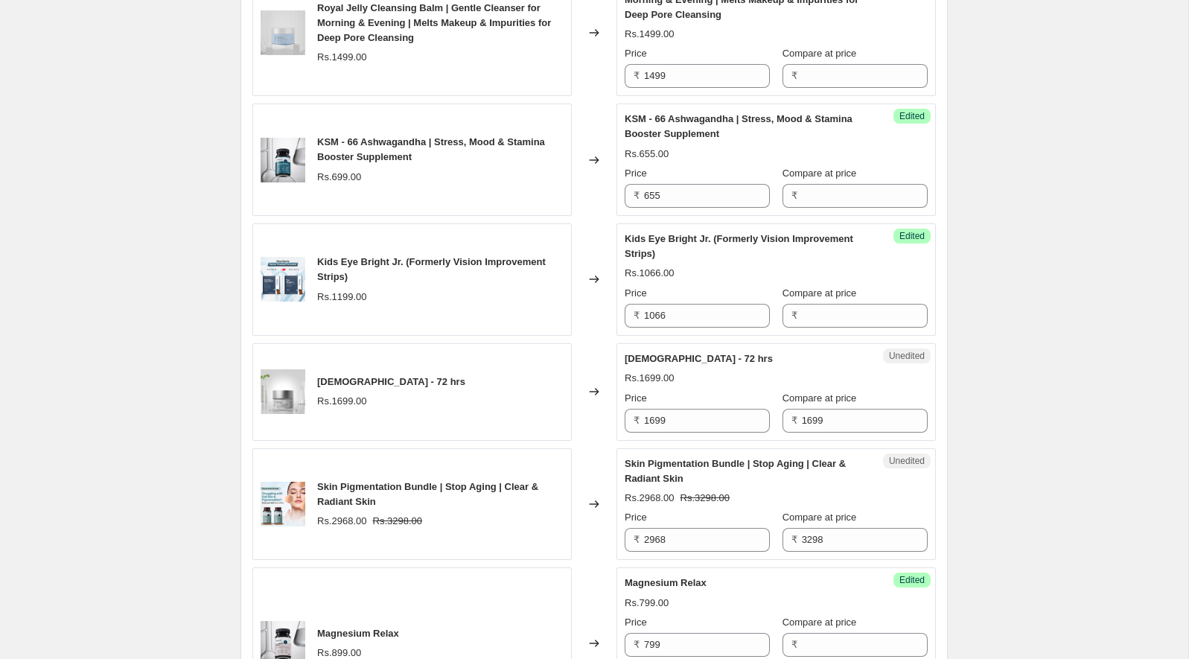
scroll to position [1005, 0]
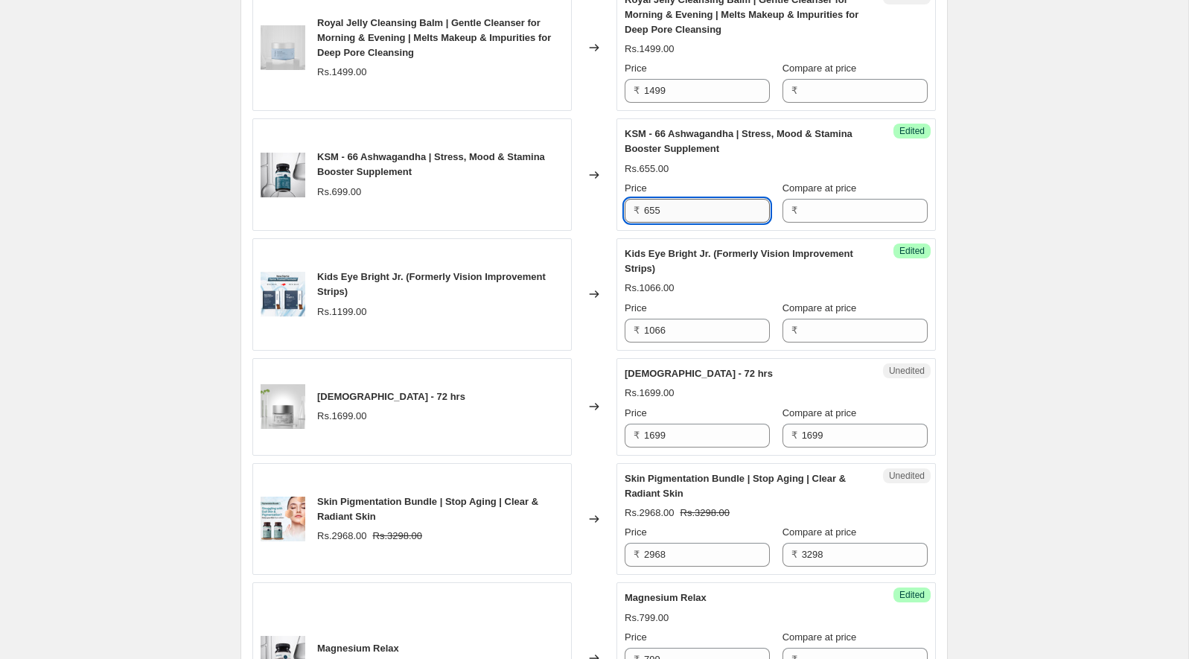
click at [692, 207] on input "655" at bounding box center [707, 211] width 126 height 24
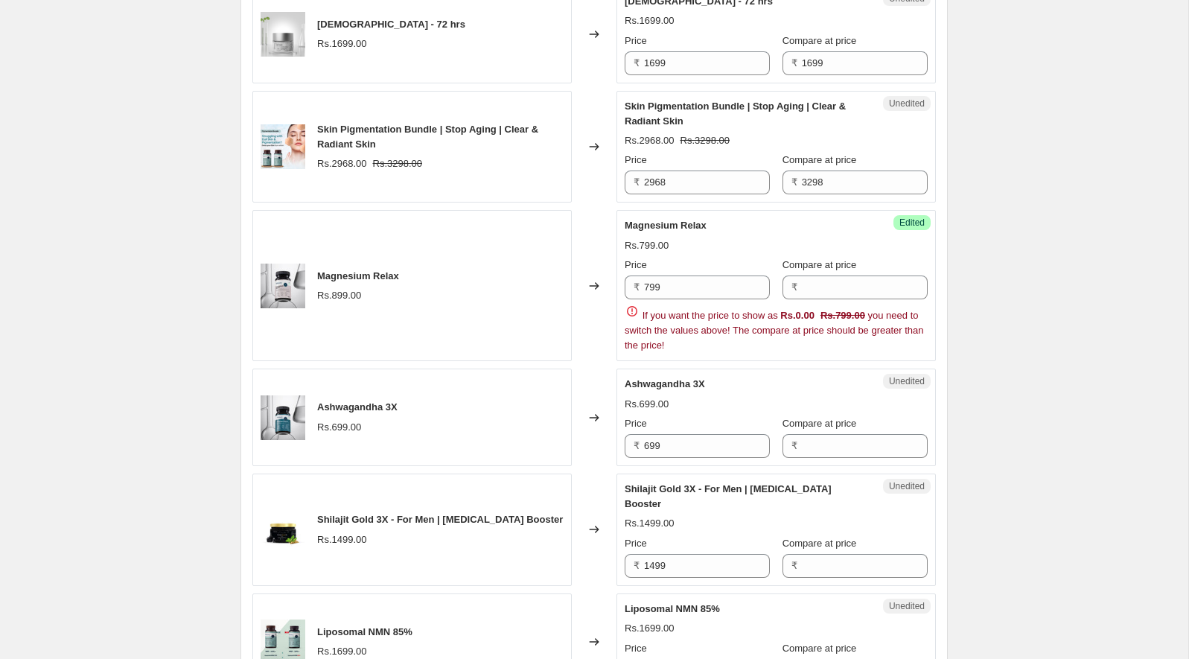
scroll to position [1385, 0]
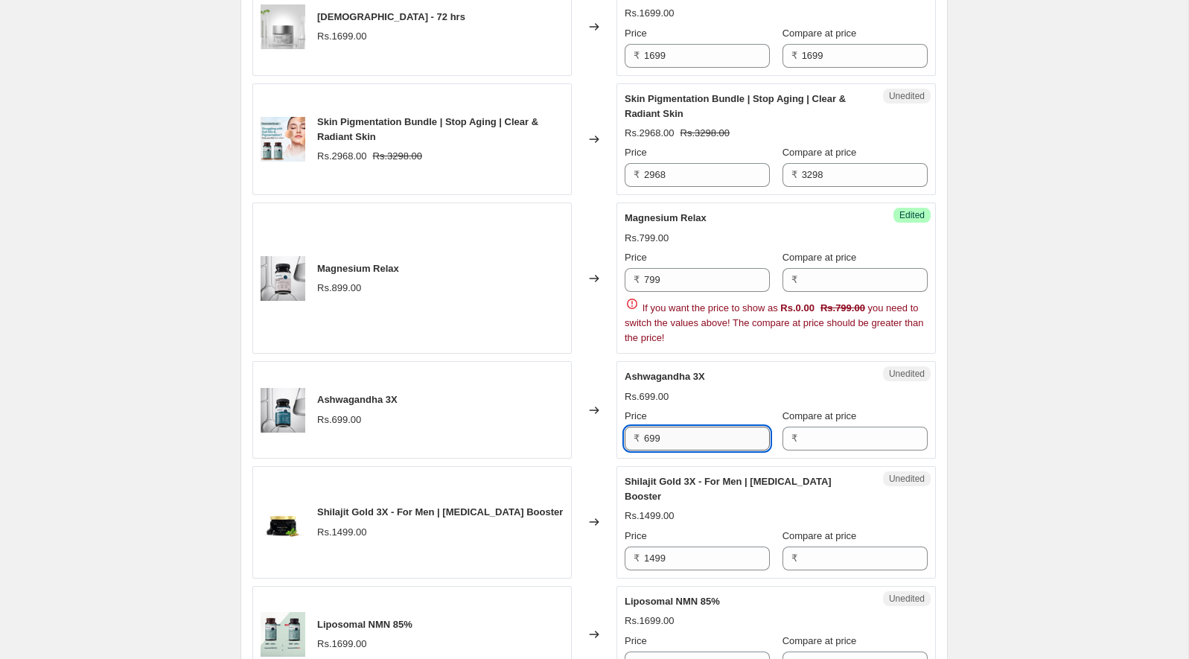
click at [671, 440] on input "699" at bounding box center [707, 439] width 126 height 24
paste input "55"
type input "655"
click at [682, 389] on div "Rs.699.00" at bounding box center [776, 396] width 303 height 15
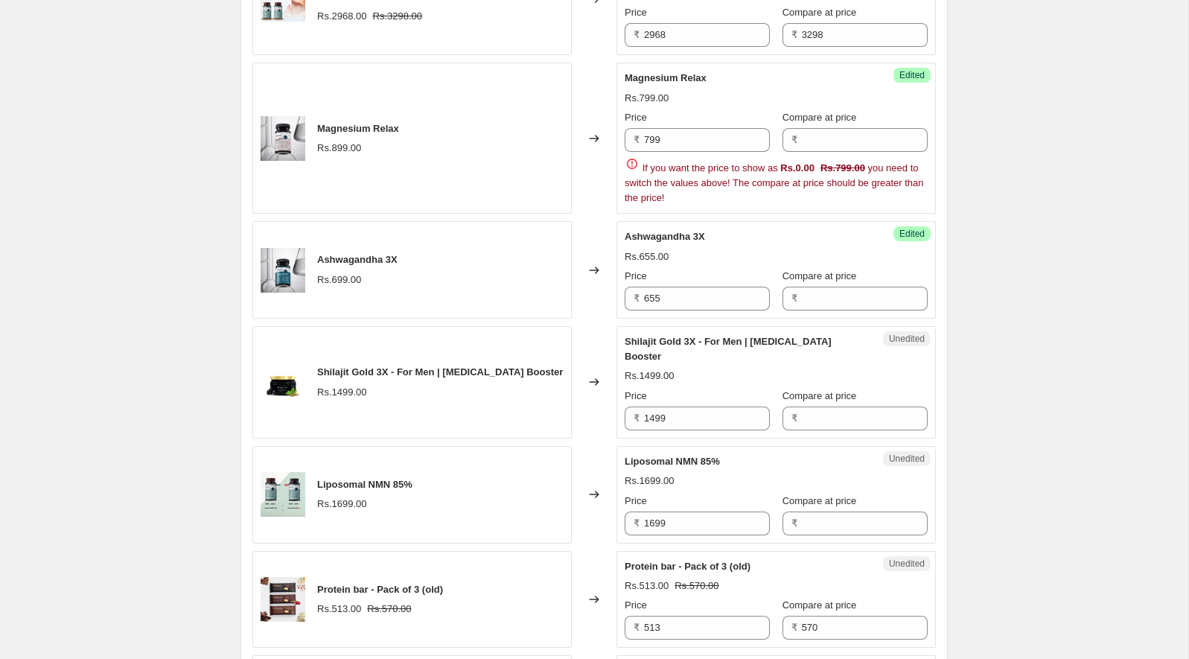
scroll to position [1578, 0]
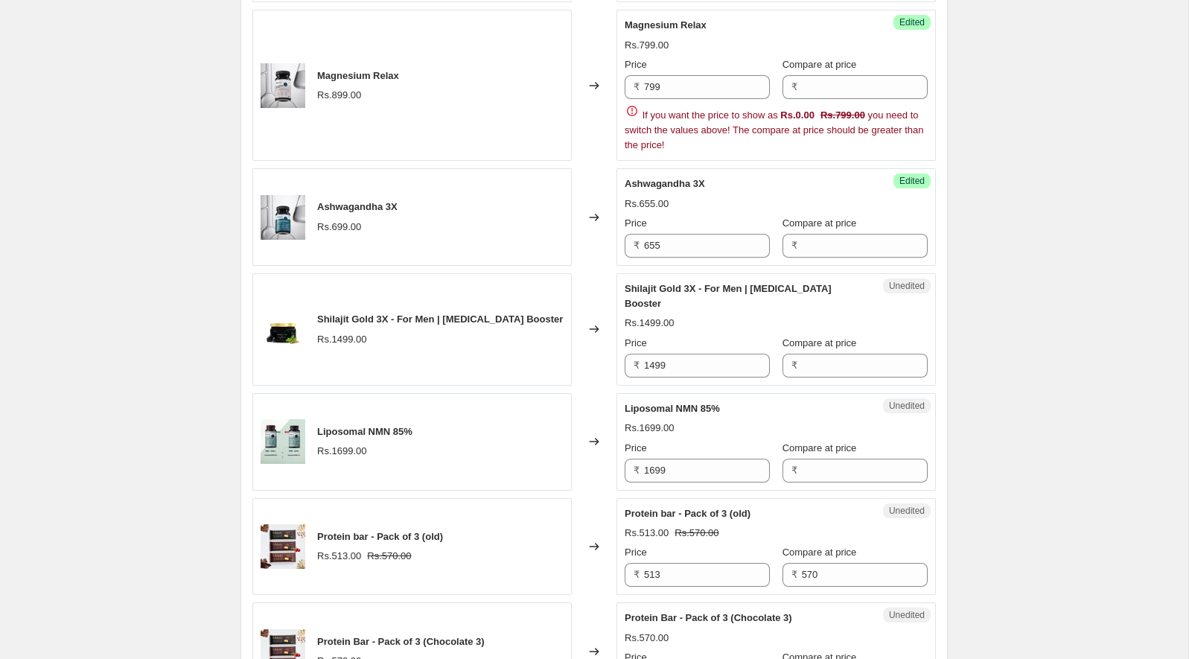
click at [652, 283] on span "Shilajit Gold 3X - For Men | [MEDICAL_DATA] Booster" at bounding box center [728, 296] width 207 height 26
click at [693, 356] on input "1499" at bounding box center [707, 366] width 126 height 24
paste input "05"
type input "1405"
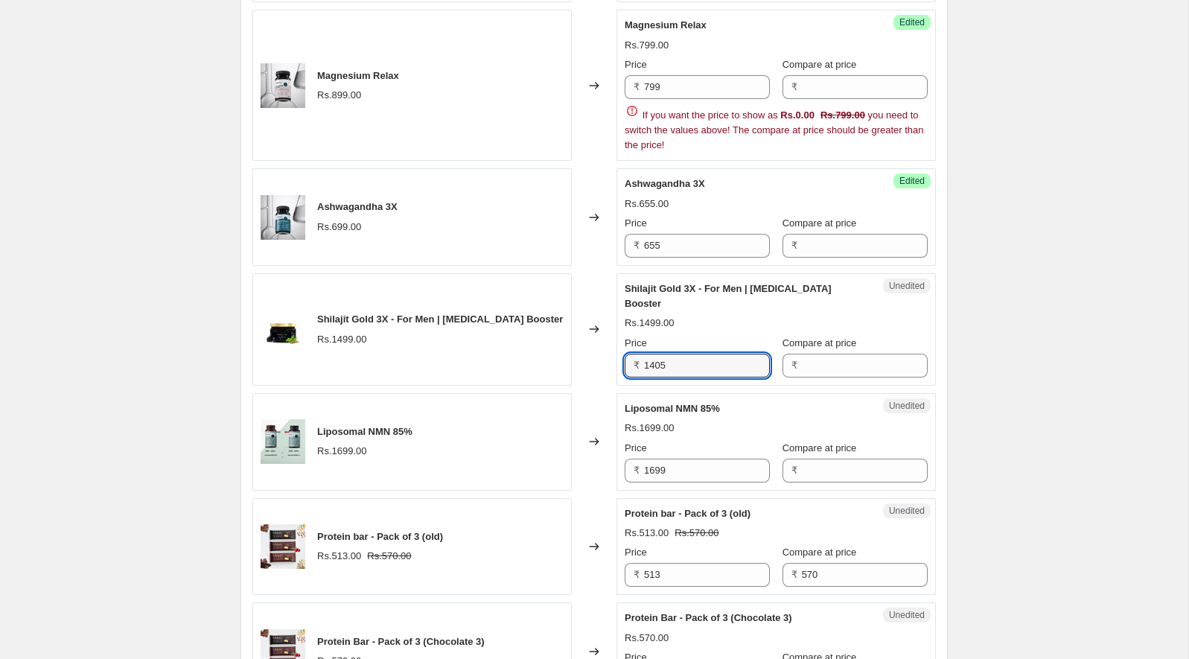
click at [695, 403] on span "Liposomal NMN 85%" at bounding box center [672, 408] width 95 height 11
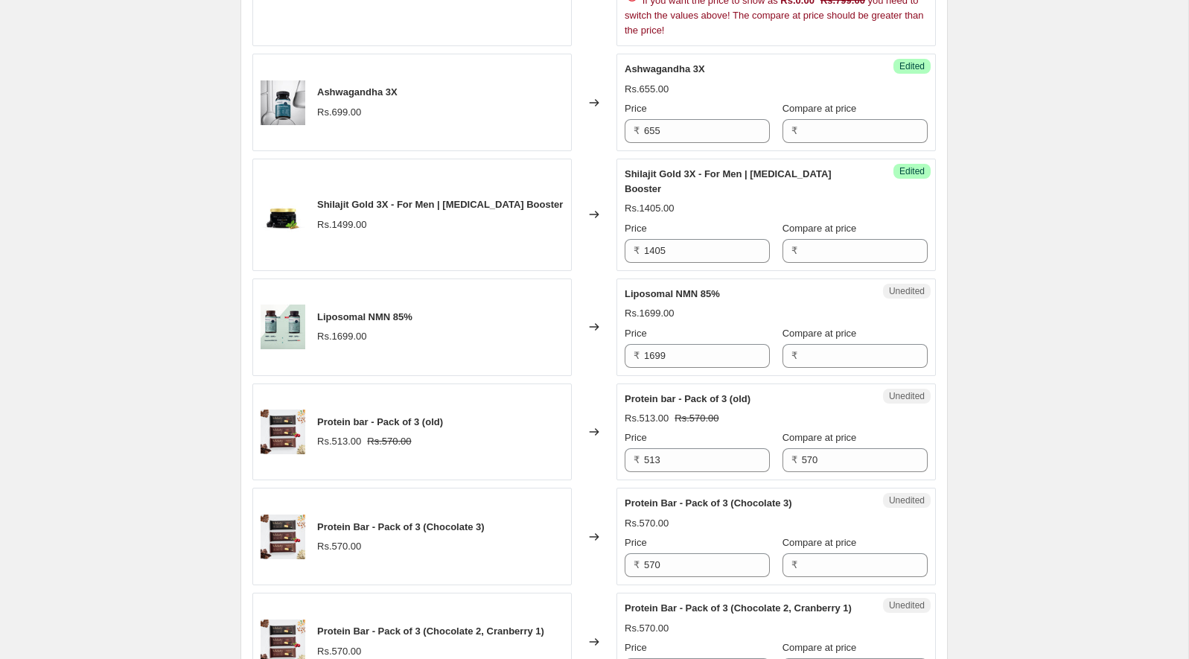
scroll to position [1831, 0]
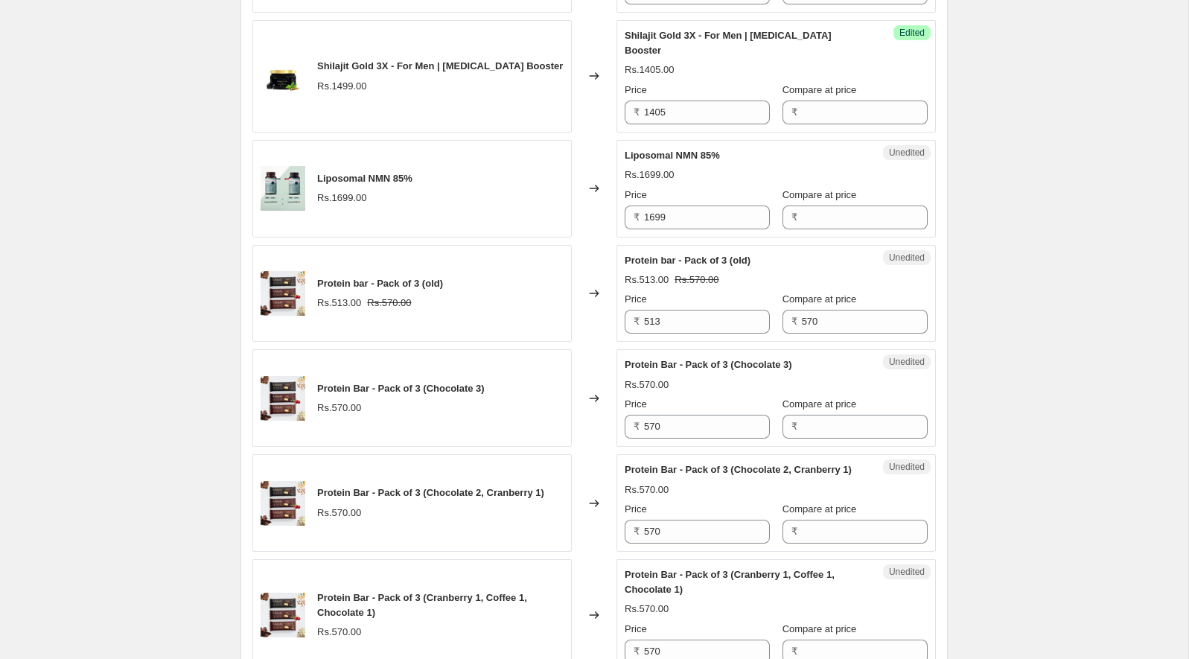
click at [688, 150] on span "Liposomal NMN 85%" at bounding box center [672, 155] width 95 height 11
click at [686, 150] on span "Liposomal NMN 85%" at bounding box center [672, 155] width 95 height 11
click at [707, 214] on input "1699" at bounding box center [707, 218] width 126 height 24
paste input "511"
type input "1511"
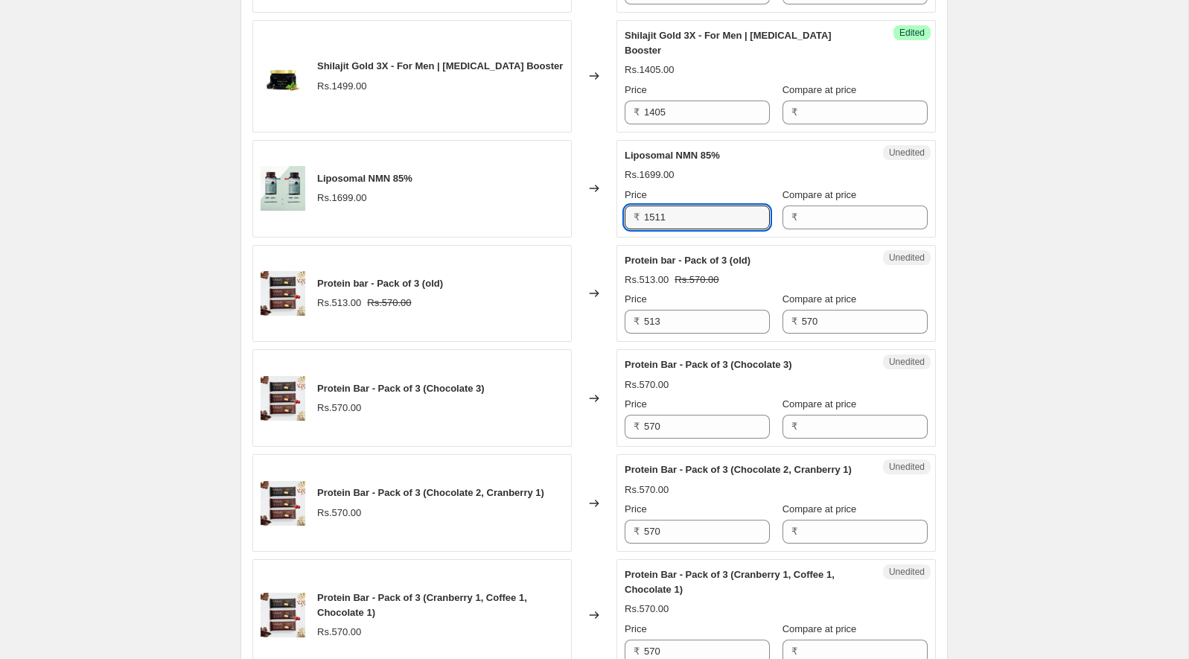
click at [702, 245] on div "Unedited Protein bar - Pack of 3 (old) Rs.513.00 Rs.570.00 Price ₹ 513 Compare …" at bounding box center [776, 294] width 319 height 98
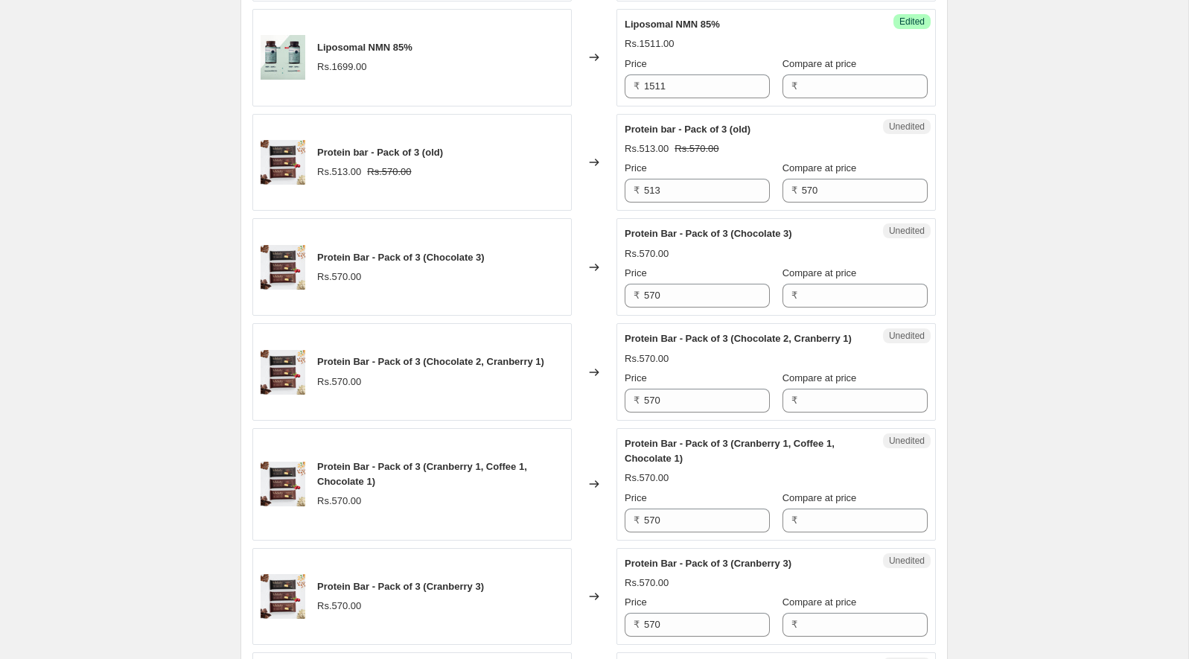
scroll to position [1978, 0]
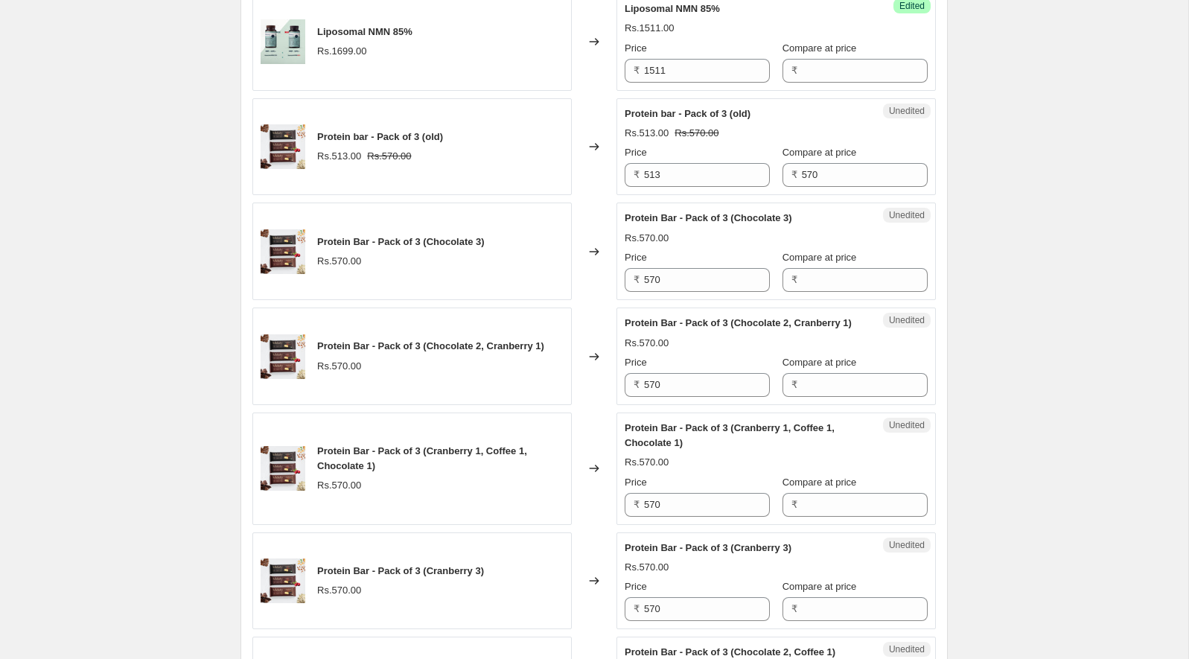
click at [657, 110] on div "Protein bar - Pack of 3 (old)" at bounding box center [746, 113] width 243 height 15
click at [649, 108] on span "Protein bar - Pack of 3 (old)" at bounding box center [688, 113] width 126 height 11
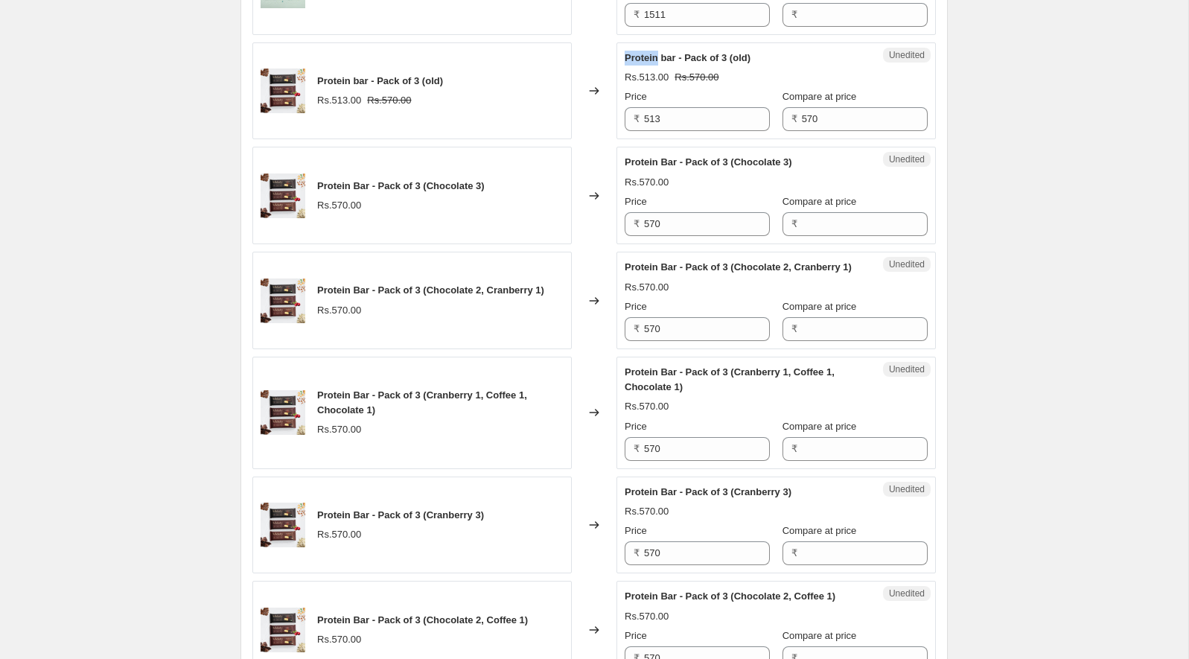
scroll to position [2037, 0]
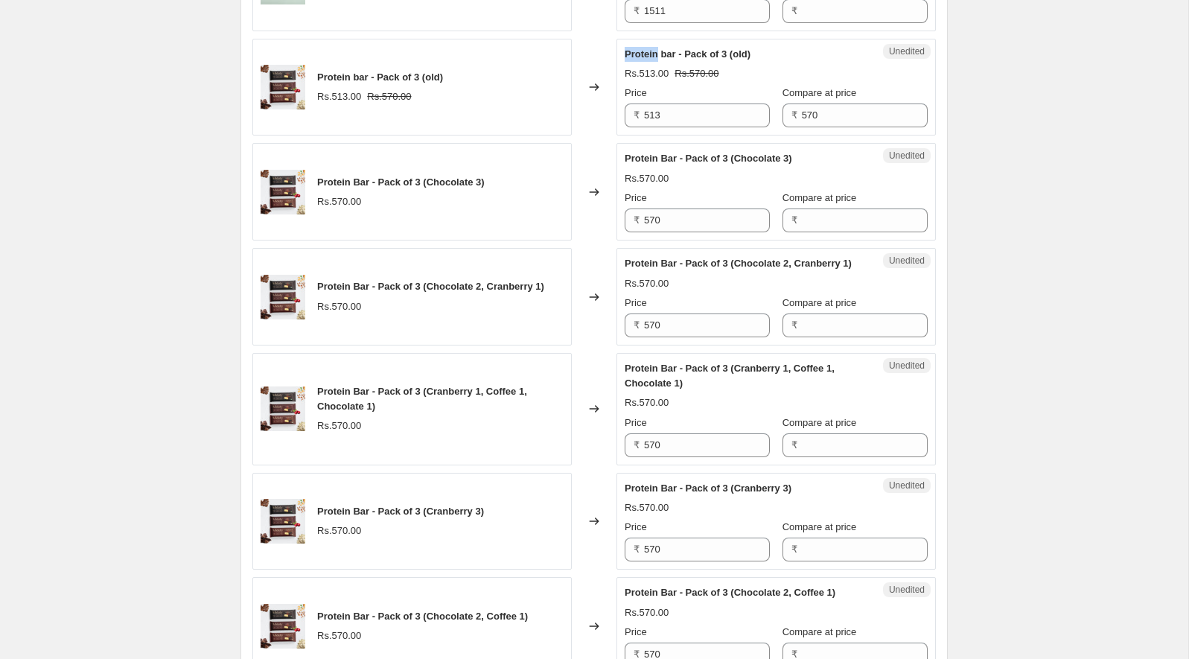
click at [759, 153] on span "Protein Bar - Pack of 3 (Chocolate 3)" at bounding box center [709, 158] width 168 height 11
drag, startPoint x: 759, startPoint y: 144, endPoint x: 792, endPoint y: 147, distance: 33.6
click at [792, 153] on span "Protein Bar - Pack of 3 (Chocolate 3)" at bounding box center [709, 158] width 168 height 11
click at [662, 153] on span "Protein Bar - Pack of 3 (Chocolate 3)" at bounding box center [709, 158] width 168 height 11
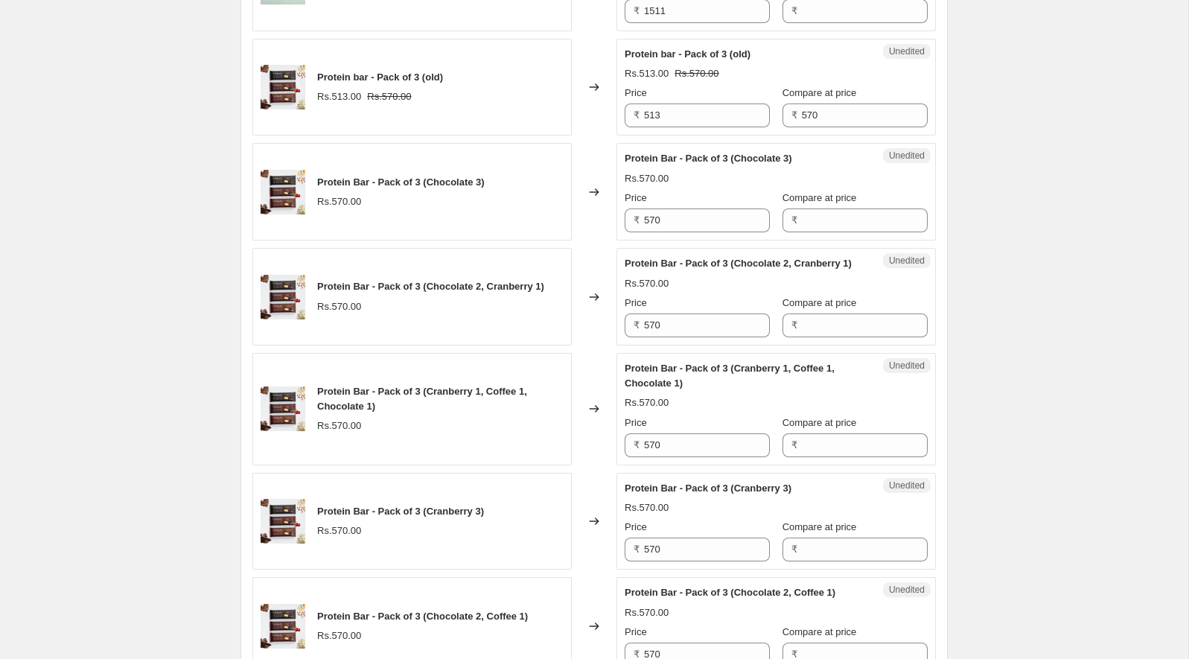
click at [649, 153] on span "Protein Bar - Pack of 3 (Chocolate 3)" at bounding box center [709, 158] width 168 height 11
drag, startPoint x: 649, startPoint y: 147, endPoint x: 664, endPoint y: 148, distance: 15.7
click at [664, 153] on span "Protein Bar - Pack of 3 (Chocolate 3)" at bounding box center [709, 158] width 168 height 11
click at [705, 216] on input "570" at bounding box center [707, 220] width 126 height 24
paste input "507"
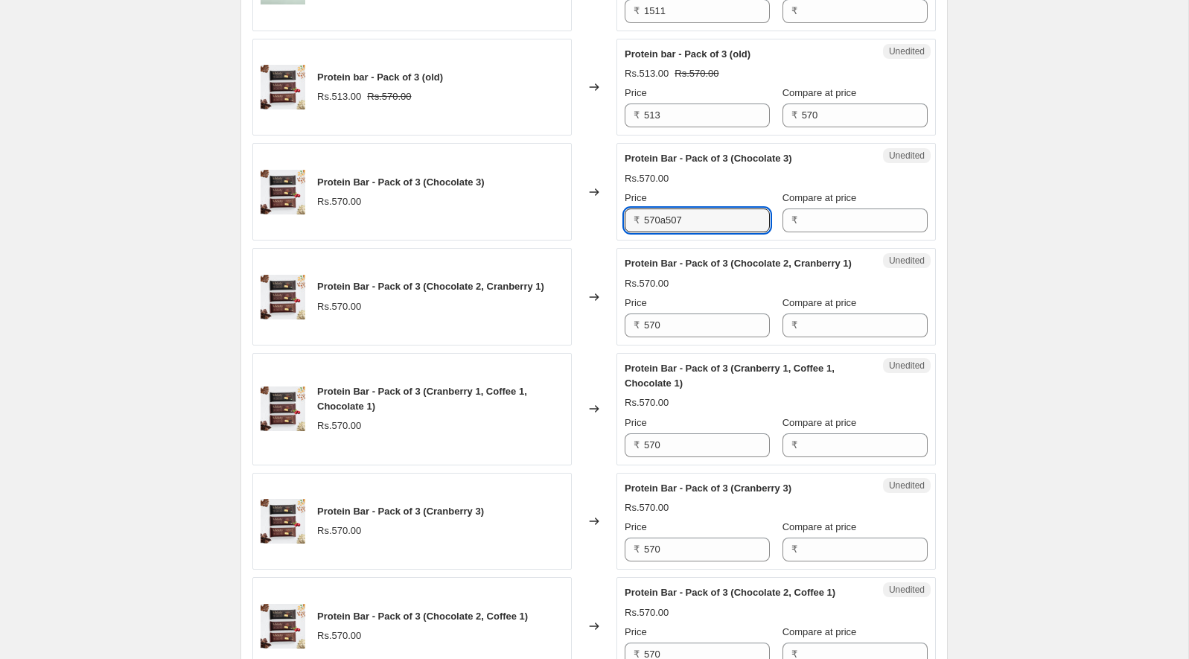
paste input "text"
type input "507"
click at [669, 332] on input "570" at bounding box center [707, 325] width 126 height 24
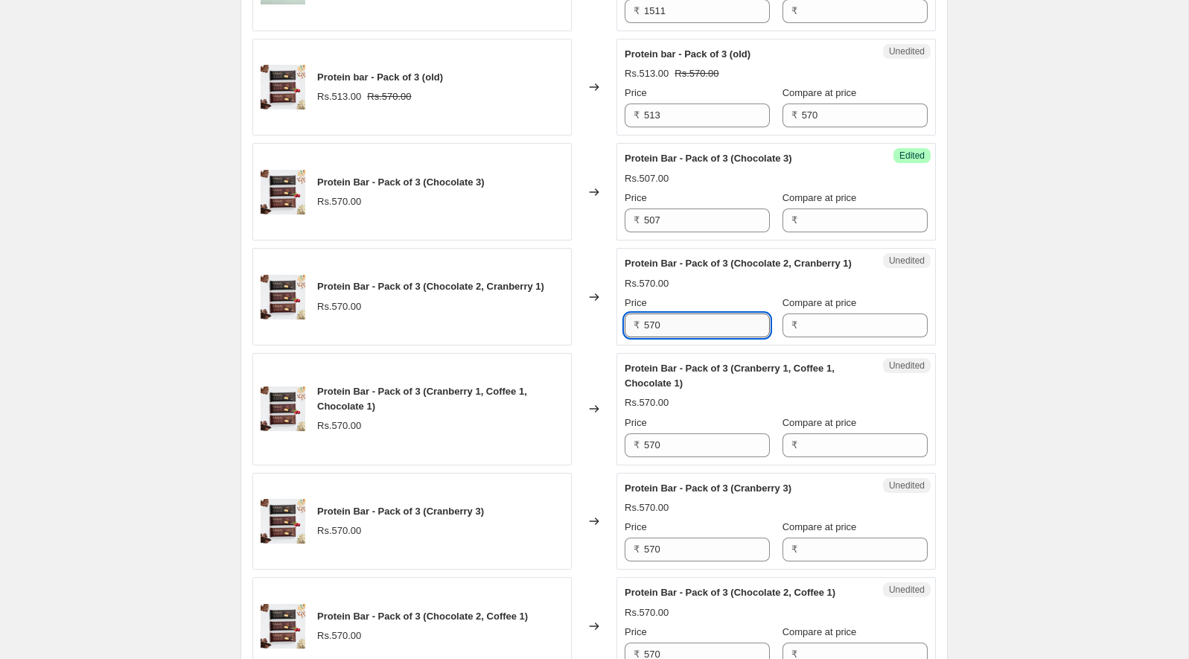
paste input "07"
type input "507"
click at [660, 444] on input "570" at bounding box center [707, 445] width 126 height 24
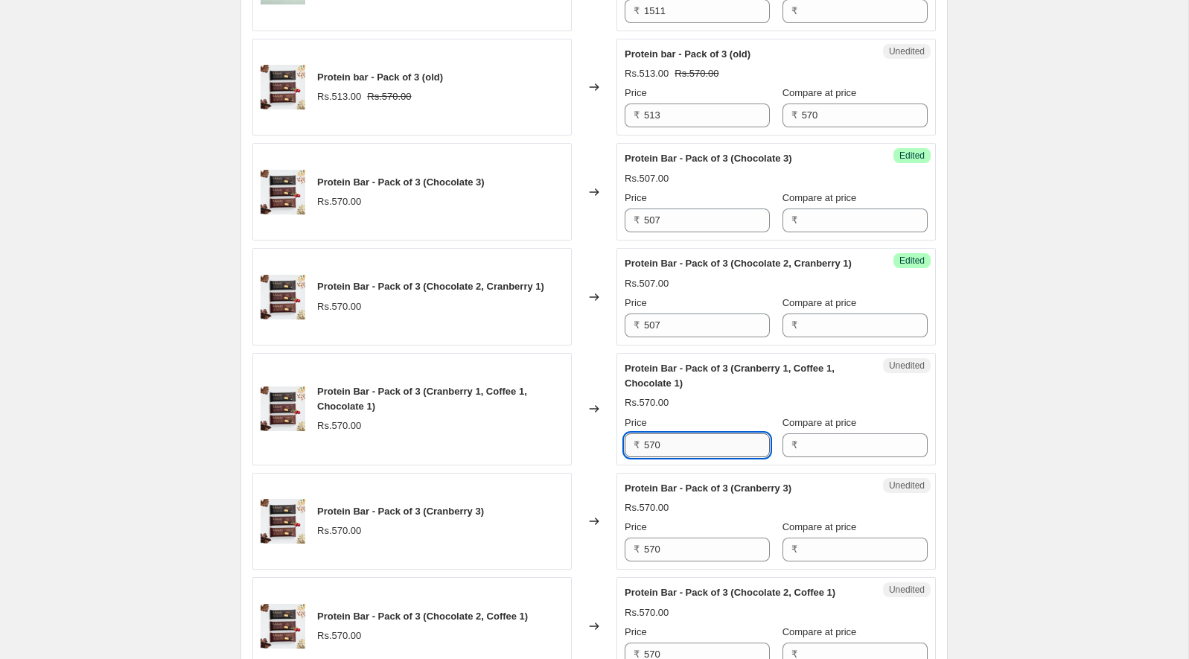
paste input "07"
type input "507"
click at [676, 404] on div "Rs.507.00" at bounding box center [776, 402] width 303 height 15
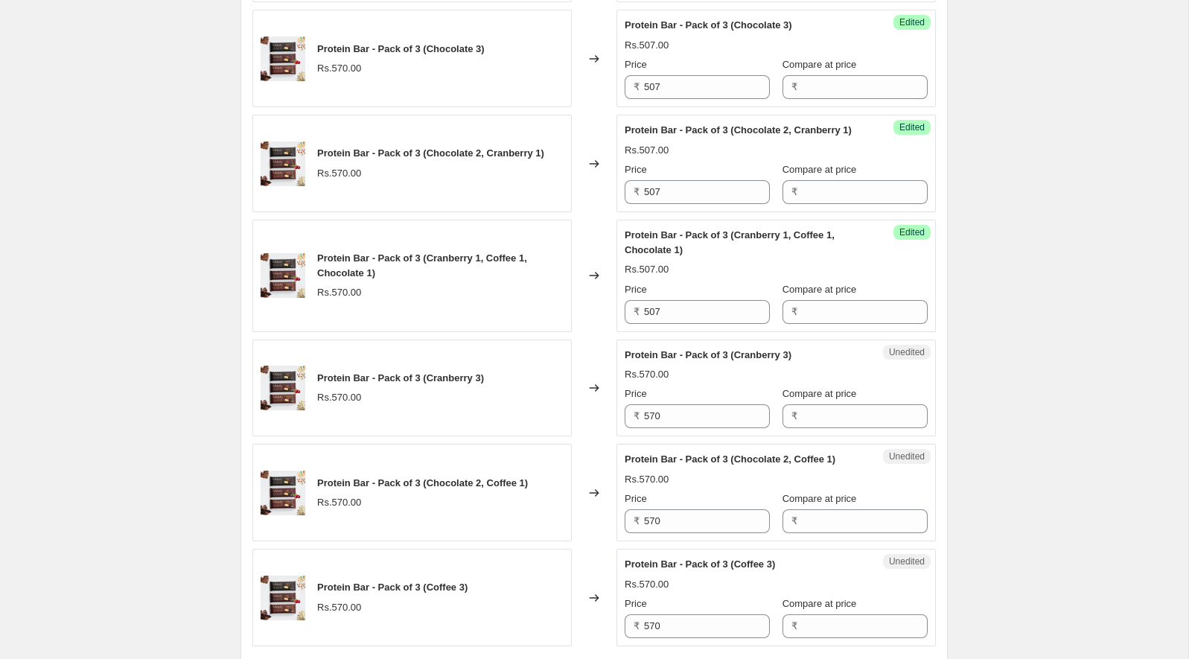
scroll to position [2172, 0]
click at [671, 413] on input "570" at bounding box center [707, 415] width 126 height 24
paste input "07"
type input "507"
click at [684, 377] on div "Rs.570.00" at bounding box center [776, 373] width 303 height 15
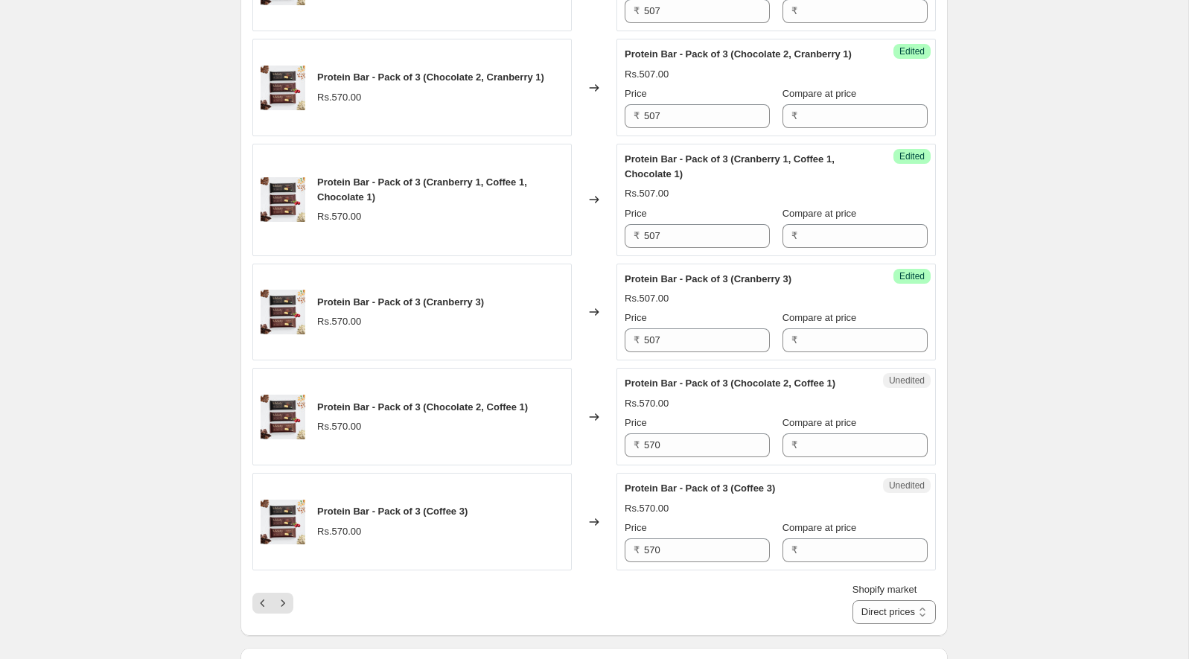
scroll to position [2365, 0]
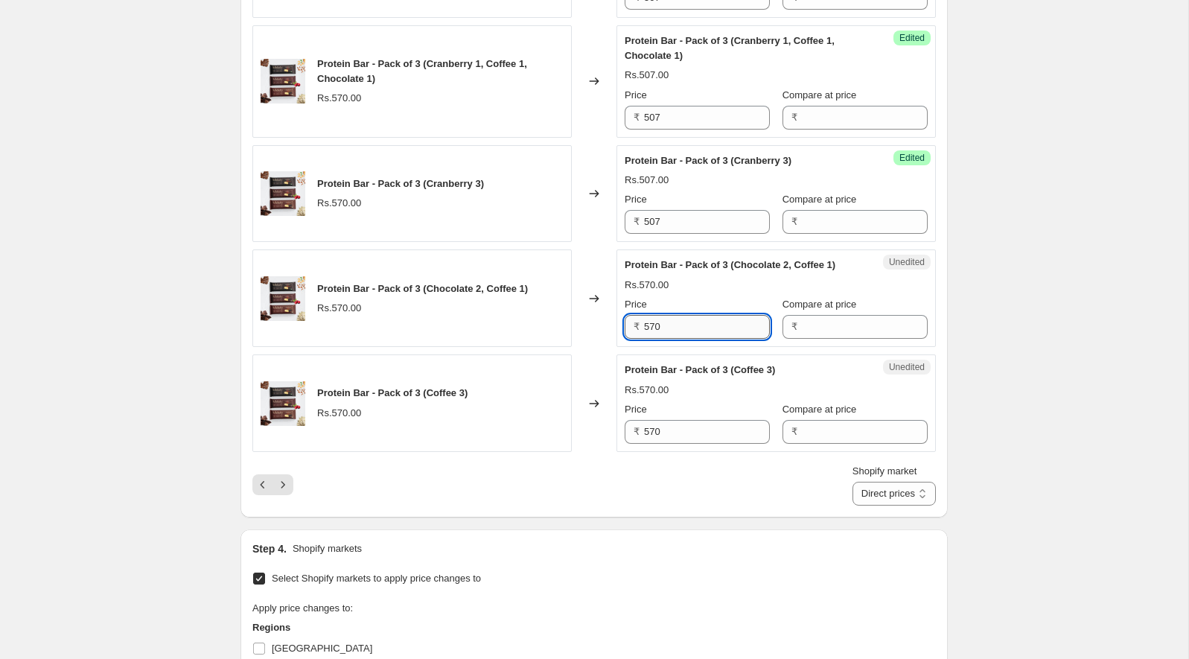
click at [680, 339] on input "570" at bounding box center [707, 327] width 126 height 24
paste input "507"
paste input "text"
type input "507"
click at [684, 293] on div "Rs.507.00" at bounding box center [776, 285] width 303 height 15
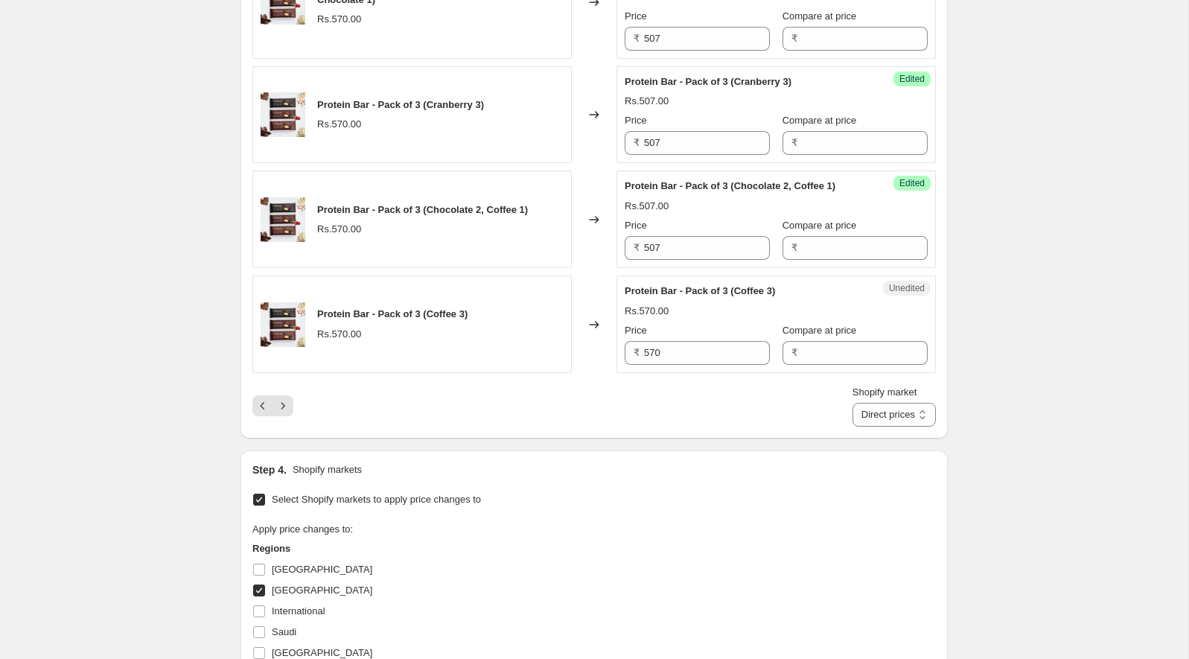
scroll to position [2491, 0]
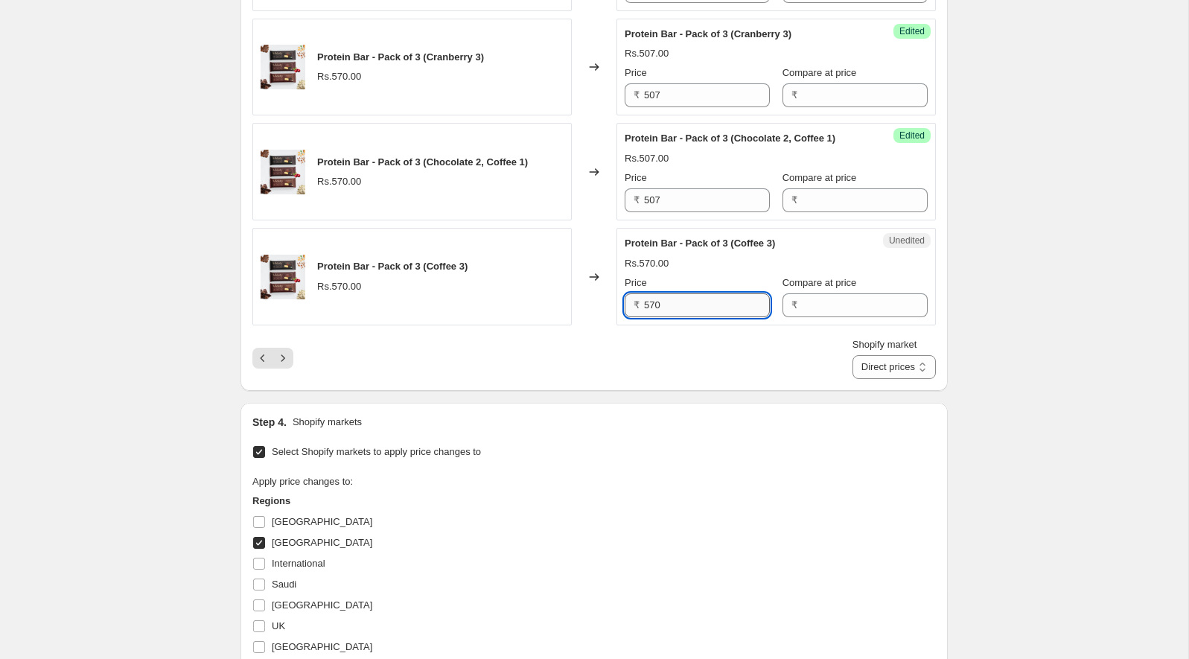
click at [677, 317] on input "570" at bounding box center [707, 305] width 126 height 24
paste input "07"
type input "507"
click at [681, 291] on div "Protein Bar - Pack of 3 (Coffee 3) Rs.570.00 Price ₹ 507 Compare at price ₹" at bounding box center [776, 276] width 303 height 81
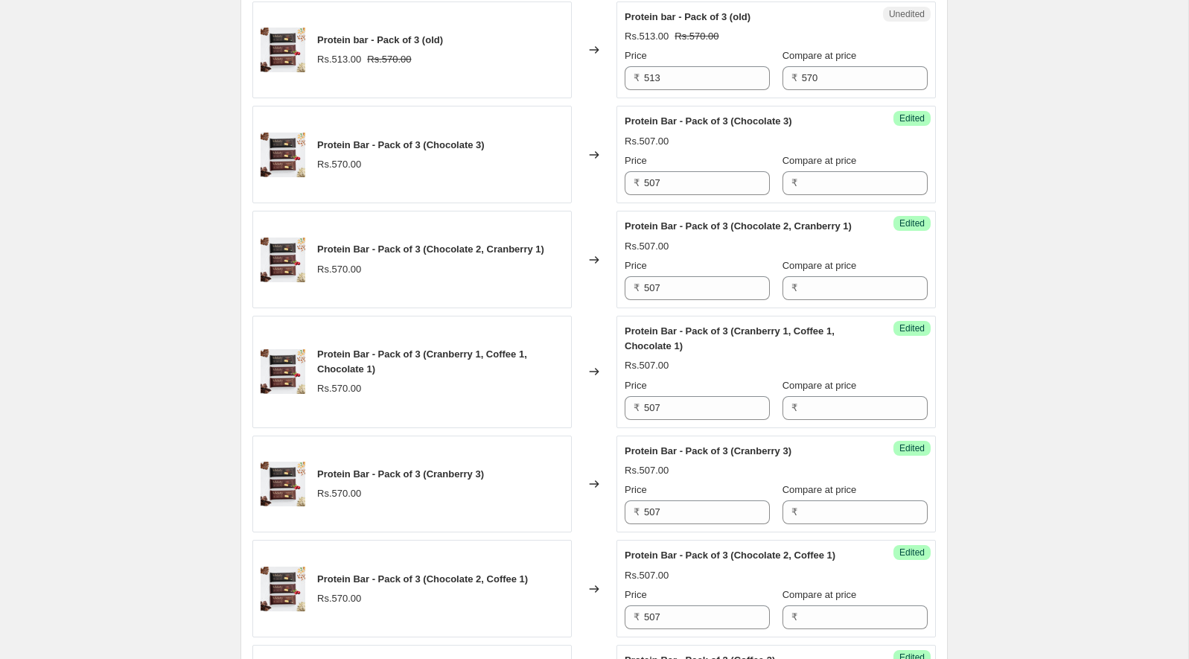
scroll to position [2072, 0]
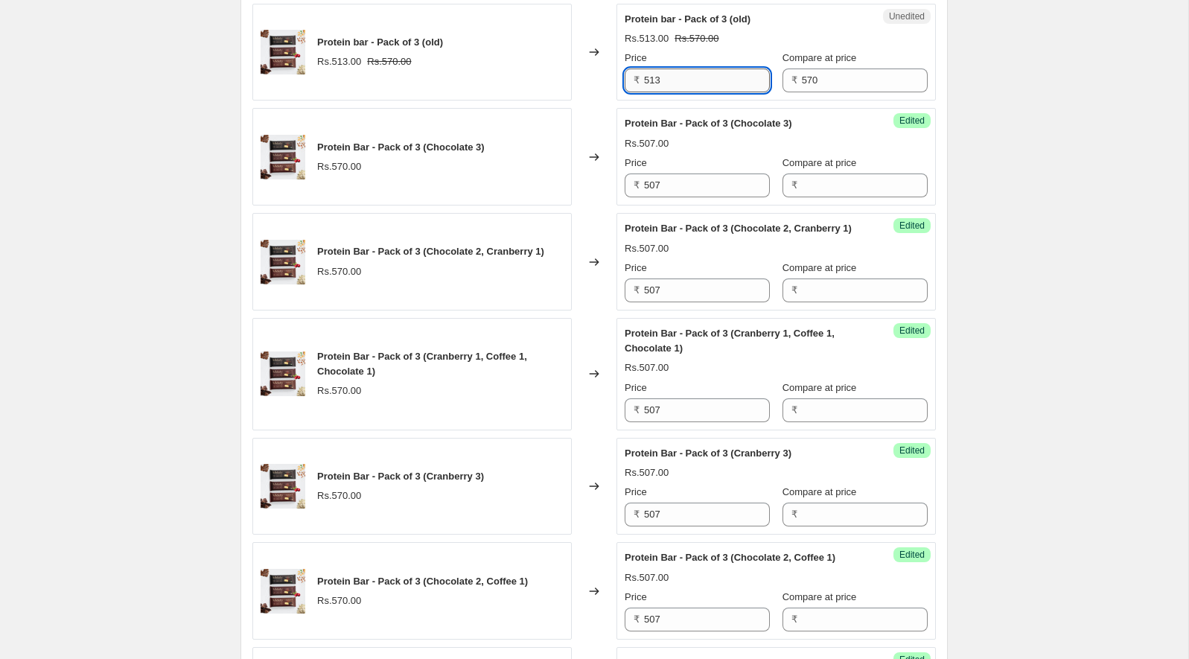
click at [682, 78] on input "513" at bounding box center [707, 81] width 126 height 24
paste input "07"
type input "507"
click at [683, 138] on div "Rs.507.00" at bounding box center [776, 143] width 303 height 15
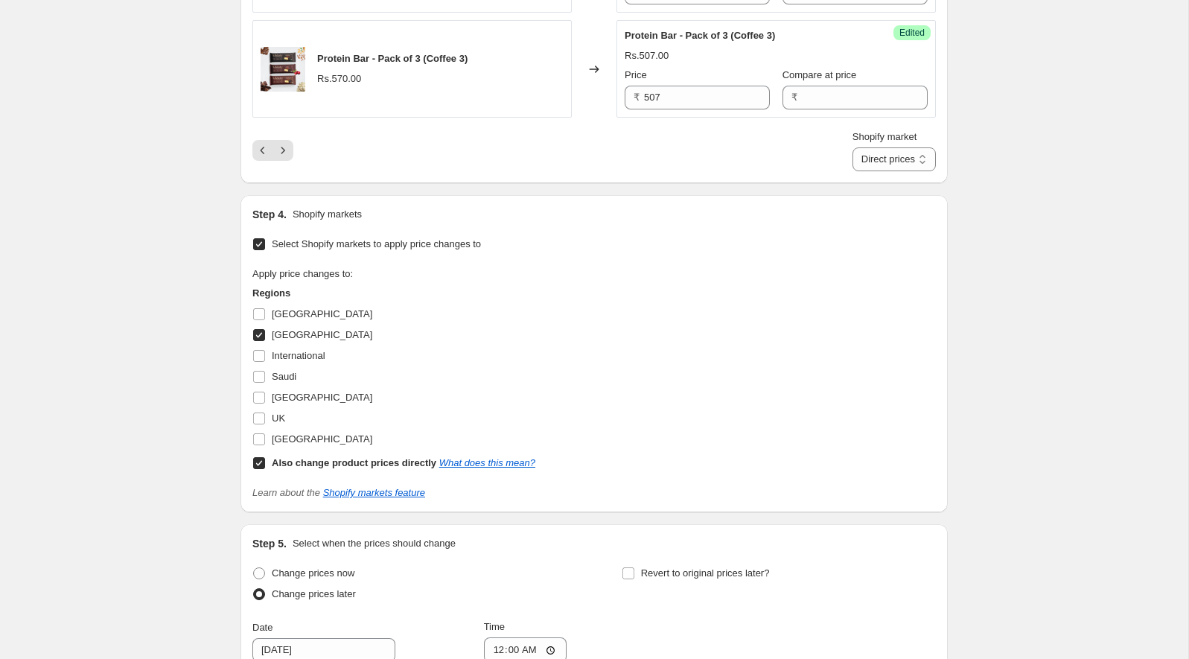
scroll to position [2613, 0]
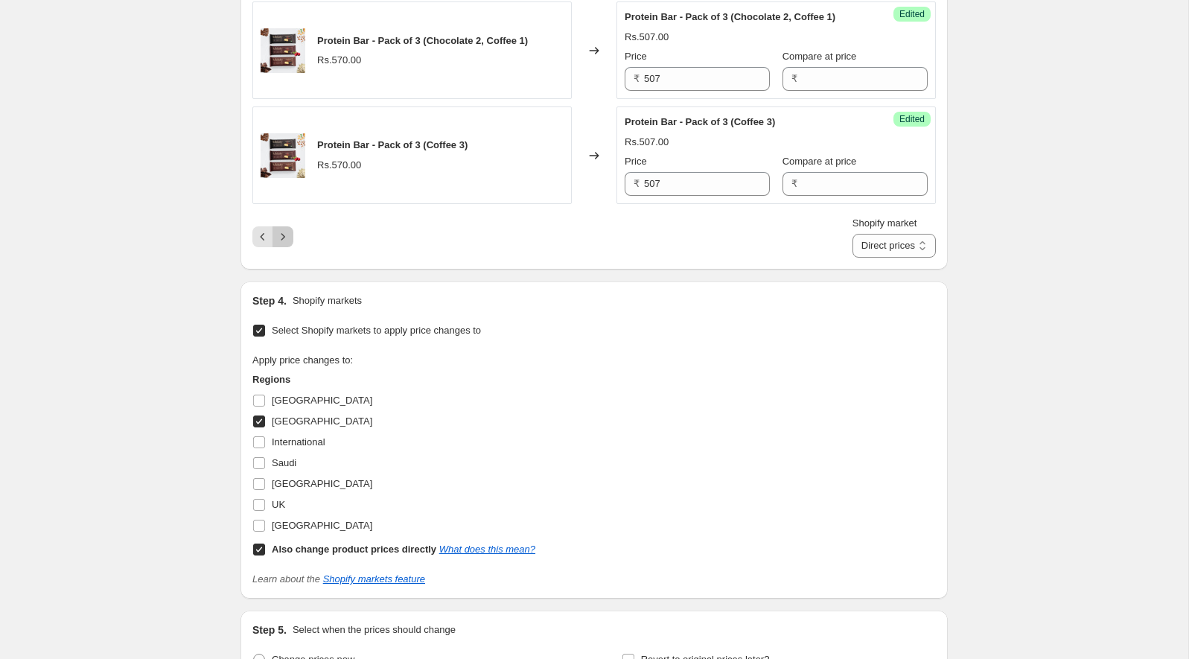
click at [283, 244] on icon "Next" at bounding box center [282, 236] width 15 height 15
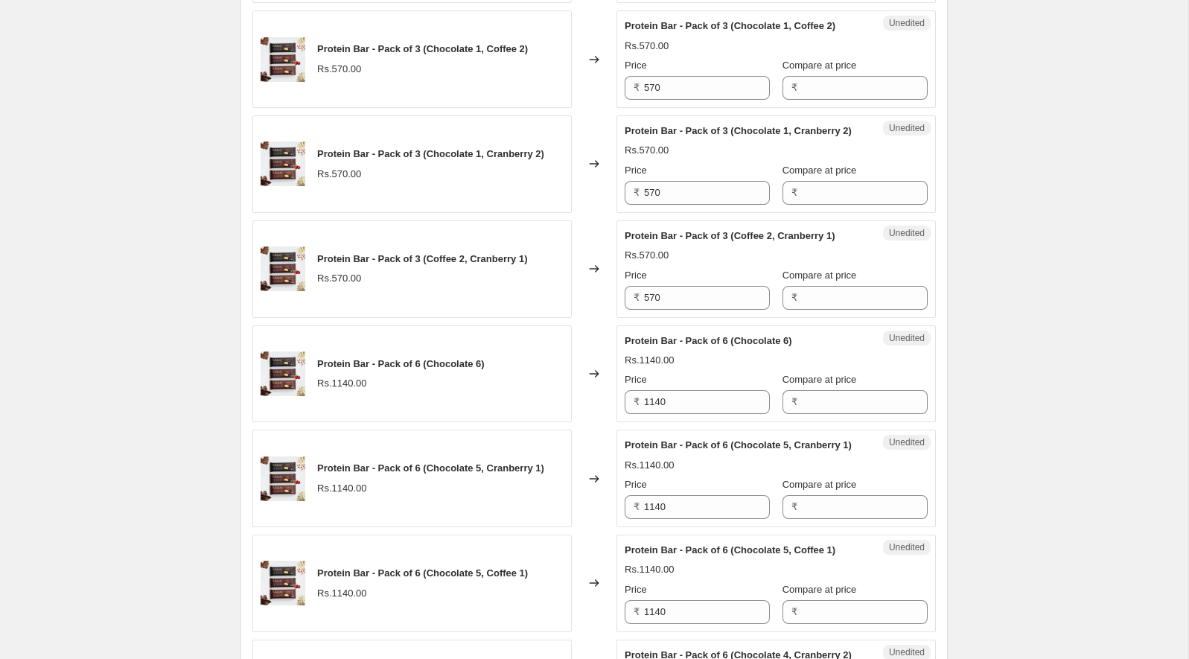
scroll to position [582, 0]
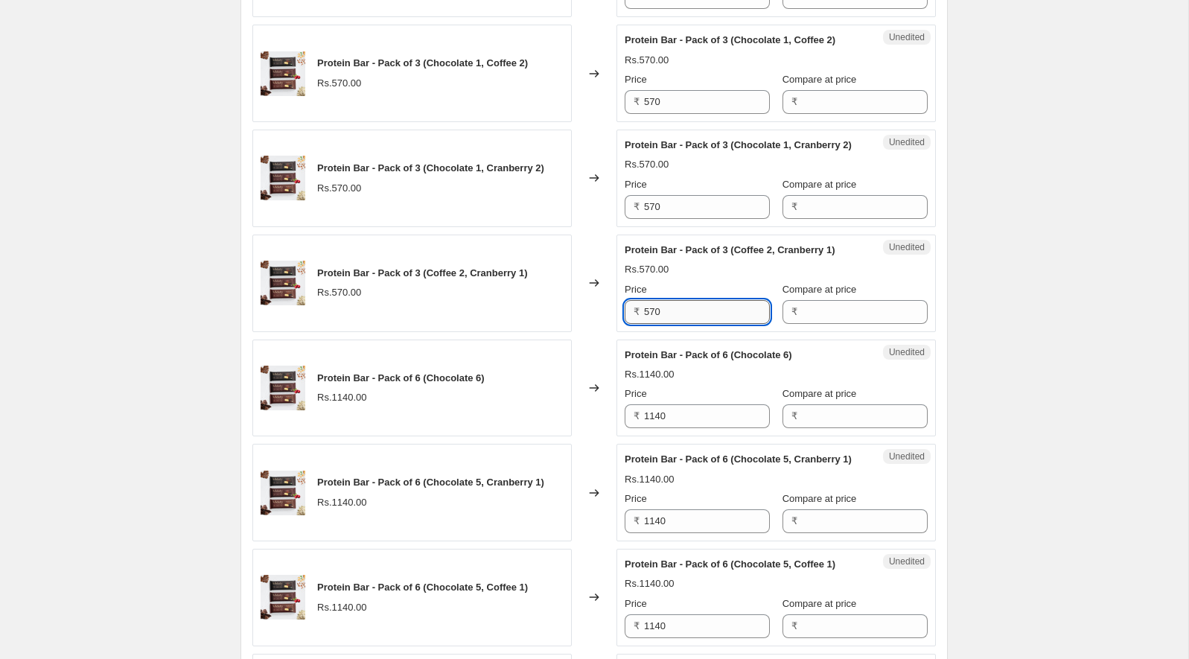
click at [678, 324] on input "570" at bounding box center [707, 312] width 126 height 24
paste input "07"
type input "507"
click at [685, 219] on input "570" at bounding box center [707, 207] width 126 height 24
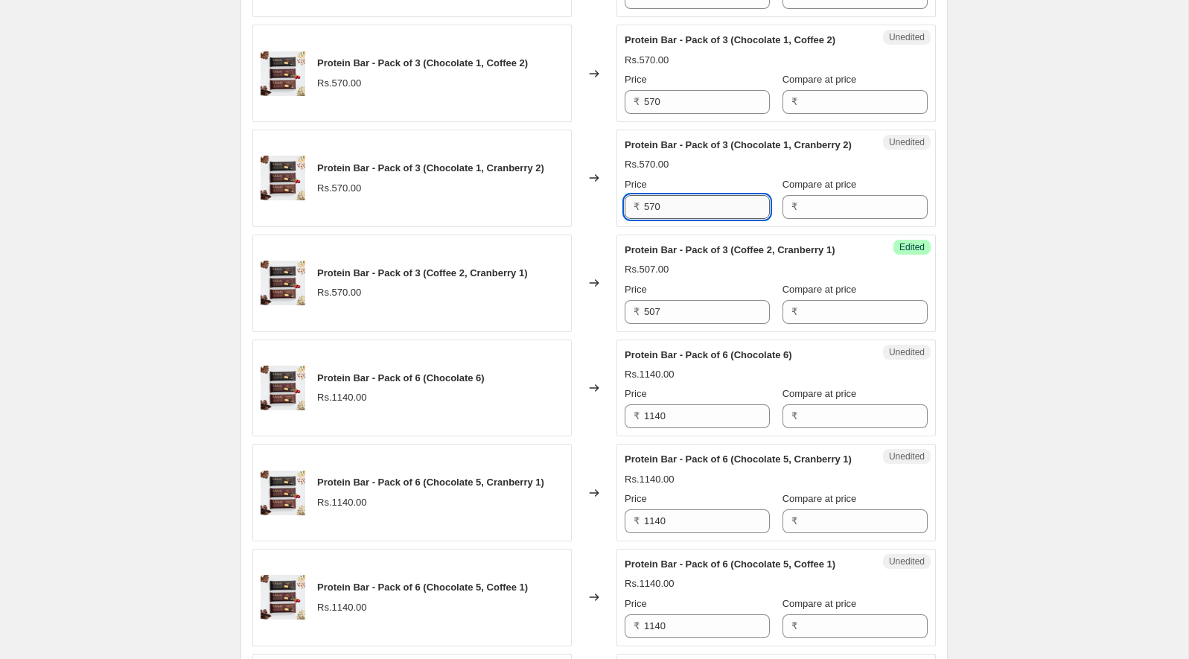
paste input "07"
type input "507"
click at [699, 172] on div "Rs.570.00" at bounding box center [776, 164] width 303 height 15
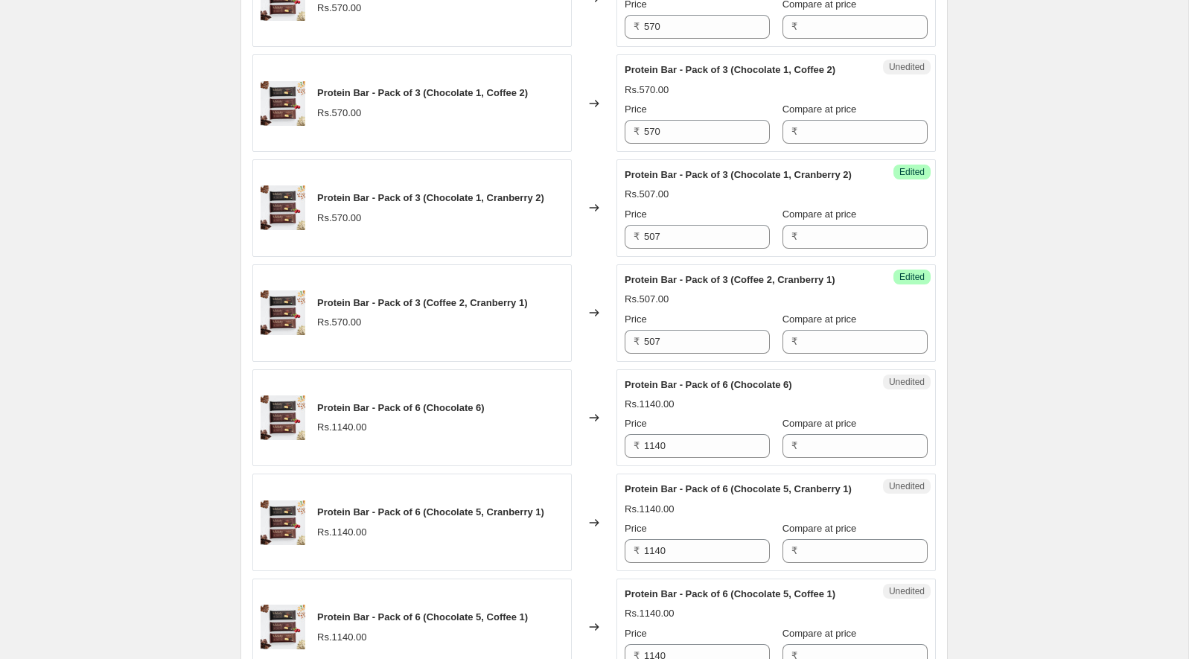
scroll to position [480, 0]
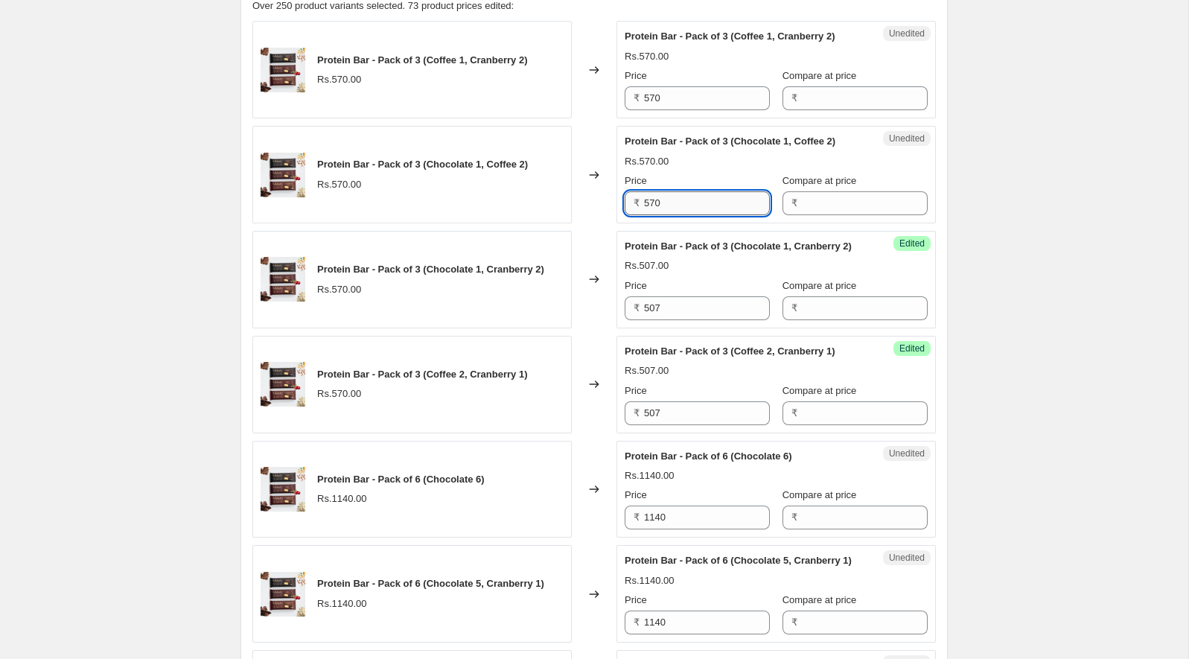
click at [689, 215] on input "570" at bounding box center [707, 203] width 126 height 24
paste input "07"
type input "507"
click at [698, 149] on div "Protein Bar - Pack of 3 (Chocolate 1, Coffee 2)" at bounding box center [746, 141] width 243 height 15
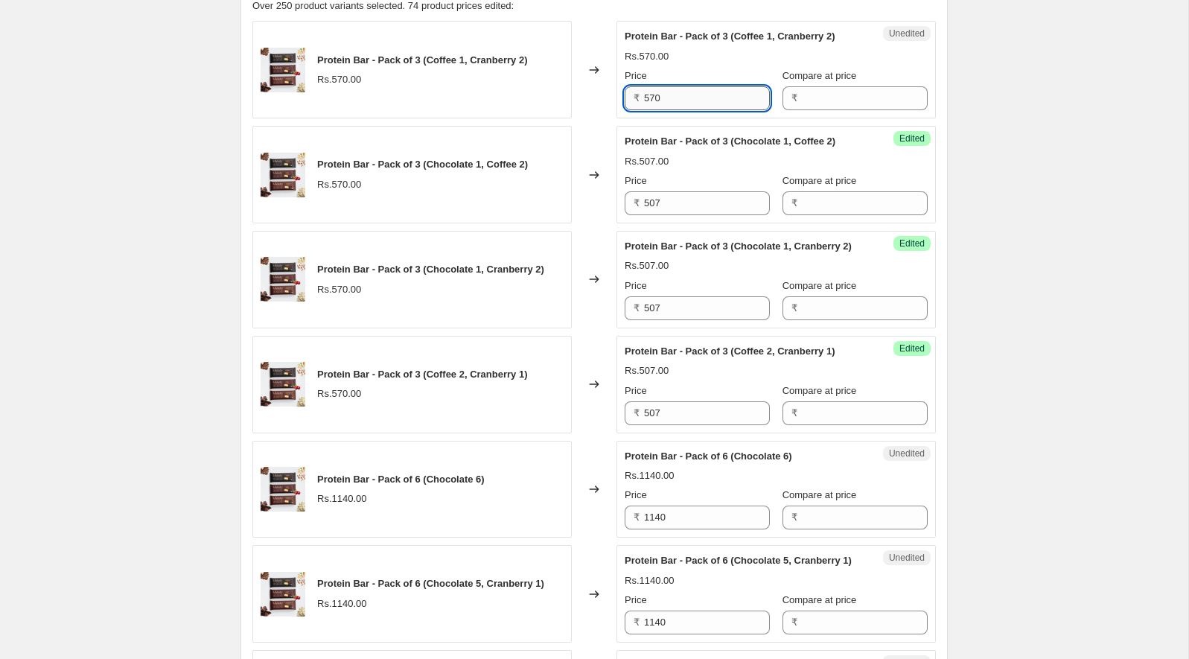
click at [692, 110] on input "570" at bounding box center [707, 98] width 126 height 24
paste input "507"
paste input "text"
type input "507"
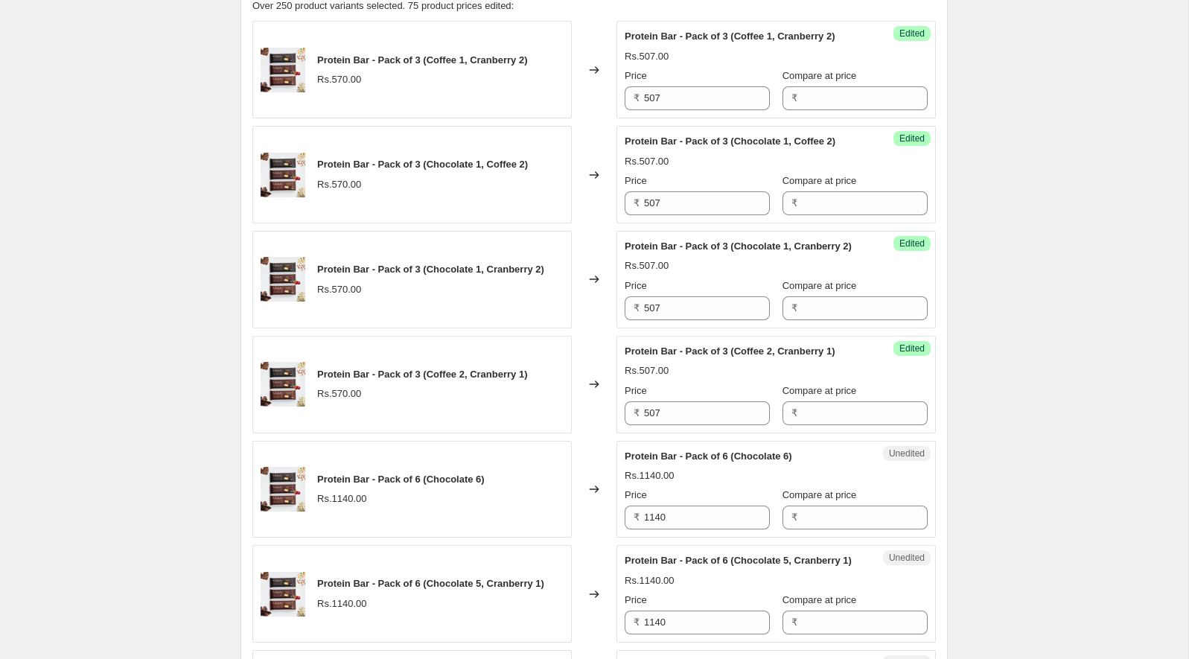
click at [698, 64] on div "Rs.507.00" at bounding box center [776, 56] width 303 height 15
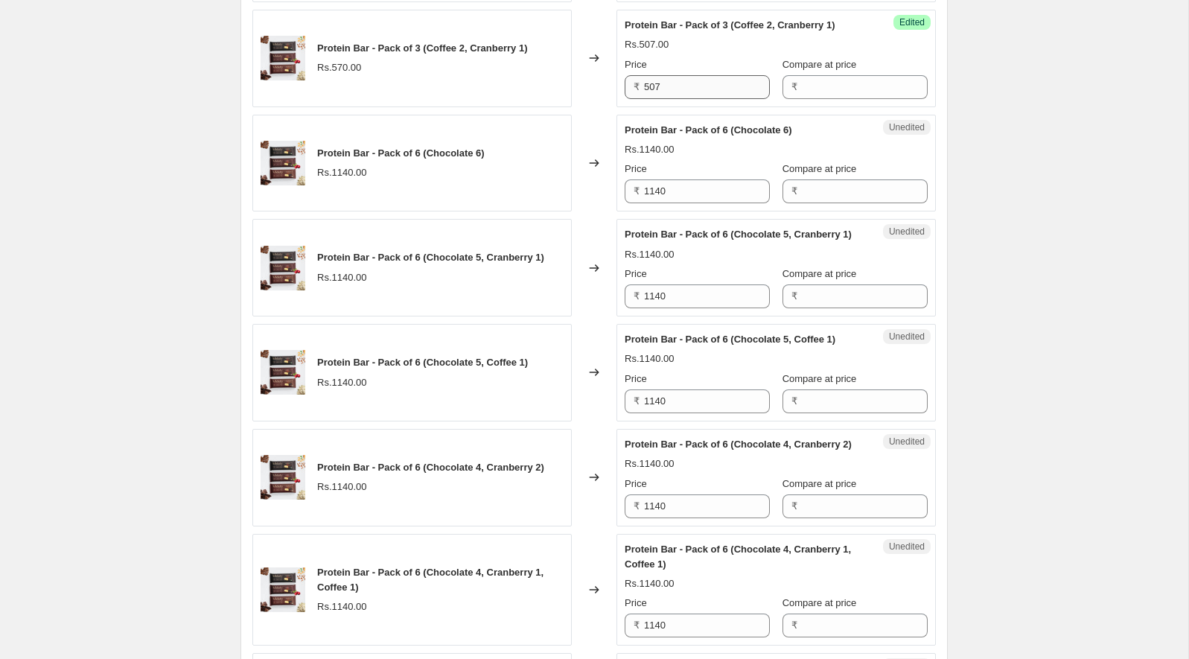
scroll to position [795, 0]
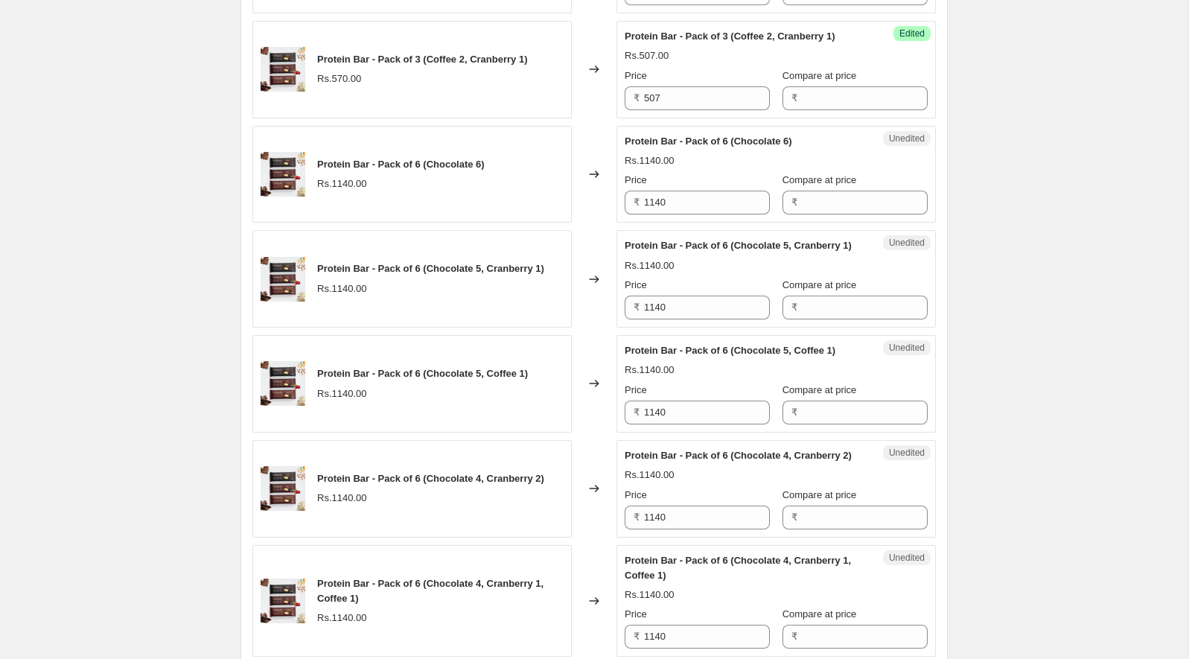
click at [694, 205] on div "Protein Bar - Pack of 6 (Chocolate 6) Rs.1140.00 Price ₹ 1140 Compare at price ₹" at bounding box center [776, 174] width 303 height 81
click at [658, 147] on span "Protein Bar - Pack of 6 (Chocolate 6)" at bounding box center [709, 141] width 168 height 11
click at [683, 149] on div "Protein Bar - Pack of 6 (Chocolate 6)" at bounding box center [746, 141] width 243 height 15
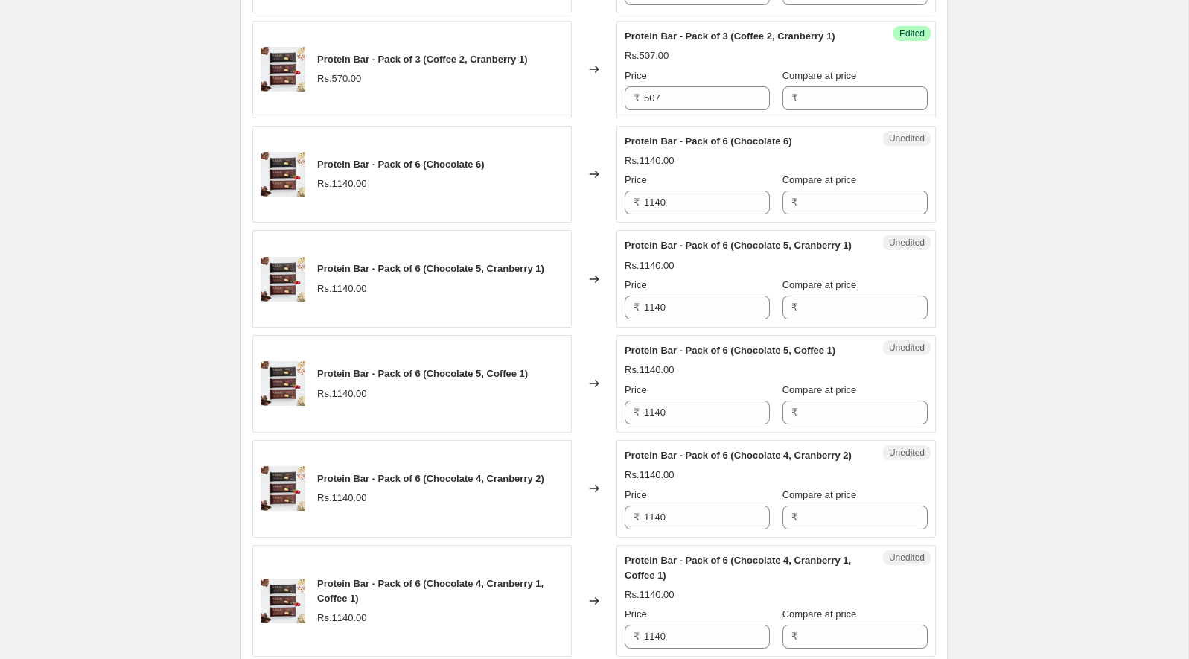
click at [684, 168] on div "Rs.1140.00" at bounding box center [776, 160] width 303 height 15
drag, startPoint x: 684, startPoint y: 213, endPoint x: 628, endPoint y: 200, distance: 56.5
click at [628, 200] on div "Protein Bar - Pack of 6 (Chocolate 6) Rs.1140.00 Price ₹ 1140 Compare at price ₹" at bounding box center [776, 174] width 303 height 81
click at [628, 147] on span "Protein Bar - Pack of 6 (Chocolate 6)" at bounding box center [709, 141] width 168 height 11
drag, startPoint x: 628, startPoint y: 200, endPoint x: 654, endPoint y: 216, distance: 30.4
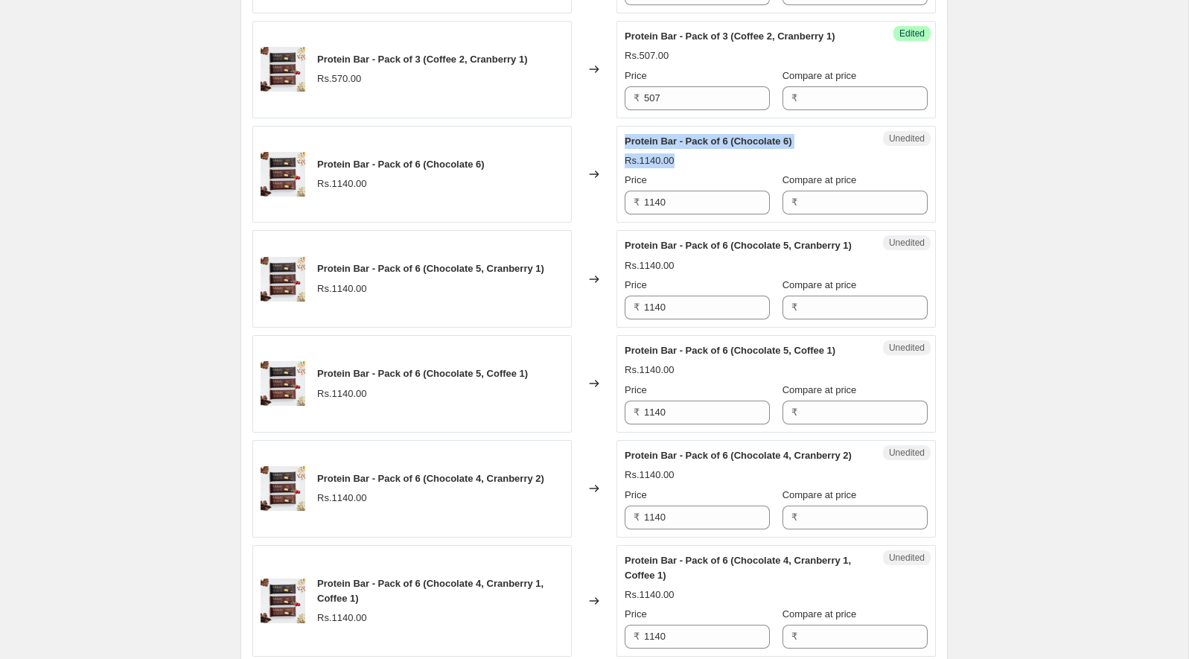
click at [654, 215] on div "Protein Bar - Pack of 6 (Chocolate 6) Rs.1140.00 Price ₹ 1140 Compare at price ₹" at bounding box center [776, 174] width 303 height 81
click at [654, 168] on div "Rs.1140.00" at bounding box center [650, 160] width 50 height 15
click at [725, 147] on span "Protein Bar - Pack of 6 (Chocolate 6)" at bounding box center [709, 141] width 168 height 11
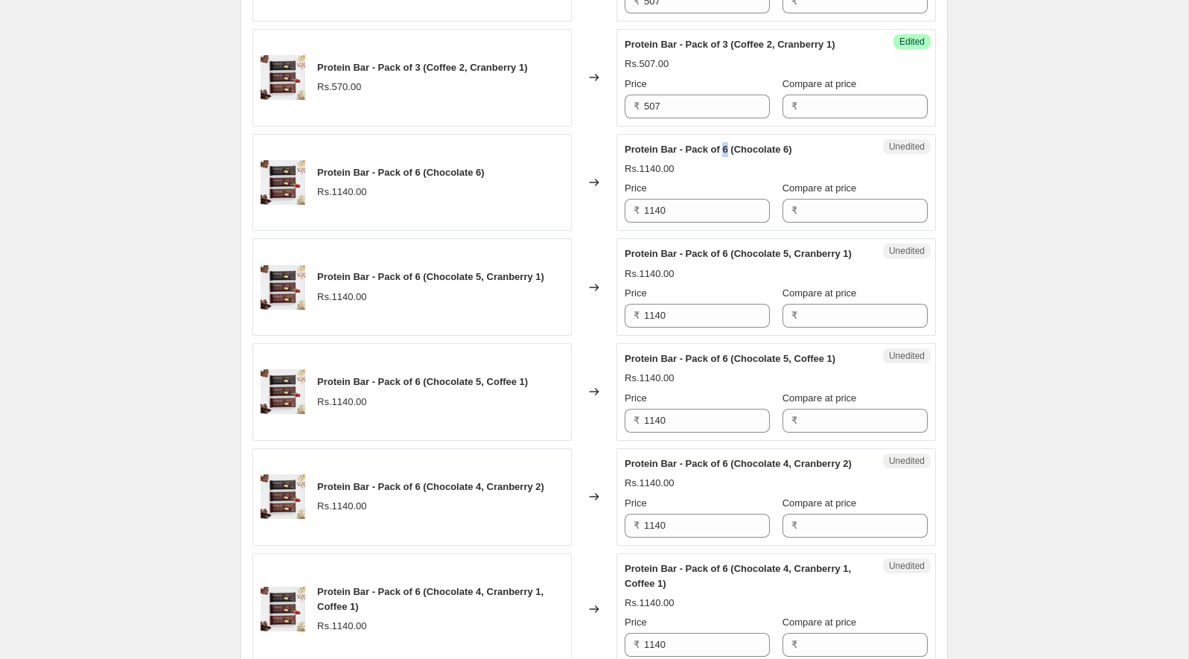
scroll to position [801, 0]
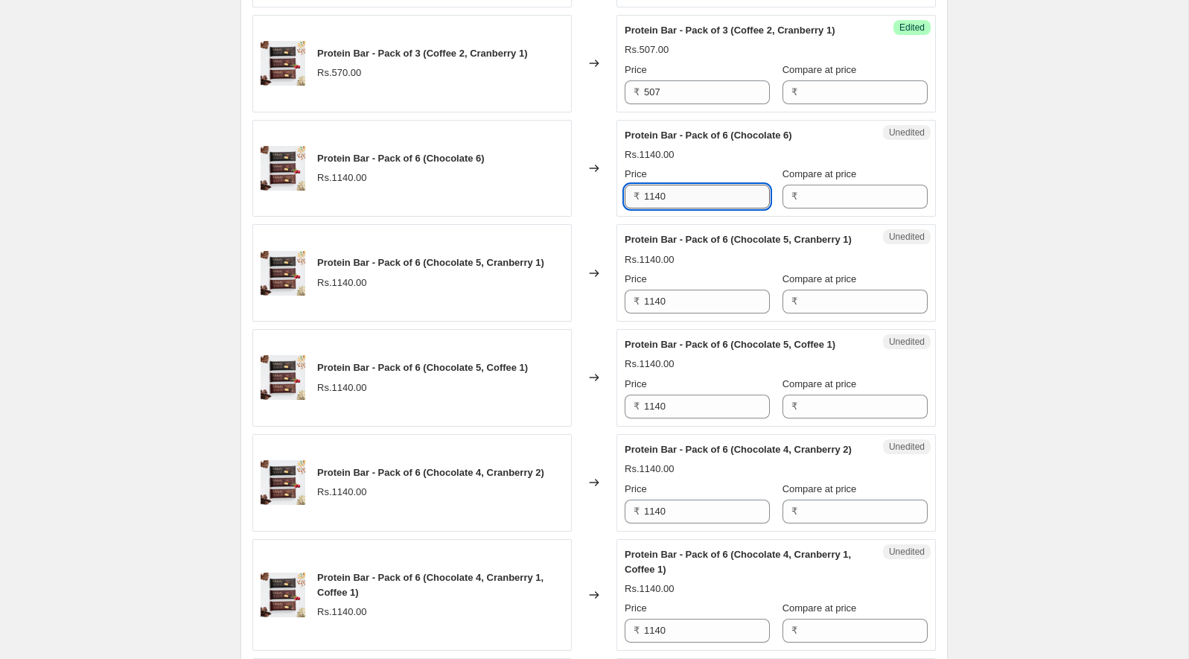
click at [687, 208] on input "1140" at bounding box center [707, 197] width 126 height 24
click at [674, 245] on span "Protein Bar - Pack of 6 (Chocolate 5, Cranberry 1)" at bounding box center [738, 239] width 227 height 11
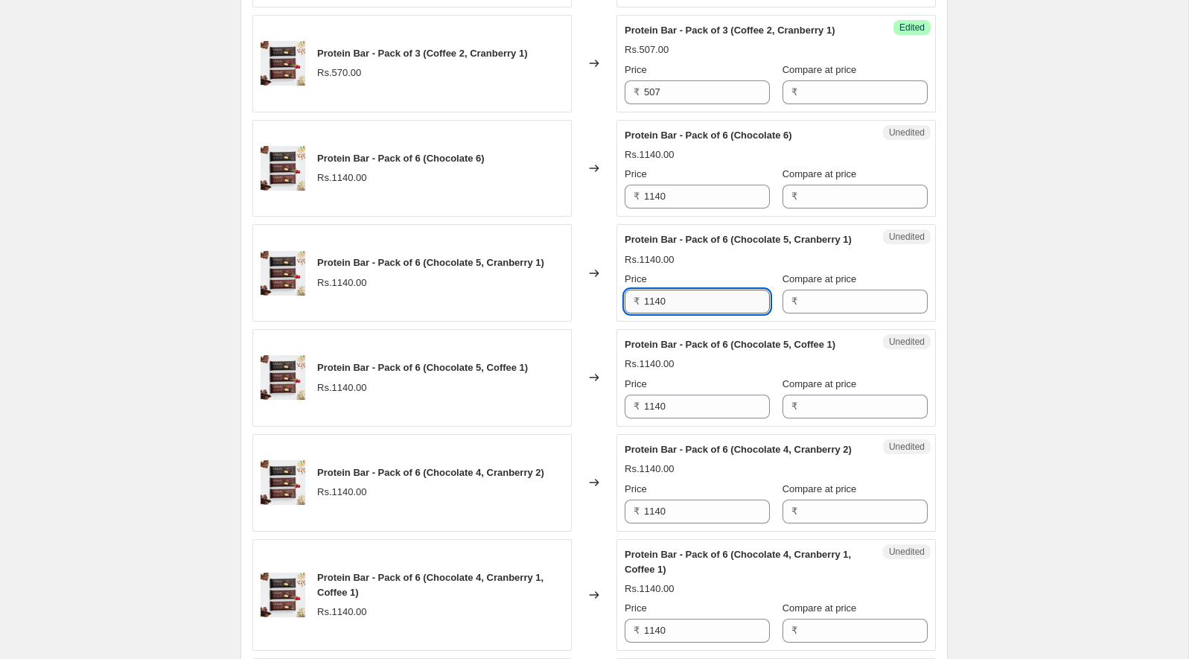
click at [678, 313] on input "1140" at bounding box center [707, 302] width 126 height 24
click at [686, 267] on div "Rs.1140.00" at bounding box center [776, 259] width 303 height 15
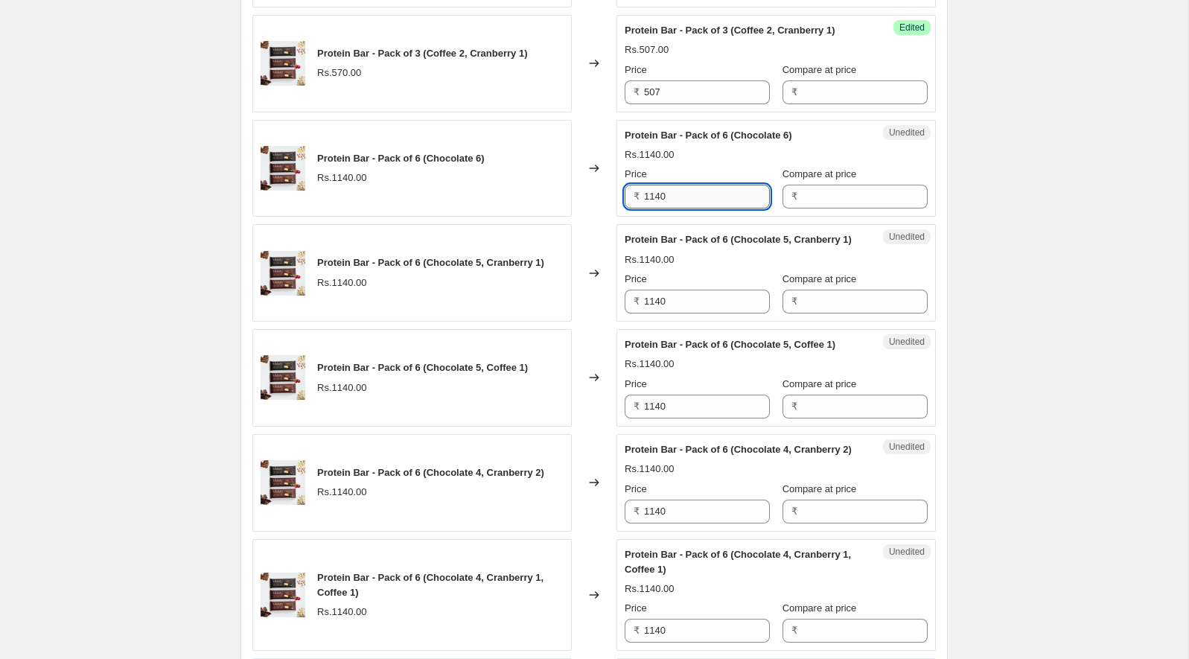
click at [687, 208] on input "1140" at bounding box center [707, 197] width 126 height 24
paste input "014"
type input "1014"
click at [662, 313] on input "1140" at bounding box center [707, 302] width 126 height 24
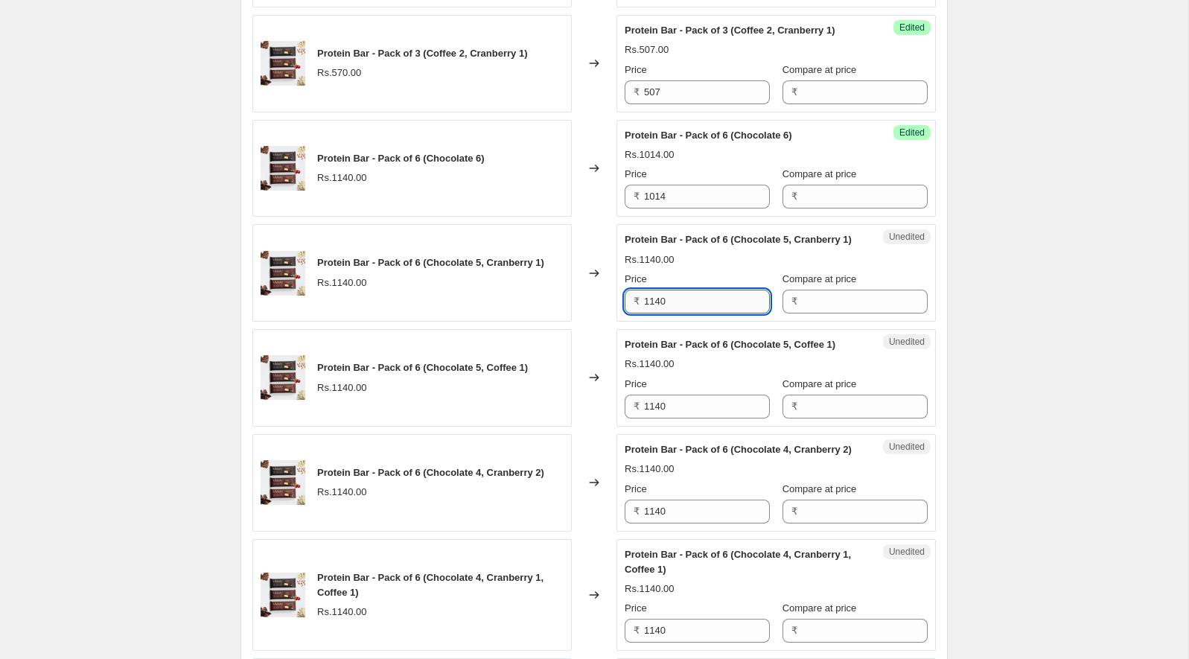
paste input "1014"
paste input "014"
type input "1014"
click at [684, 267] on div "Rs.1140.00" at bounding box center [776, 259] width 303 height 15
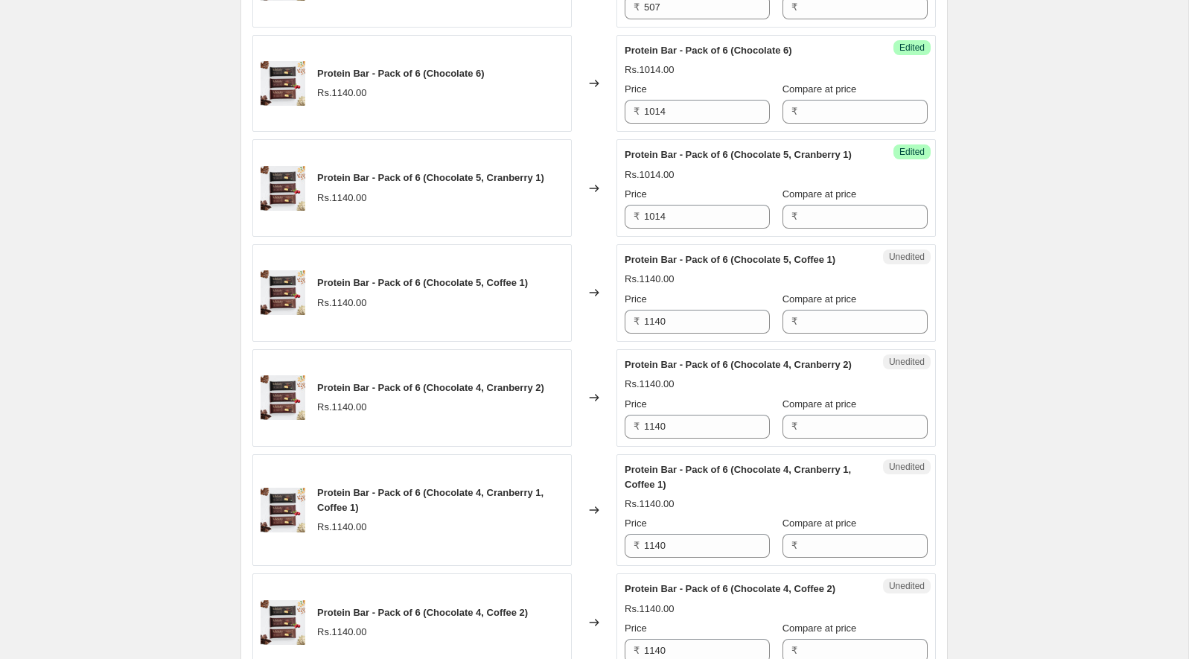
scroll to position [979, 0]
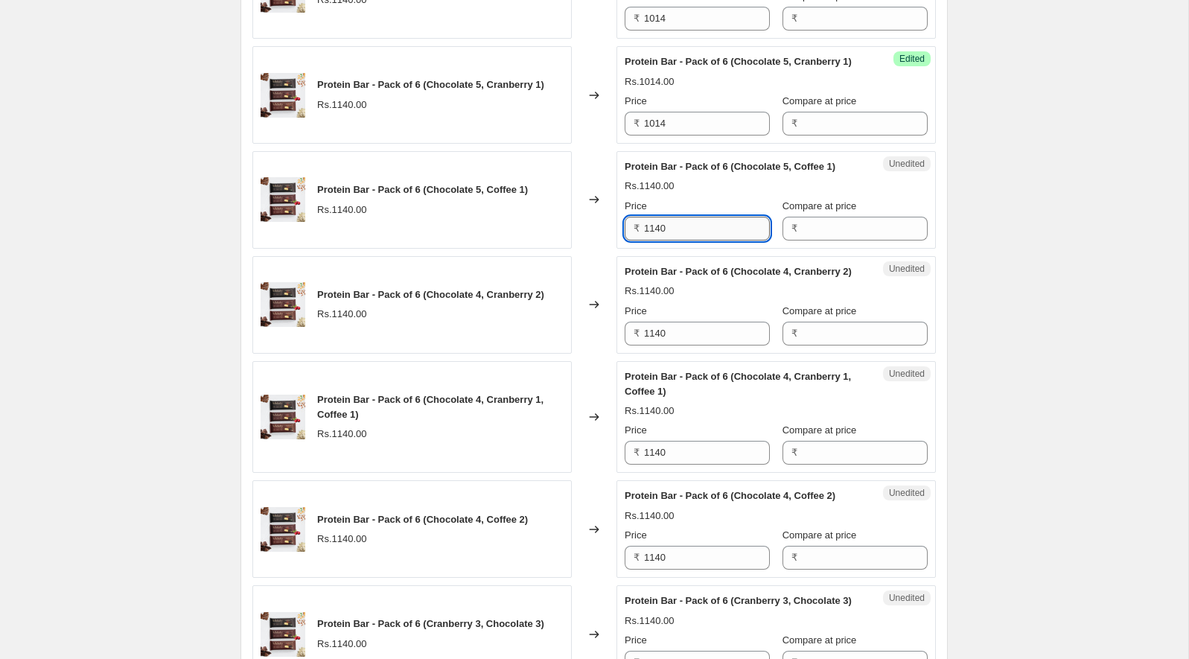
click at [682, 240] on input "1140" at bounding box center [707, 229] width 126 height 24
paste input "1014"
paste input "text"
type input "1014"
click at [682, 240] on div "Protein Bar - Pack of 6 (Chocolate 5, Coffee 1) Rs.1140.00 Price ₹ 1014 Compare…" at bounding box center [776, 199] width 303 height 81
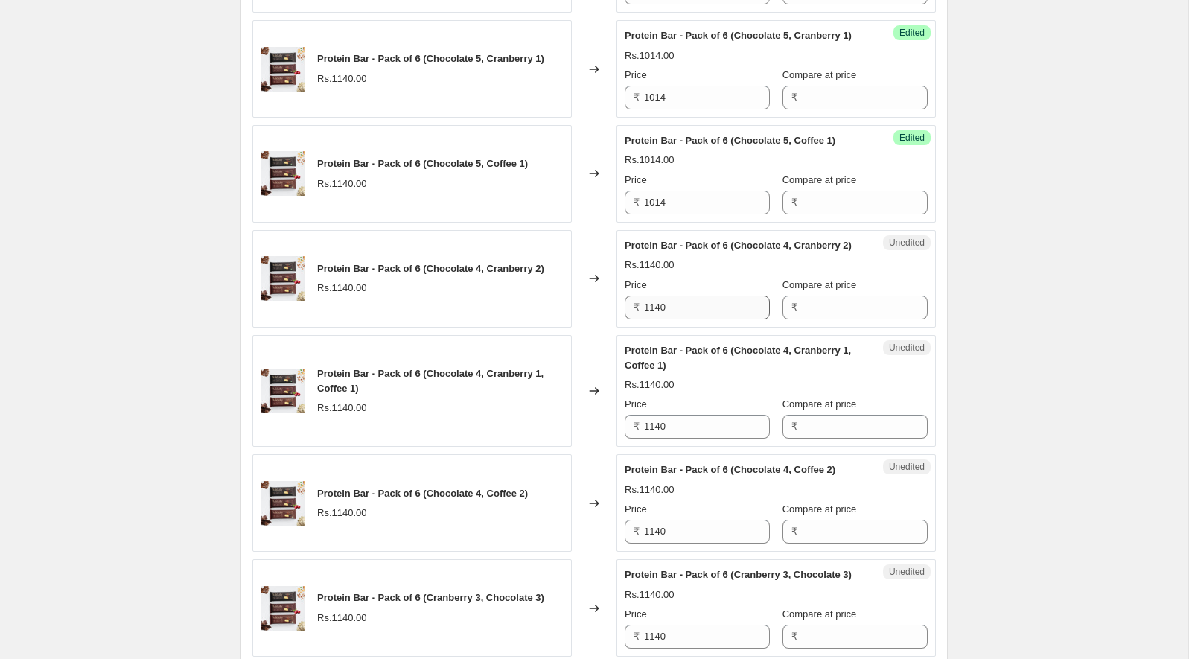
scroll to position [1065, 0]
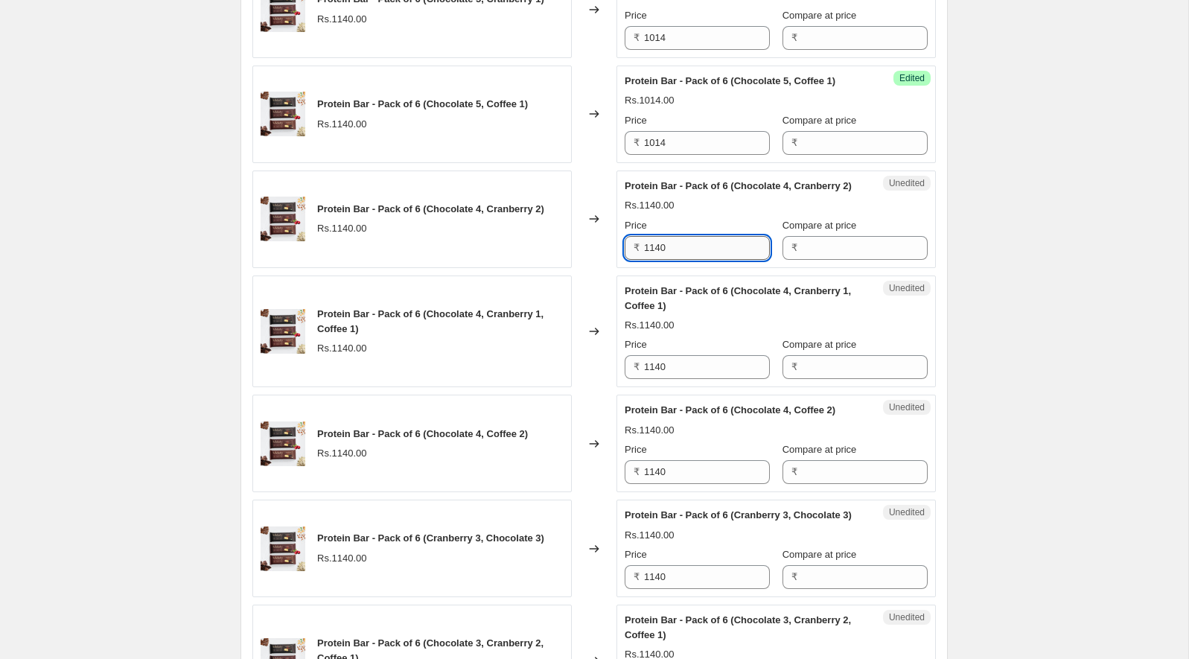
click at [671, 260] on input "1140" at bounding box center [707, 248] width 126 height 24
paste input "014"
type input "1014"
click at [686, 213] on div "Rs.1140.00" at bounding box center [776, 205] width 303 height 15
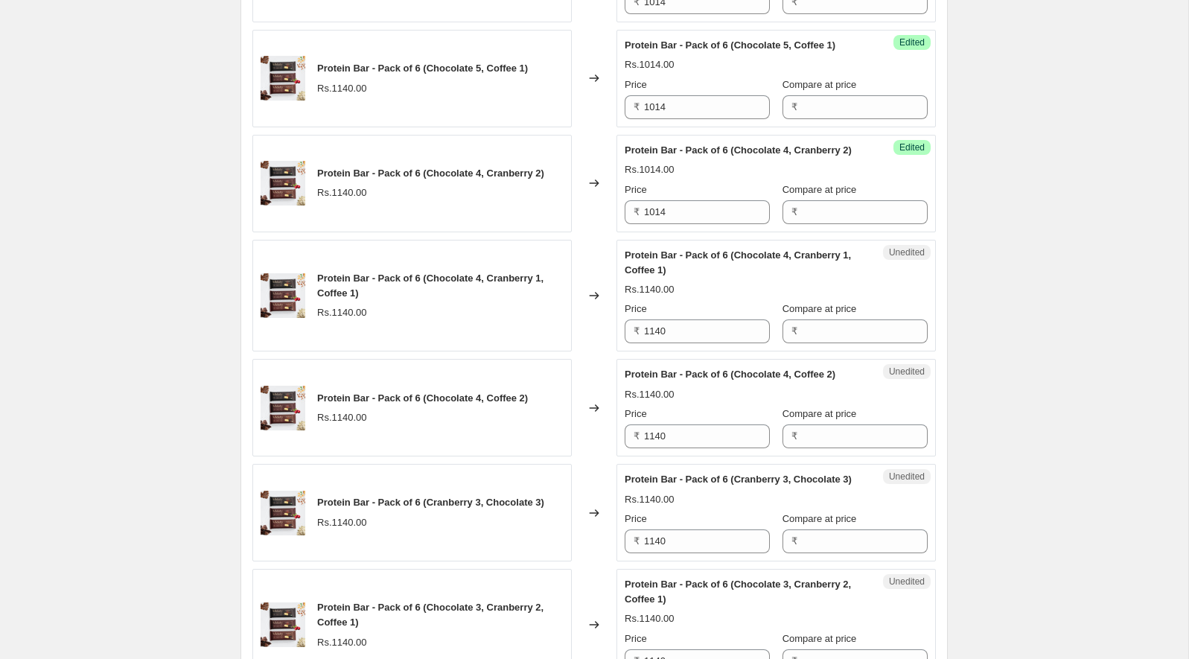
scroll to position [1182, 0]
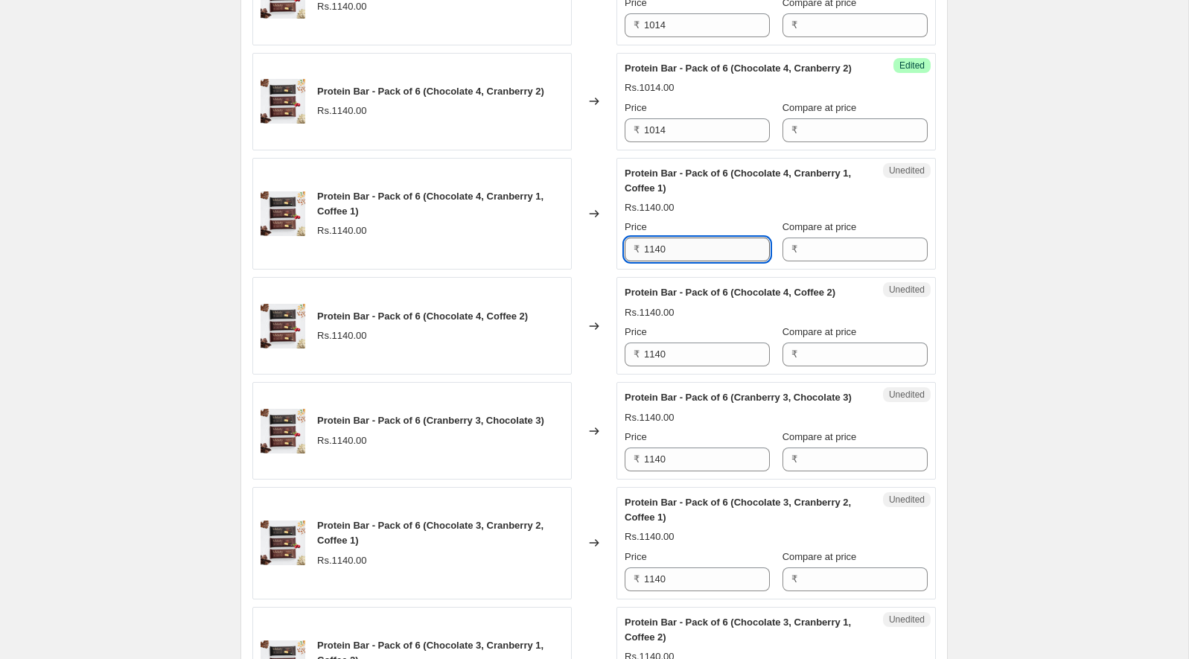
click at [675, 261] on input "1140" at bounding box center [707, 250] width 126 height 24
paste input "1014"
paste input "text"
type input "1014"
click at [688, 262] on div "Protein Bar - Pack of 6 (Chocolate 4, Cranberry 1, Coffee 1) Rs.1014.00 Price ₹…" at bounding box center [776, 214] width 303 height 96
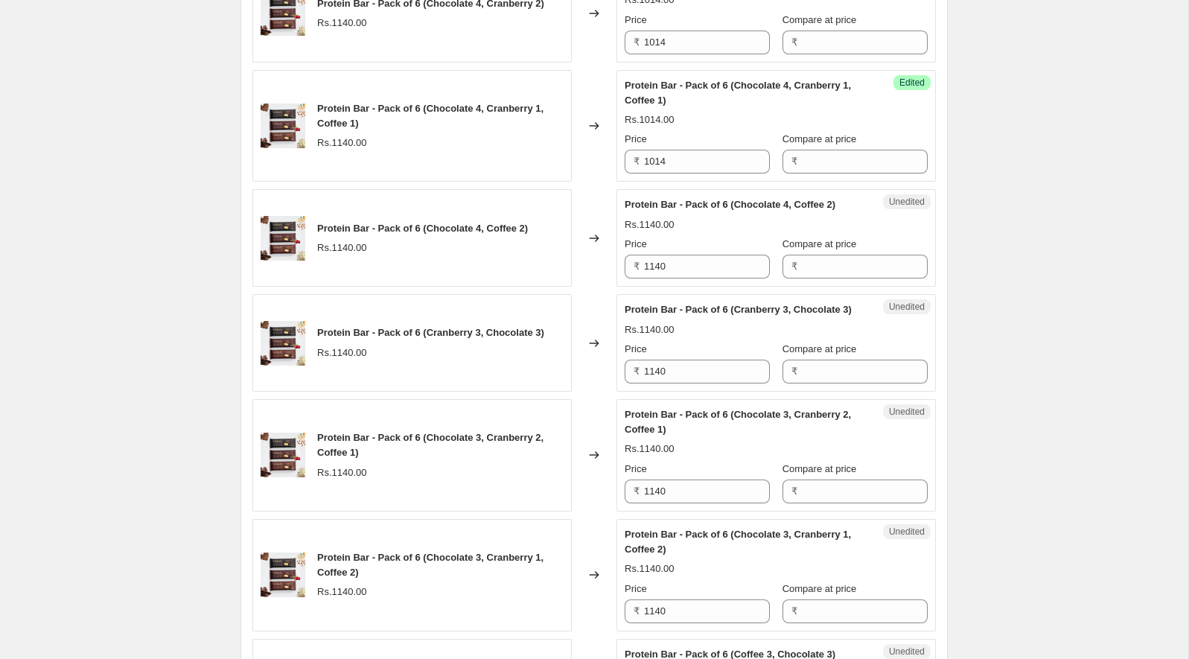
scroll to position [1351, 0]
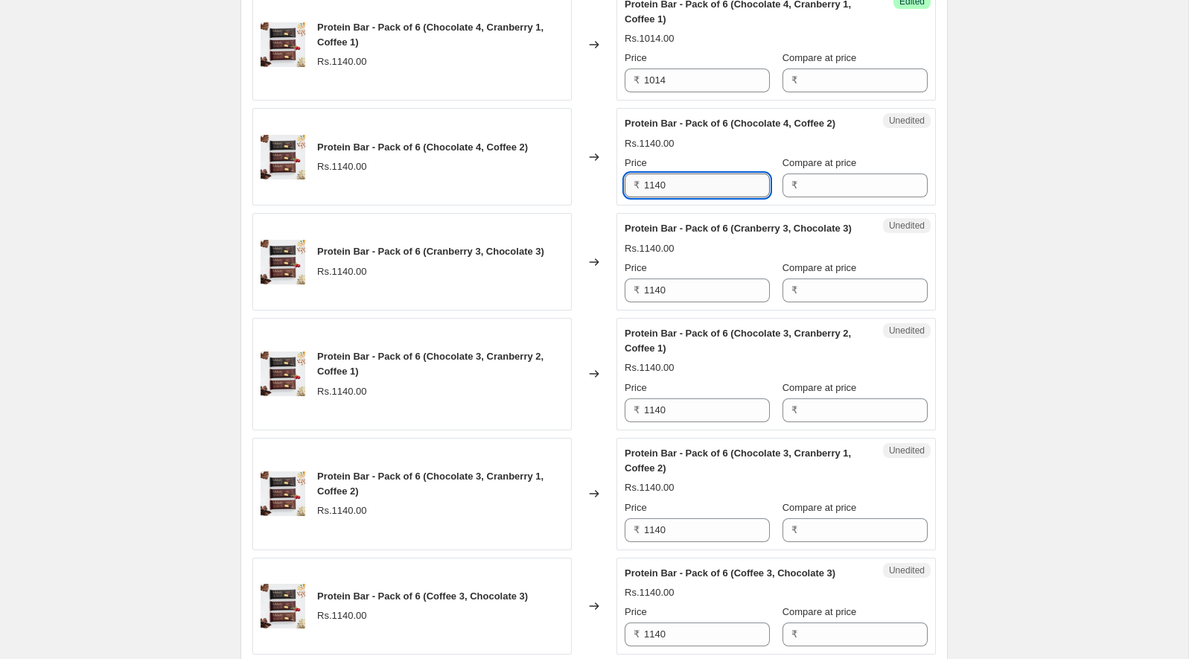
click at [677, 197] on input "1140" at bounding box center [707, 185] width 126 height 24
paste input "014"
type input "1014"
click at [682, 151] on div "Rs.1140.00" at bounding box center [776, 143] width 303 height 15
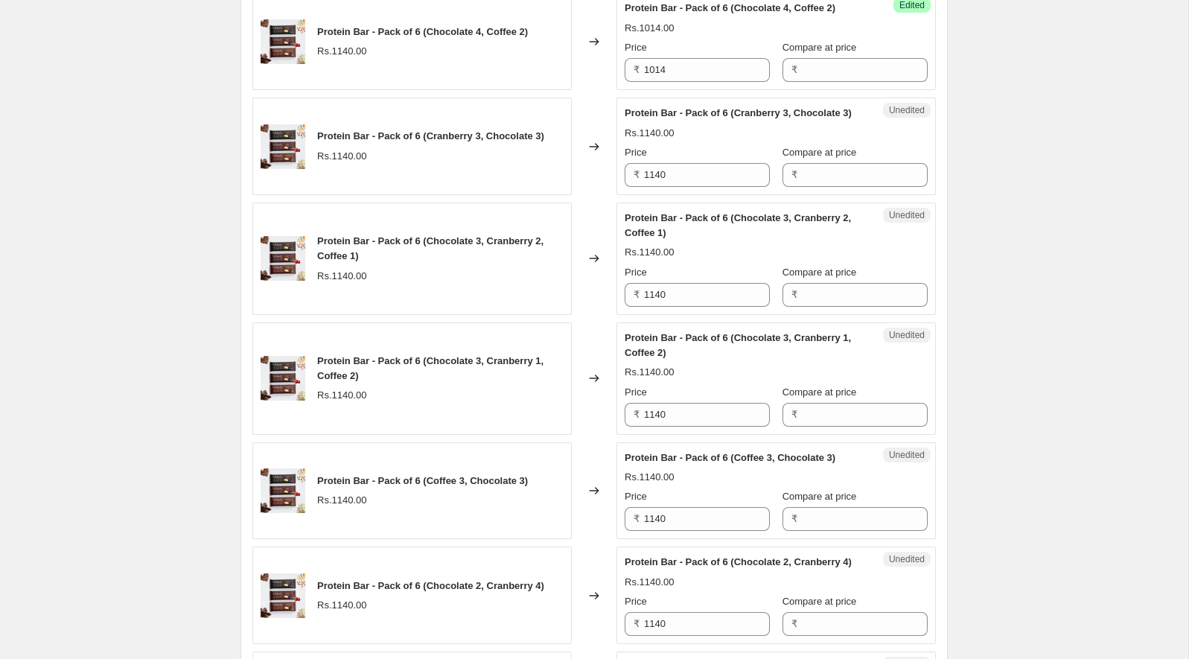
scroll to position [1542, 0]
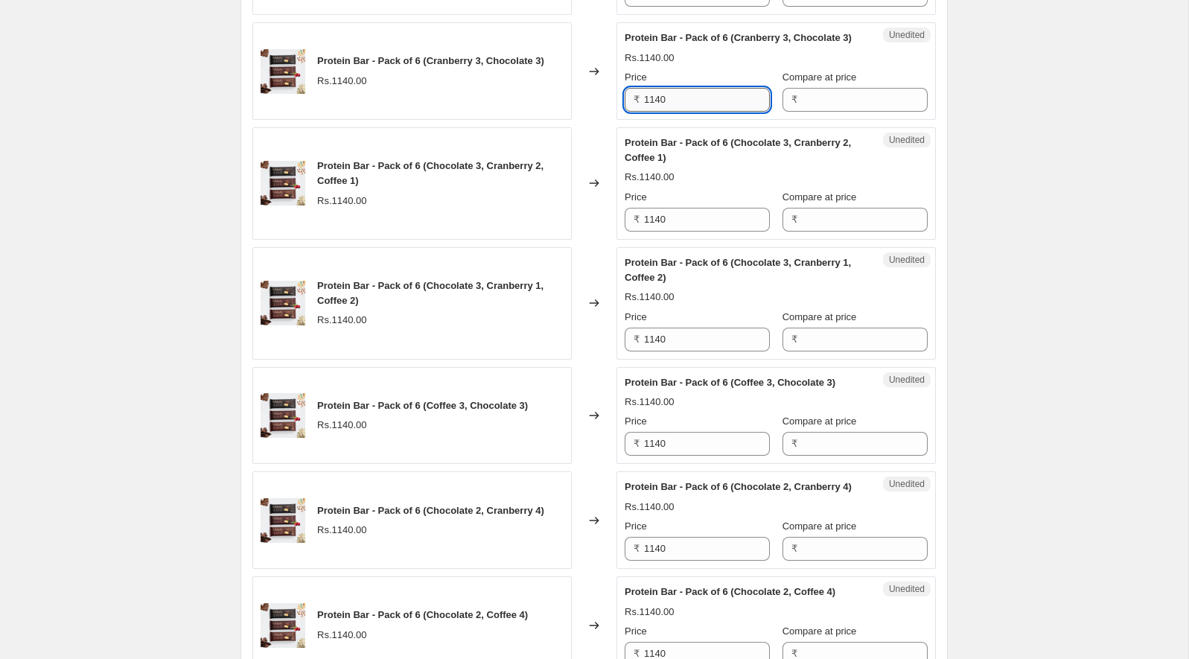
click at [671, 112] on input "1140" at bounding box center [707, 100] width 126 height 24
paste input "014"
type input "1014"
click at [684, 66] on div "Rs.1014.00" at bounding box center [776, 58] width 303 height 15
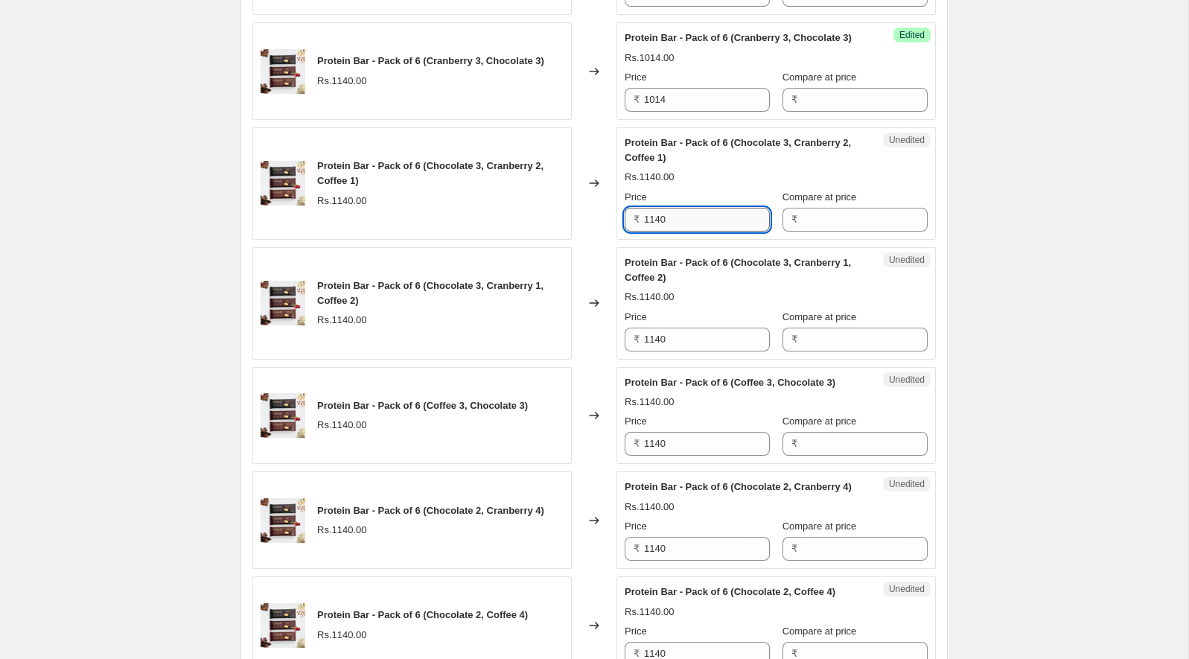
click at [675, 232] on input "1140" at bounding box center [707, 220] width 126 height 24
paste input "1014"
paste
type input "1014"
click at [685, 163] on span "Protein Bar - Pack of 6 (Chocolate 3, Cranberry 2, Coffee 1)" at bounding box center [738, 150] width 226 height 26
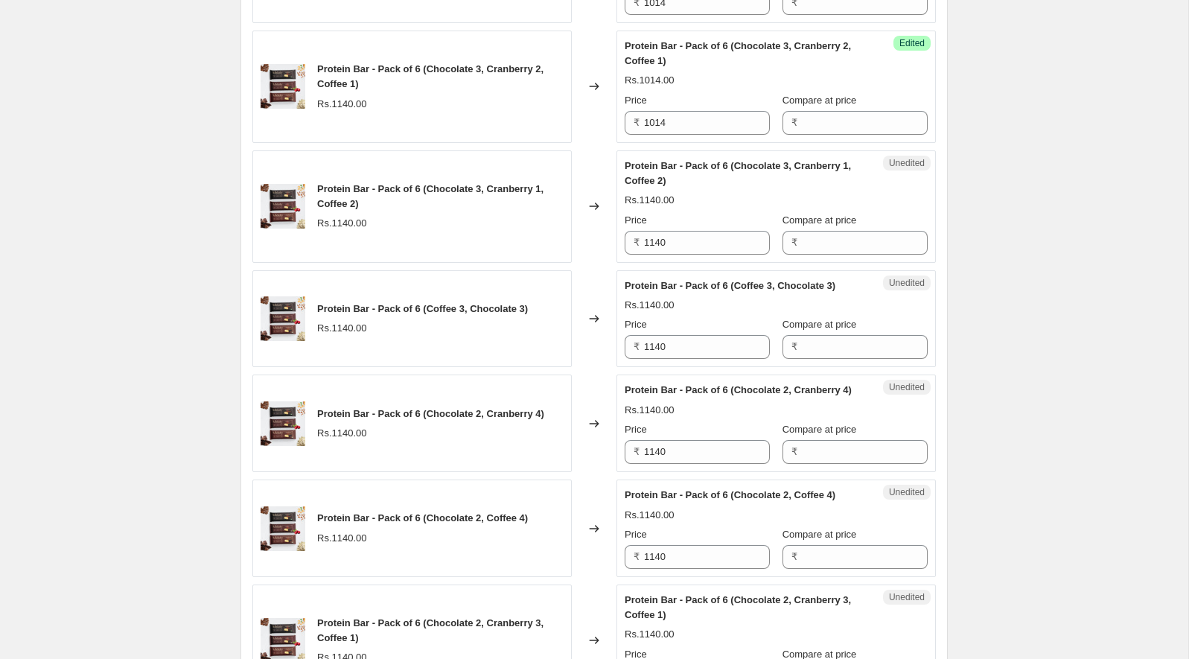
scroll to position [1695, 0]
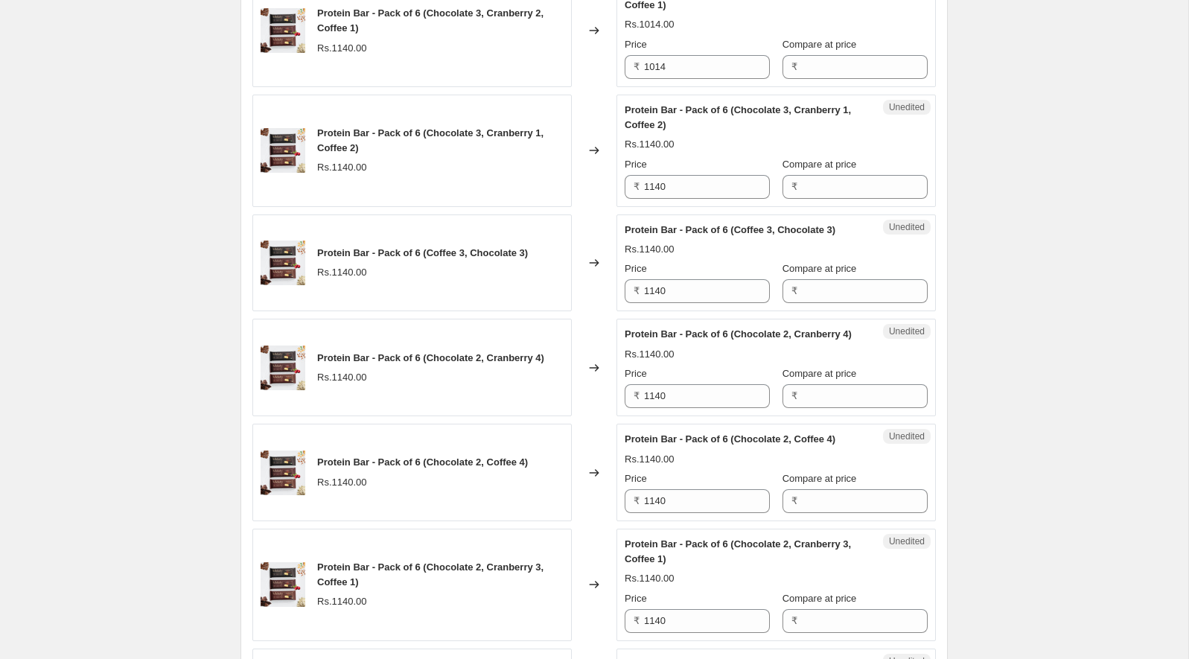
click at [677, 199] on div "Price ₹ 1140" at bounding box center [697, 178] width 145 height 42
click at [678, 199] on input "1140" at bounding box center [707, 187] width 126 height 24
type input "1014"
click at [689, 152] on div "Rs.1014.00" at bounding box center [776, 144] width 303 height 15
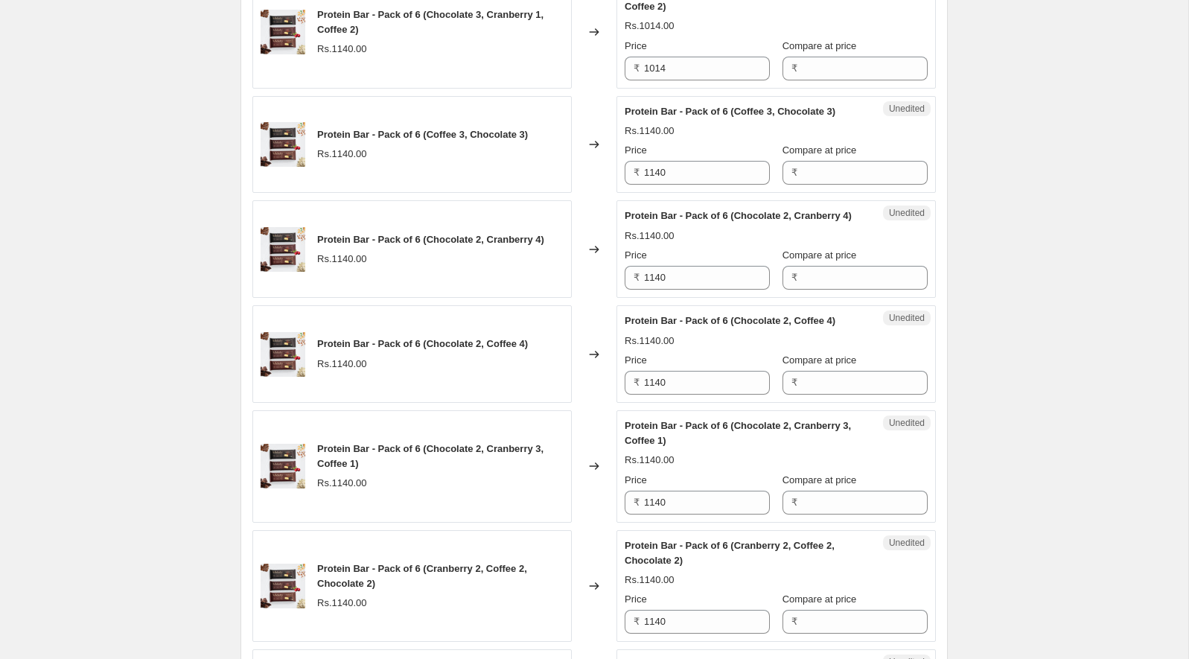
scroll to position [1888, 0]
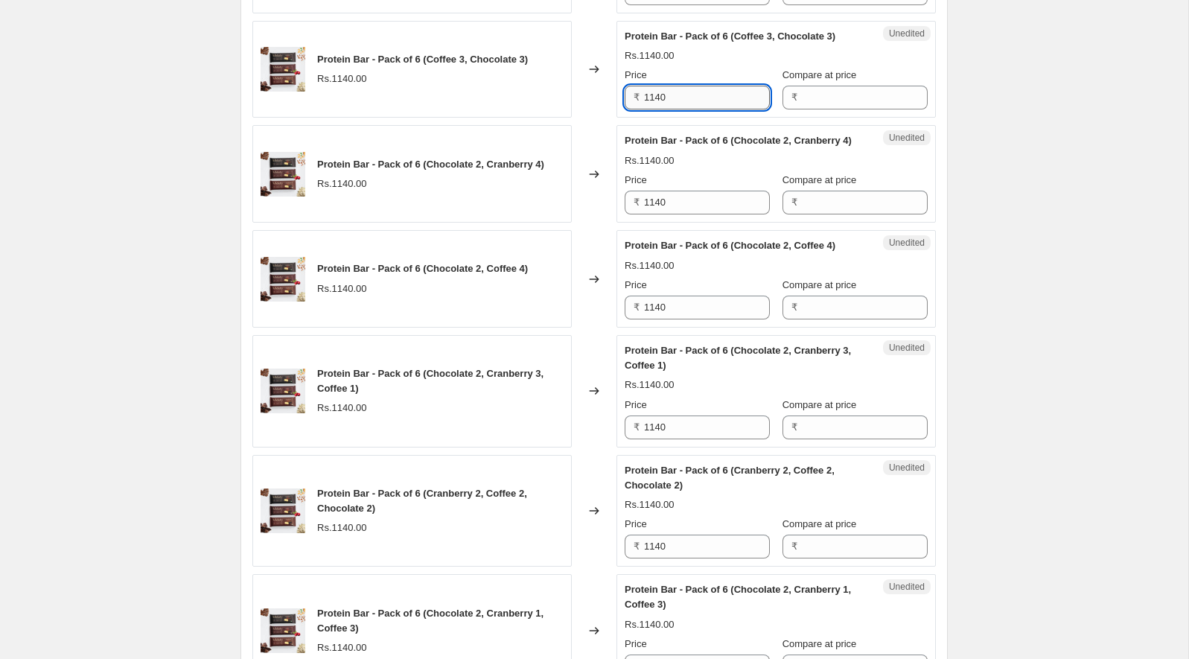
click at [679, 109] on input "1140" at bounding box center [707, 98] width 126 height 24
type input "1014"
click at [683, 63] on div "Rs.1140.00" at bounding box center [776, 55] width 303 height 15
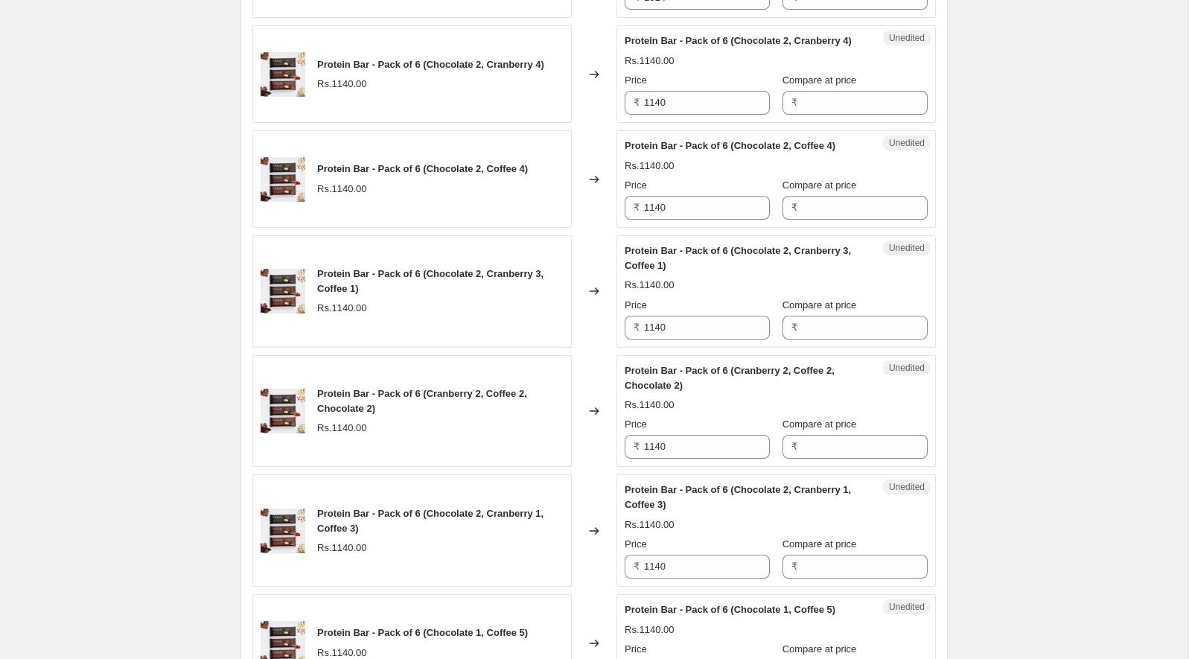
scroll to position [2015, 0]
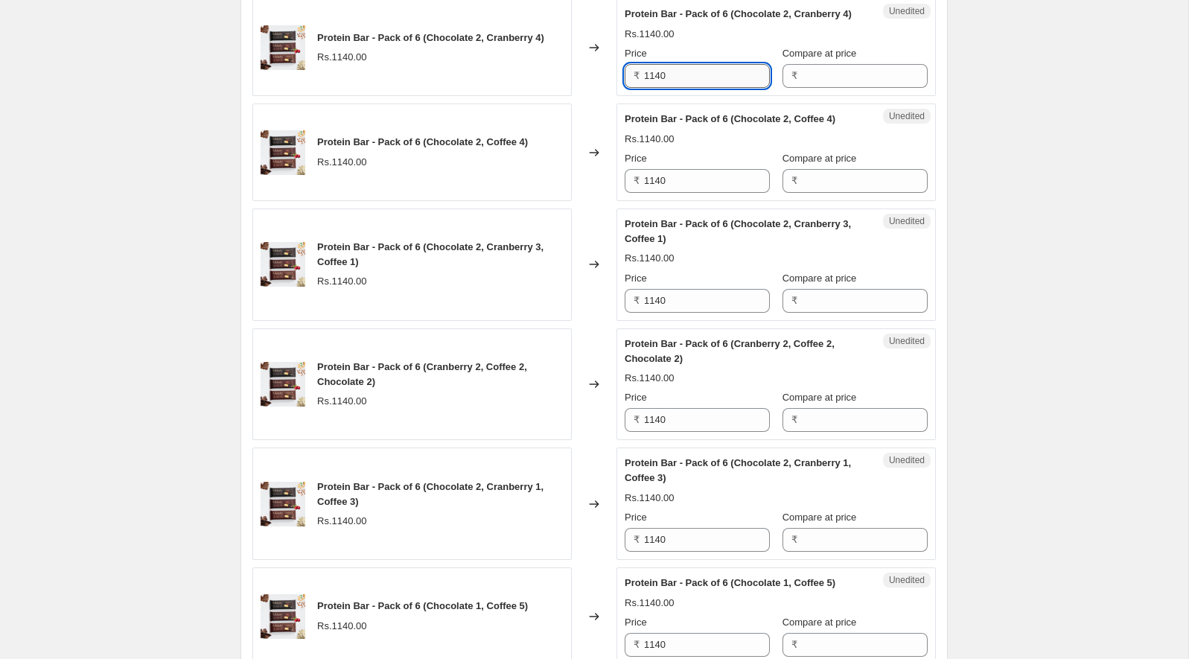
click at [670, 88] on input "1140" at bounding box center [707, 76] width 126 height 24
type input "1014"
click at [686, 22] on div "Protein Bar - Pack of 6 (Chocolate 2, Cranberry 4)" at bounding box center [746, 14] width 243 height 15
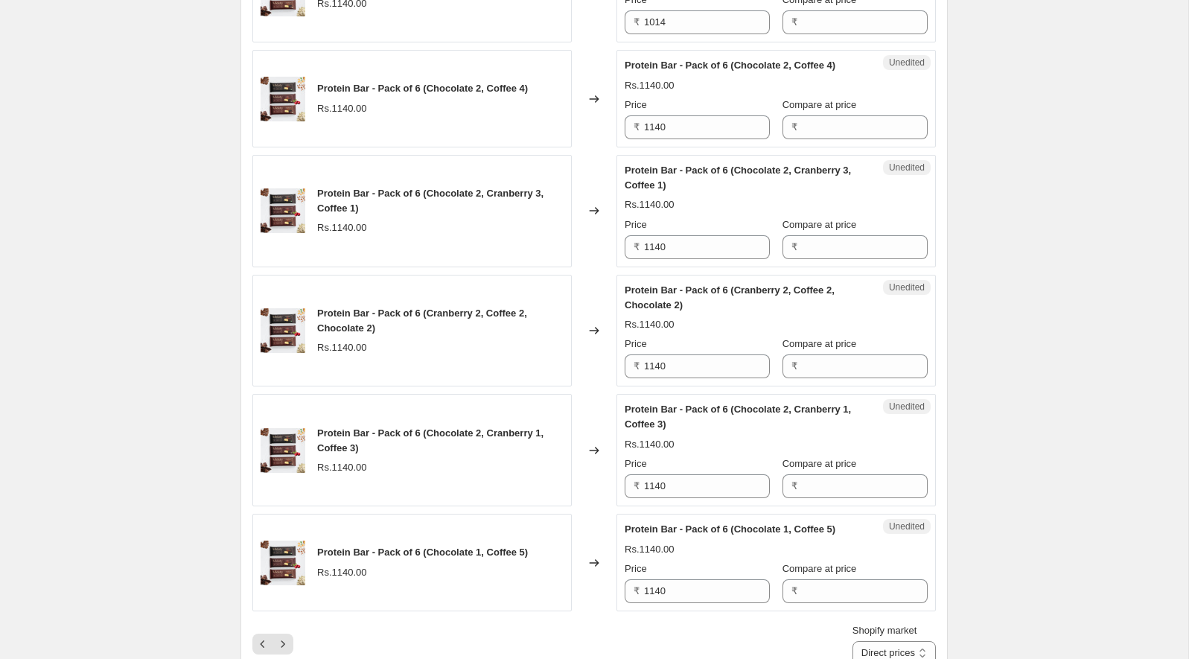
scroll to position [2116, 0]
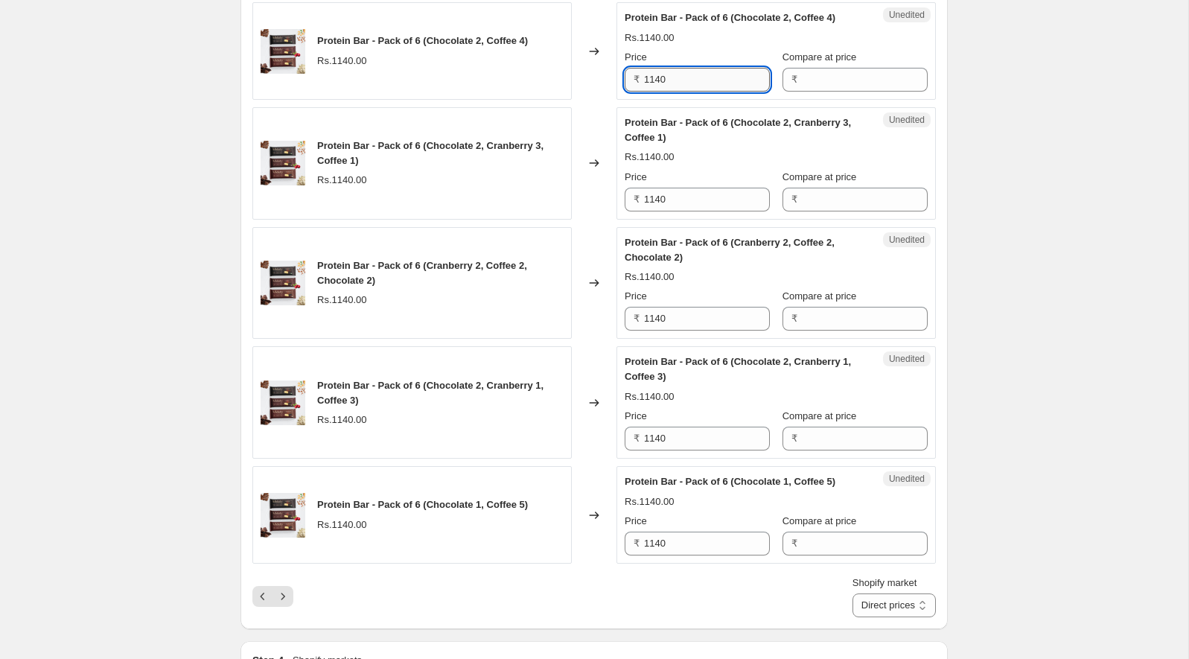
click at [676, 92] on input "1140" at bounding box center [707, 80] width 126 height 24
type input "1014"
click at [685, 92] on div "Protein Bar - Pack of 6 (Chocolate 2, Coffee 4) Rs.1014.00 Price ₹ 1014 Compare…" at bounding box center [776, 50] width 303 height 81
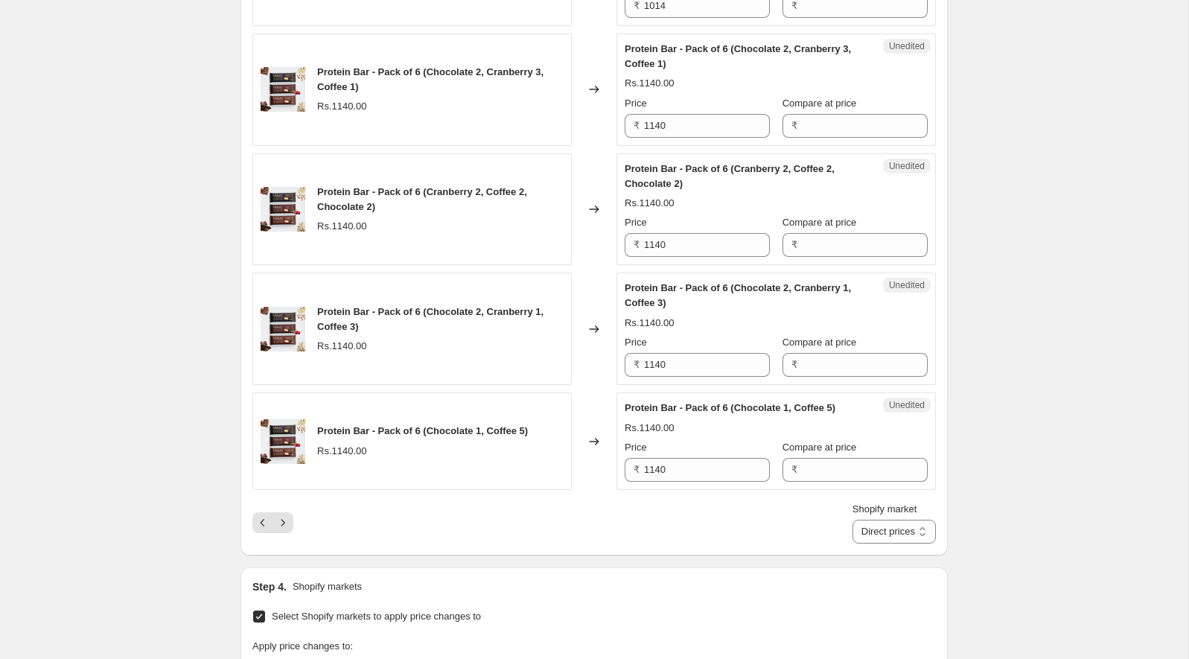
scroll to position [2258, 0]
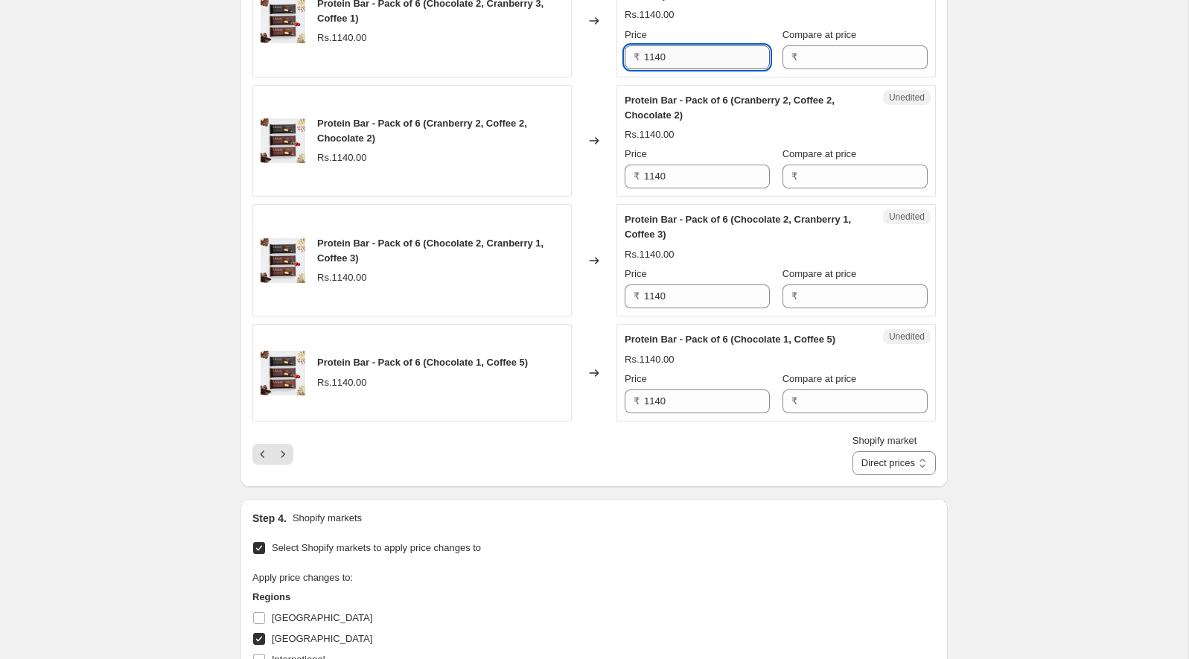
click at [676, 69] on input "1140" at bounding box center [707, 57] width 126 height 24
type input "1014"
click at [684, 69] on div "Protein Bar - Pack of 6 (Chocolate 2, Cranberry 3, Coffee 1) Rs.1014.00 Price ₹…" at bounding box center [776, 21] width 303 height 96
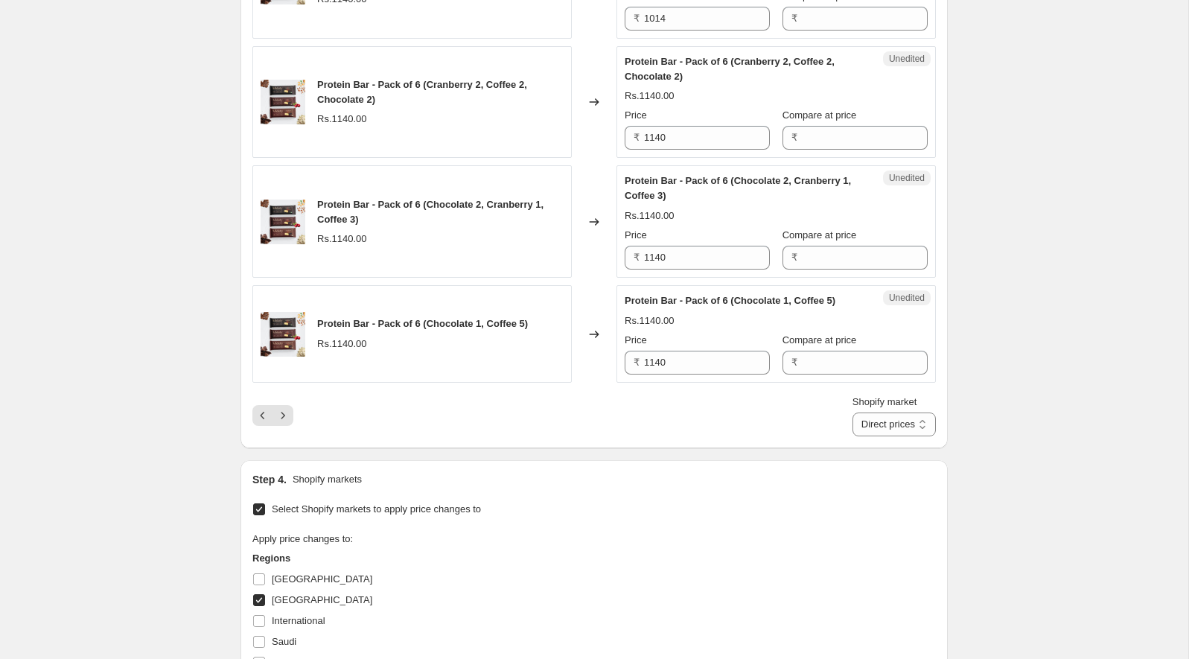
scroll to position [2384, 0]
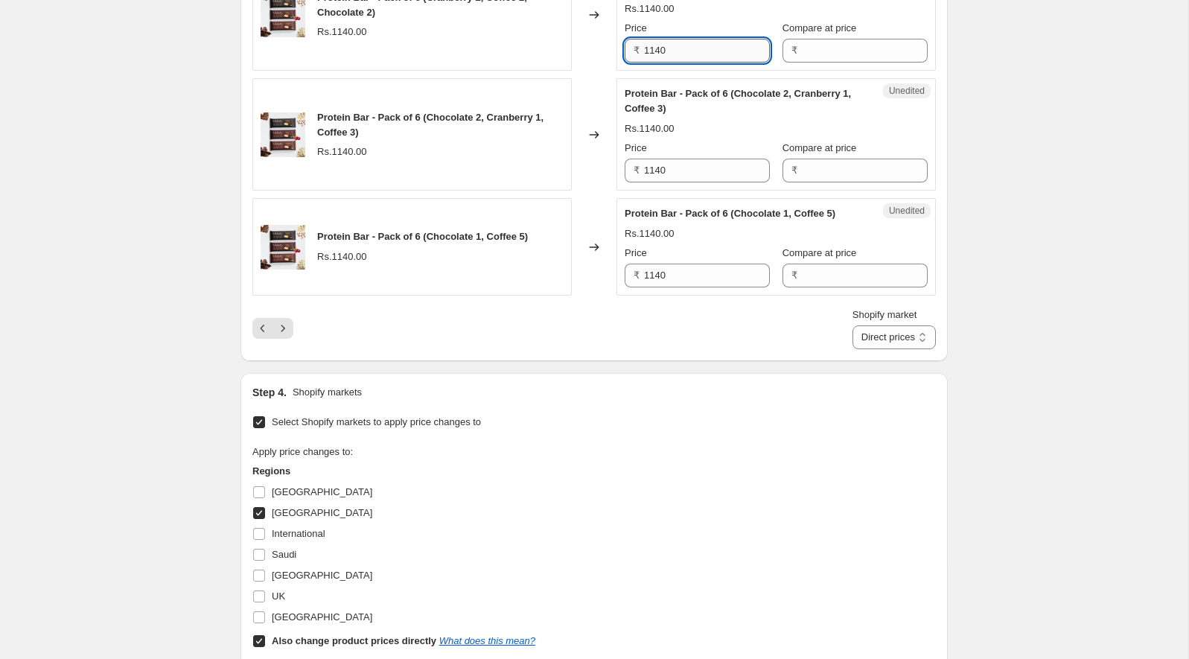
click at [676, 63] on input "1140" at bounding box center [707, 51] width 126 height 24
type input "1014"
click at [689, 63] on div "Protein Bar - Pack of 6 (Cranberry 2, Coffee 2, Chocolate 2) Rs.1140.00 Price ₹…" at bounding box center [776, 15] width 303 height 96
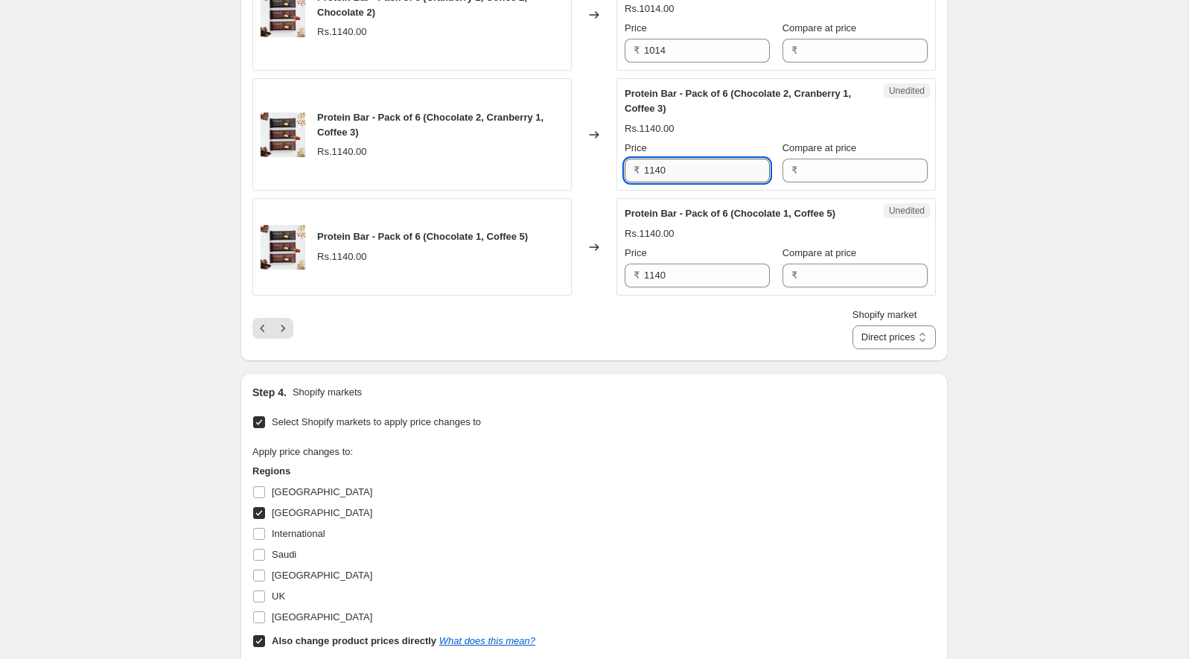
click at [680, 182] on input "1140" at bounding box center [707, 171] width 126 height 24
type input "1014"
click at [687, 114] on span "Protein Bar - Pack of 6 (Chocolate 2, Cranberry 1, Coffee 3)" at bounding box center [738, 101] width 226 height 26
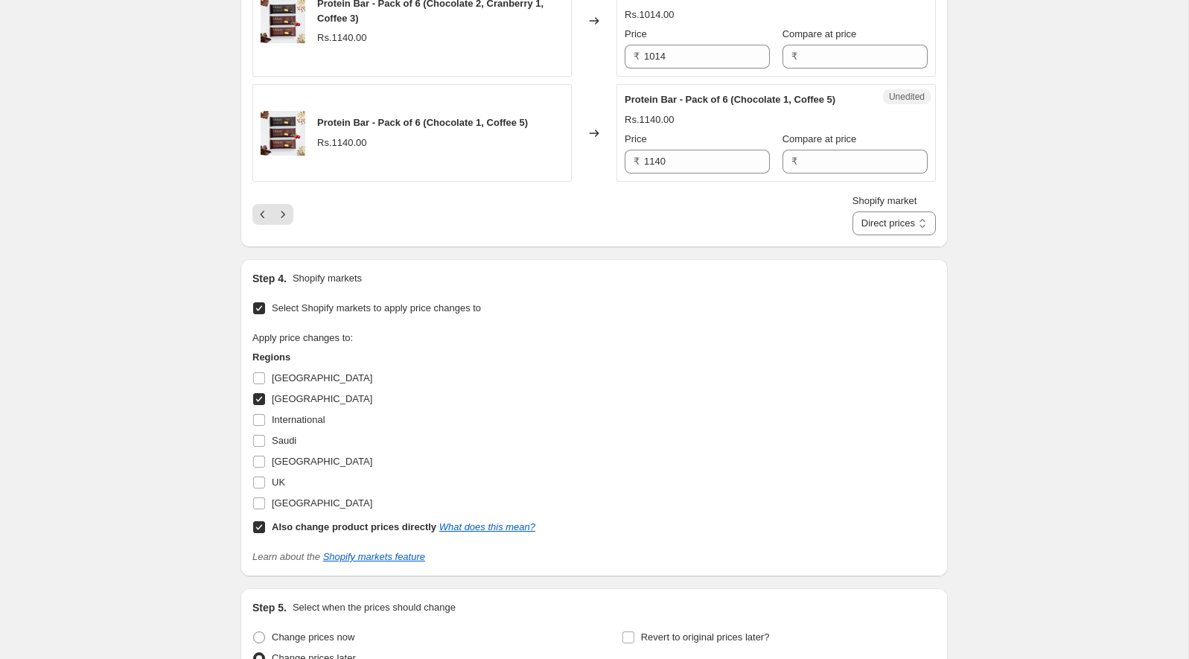
scroll to position [2580, 0]
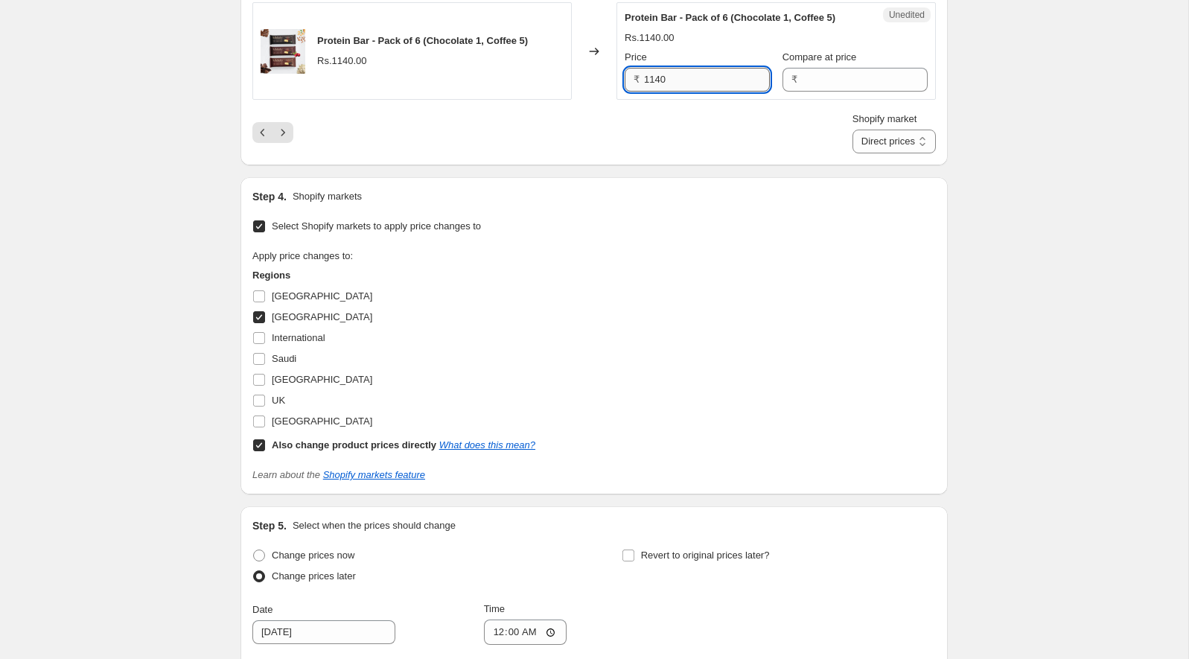
click at [674, 92] on input "1140" at bounding box center [707, 80] width 126 height 24
type input "1014"
click at [681, 45] on div "Rs.1014.00" at bounding box center [776, 38] width 303 height 15
click at [278, 140] on icon "Next" at bounding box center [282, 132] width 15 height 15
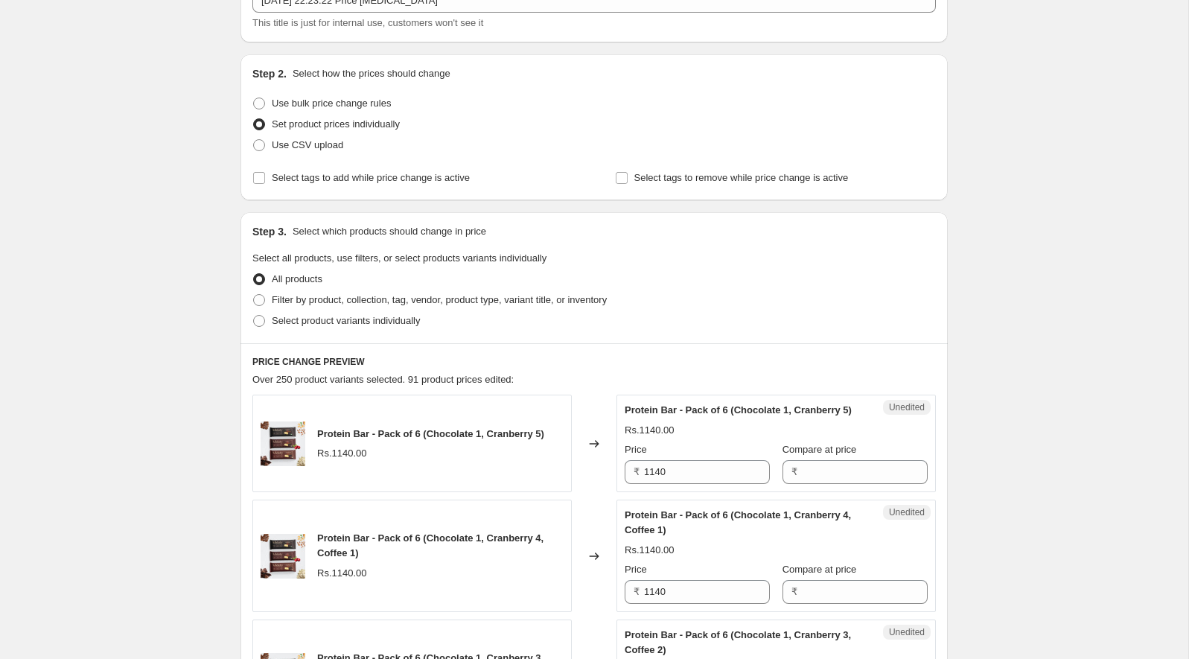
scroll to position [269, 0]
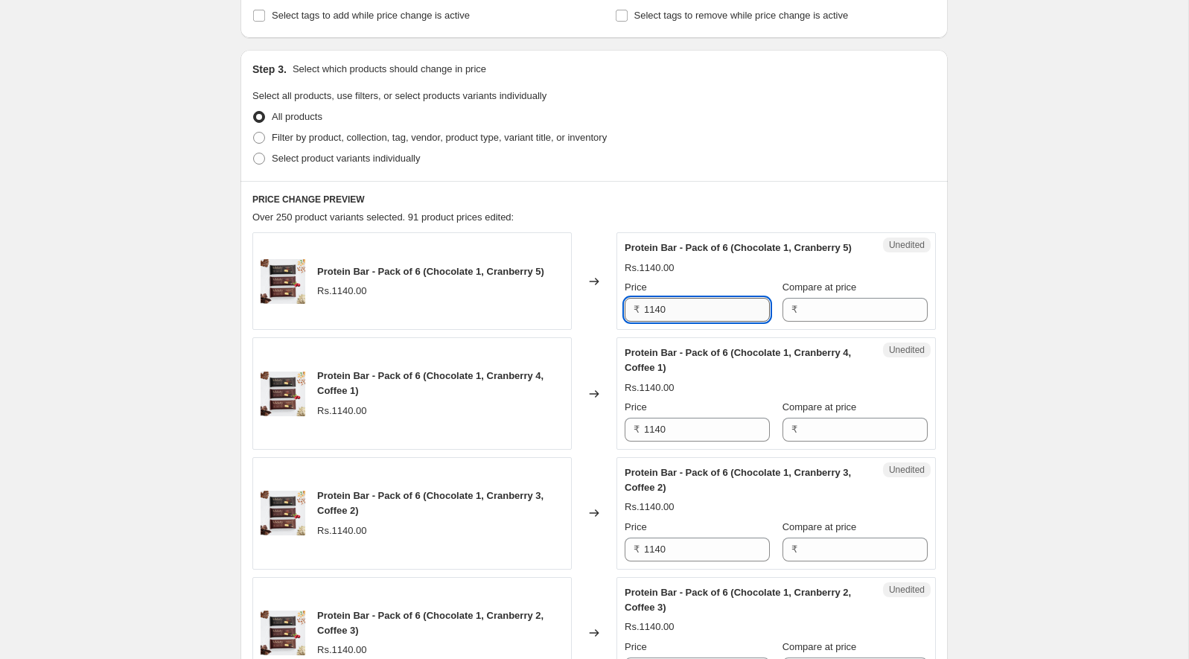
click at [663, 322] on input "1140" at bounding box center [707, 310] width 126 height 24
type input "1014"
click at [684, 273] on div "Protein Bar - Pack of 6 (Chocolate 1, Cranberry 5) Rs.1140.00 Price ₹ 1014 Comp…" at bounding box center [776, 280] width 303 height 81
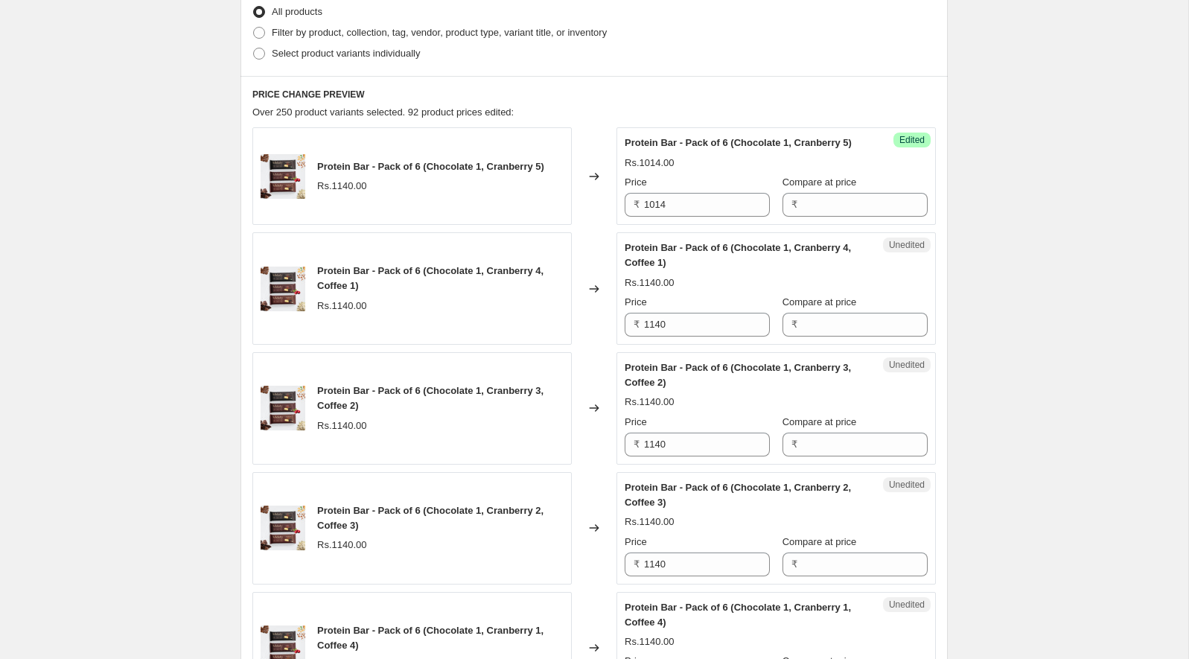
scroll to position [468, 0]
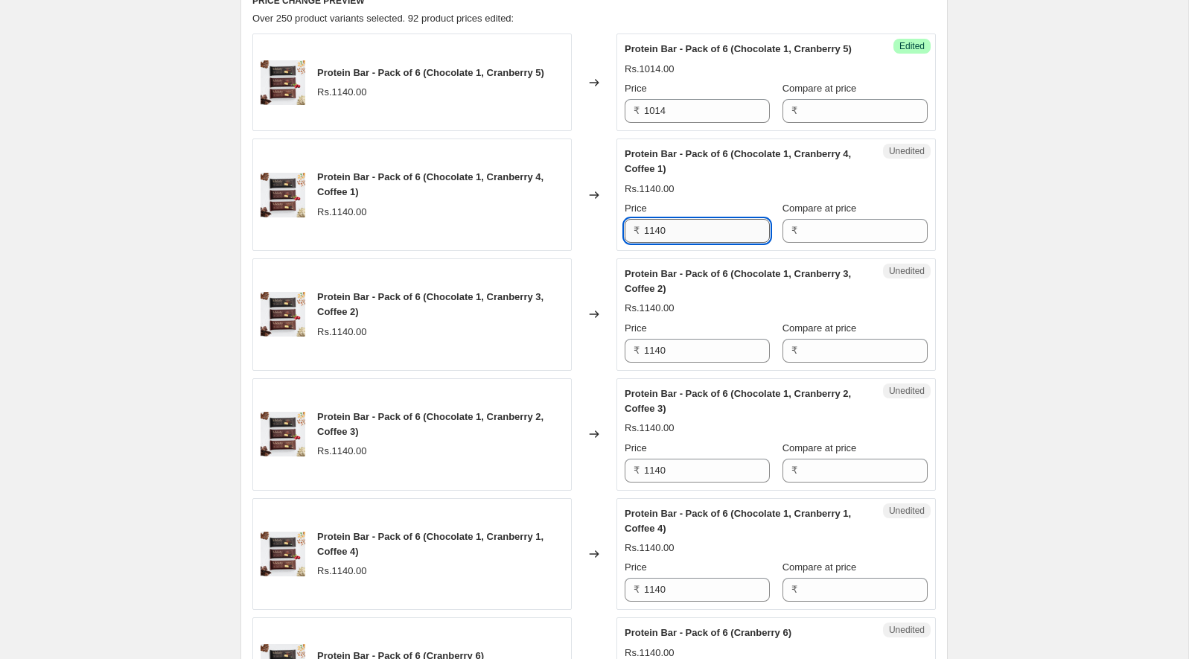
click at [671, 243] on input "1140" at bounding box center [707, 231] width 126 height 24
type input "1014"
click at [677, 197] on div "Rs.1014.00" at bounding box center [776, 189] width 303 height 15
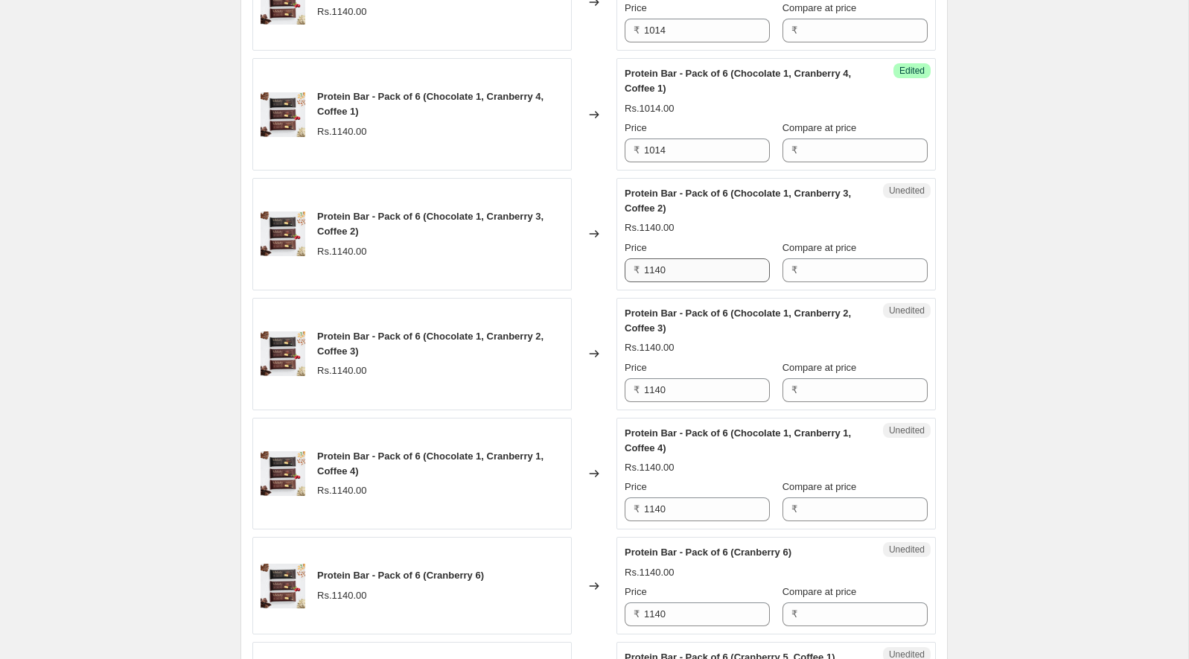
scroll to position [588, 0]
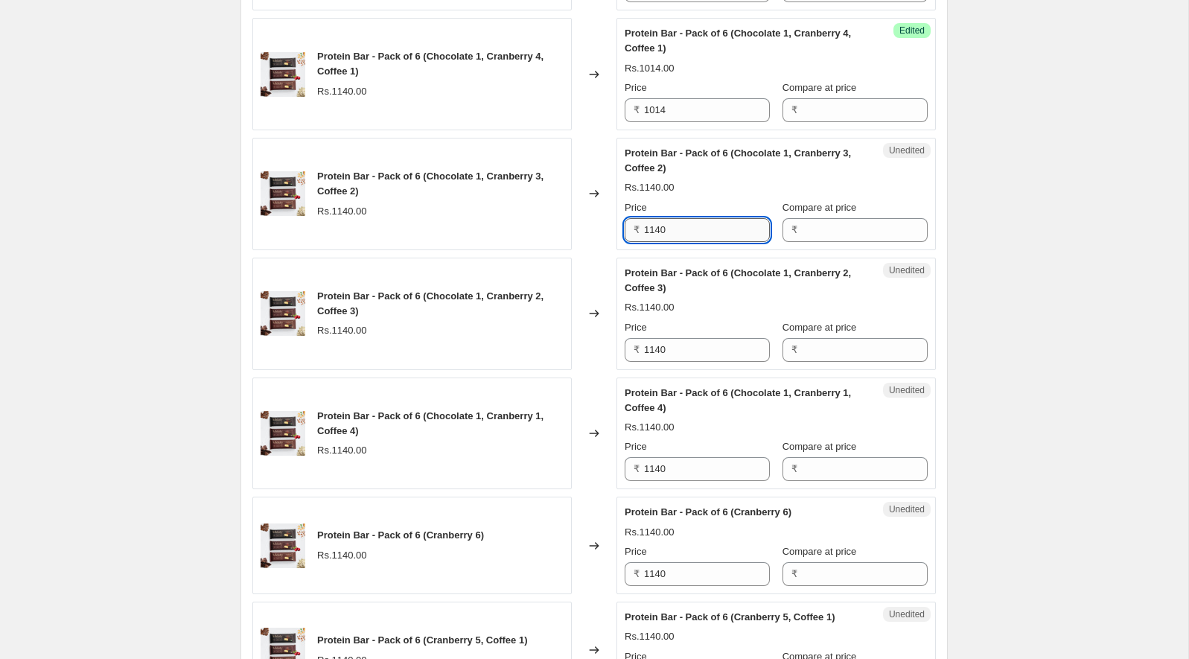
click at [672, 242] on input "1140" at bounding box center [707, 230] width 126 height 24
type input "1014"
click at [677, 194] on div "Rs.1014.00" at bounding box center [776, 187] width 303 height 15
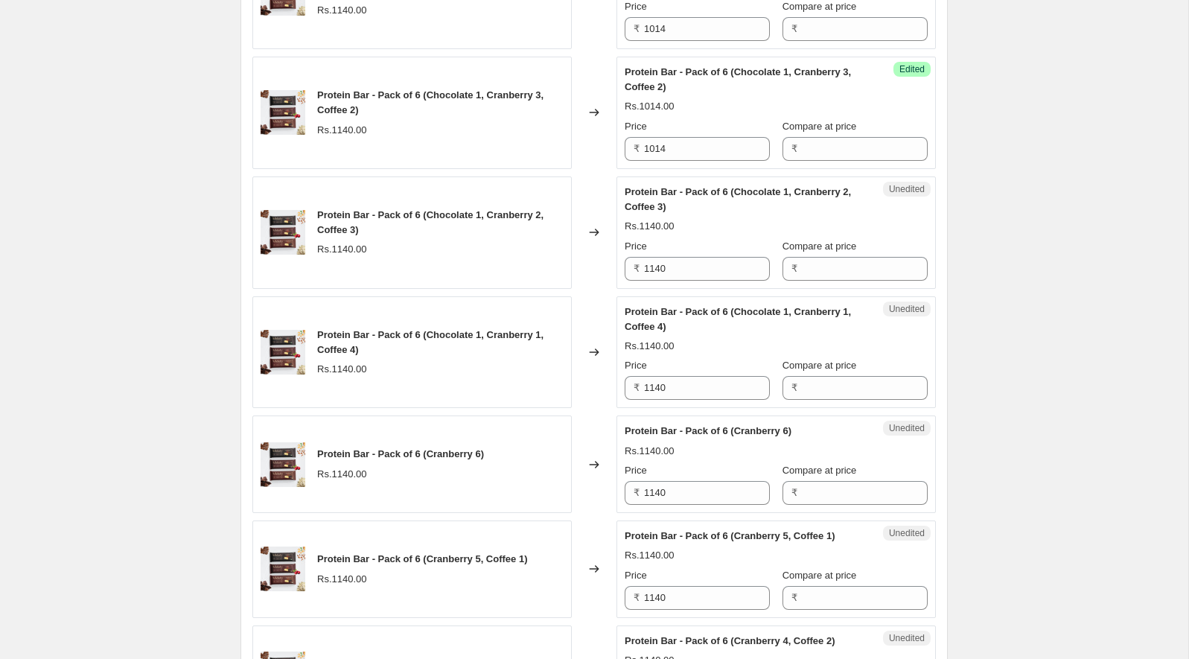
scroll to position [745, 0]
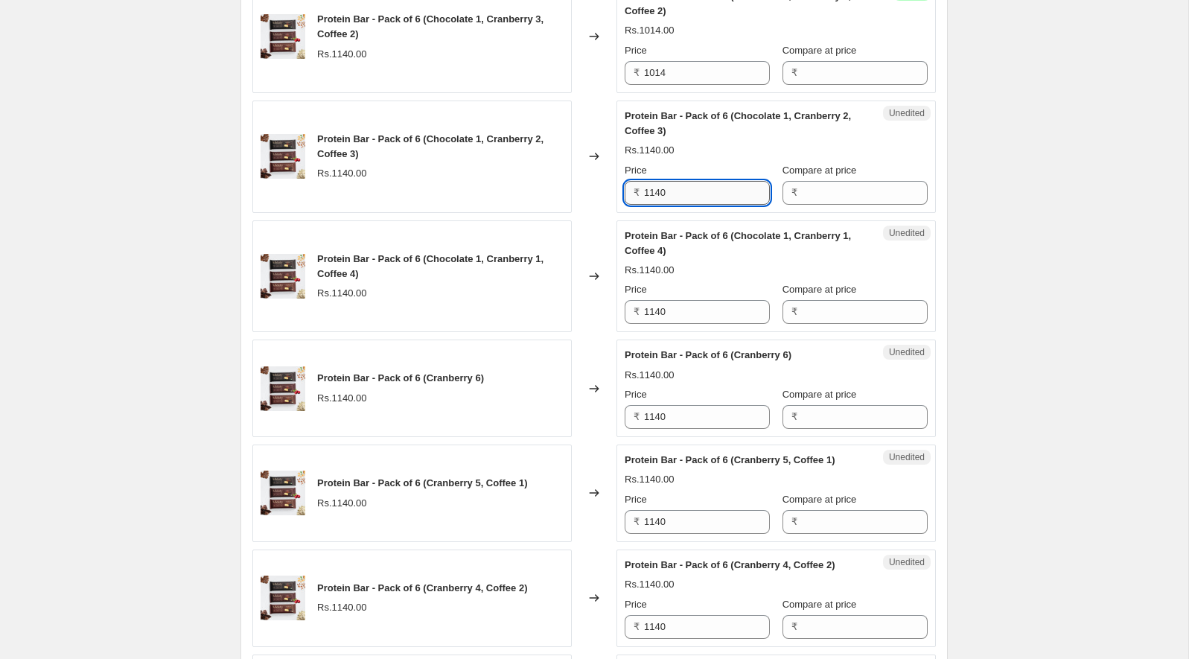
click at [671, 205] on input "1140" at bounding box center [707, 193] width 126 height 24
type input "1014"
click at [678, 136] on span "Protein Bar - Pack of 6 (Chocolate 1, Cranberry 2, Coffee 3)" at bounding box center [738, 123] width 226 height 26
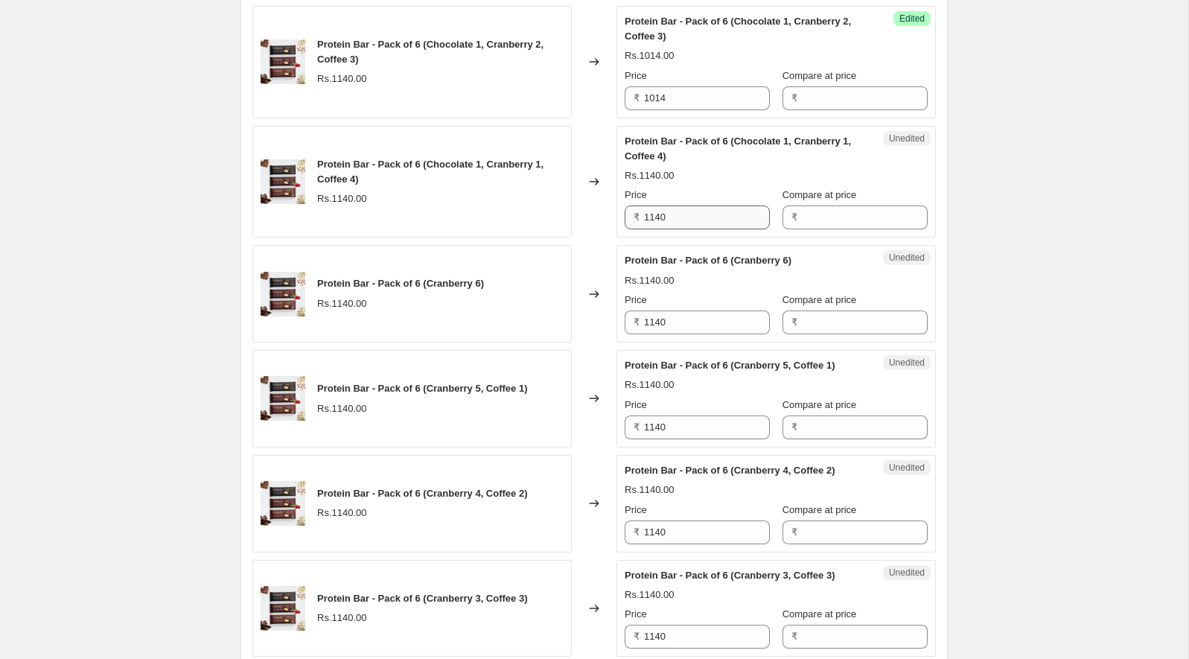
scroll to position [908, 0]
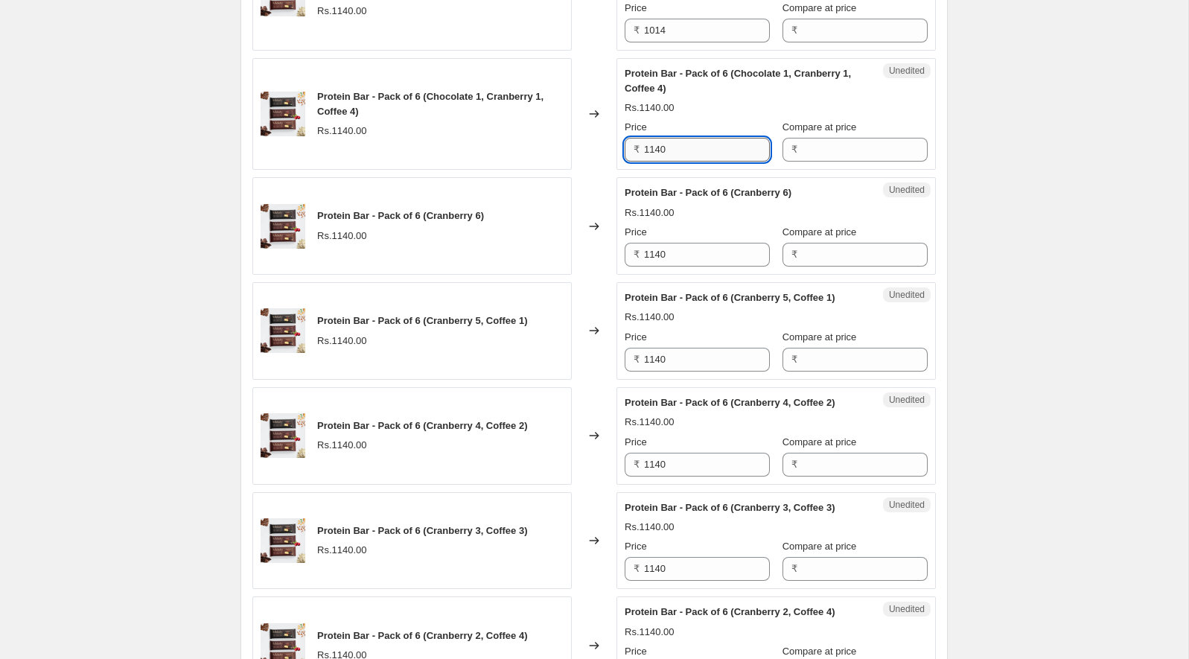
click at [672, 156] on input "1140" at bounding box center [707, 150] width 126 height 24
type input "1014"
click at [677, 115] on div "Rs.1140.00" at bounding box center [776, 108] width 303 height 15
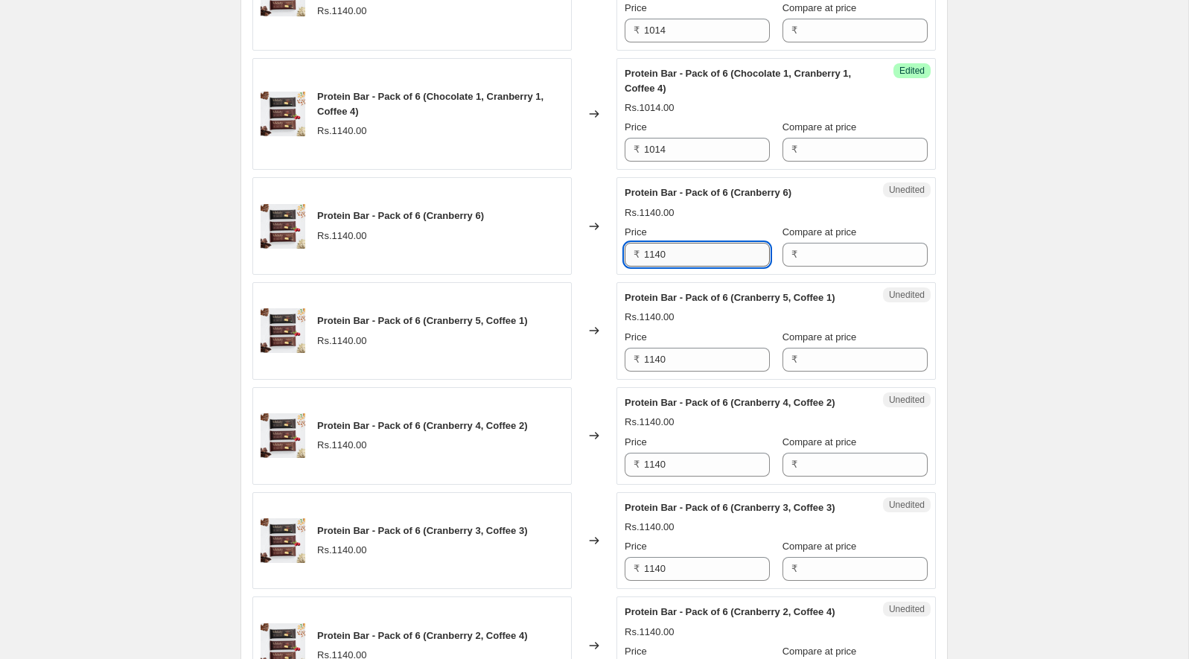
click at [684, 267] on input "1140" at bounding box center [707, 255] width 126 height 24
type input "1014"
click at [689, 217] on div "Rs.1140.00" at bounding box center [776, 213] width 303 height 15
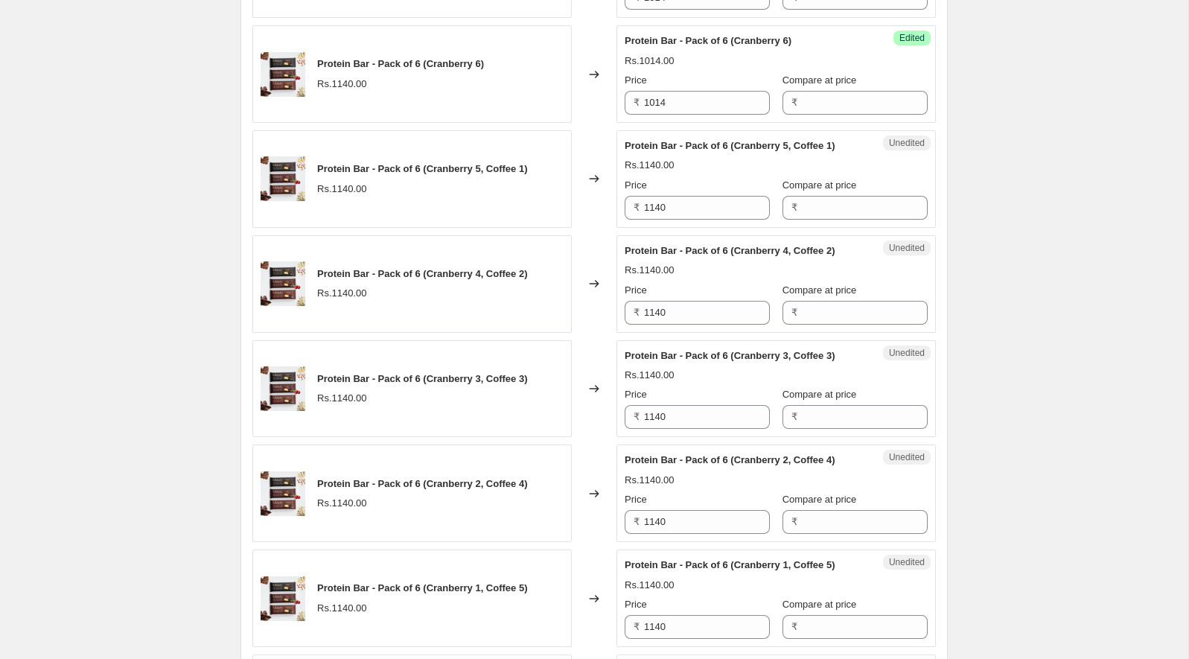
scroll to position [1113, 0]
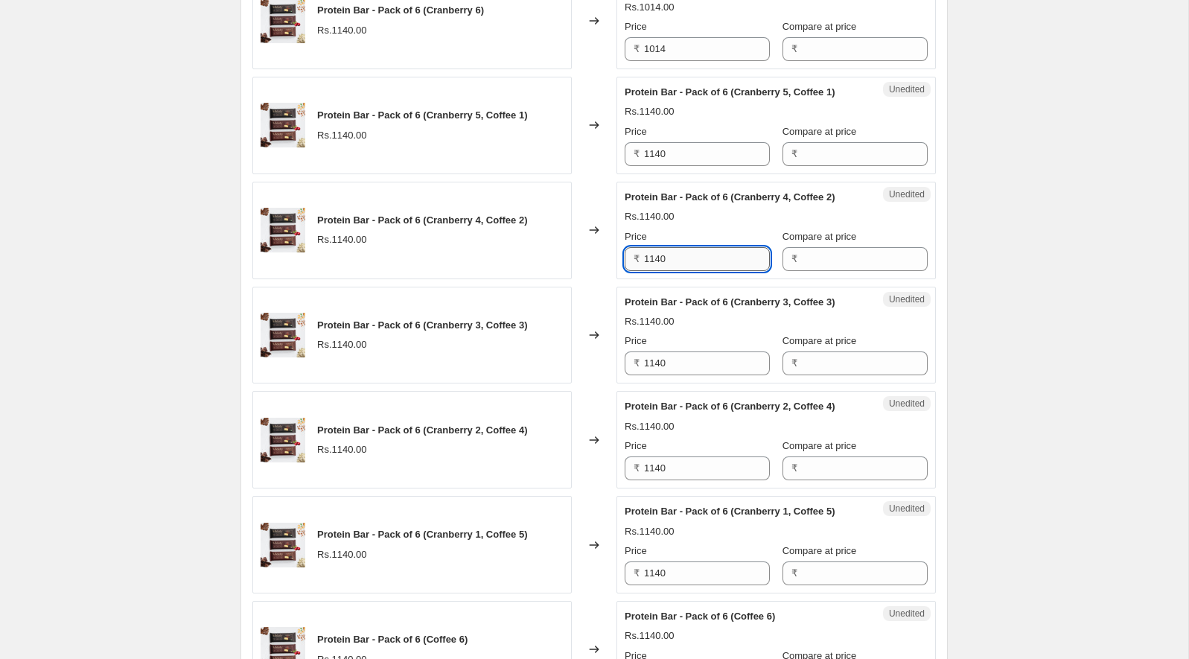
click at [679, 271] on input "1140" at bounding box center [707, 259] width 126 height 24
type input "1014"
click at [683, 205] on div "Protein Bar - Pack of 6 (Cranberry 4, Coffee 2)" at bounding box center [746, 197] width 243 height 15
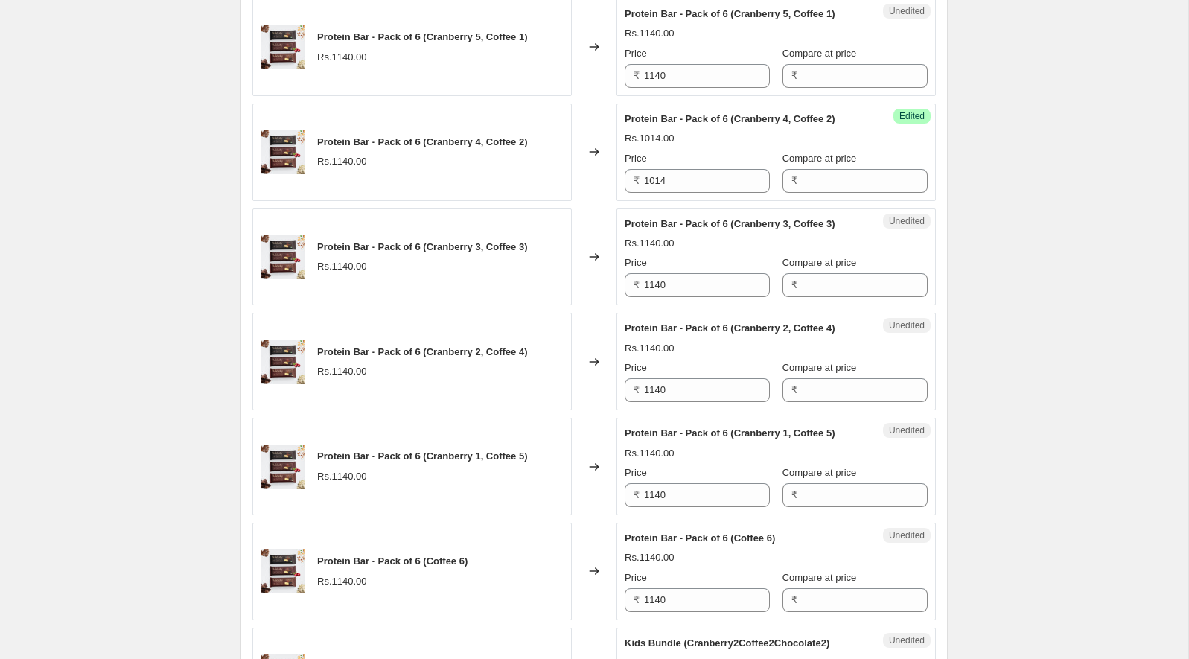
scroll to position [1238, 0]
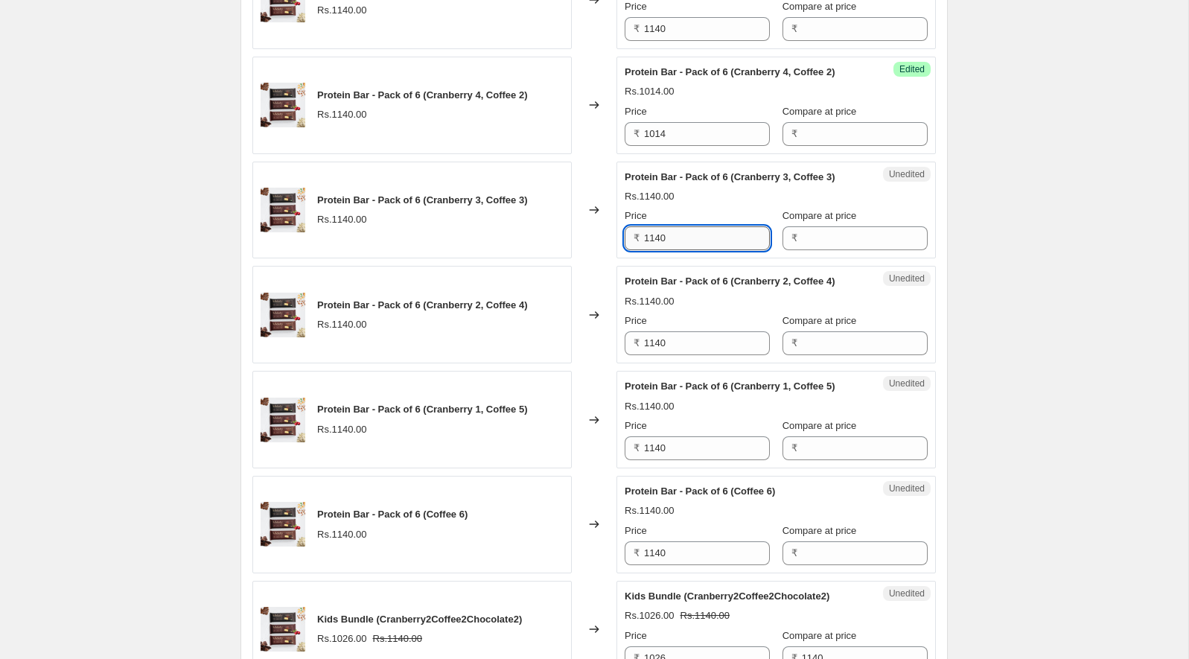
click at [670, 250] on input "1140" at bounding box center [707, 238] width 126 height 24
type input "1014"
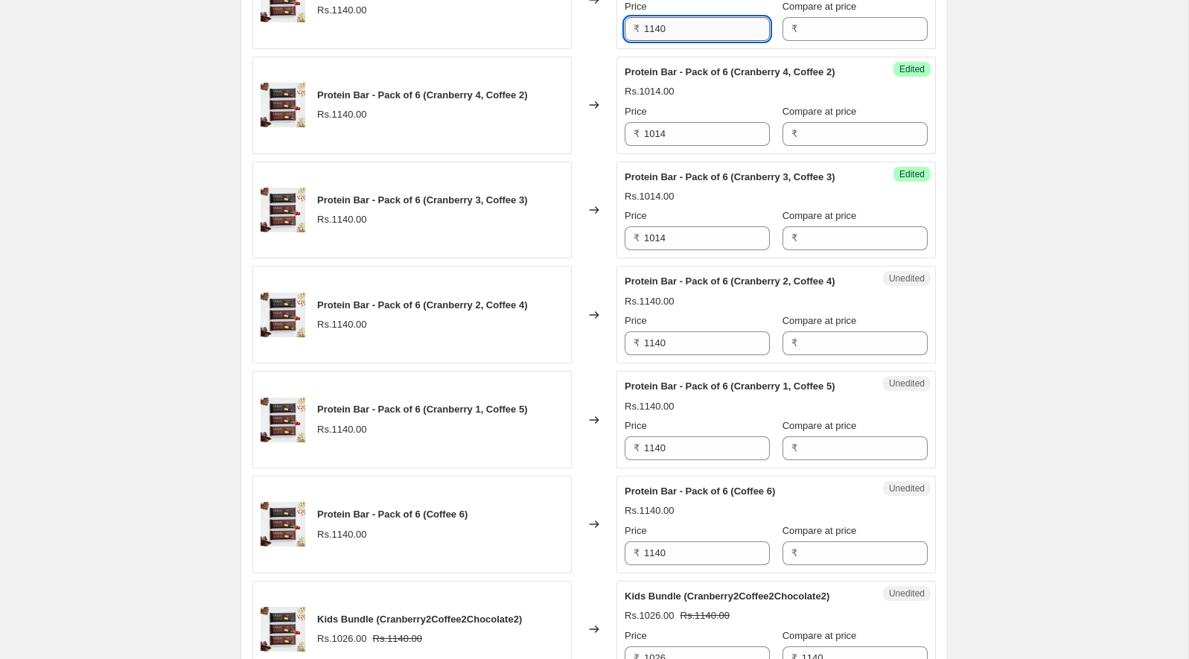
click at [685, 41] on input "1140" at bounding box center [707, 29] width 126 height 24
type input "1014"
click at [669, 80] on div "Protein Bar - Pack of 6 (Cranberry 4, Coffee 2)" at bounding box center [746, 72] width 243 height 15
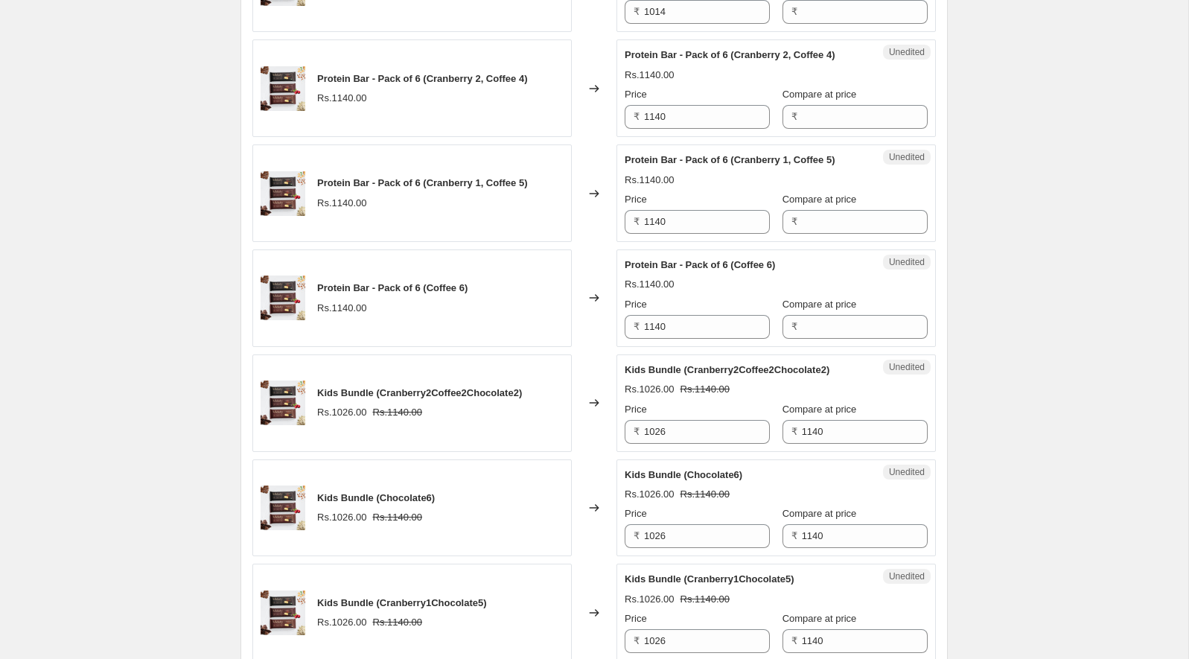
scroll to position [1532, 0]
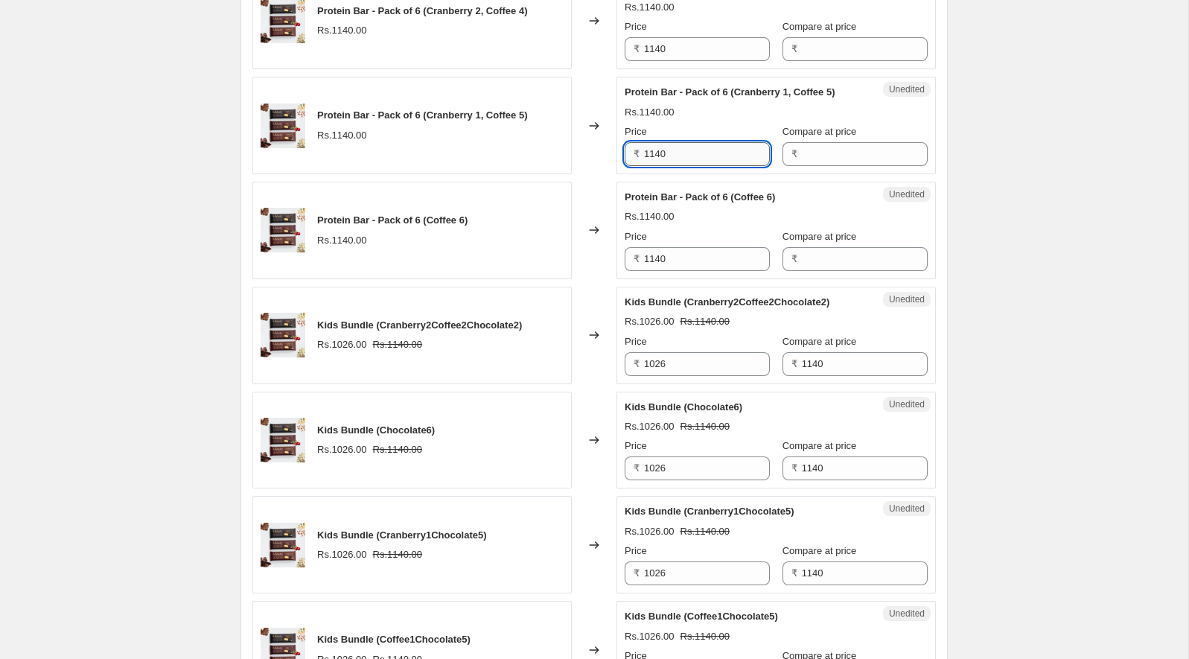
click at [678, 166] on input "1140" at bounding box center [707, 154] width 126 height 24
type input "1014"
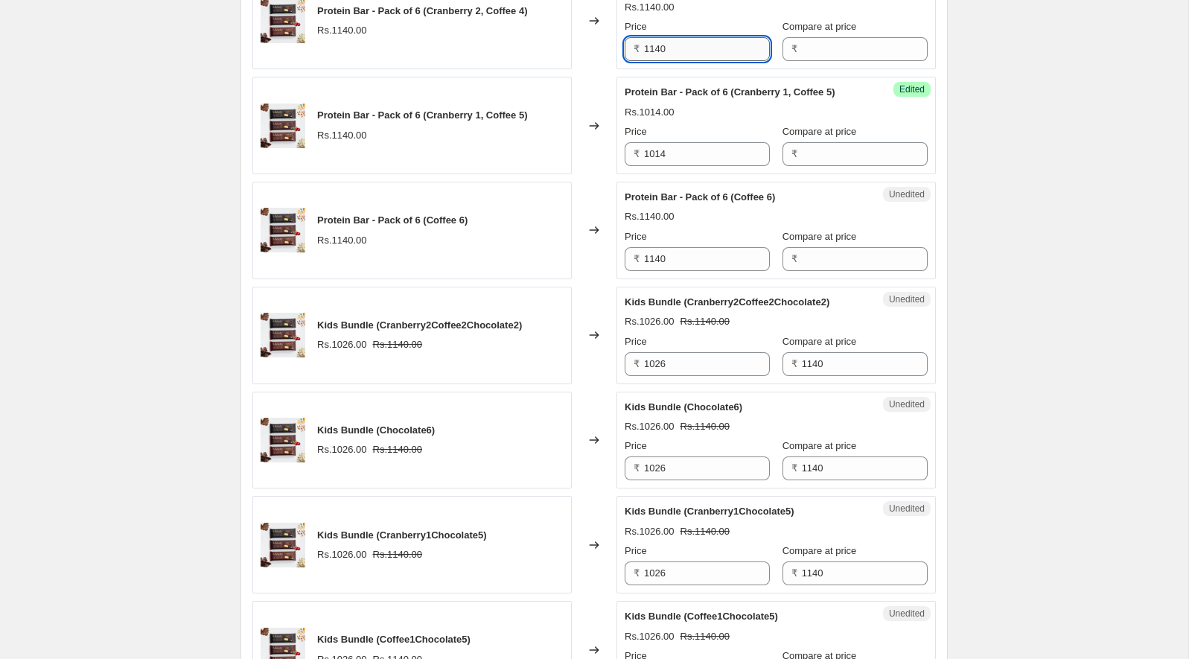
click at [683, 61] on input "1140" at bounding box center [707, 49] width 126 height 24
type input "1014"
click at [680, 100] on div "Protein Bar - Pack of 6 (Cranberry 1, Coffee 5)" at bounding box center [746, 92] width 243 height 15
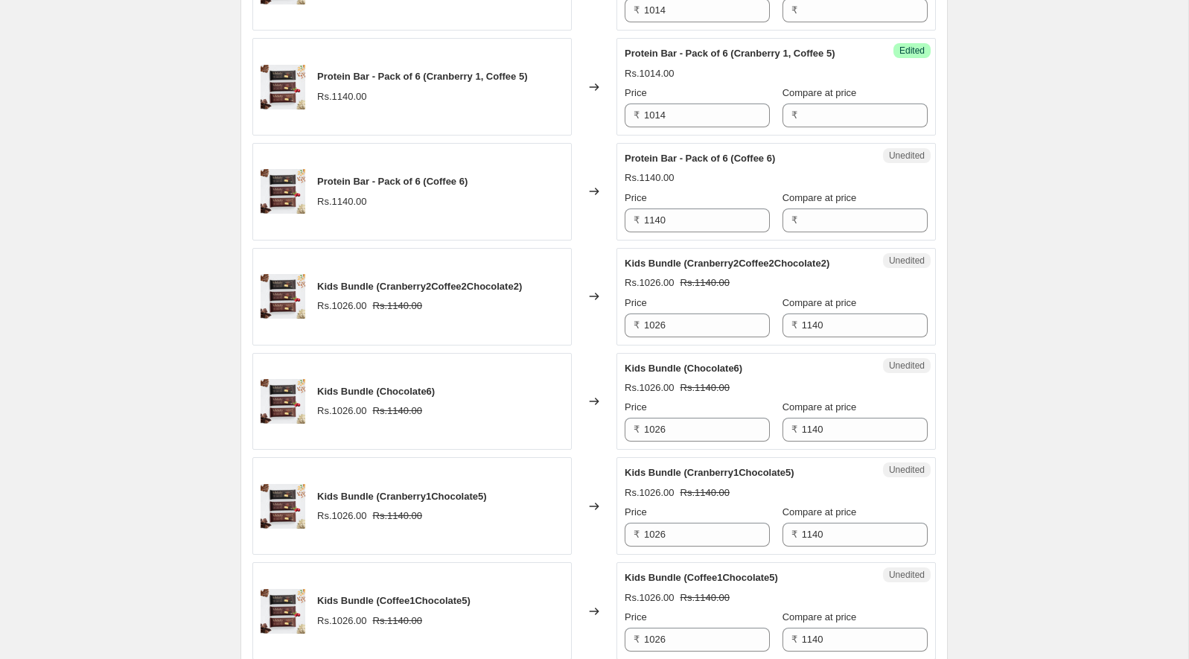
scroll to position [1573, 0]
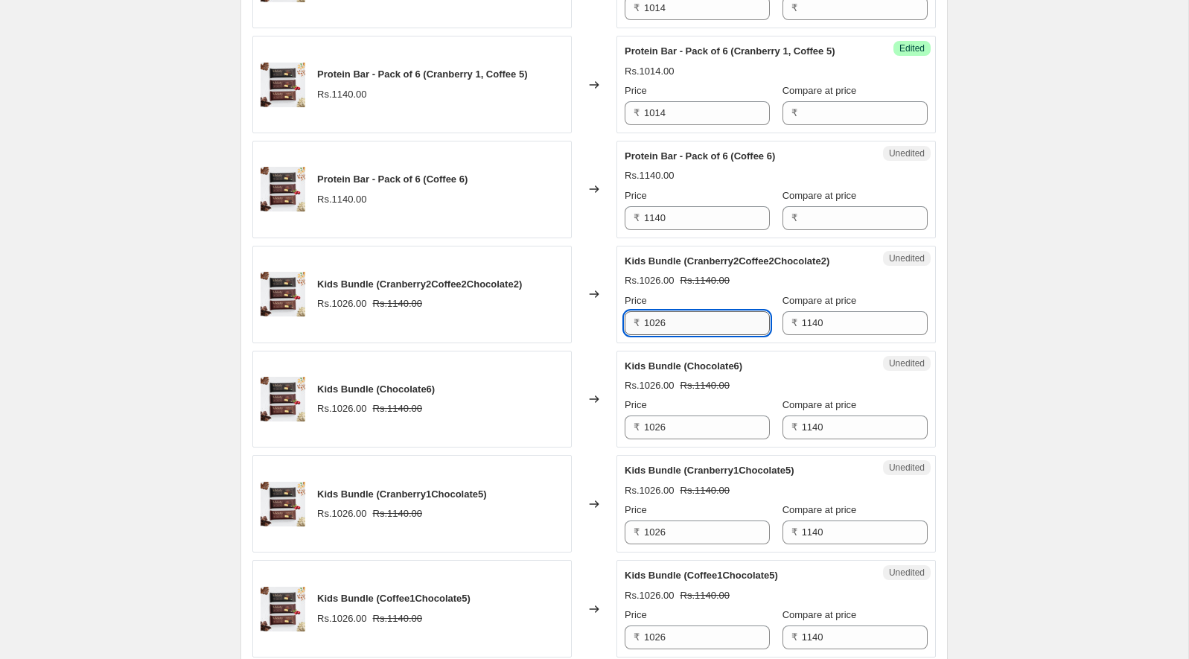
click at [678, 335] on input "1026" at bounding box center [707, 323] width 126 height 24
click at [682, 269] on div "Kids Bundle (Cranberry2Coffee2Chocolate2)" at bounding box center [746, 261] width 243 height 15
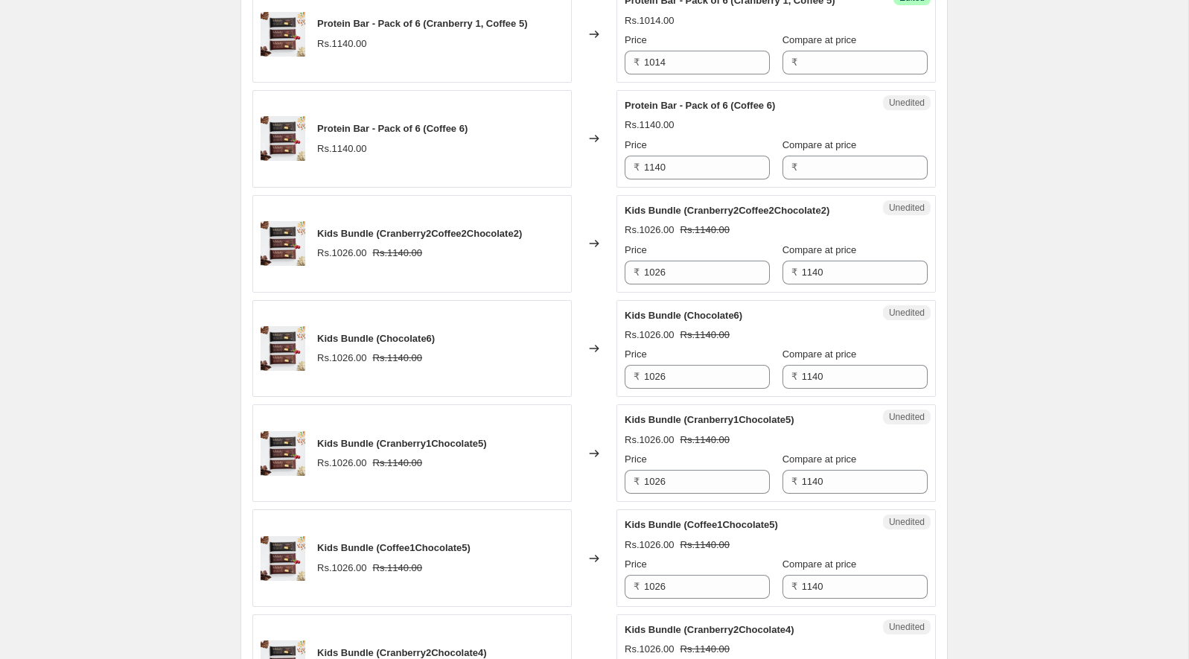
scroll to position [1635, 0]
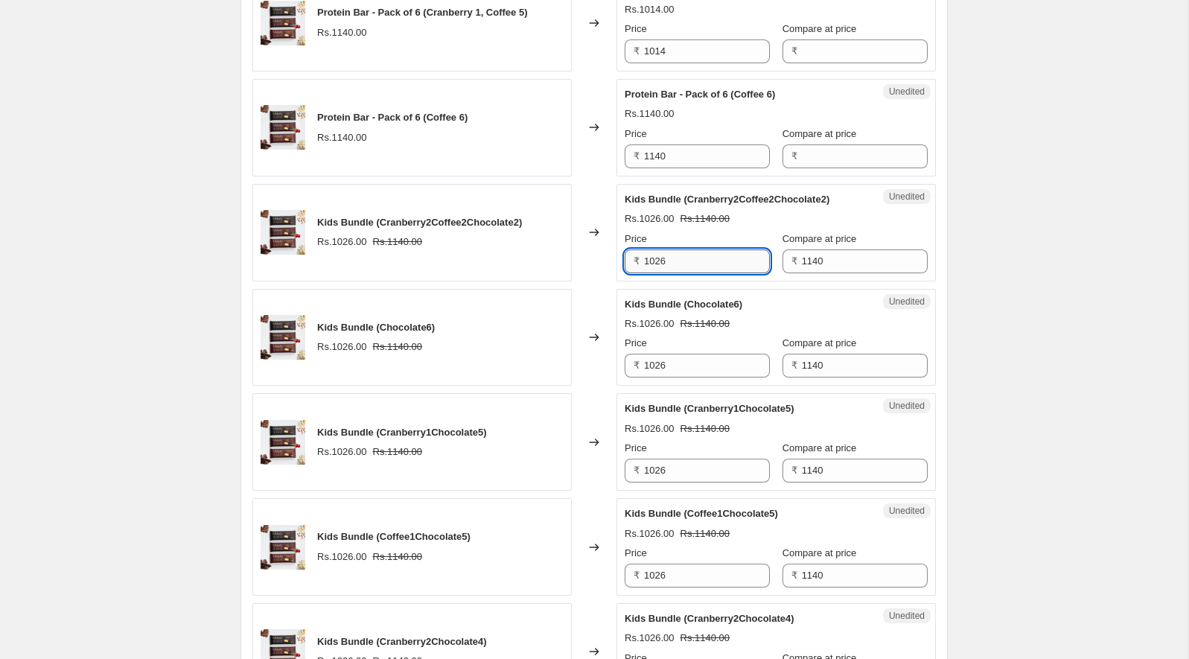
click at [679, 273] on input "1026" at bounding box center [707, 261] width 126 height 24
type input "1014"
click at [669, 377] on input "1026" at bounding box center [707, 366] width 126 height 24
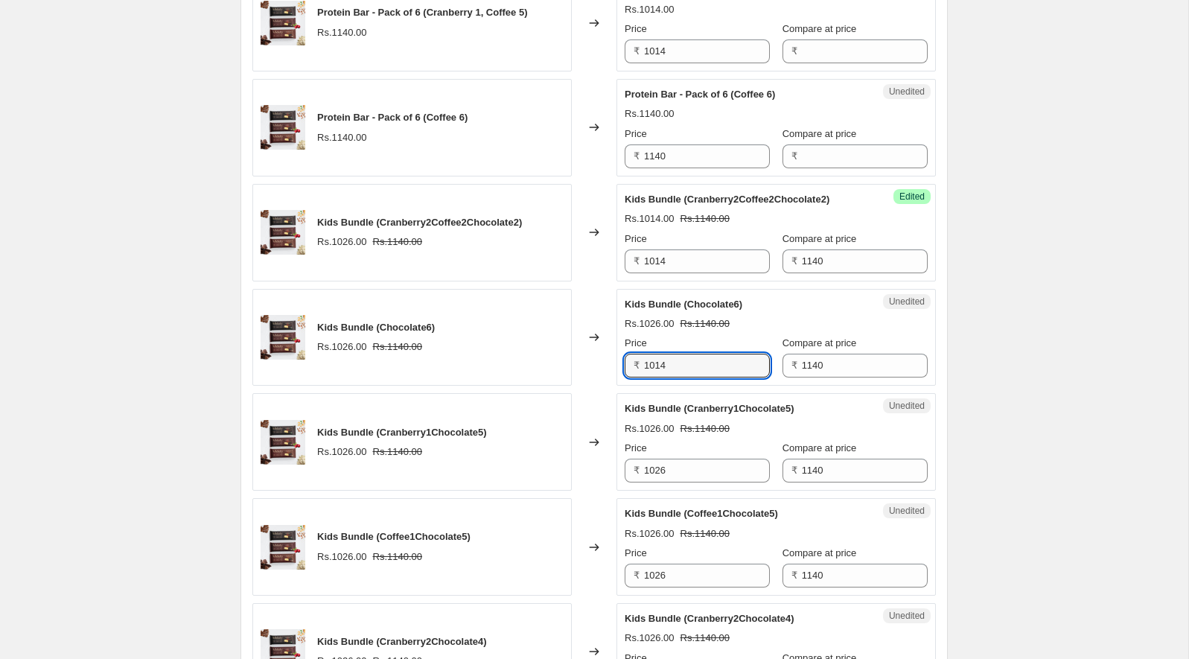
type input "1014"
click at [670, 331] on div "Rs.1014.00" at bounding box center [650, 323] width 50 height 15
click at [689, 168] on input "1140" at bounding box center [707, 156] width 126 height 24
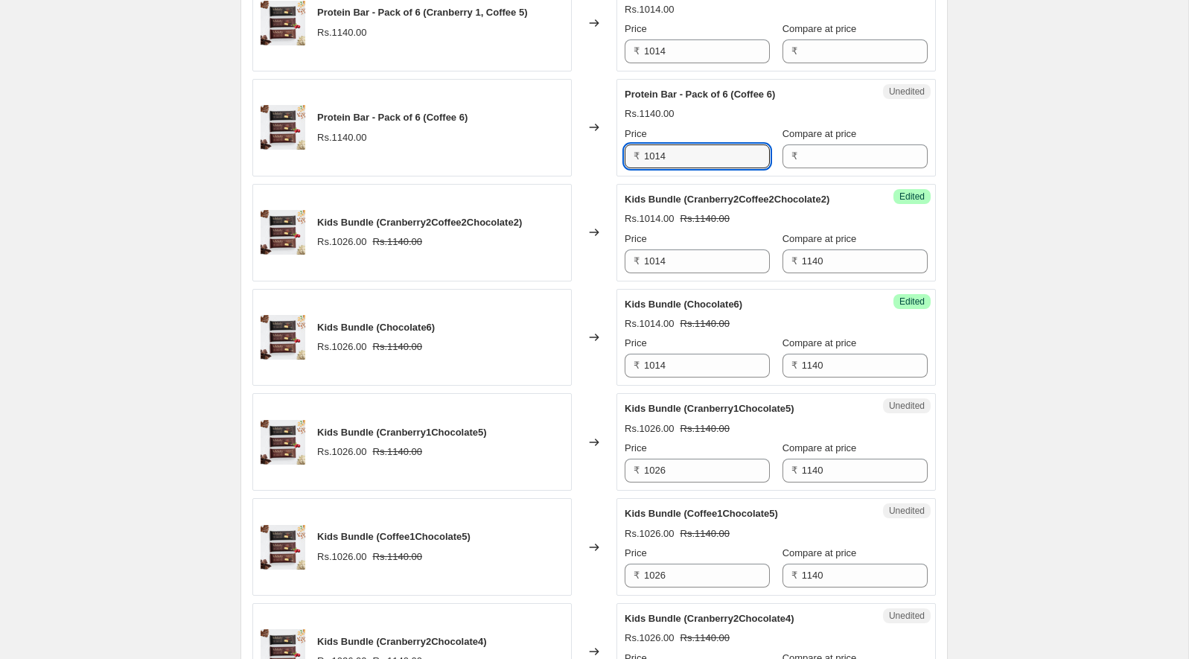
type input "1014"
click at [683, 273] on div "Kids Bundle (Cranberry2Coffee2Chocolate2) Rs.1014.00 Rs.1140.00 Price ₹ 1014 Co…" at bounding box center [776, 232] width 303 height 81
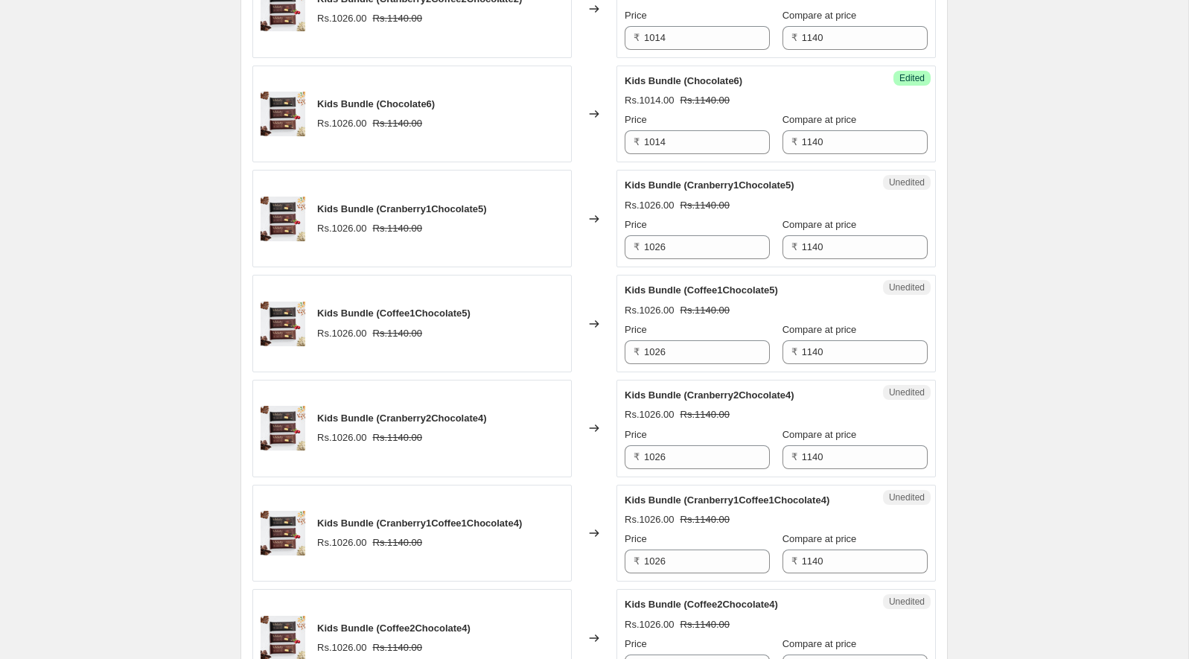
scroll to position [1880, 0]
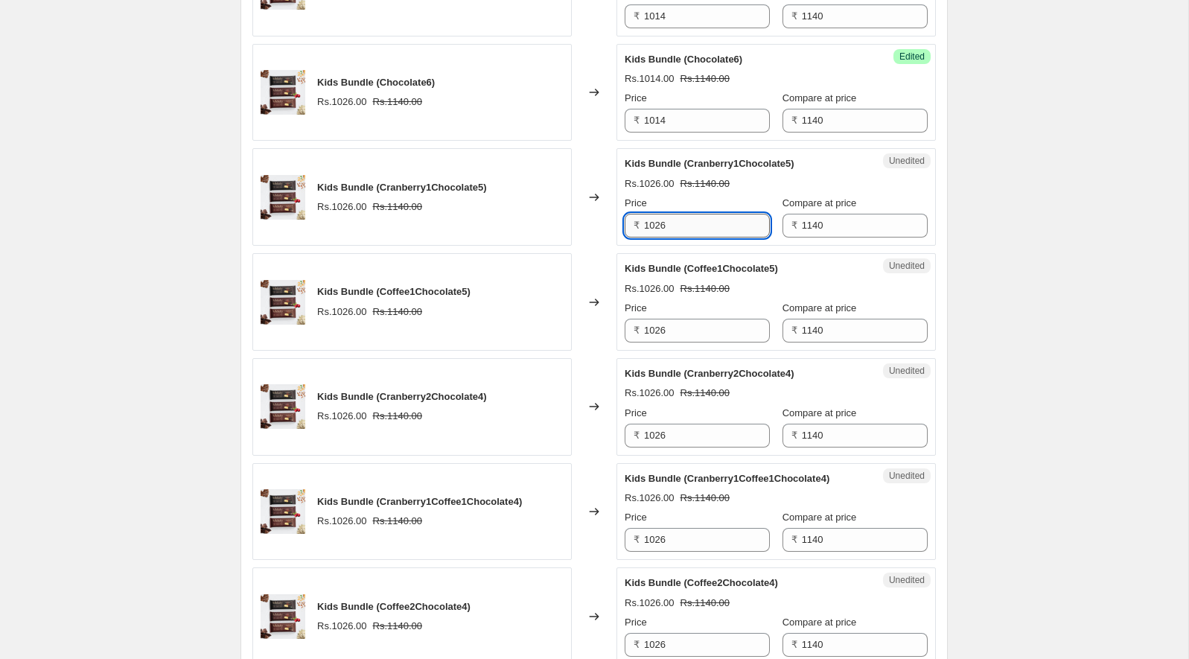
click at [683, 238] on input "1026" at bounding box center [707, 226] width 126 height 24
type input "1014"
click at [688, 191] on strike "Rs.1140.00" at bounding box center [706, 183] width 50 height 15
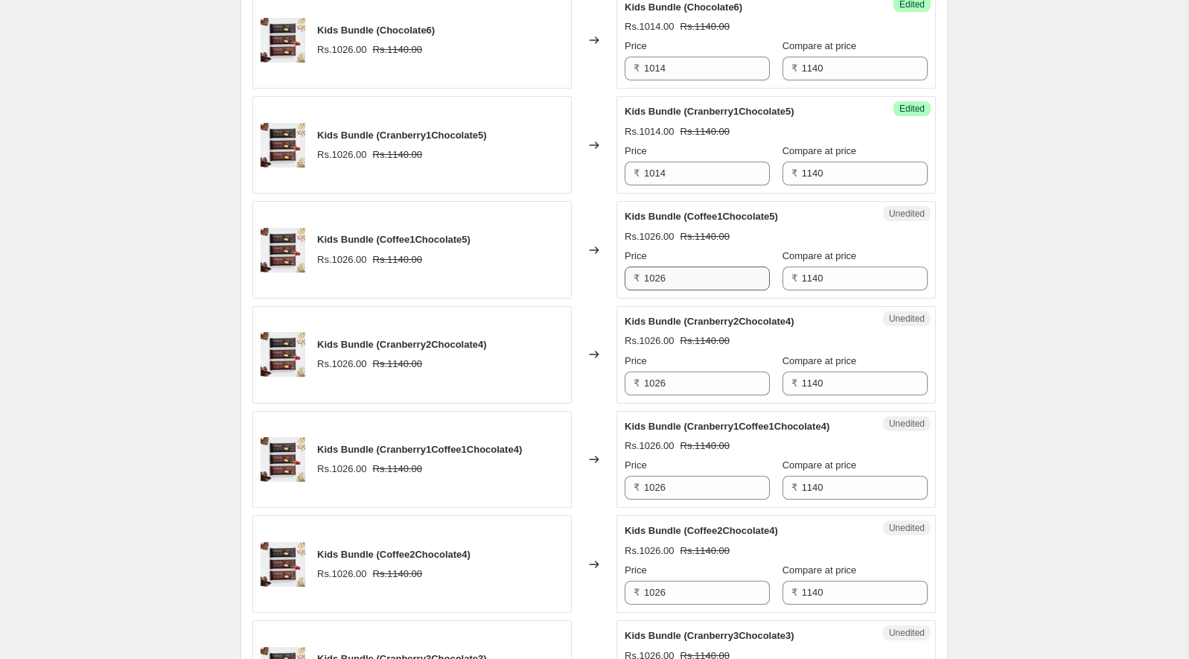
scroll to position [1997, 0]
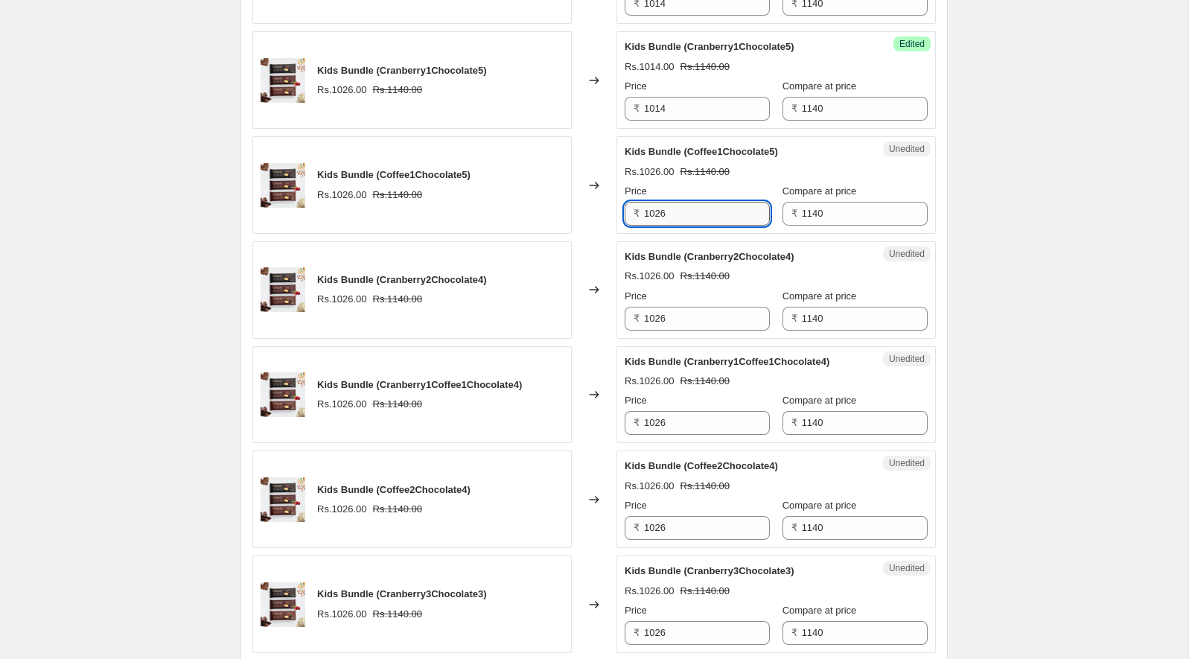
click at [681, 226] on input "1026" at bounding box center [707, 214] width 126 height 24
type input "1014"
click at [683, 226] on div "Kids Bundle (Coffee1Chocolate5) Rs.1014.00 Rs.1140.00 Price ₹ 1014 Compare at p…" at bounding box center [776, 184] width 303 height 81
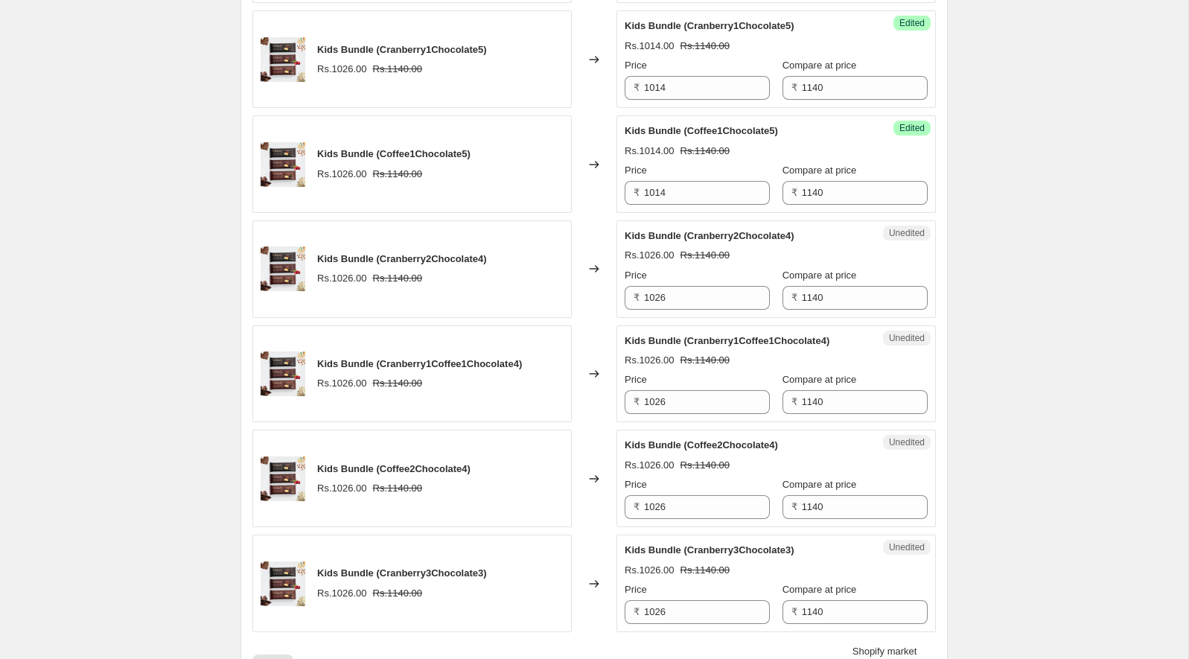
scroll to position [2026, 0]
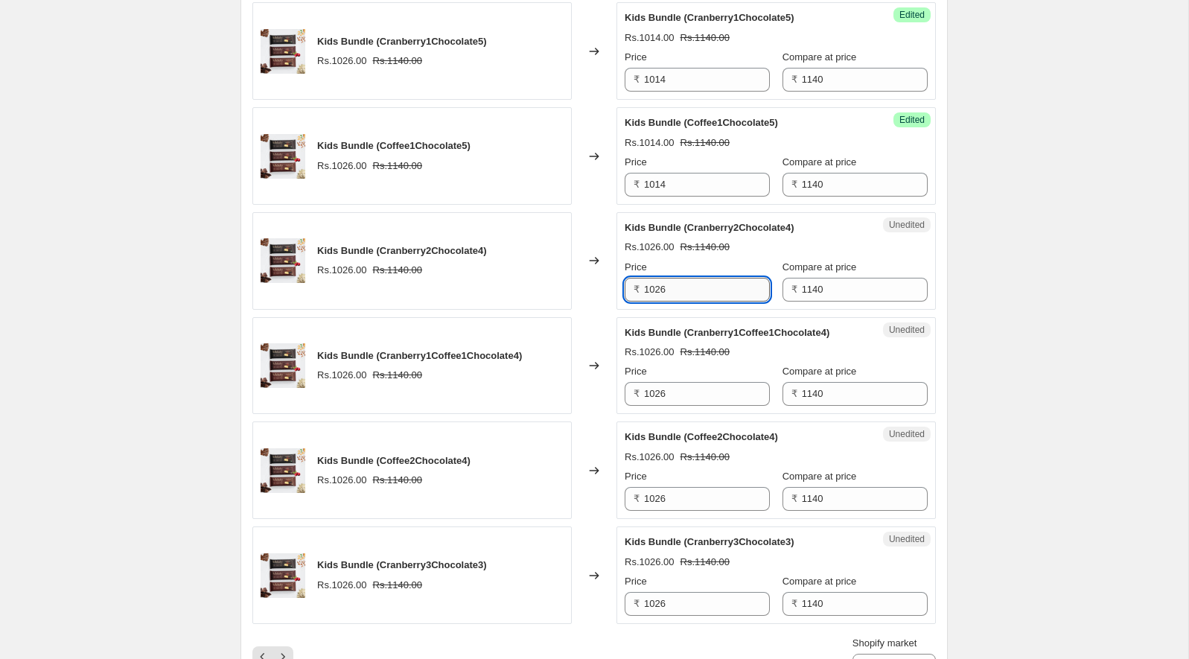
click at [675, 302] on input "1026" at bounding box center [707, 290] width 126 height 24
type input "1014"
click at [684, 302] on div "Kids Bundle (Cranberry2Chocolate4) Rs.1014.00 Rs.1140.00 Price ₹ 1014 Compare a…" at bounding box center [776, 260] width 303 height 81
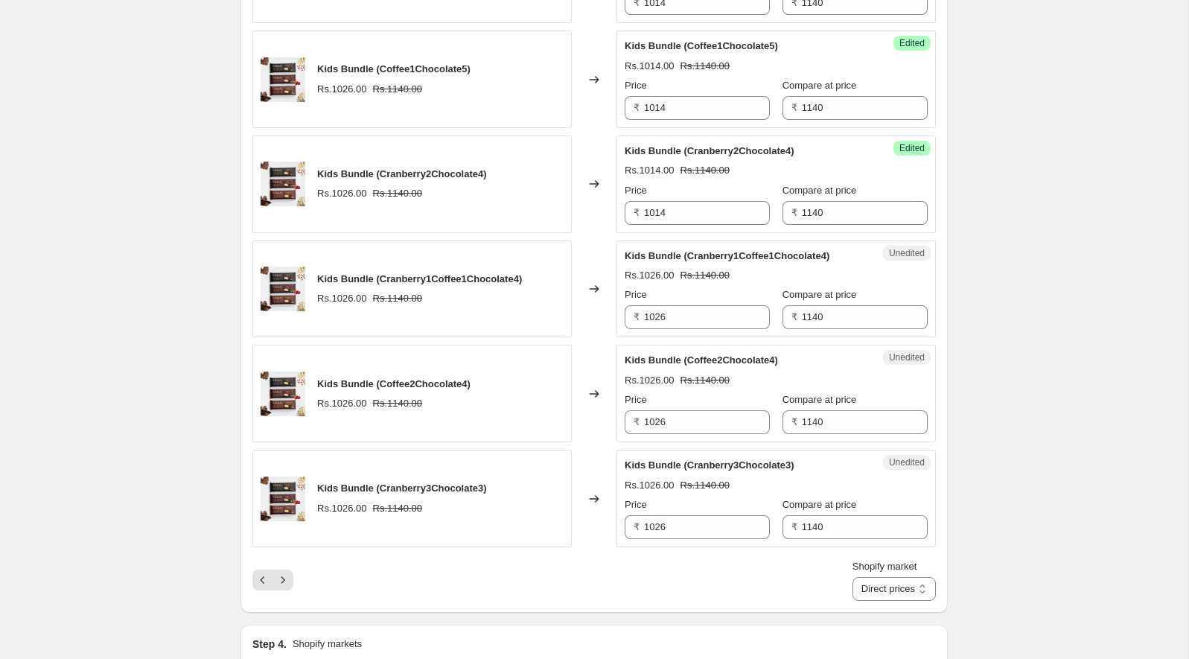
scroll to position [2134, 0]
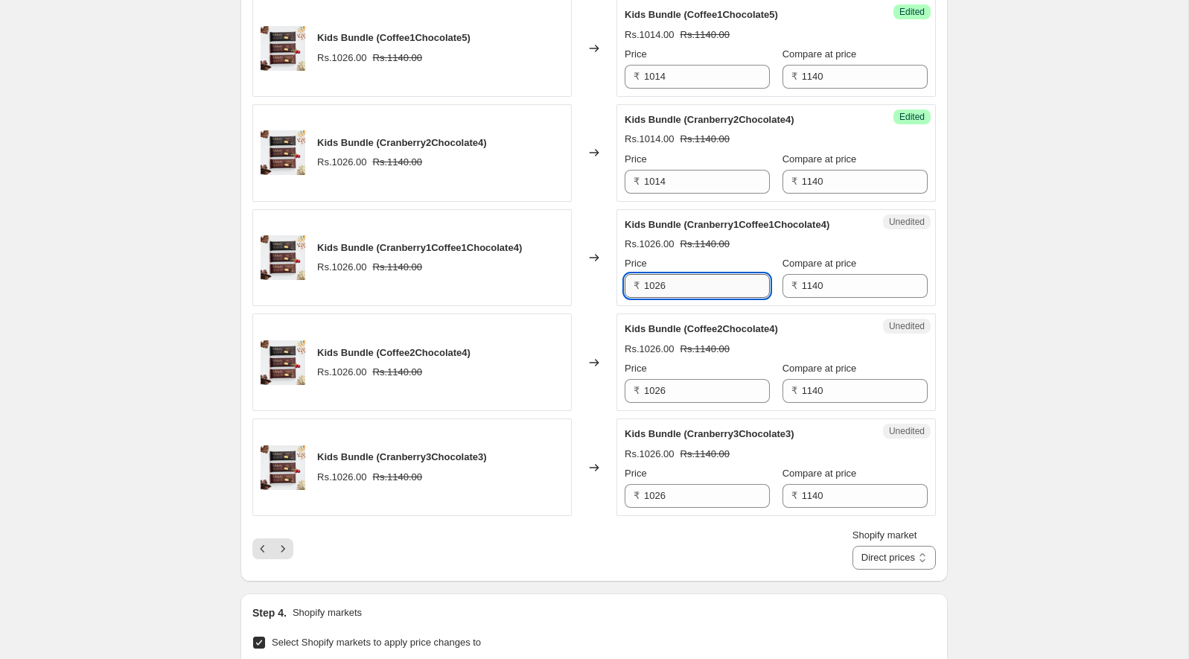
click at [671, 298] on input "1026" at bounding box center [707, 286] width 126 height 24
type input "1014"
click at [674, 232] on div "Kids Bundle (Cranberry1Coffee1Chocolate4)" at bounding box center [746, 224] width 243 height 15
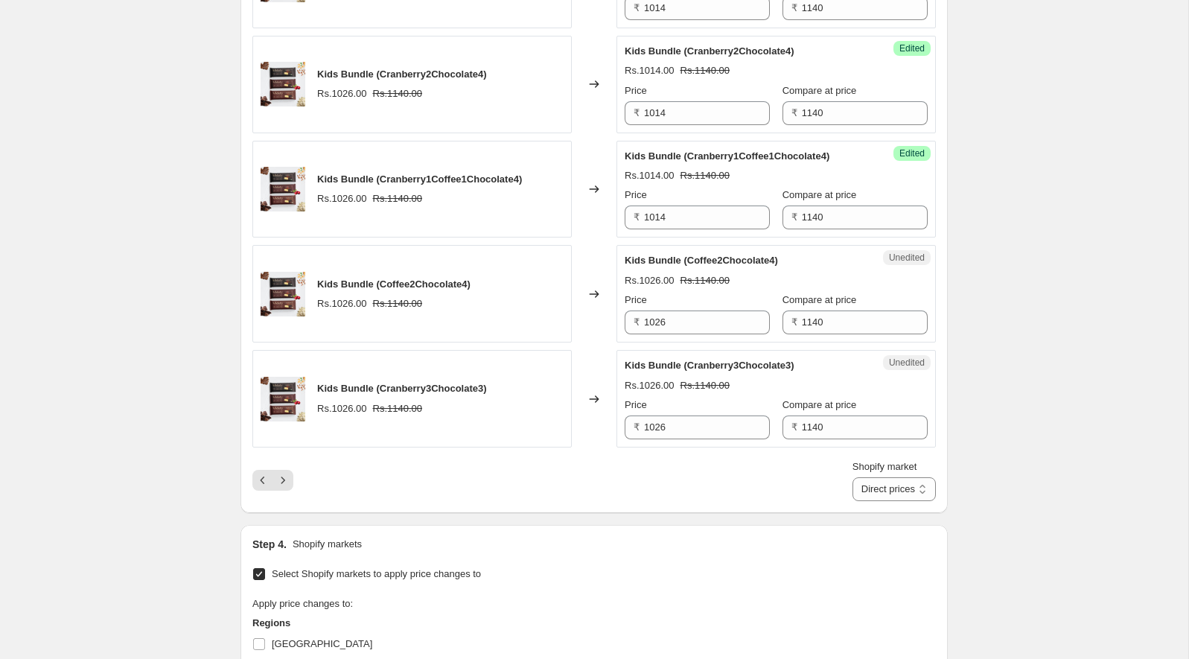
scroll to position [2266, 0]
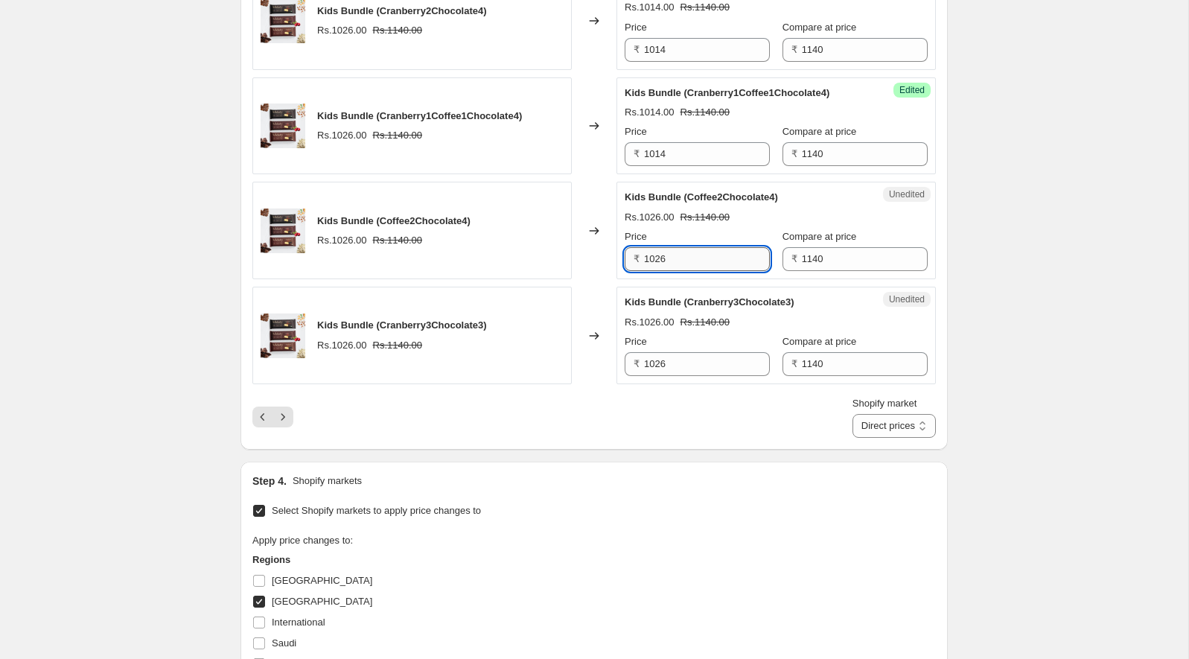
click at [669, 271] on input "1026" at bounding box center [707, 259] width 126 height 24
type input "1014"
click at [672, 225] on div "Rs.1026.00" at bounding box center [650, 217] width 50 height 15
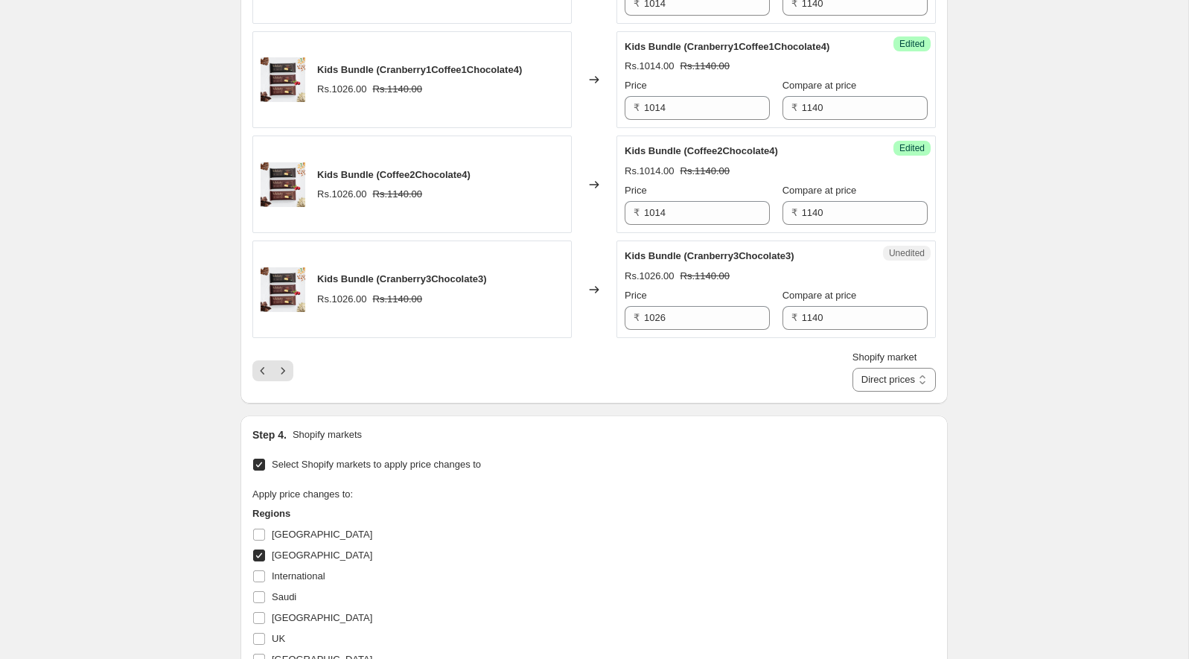
scroll to position [2384, 0]
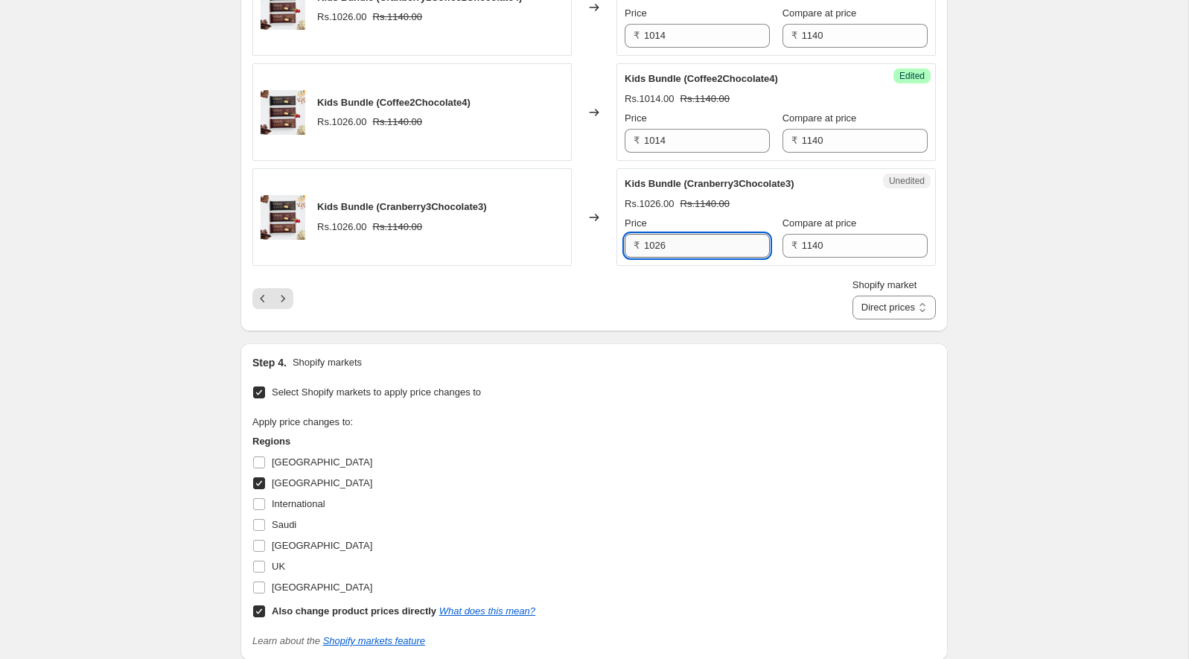
click at [672, 258] on input "1026" at bounding box center [707, 246] width 126 height 24
type input "1014"
click at [574, 266] on div "Changed to" at bounding box center [594, 217] width 45 height 98
click at [280, 306] on icon "Next" at bounding box center [282, 298] width 15 height 15
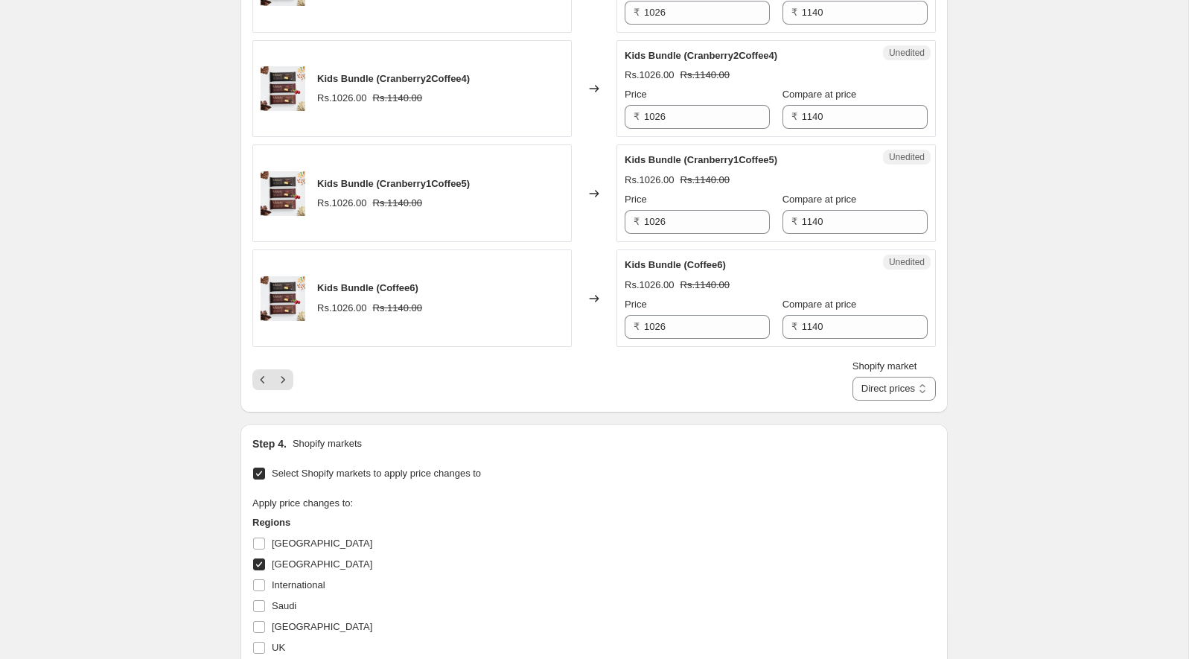
scroll to position [2387, 0]
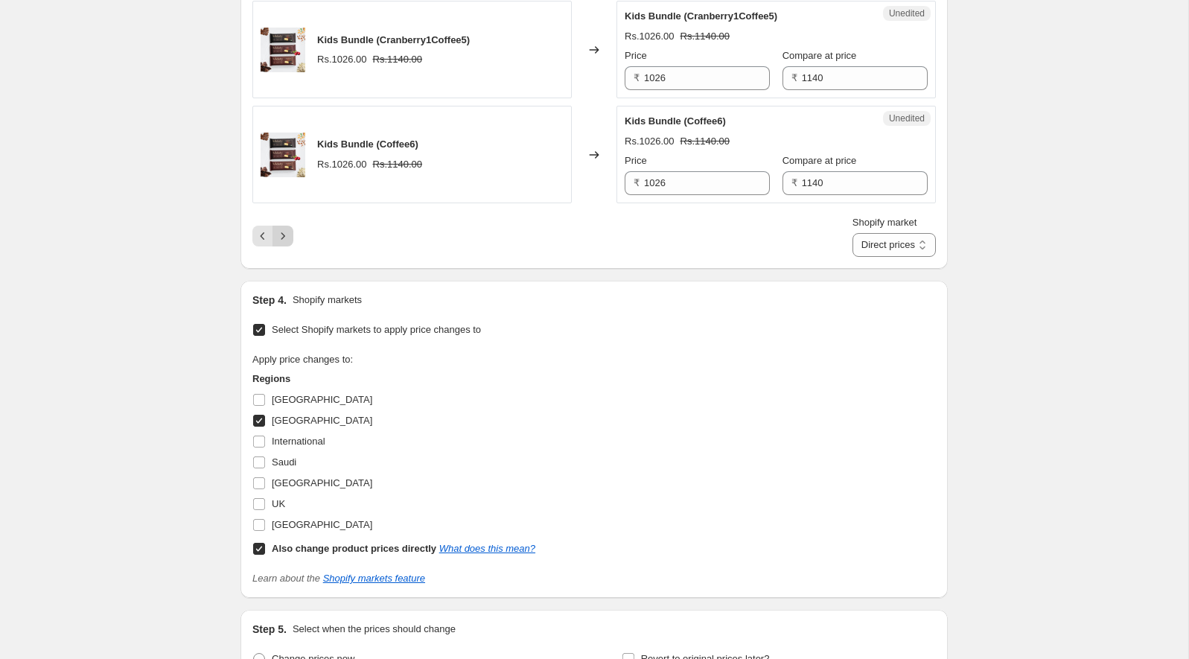
click at [281, 243] on icon "Next" at bounding box center [282, 236] width 15 height 15
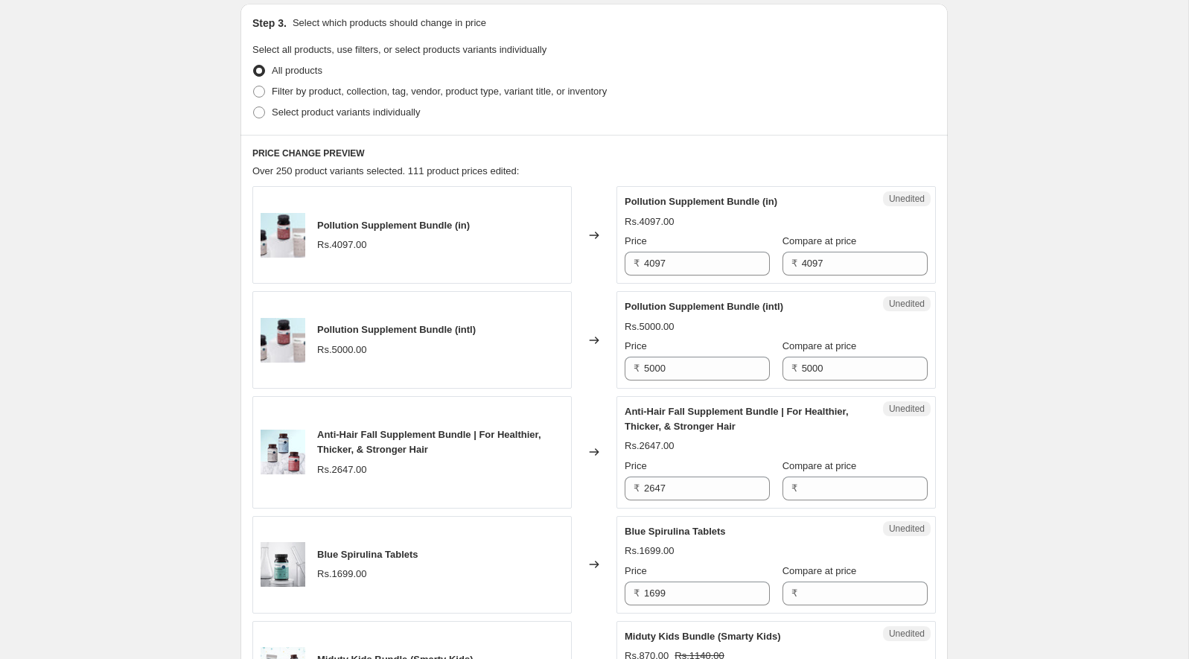
scroll to position [310, 0]
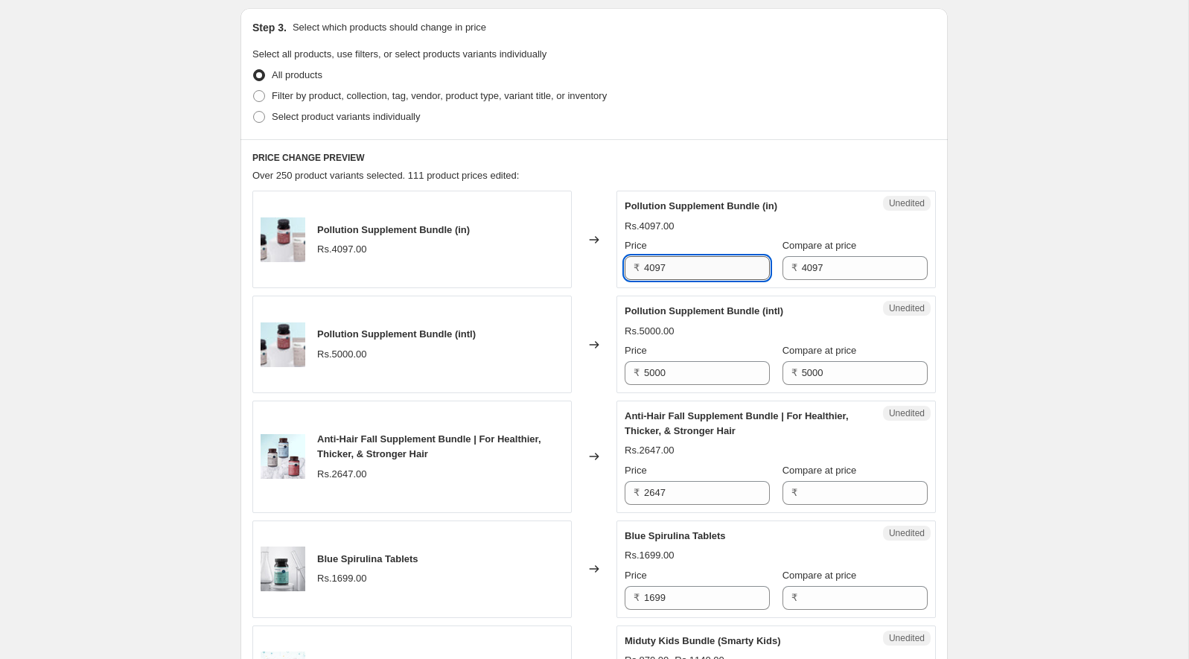
click at [702, 270] on input "4097" at bounding box center [707, 268] width 126 height 24
click at [521, 386] on div "Pollution Supplement Bundle (intl) Rs.5000.00" at bounding box center [411, 345] width 319 height 98
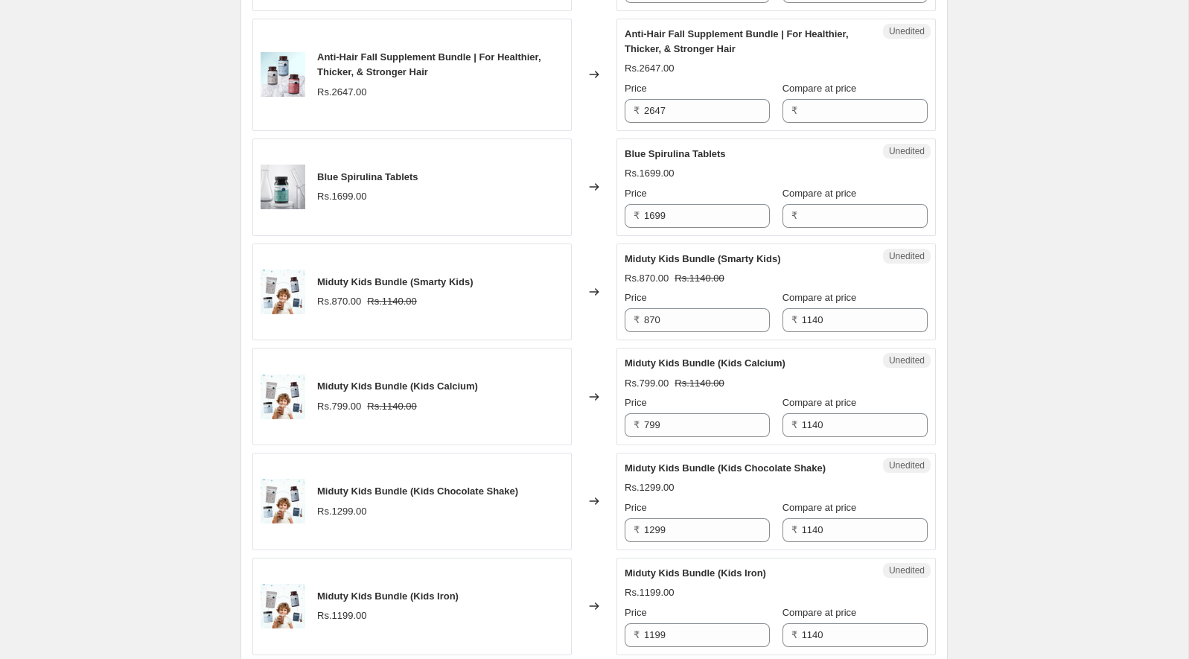
scroll to position [576, 0]
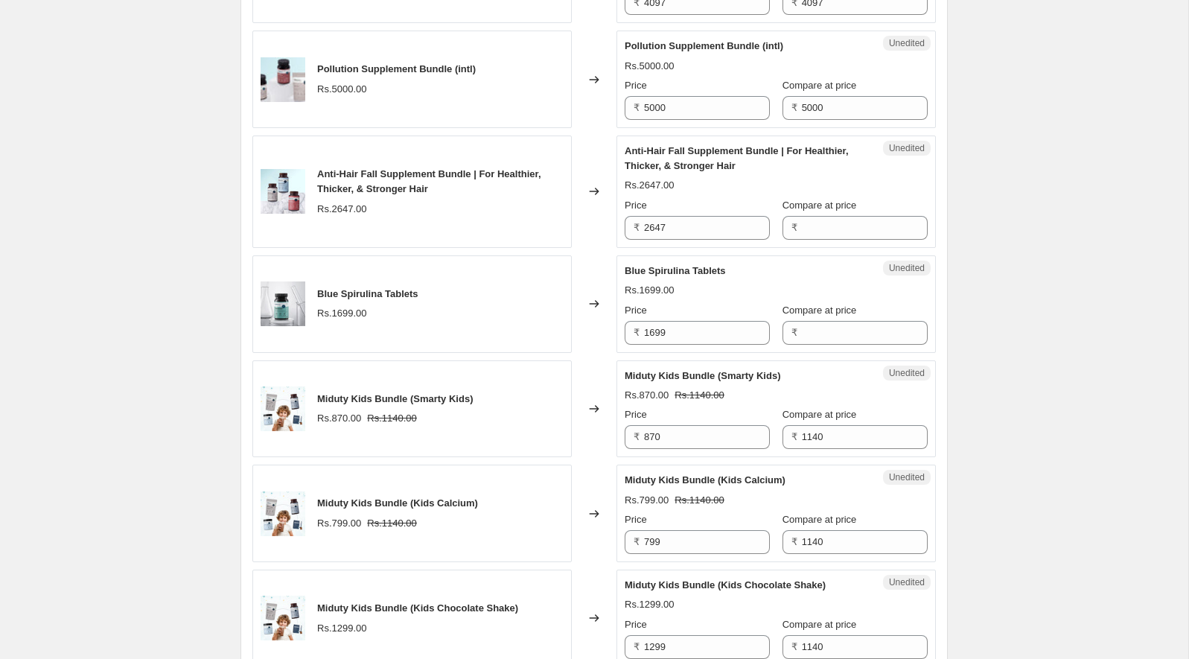
click at [664, 270] on span "Blue Spirulina Tablets" at bounding box center [675, 270] width 101 height 11
drag, startPoint x: 664, startPoint y: 270, endPoint x: 637, endPoint y: 270, distance: 27.5
click at [637, 270] on span "Blue Spirulina Tablets" at bounding box center [675, 270] width 101 height 11
click at [662, 343] on div "Unedited Blue Spirulina Tablets Rs.1699.00 Price ₹ 1699 Compare at price ₹" at bounding box center [776, 304] width 319 height 98
click at [665, 331] on input "1699" at bounding box center [707, 333] width 126 height 24
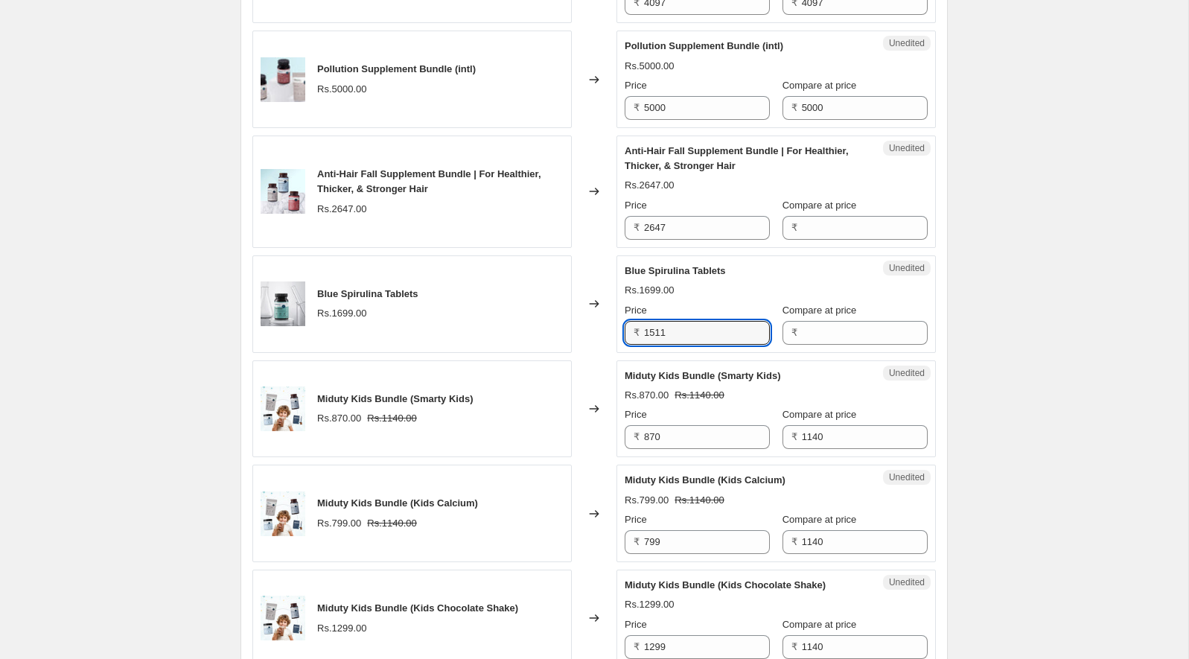
type input "1511"
click at [605, 372] on div "Changed to" at bounding box center [594, 409] width 45 height 98
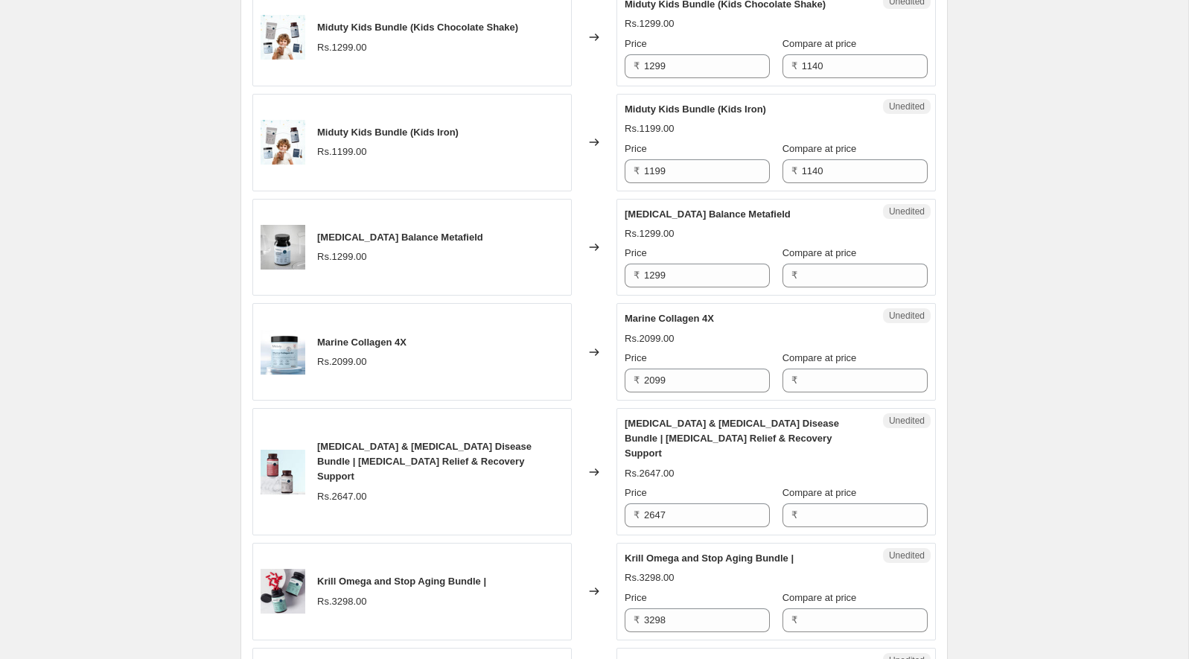
scroll to position [1159, 0]
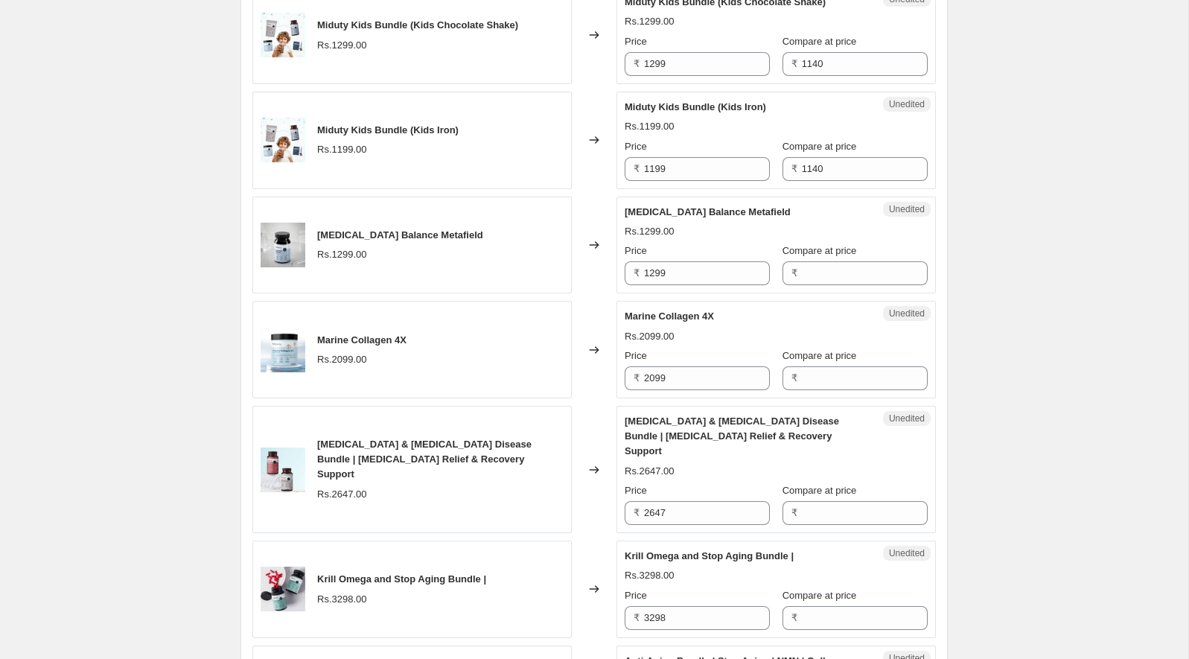
click at [644, 206] on span "[MEDICAL_DATA] Balance Metafield" at bounding box center [708, 211] width 166 height 11
drag, startPoint x: 644, startPoint y: 200, endPoint x: 670, endPoint y: 203, distance: 26.2
click at [670, 206] on span "[MEDICAL_DATA] Balance Metafield" at bounding box center [708, 211] width 166 height 11
click at [685, 275] on input "1299" at bounding box center [707, 273] width 126 height 24
type input "1244"
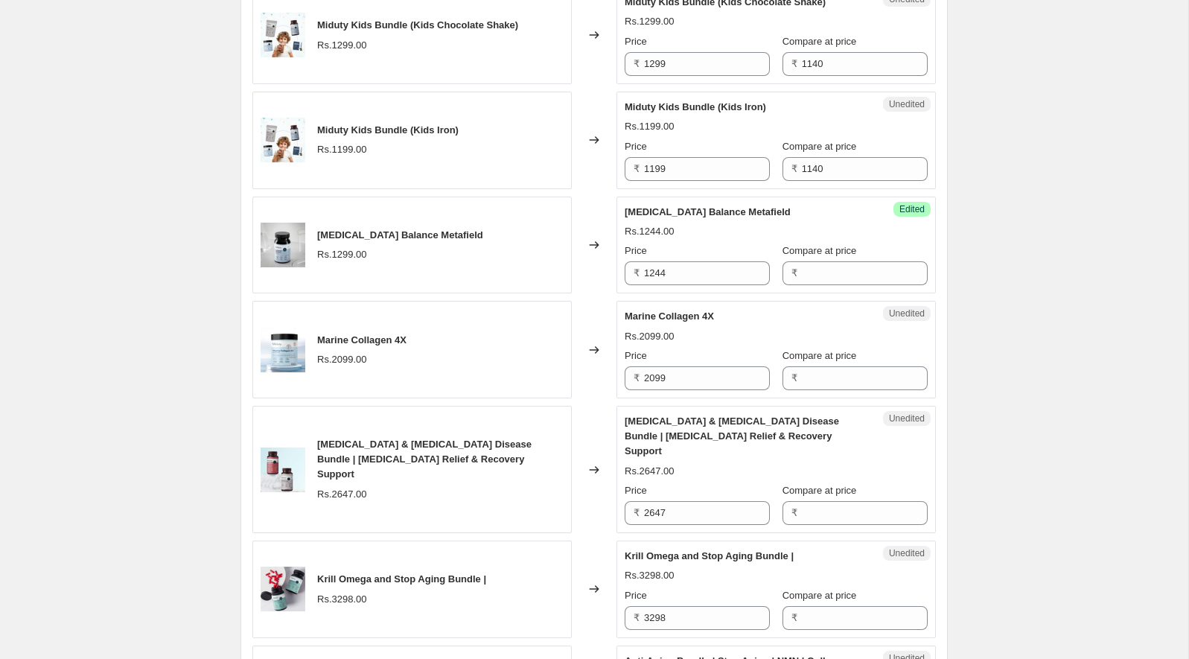
click at [692, 233] on div "Rs.1244.00" at bounding box center [776, 231] width 303 height 15
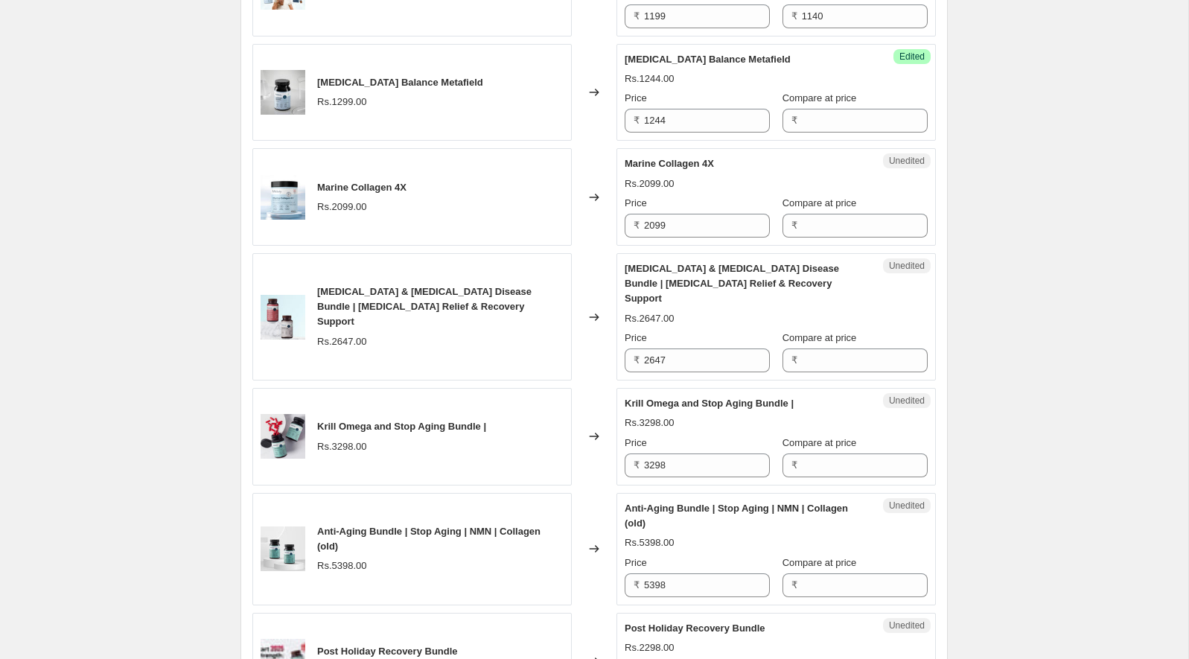
scroll to position [1325, 0]
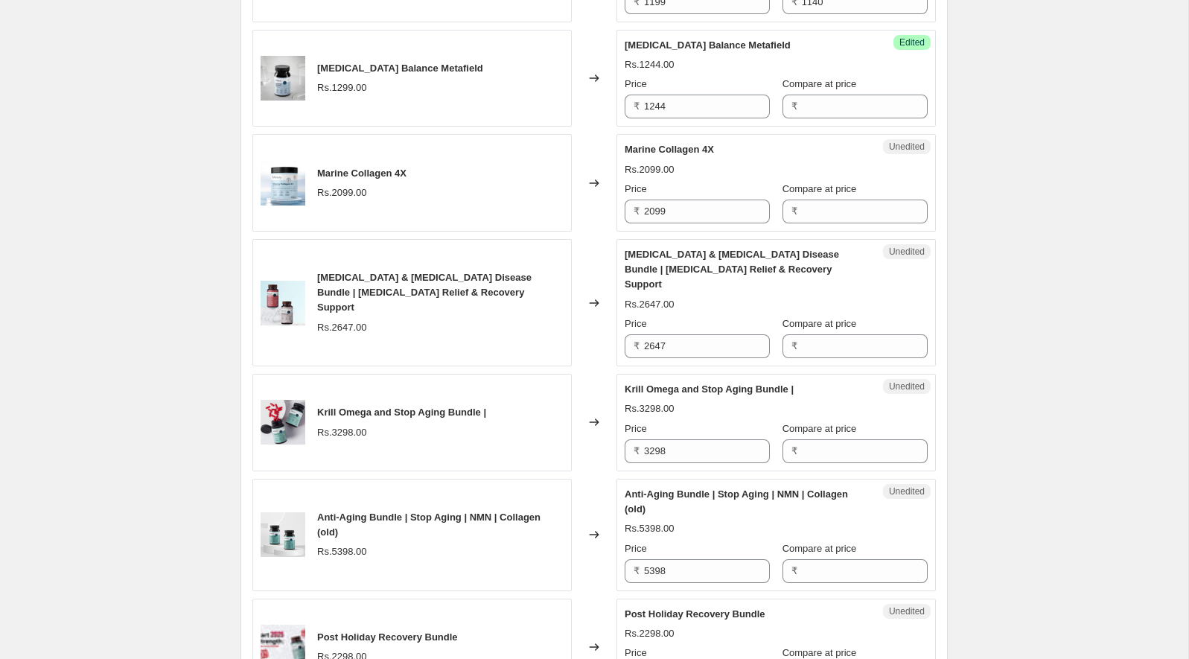
click at [673, 144] on span "Marine Collagen 4X" at bounding box center [669, 149] width 89 height 11
click at [677, 201] on input "2099" at bounding box center [707, 212] width 126 height 24
type input "1867"
click at [681, 249] on span "[MEDICAL_DATA] & [MEDICAL_DATA] Disease Bundle | [MEDICAL_DATA] Relief & Recove…" at bounding box center [732, 269] width 214 height 41
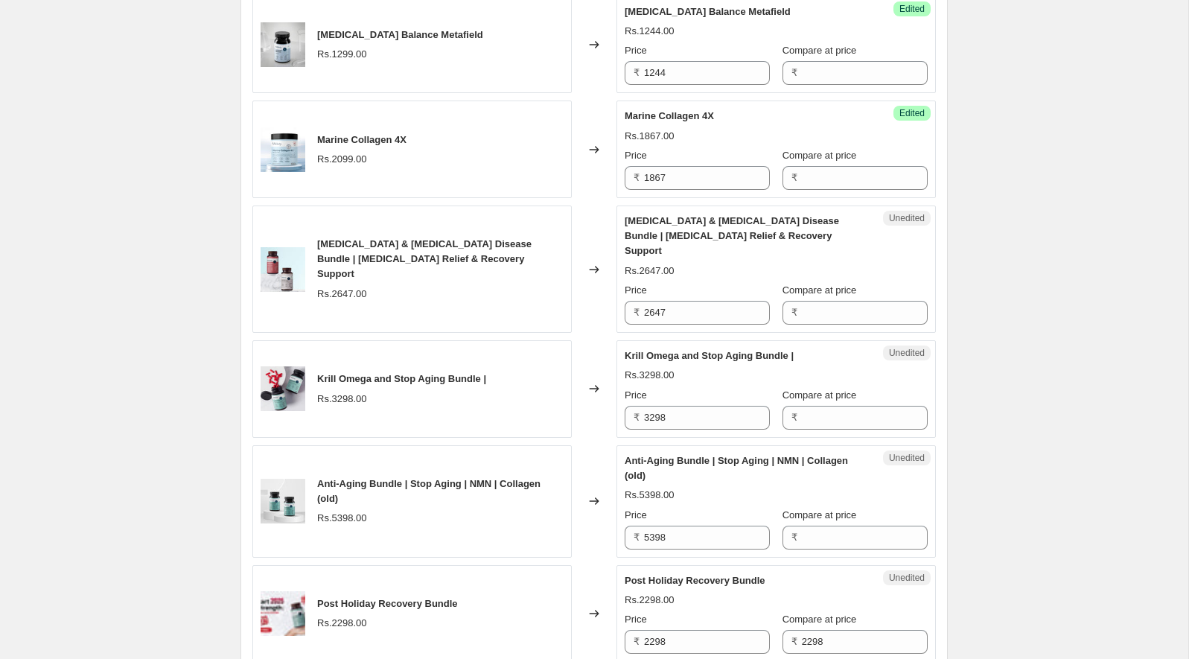
scroll to position [1399, 0]
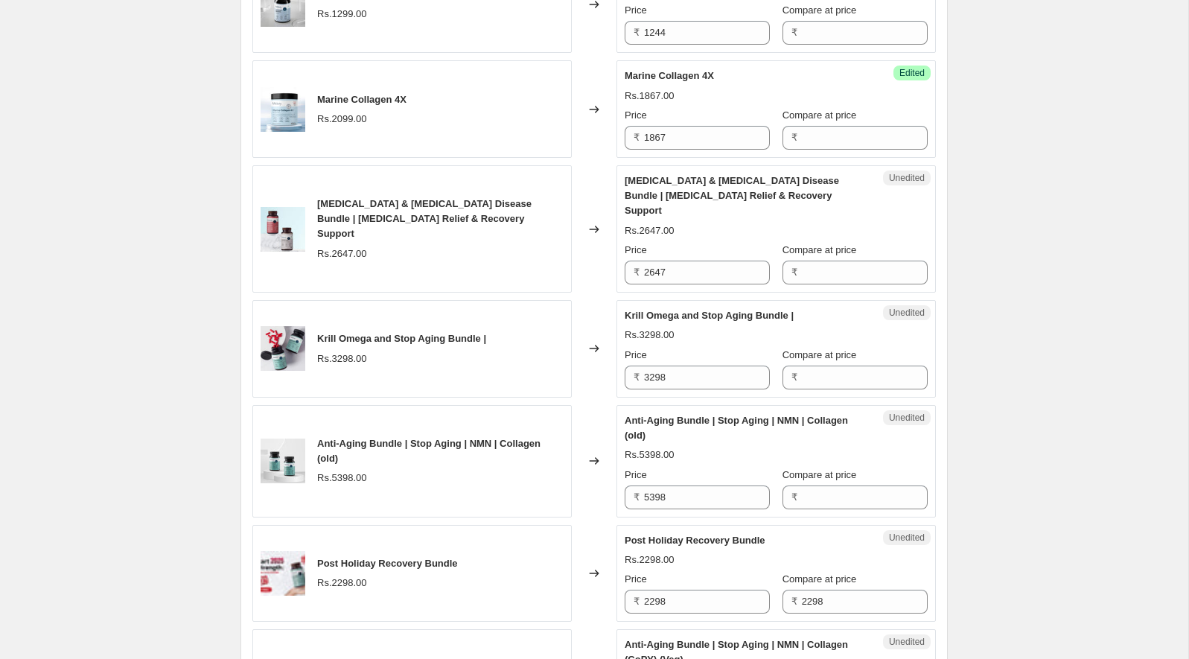
click at [631, 178] on span "[MEDICAL_DATA] & [MEDICAL_DATA] Disease Bundle | [MEDICAL_DATA] Relief & Recove…" at bounding box center [732, 195] width 214 height 41
click at [691, 165] on div "Unedited [MEDICAL_DATA] & [MEDICAL_DATA] Disease Bundle | [MEDICAL_DATA] Relief…" at bounding box center [776, 228] width 319 height 127
click at [690, 176] on span "[MEDICAL_DATA] & [MEDICAL_DATA] Disease Bundle | [MEDICAL_DATA] Relief & Recove…" at bounding box center [732, 195] width 214 height 41
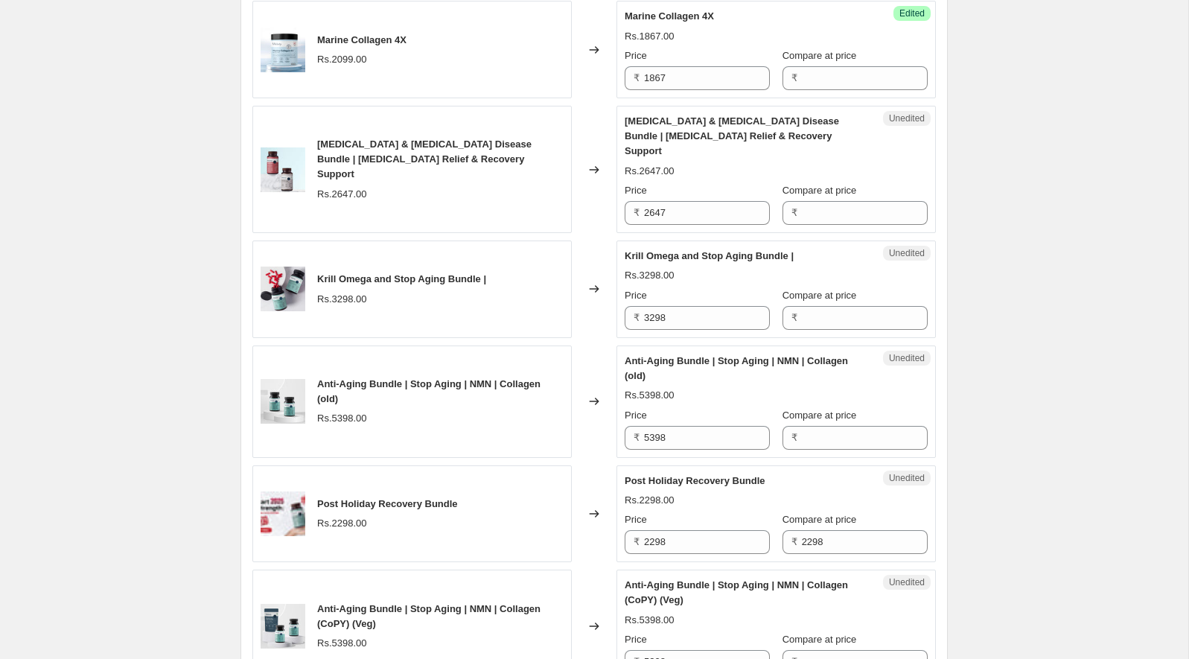
scroll to position [1479, 0]
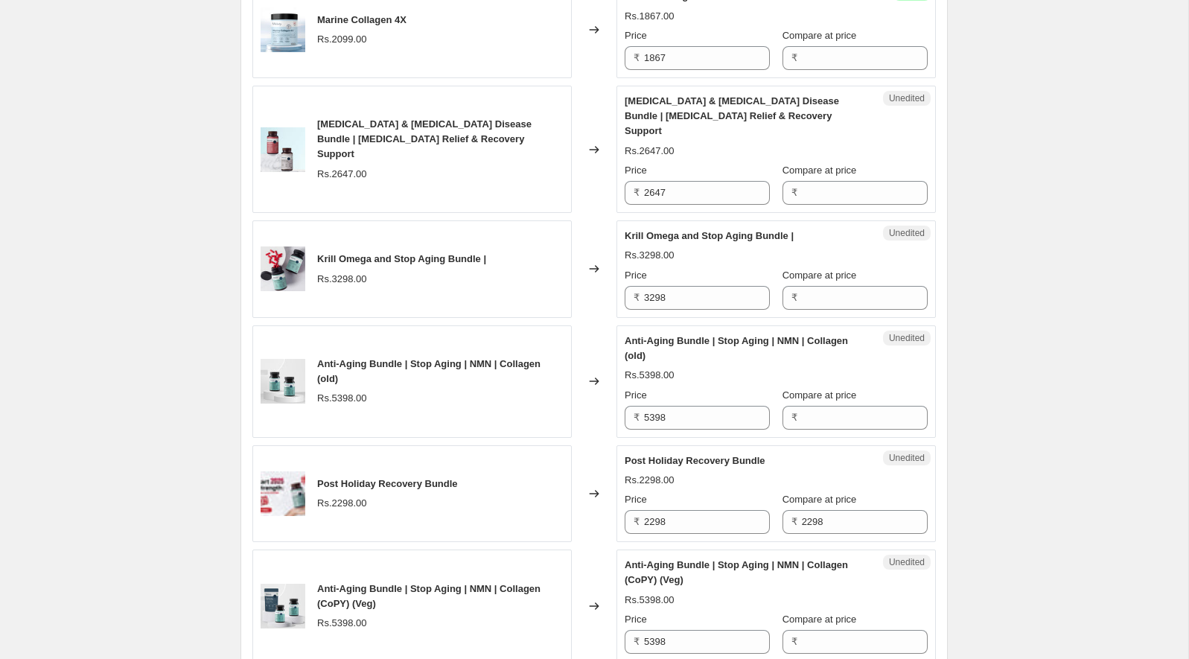
click at [634, 230] on span "Krill Omega and Stop Aging Bundle |" at bounding box center [709, 235] width 169 height 11
drag, startPoint x: 634, startPoint y: 212, endPoint x: 654, endPoint y: 212, distance: 20.1
click at [654, 230] on span "Krill Omega and Stop Aging Bundle |" at bounding box center [709, 235] width 169 height 11
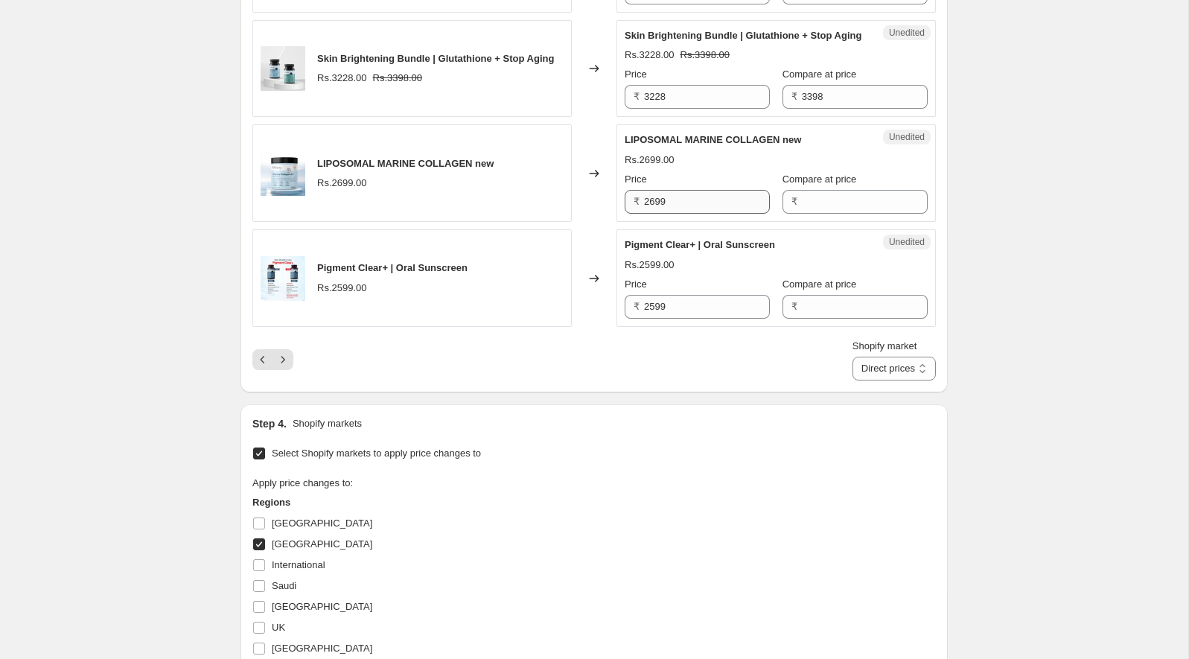
scroll to position [2357, 0]
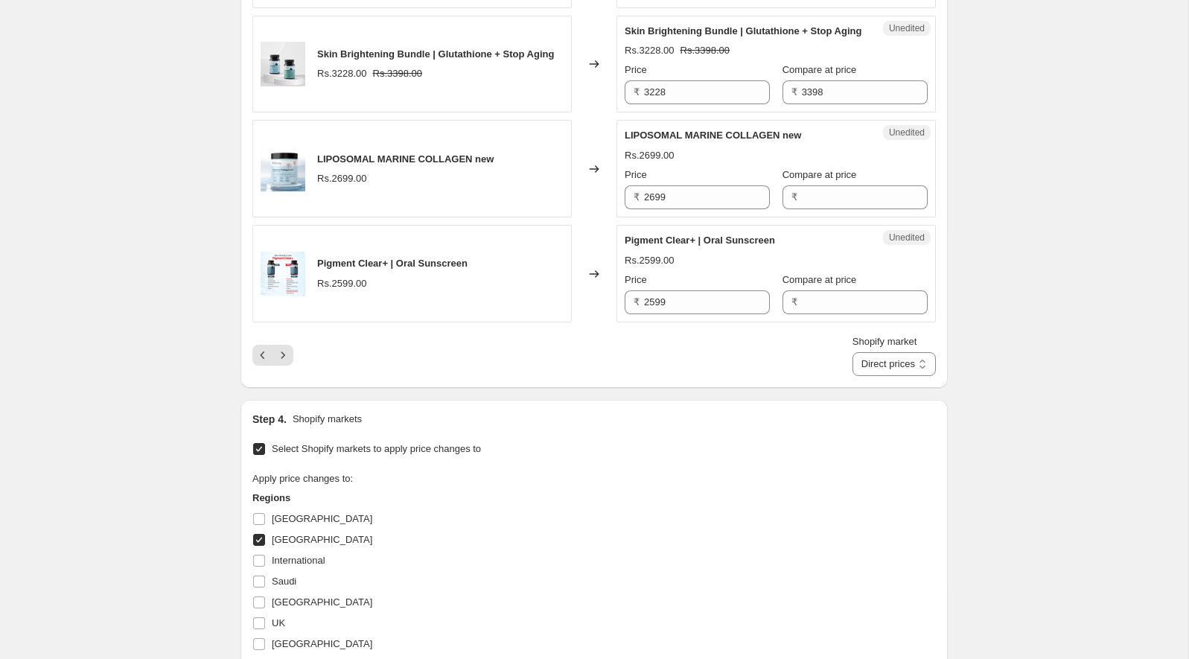
click at [675, 235] on span "Pigment Clear+ | Oral Sunscreen" at bounding box center [700, 240] width 150 height 11
drag, startPoint x: 675, startPoint y: 232, endPoint x: 602, endPoint y: 232, distance: 73.0
click at [602, 232] on div "Pigment Clear+ | Oral Sunscreen Rs.2599.00 Changed to Unedited Pigment Clear+ |…" at bounding box center [594, 274] width 684 height 98
click at [647, 235] on span "Pigment Clear+ | Oral Sunscreen" at bounding box center [700, 240] width 150 height 11
drag, startPoint x: 647, startPoint y: 226, endPoint x: 672, endPoint y: 226, distance: 24.6
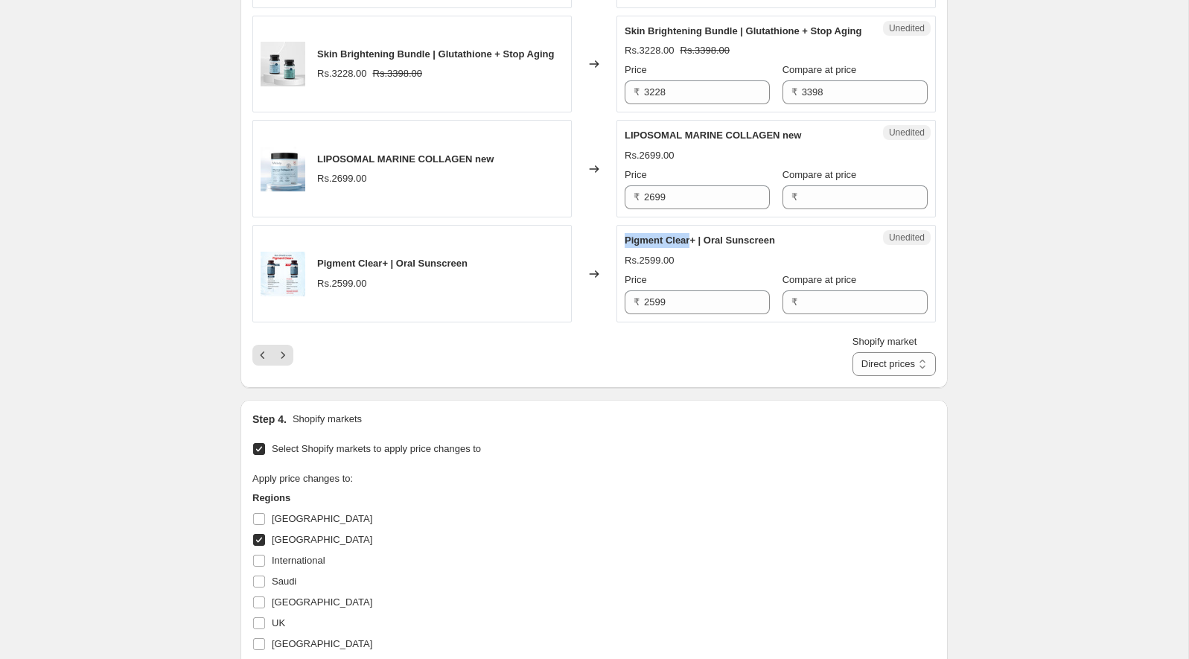
click at [672, 235] on span "Pigment Clear+ | Oral Sunscreen" at bounding box center [700, 240] width 150 height 11
click at [675, 299] on input "2599" at bounding box center [707, 302] width 126 height 24
type input "2312"
click at [672, 351] on div "Shopify market Direct prices [GEOGRAPHIC_DATA] Direct prices" at bounding box center [594, 355] width 684 height 42
click at [287, 348] on icon "Next" at bounding box center [282, 355] width 15 height 15
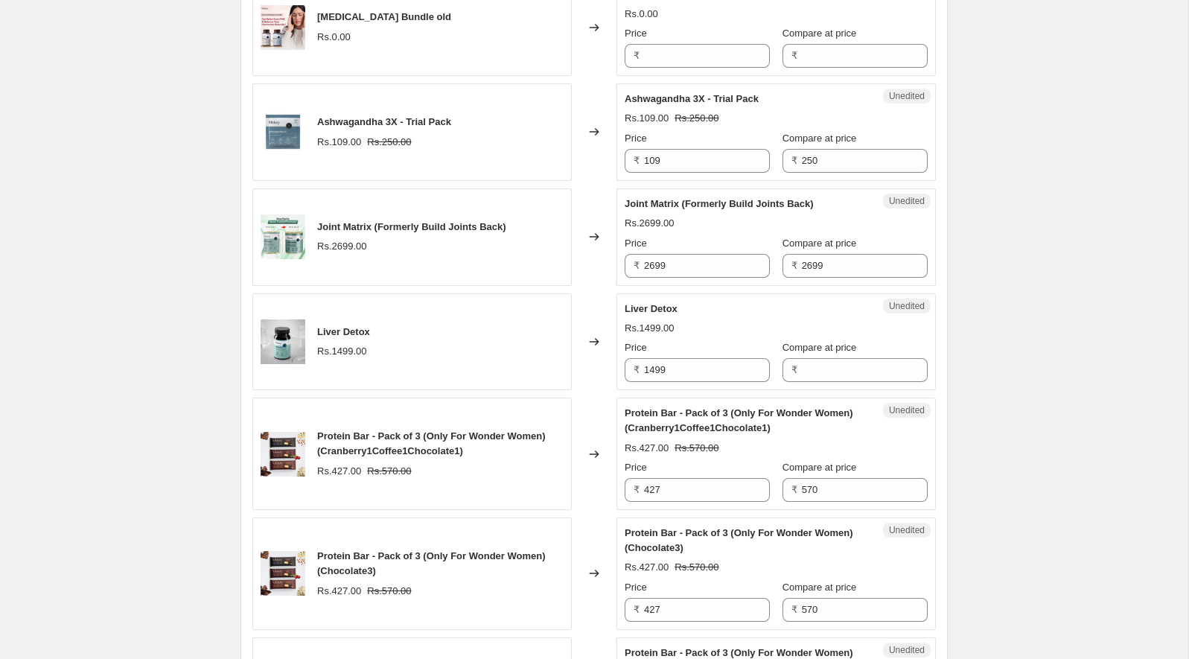
scroll to position [637, 0]
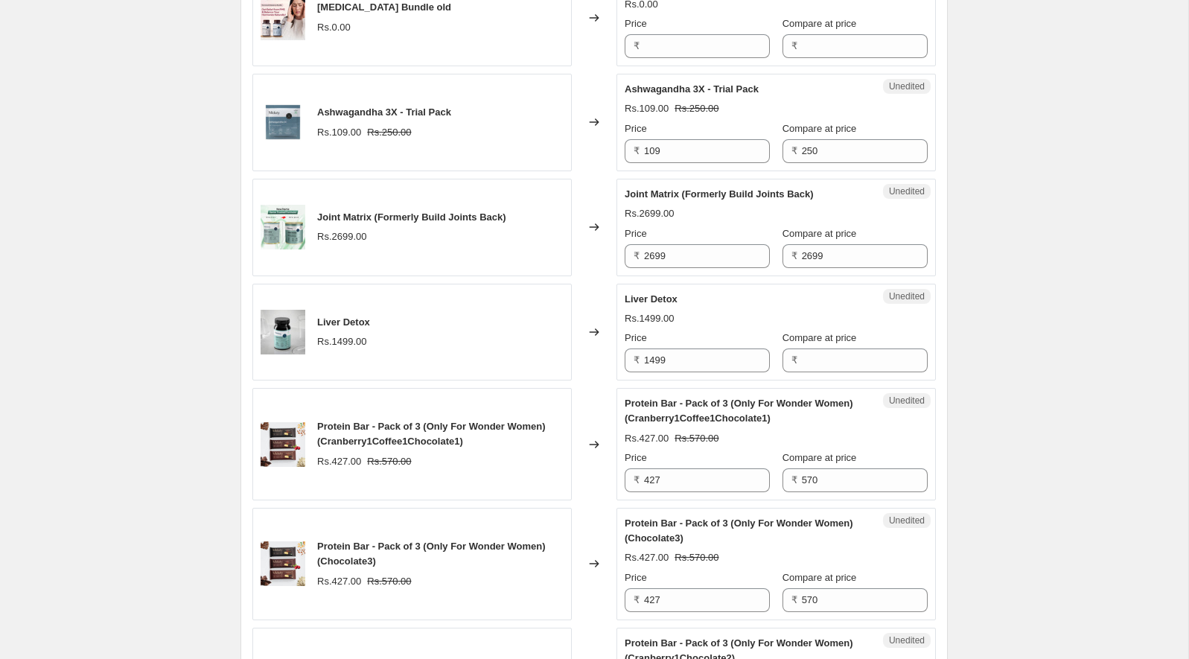
click at [744, 191] on span "Joint Matrix (Formerly Build Joints Back)" at bounding box center [719, 193] width 189 height 11
drag, startPoint x: 744, startPoint y: 191, endPoint x: 773, endPoint y: 191, distance: 29.0
click at [773, 191] on span "Joint Matrix (Formerly Build Joints Back)" at bounding box center [719, 193] width 189 height 11
click at [686, 249] on input "2699" at bounding box center [707, 256] width 126 height 24
type input "2401"
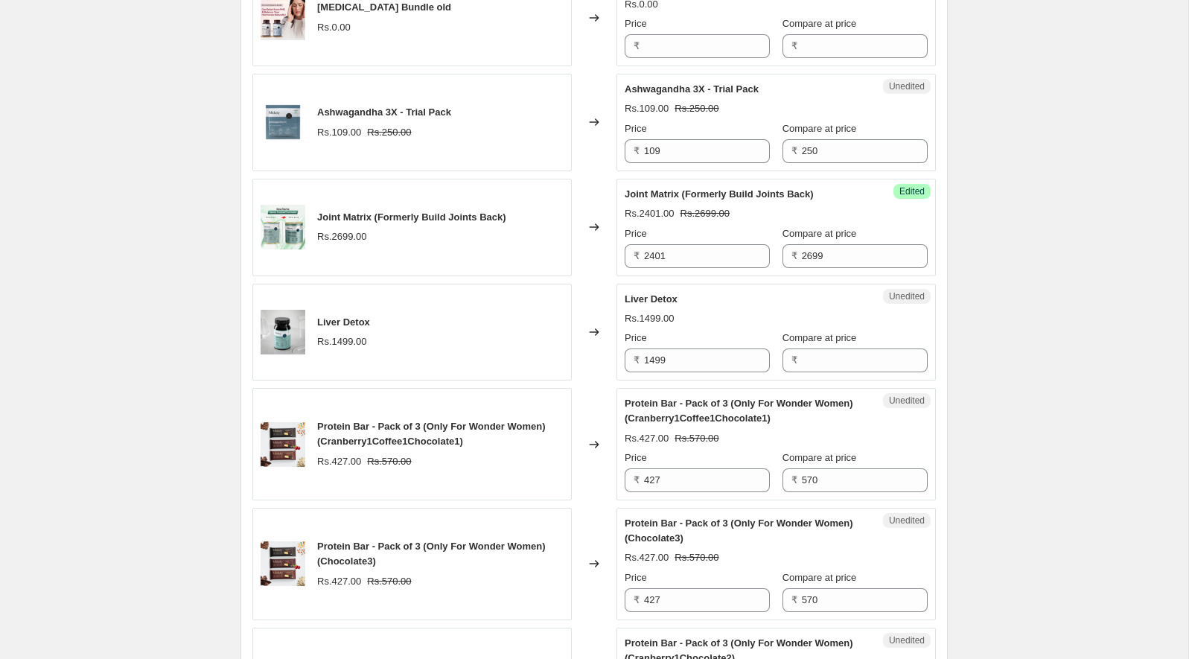
click at [692, 226] on div "Price" at bounding box center [697, 233] width 145 height 15
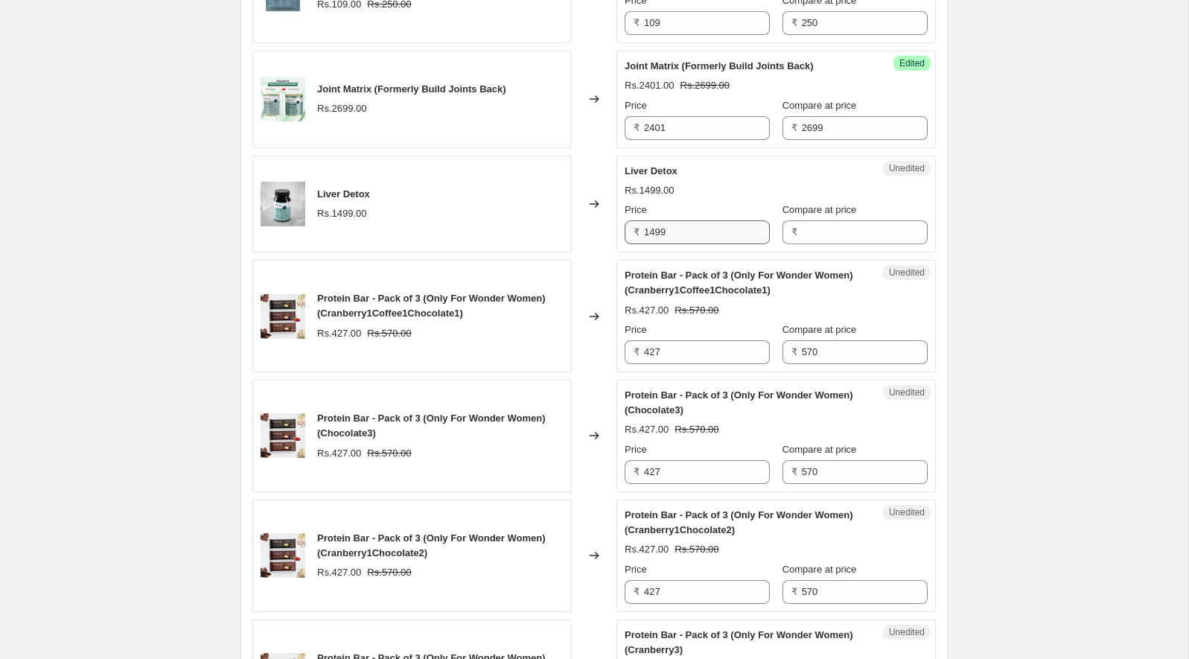
scroll to position [775, 0]
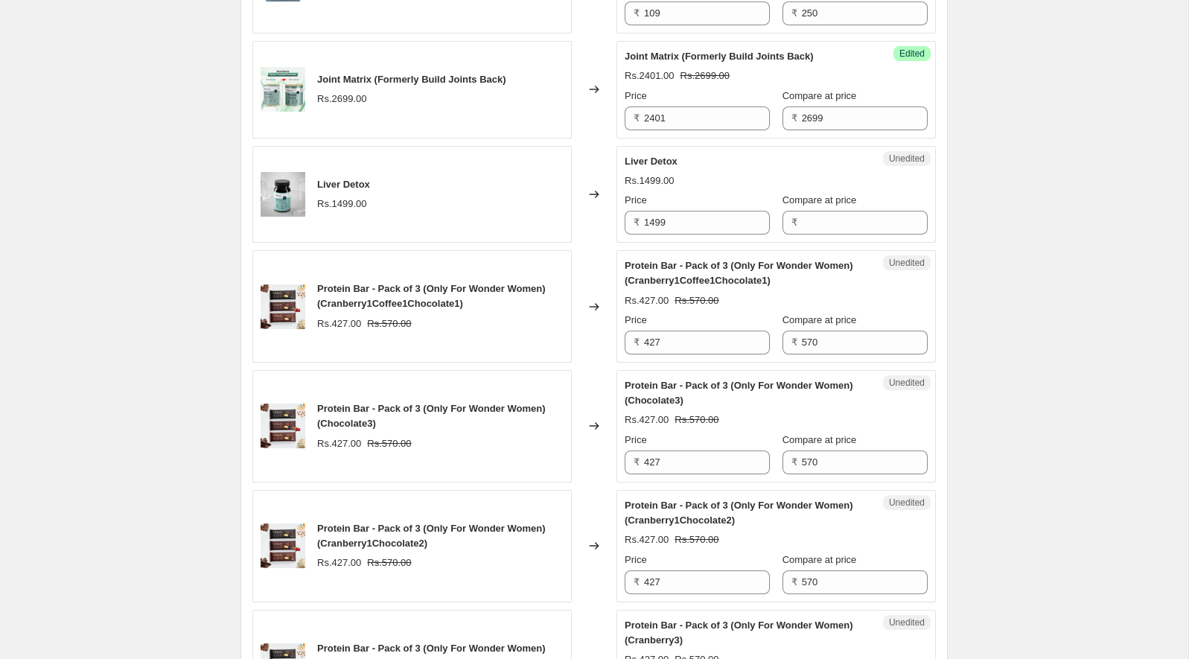
click at [662, 162] on span "Liver Detox" at bounding box center [651, 161] width 53 height 11
drag, startPoint x: 662, startPoint y: 162, endPoint x: 645, endPoint y: 162, distance: 17.1
click at [645, 162] on span "Liver Detox" at bounding box center [651, 161] width 53 height 11
click at [699, 226] on input "1499" at bounding box center [707, 223] width 126 height 24
type input "1333"
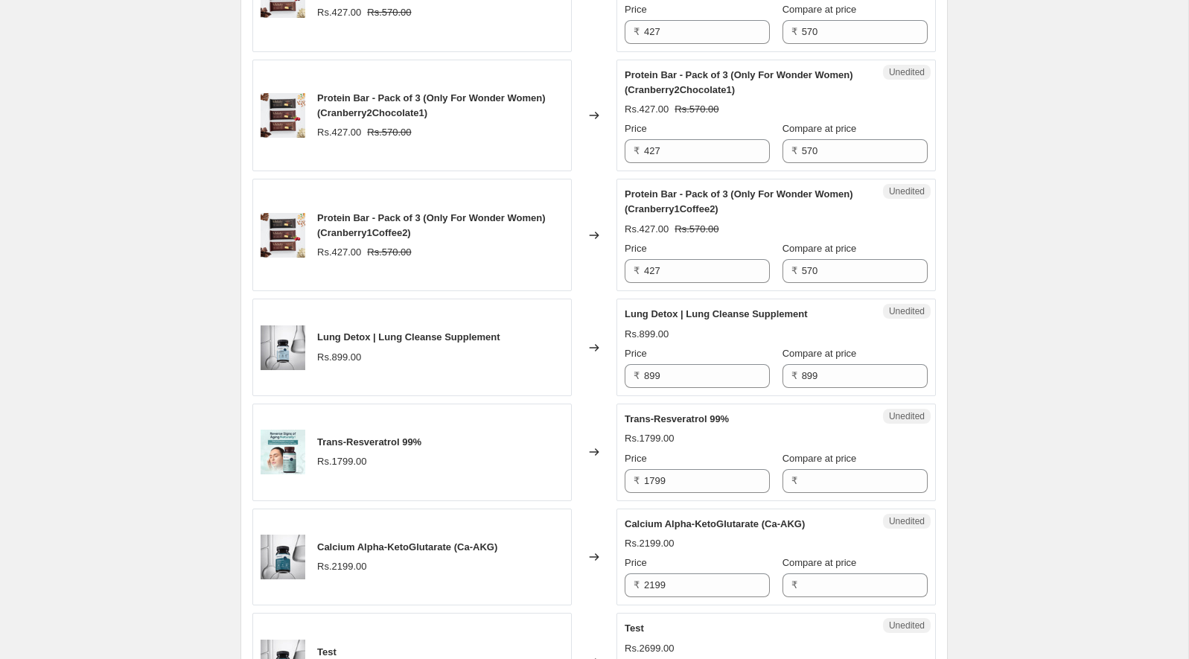
scroll to position [1960, 0]
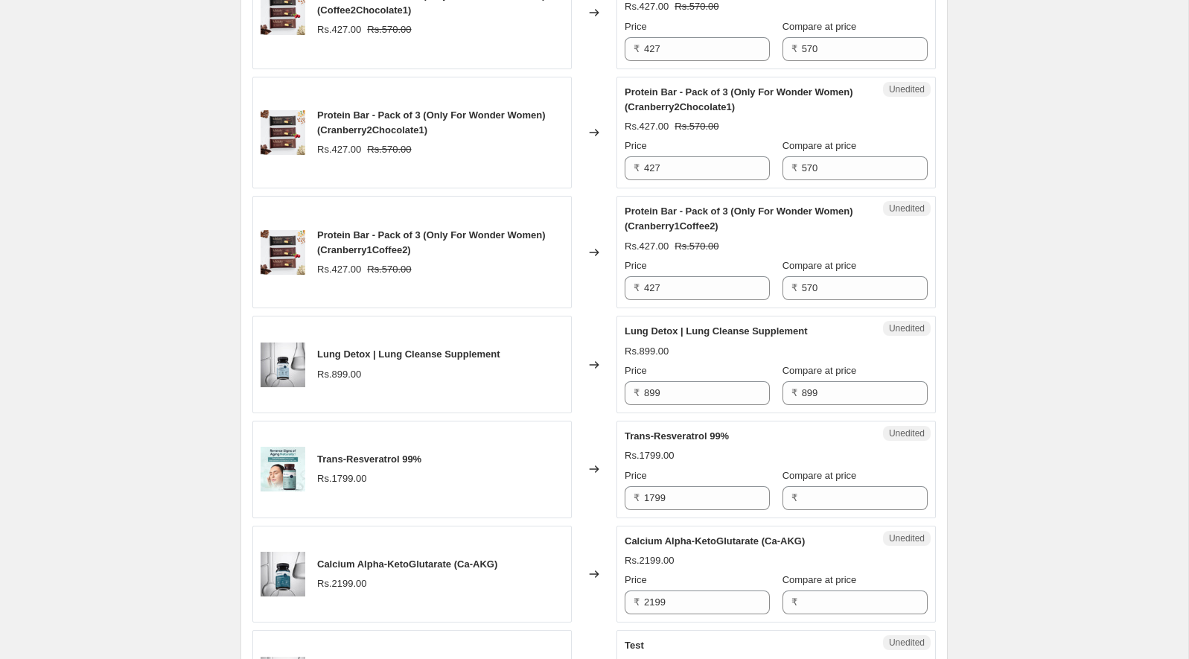
click at [669, 344] on div "Rs.899.00" at bounding box center [647, 351] width 44 height 15
click at [643, 325] on span "Lung Detox | Lung Cleanse Supplement" at bounding box center [716, 330] width 183 height 11
click at [652, 381] on input "899" at bounding box center [707, 393] width 126 height 24
type input "799"
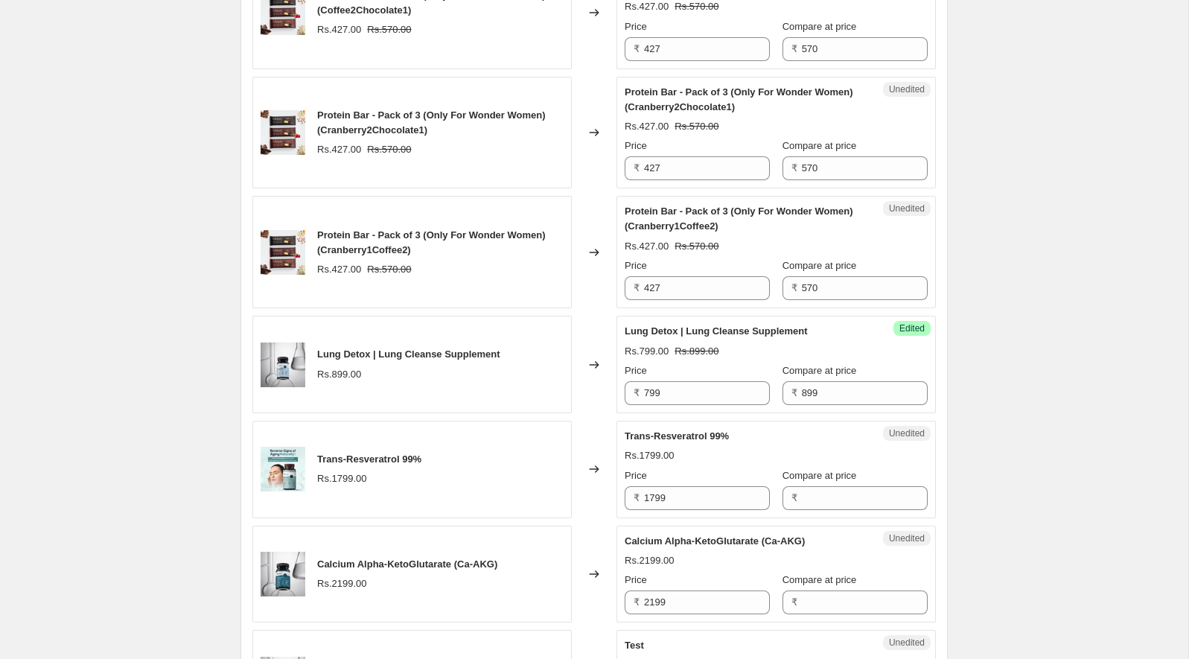
click at [669, 344] on div "Rs.799.00" at bounding box center [647, 351] width 44 height 15
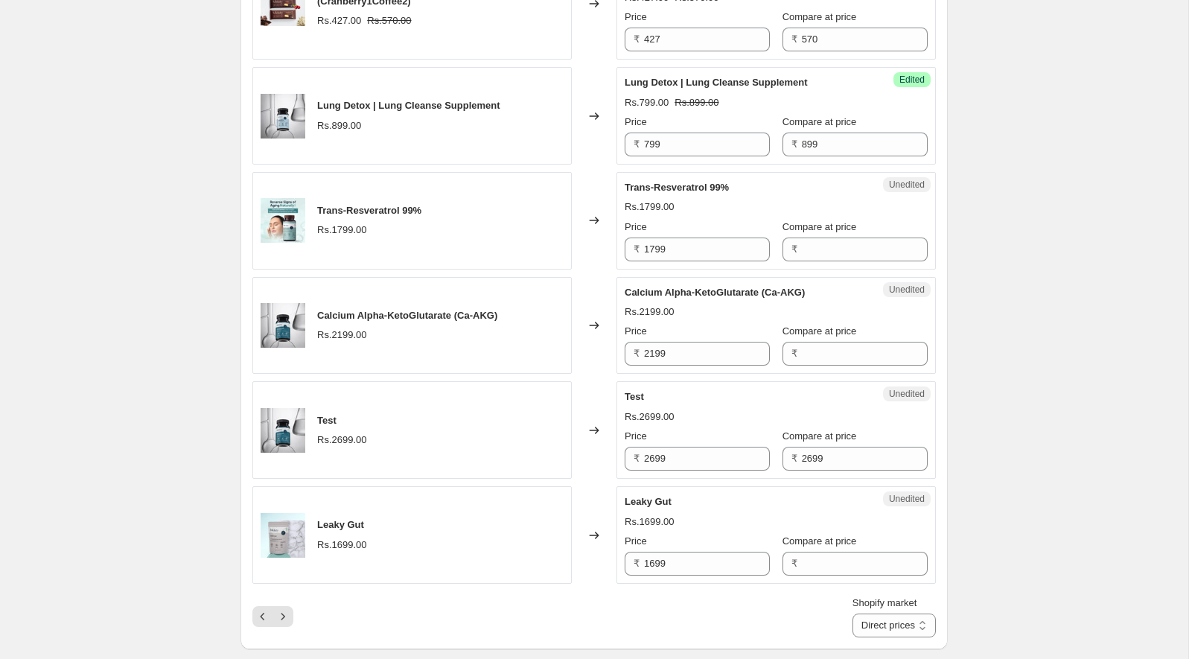
scroll to position [2220, 0]
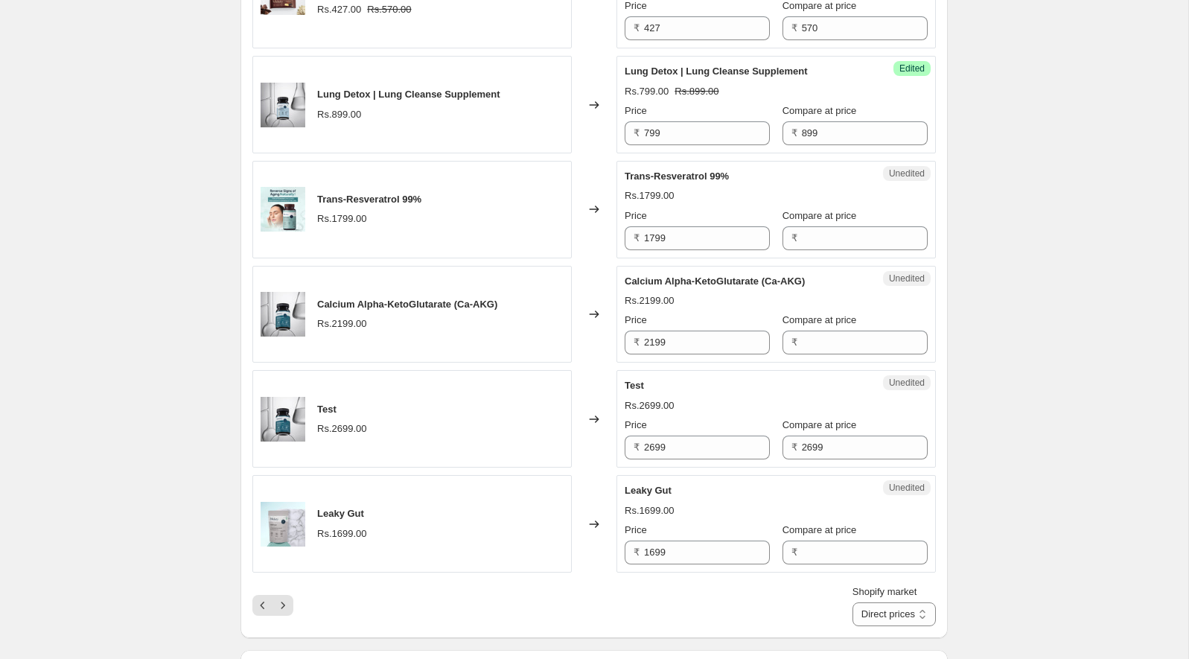
click at [647, 171] on span "Trans-Resveratrol 99%" at bounding box center [677, 176] width 104 height 11
drag, startPoint x: 647, startPoint y: 169, endPoint x: 633, endPoint y: 169, distance: 14.1
click at [633, 171] on span "Trans-Resveratrol 99%" at bounding box center [677, 176] width 104 height 11
click at [681, 171] on span "Trans-Resveratrol 99%" at bounding box center [677, 176] width 104 height 11
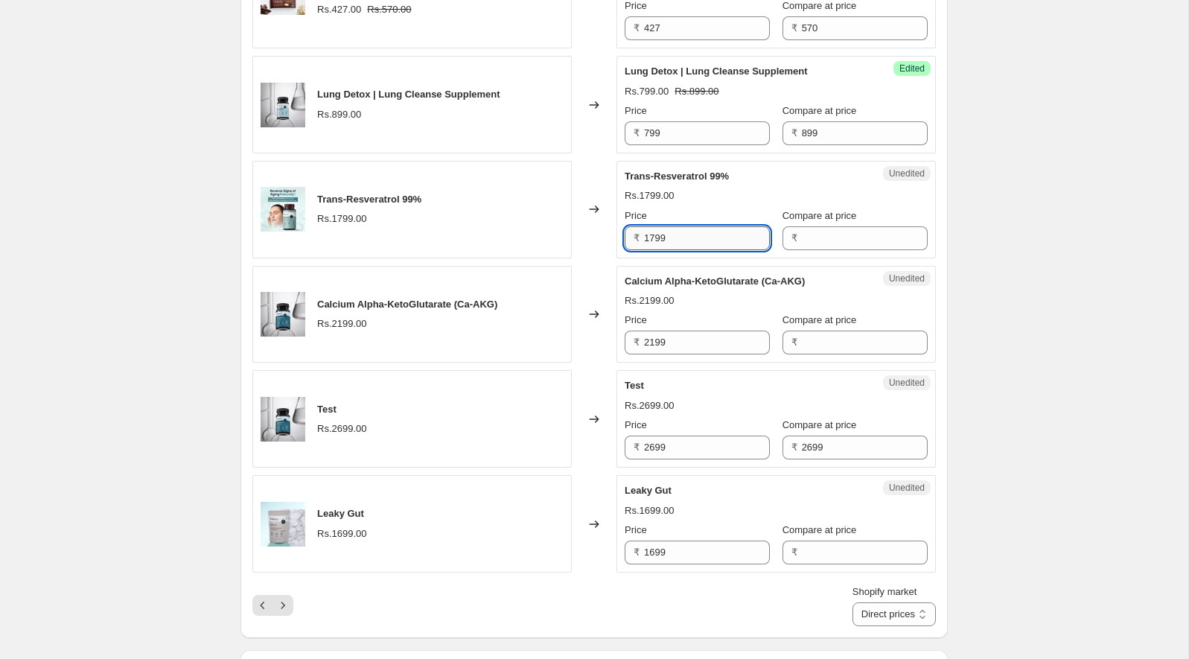
click at [681, 238] on input "1799" at bounding box center [707, 238] width 126 height 24
type input "1600"
click at [689, 208] on div "Price" at bounding box center [697, 215] width 145 height 15
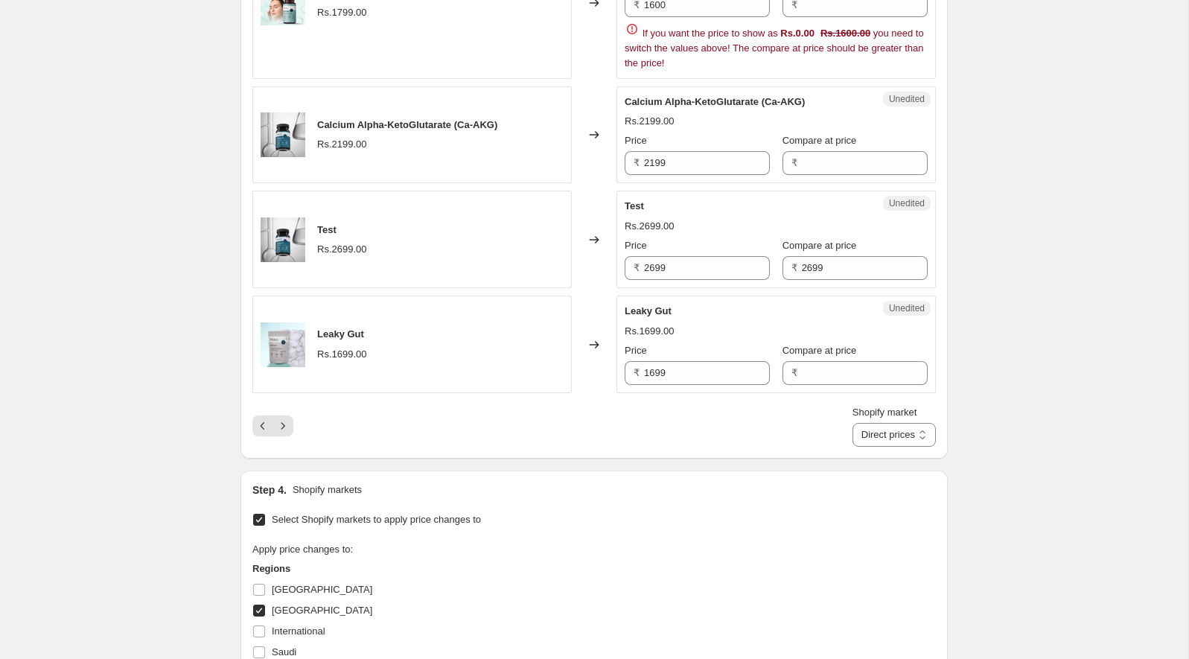
scroll to position [2479, 0]
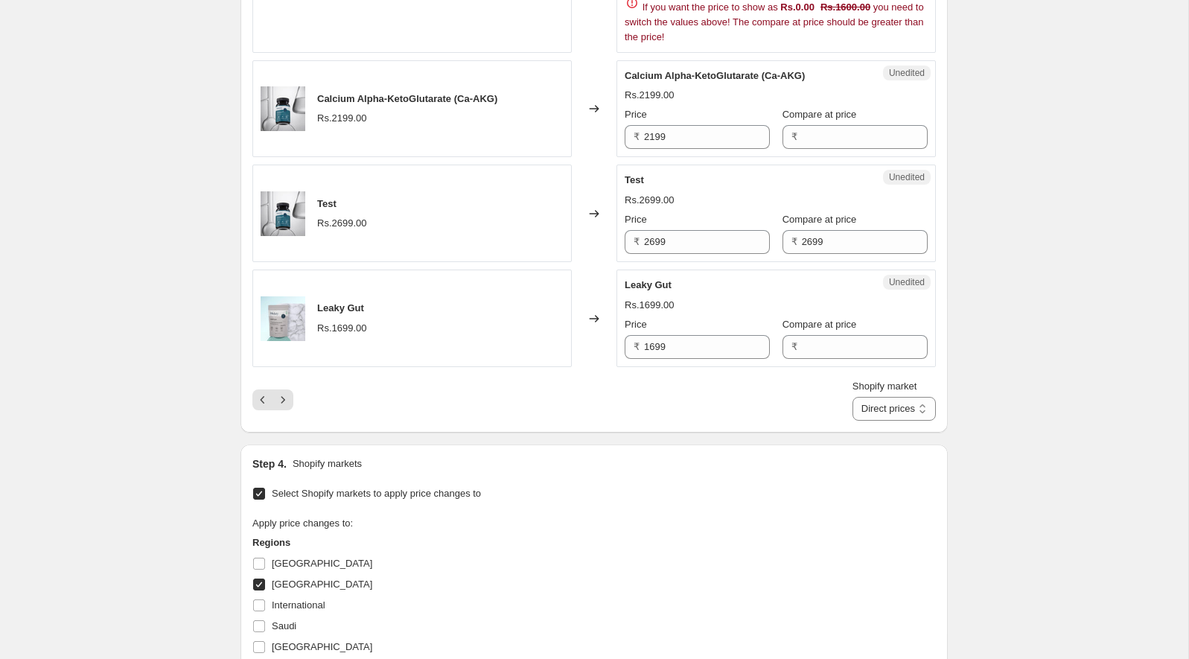
click at [658, 70] on span "Calcium Alpha-KetoGlutarate (Ca-AKG)" at bounding box center [715, 75] width 180 height 11
click at [692, 125] on input "2199" at bounding box center [707, 137] width 126 height 24
type input "1956"
click at [705, 88] on div "Rs.2199.00" at bounding box center [776, 95] width 303 height 15
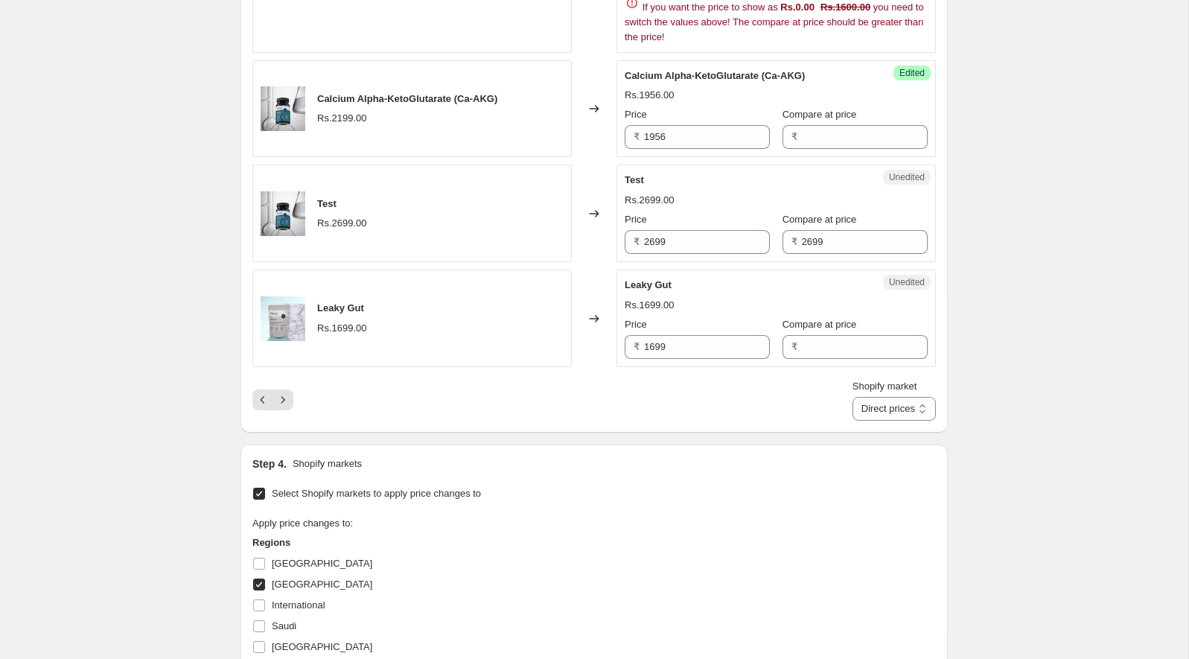
click at [635, 174] on span "Test" at bounding box center [634, 179] width 19 height 11
click at [663, 279] on span "Leaky Gut" at bounding box center [648, 284] width 47 height 11
click at [660, 279] on span "Leaky Gut" at bounding box center [648, 284] width 47 height 11
click at [675, 335] on input "1699" at bounding box center [707, 347] width 126 height 24
type input "1511"
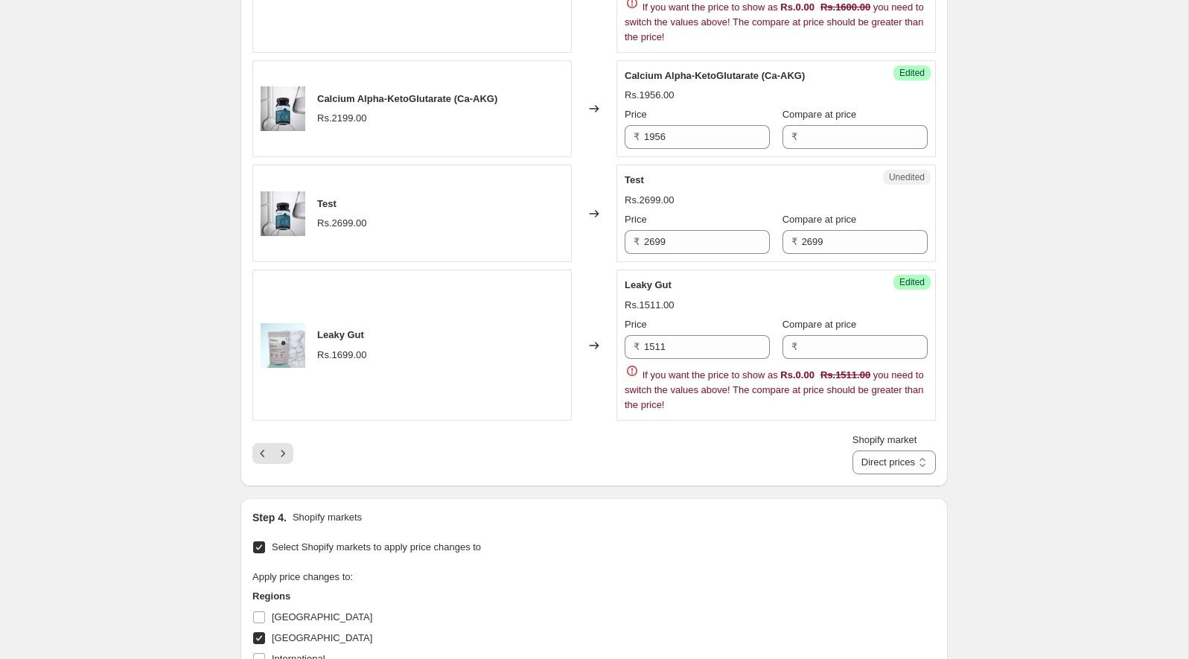
click at [733, 280] on div "Leaky Gut Rs.1511.00 Price ₹ 1511 Compare at price ₹ If you want the price to s…" at bounding box center [776, 345] width 303 height 135
click at [287, 446] on icon "Next" at bounding box center [282, 453] width 15 height 15
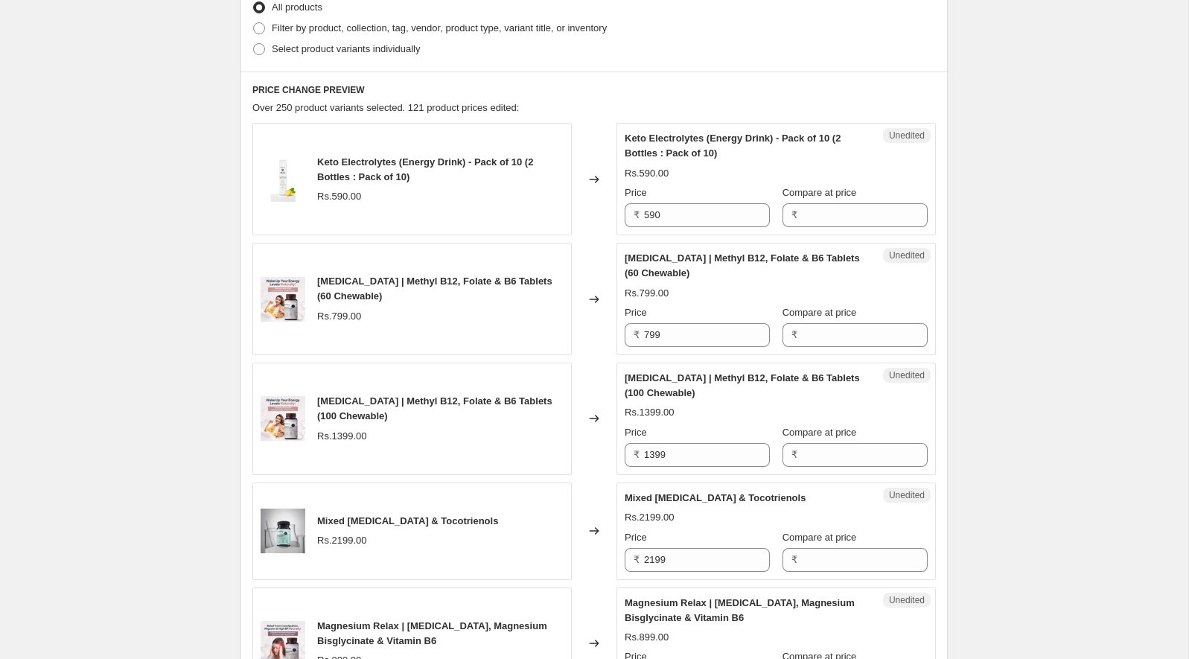
scroll to position [380, 0]
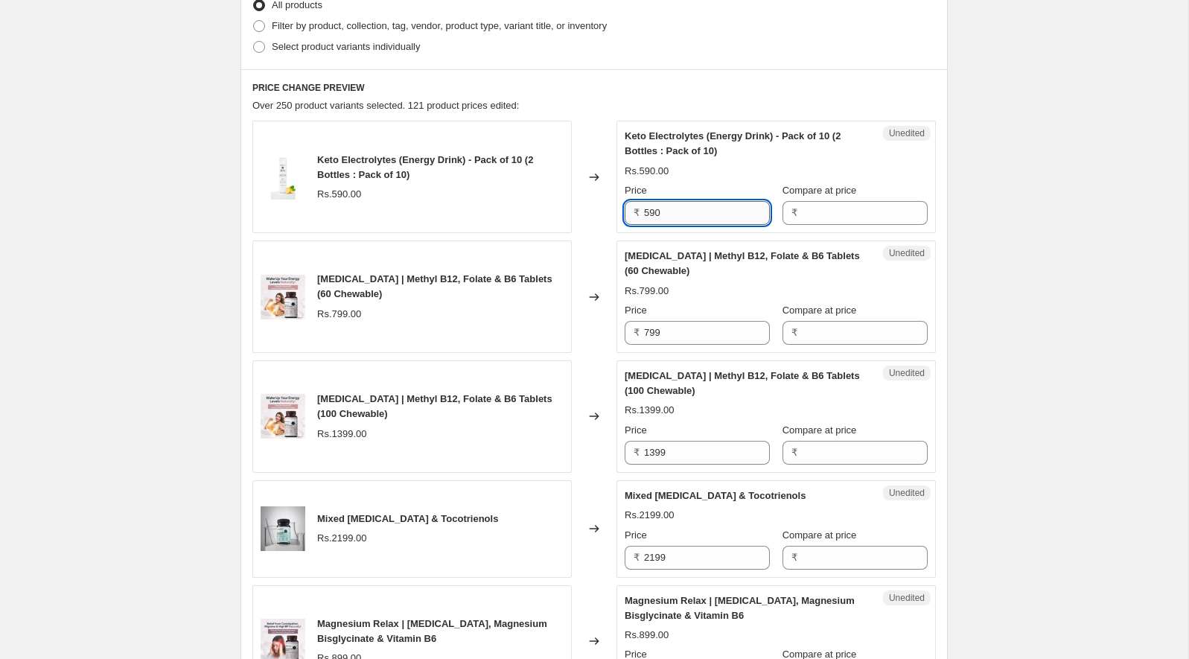
click at [689, 220] on input "590" at bounding box center [707, 213] width 126 height 24
click at [654, 138] on span "Keto Electrolytes (Energy Drink) - Pack of 10 (2 Bottles : Pack of 10)" at bounding box center [733, 143] width 216 height 26
click at [694, 211] on input "590" at bounding box center [707, 213] width 126 height 24
type input "533"
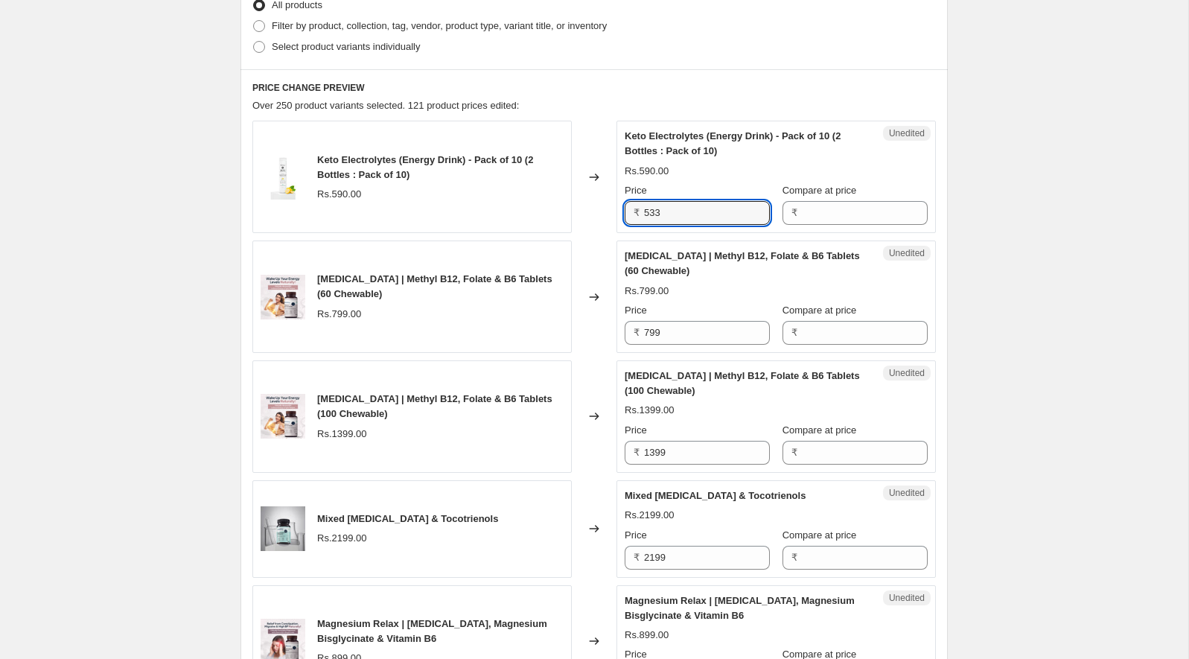
click at [666, 284] on div "Rs.799.00" at bounding box center [647, 291] width 44 height 15
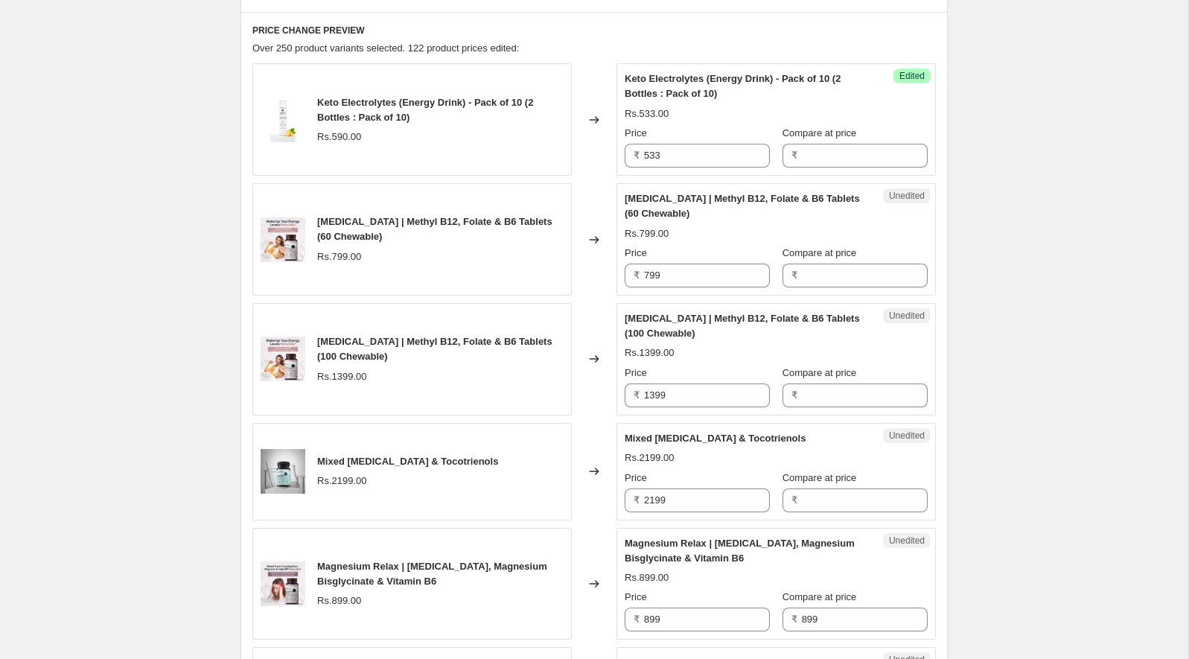
scroll to position [460, 0]
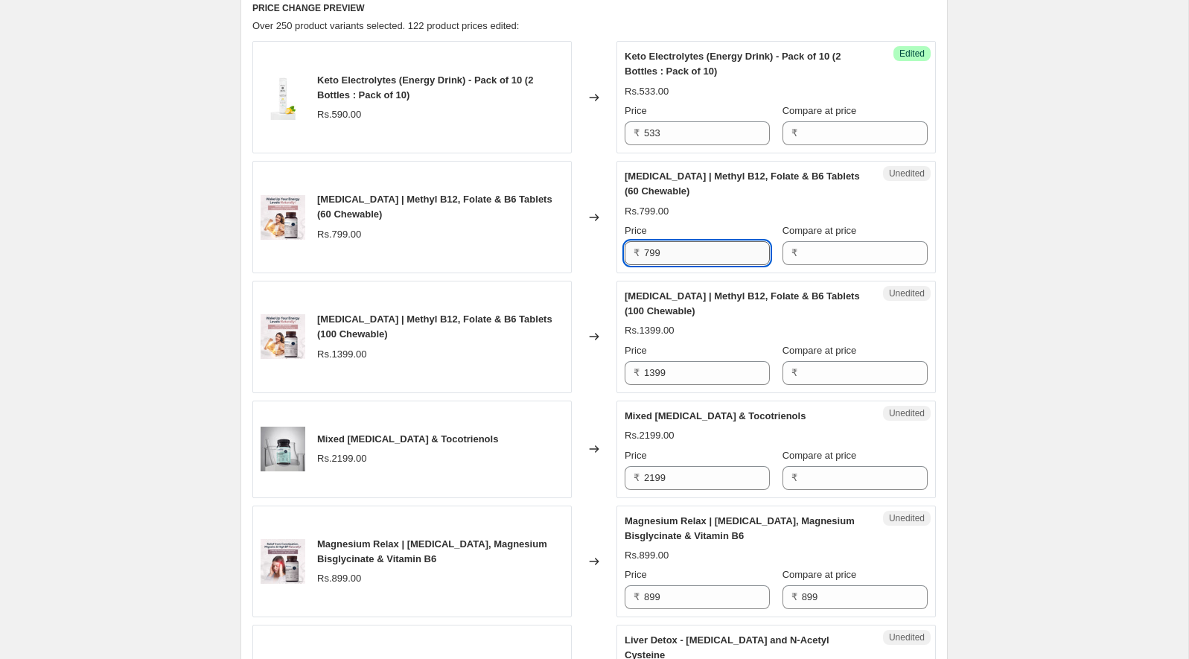
click at [704, 248] on input "799" at bounding box center [707, 253] width 126 height 24
type input "710"
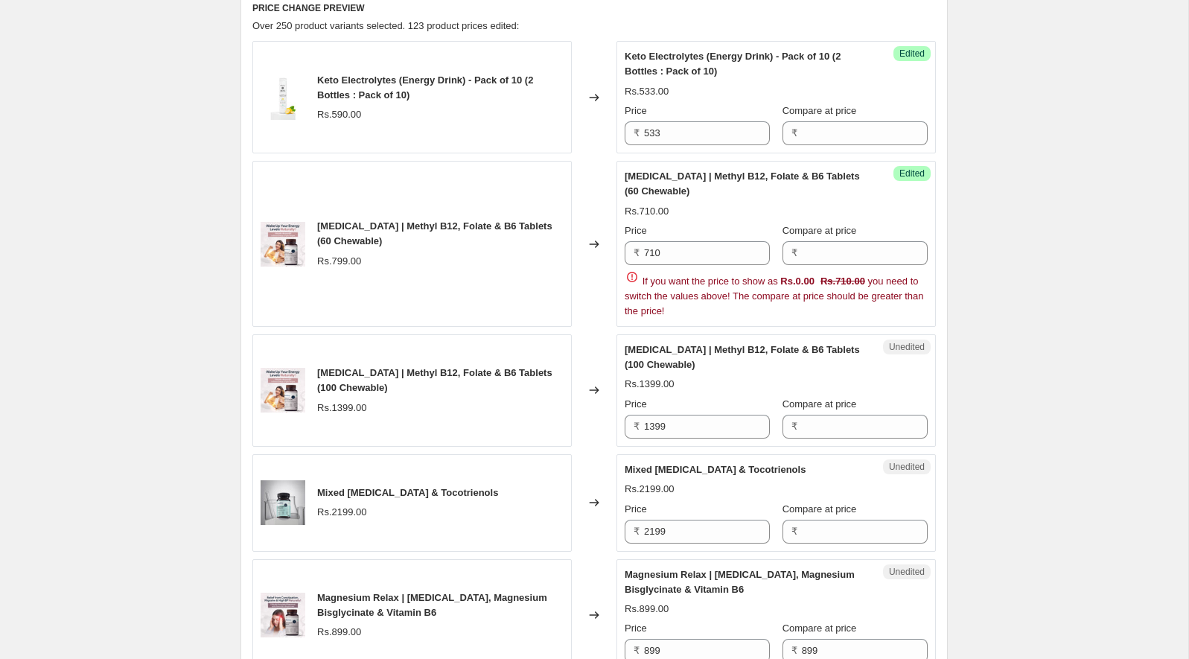
click at [712, 188] on div "[MEDICAL_DATA] | Methyl B12, Folate & B6 Tablets (60 Chewable)" at bounding box center [746, 184] width 243 height 30
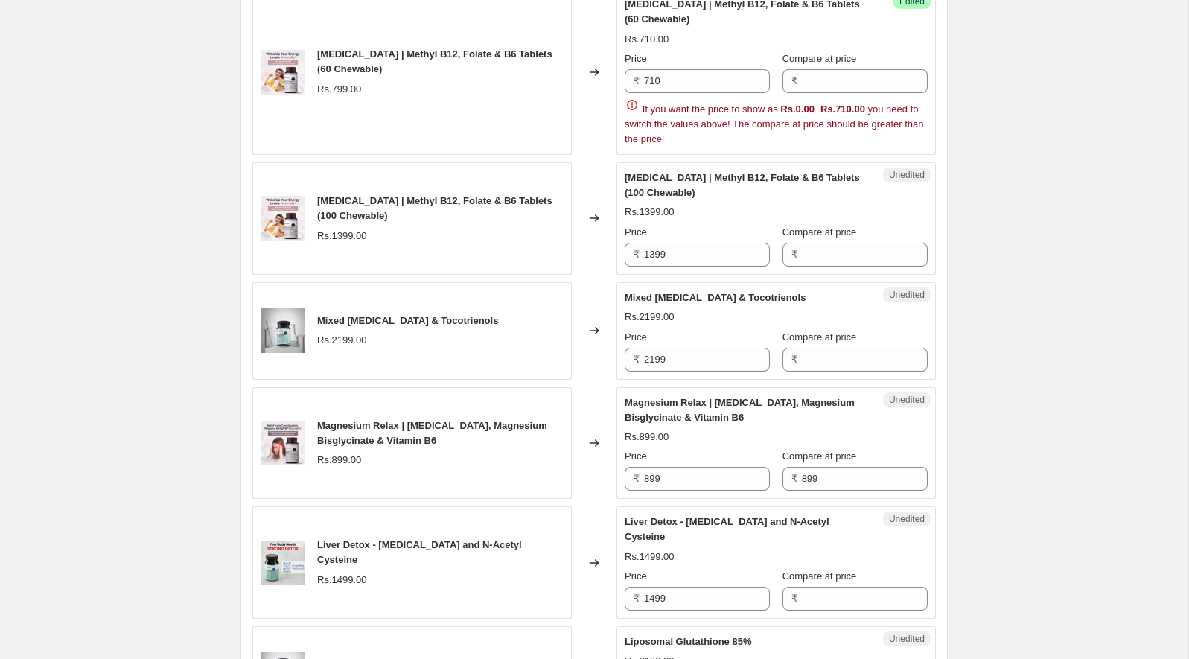
scroll to position [630, 0]
click at [658, 181] on span "[MEDICAL_DATA] | Methyl B12, Folate & B6 Tablets (100 Chewable)" at bounding box center [742, 187] width 235 height 26
click at [681, 266] on div "Unedited [MEDICAL_DATA] | Methyl B12, Folate & B6 Tablets (100 Chewable) Rs.139…" at bounding box center [776, 221] width 319 height 112
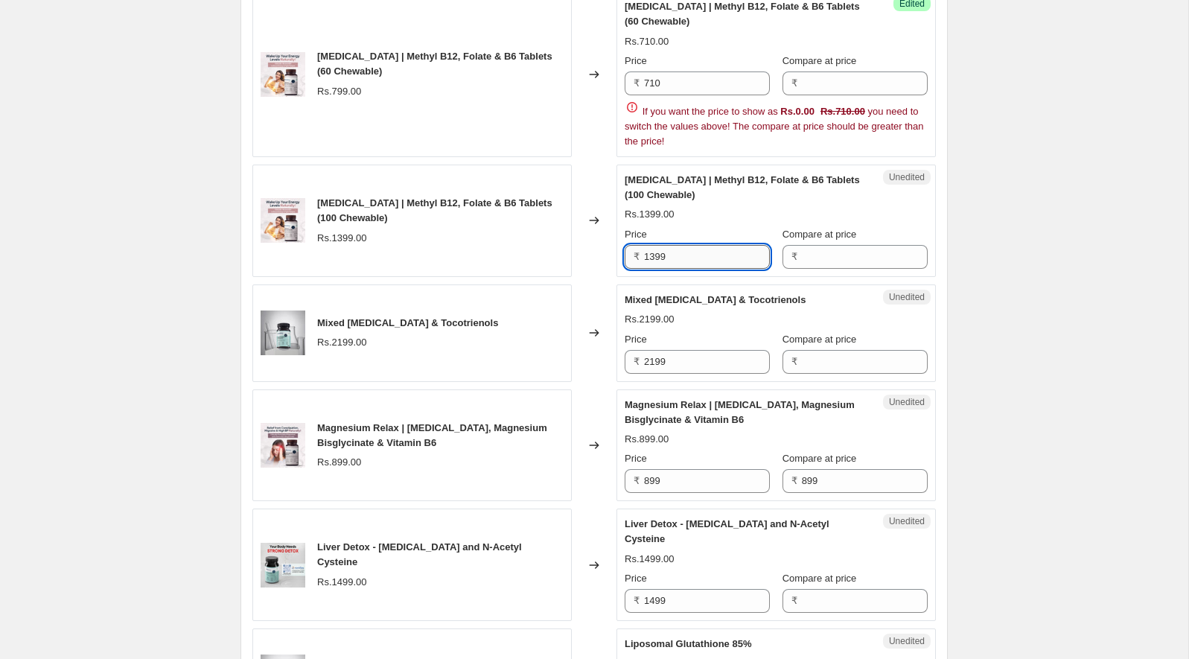
click at [681, 258] on input "1399" at bounding box center [707, 257] width 126 height 24
type input "1689"
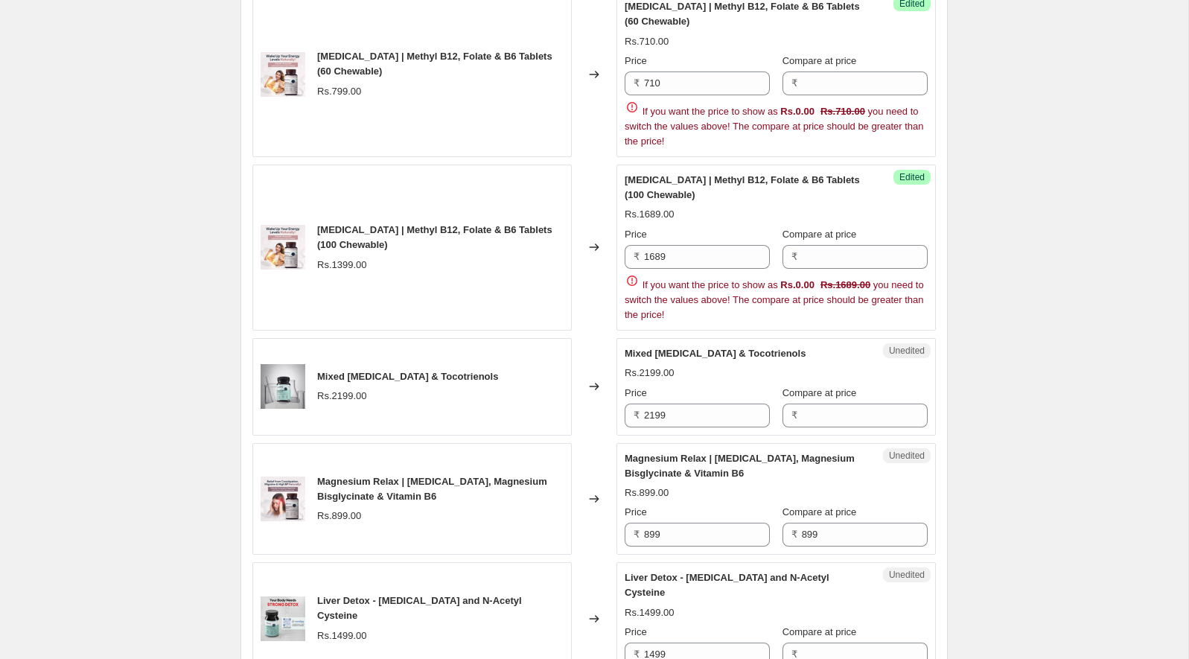
click at [721, 209] on div "Rs.1689.00" at bounding box center [776, 214] width 303 height 15
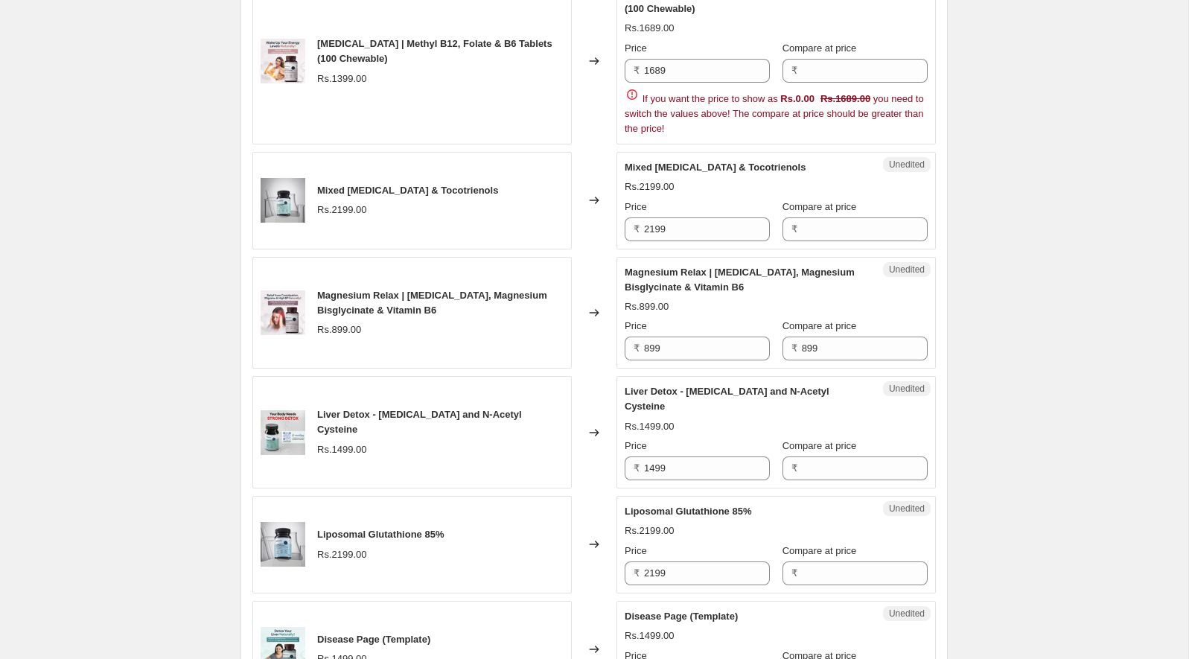
scroll to position [864, 0]
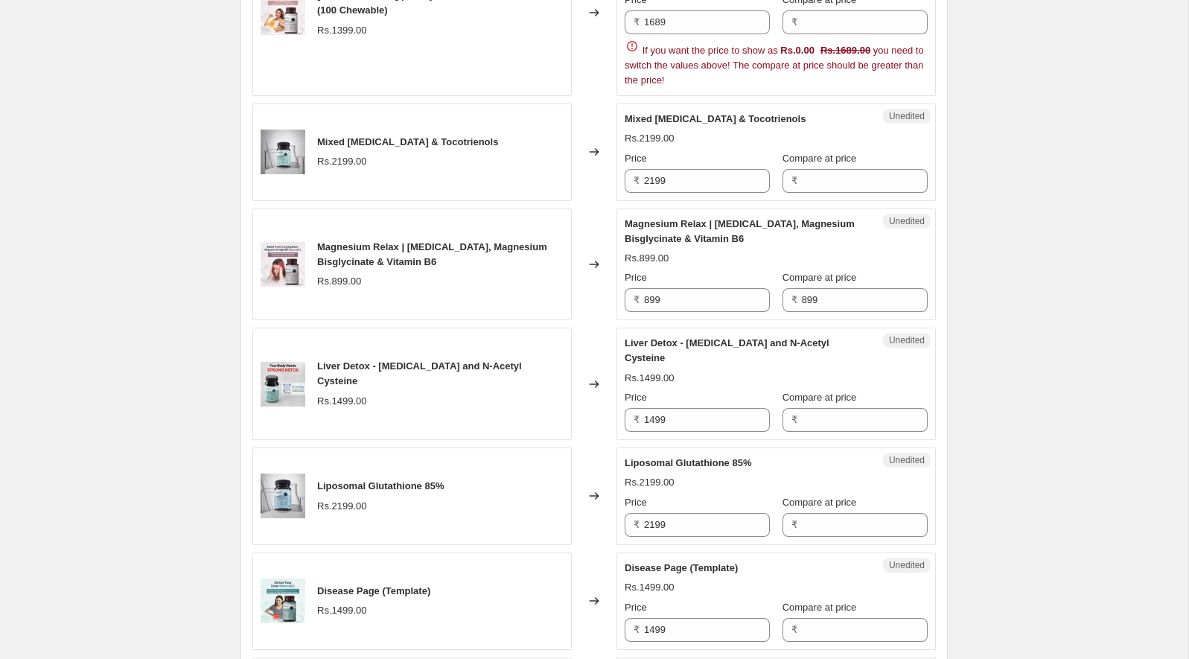
click at [674, 123] on div "Mixed [MEDICAL_DATA] & Tocotrienols Rs.2199.00 Price ₹ 2199 Compare at price ₹" at bounding box center [776, 152] width 303 height 81
click at [675, 121] on div "Mixed [MEDICAL_DATA] & Tocotrienols" at bounding box center [746, 119] width 243 height 15
click at [705, 174] on input "2199" at bounding box center [707, 181] width 126 height 24
type input "2061"
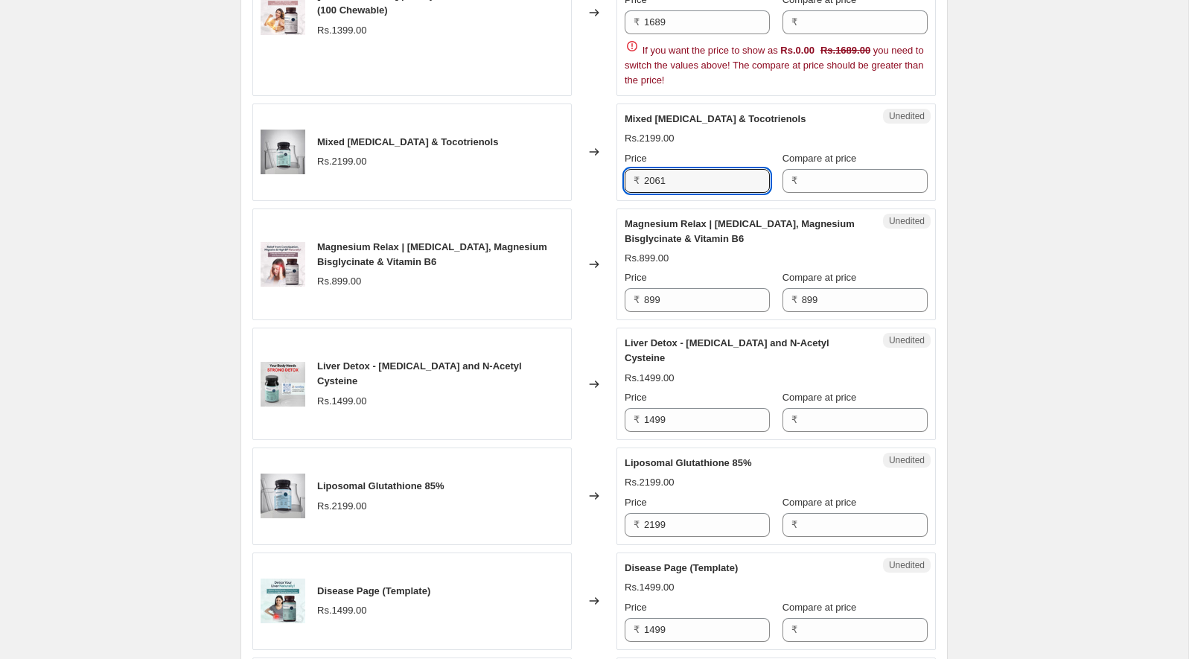
click at [692, 262] on div "Magnesium Relax | [MEDICAL_DATA], Magnesium Bisglycinate & Vitamin B6 Rs.899.00…" at bounding box center [776, 265] width 303 height 96
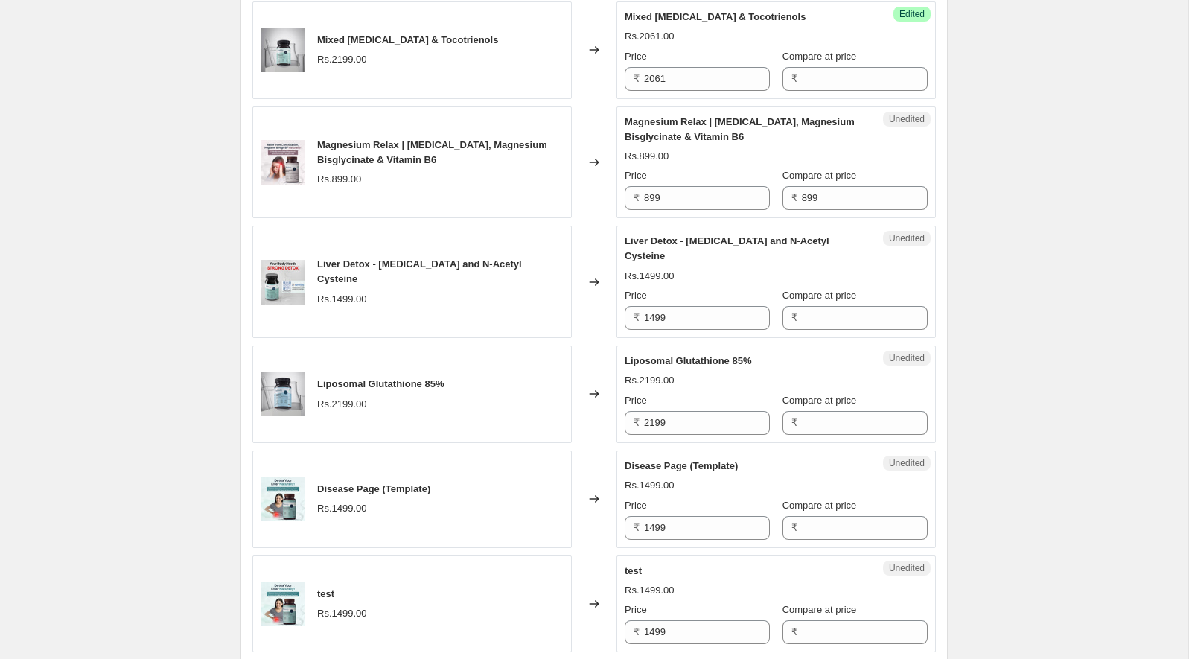
scroll to position [979, 0]
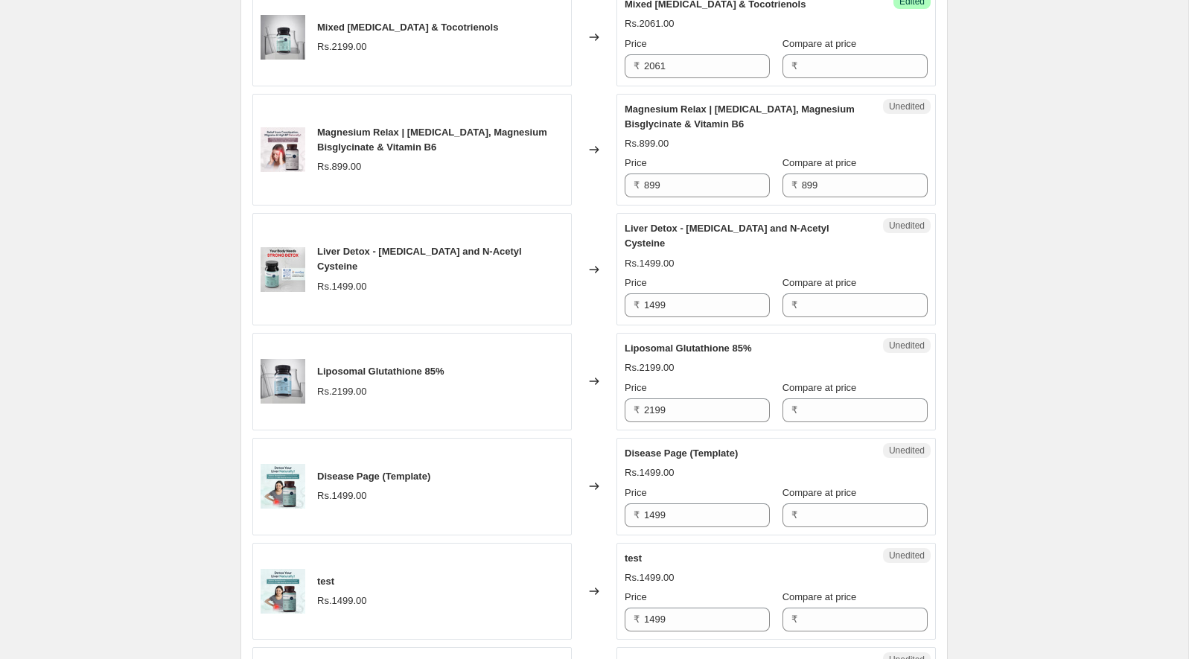
click at [690, 106] on span "Magnesium Relax | [MEDICAL_DATA], Magnesium Bisglycinate & Vitamin B6" at bounding box center [740, 116] width 230 height 26
click at [684, 179] on input "899" at bounding box center [707, 185] width 126 height 24
type input "799"
click at [677, 275] on div "Price" at bounding box center [697, 282] width 145 height 15
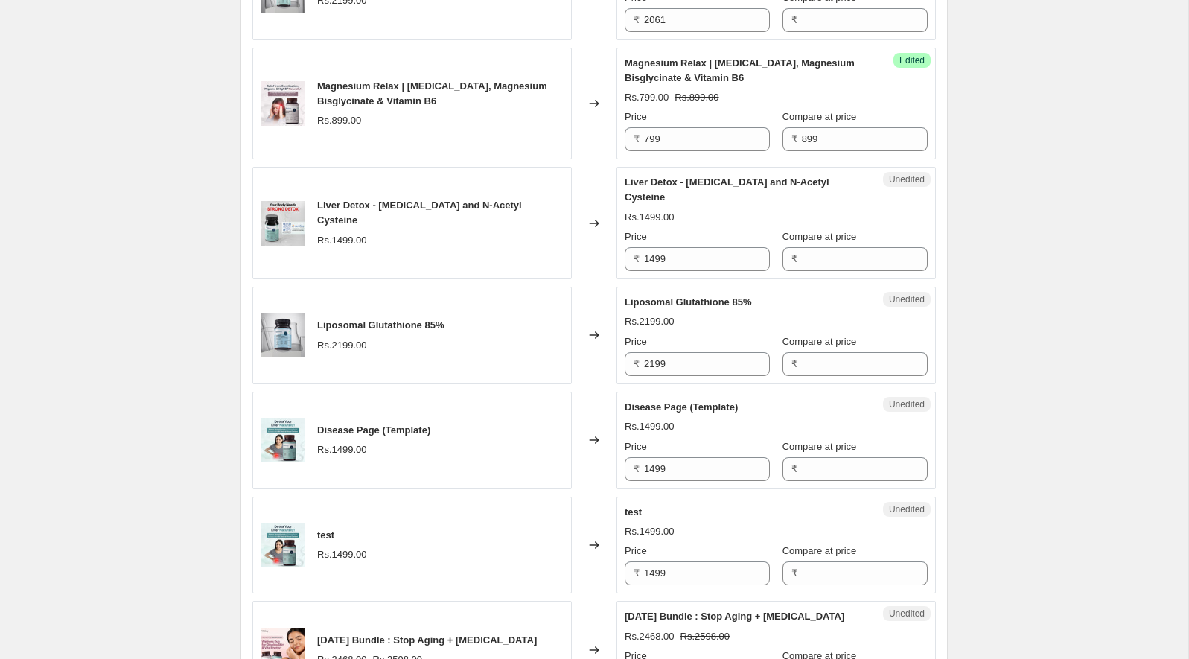
scroll to position [1058, 0]
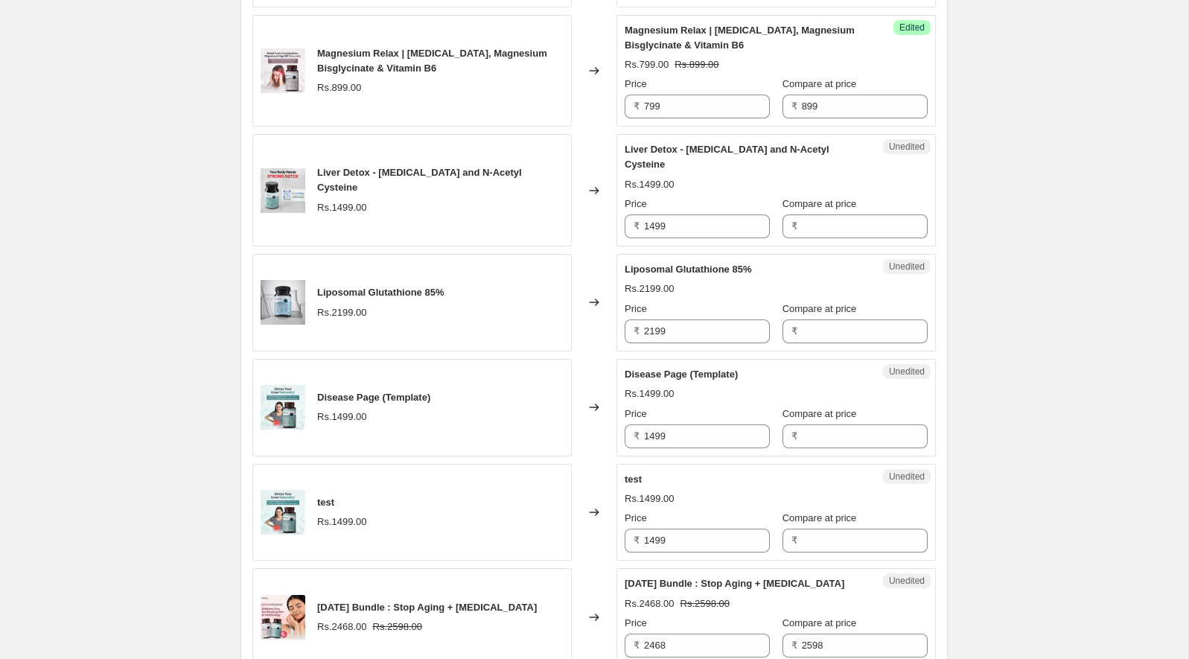
click at [660, 148] on span "Liver Detox - [MEDICAL_DATA] and N-Acetyl Cysteine" at bounding box center [727, 157] width 205 height 26
click at [701, 229] on input "1499" at bounding box center [707, 226] width 126 height 24
type input "1333"
click at [774, 179] on div "Liver Detox - [MEDICAL_DATA] and N-Acetyl Cysteine Rs.1499.00 Price ₹ 1333 Comp…" at bounding box center [776, 190] width 303 height 96
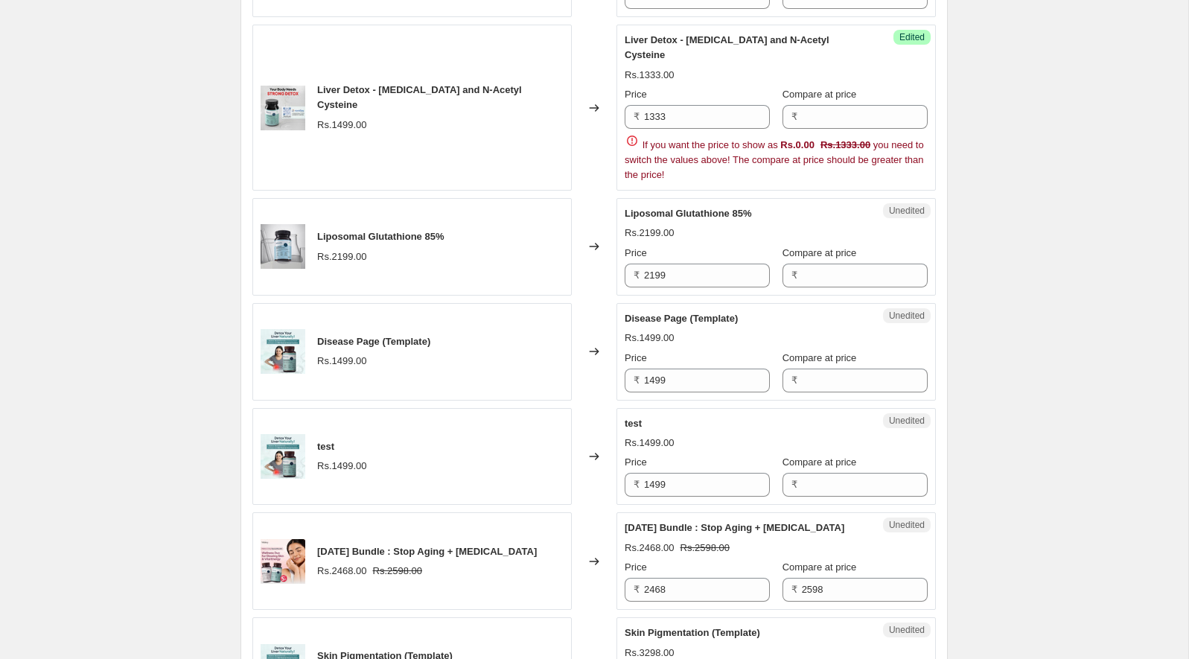
scroll to position [1173, 0]
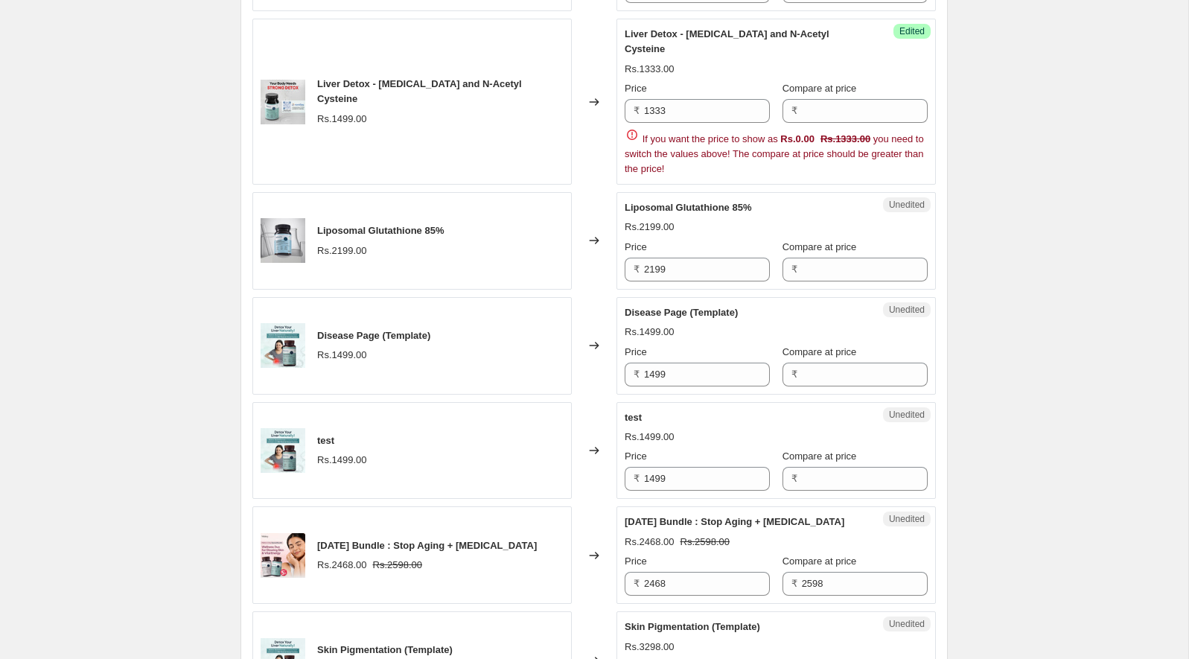
click at [691, 202] on span "Liposomal Glutathione 85%" at bounding box center [688, 207] width 127 height 11
click at [699, 258] on input "2199" at bounding box center [707, 270] width 126 height 24
type input "1956"
click at [719, 200] on div "Liposomal Glutathione 85%" at bounding box center [746, 207] width 243 height 15
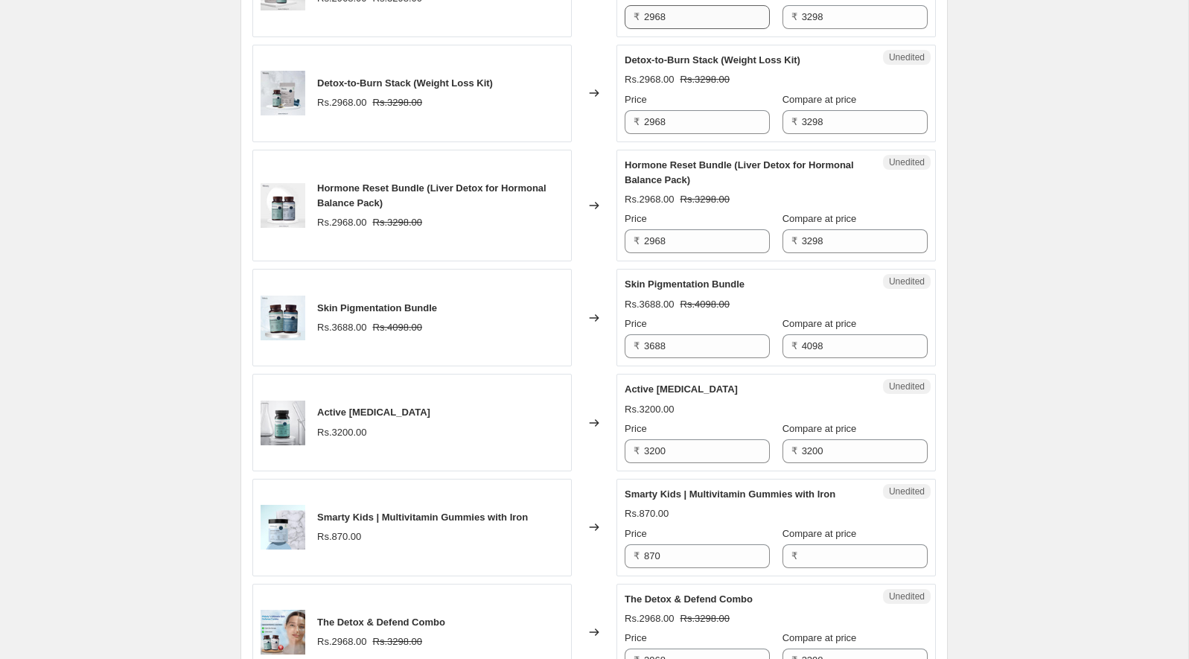
scroll to position [1963, 0]
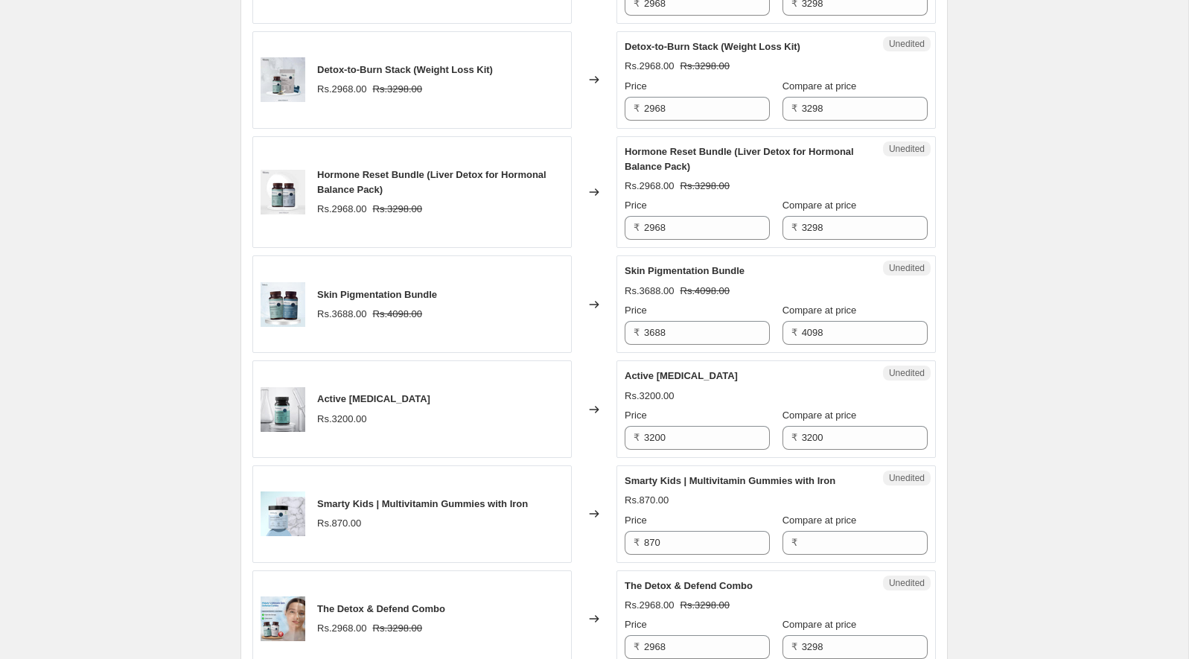
click at [660, 370] on span "Active [MEDICAL_DATA]" at bounding box center [681, 375] width 113 height 11
click at [692, 427] on input "3200" at bounding box center [707, 438] width 126 height 24
type input "2847"
click at [803, 426] on input "3200" at bounding box center [865, 438] width 126 height 24
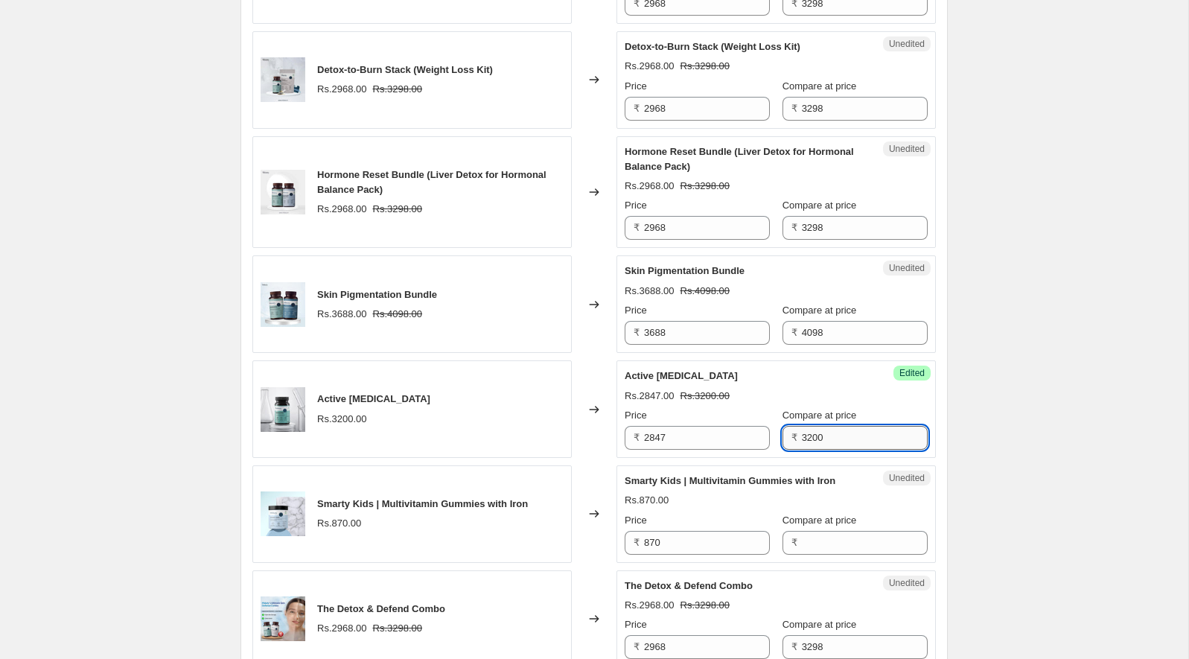
type input "2847"
click at [747, 389] on div "Rs.2847.00 Rs.3200.00" at bounding box center [776, 396] width 303 height 15
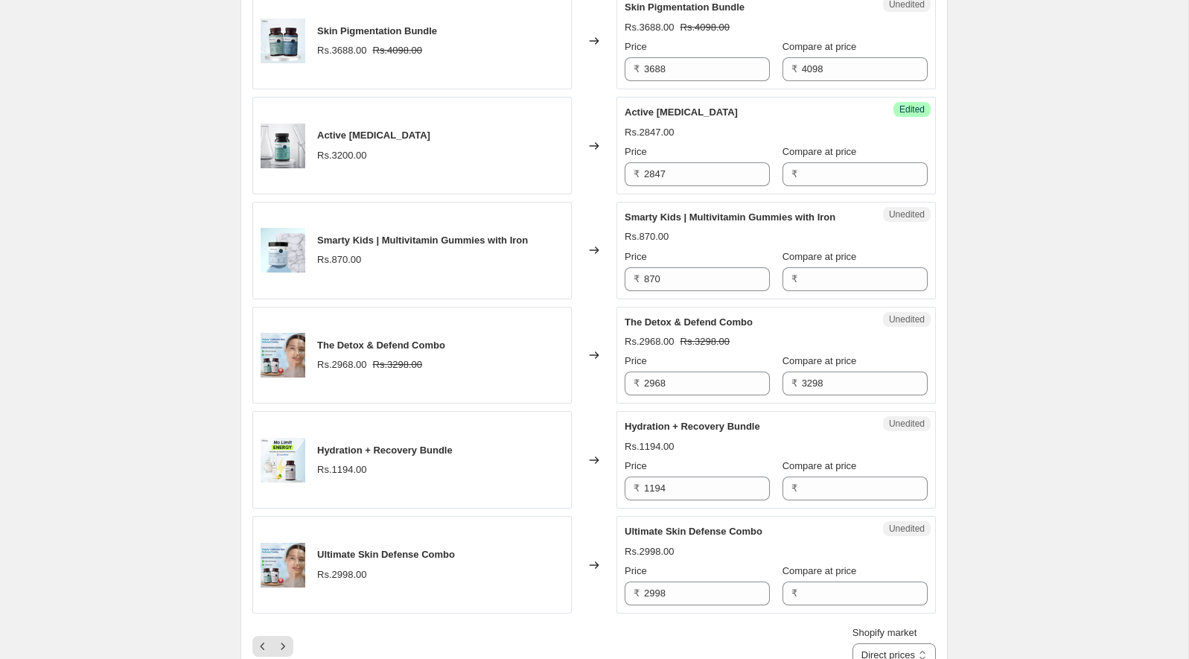
scroll to position [2231, 0]
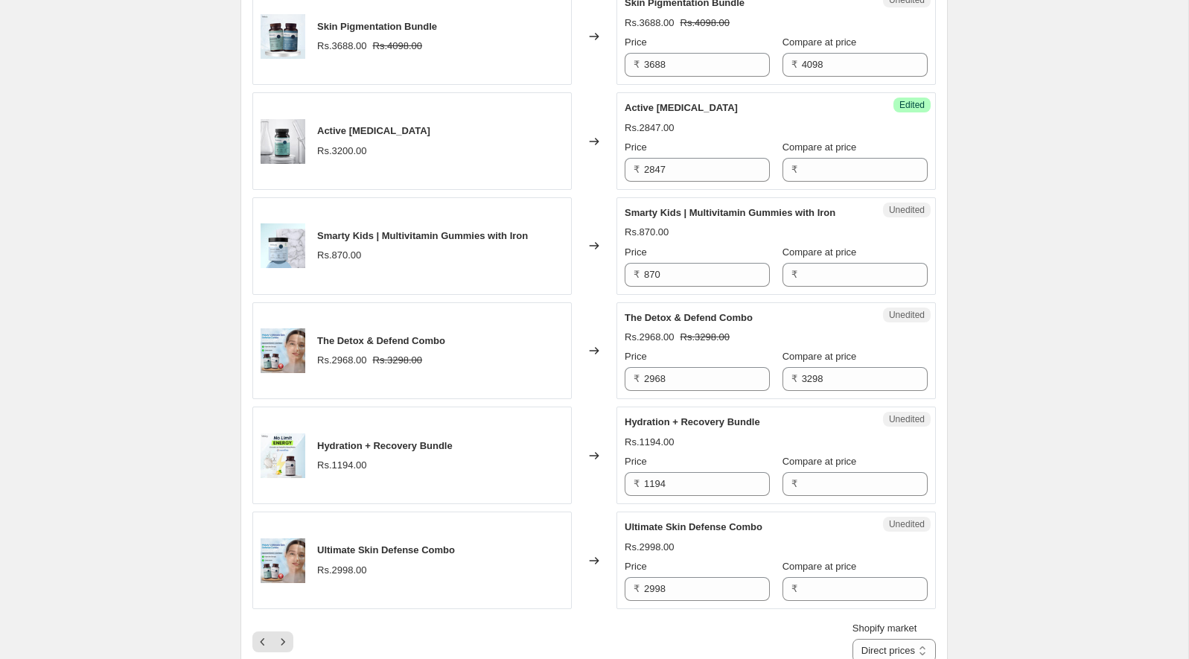
click at [666, 207] on span "Smarty Kids | Multivitamin Gummies with Iron" at bounding box center [730, 212] width 211 height 11
click at [672, 207] on span "Smarty Kids | Multivitamin Gummies with Iron" at bounding box center [730, 212] width 211 height 11
click at [673, 275] on input "870" at bounding box center [707, 275] width 126 height 24
type input "774"
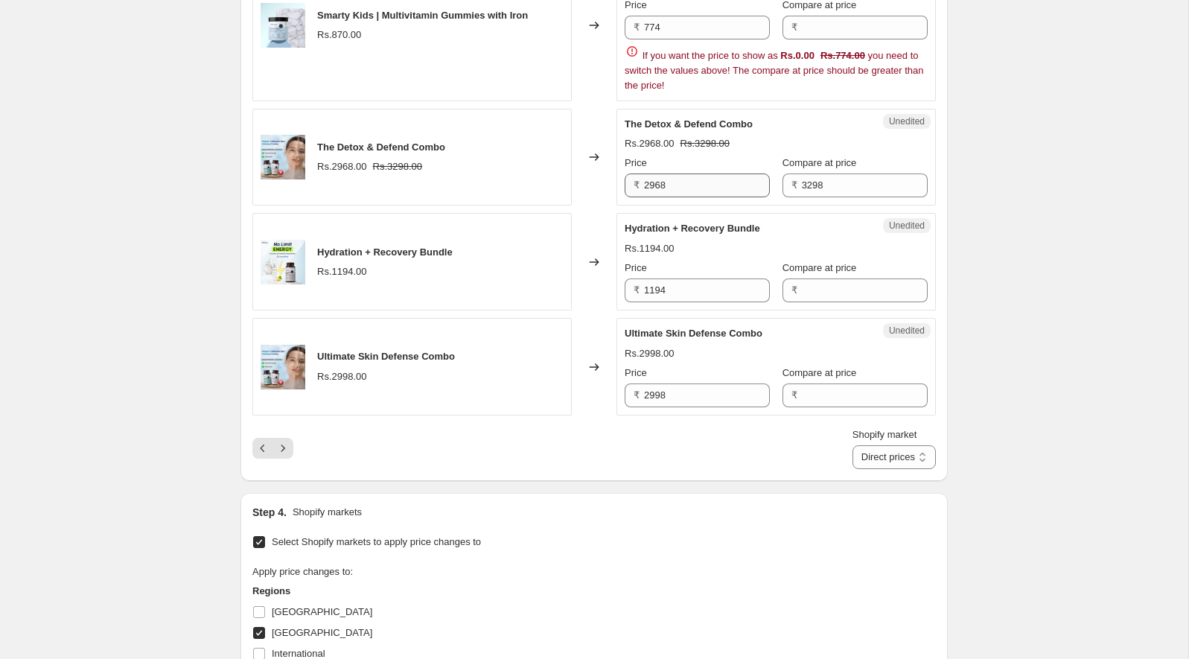
scroll to position [2495, 0]
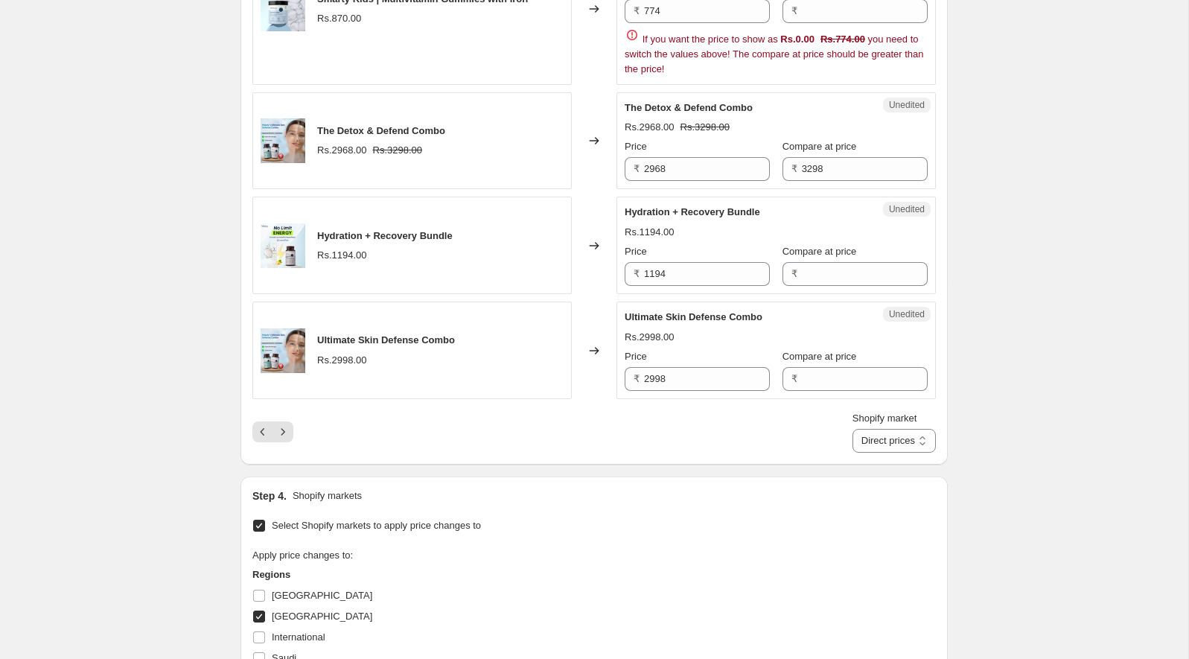
click at [656, 102] on span "The Detox & Defend Combo" at bounding box center [689, 107] width 128 height 11
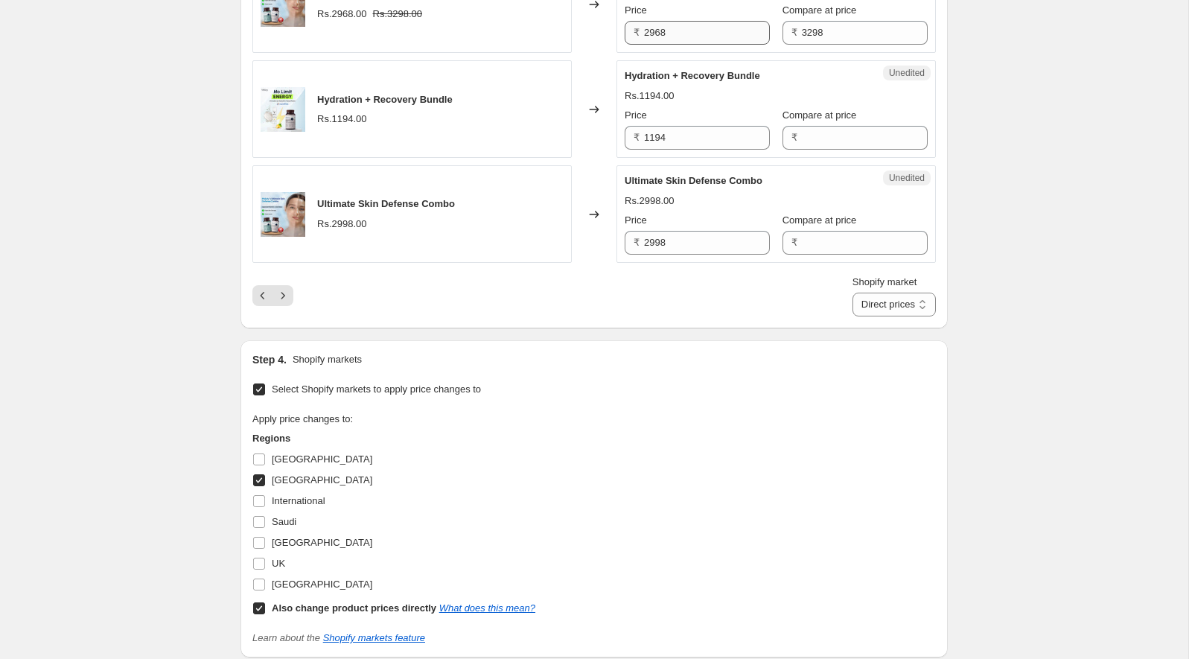
scroll to position [2651, 0]
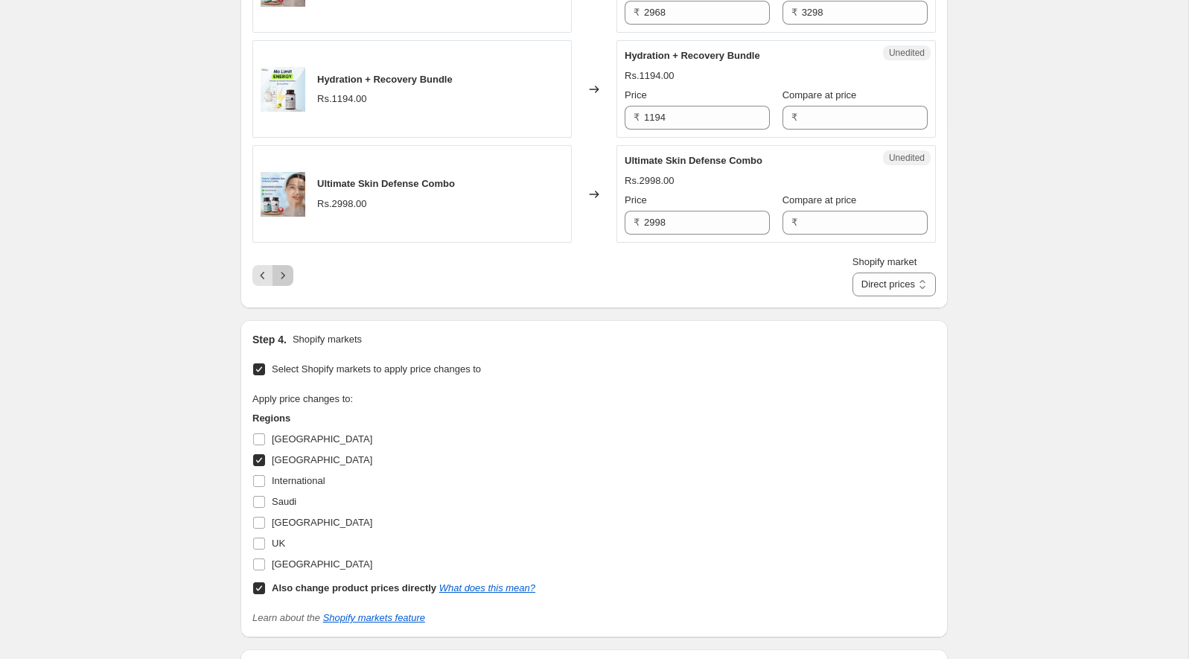
click at [289, 268] on icon "Next" at bounding box center [282, 275] width 15 height 15
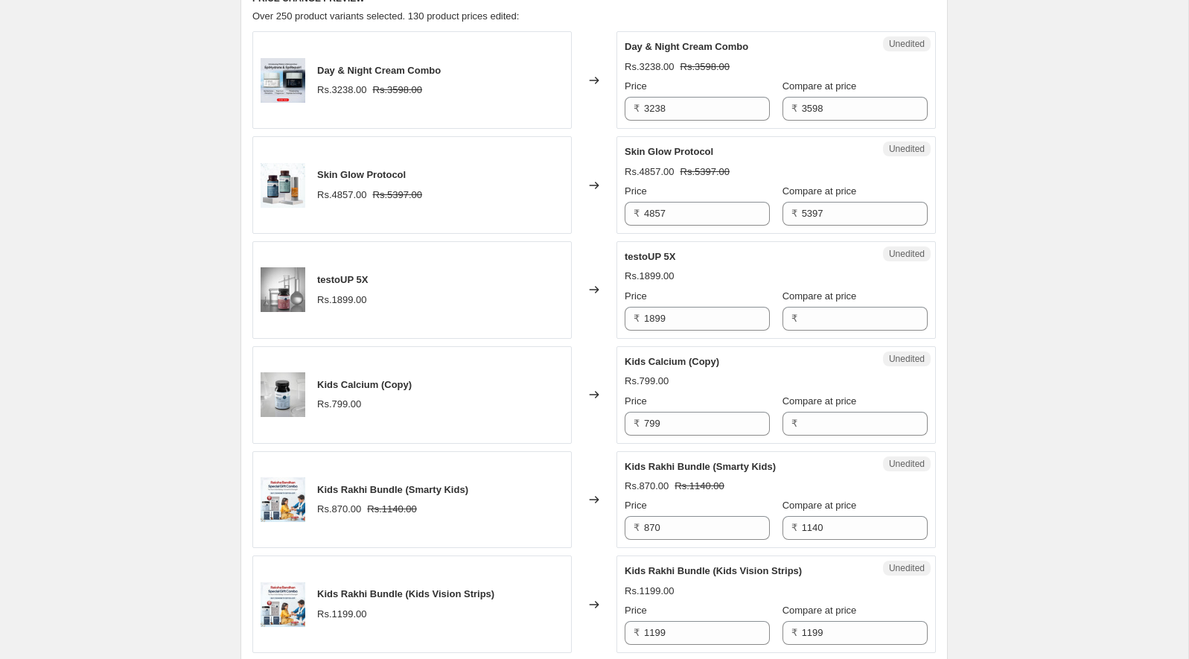
scroll to position [487, 0]
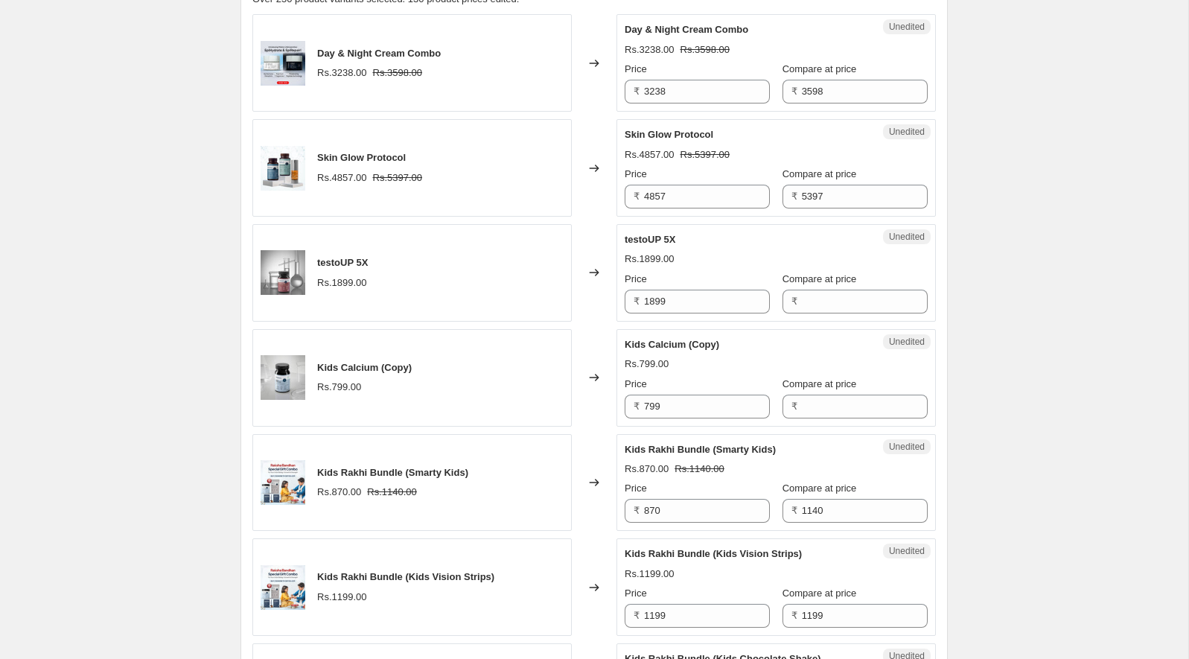
click at [639, 240] on span "testoUP 5X" at bounding box center [650, 239] width 51 height 11
drag, startPoint x: 639, startPoint y: 240, endPoint x: 667, endPoint y: 240, distance: 28.3
click at [667, 240] on span "testoUP 5X" at bounding box center [650, 239] width 51 height 11
click at [669, 290] on input "1899" at bounding box center [707, 302] width 126 height 24
type input "1689"
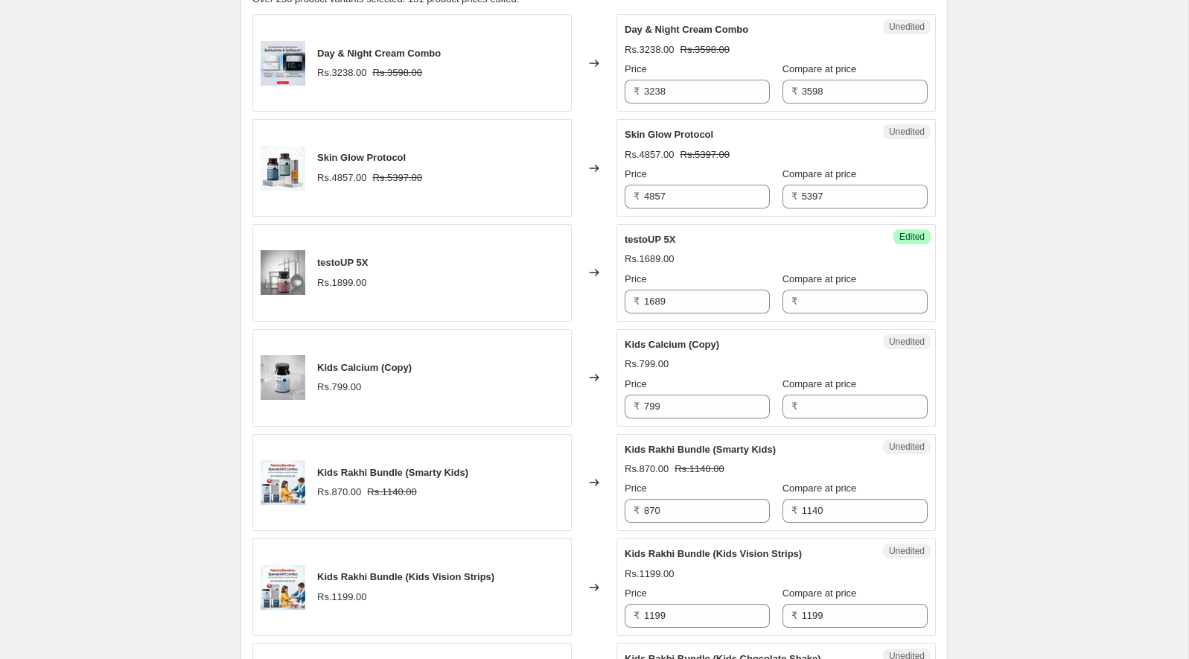
click at [675, 244] on div "testoUP 5X" at bounding box center [746, 239] width 243 height 15
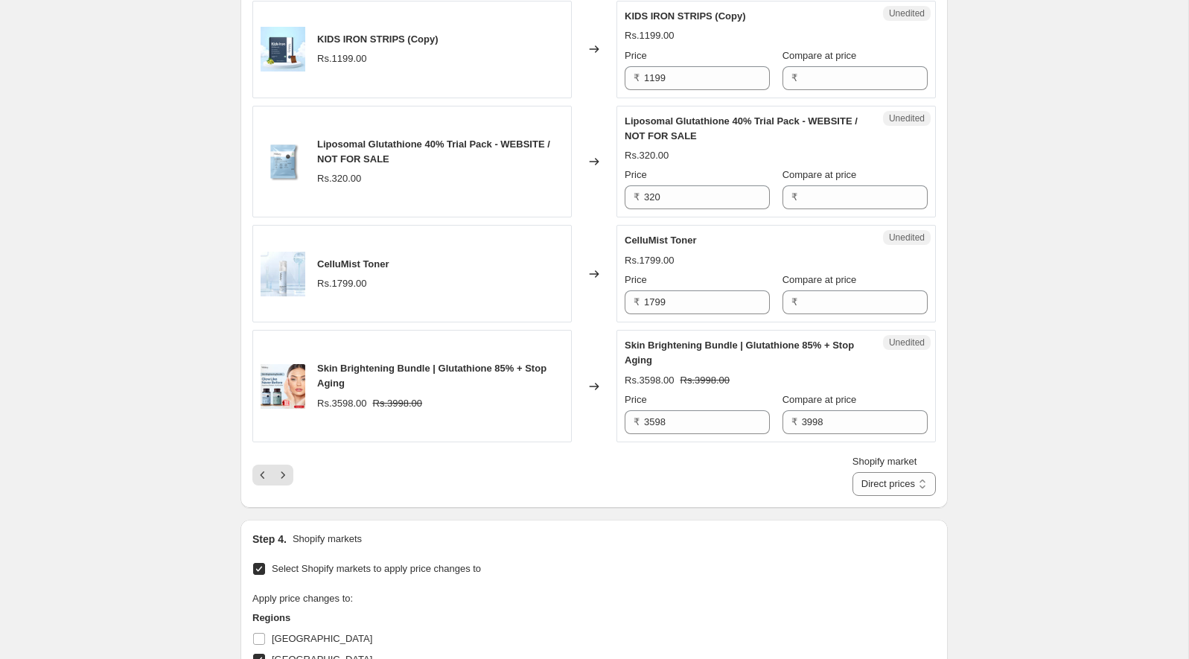
scroll to position [2199, 0]
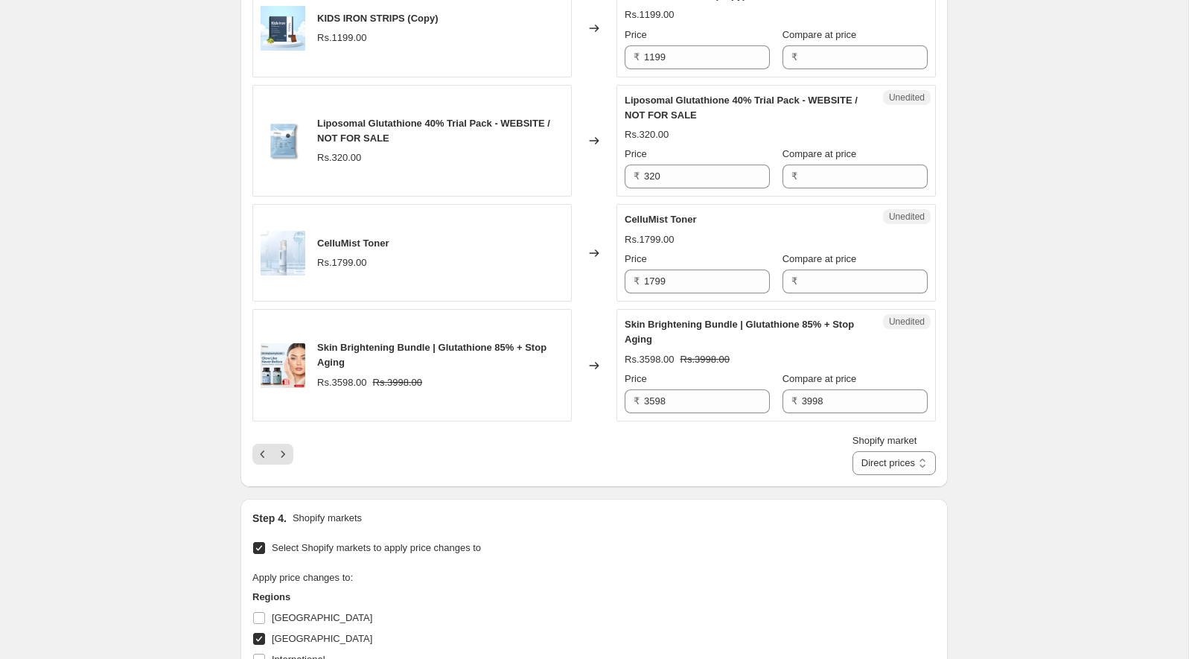
click at [648, 214] on span "CelluMist Toner" at bounding box center [661, 219] width 72 height 11
drag, startPoint x: 648, startPoint y: 212, endPoint x: 675, endPoint y: 213, distance: 27.6
click at [675, 214] on span "CelluMist Toner" at bounding box center [661, 219] width 72 height 11
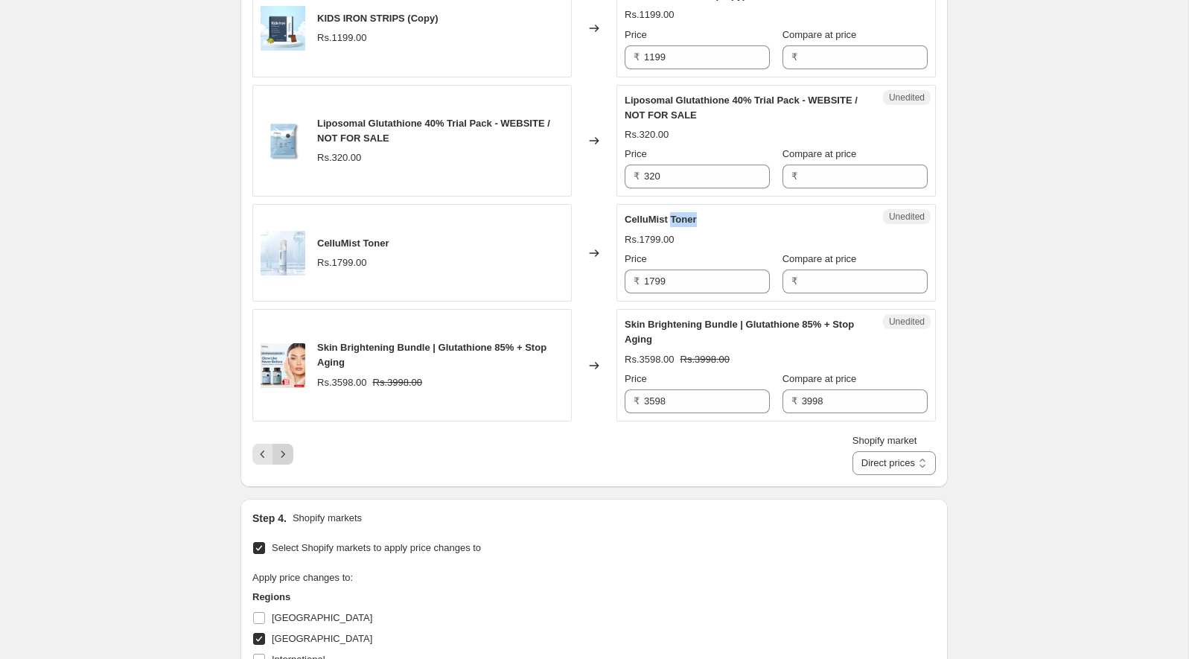
click at [280, 447] on icon "Next" at bounding box center [282, 454] width 15 height 15
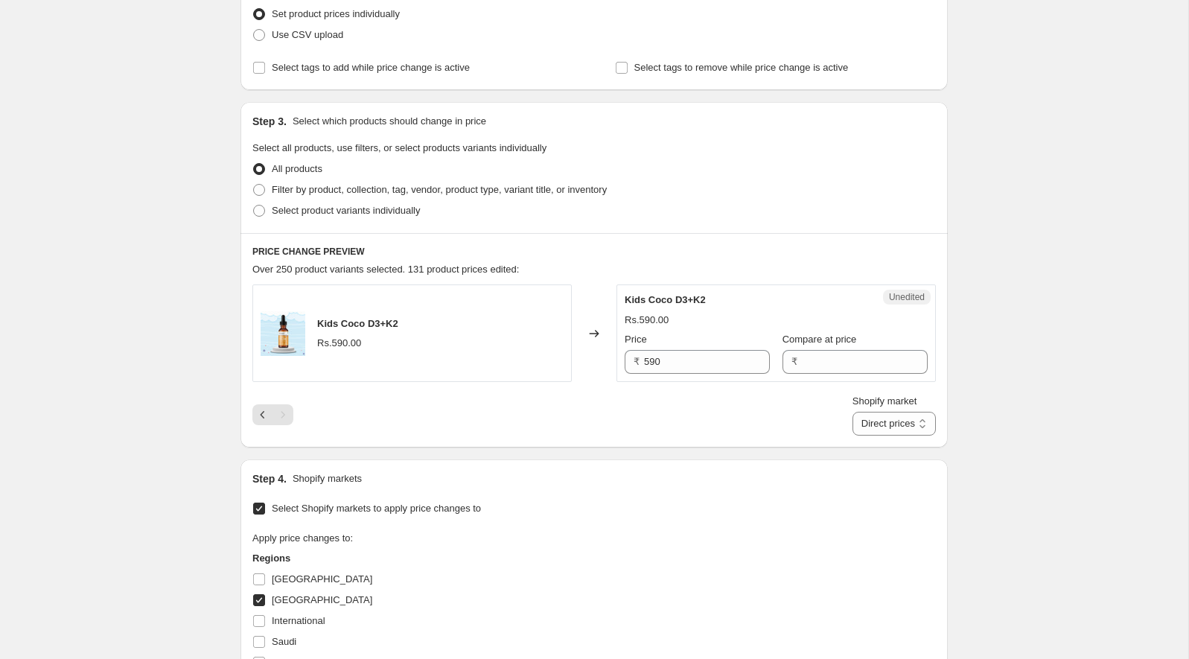
scroll to position [211, 0]
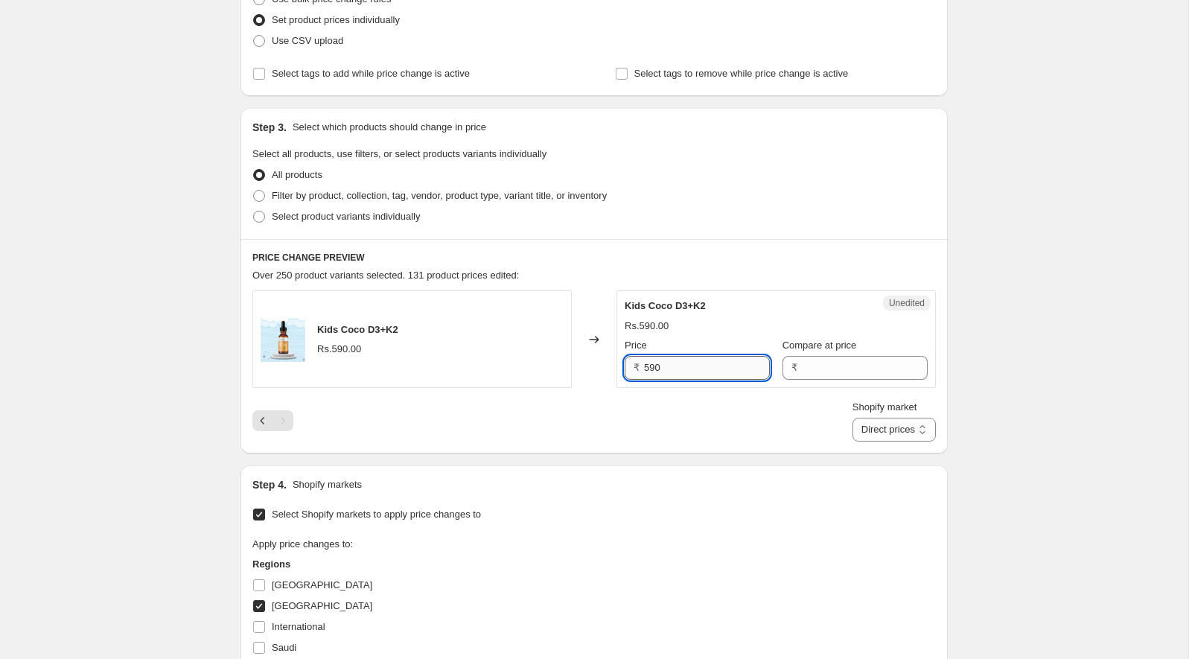
click at [673, 366] on input "590" at bounding box center [707, 368] width 126 height 24
click at [698, 299] on div "Kids Coco D3+K2" at bounding box center [746, 306] width 243 height 15
click at [704, 305] on span "Kids Coco D3+K2" at bounding box center [665, 305] width 81 height 11
drag, startPoint x: 704, startPoint y: 305, endPoint x: 632, endPoint y: 305, distance: 71.5
click at [632, 305] on span "Kids Coco D3+K2" at bounding box center [665, 305] width 81 height 11
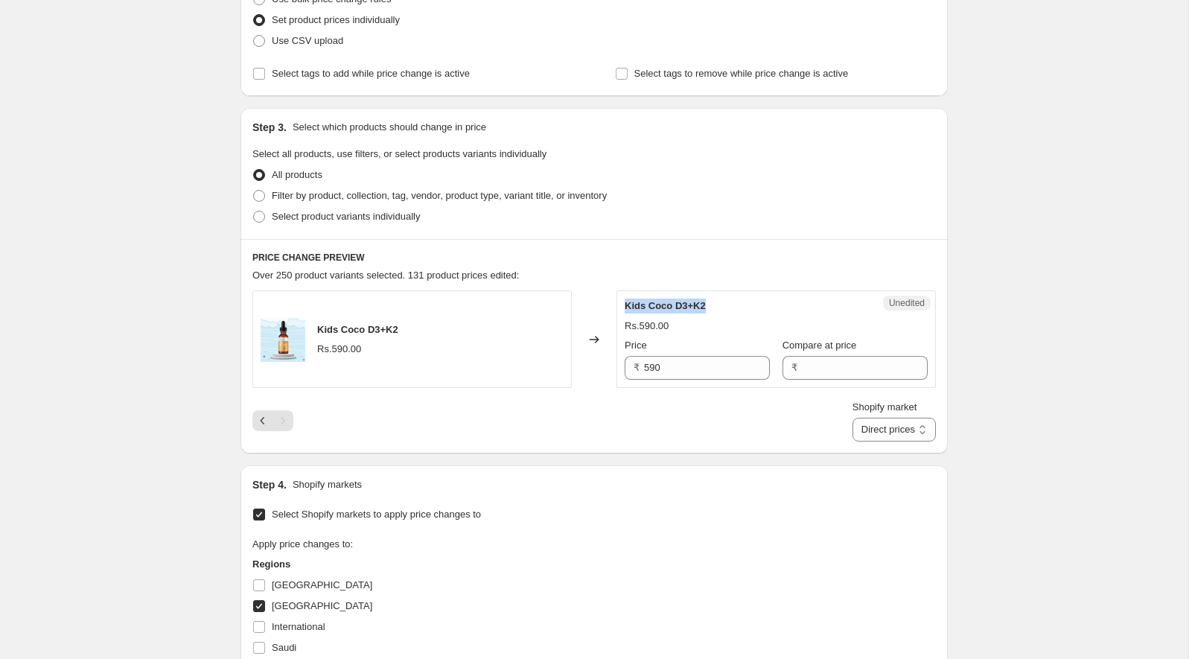
click at [632, 305] on span "Kids Coco D3+K2" at bounding box center [665, 305] width 81 height 11
drag, startPoint x: 632, startPoint y: 305, endPoint x: 648, endPoint y: 305, distance: 15.6
click at [648, 305] on span "Kids Coco D3+K2" at bounding box center [665, 305] width 81 height 11
click at [671, 372] on input "590" at bounding box center [707, 368] width 126 height 24
type input "525"
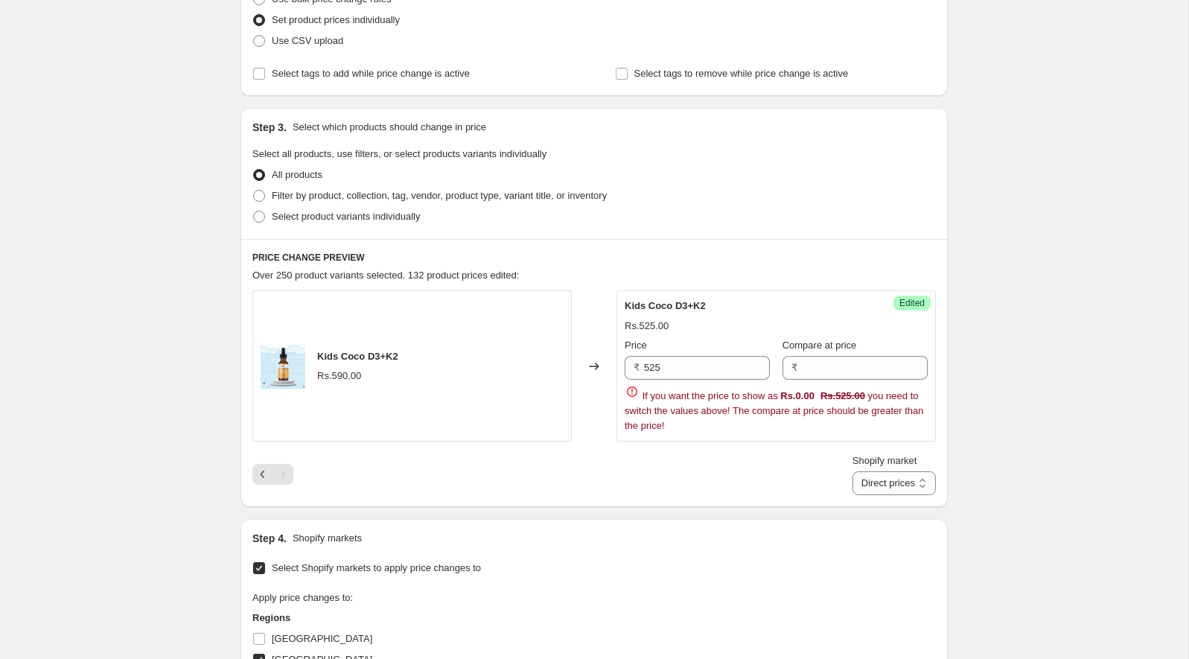
click at [723, 268] on div "Over 250 product variants selected. 132 product prices edited:" at bounding box center [594, 275] width 684 height 15
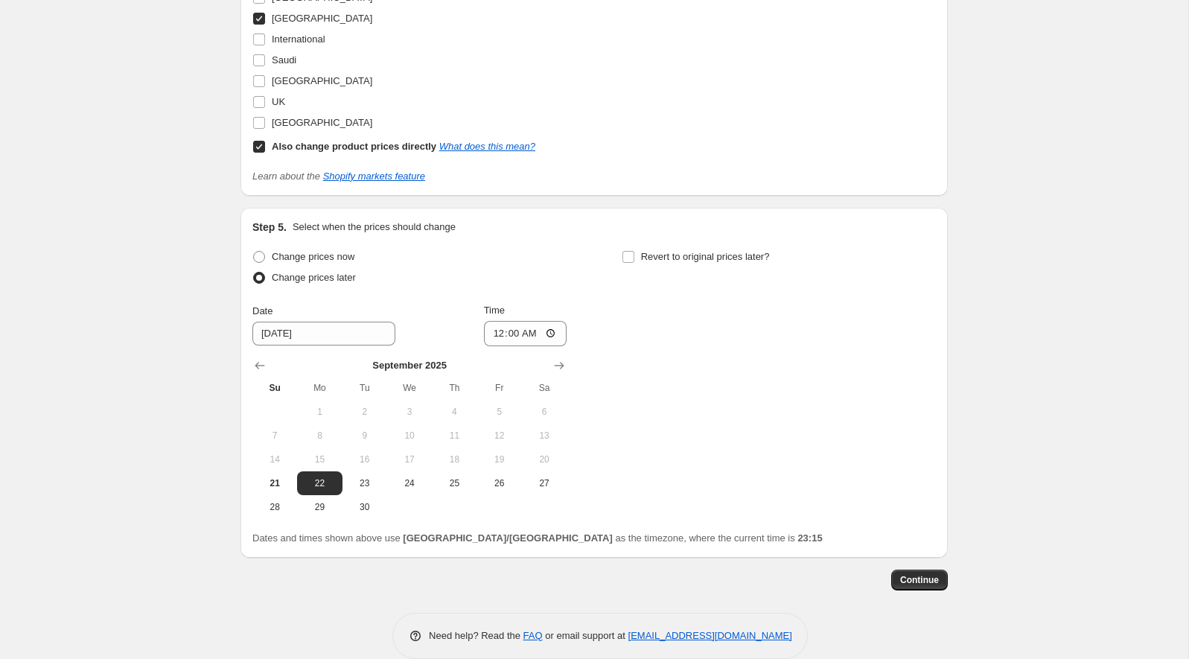
scroll to position [871, 0]
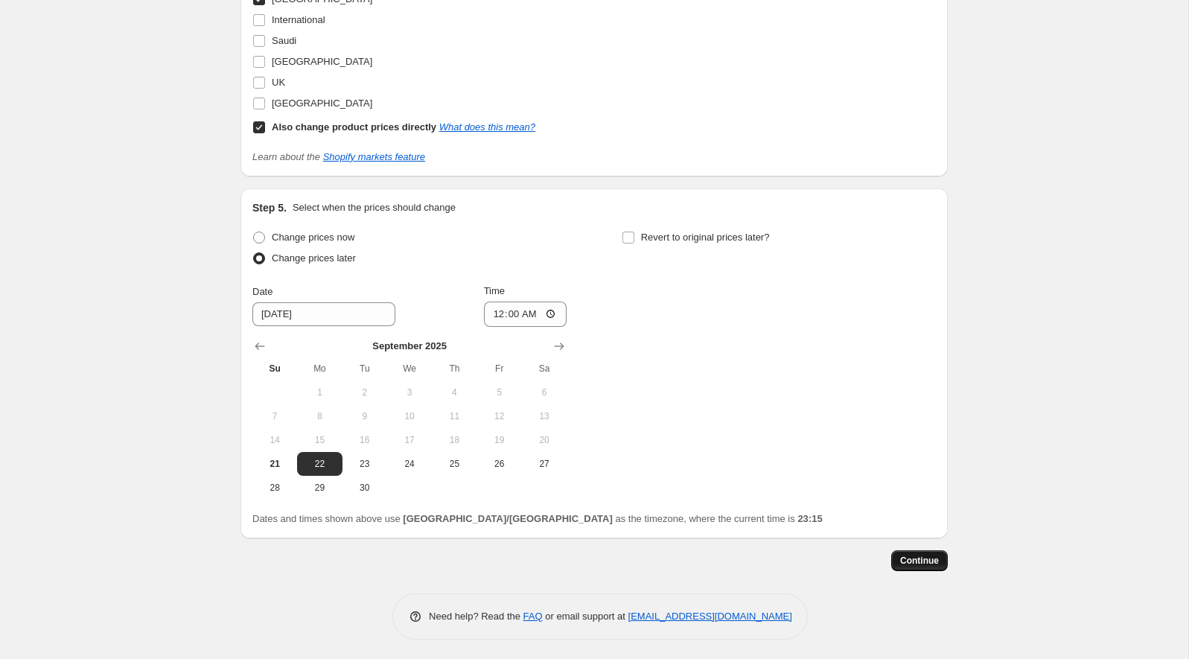
click at [917, 559] on span "Continue" at bounding box center [919, 561] width 39 height 12
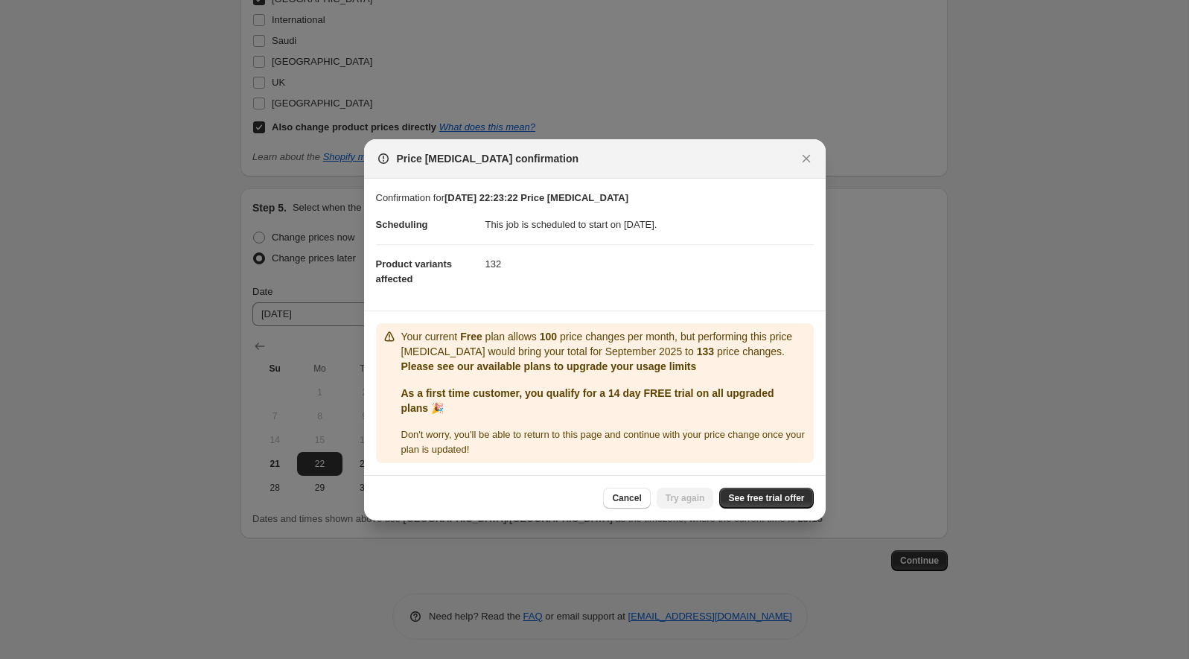
click at [494, 340] on p "Your current Free plan allows 100 price changes per month, but performing this …" at bounding box center [604, 344] width 407 height 30
drag, startPoint x: 494, startPoint y: 340, endPoint x: 675, endPoint y: 339, distance: 180.9
click at [675, 339] on p "Your current Free plan allows 100 price changes per month, but performing this …" at bounding box center [604, 344] width 407 height 30
click at [736, 499] on span "See free trial offer" at bounding box center [766, 498] width 76 height 12
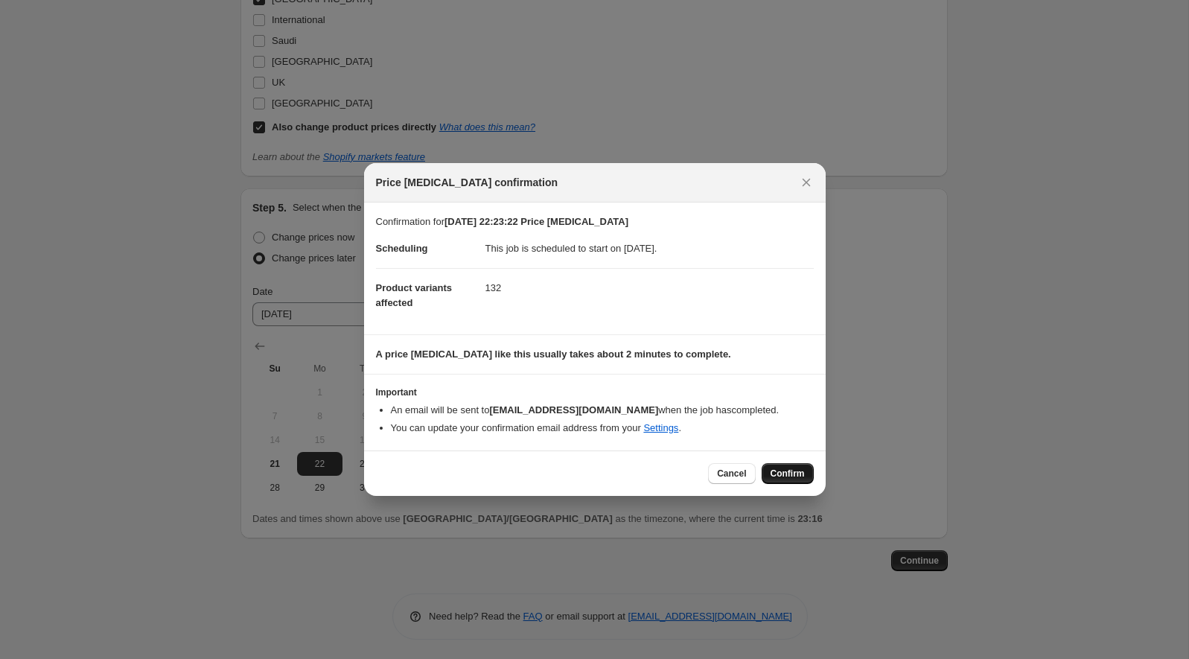
click at [785, 477] on span "Confirm" at bounding box center [788, 474] width 34 height 12
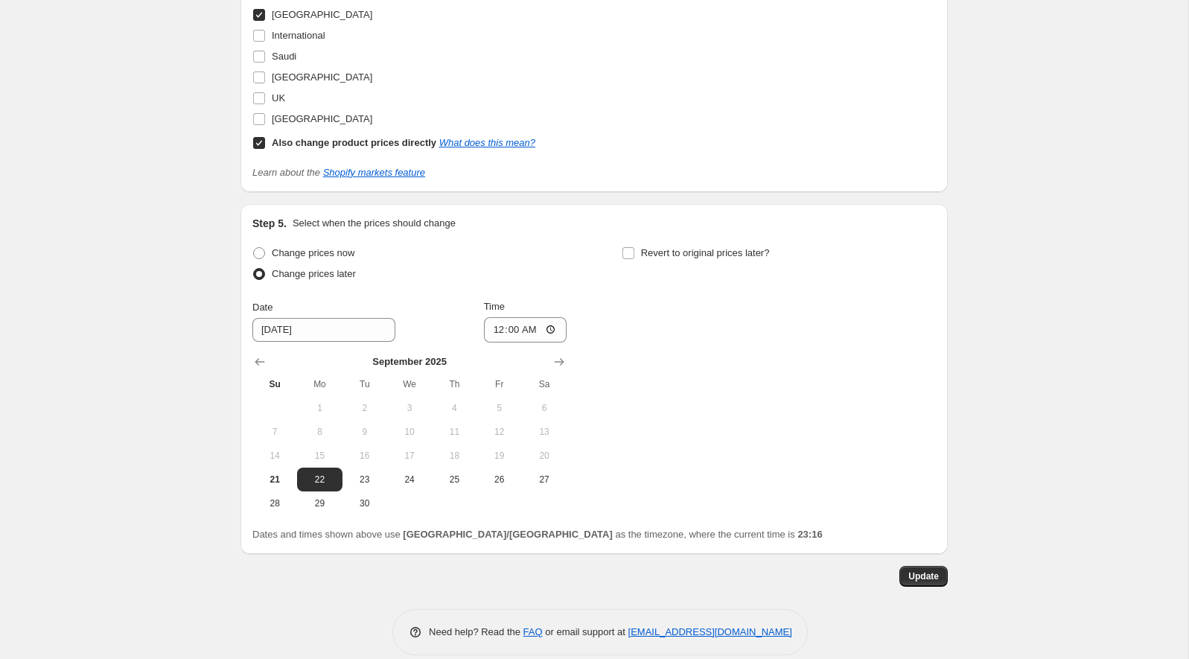
scroll to position [962, 0]
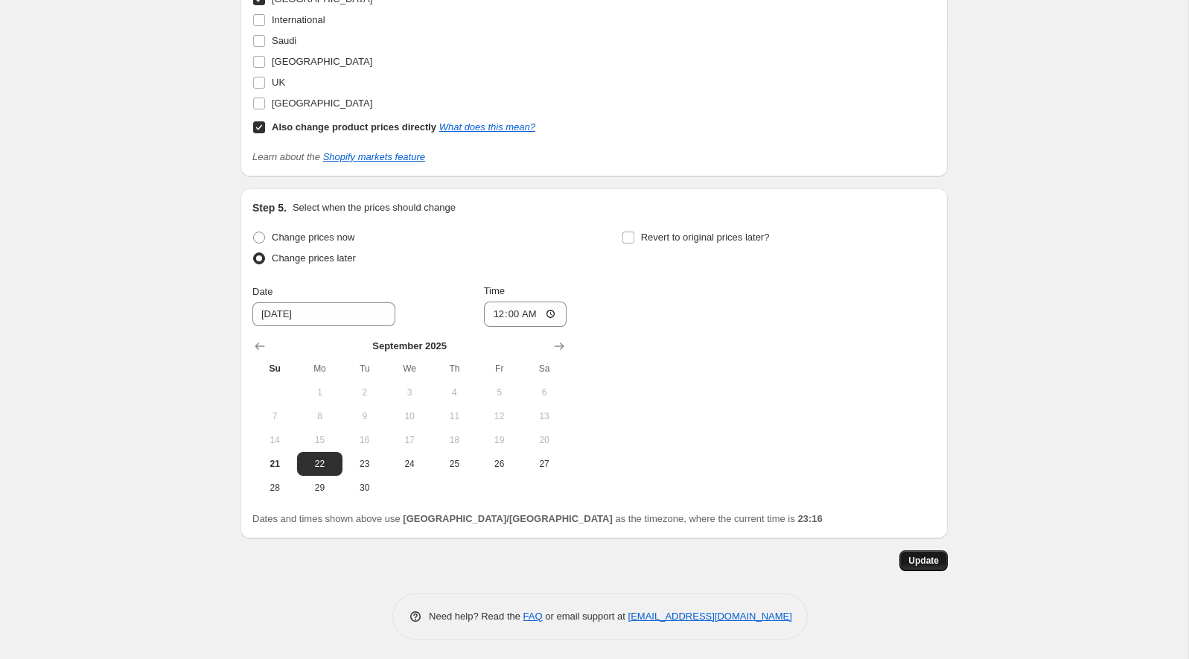
click at [912, 555] on span "Update" at bounding box center [923, 561] width 31 height 12
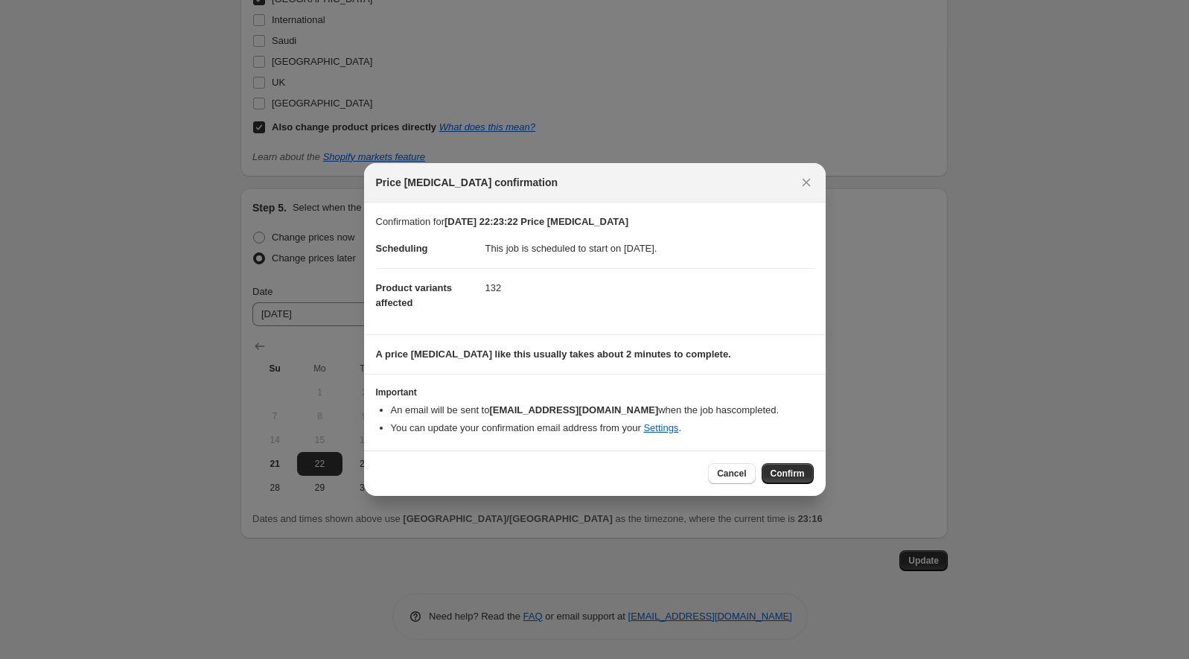
click at [688, 365] on section "A price [MEDICAL_DATA] like this usually takes about 2 minutes to complete." at bounding box center [595, 354] width 462 height 39
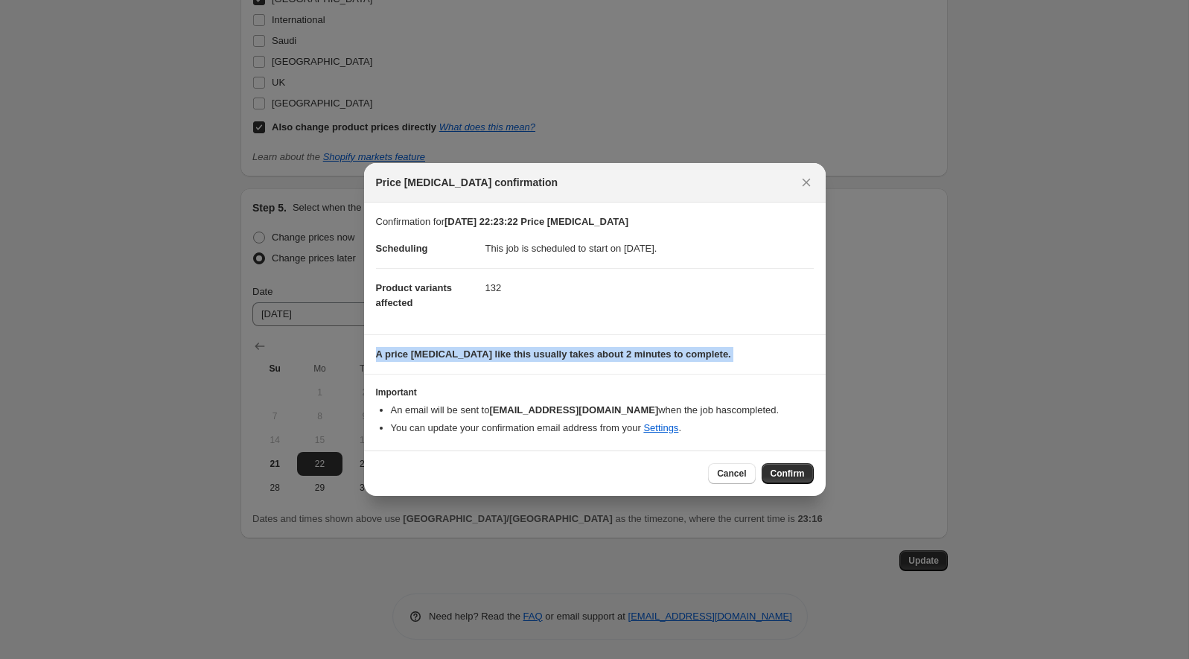
click at [688, 365] on section "A price [MEDICAL_DATA] like this usually takes about 2 minutes to complete." at bounding box center [595, 354] width 462 height 39
click at [800, 477] on span "Confirm" at bounding box center [788, 474] width 34 height 12
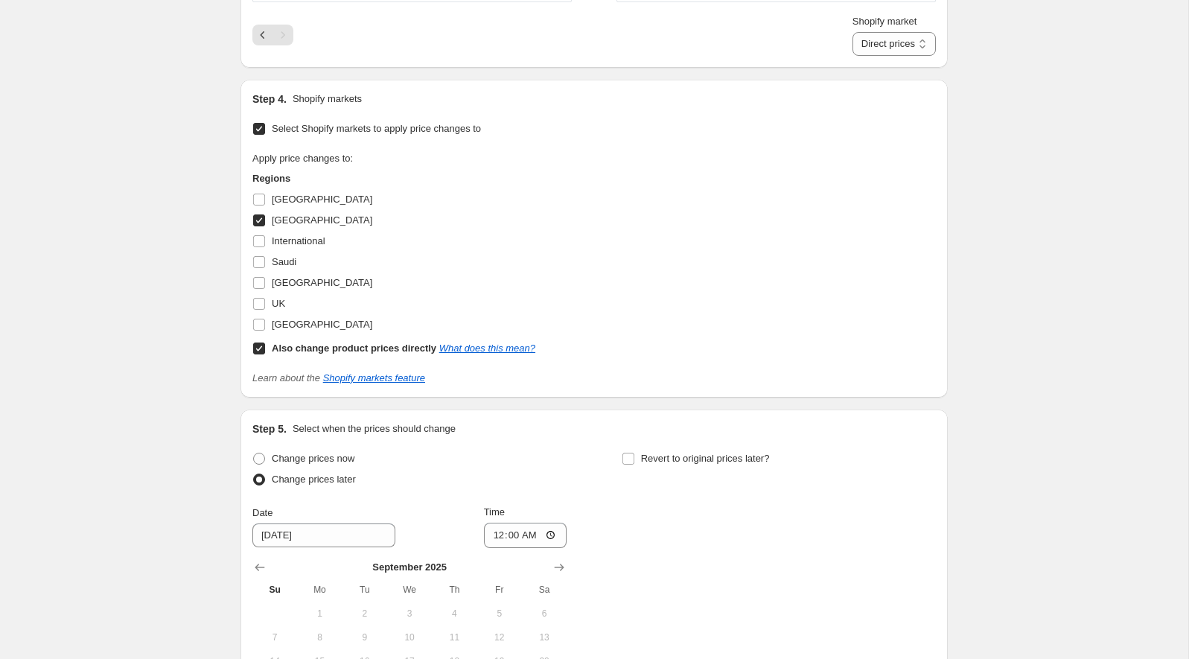
scroll to position [742, 0]
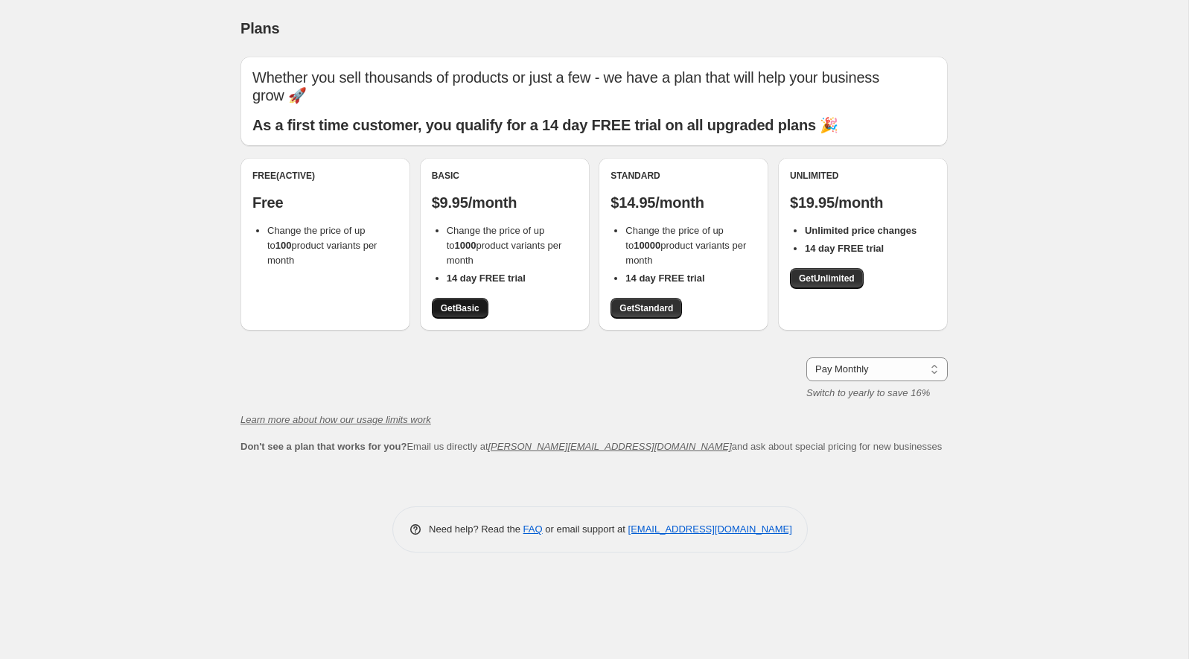
click at [448, 302] on span "Get Basic" at bounding box center [460, 308] width 39 height 12
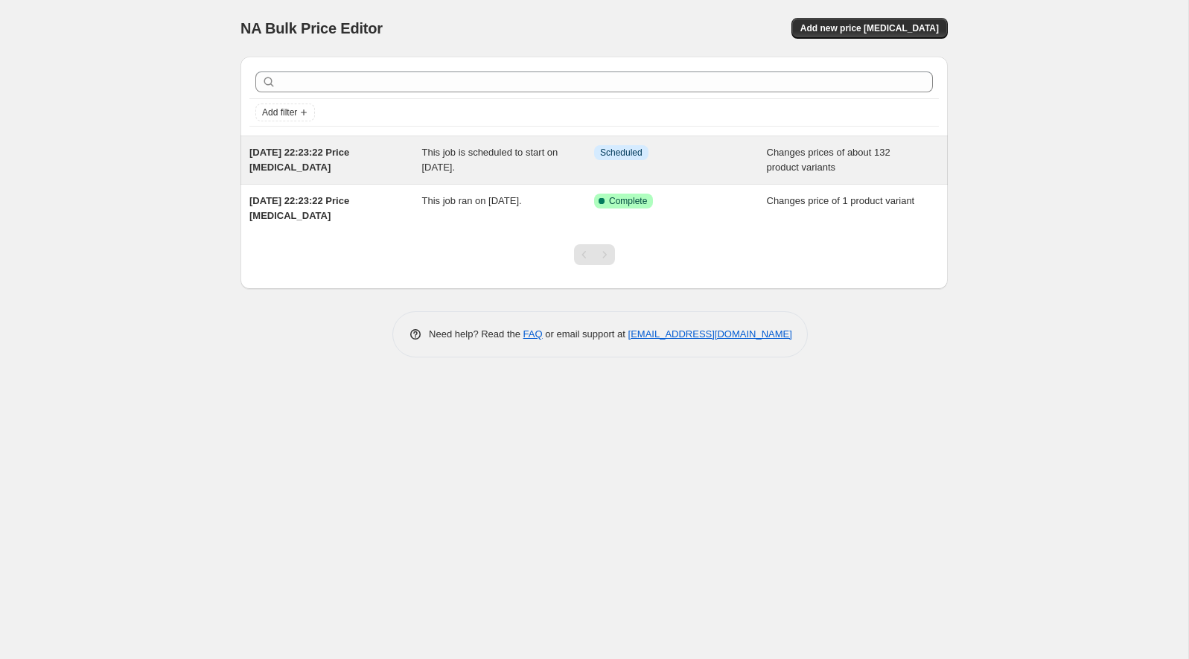
click at [649, 170] on div "Info Scheduled" at bounding box center [680, 160] width 173 height 30
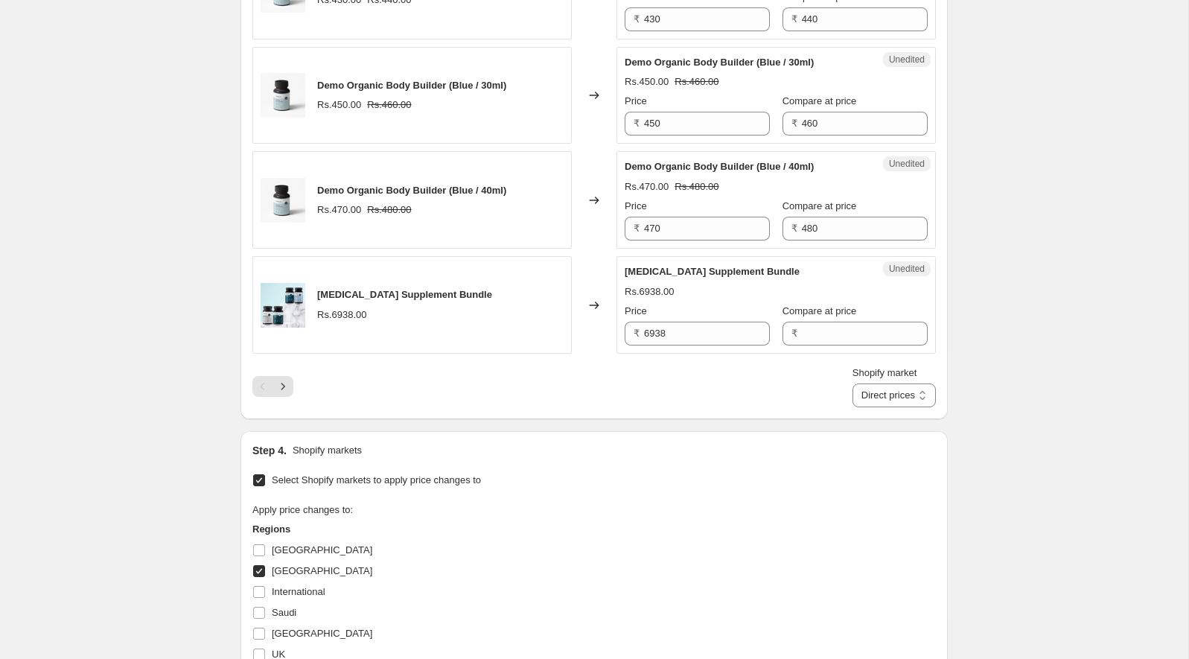
scroll to position [2328, 0]
click at [286, 378] on icon "Next" at bounding box center [282, 385] width 15 height 15
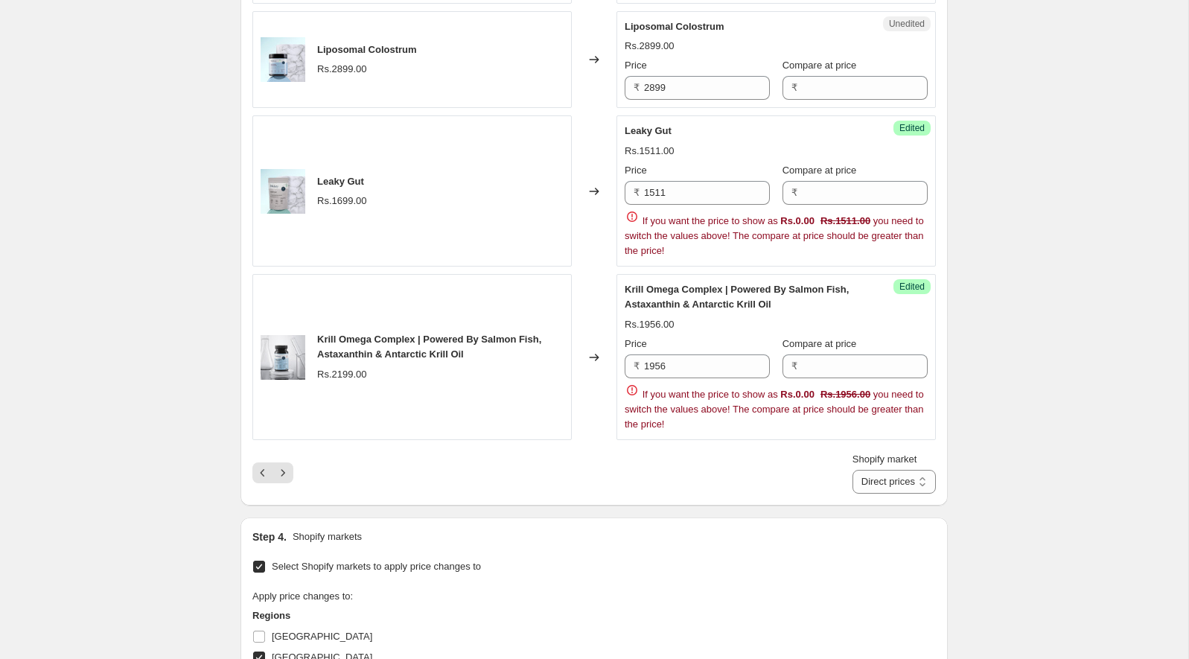
scroll to position [3125, 0]
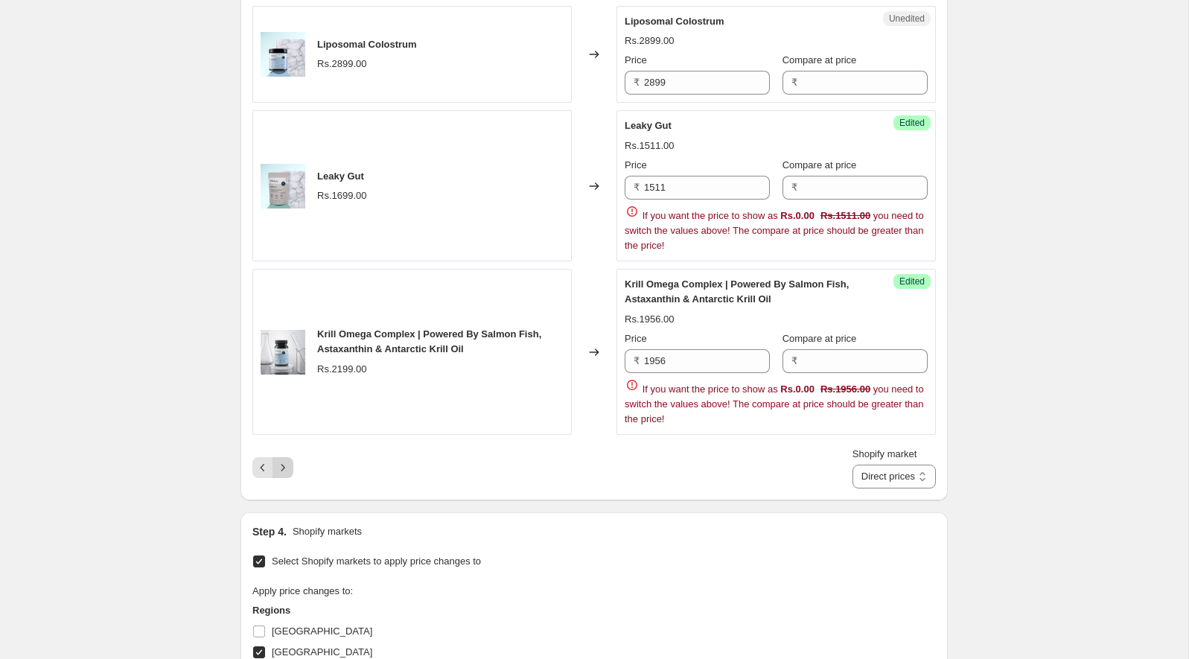
click at [281, 460] on icon "Next" at bounding box center [282, 467] width 15 height 15
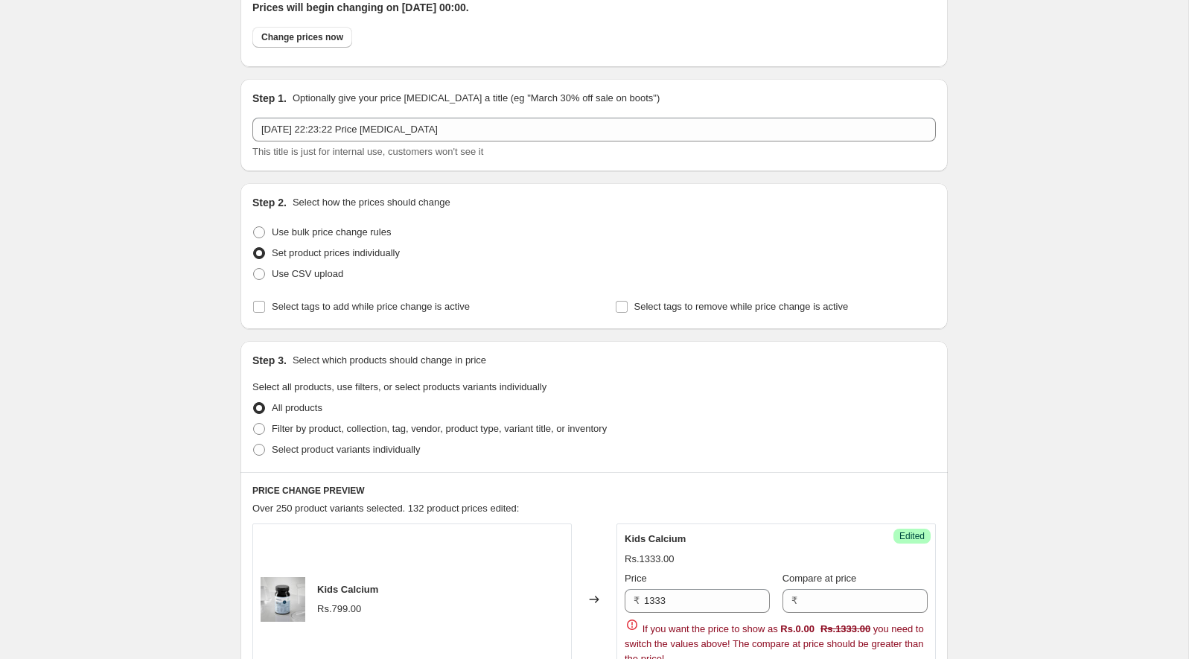
scroll to position [45, 0]
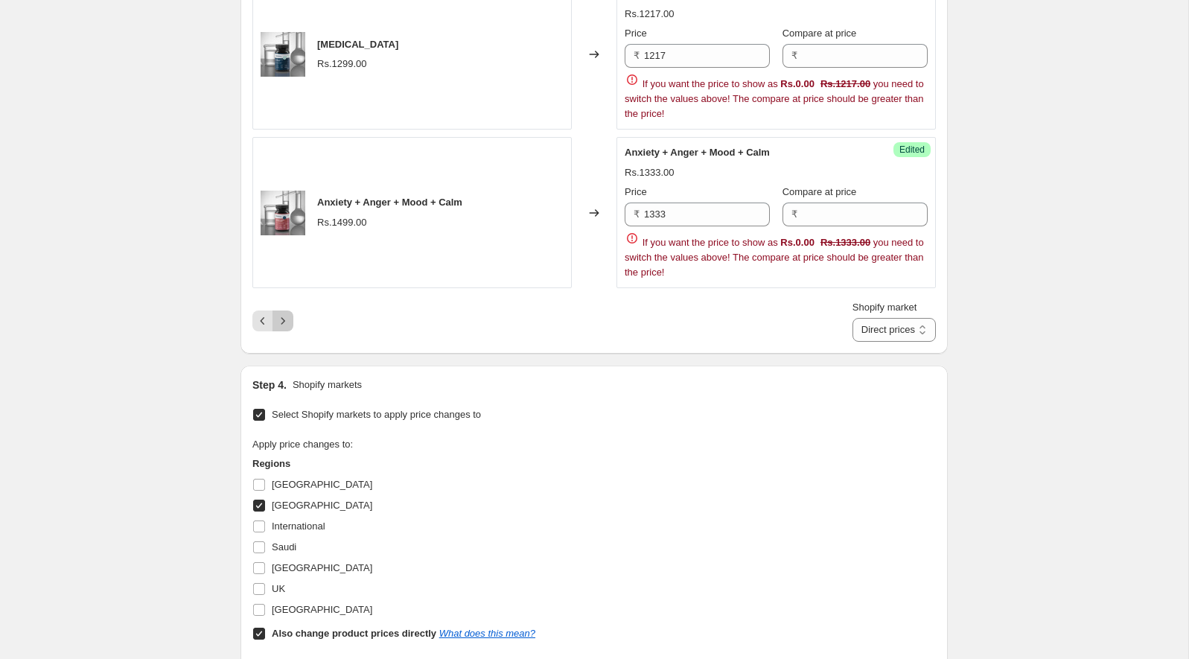
click at [283, 313] on icon "Next" at bounding box center [282, 320] width 15 height 15
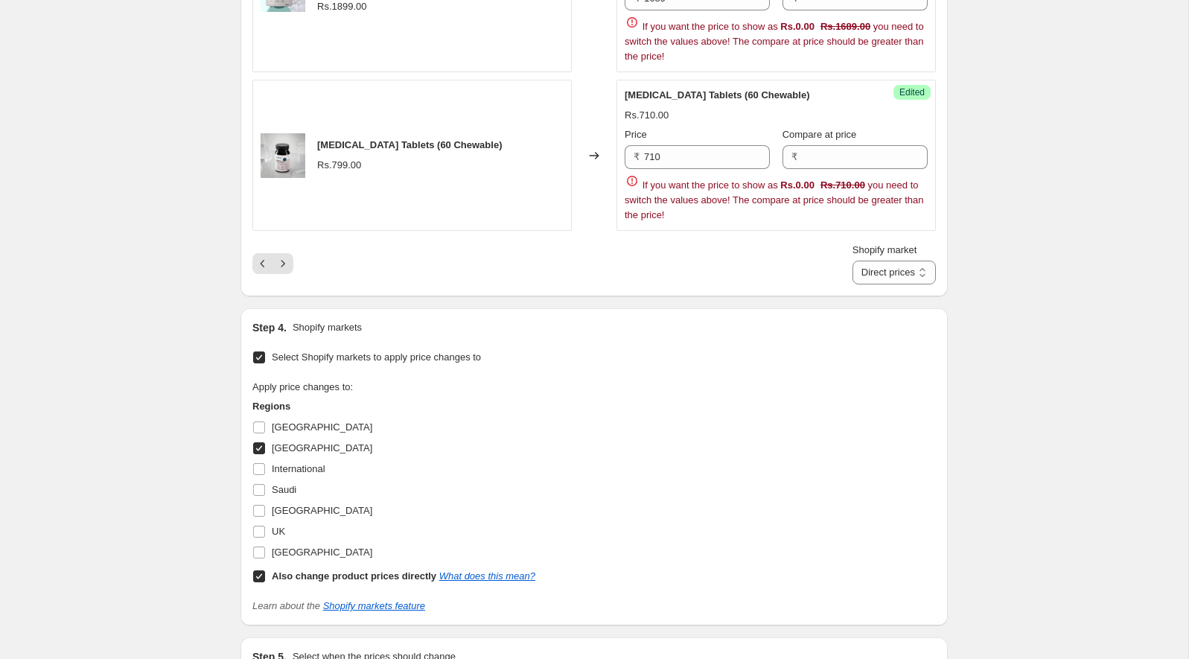
scroll to position [2621, 0]
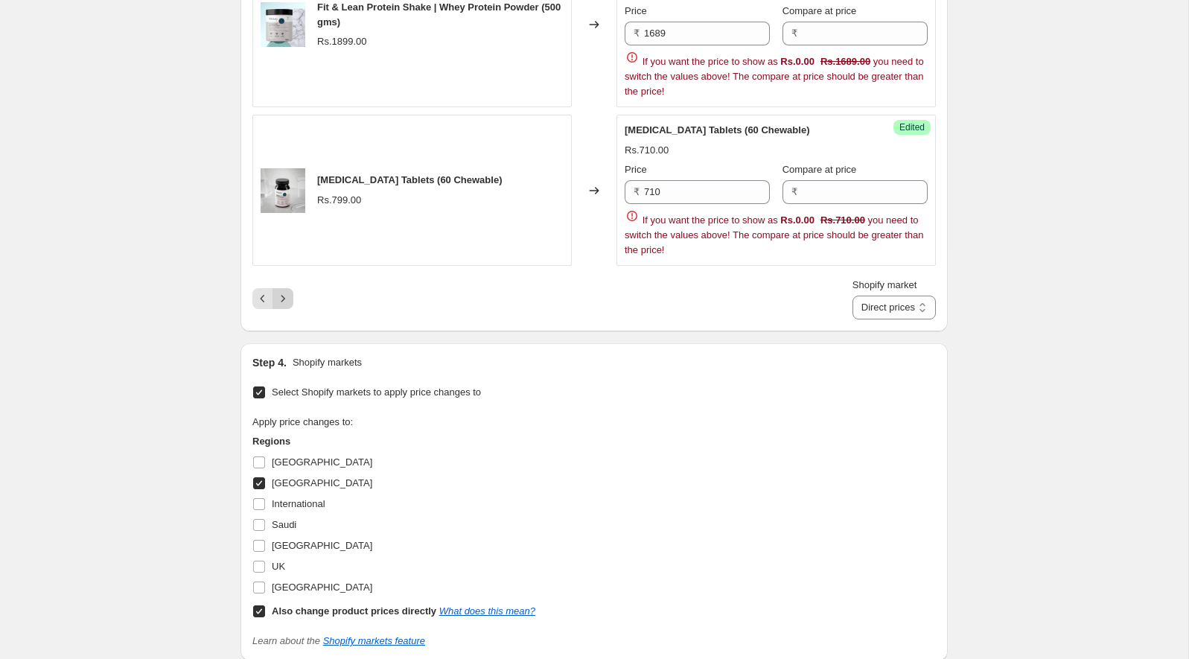
click at [285, 291] on icon "Next" at bounding box center [282, 298] width 15 height 15
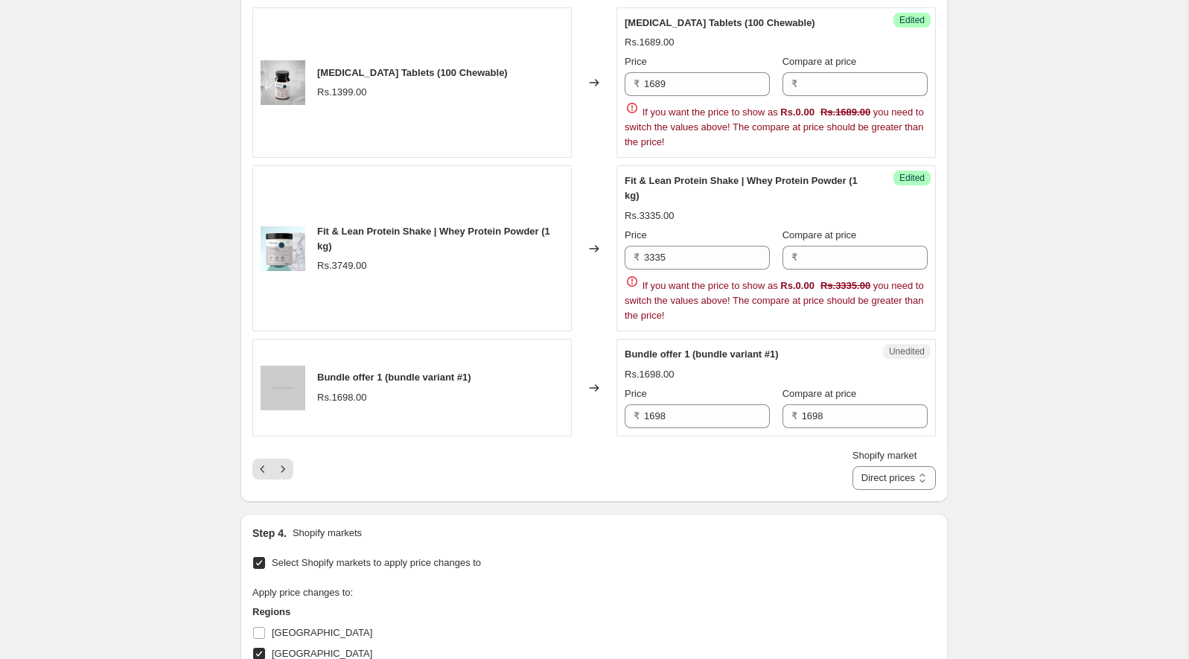
scroll to position [2662, 0]
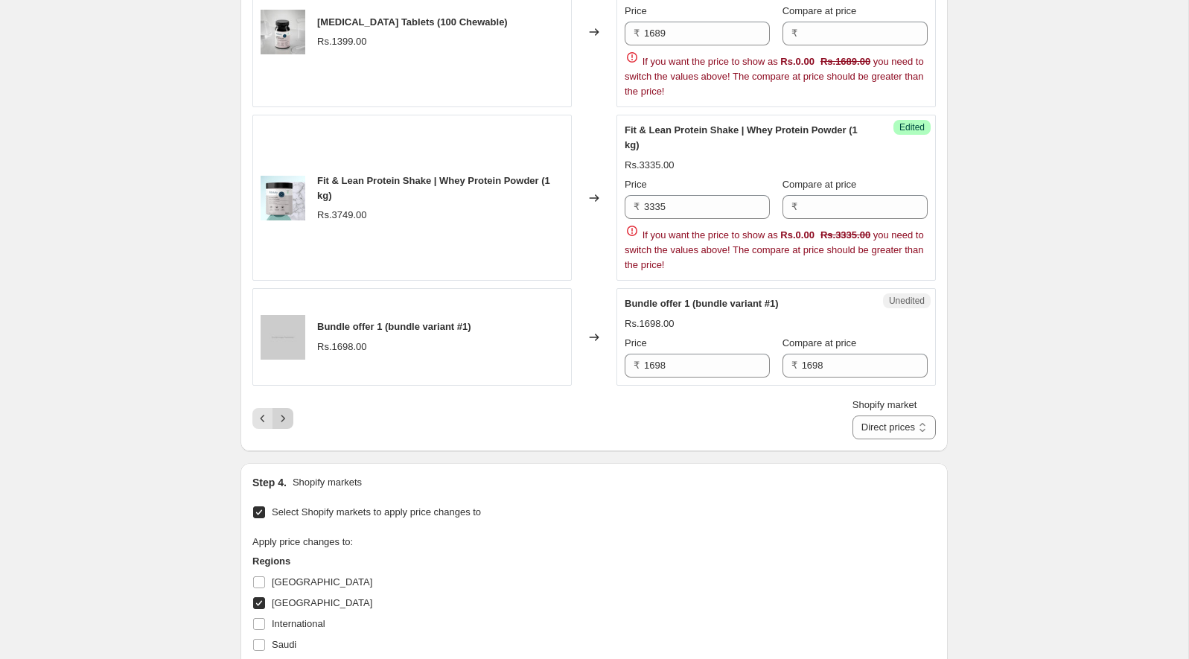
click at [277, 411] on icon "Next" at bounding box center [282, 418] width 15 height 15
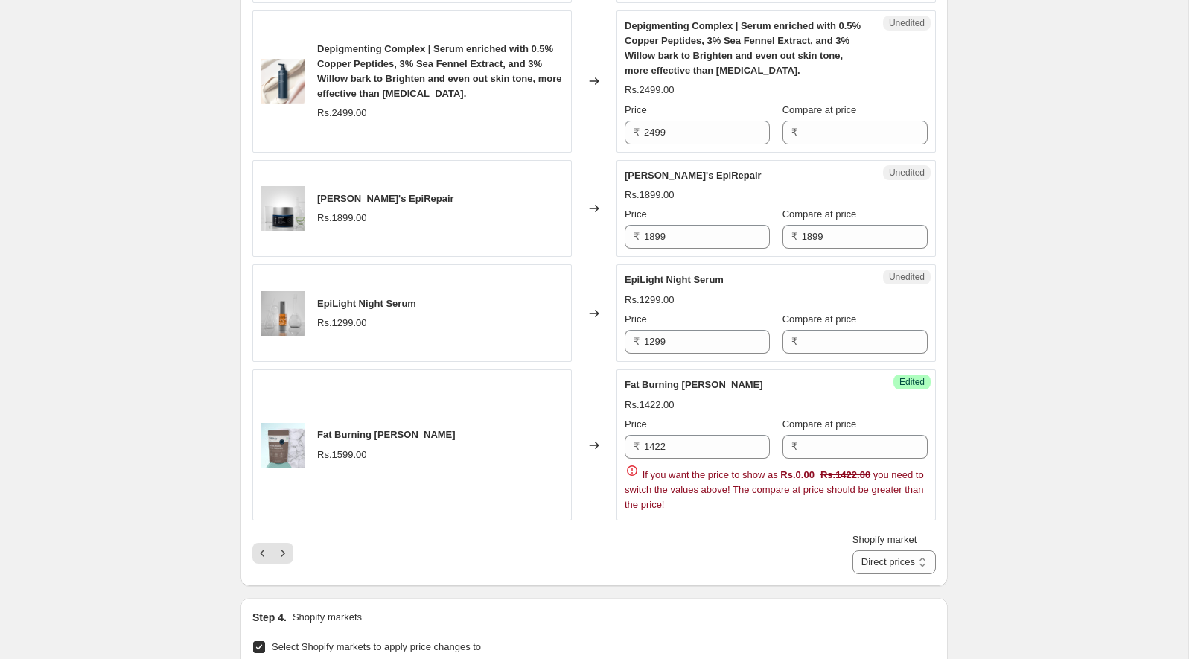
scroll to position [2488, 0]
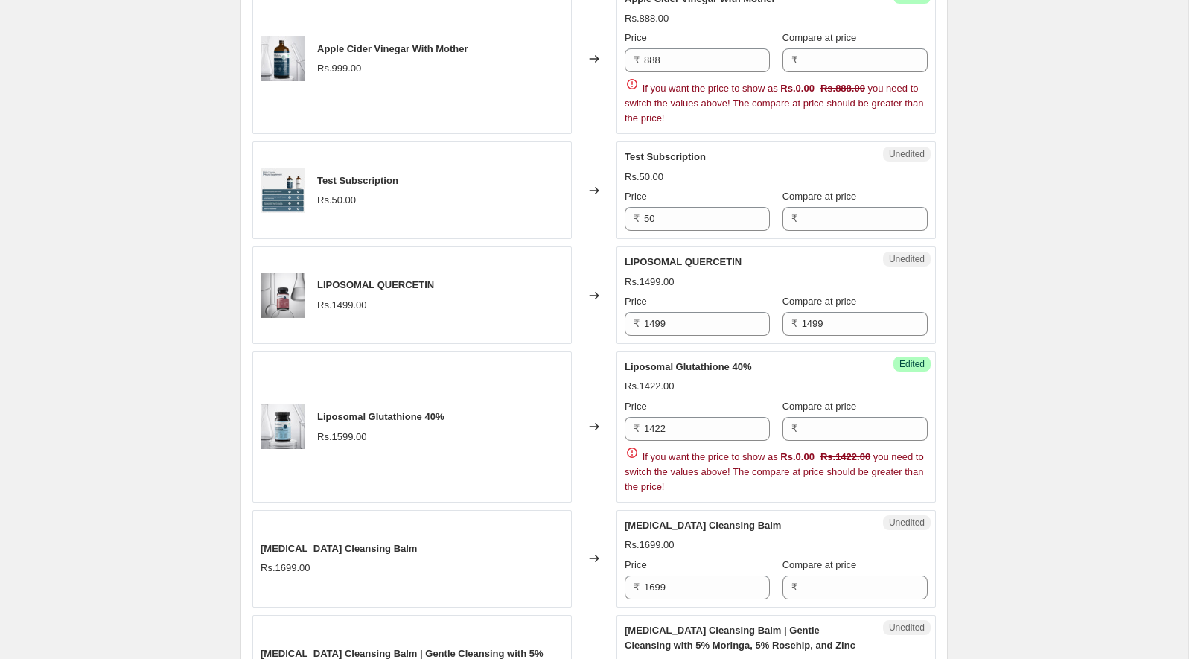
scroll to position [1557, 0]
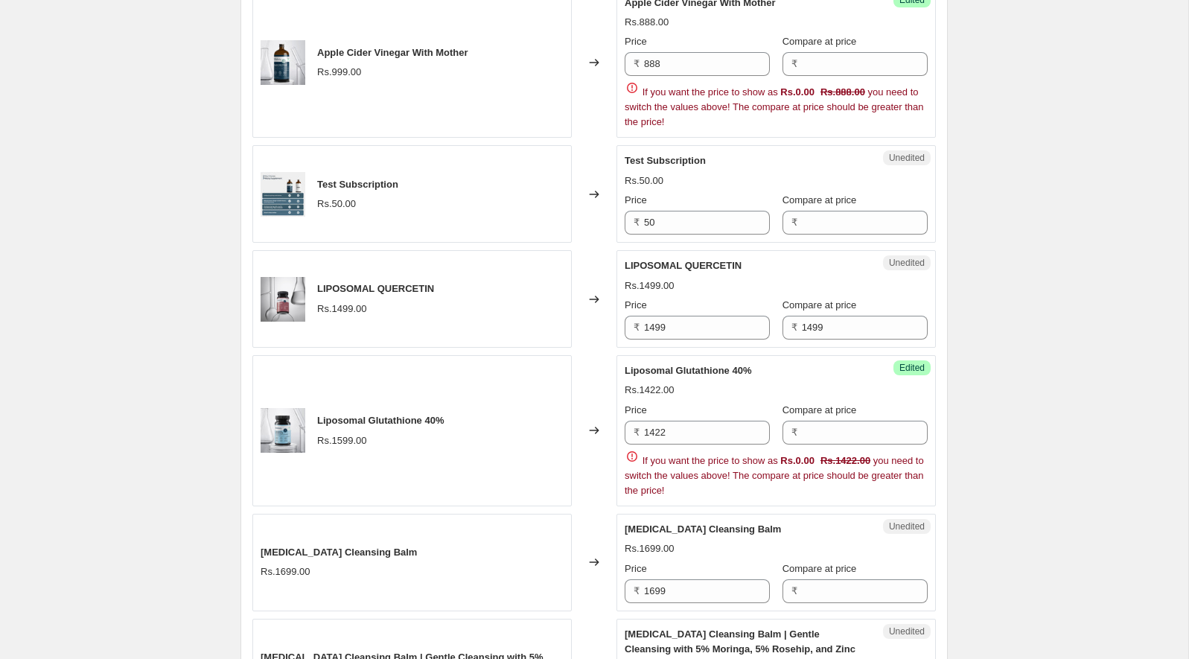
click at [651, 260] on span "LIPOSOMAL QUERCETIN" at bounding box center [683, 265] width 117 height 11
click at [692, 262] on span "LIPOSOMAL QUERCETIN" at bounding box center [683, 265] width 117 height 11
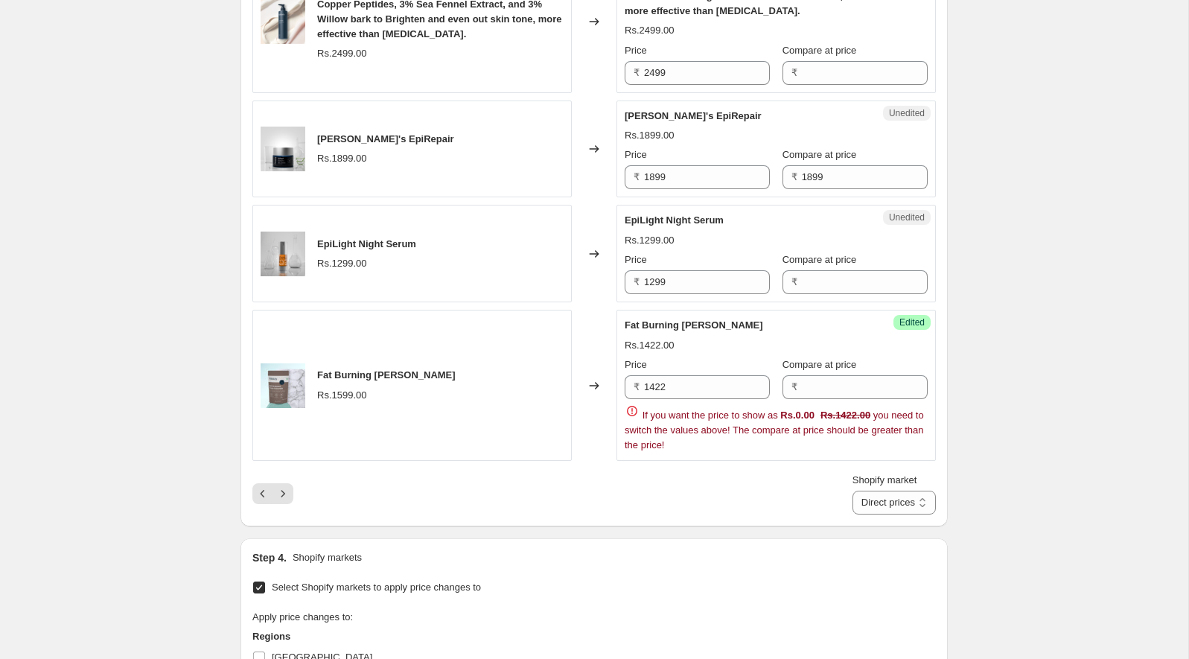
scroll to position [2664, 0]
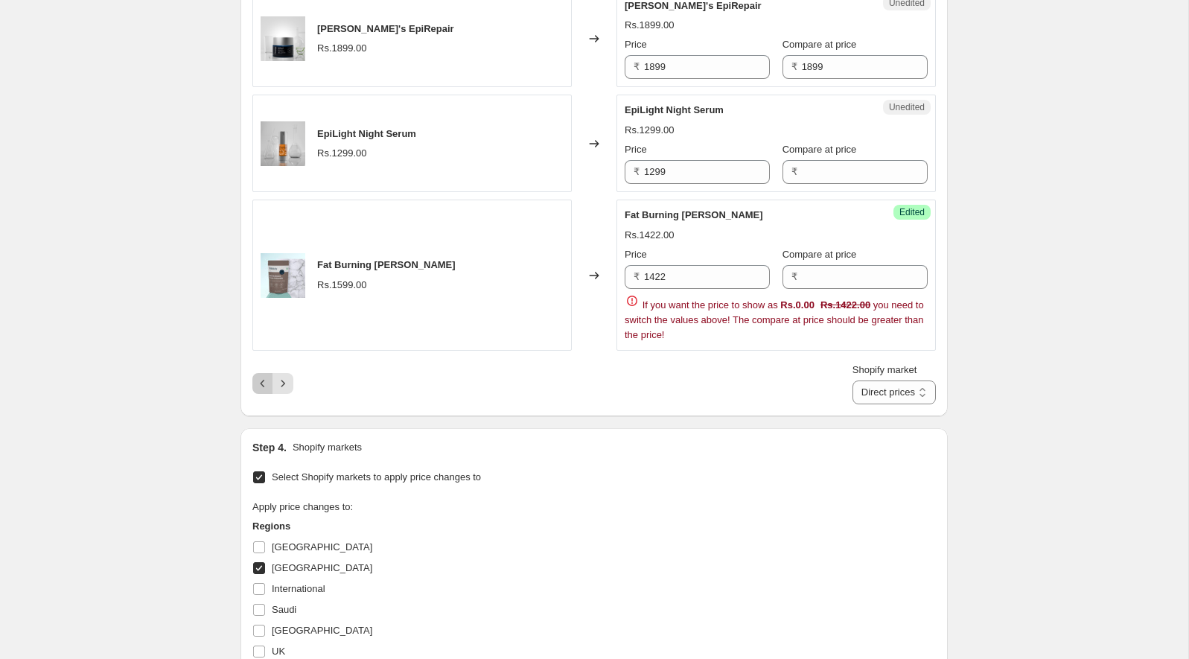
click at [264, 376] on icon "Previous" at bounding box center [262, 383] width 15 height 15
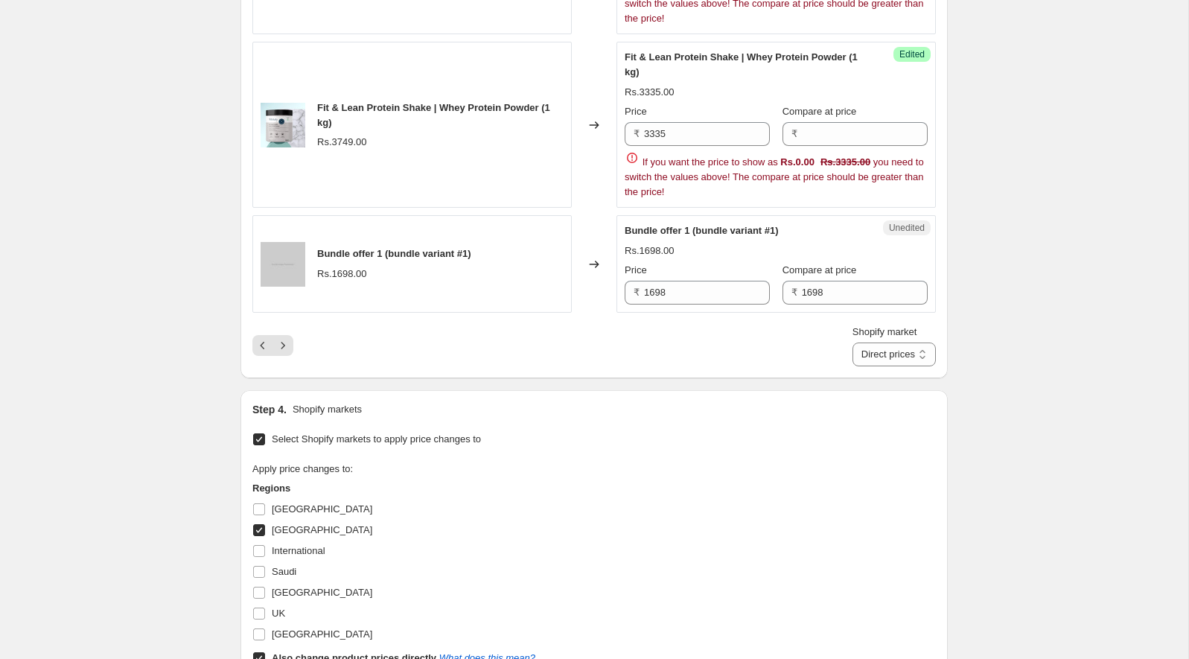
scroll to position [2814, 0]
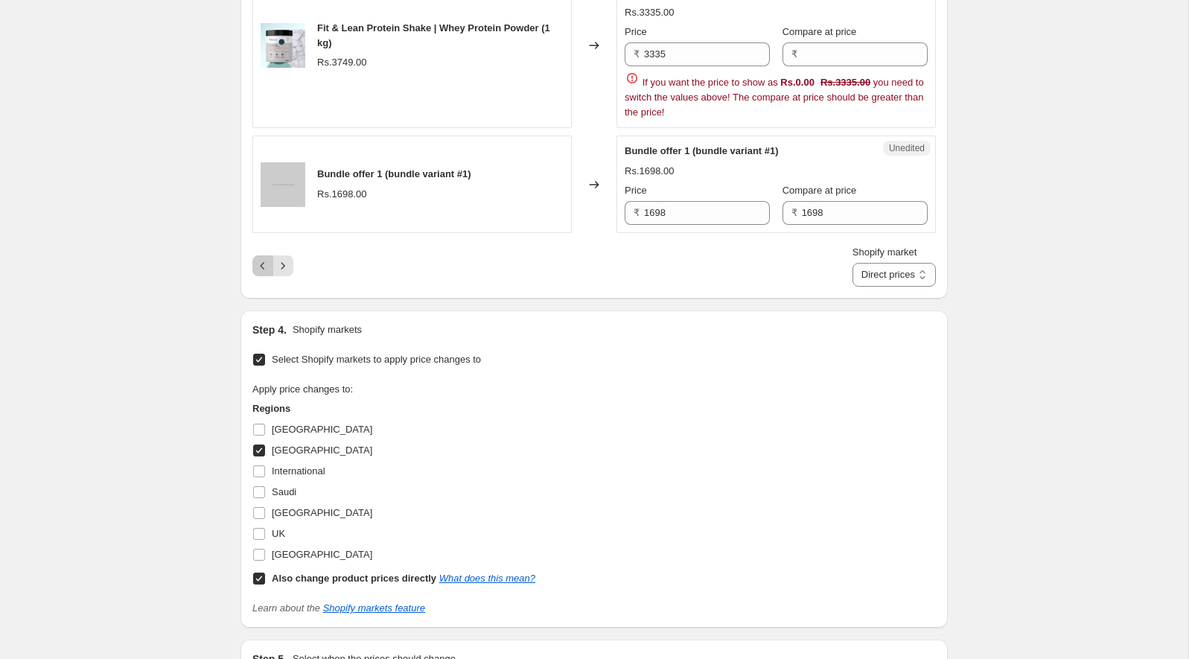
click at [263, 262] on icon "Previous" at bounding box center [263, 265] width 4 height 7
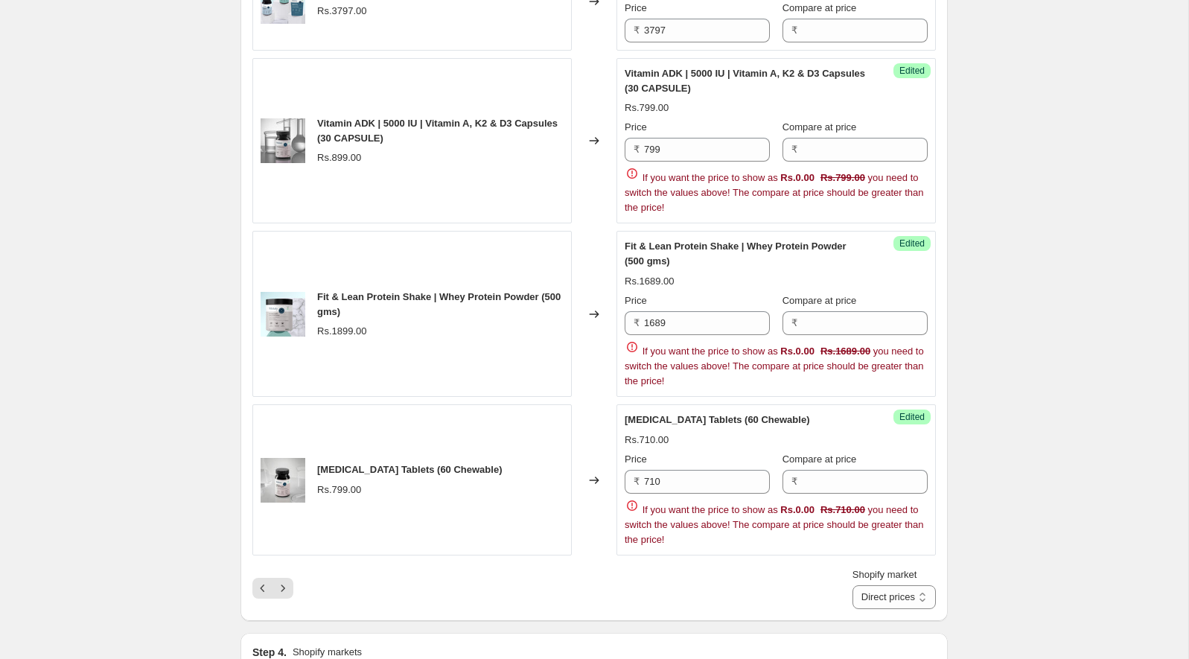
scroll to position [2398, 0]
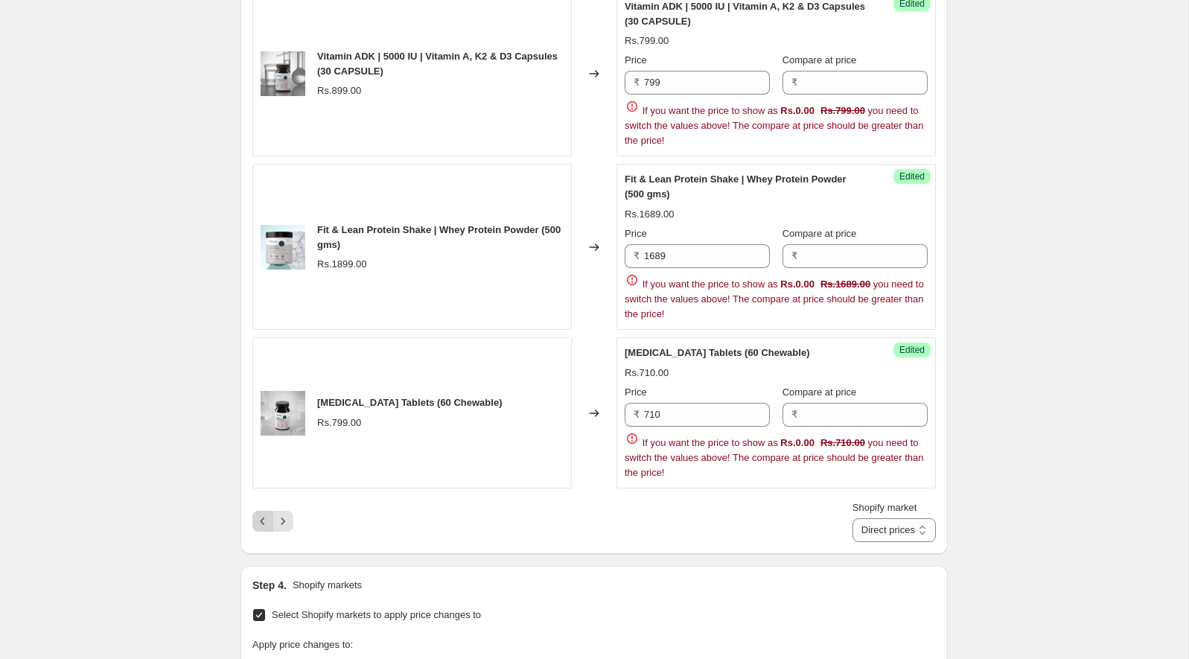
click at [257, 514] on icon "Previous" at bounding box center [262, 521] width 15 height 15
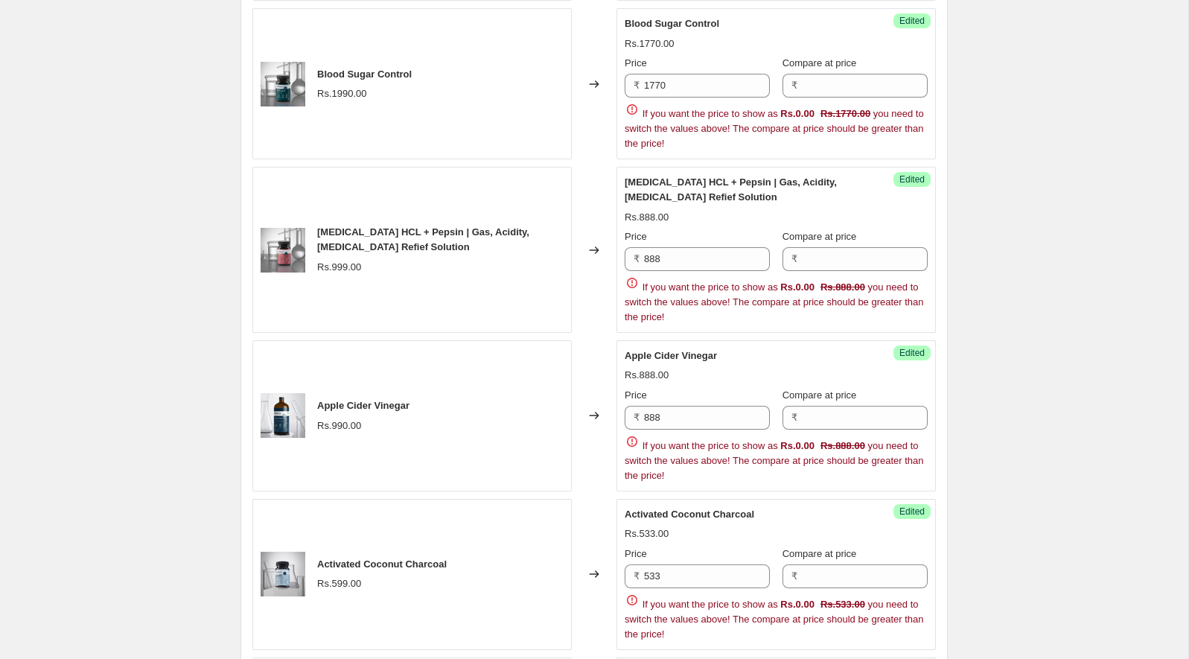
scroll to position [1888, 0]
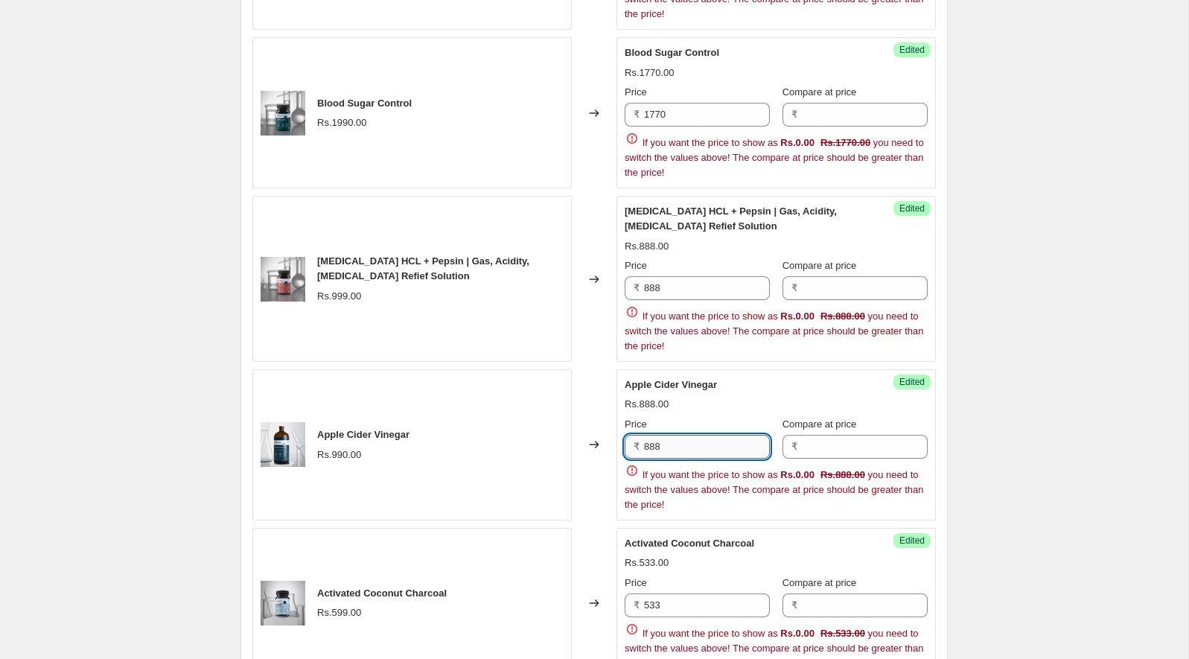
click at [698, 435] on input "888" at bounding box center [707, 447] width 126 height 24
type input "880"
click at [1089, 303] on div "21 Sept 2025, 22:23:22 Price change job. This page is ready 21 Sept 2025, 22:23…" at bounding box center [594, 370] width 1188 height 4517
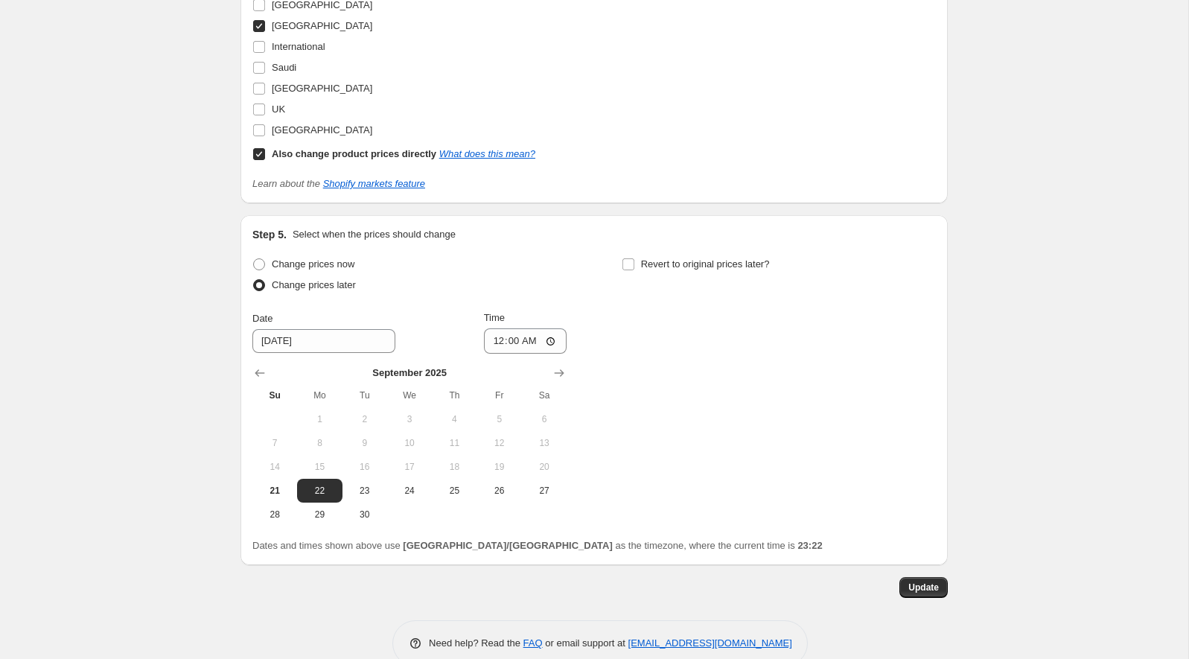
scroll to position [3833, 0]
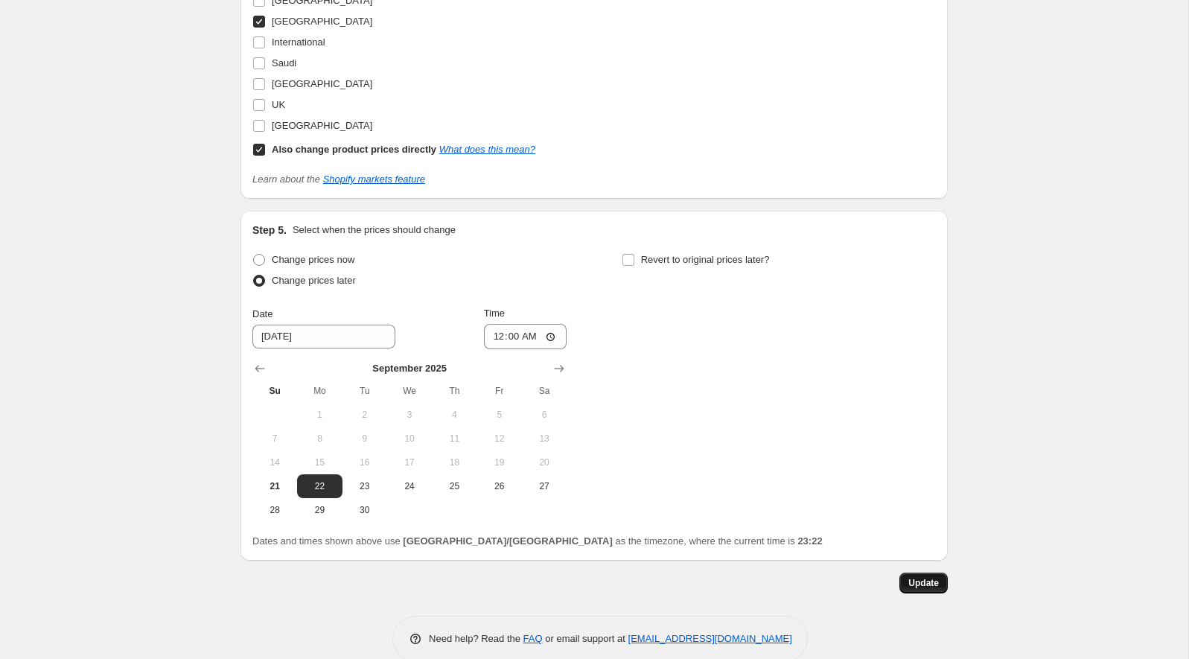
click at [926, 577] on span "Update" at bounding box center [923, 583] width 31 height 12
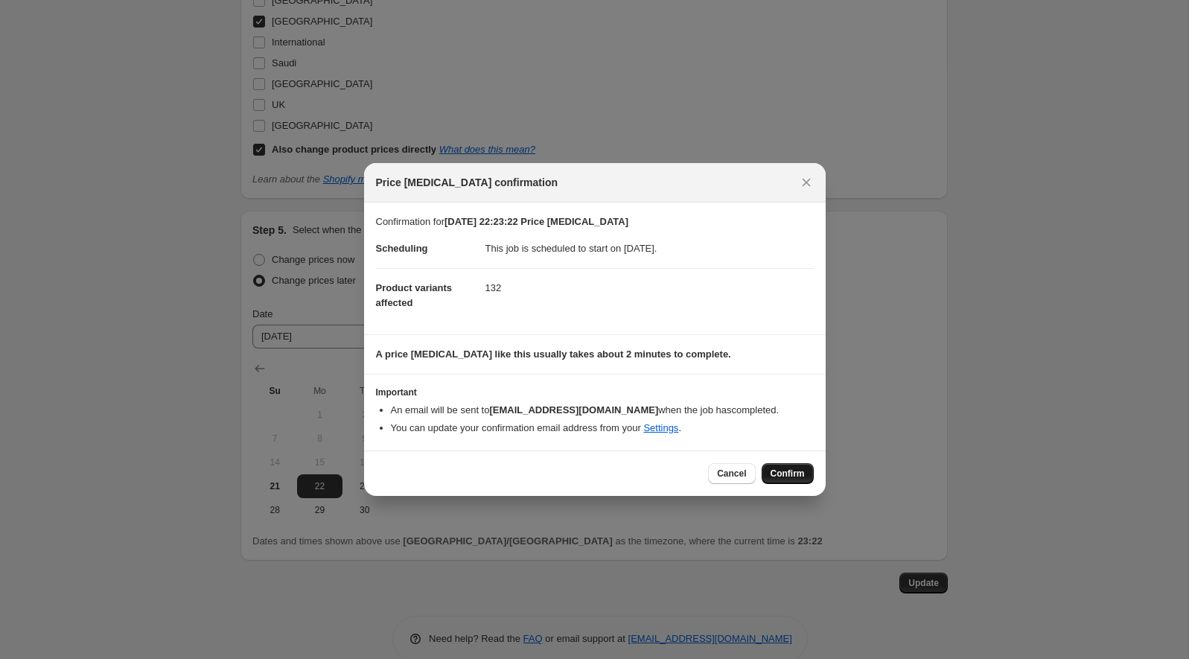
click at [786, 464] on button "Confirm" at bounding box center [788, 473] width 52 height 21
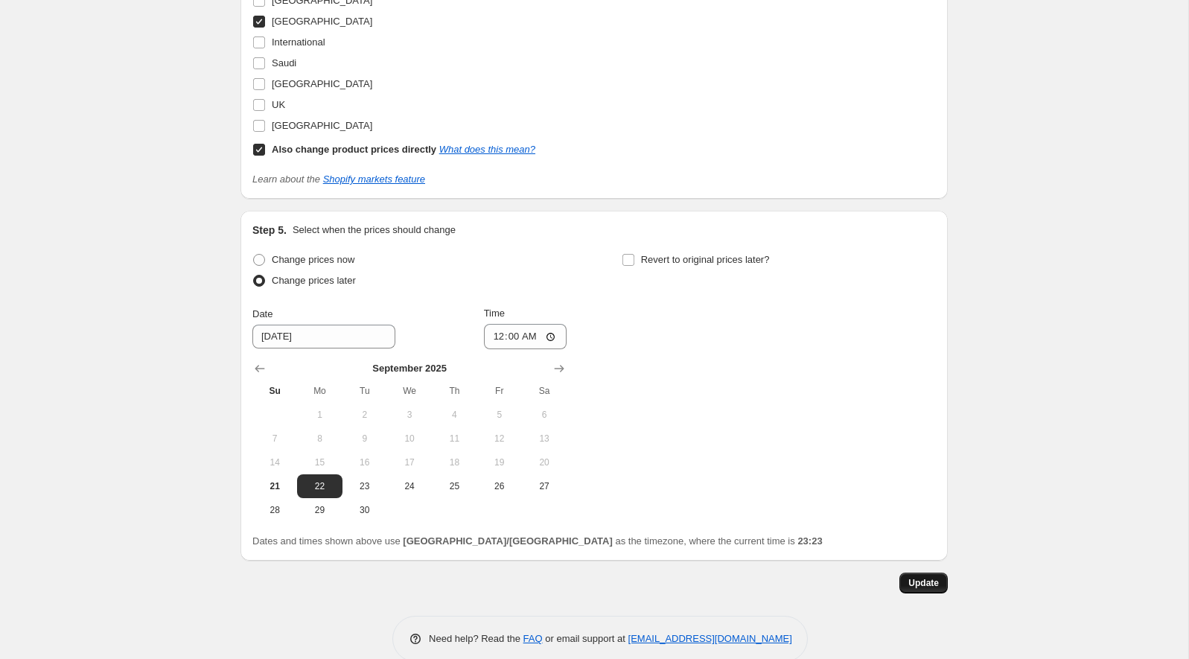
click at [934, 577] on span "Update" at bounding box center [923, 583] width 31 height 12
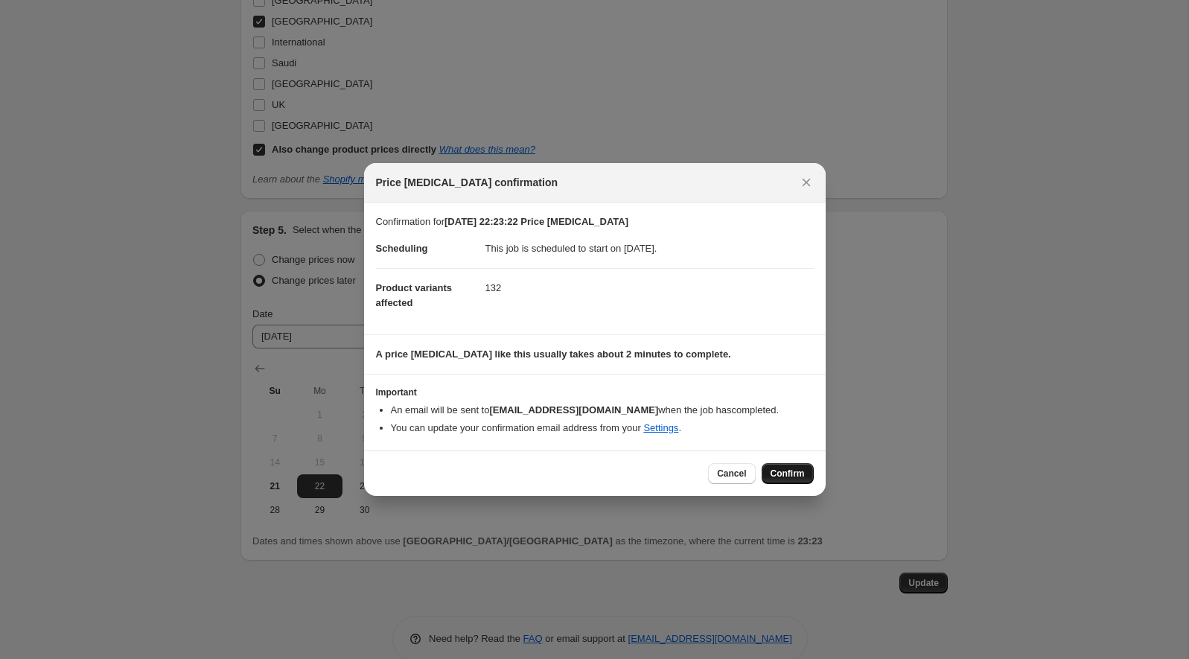
click at [787, 463] on button "Confirm" at bounding box center [788, 473] width 52 height 21
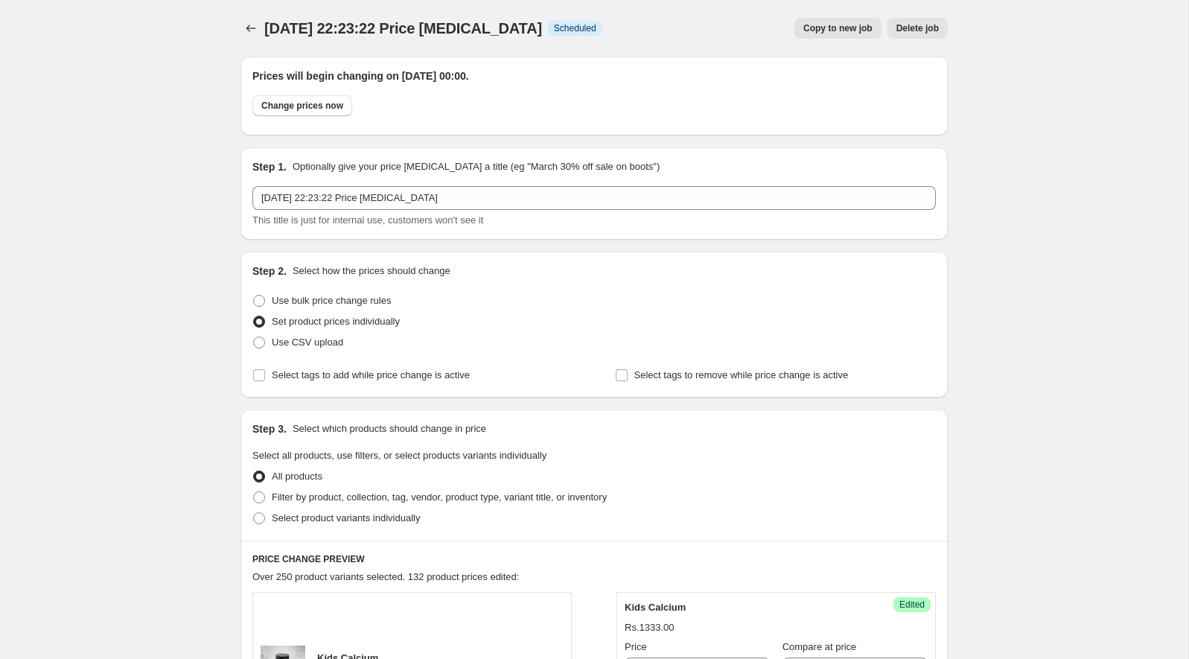
scroll to position [3833, 0]
